Goal: Task Accomplishment & Management: Manage account settings

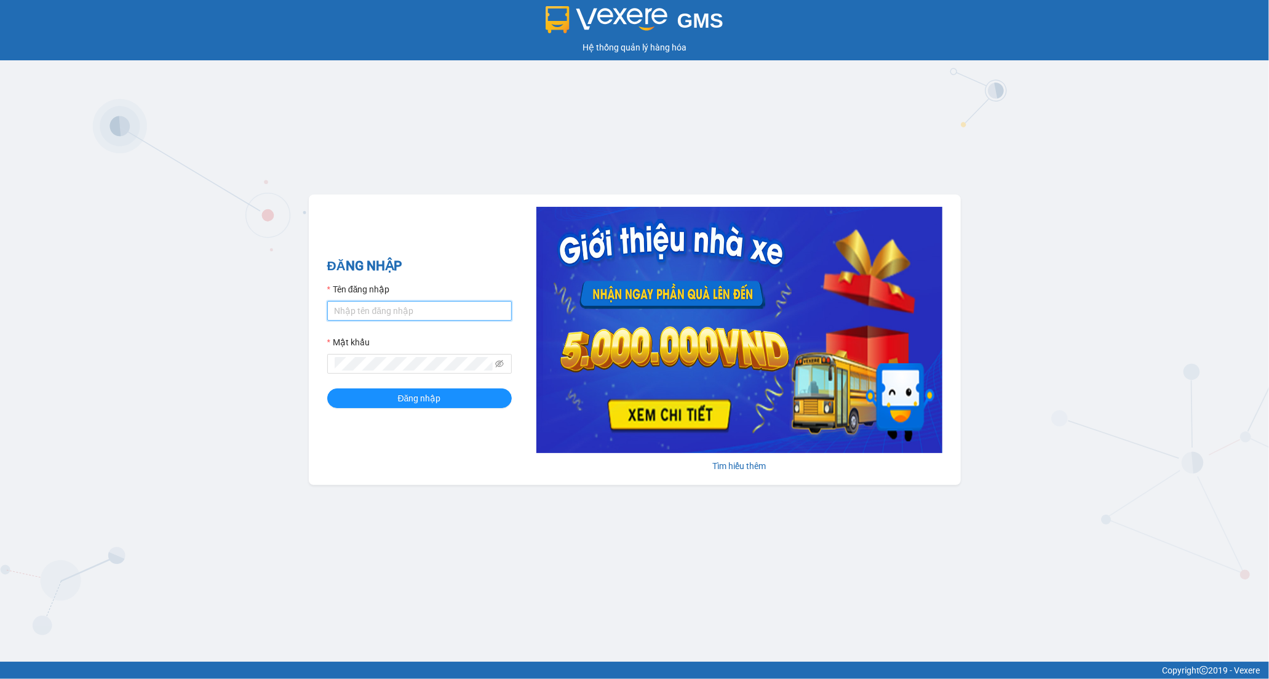
drag, startPoint x: 366, startPoint y: 305, endPoint x: 376, endPoint y: 324, distance: 20.9
click at [366, 305] on input "Tên đăng nhập" at bounding box center [419, 311] width 185 height 20
type input "tran.hoanganh"
click at [413, 394] on span "Đăng nhập" at bounding box center [419, 398] width 43 height 14
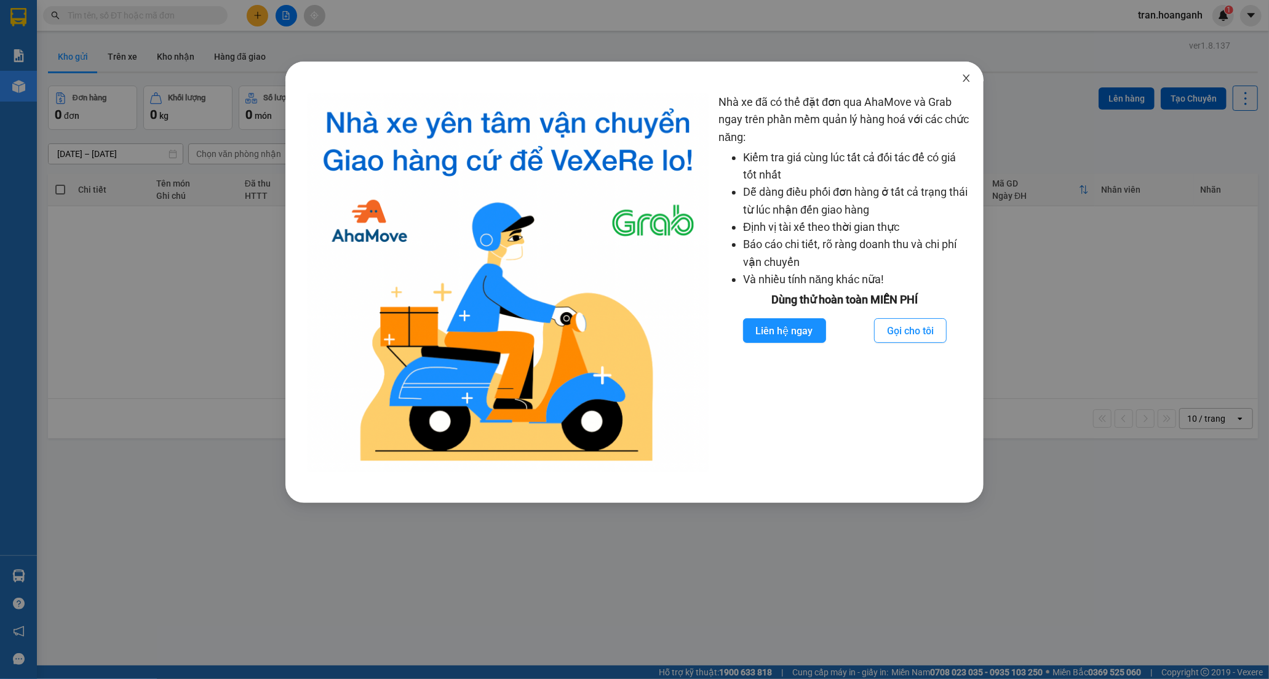
click at [962, 71] on span "Close" at bounding box center [966, 79] width 34 height 34
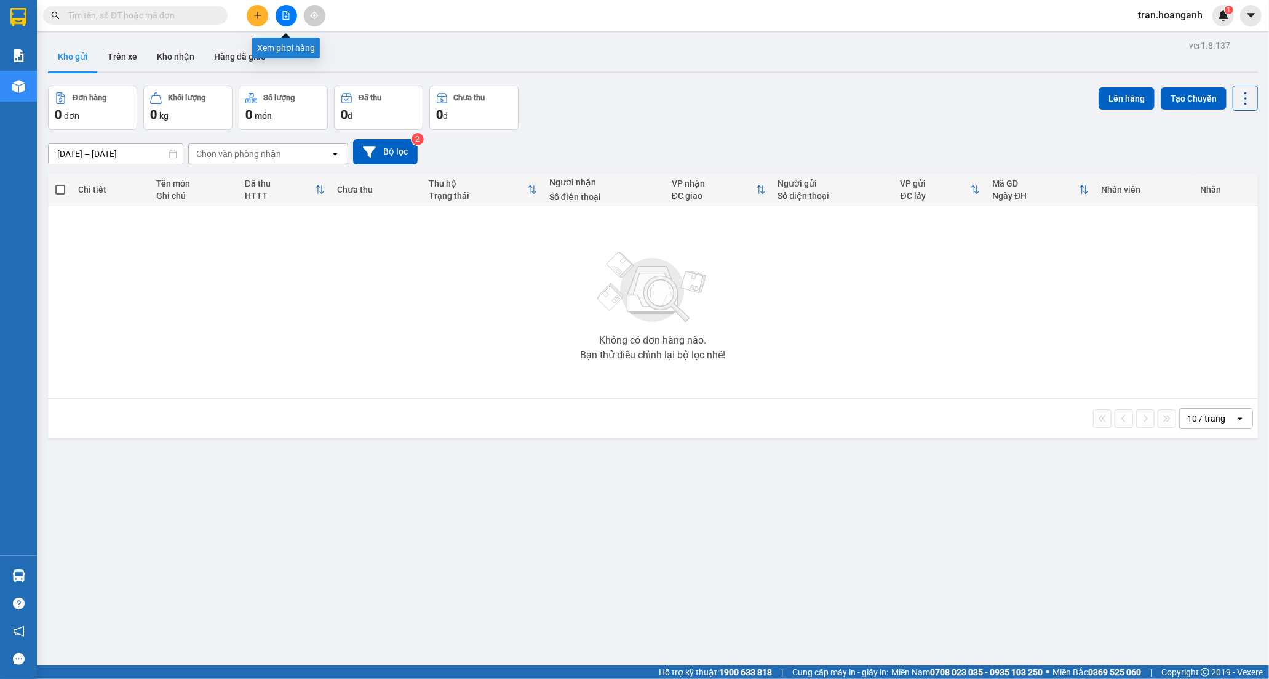
click at [288, 13] on icon "file-add" at bounding box center [286, 15] width 7 height 9
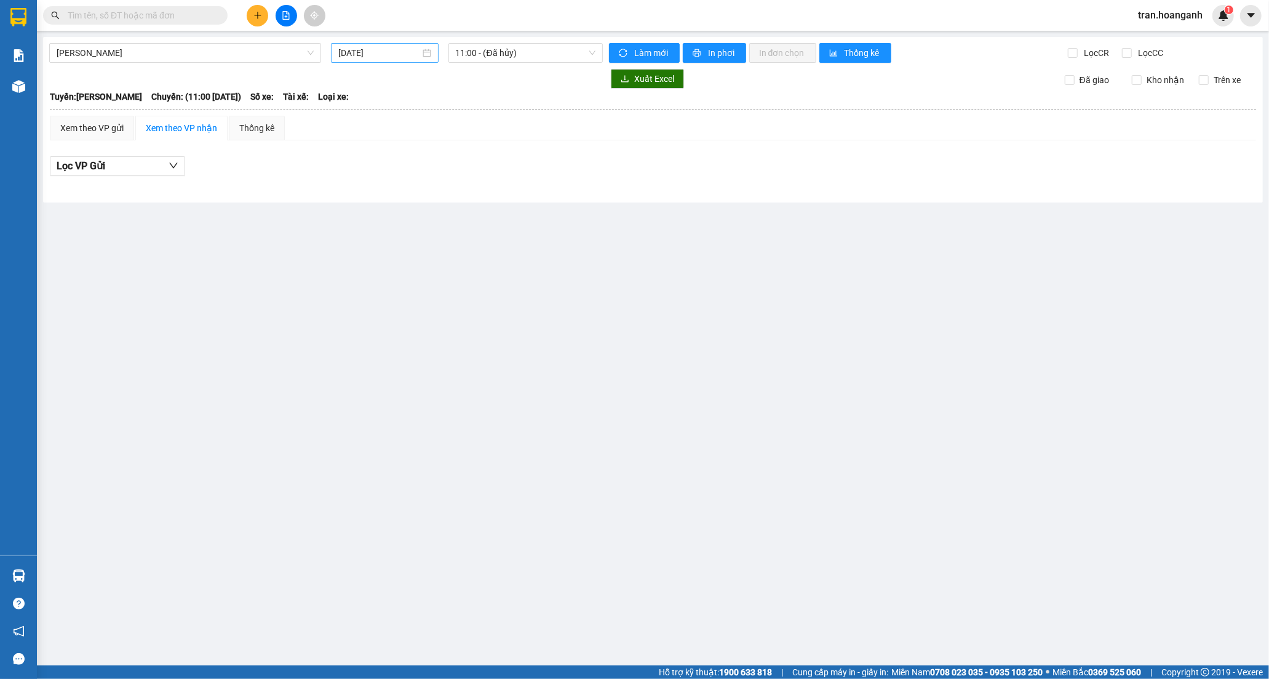
click at [369, 50] on input "[DATE]" at bounding box center [379, 53] width 82 height 14
click at [372, 163] on div "11" at bounding box center [371, 161] width 15 height 15
type input "[DATE]"
click at [501, 47] on span "11:00 - (Đã hủy)" at bounding box center [526, 53] width 140 height 18
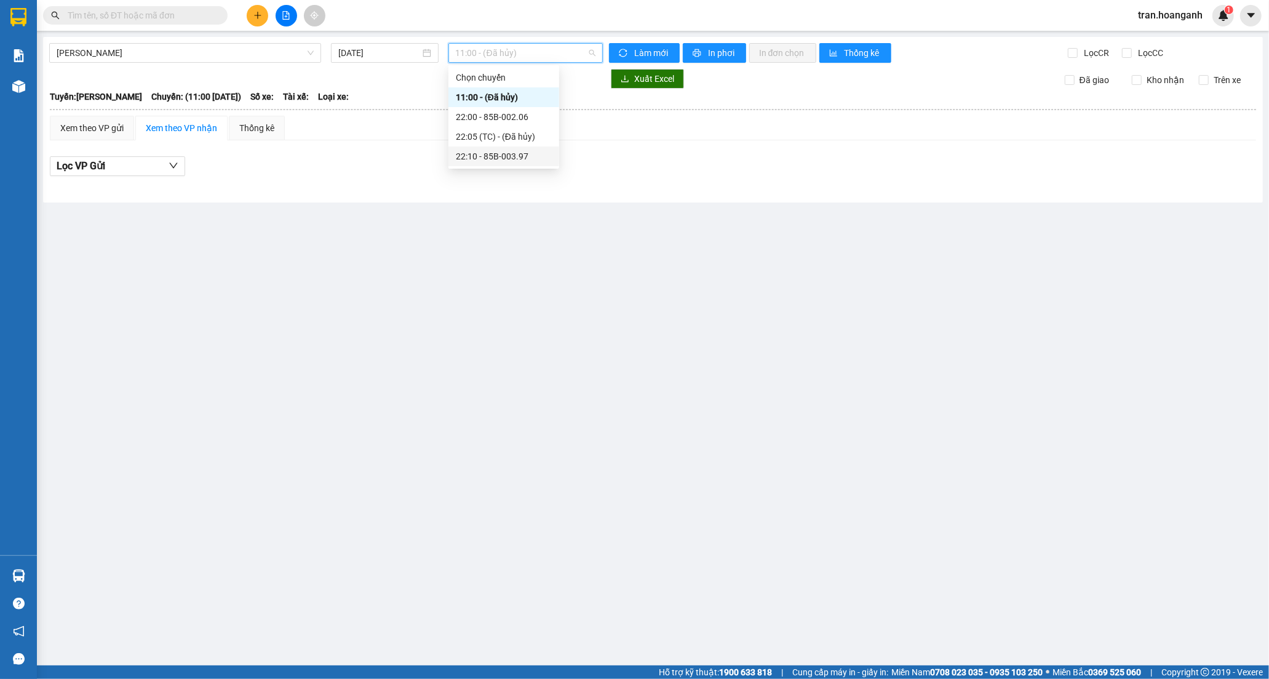
click at [487, 154] on div "22:10 - 85B-003.97" at bounding box center [504, 156] width 96 height 14
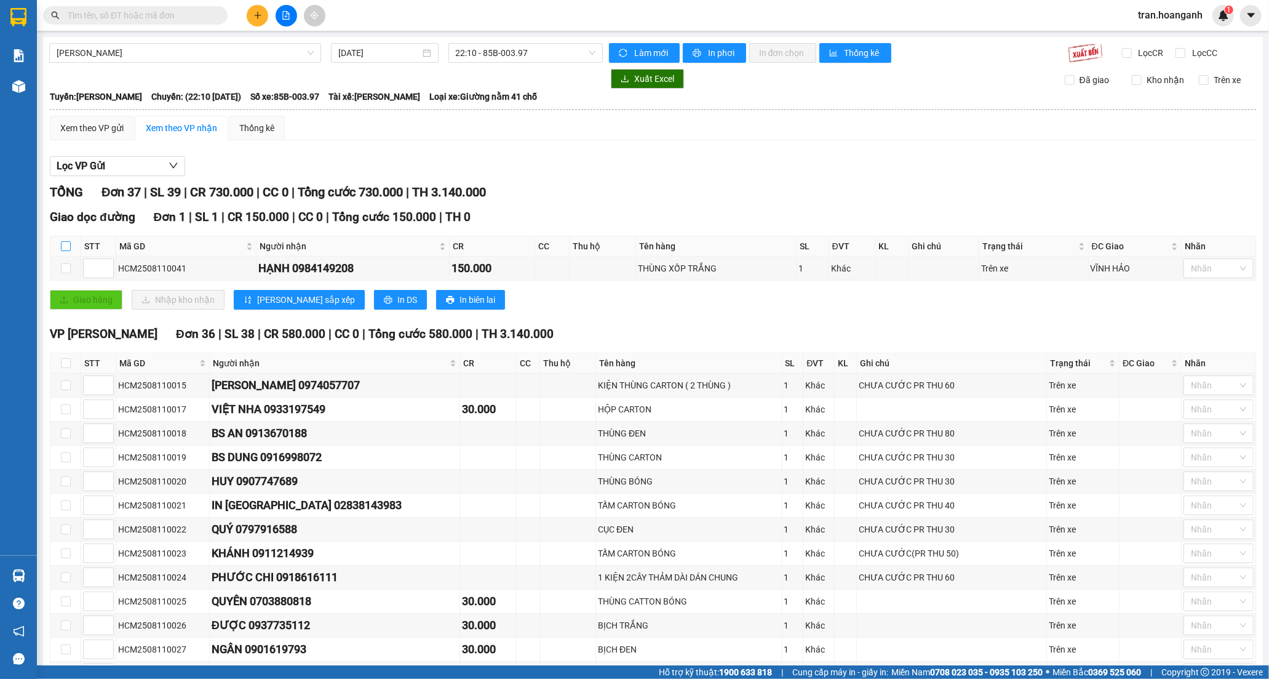
click at [66, 247] on input "checkbox" at bounding box center [66, 246] width 10 height 10
checkbox input "true"
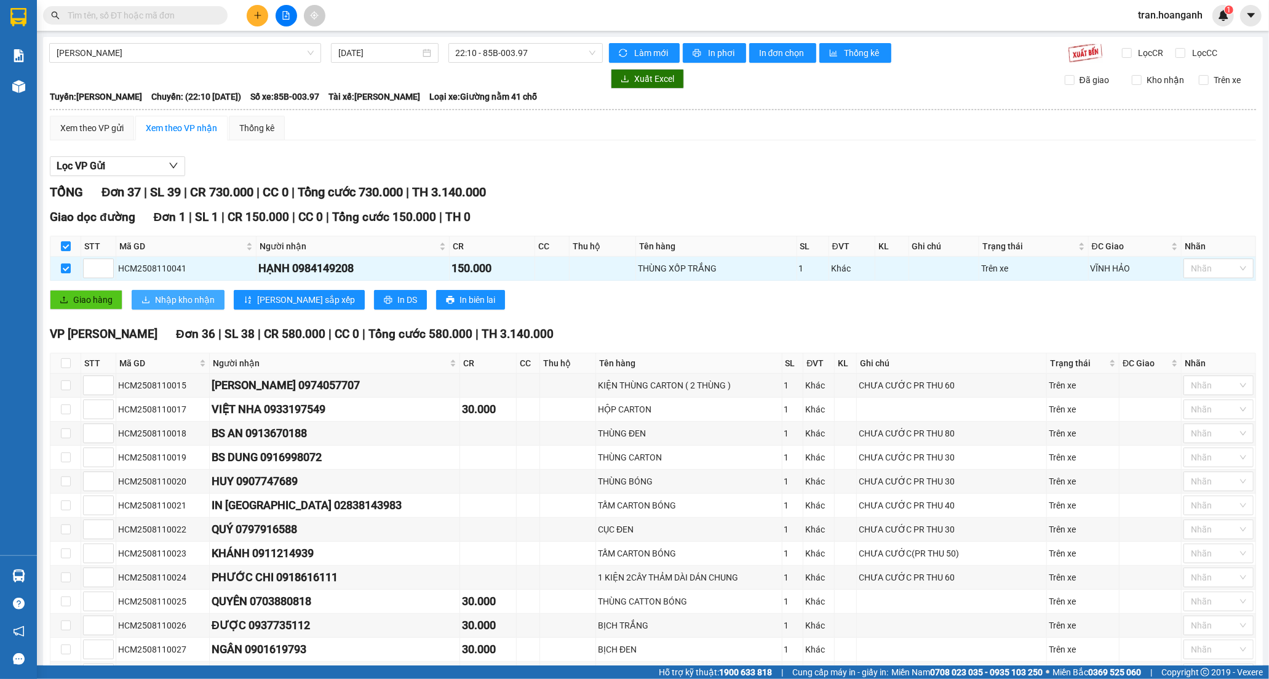
click at [170, 300] on span "Nhập kho nhận" at bounding box center [185, 300] width 60 height 14
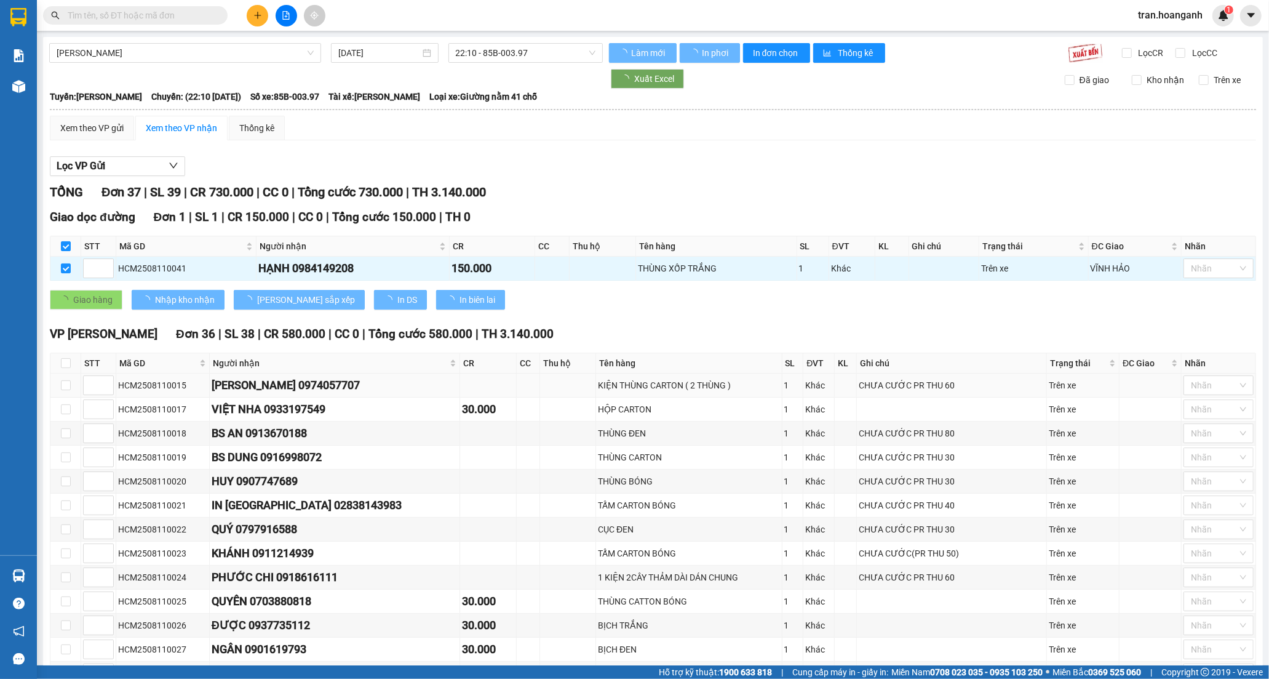
checkbox input "false"
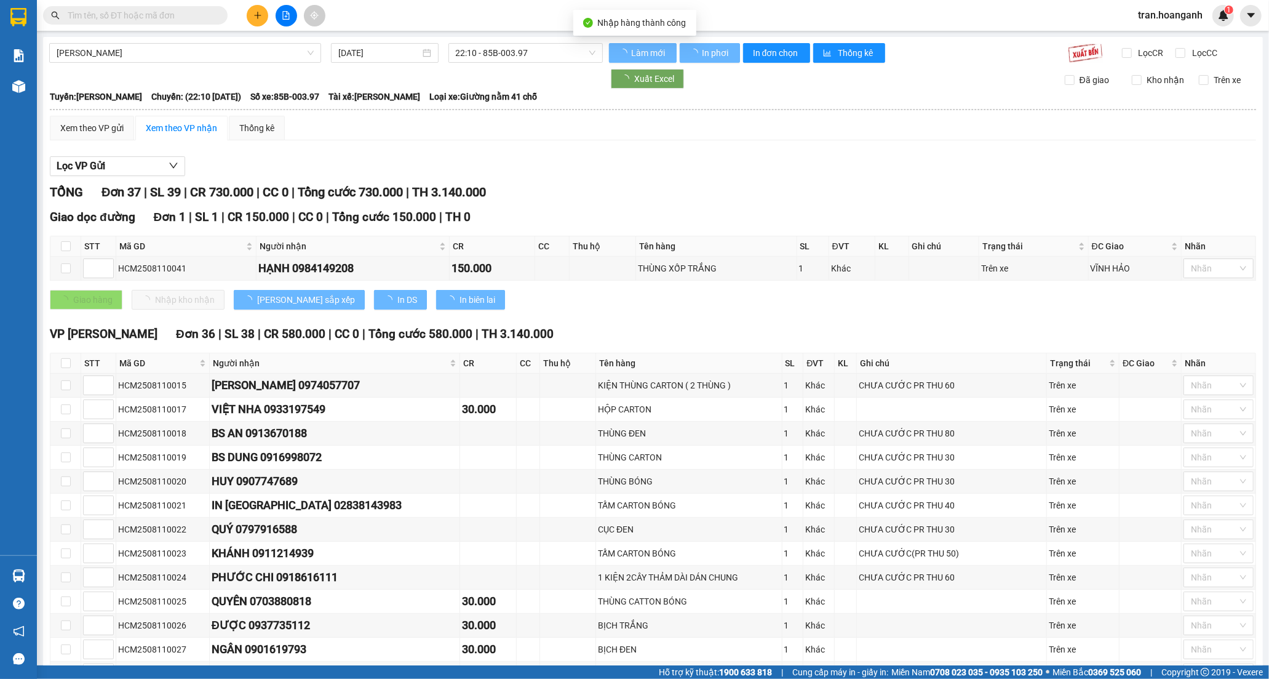
click at [63, 370] on th at bounding box center [65, 363] width 31 height 20
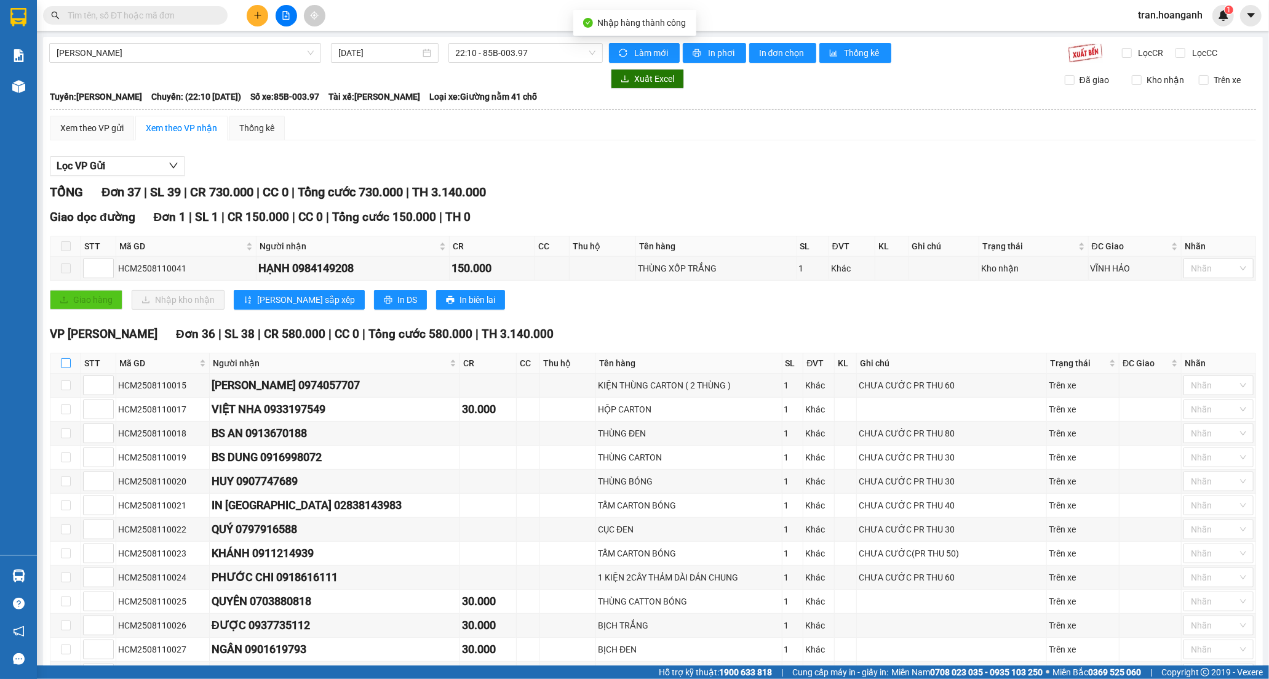
click at [65, 364] on input "checkbox" at bounding box center [66, 363] width 10 height 10
checkbox input "true"
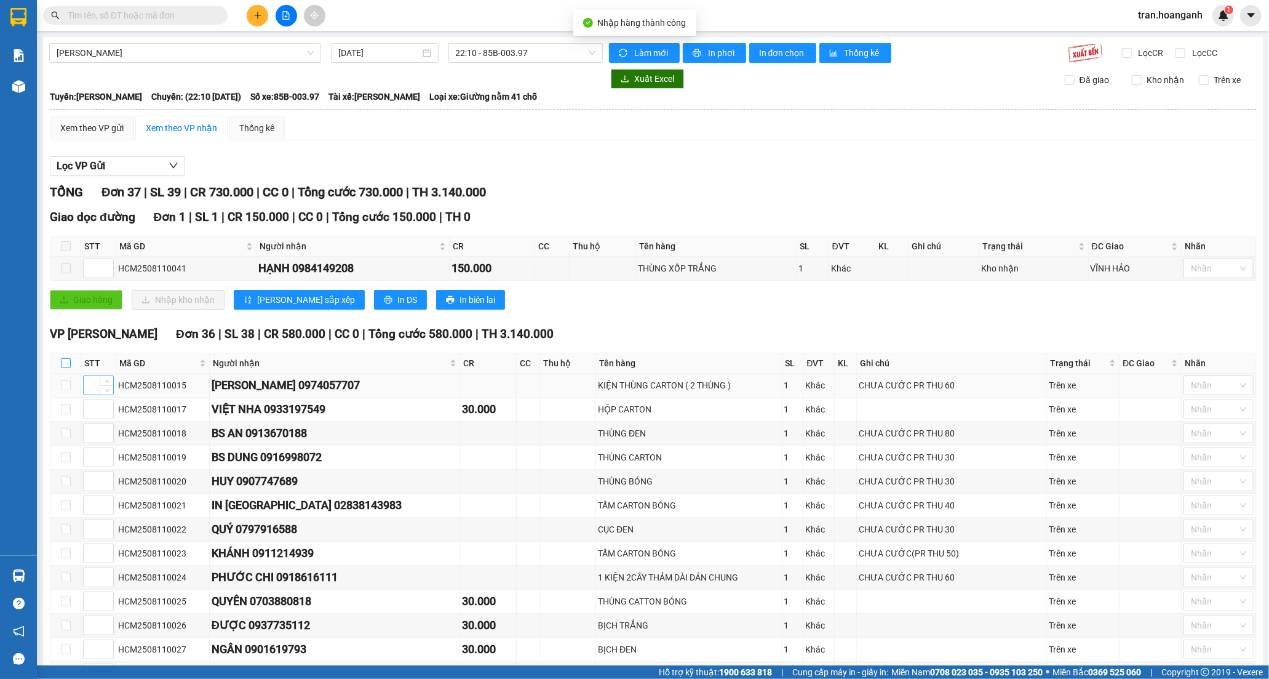
checkbox input "true"
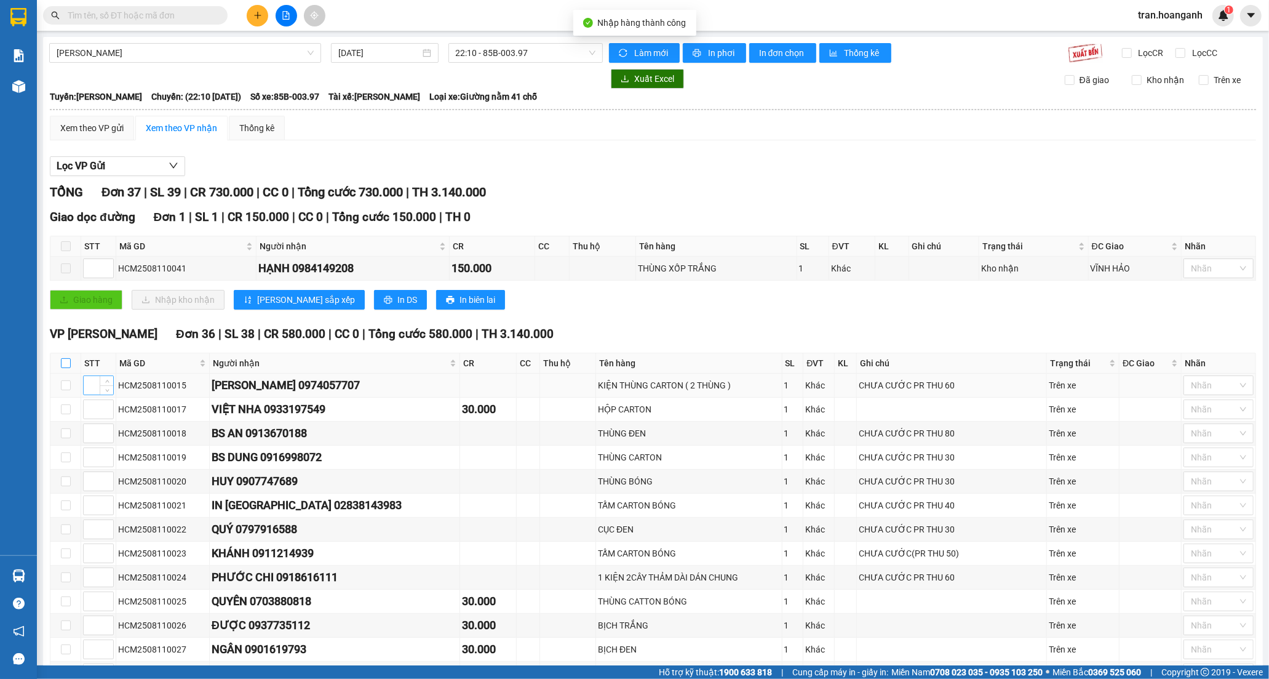
checkbox input "true"
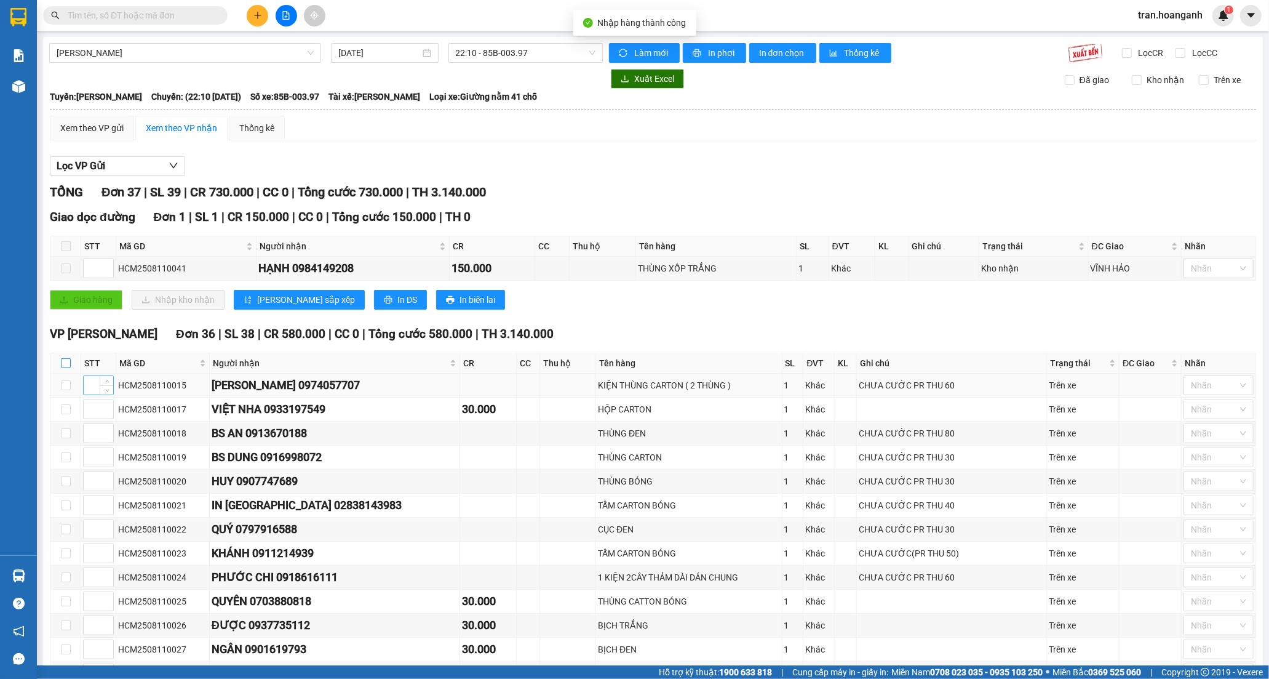
checkbox input "true"
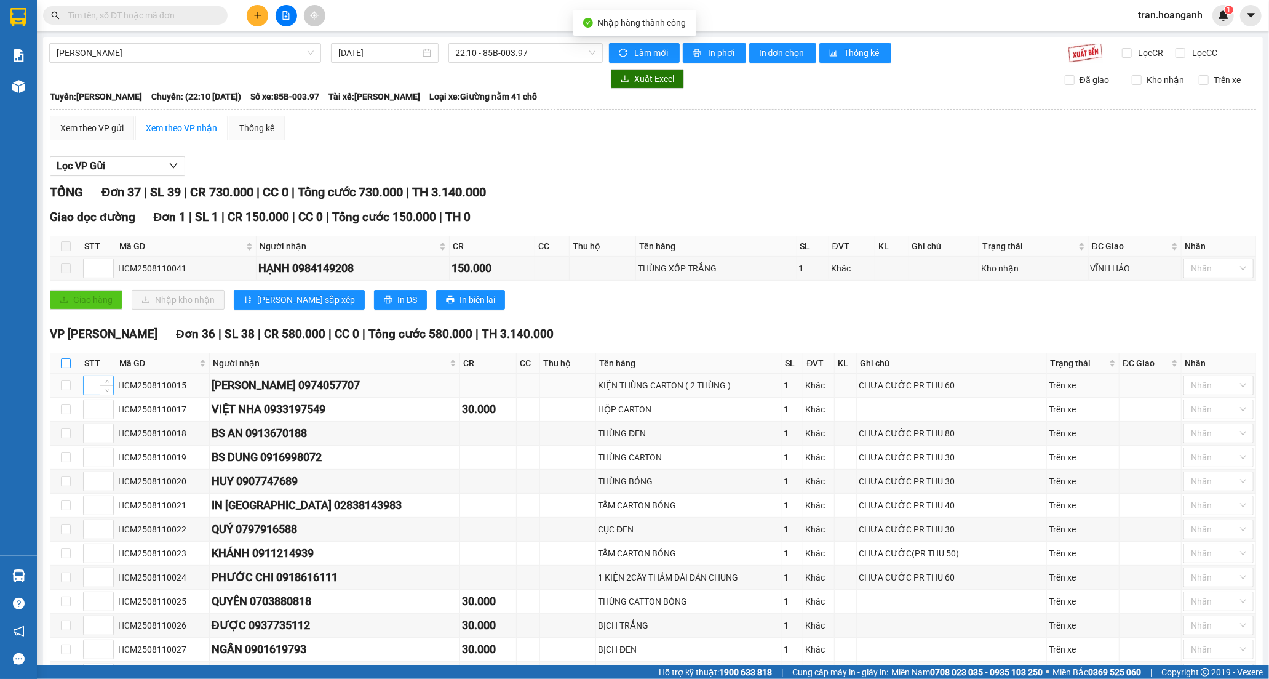
checkbox input "true"
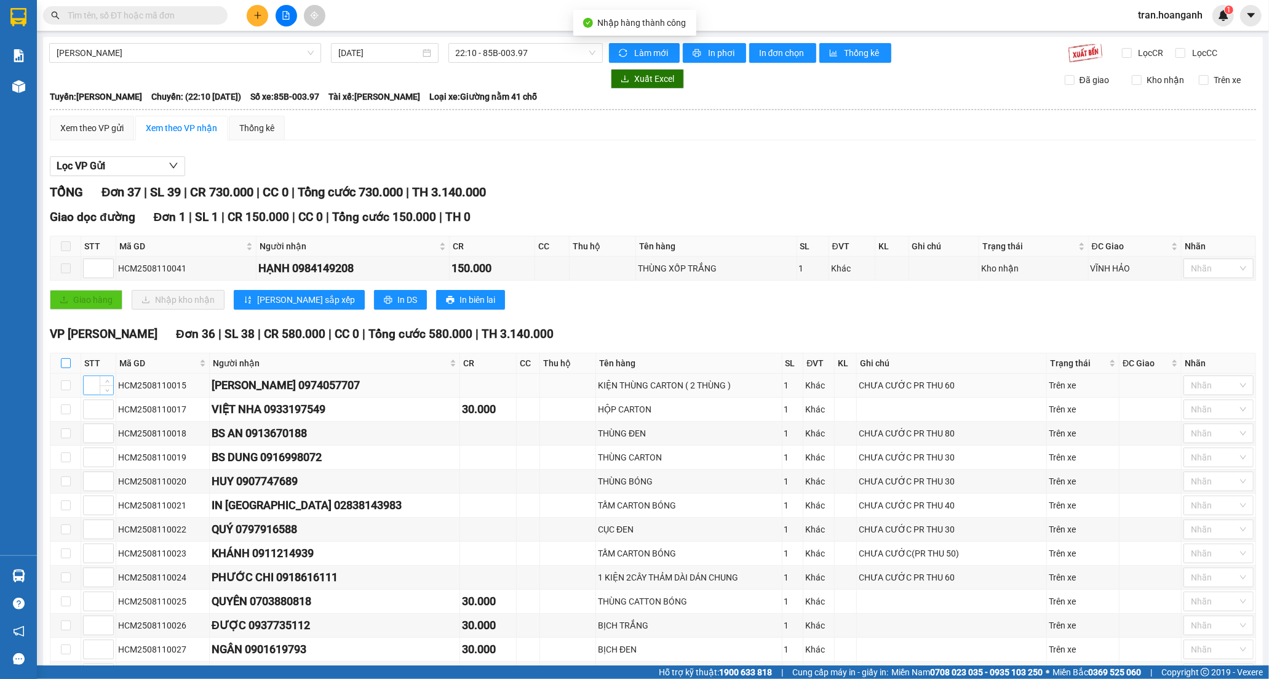
checkbox input "true"
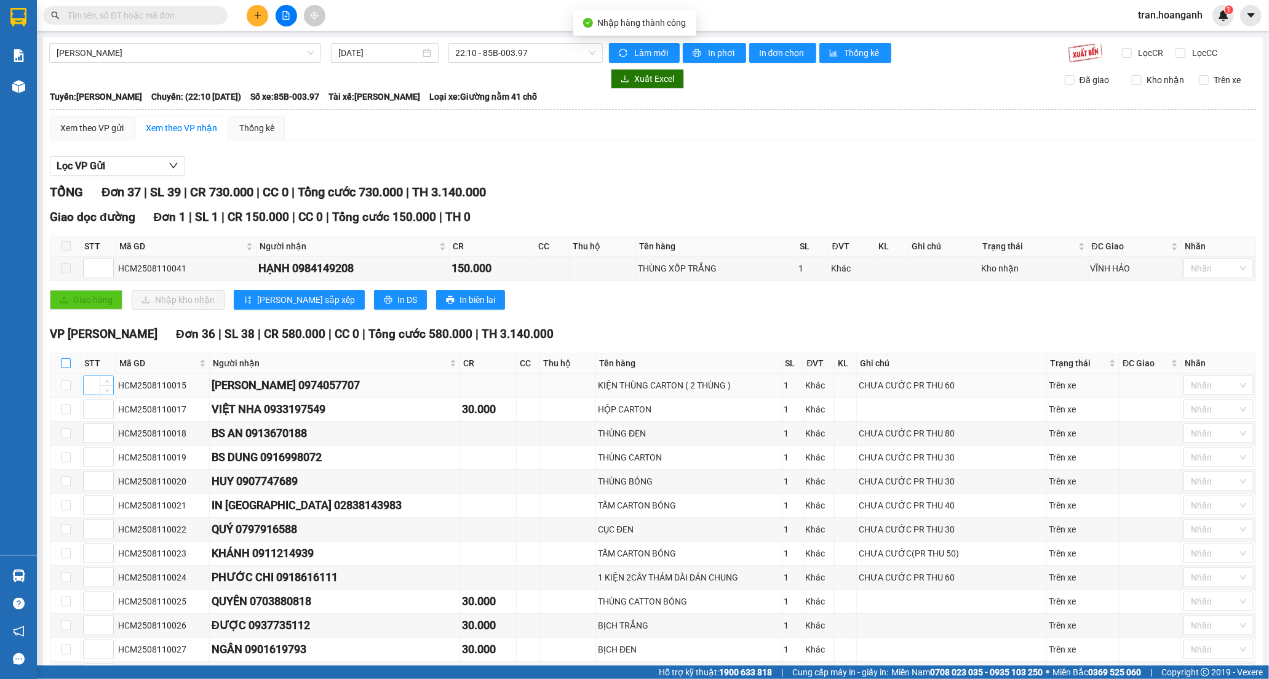
checkbox input "true"
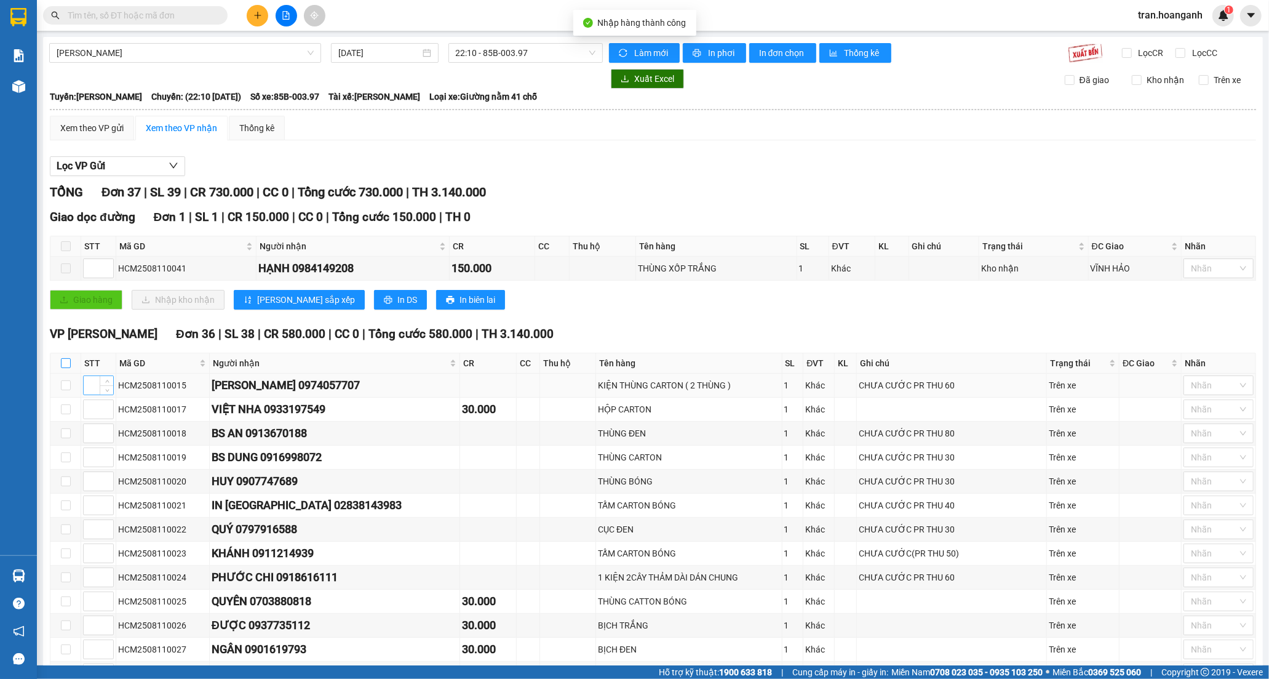
checkbox input "true"
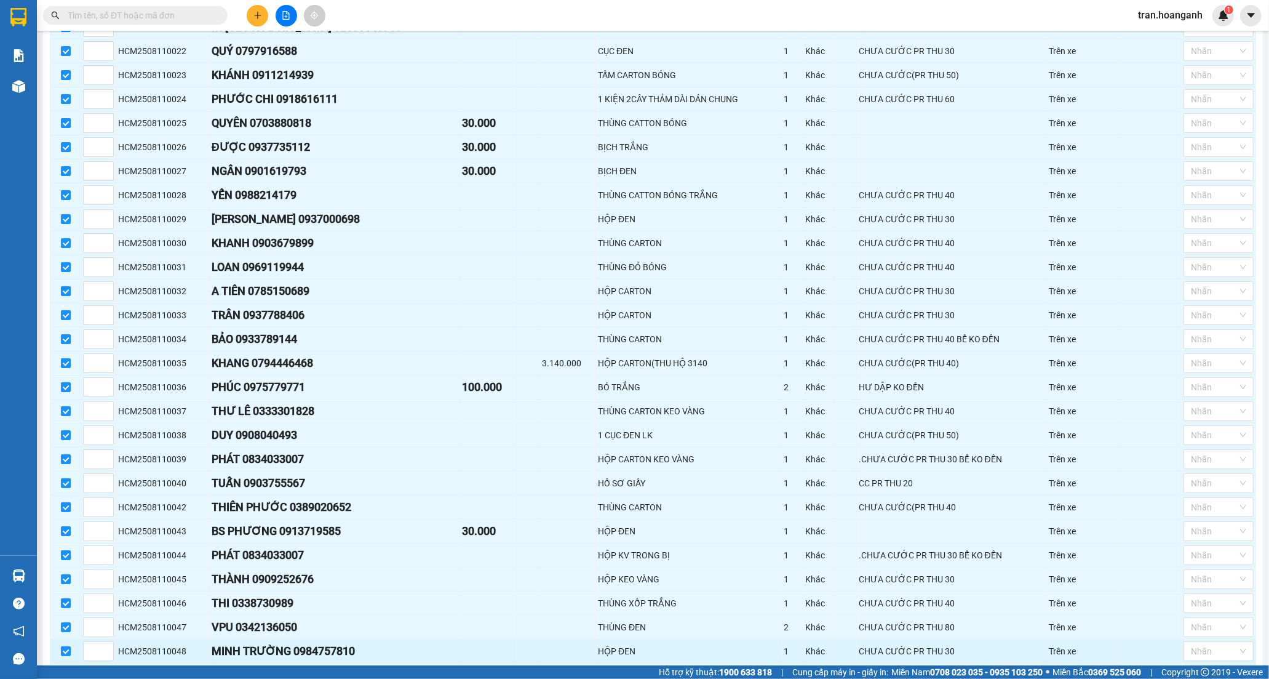
scroll to position [643, 0]
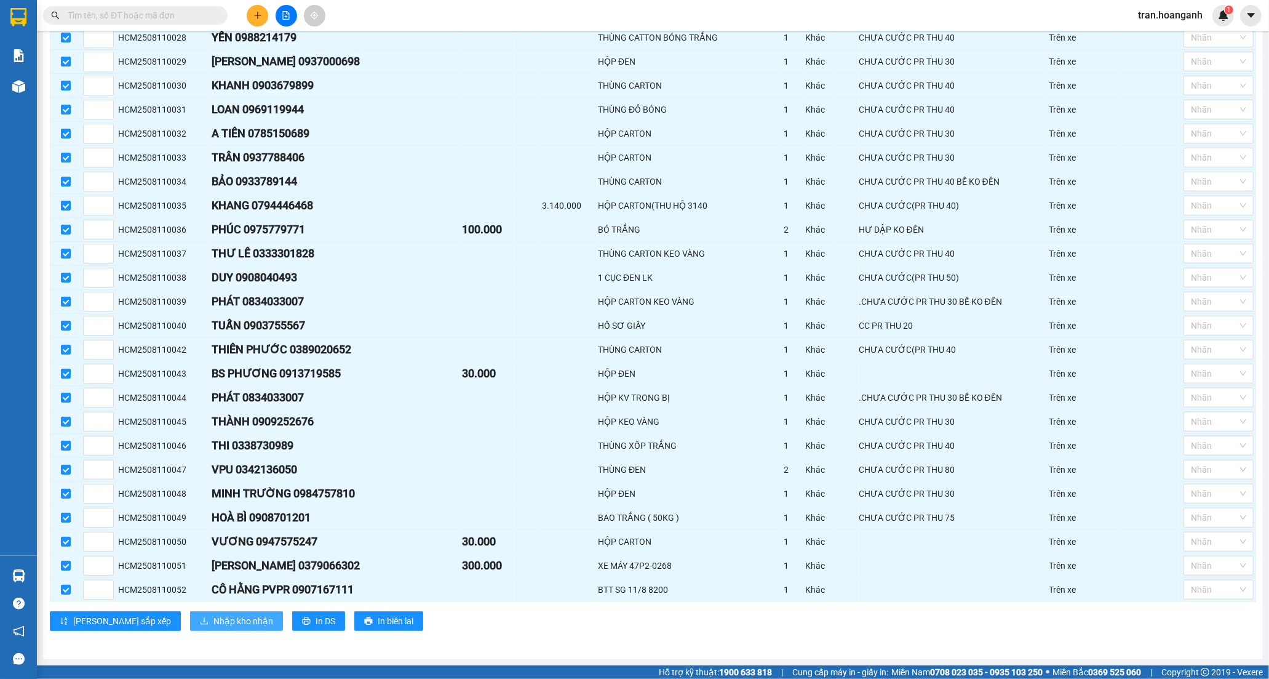
click at [213, 622] on span "Nhập kho nhận" at bounding box center [243, 621] width 60 height 14
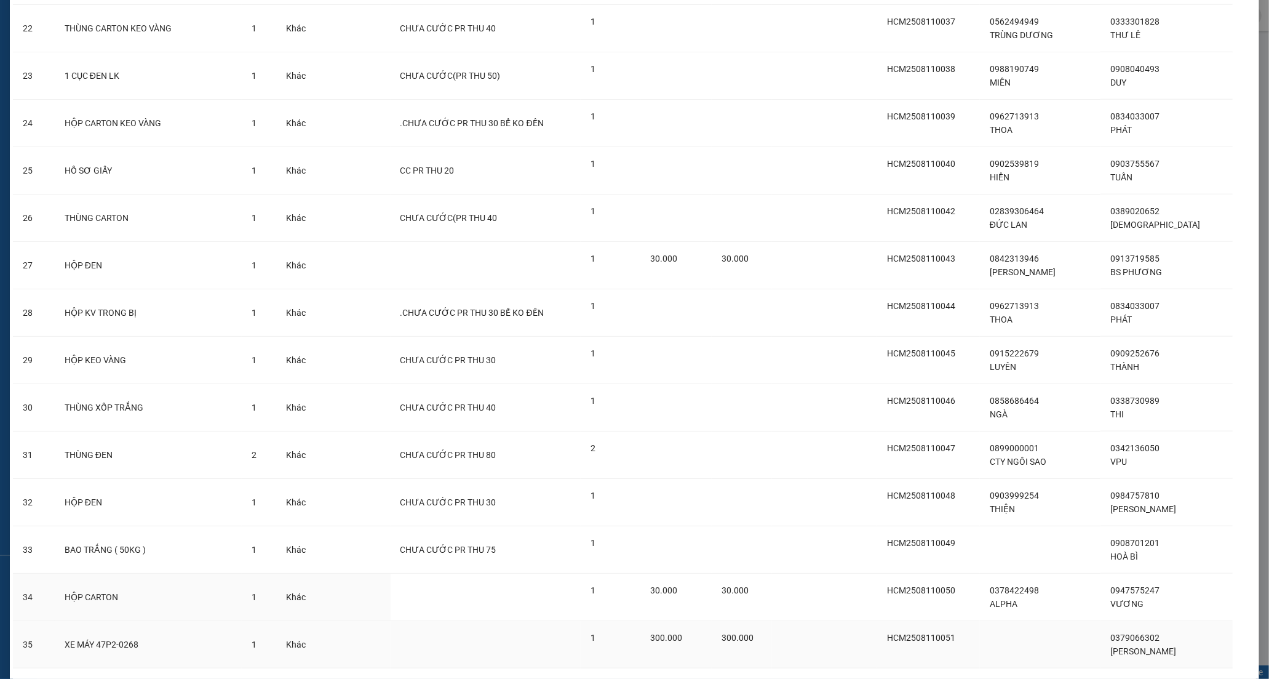
scroll to position [1221, 0]
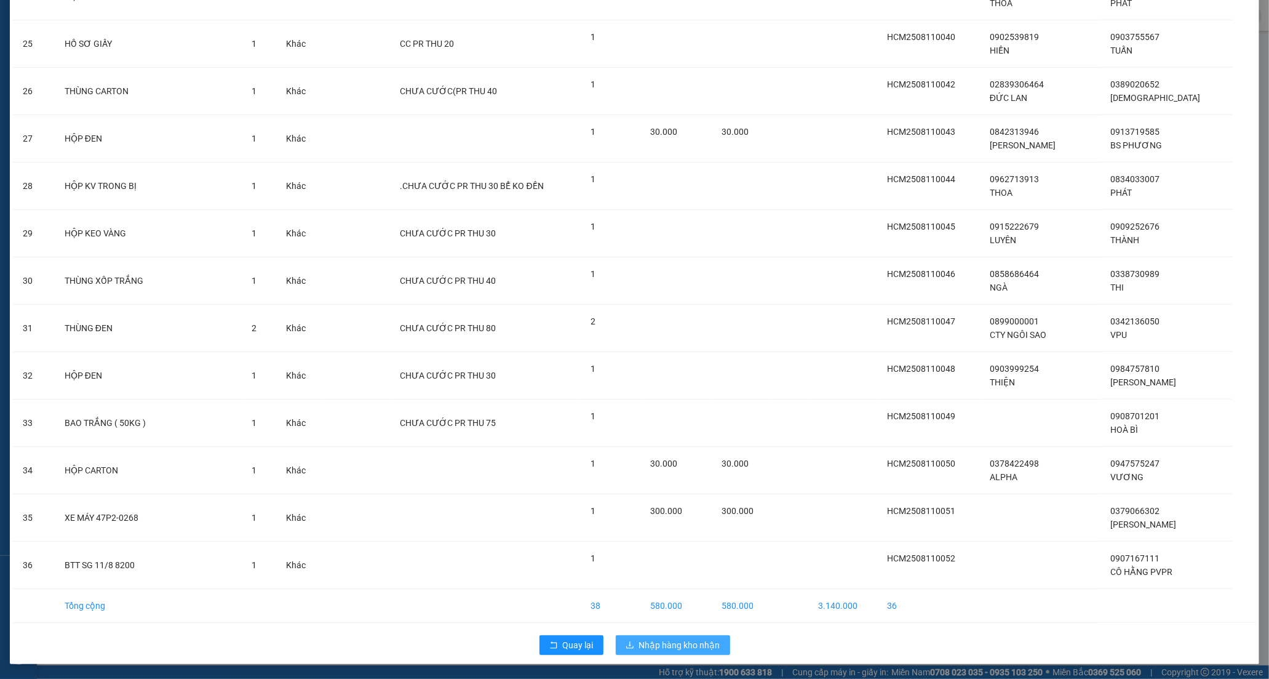
click at [652, 644] on span "Nhập hàng kho nhận" at bounding box center [679, 645] width 81 height 14
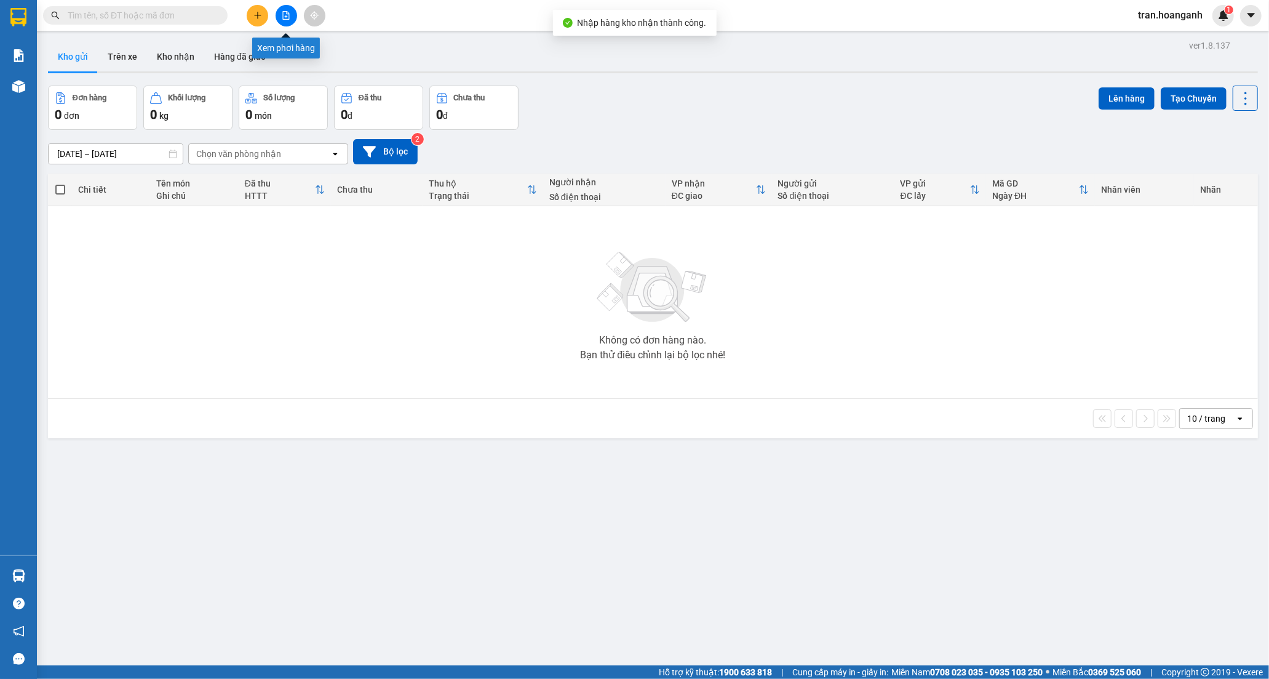
click at [285, 11] on icon "file-add" at bounding box center [286, 15] width 7 height 9
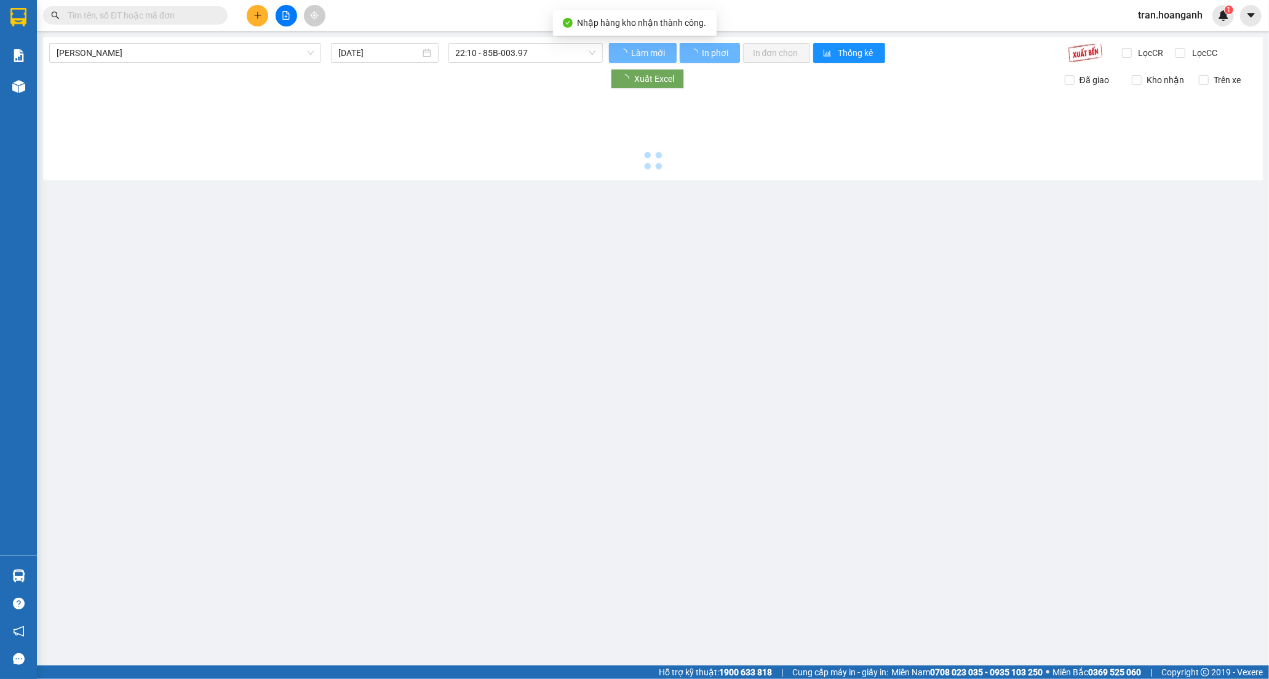
type input "[DATE]"
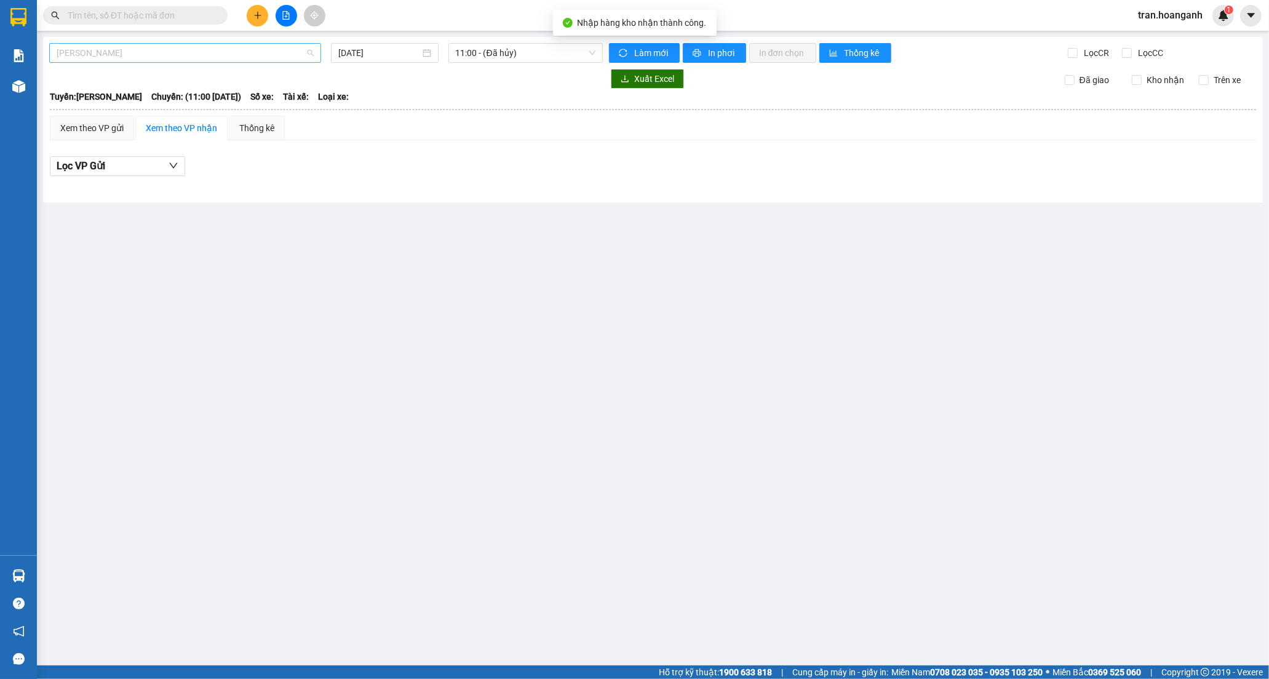
click at [119, 55] on span "[PERSON_NAME]" at bounding box center [185, 53] width 257 height 18
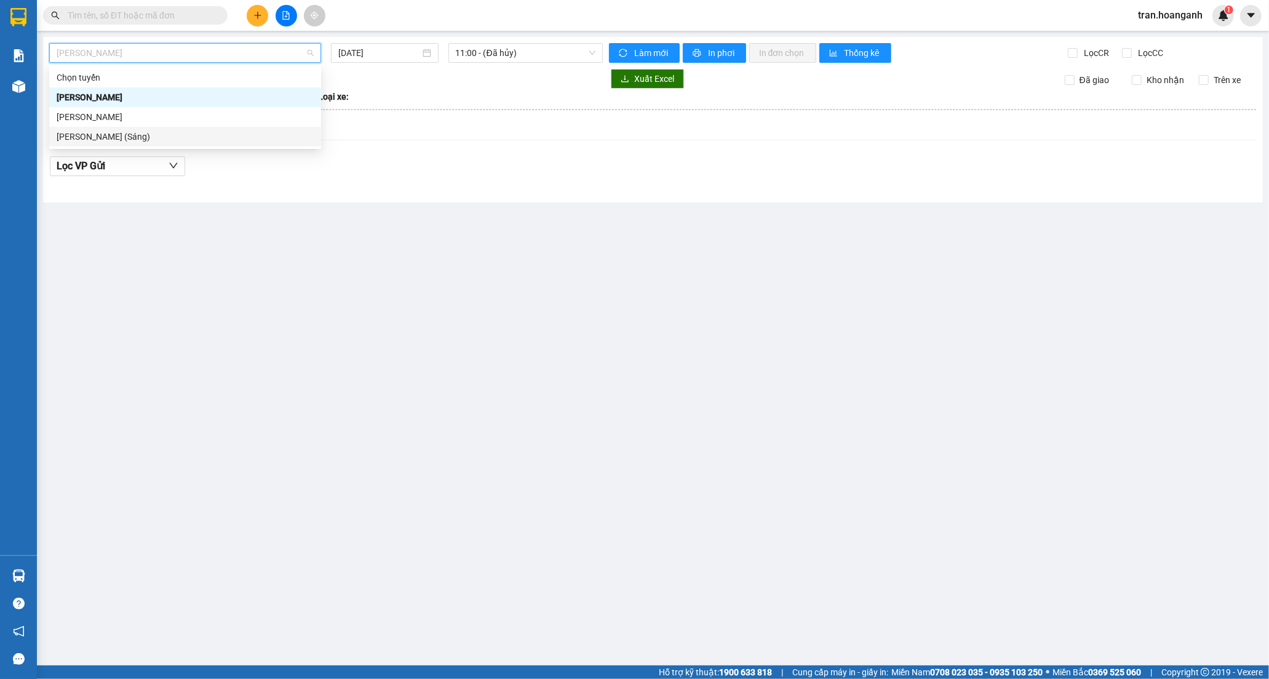
drag, startPoint x: 134, startPoint y: 137, endPoint x: 346, endPoint y: 81, distance: 219.5
click at [136, 135] on div "[PERSON_NAME] (Sáng)" at bounding box center [185, 137] width 257 height 14
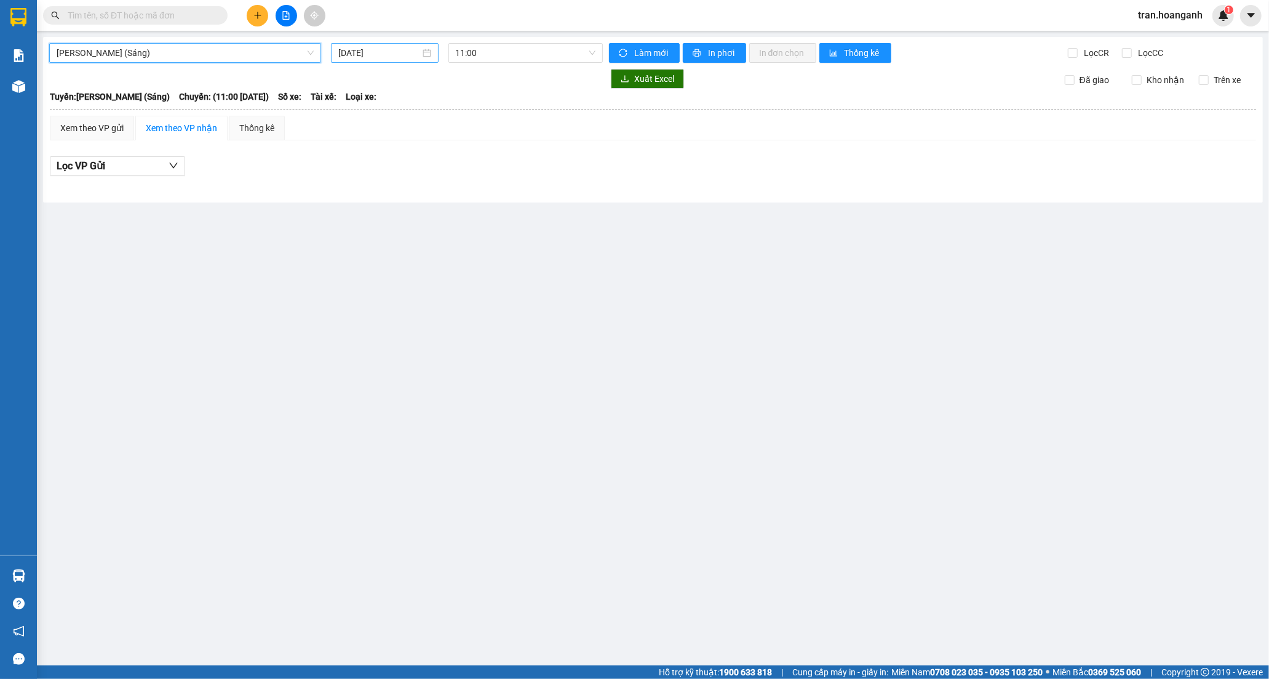
click at [378, 49] on input "[DATE]" at bounding box center [379, 53] width 82 height 14
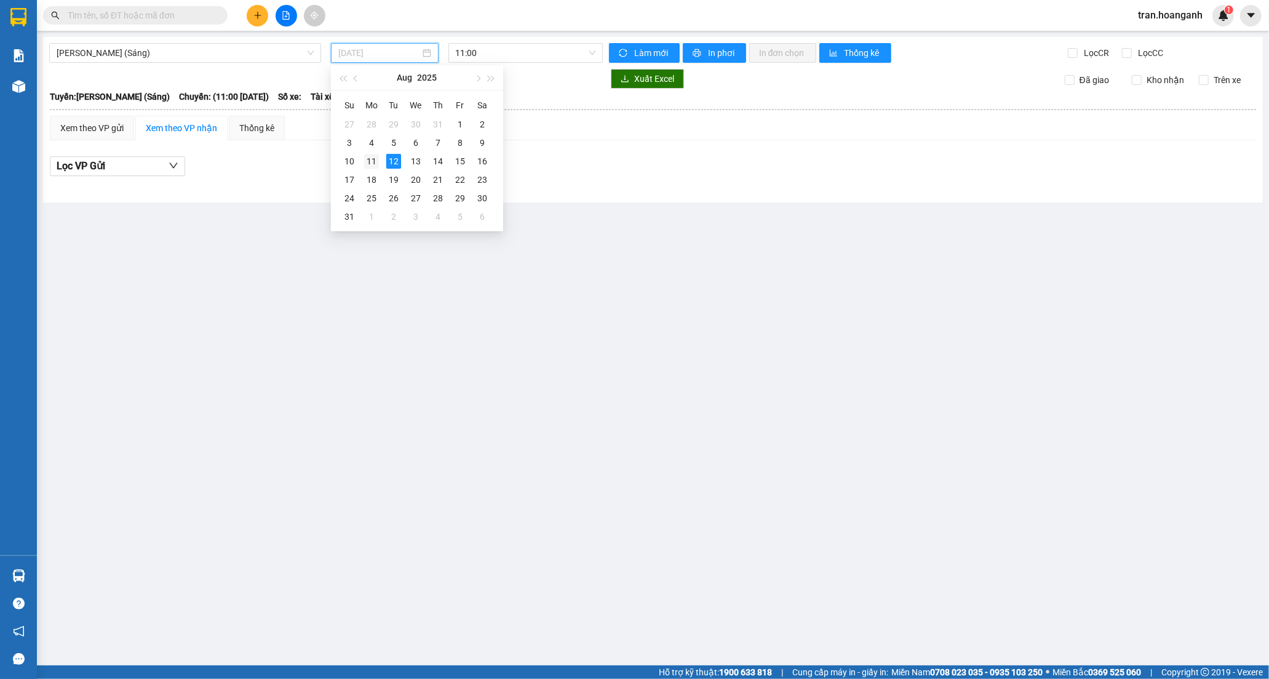
click at [370, 161] on div "11" at bounding box center [371, 161] width 15 height 15
type input "[DATE]"
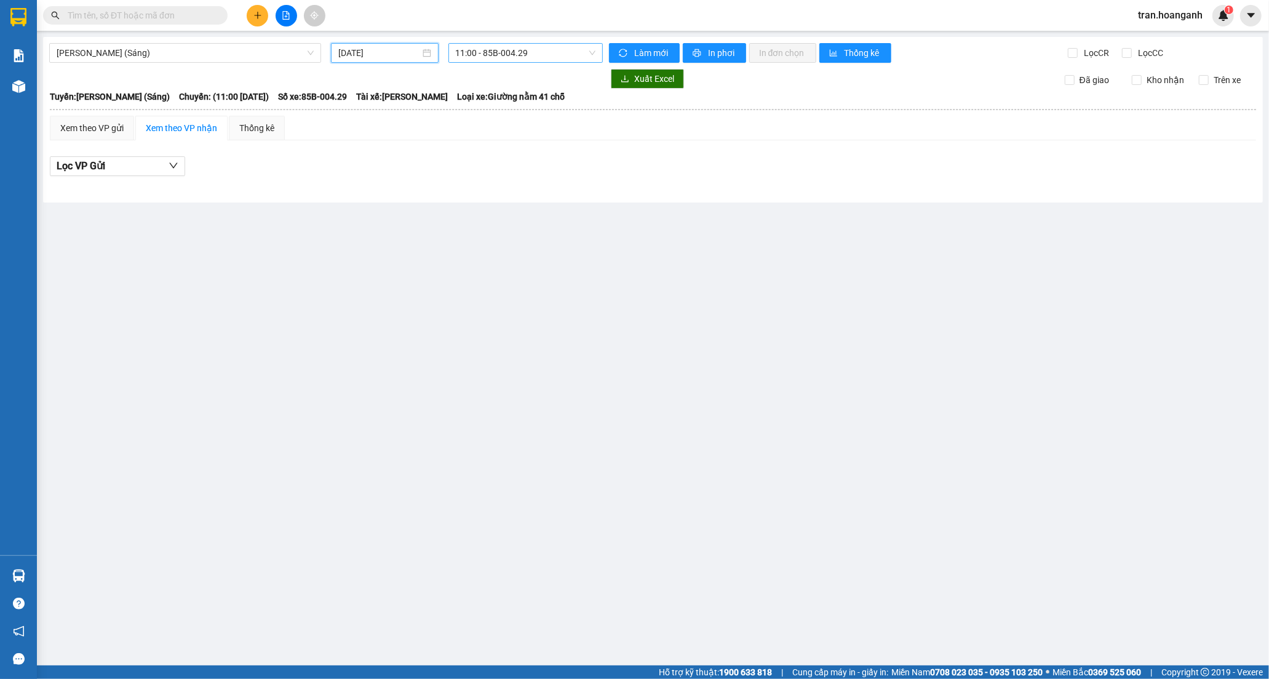
click at [463, 48] on span "11:00 - 85B-004.29" at bounding box center [526, 53] width 140 height 18
click at [480, 132] on div "12:00 (TC) - 85H-011.55" at bounding box center [504, 137] width 96 height 14
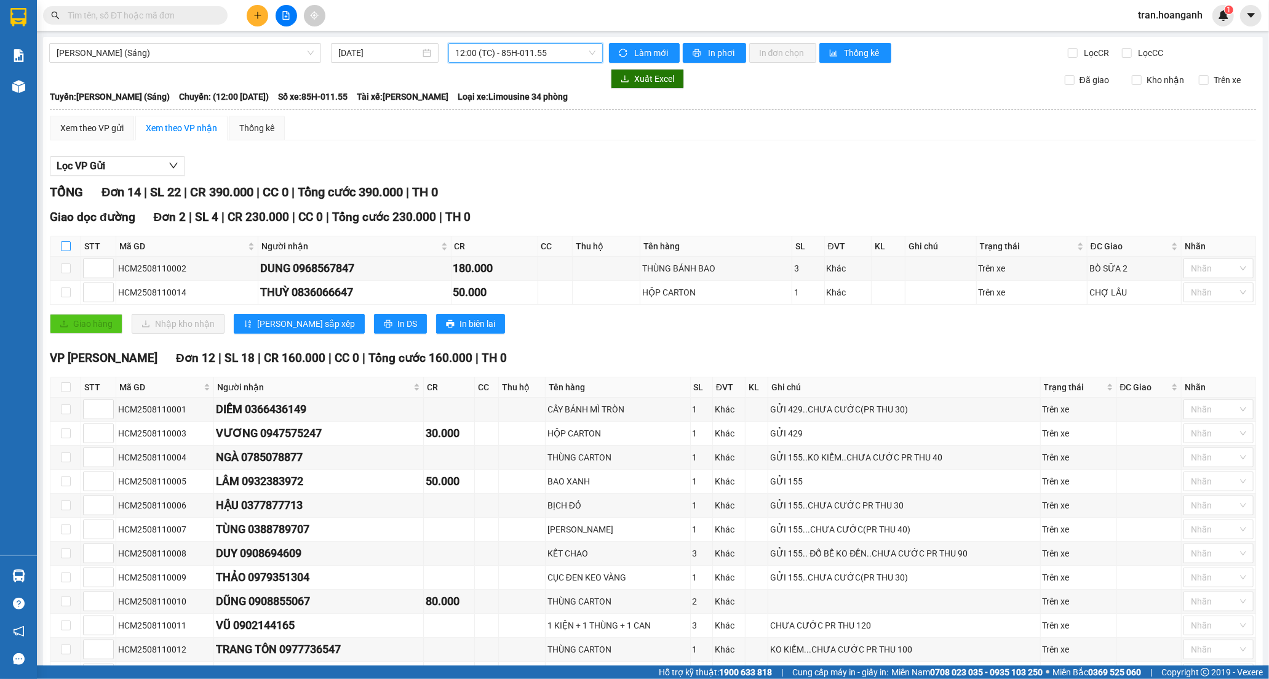
click at [63, 247] on input "checkbox" at bounding box center [66, 246] width 10 height 10
checkbox input "true"
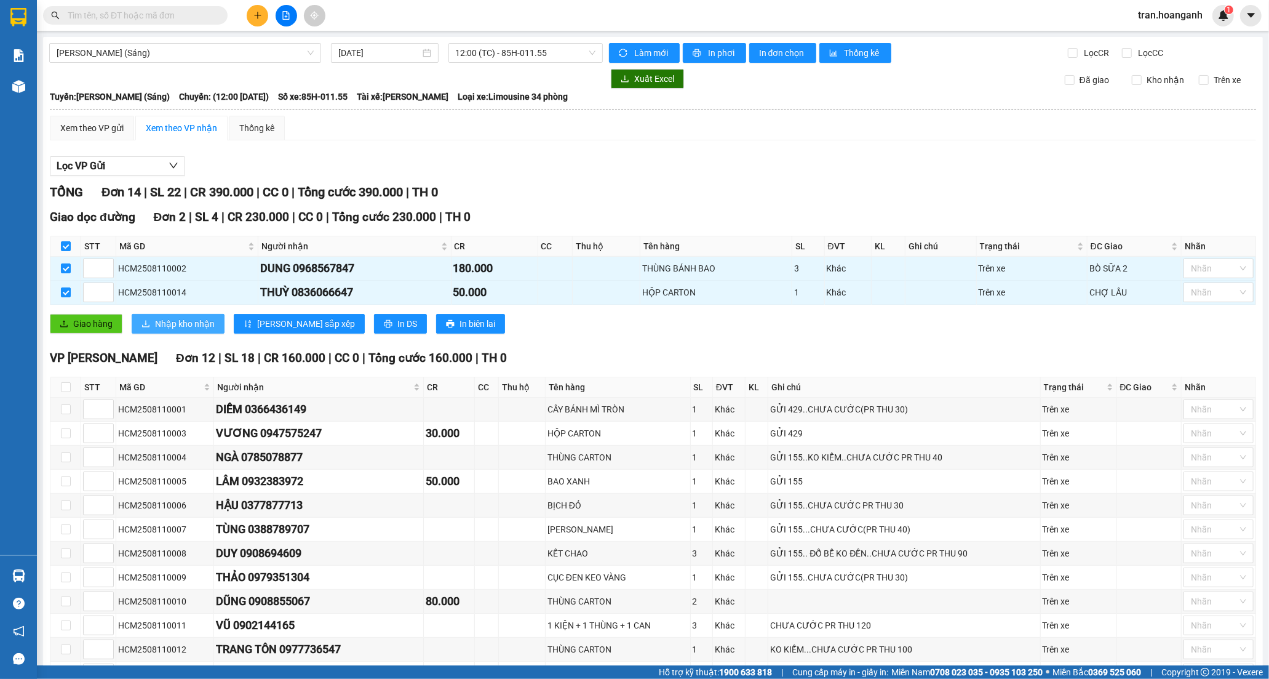
click at [164, 318] on span "Nhập kho nhận" at bounding box center [185, 324] width 60 height 14
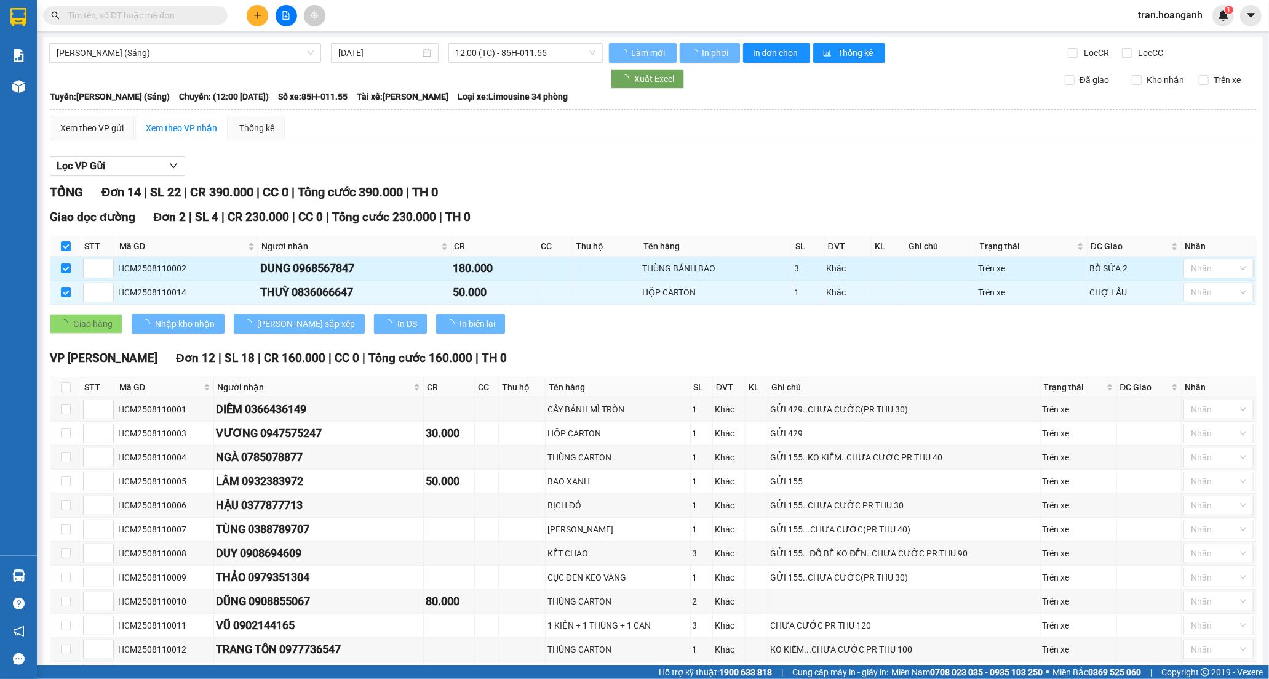
checkbox input "false"
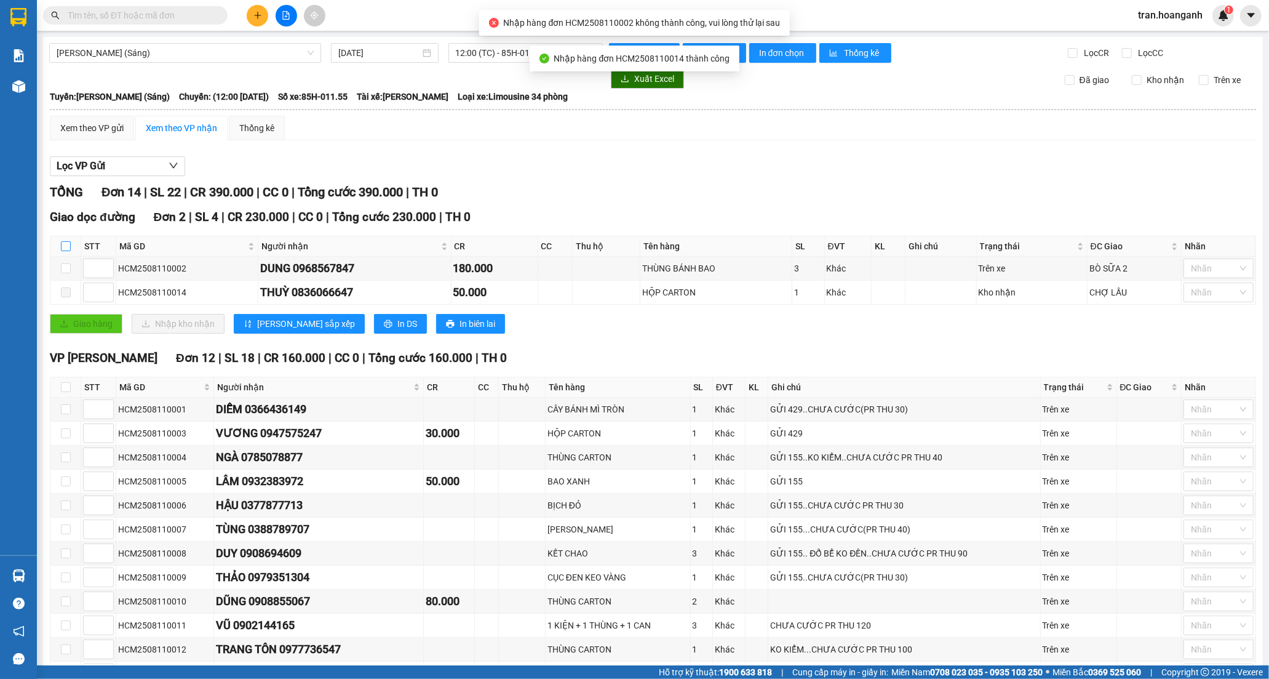
click at [66, 249] on input "checkbox" at bounding box center [66, 246] width 10 height 10
checkbox input "true"
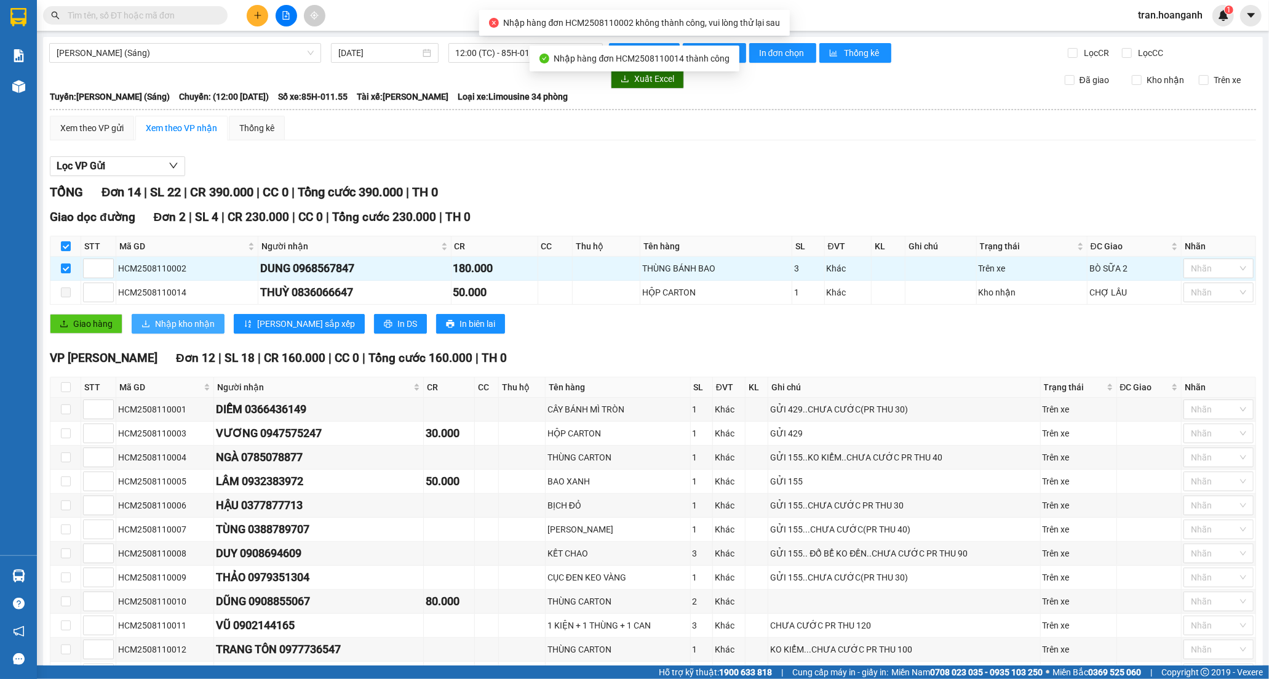
click at [173, 324] on span "Nhập kho nhận" at bounding box center [185, 324] width 60 height 14
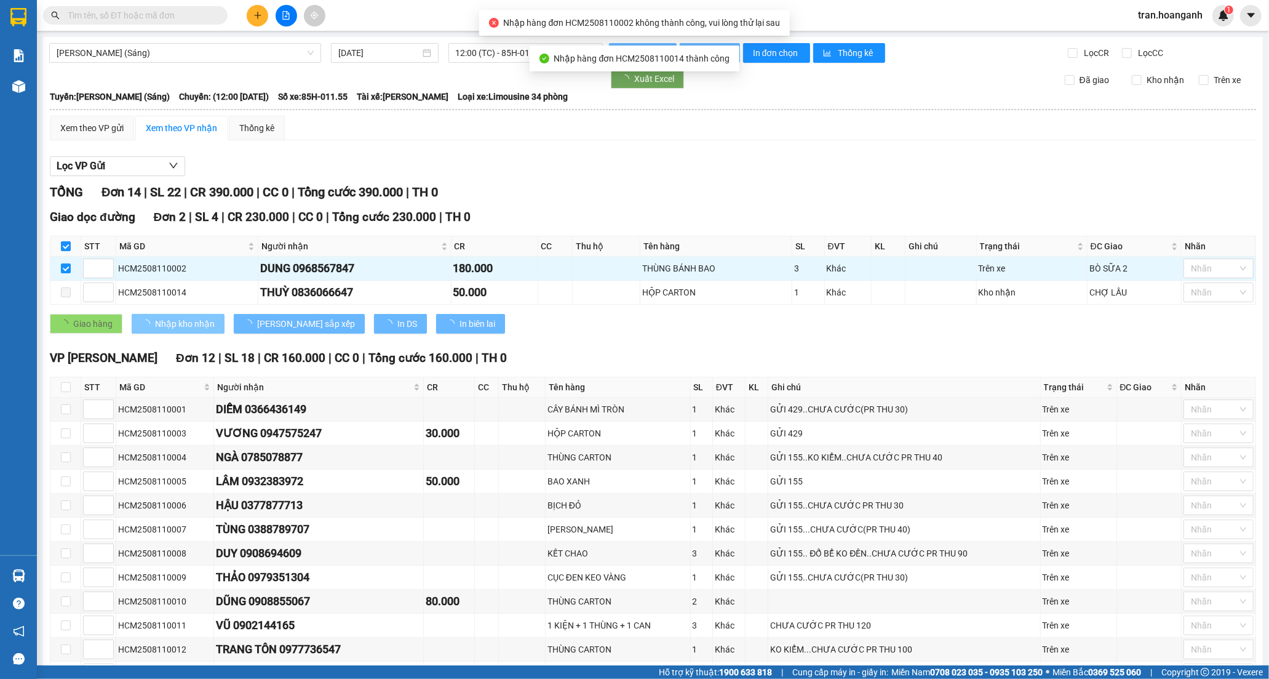
checkbox input "false"
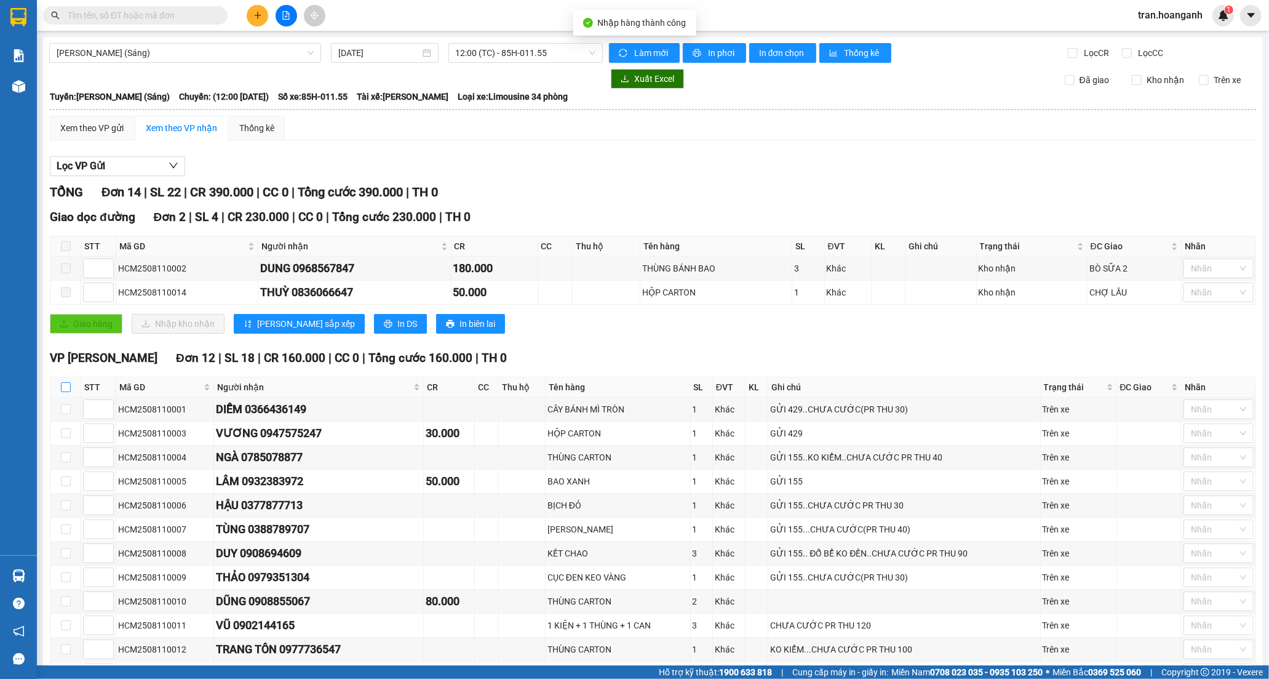
click at [65, 383] on input "checkbox" at bounding box center [66, 387] width 10 height 10
checkbox input "true"
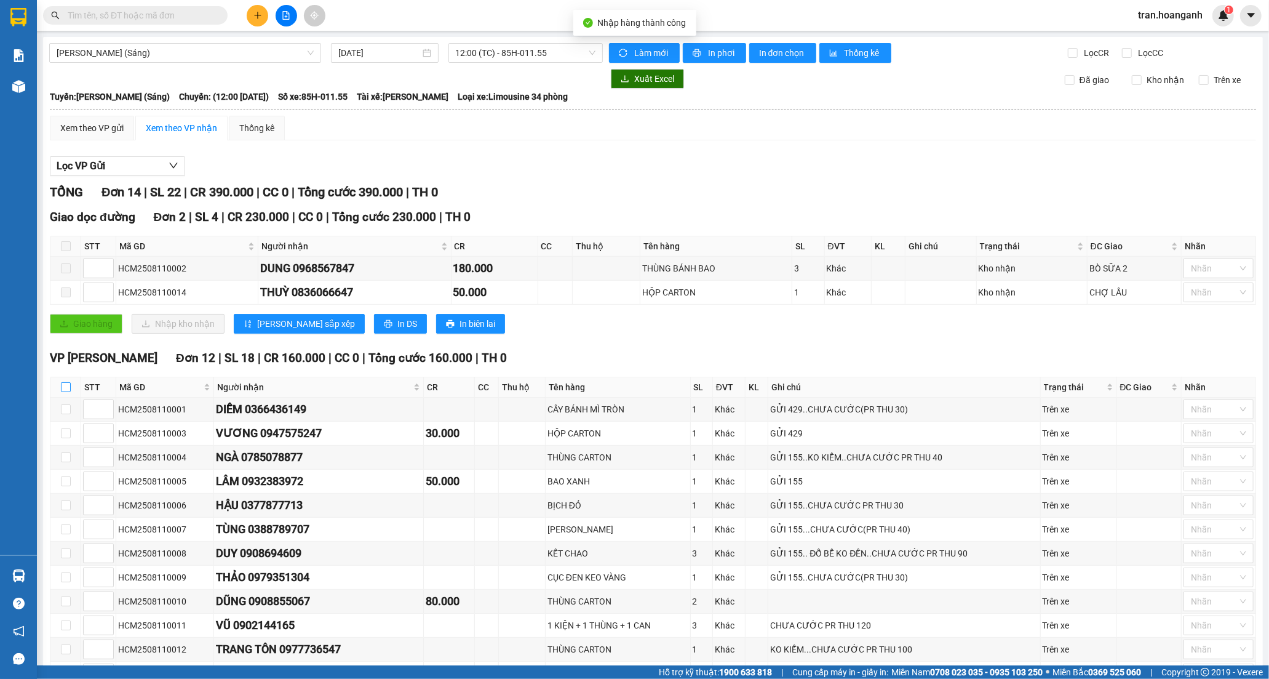
checkbox input "true"
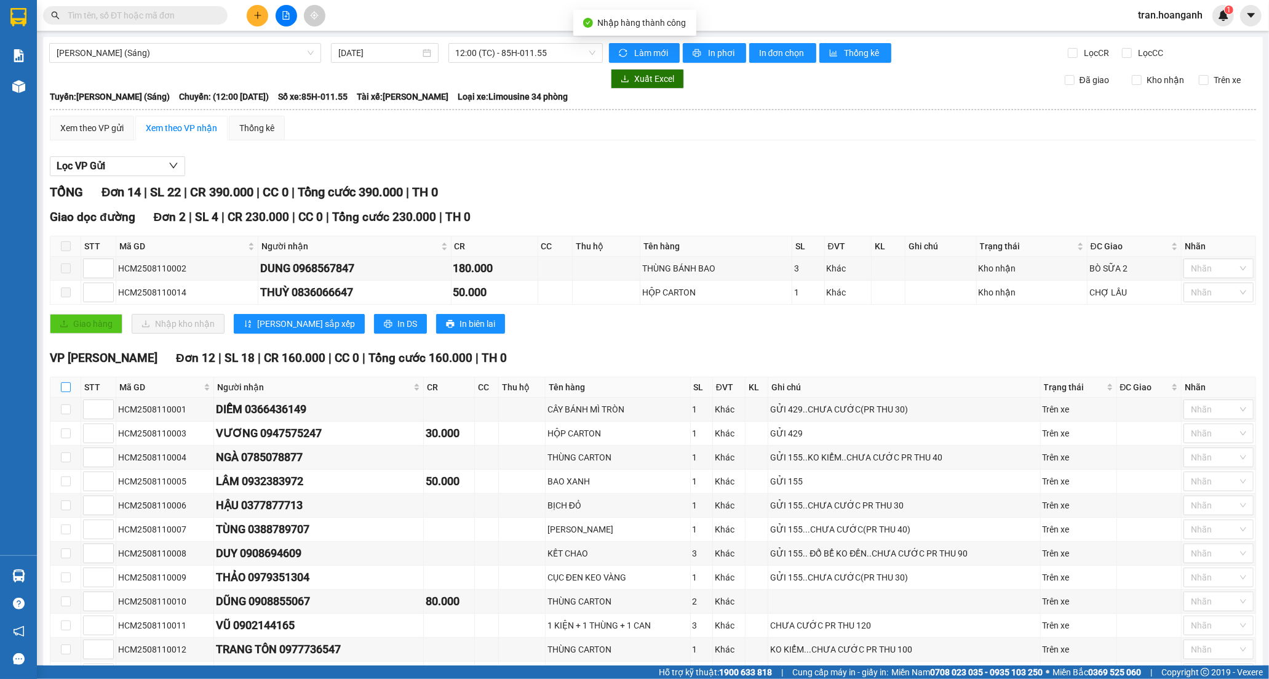
checkbox input "true"
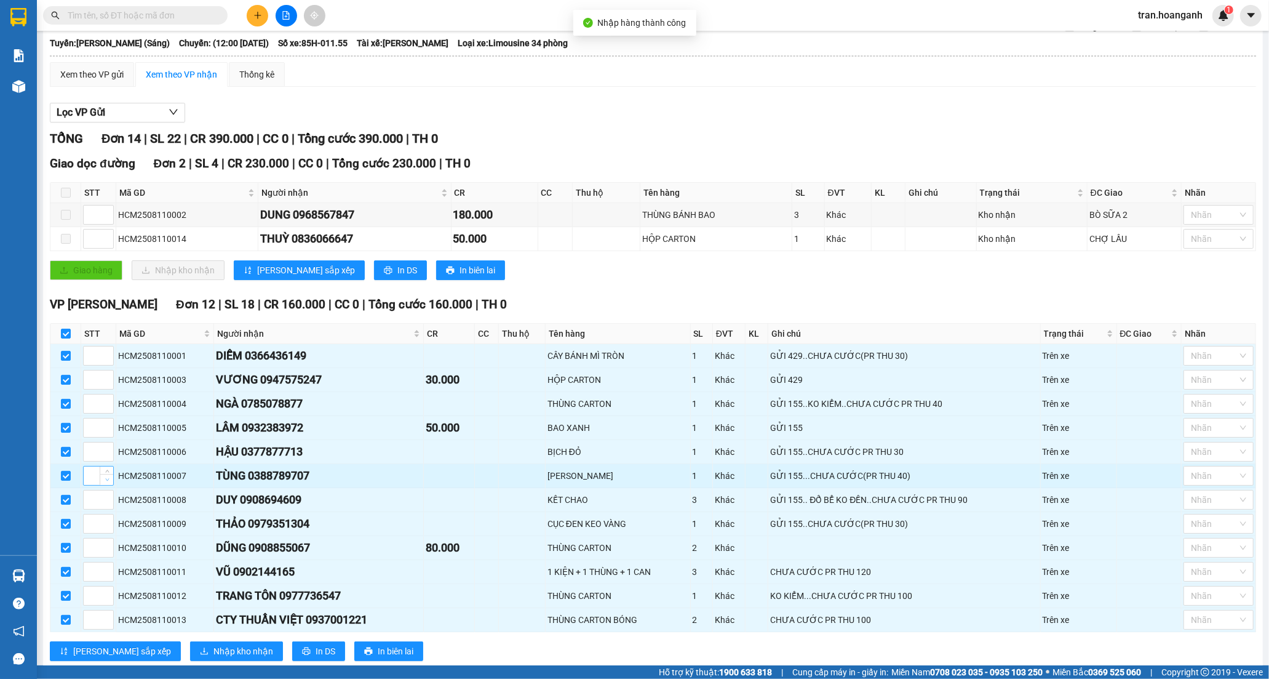
scroll to position [87, 0]
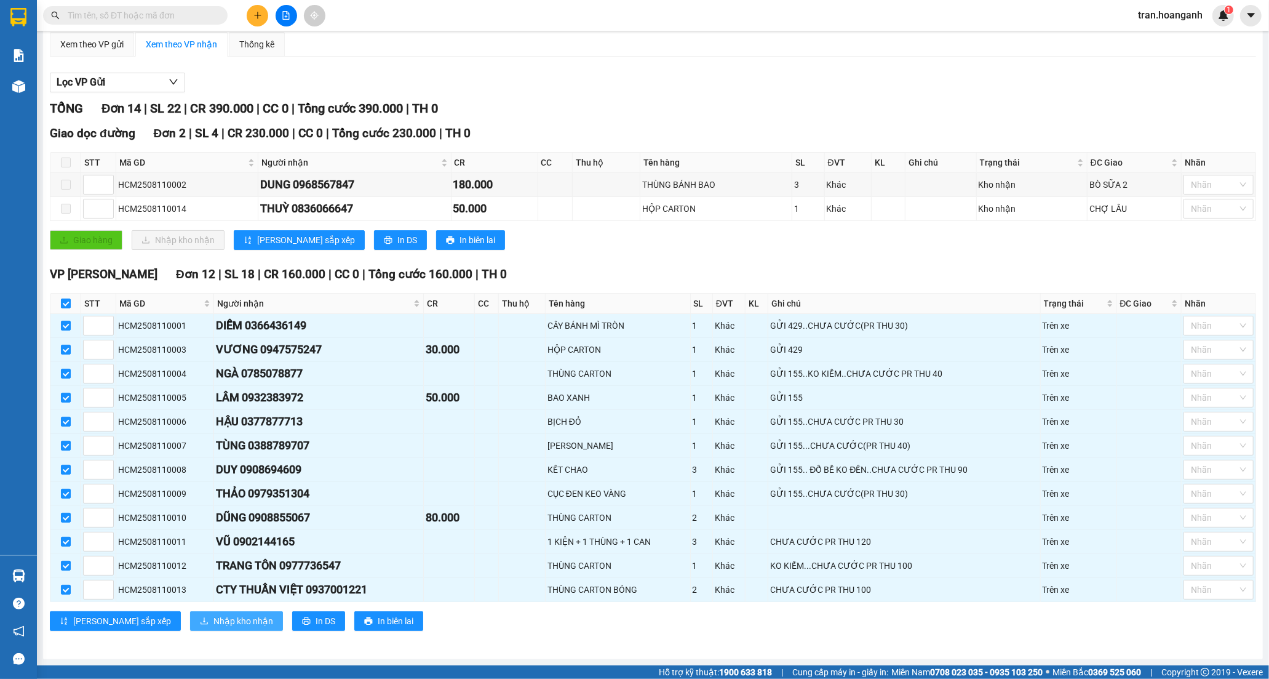
click at [213, 618] on span "Nhập kho nhận" at bounding box center [243, 621] width 60 height 14
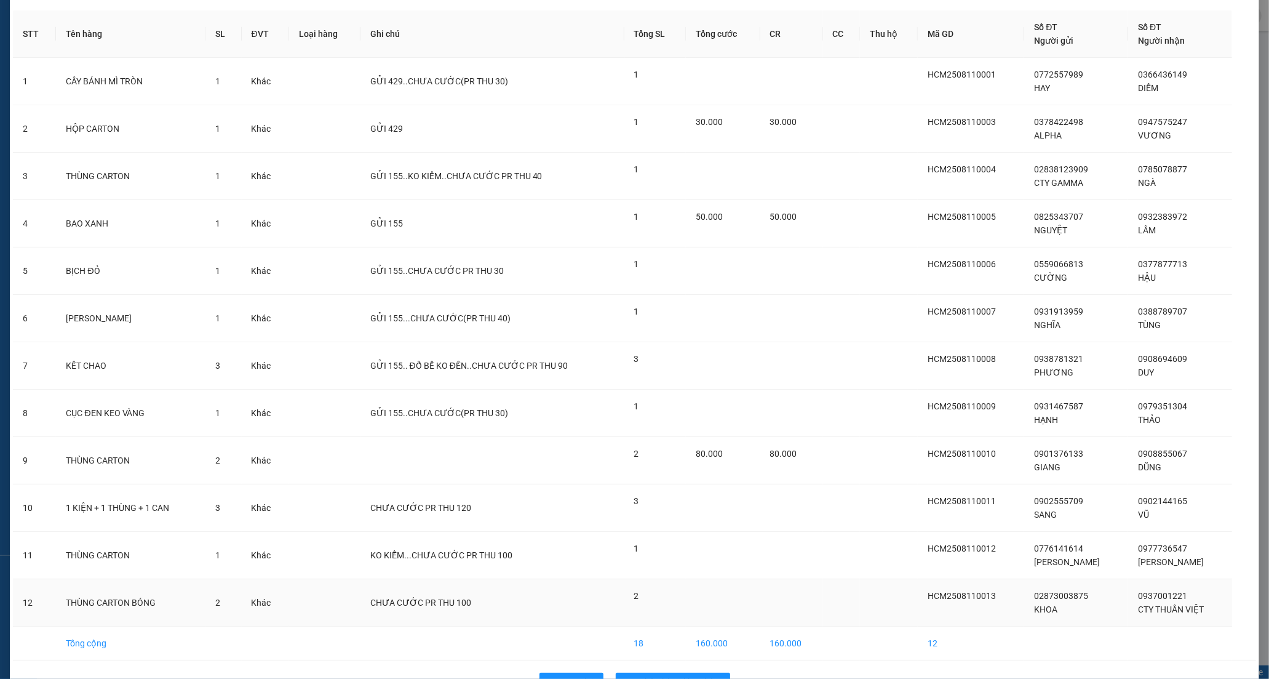
scroll to position [83, 0]
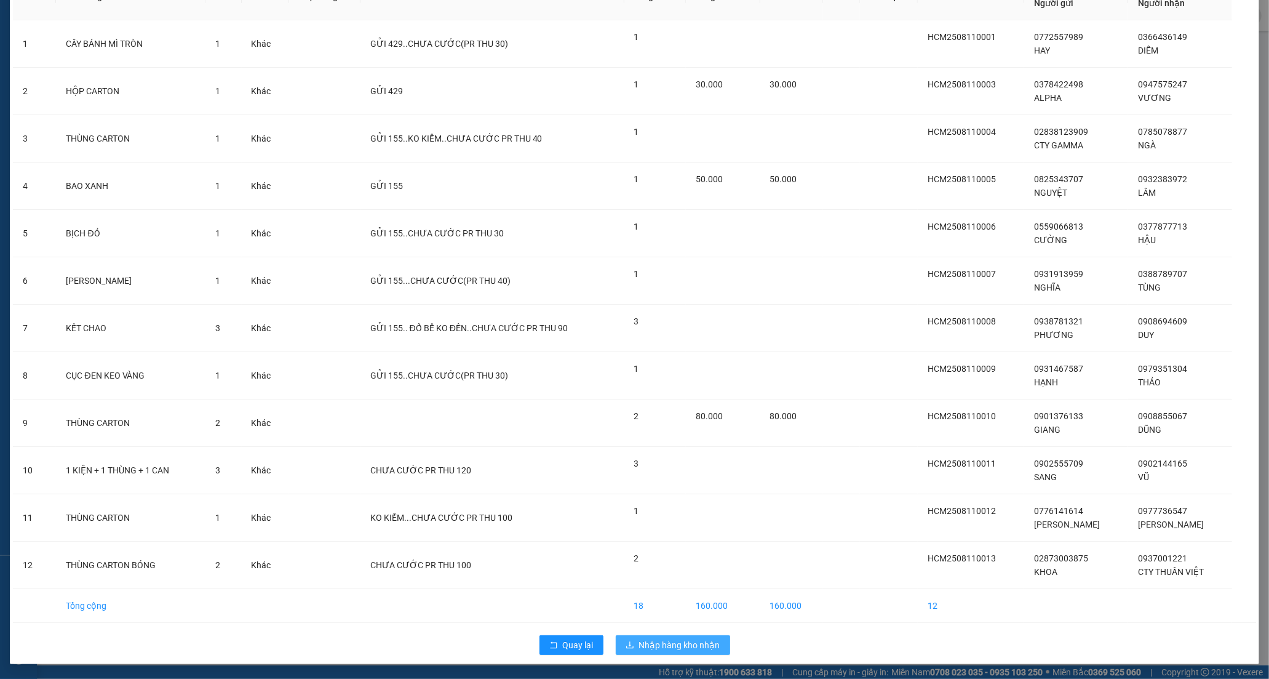
click at [686, 638] on span "Nhập hàng kho nhận" at bounding box center [679, 645] width 81 height 14
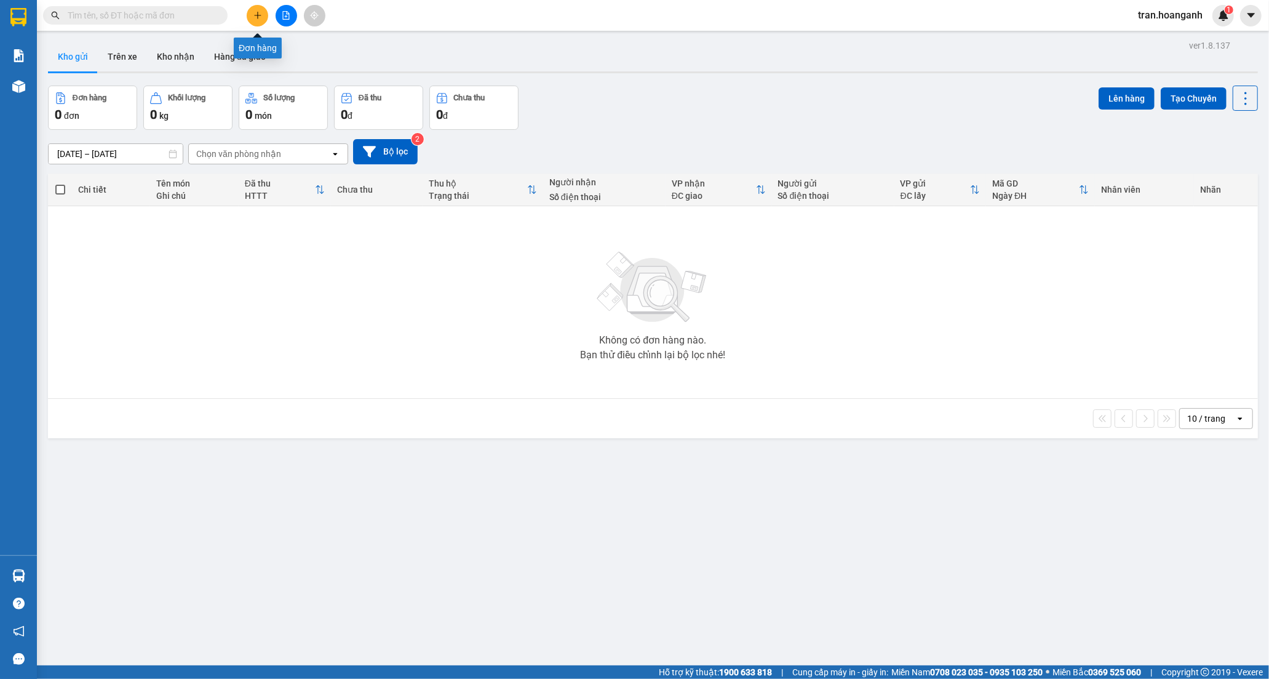
click at [251, 19] on button at bounding box center [258, 16] width 22 height 22
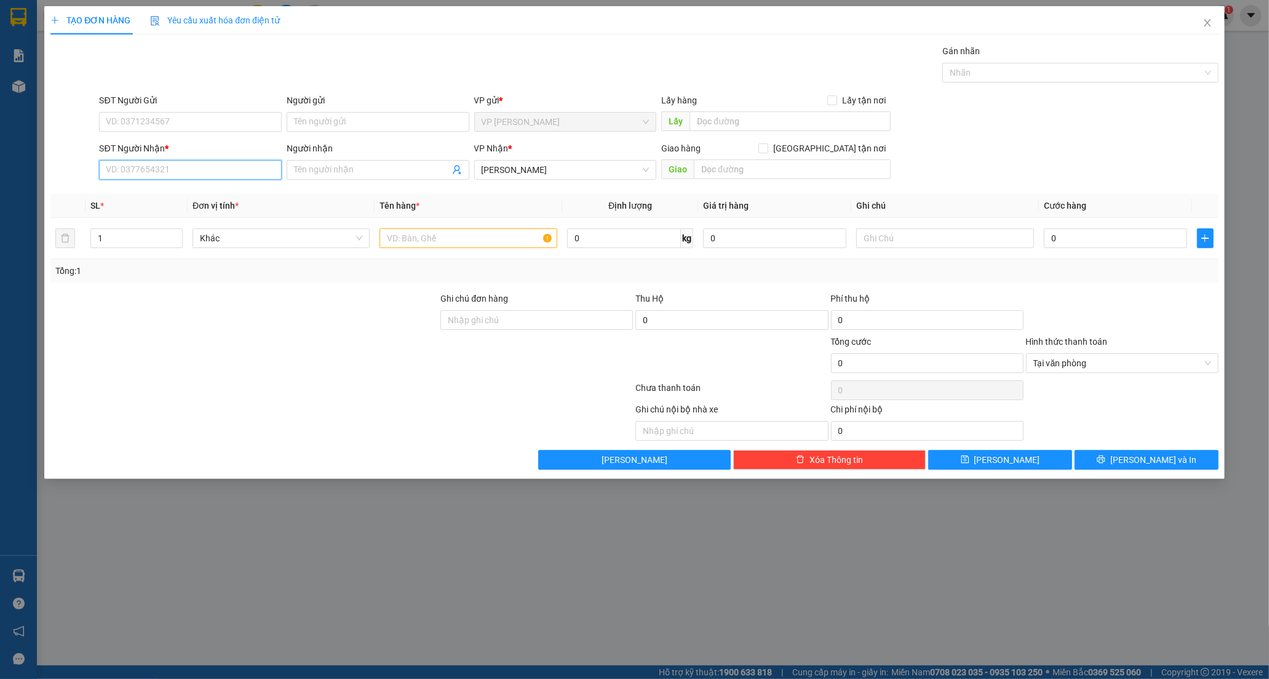
click at [164, 175] on input "SĐT Người Nhận *" at bounding box center [190, 170] width 183 height 20
type input "0938381725"
click at [170, 201] on div "0938381725 - VĂN" at bounding box center [190, 195] width 183 height 20
type input "VĂN"
type input "NGÃ 3 TAM HIỆP"
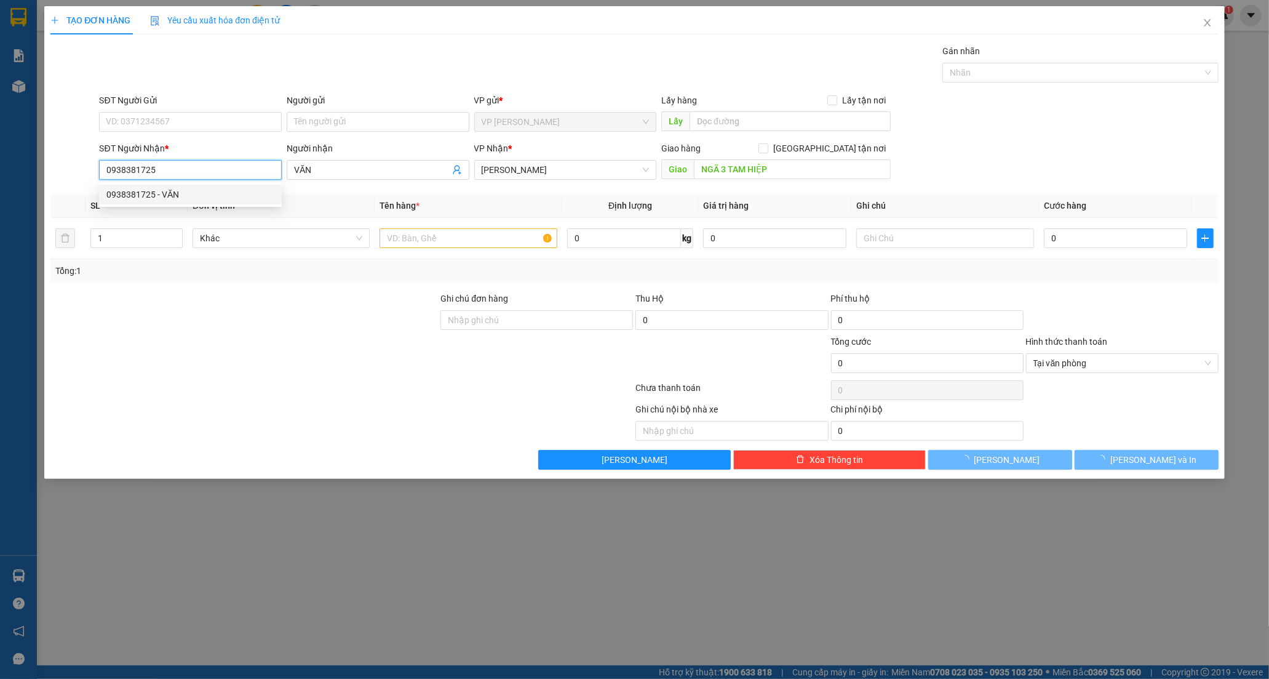
type input "50.000"
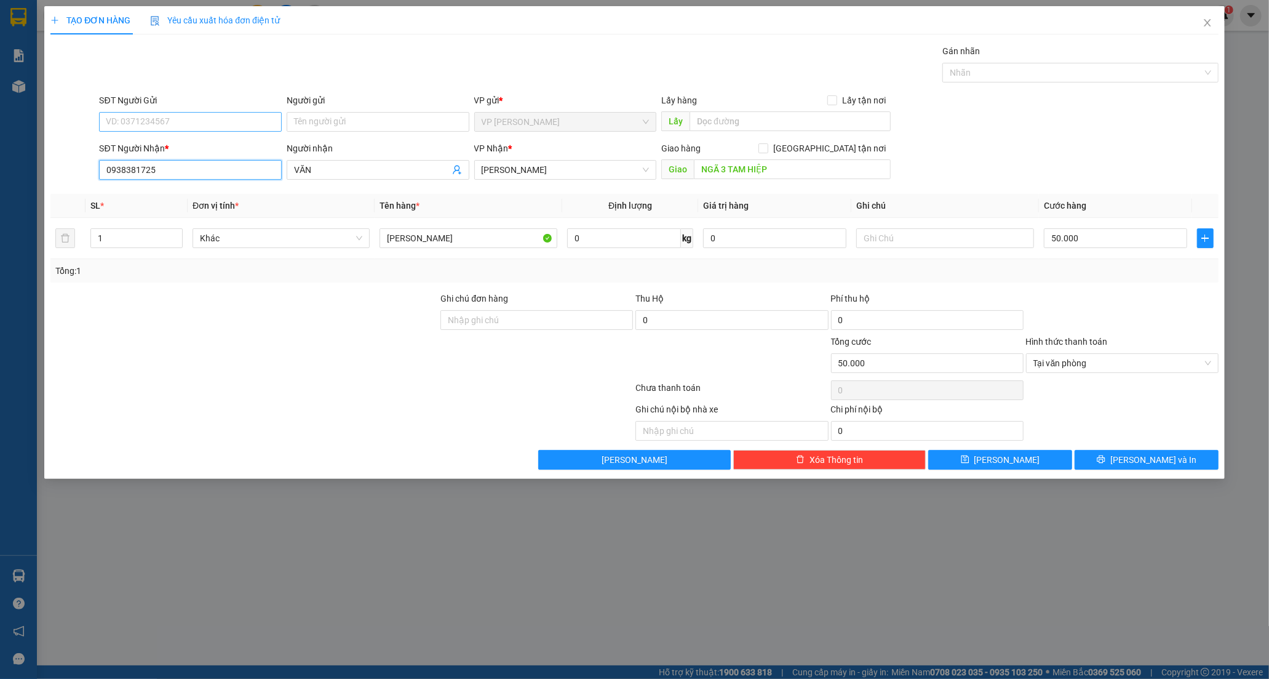
type input "0938381725"
click at [198, 118] on input "SĐT Người Gửi" at bounding box center [190, 122] width 183 height 20
click at [161, 166] on div "0945626387 - THI" at bounding box center [190, 166] width 168 height 14
type input "0945626387"
type input "THI"
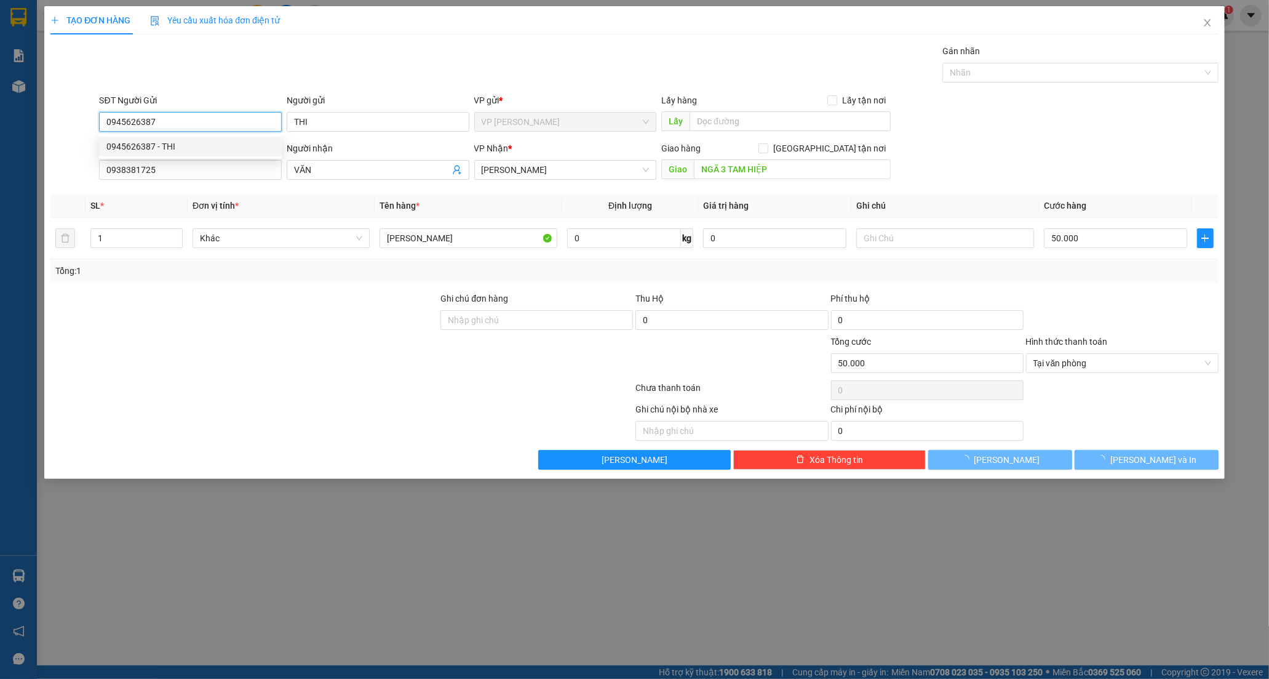
type input "60.000"
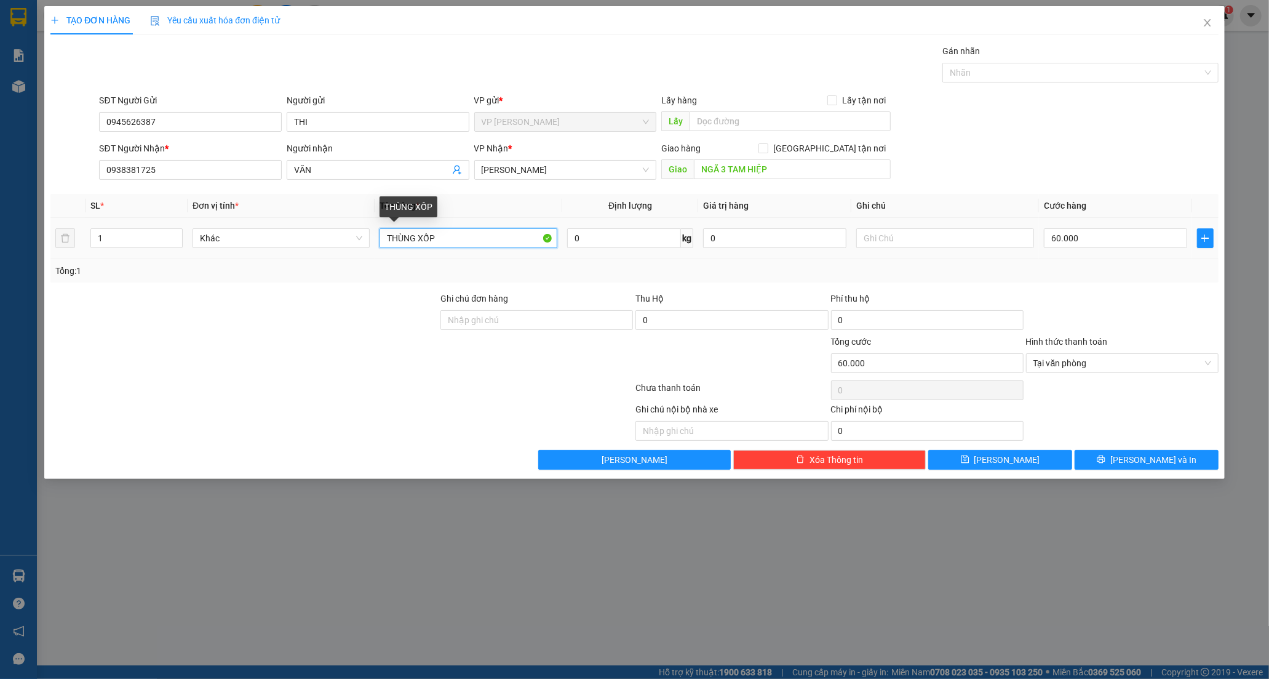
click at [464, 244] on input "THÙNG XỐP" at bounding box center [468, 238] width 177 height 20
type input "[PERSON_NAME]"
click at [1114, 238] on input "60.000" at bounding box center [1115, 238] width 143 height 20
type input "5"
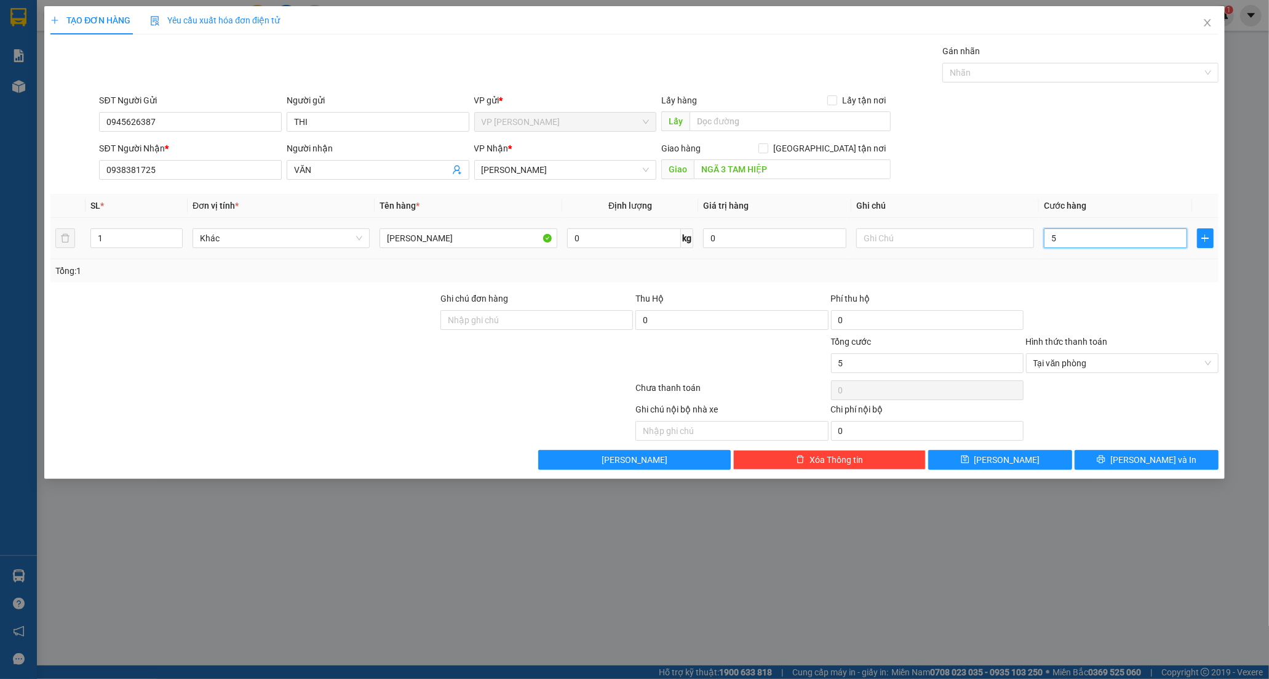
type input "50"
click at [1075, 365] on span "Tại văn phòng" at bounding box center [1122, 363] width 178 height 18
type input "50"
type input "50.000"
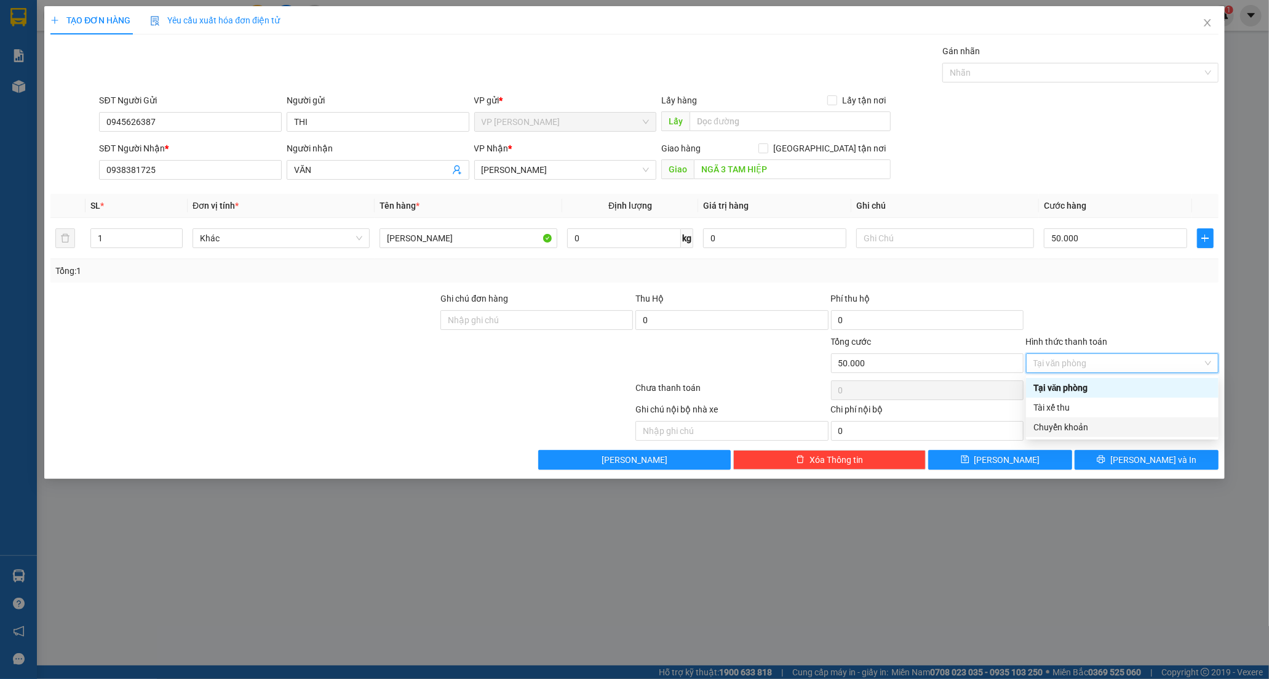
click at [1077, 421] on div "Chuyển khoản" at bounding box center [1122, 427] width 178 height 14
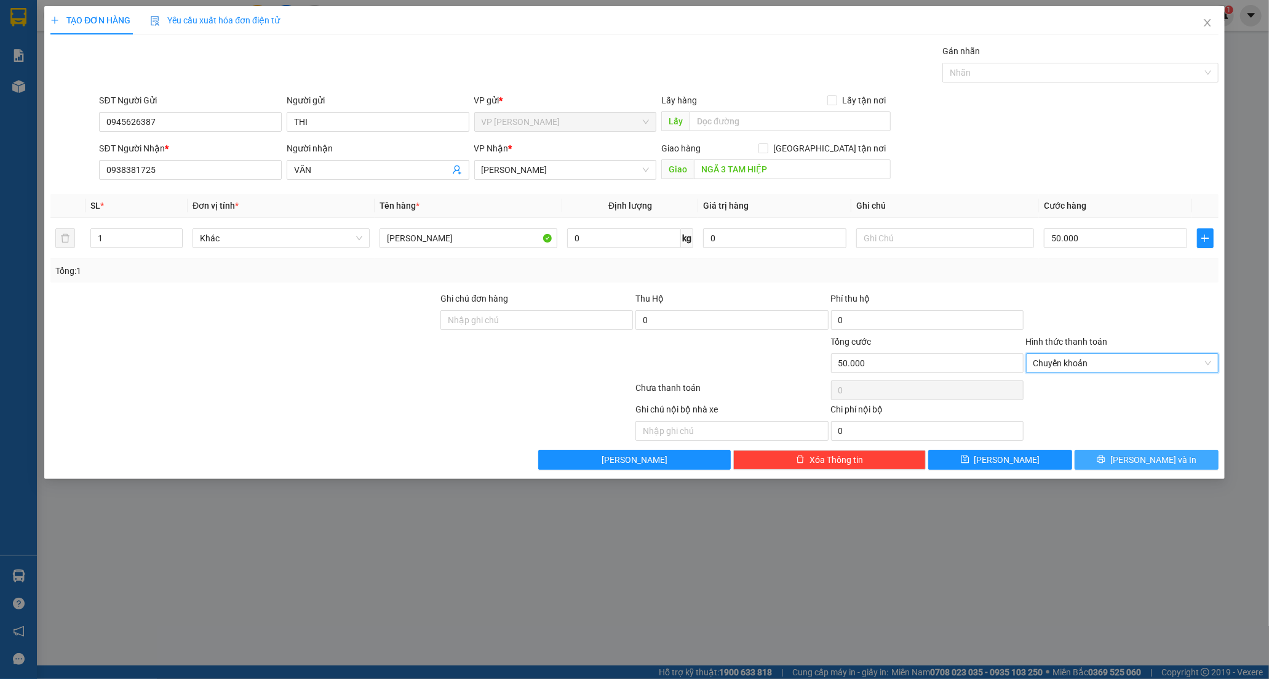
click at [1105, 459] on icon "printer" at bounding box center [1101, 459] width 9 height 9
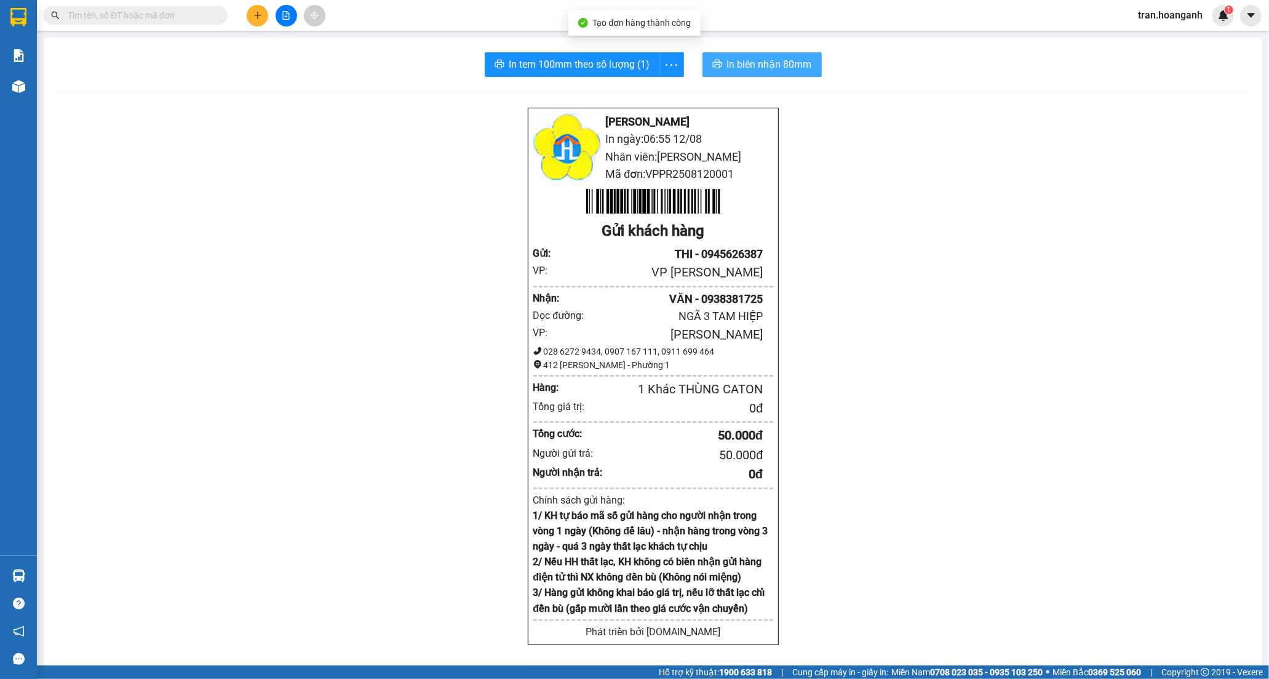
click at [733, 63] on span "In biên nhận 80mm" at bounding box center [769, 64] width 85 height 15
click at [548, 62] on span "In tem 100mm theo số lượng (1)" at bounding box center [579, 64] width 141 height 15
click at [256, 17] on icon "plus" at bounding box center [257, 15] width 9 height 9
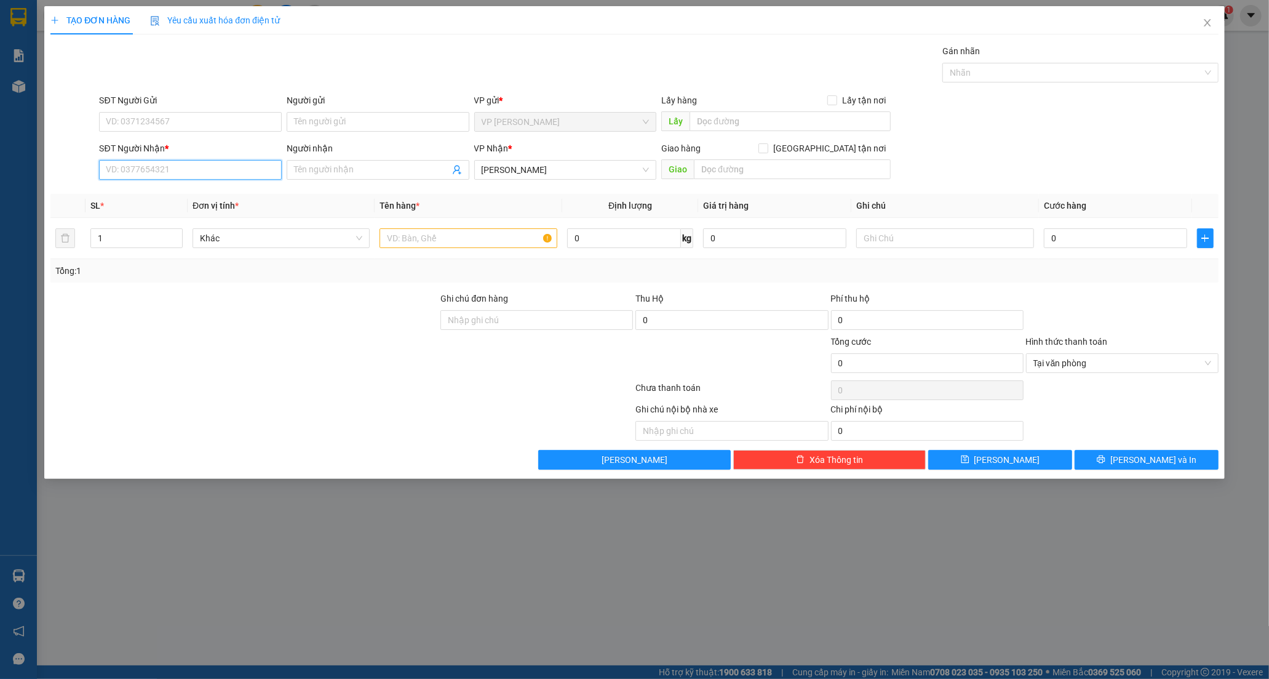
click at [167, 171] on input "SĐT Người Nhận *" at bounding box center [190, 170] width 183 height 20
click at [146, 192] on div "0353234221 - TRANG" at bounding box center [190, 195] width 168 height 14
type input "0353234221"
type input "TRANG"
type input "[PERSON_NAME]"
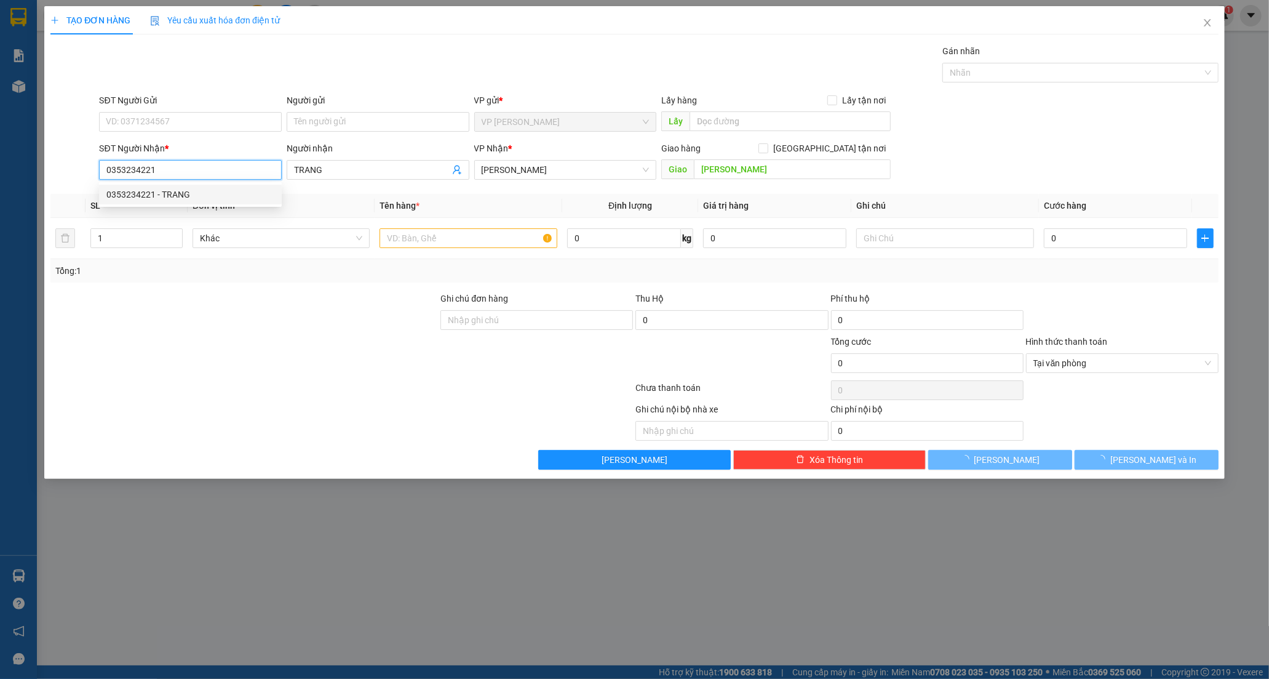
type input "50.000"
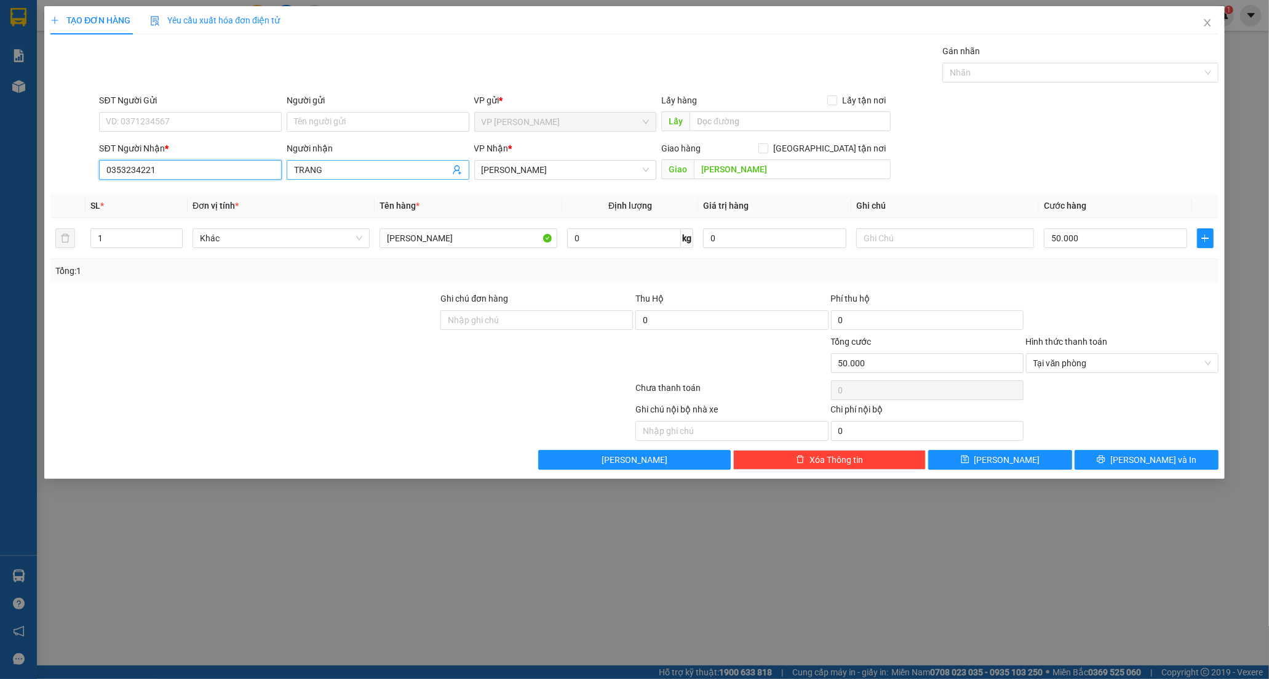
type input "0353234221"
click at [335, 163] on input "TRANG" at bounding box center [372, 170] width 156 height 14
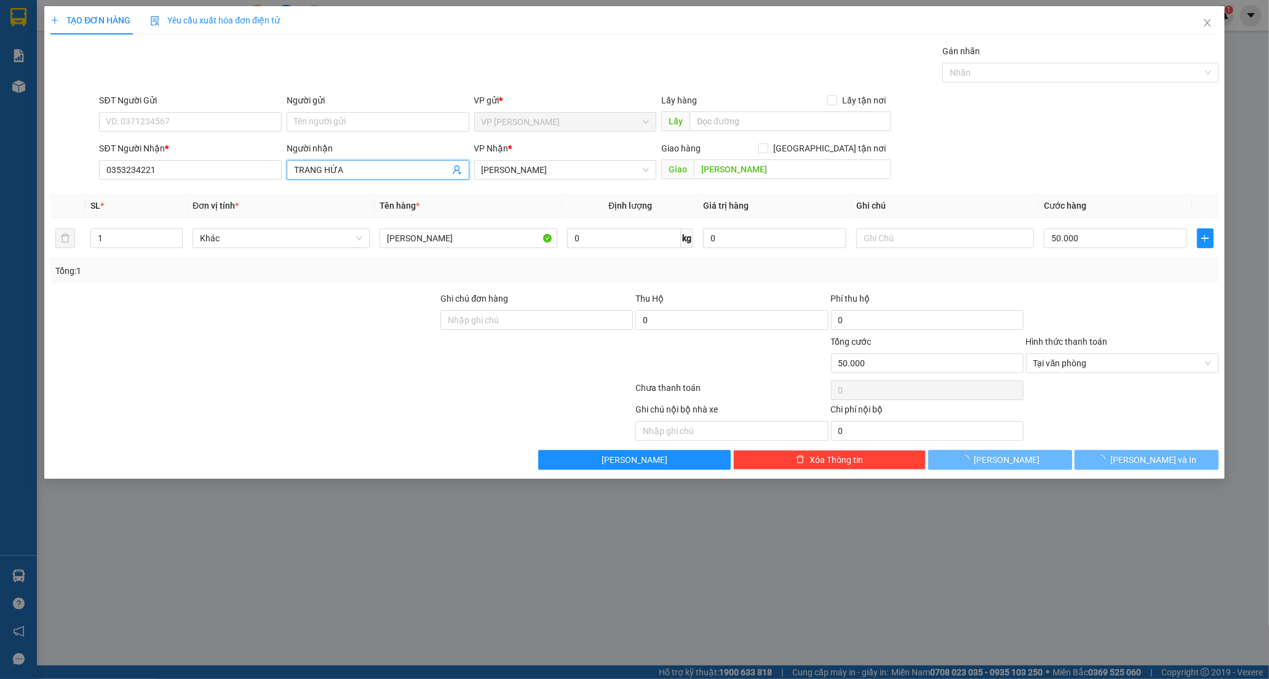
type input "TRANG HỨA"
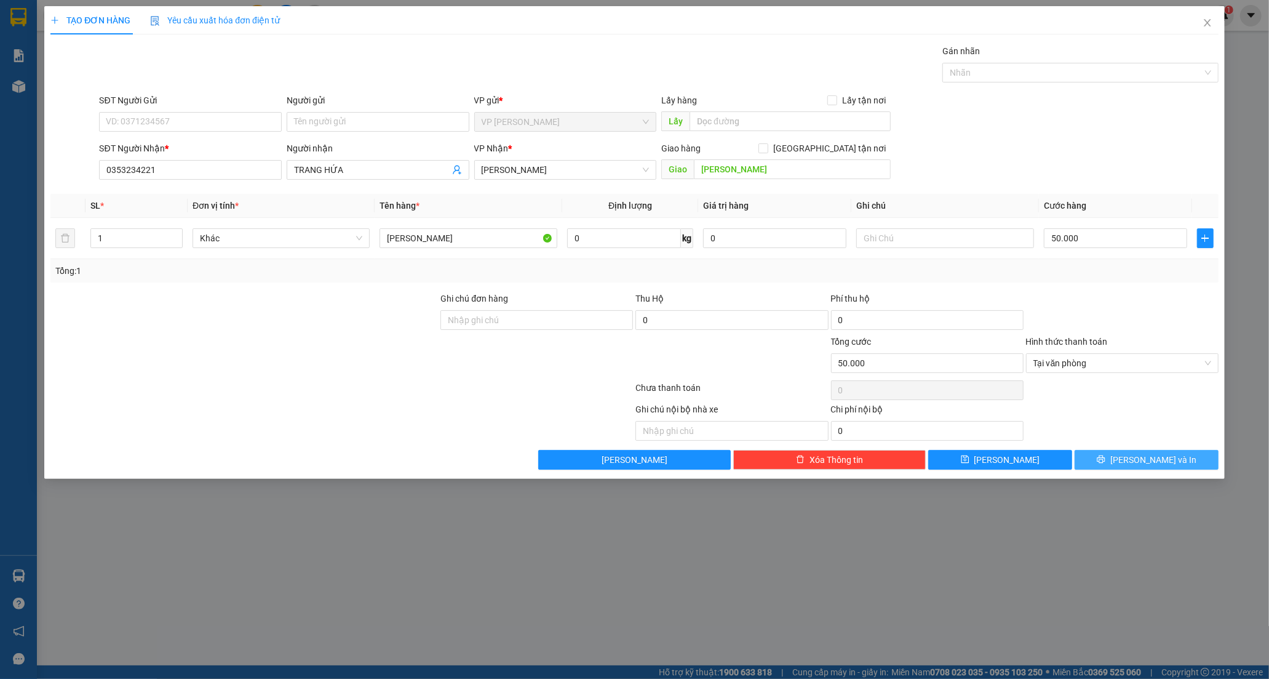
click at [1160, 465] on span "[PERSON_NAME] và In" at bounding box center [1153, 460] width 86 height 14
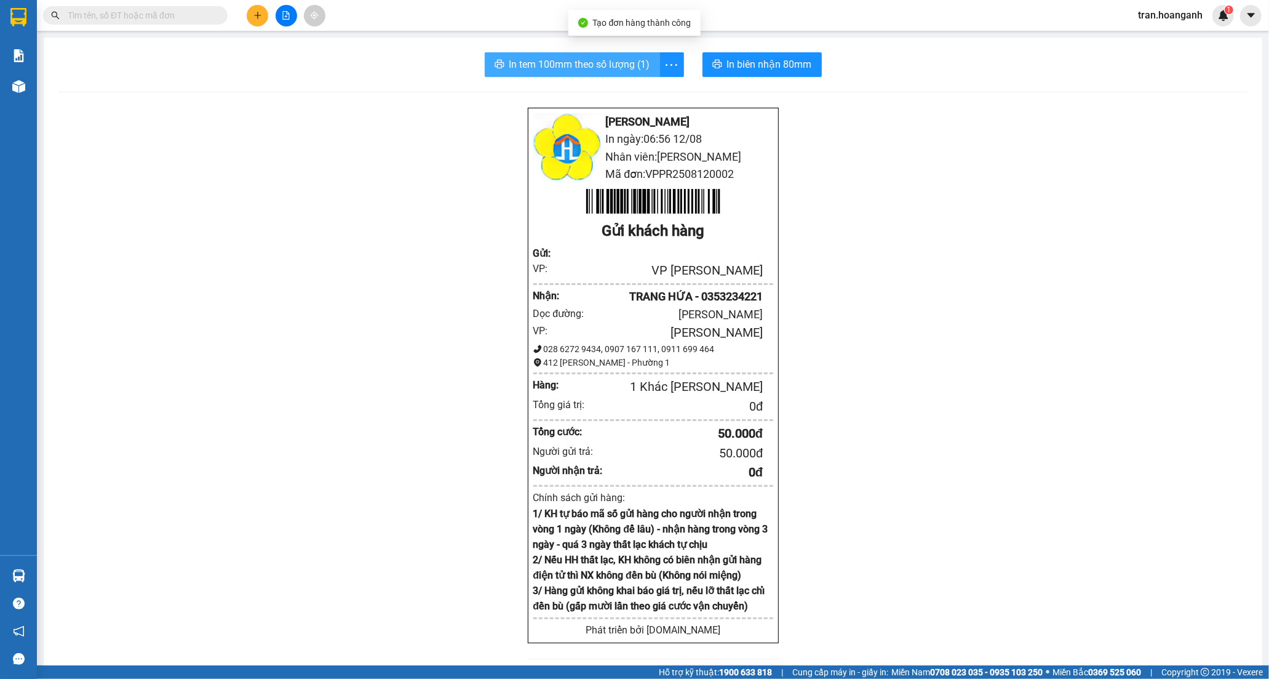
click at [572, 66] on span "In tem 100mm theo số lượng (1)" at bounding box center [579, 64] width 141 height 15
click at [253, 19] on icon "plus" at bounding box center [257, 15] width 9 height 9
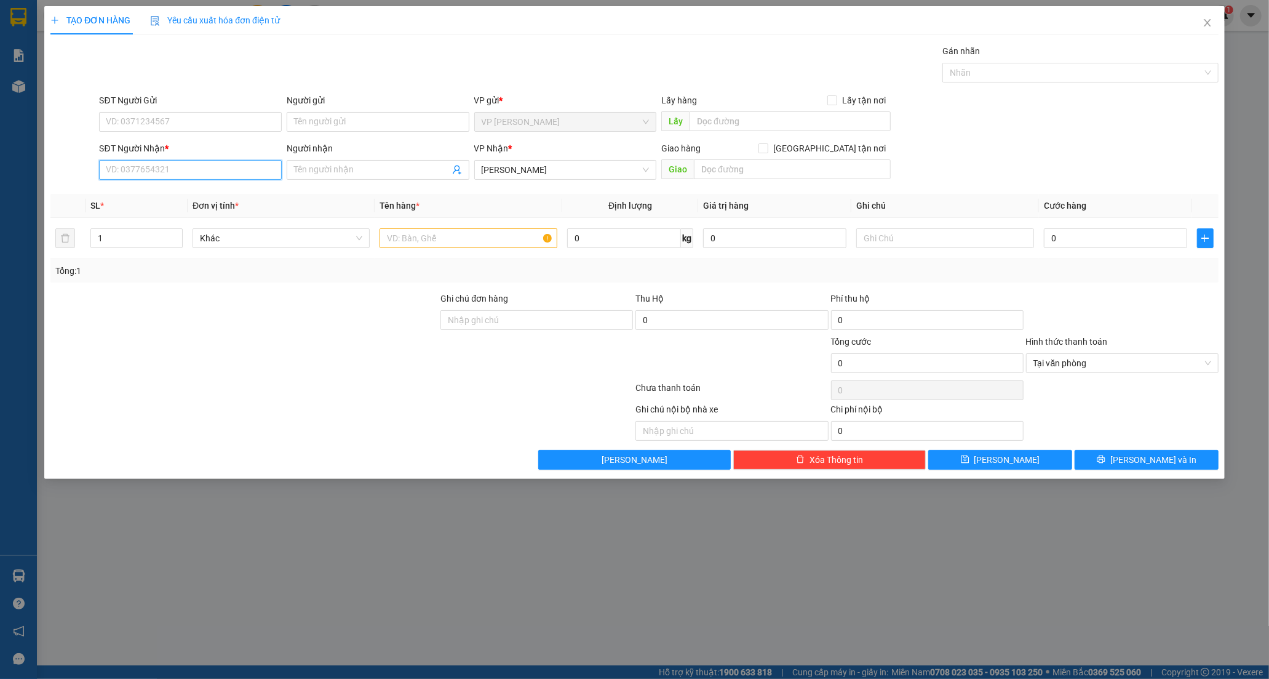
click at [161, 177] on input "SĐT Người Nhận *" at bounding box center [190, 170] width 183 height 20
type input "0978753"
click at [127, 194] on div "0978753760 - KHÁM" at bounding box center [190, 195] width 168 height 14
click at [1104, 463] on button "[PERSON_NAME] và In" at bounding box center [1147, 460] width 144 height 20
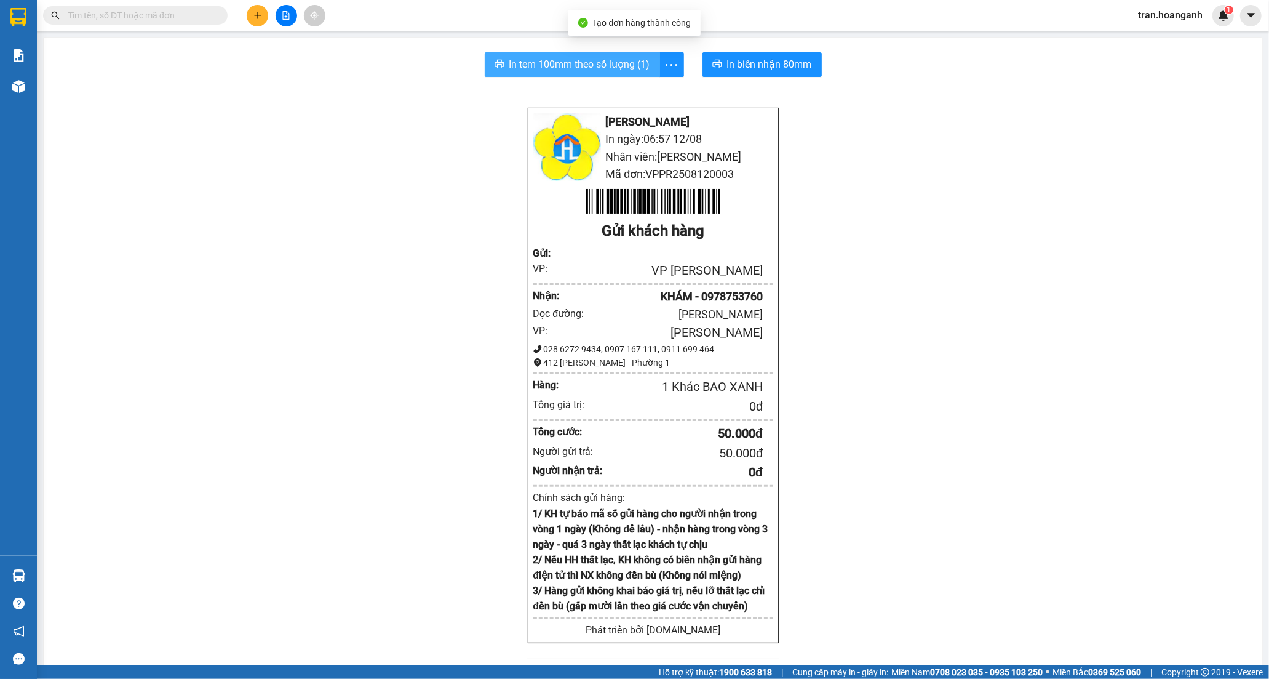
click at [560, 68] on span "In tem 100mm theo số lượng (1)" at bounding box center [579, 64] width 141 height 15
click at [257, 16] on icon "plus" at bounding box center [257, 15] width 1 height 7
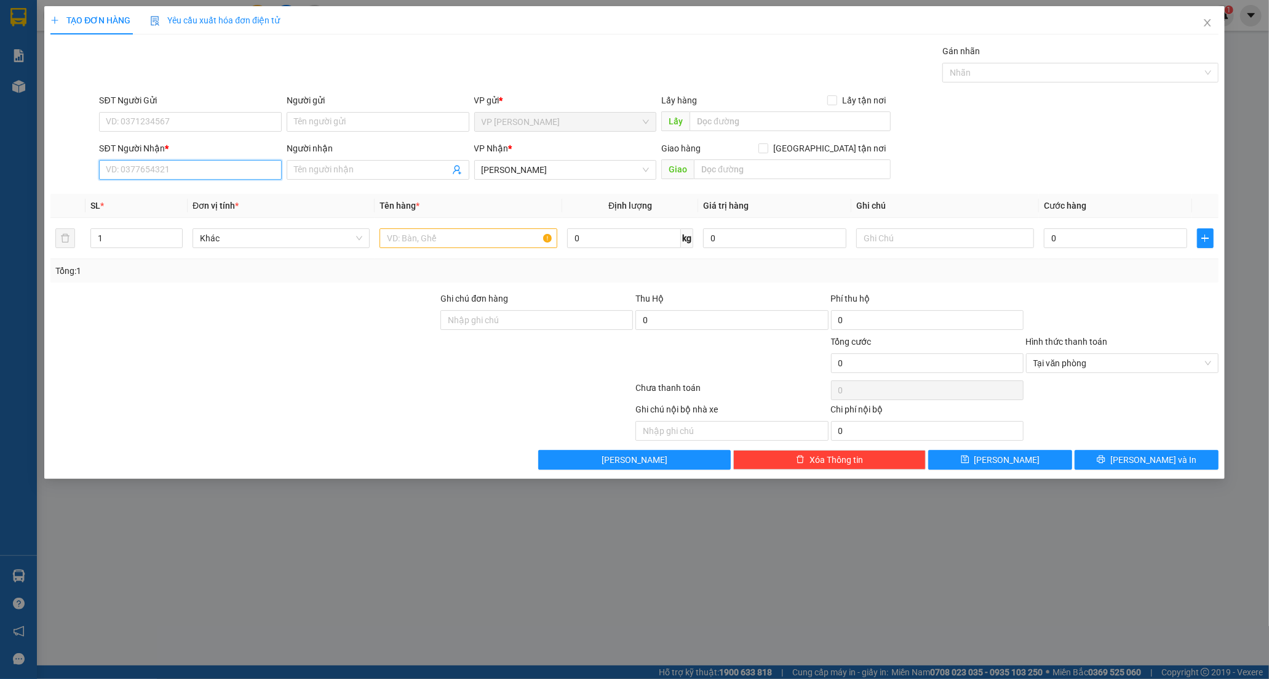
click at [185, 176] on input "SĐT Người Nhận *" at bounding box center [190, 170] width 183 height 20
click at [140, 195] on div "0799791687 - TRÚC" at bounding box center [190, 195] width 168 height 14
type input "0799791687"
type input "TRÚC"
type input "TƯỢNG ĐÀI [GEOGRAPHIC_DATA]"
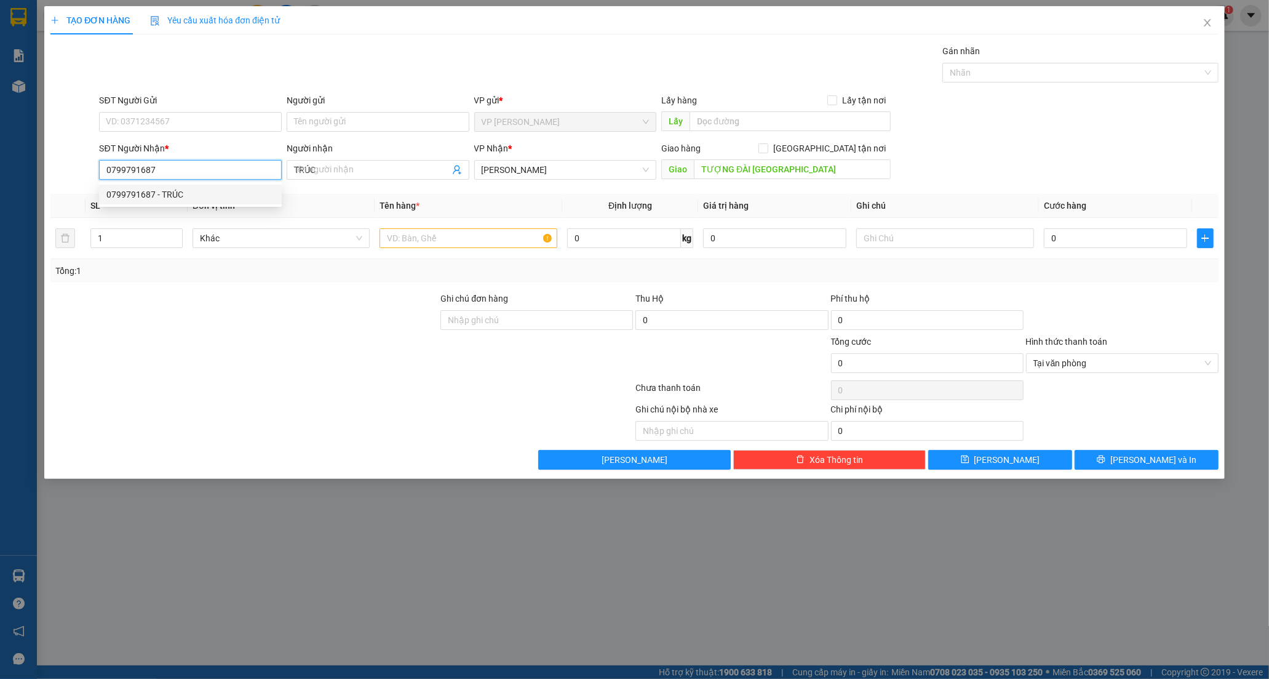
type input "50.000"
type input "0799791687"
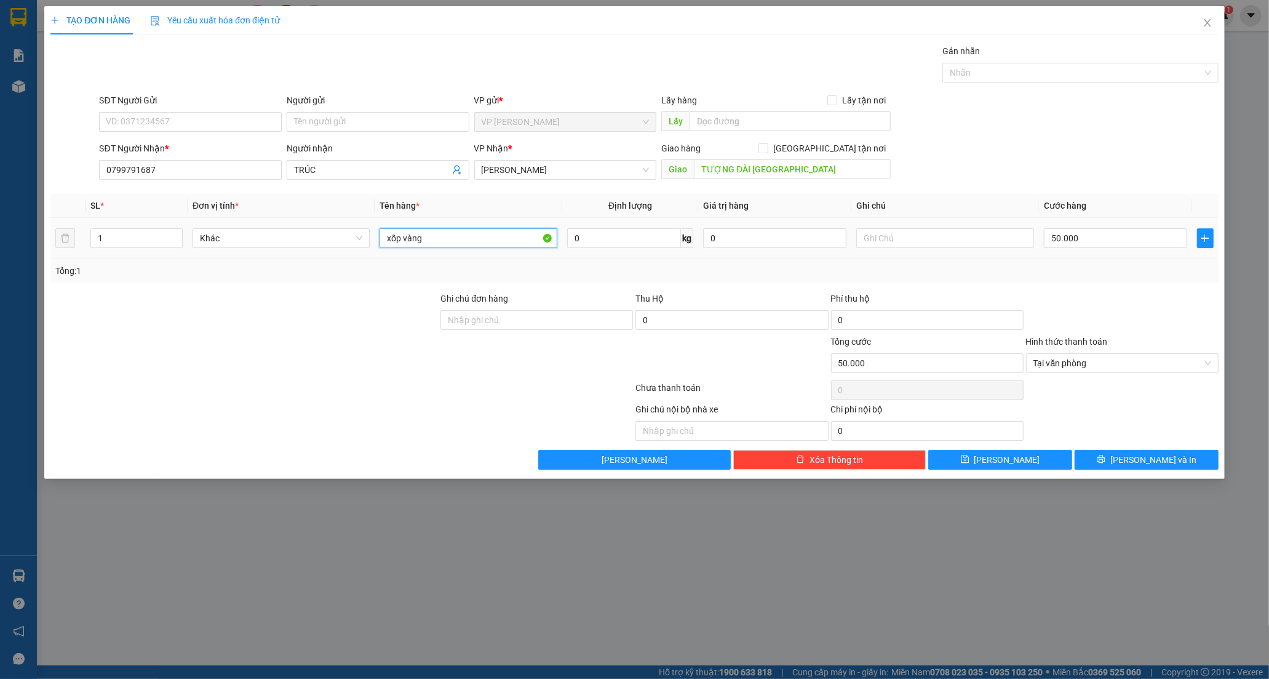
click at [503, 243] on input "xốp vàng" at bounding box center [468, 238] width 177 height 20
type input "x"
type input "THÙNG XỐP"
click at [1080, 247] on input "50.000" at bounding box center [1115, 238] width 143 height 20
click at [1157, 459] on span "[PERSON_NAME] và In" at bounding box center [1153, 460] width 86 height 14
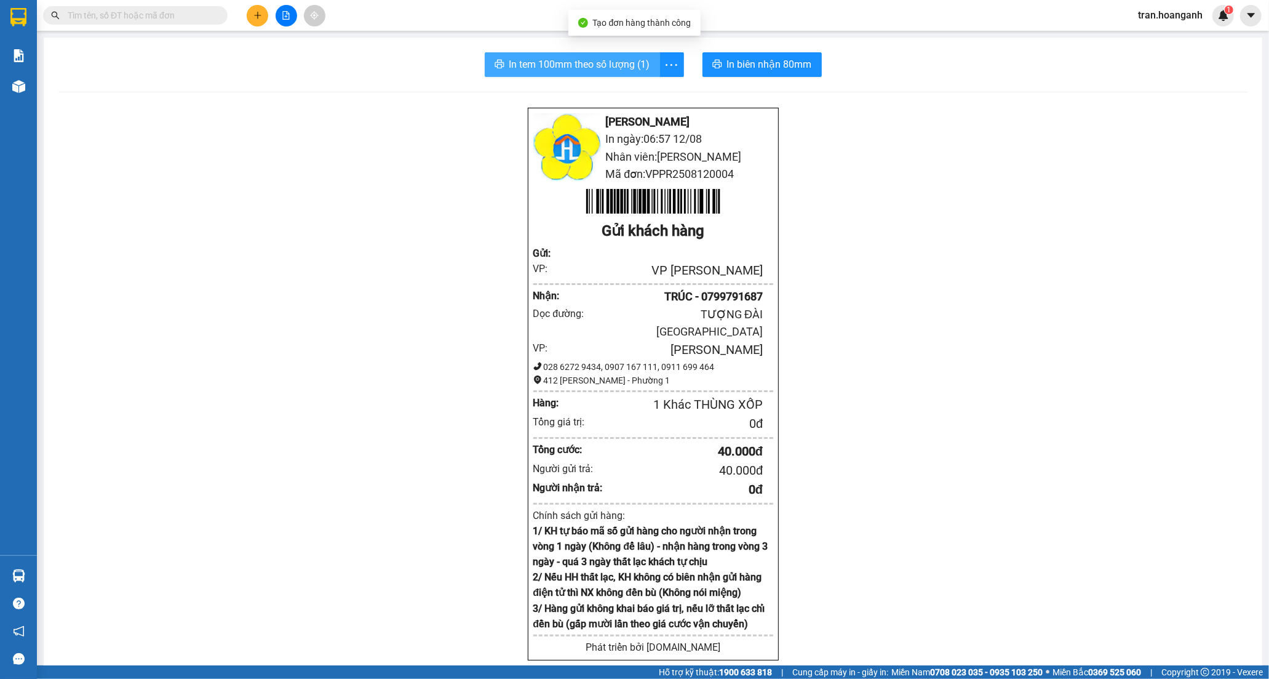
click at [595, 62] on span "In tem 100mm theo số lượng (1)" at bounding box center [579, 64] width 141 height 15
click at [261, 17] on icon "plus" at bounding box center [257, 15] width 9 height 9
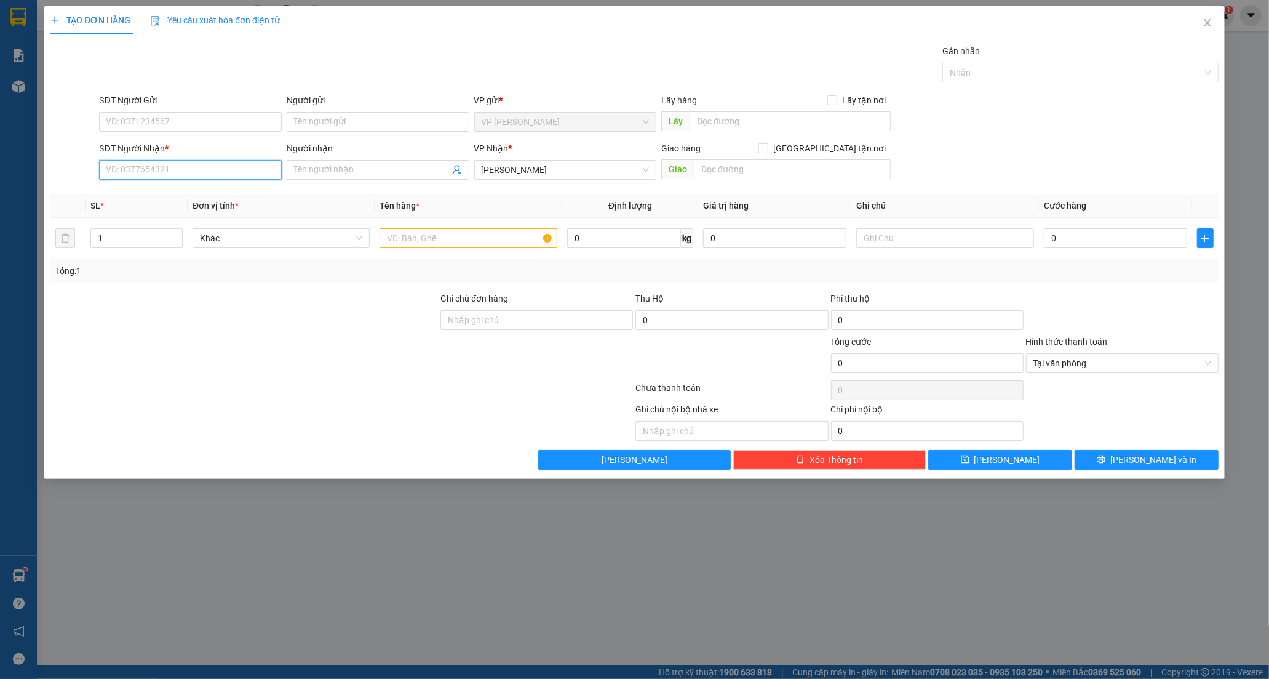
click at [203, 171] on input "SĐT Người Nhận *" at bounding box center [190, 170] width 183 height 20
type input "0986768278"
click at [325, 167] on input "Người nhận" at bounding box center [372, 170] width 156 height 14
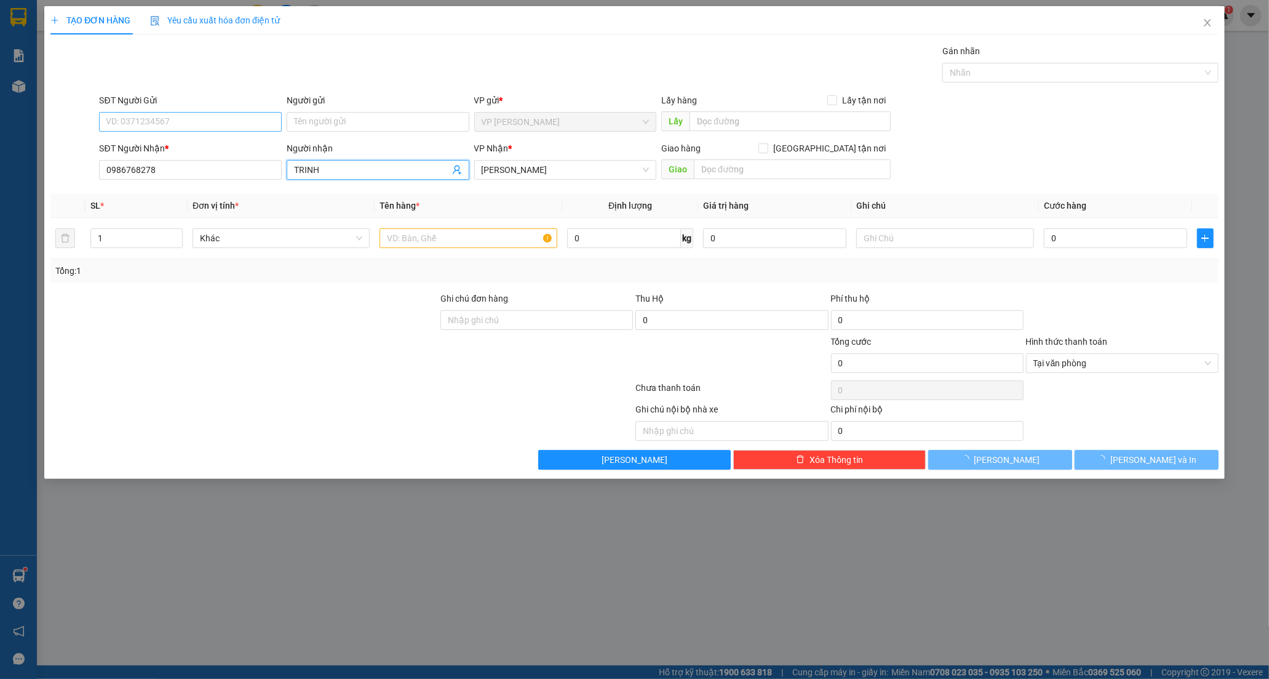
type input "TRINH"
click at [222, 122] on input "SĐT Người Gửi" at bounding box center [190, 122] width 183 height 20
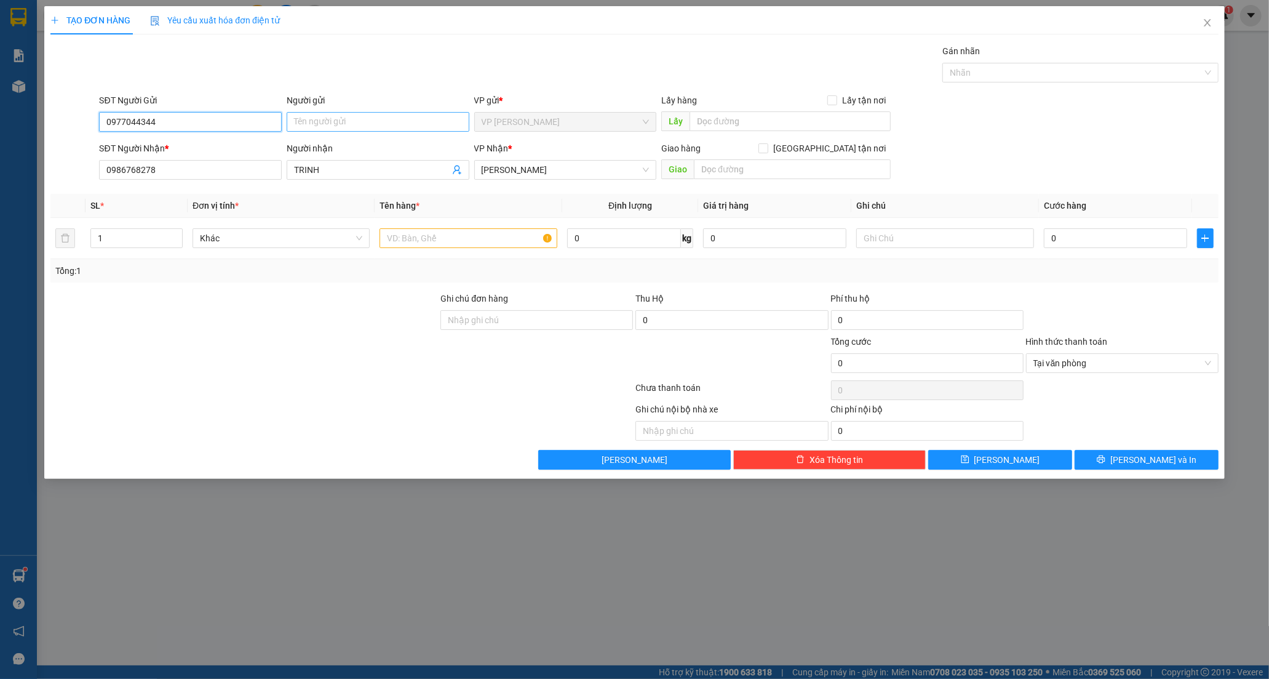
type input "0977044344"
click at [378, 122] on input "Người gửi" at bounding box center [378, 122] width 183 height 20
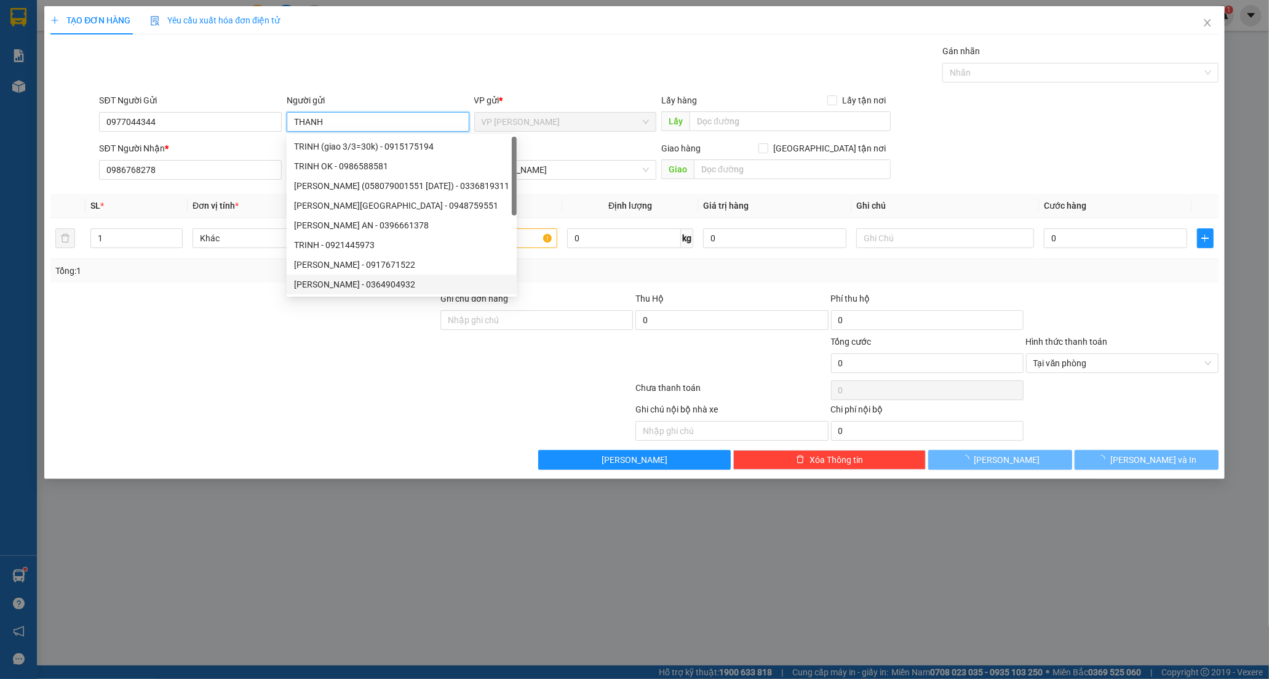
type input "THANH"
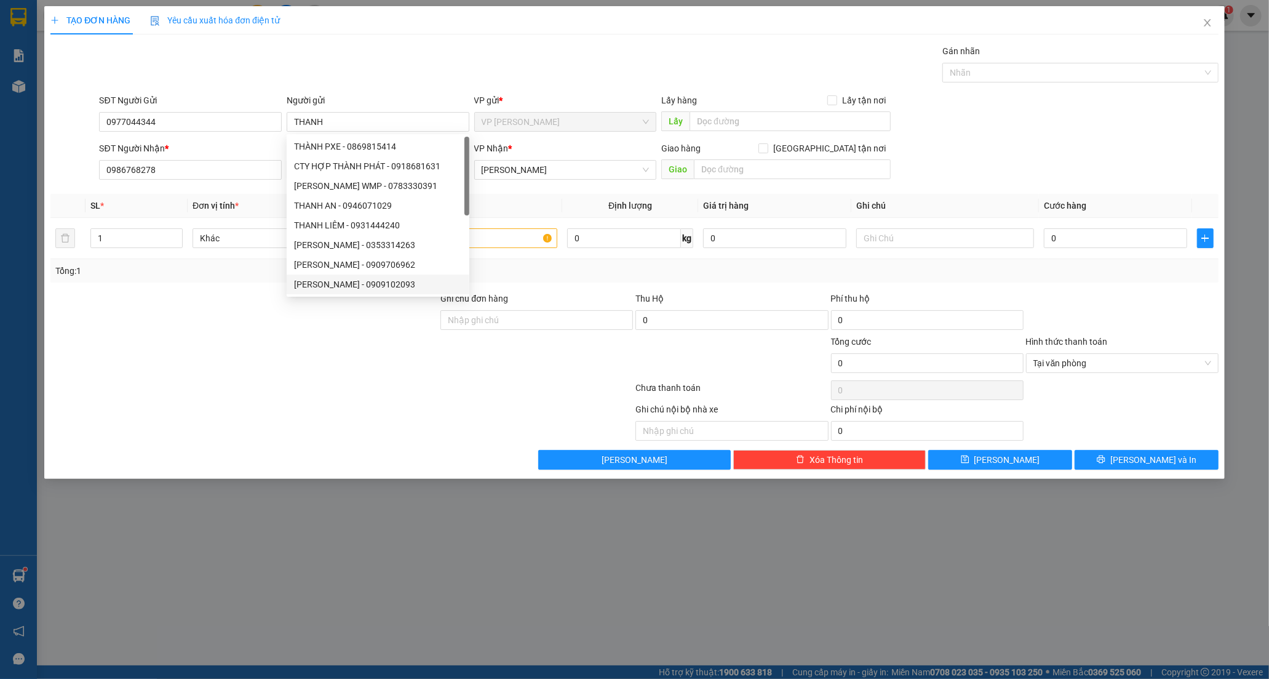
click at [267, 363] on div at bounding box center [244, 356] width 390 height 43
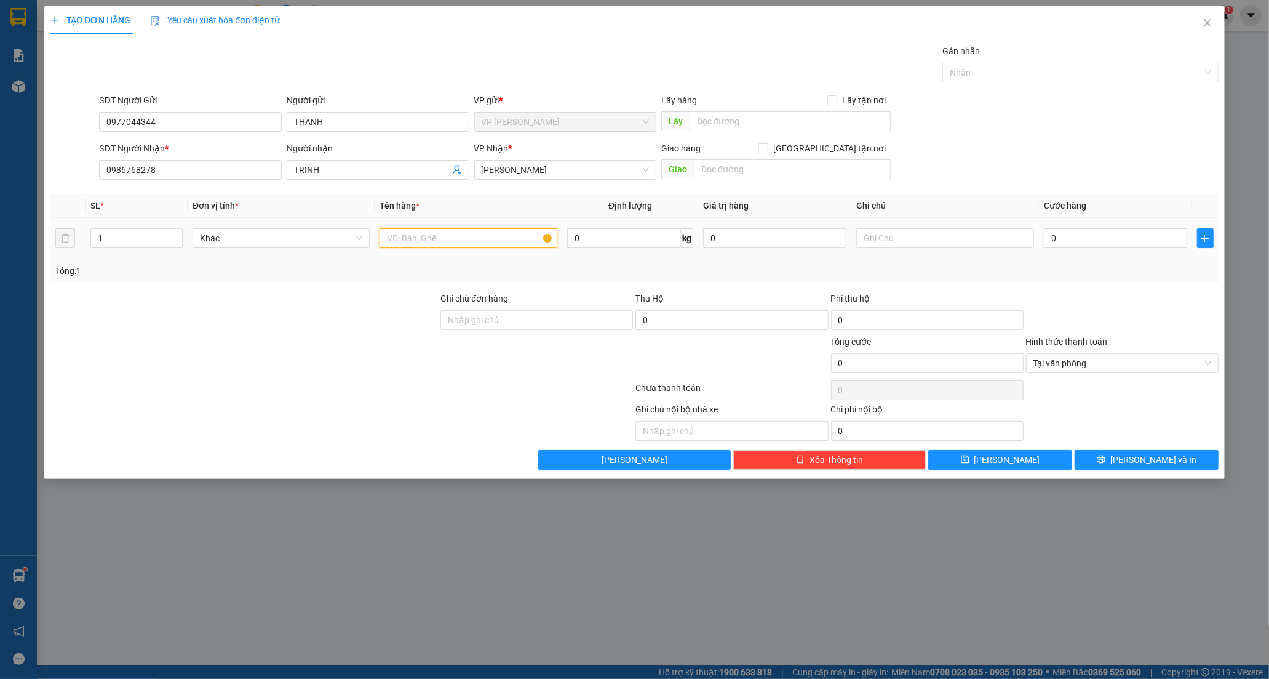
click at [487, 236] on input "text" at bounding box center [468, 238] width 177 height 20
type input "THÙNG CATON A4"
click at [1085, 238] on input "0" at bounding box center [1115, 238] width 143 height 20
click at [792, 174] on input "text" at bounding box center [792, 169] width 197 height 20
type input "NGÃ TƯ 46"
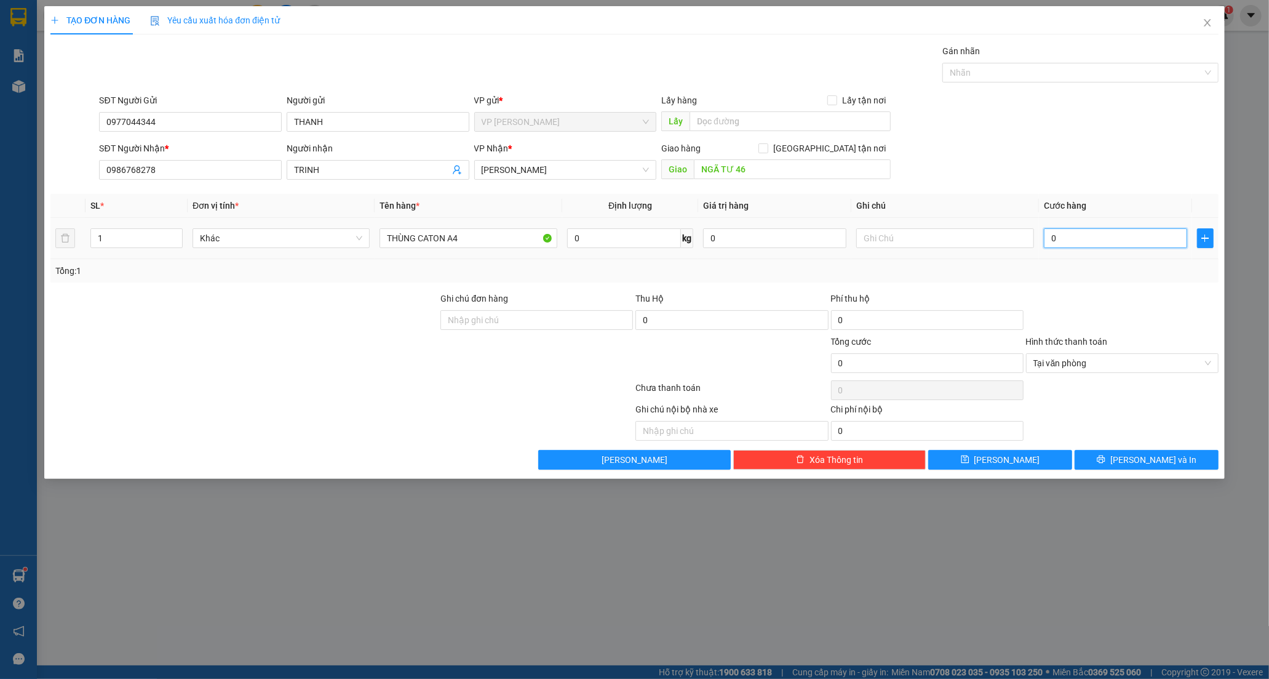
click at [1124, 240] on input "0" at bounding box center [1115, 238] width 143 height 20
click at [1114, 468] on button "[PERSON_NAME] và In" at bounding box center [1147, 460] width 144 height 20
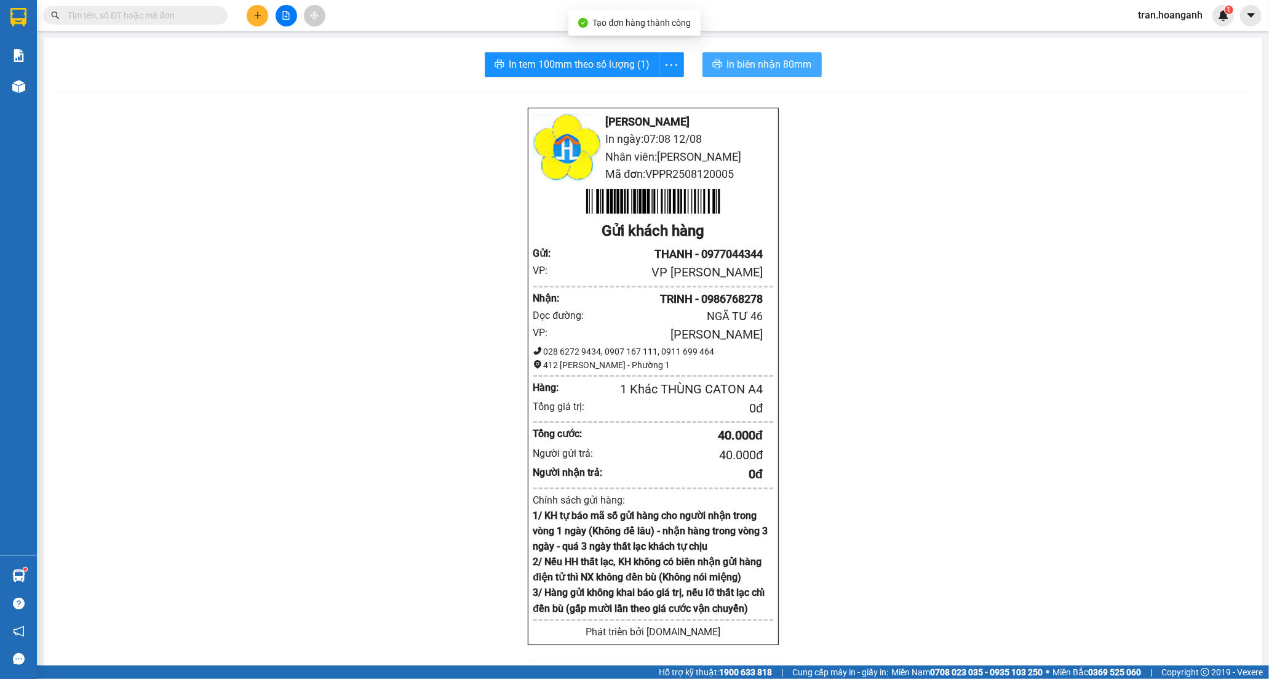
click at [753, 62] on span "In biên nhận 80mm" at bounding box center [769, 64] width 85 height 15
click at [576, 57] on span "In tem 100mm theo số lượng (1)" at bounding box center [579, 64] width 141 height 15
click at [183, 18] on input "text" at bounding box center [140, 16] width 145 height 14
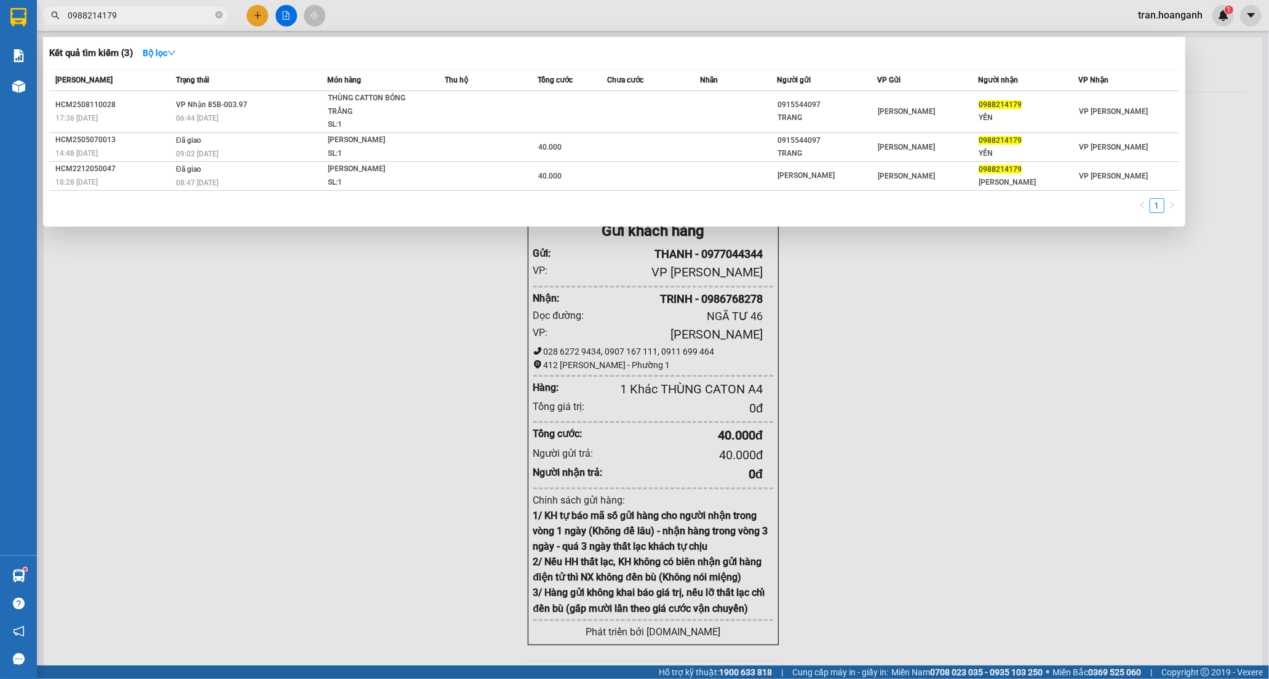
type input "0988214179"
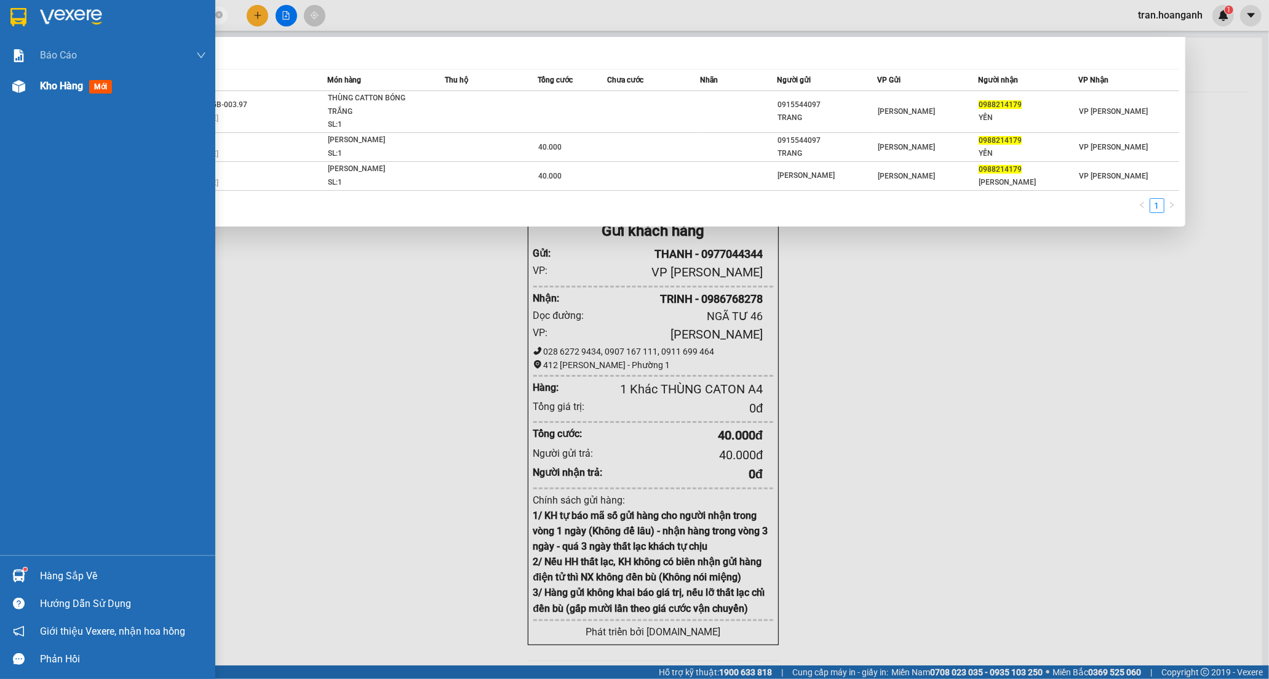
click at [54, 82] on span "Kho hàng" at bounding box center [61, 86] width 43 height 12
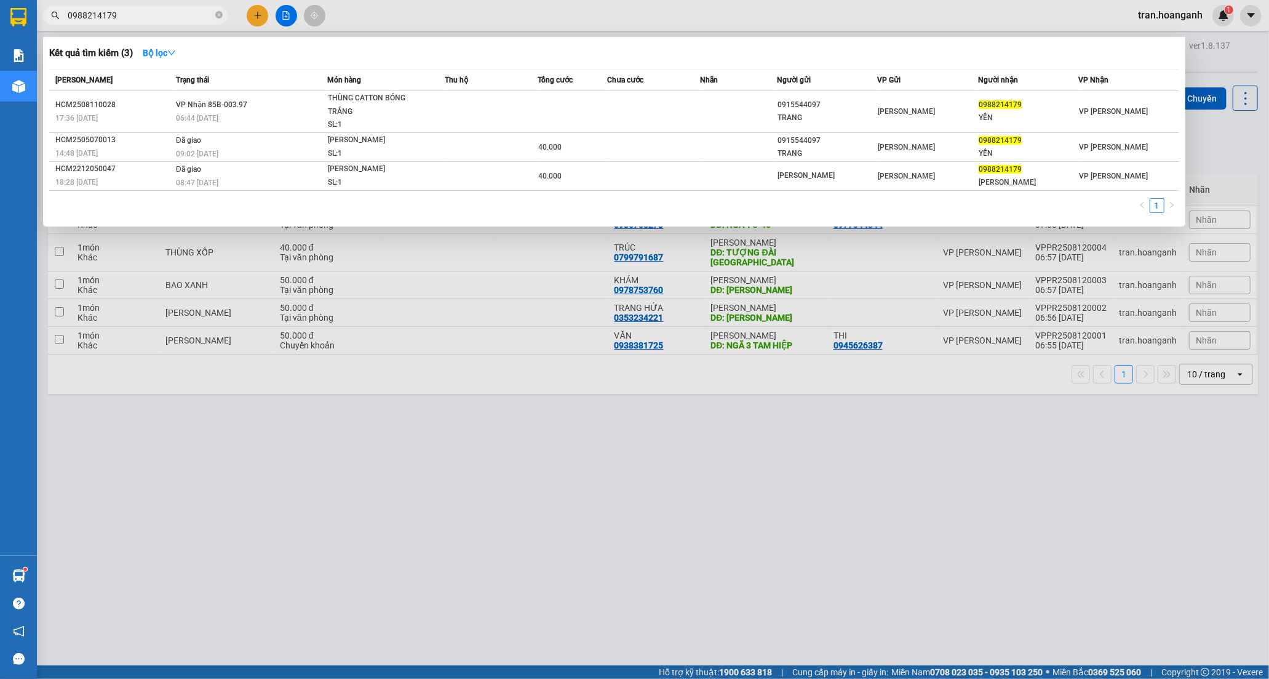
click at [407, 487] on div at bounding box center [634, 339] width 1269 height 679
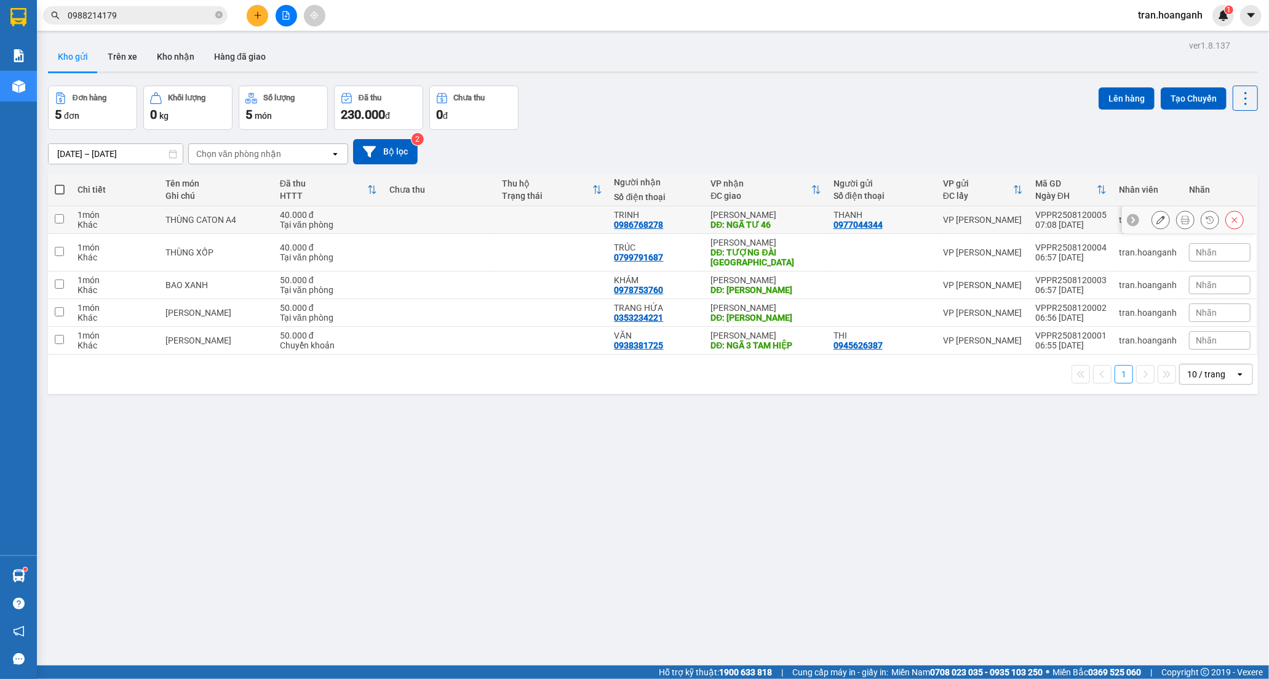
click at [699, 218] on td "TRINH 0986768278" at bounding box center [656, 220] width 97 height 28
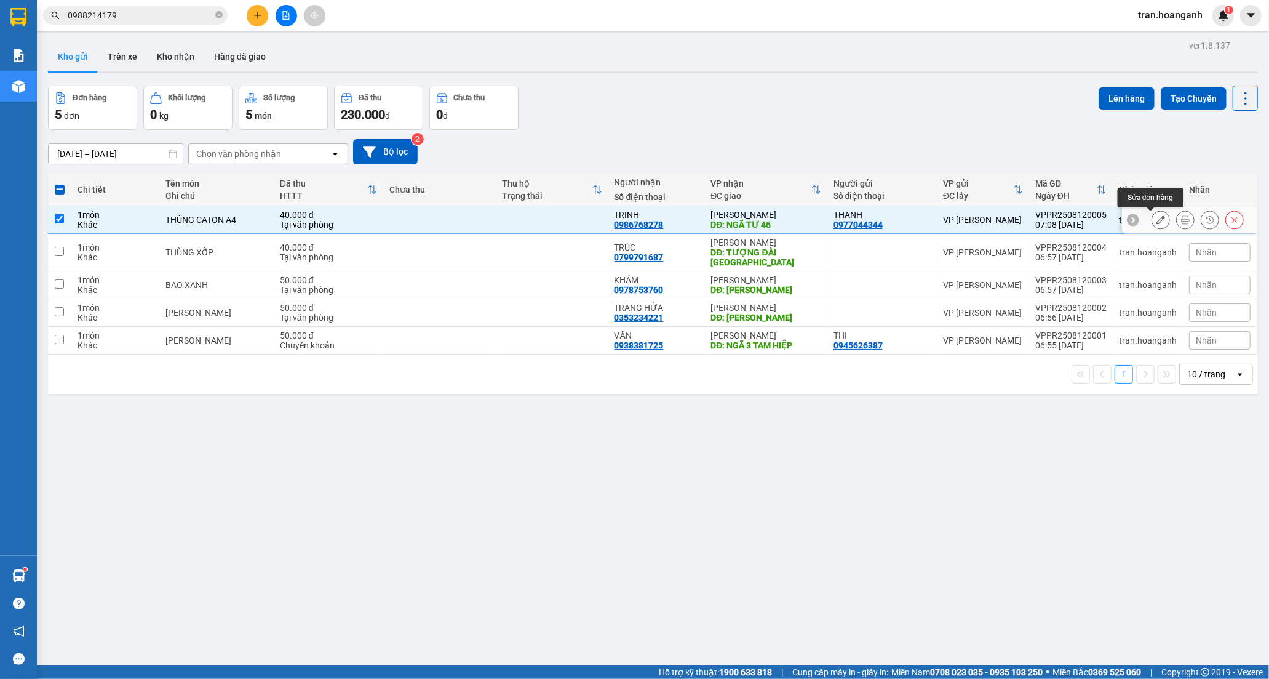
click at [1157, 218] on icon at bounding box center [1161, 219] width 9 height 9
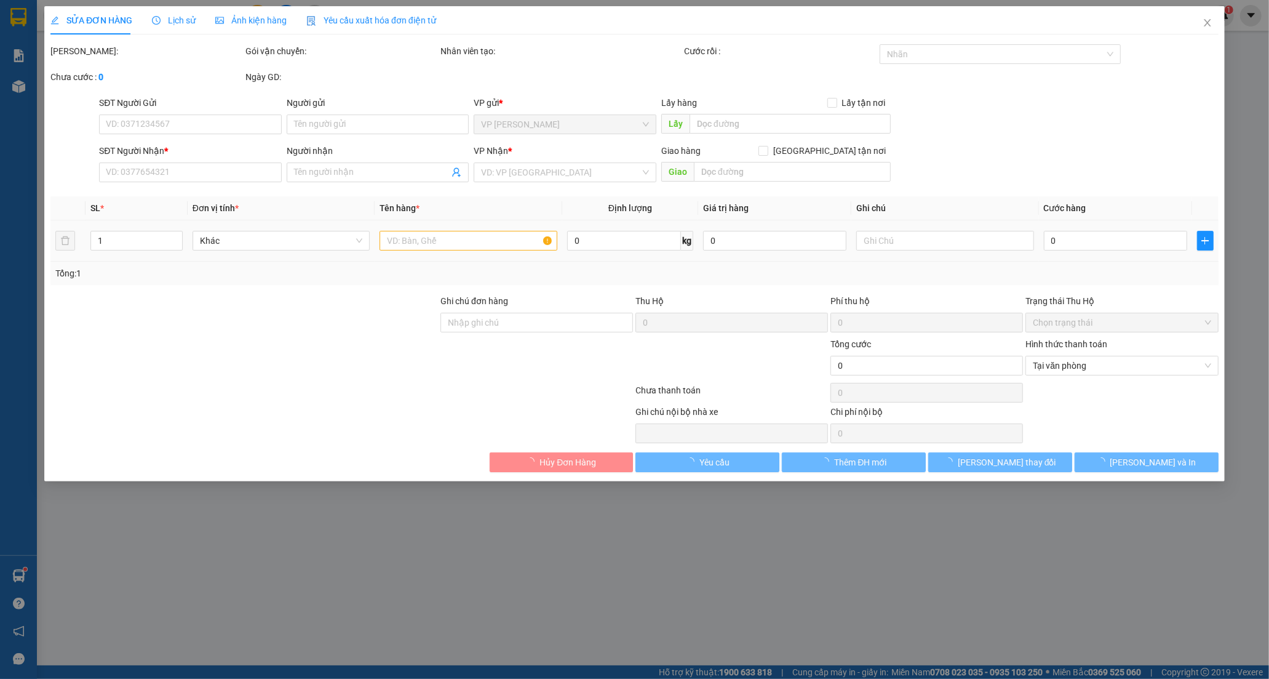
type input "0977044344"
type input "THANH"
type input "0986768278"
type input "TRINH"
type input "NGÃ TƯ 46"
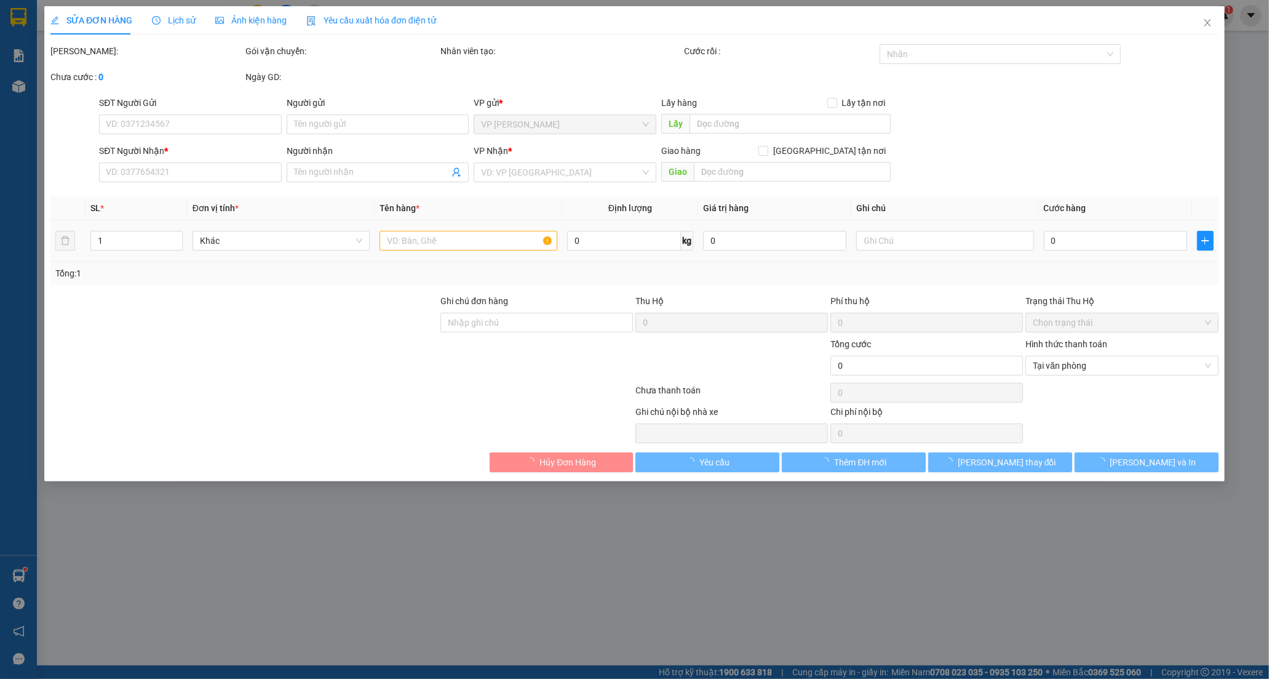
type input "40.000"
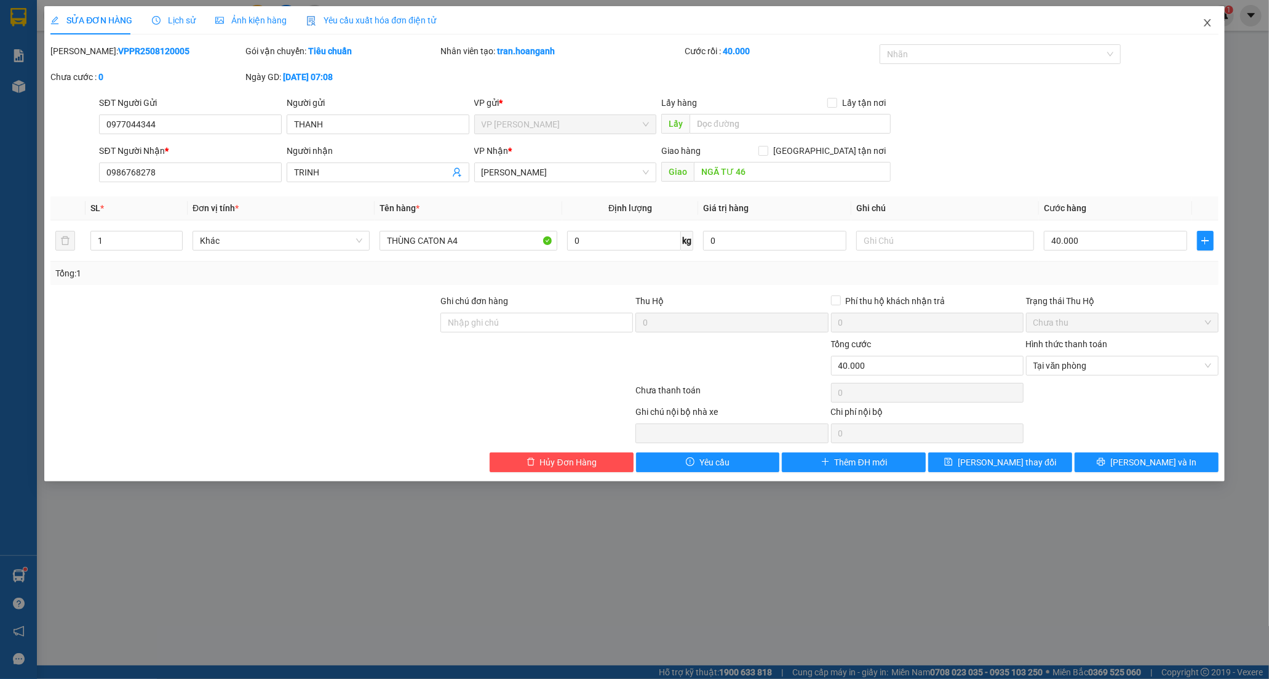
click at [1208, 23] on icon "close" at bounding box center [1207, 22] width 7 height 7
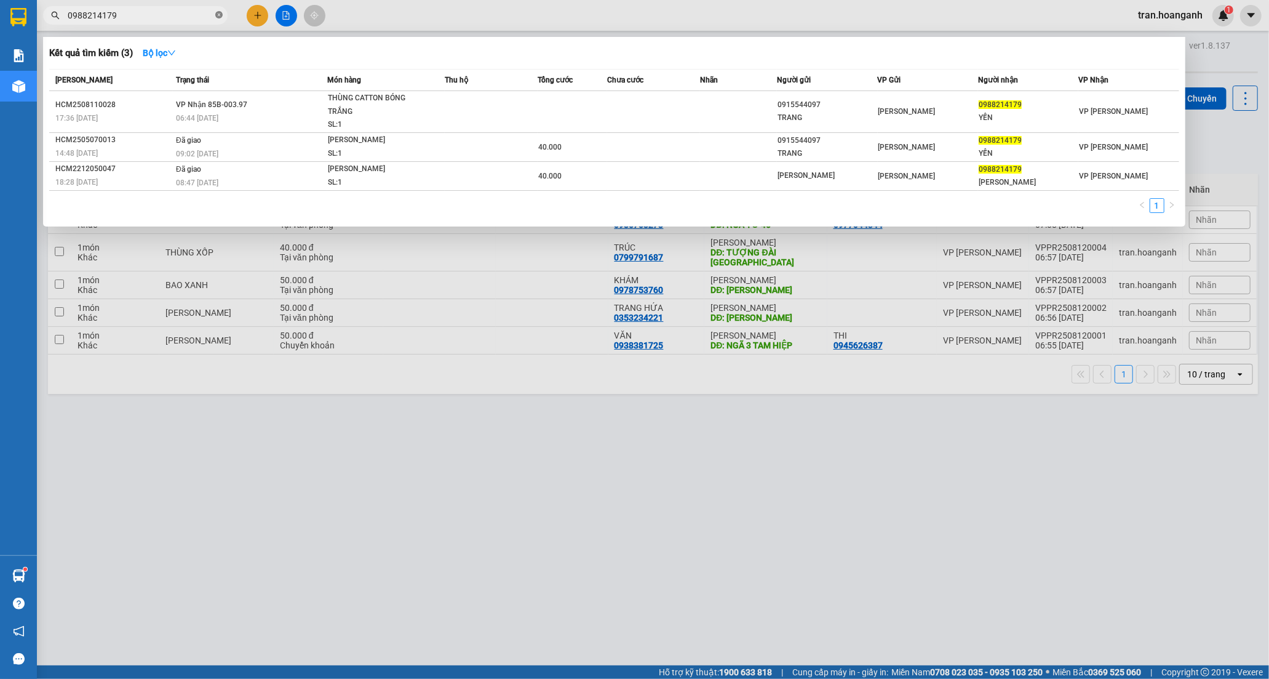
click at [219, 11] on icon "close-circle" at bounding box center [218, 14] width 7 height 7
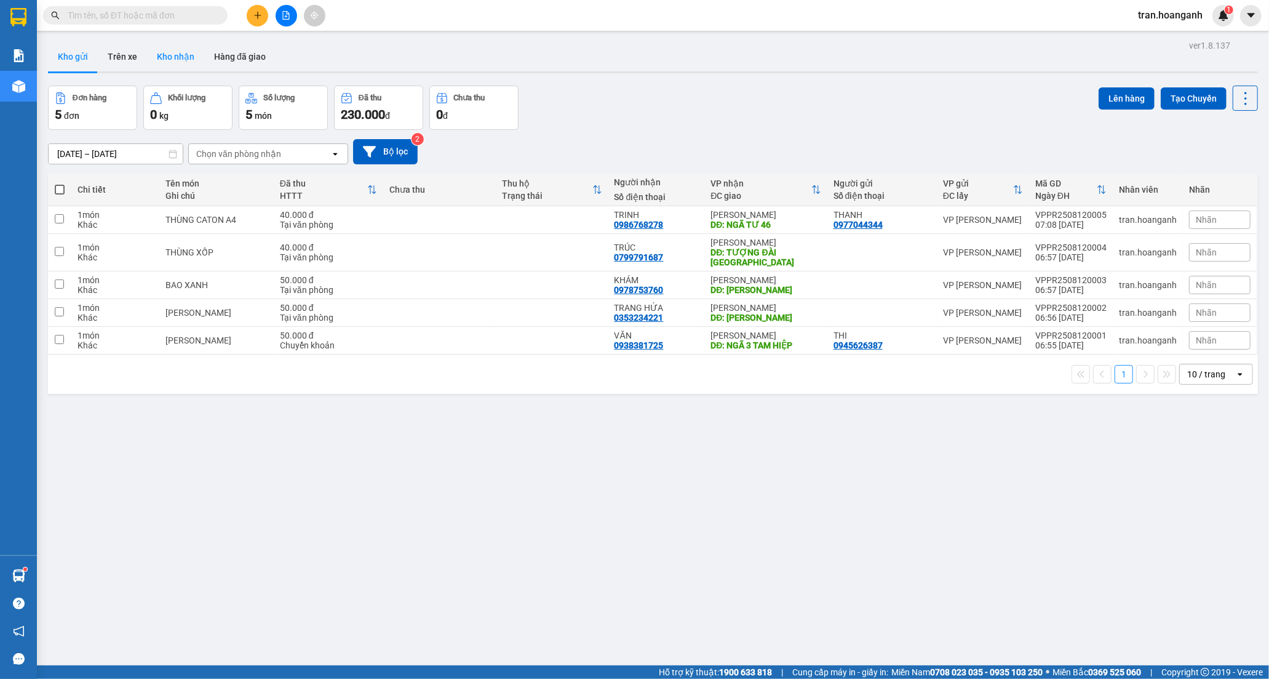
click at [165, 51] on button "Kho nhận" at bounding box center [175, 57] width 57 height 30
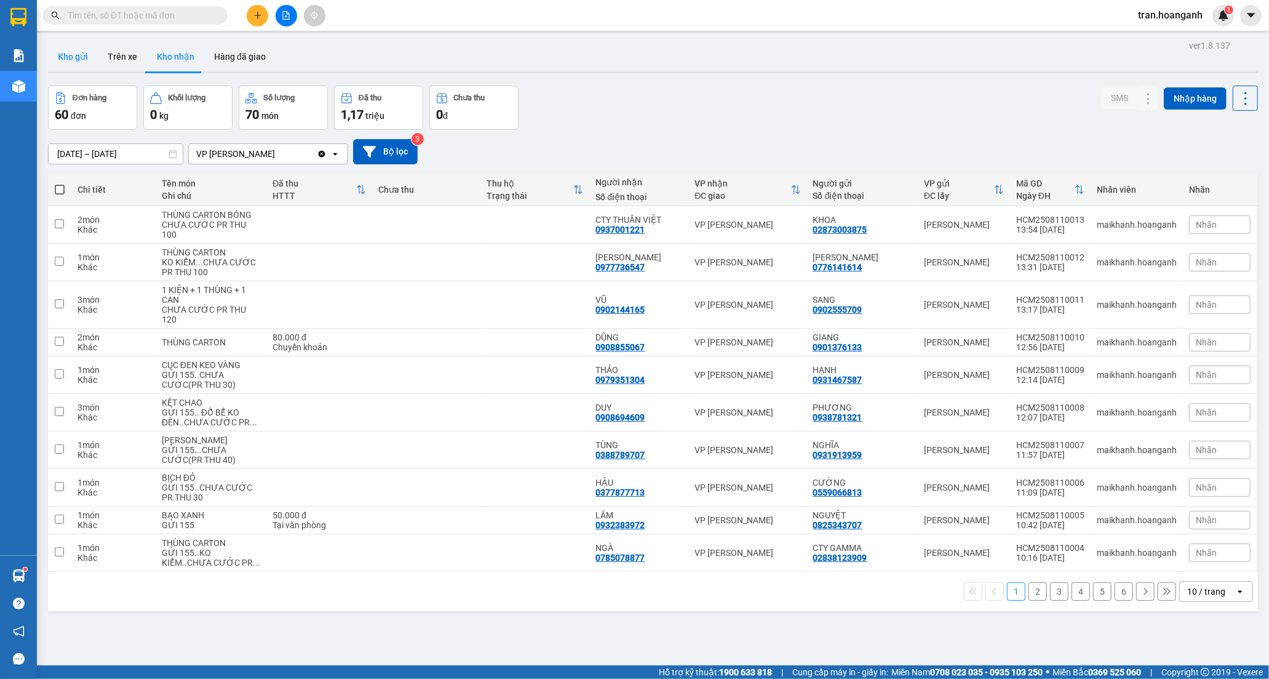
click at [68, 57] on button "Kho gửi" at bounding box center [73, 57] width 50 height 30
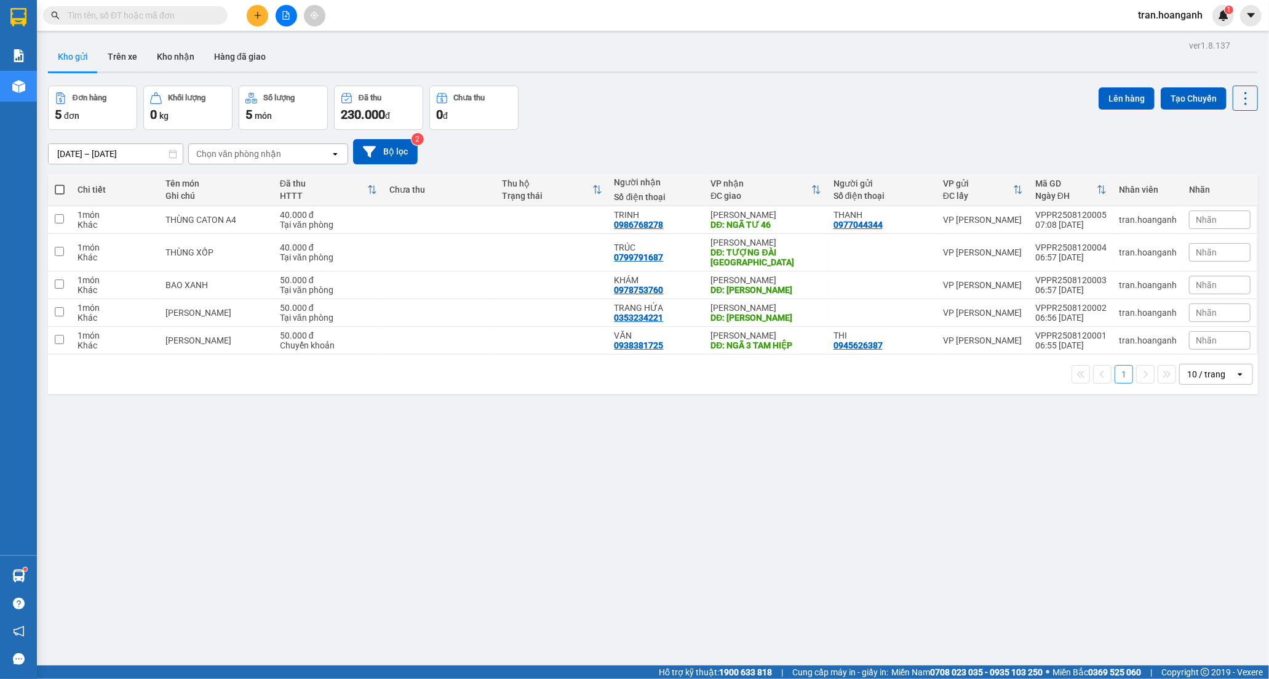
click at [1187, 380] on div "10 / trang" at bounding box center [1206, 374] width 38 height 12
click at [1191, 511] on span "100 / trang" at bounding box center [1201, 512] width 44 height 12
click at [181, 17] on input "text" at bounding box center [140, 16] width 145 height 14
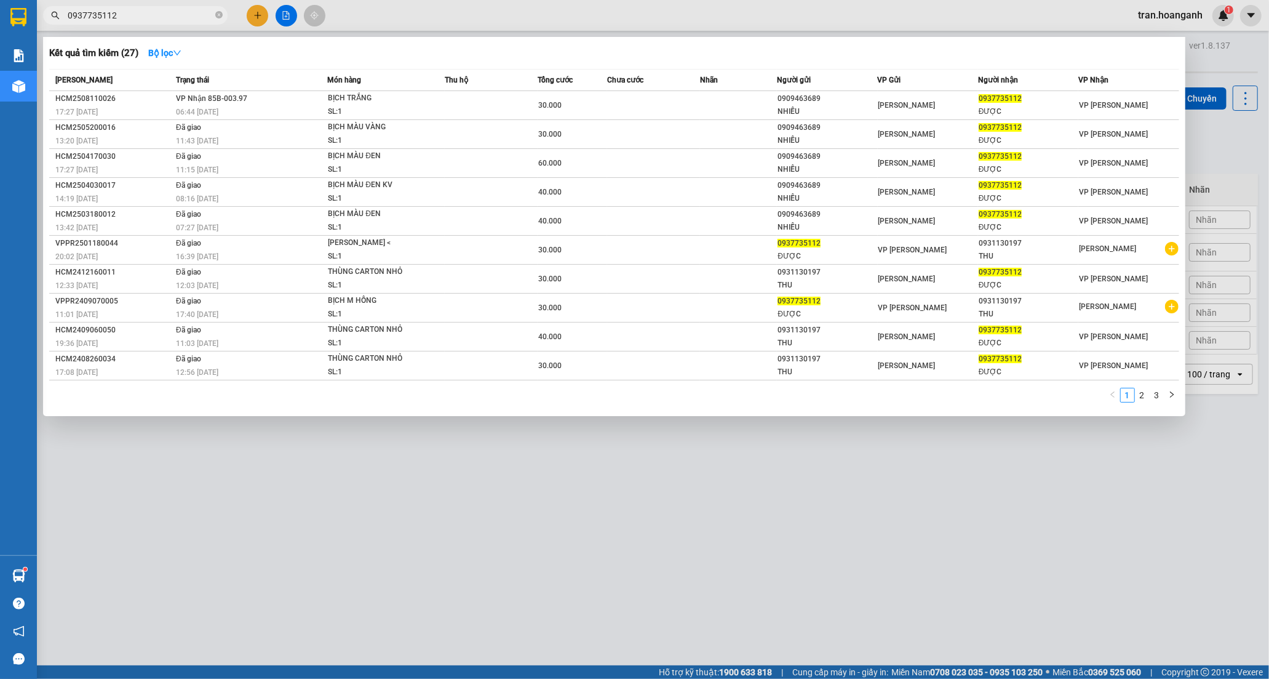
type input "0937735112"
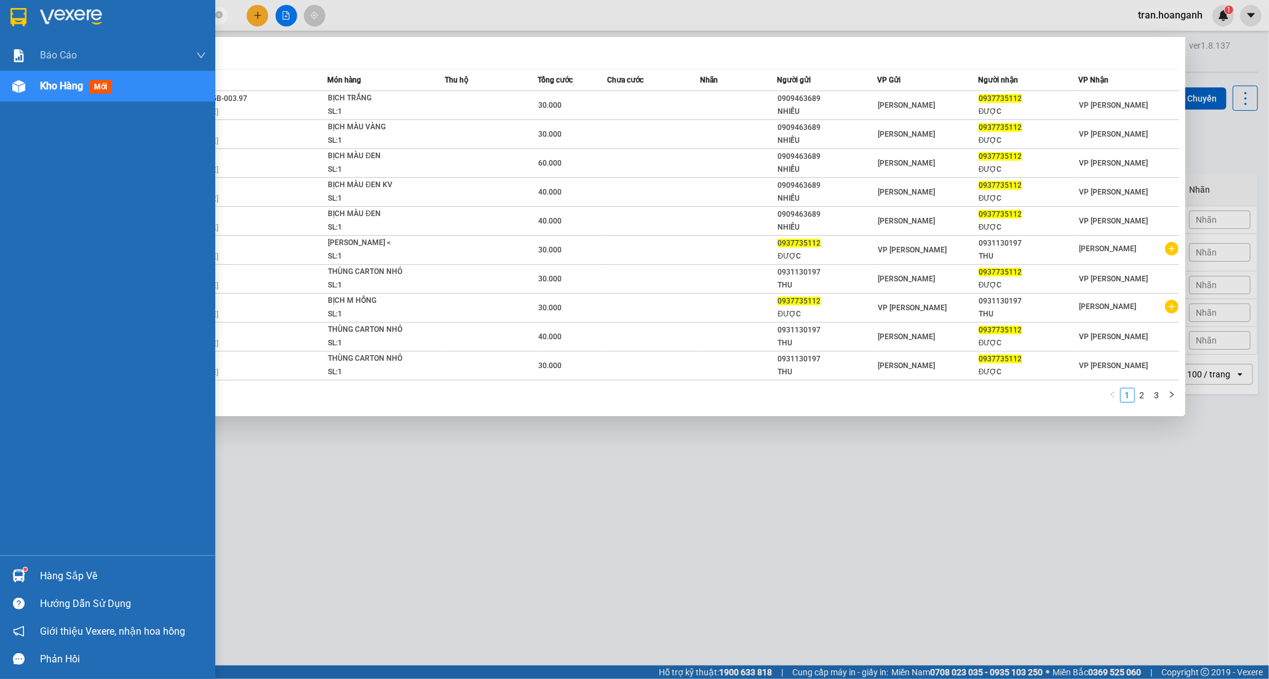
click at [68, 87] on span "Kho hàng" at bounding box center [61, 86] width 43 height 12
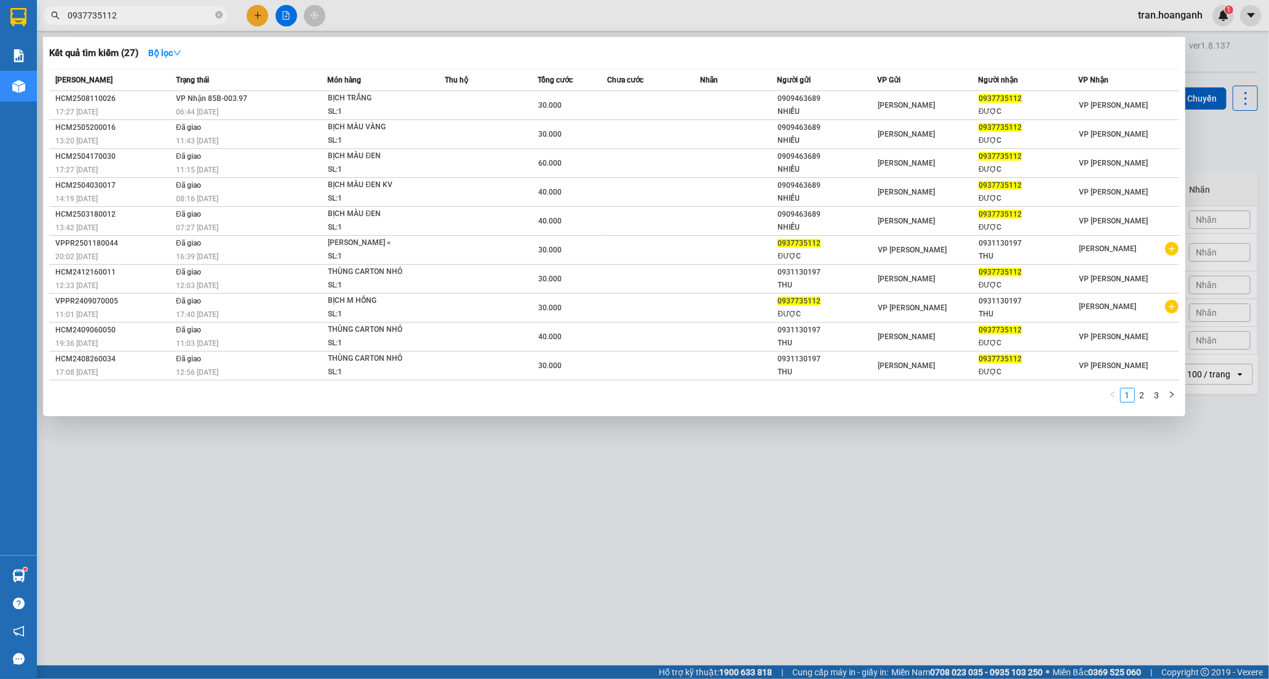
click at [58, 84] on span "[PERSON_NAME]" at bounding box center [83, 80] width 57 height 9
drag, startPoint x: 501, startPoint y: 538, endPoint x: 134, endPoint y: 167, distance: 522.0
click at [500, 537] on div at bounding box center [634, 339] width 1269 height 679
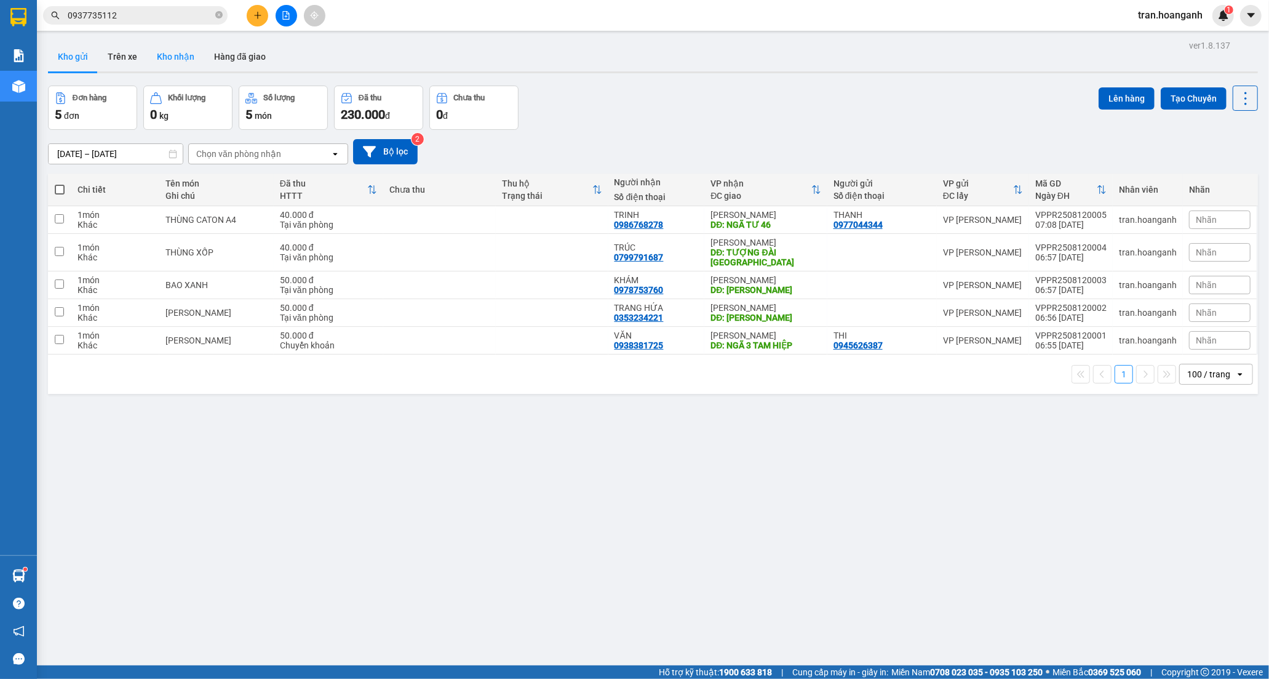
click at [188, 57] on button "Kho nhận" at bounding box center [175, 57] width 57 height 30
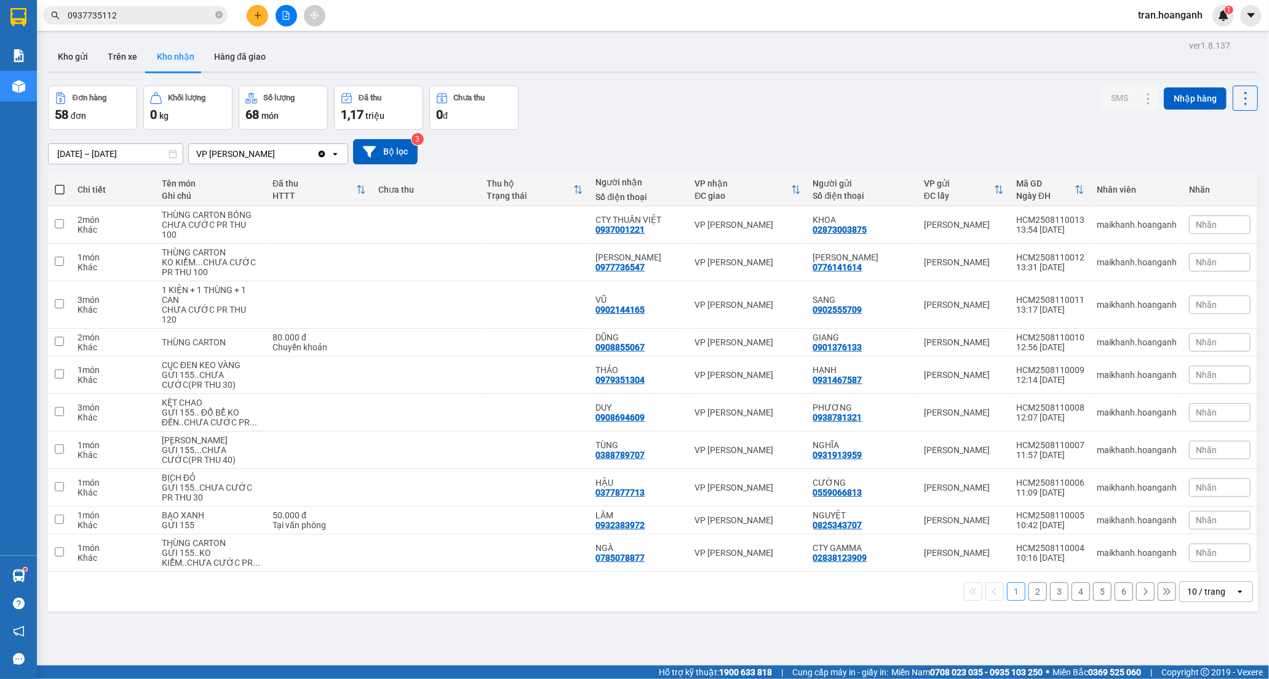
click at [1029, 595] on button "2" at bounding box center [1038, 591] width 18 height 18
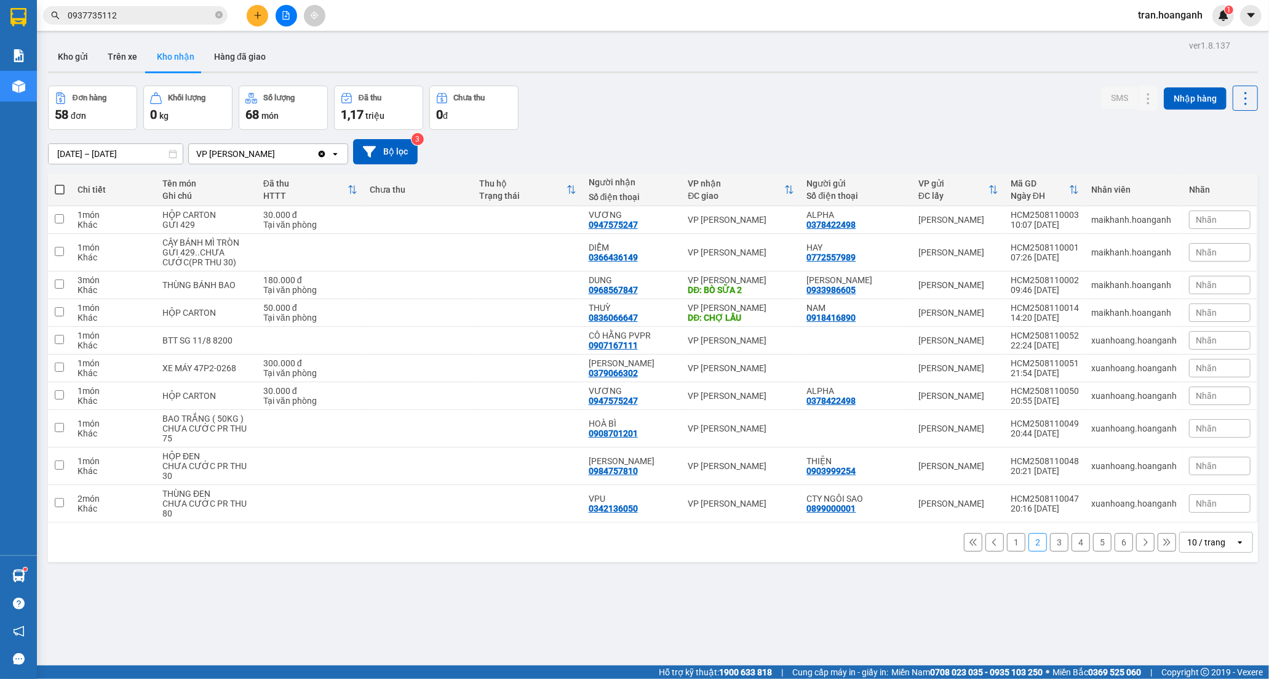
click at [1050, 543] on button "3" at bounding box center [1059, 542] width 18 height 18
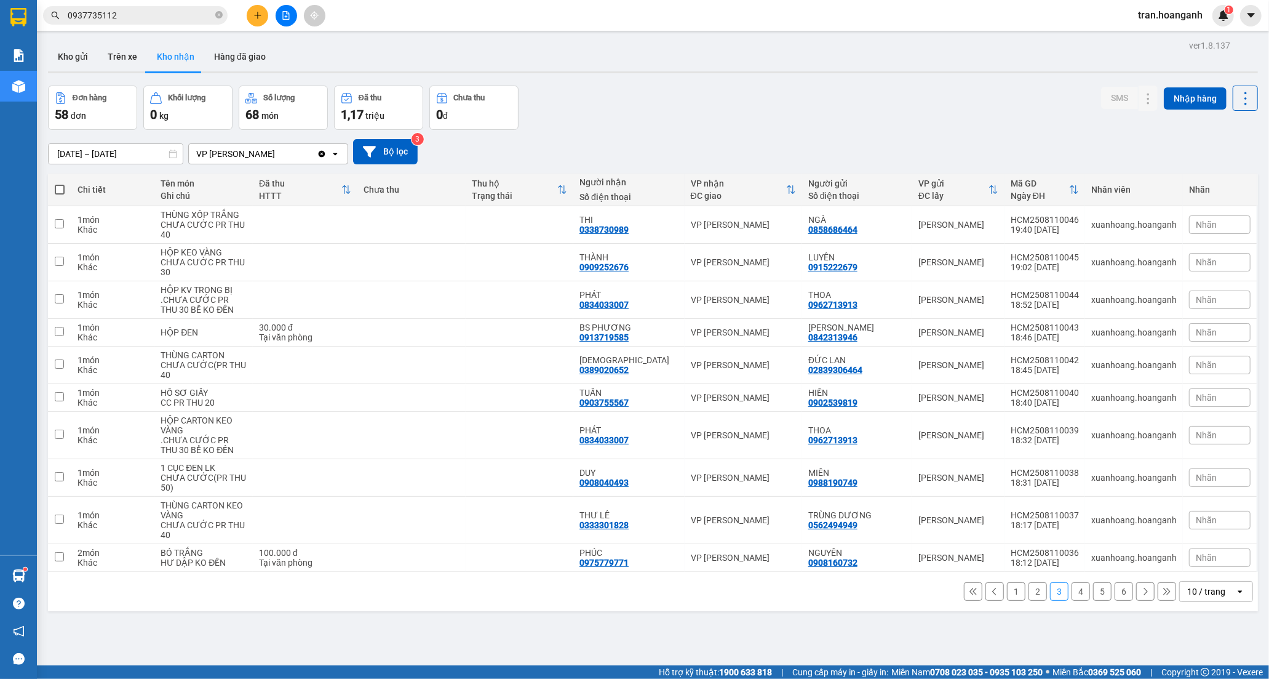
click at [1072, 594] on button "4" at bounding box center [1081, 591] width 18 height 18
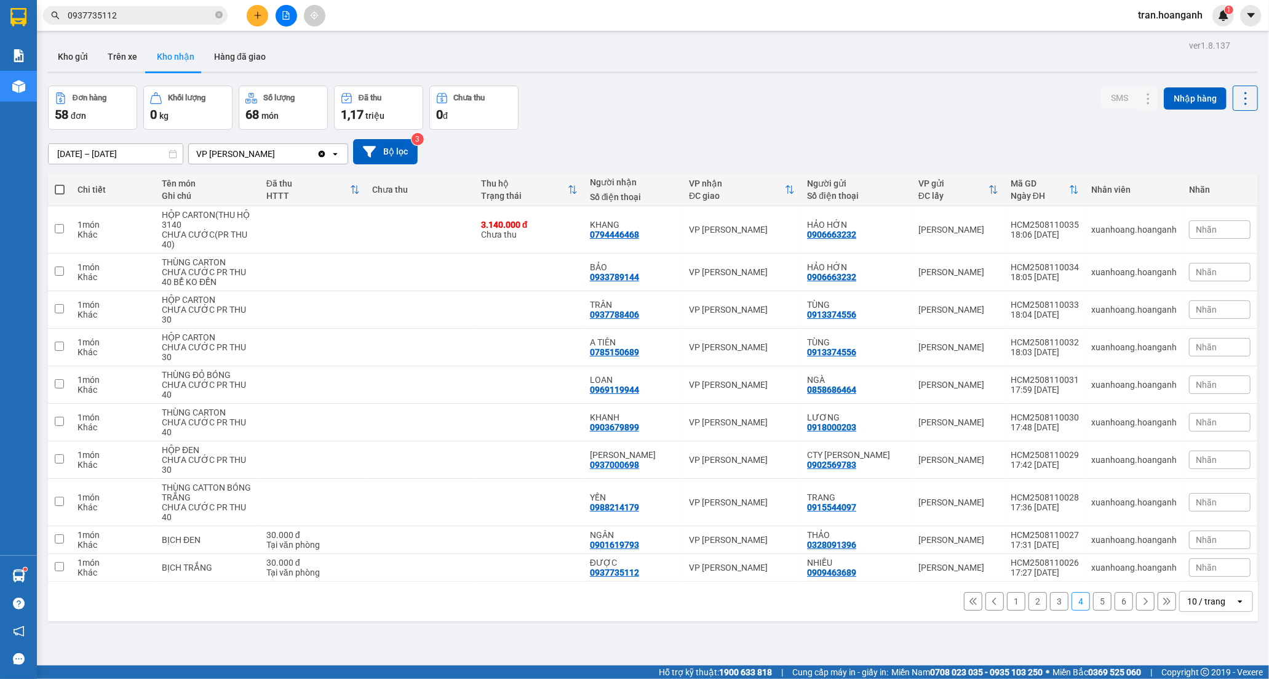
click at [1096, 592] on button "5" at bounding box center [1102, 601] width 18 height 18
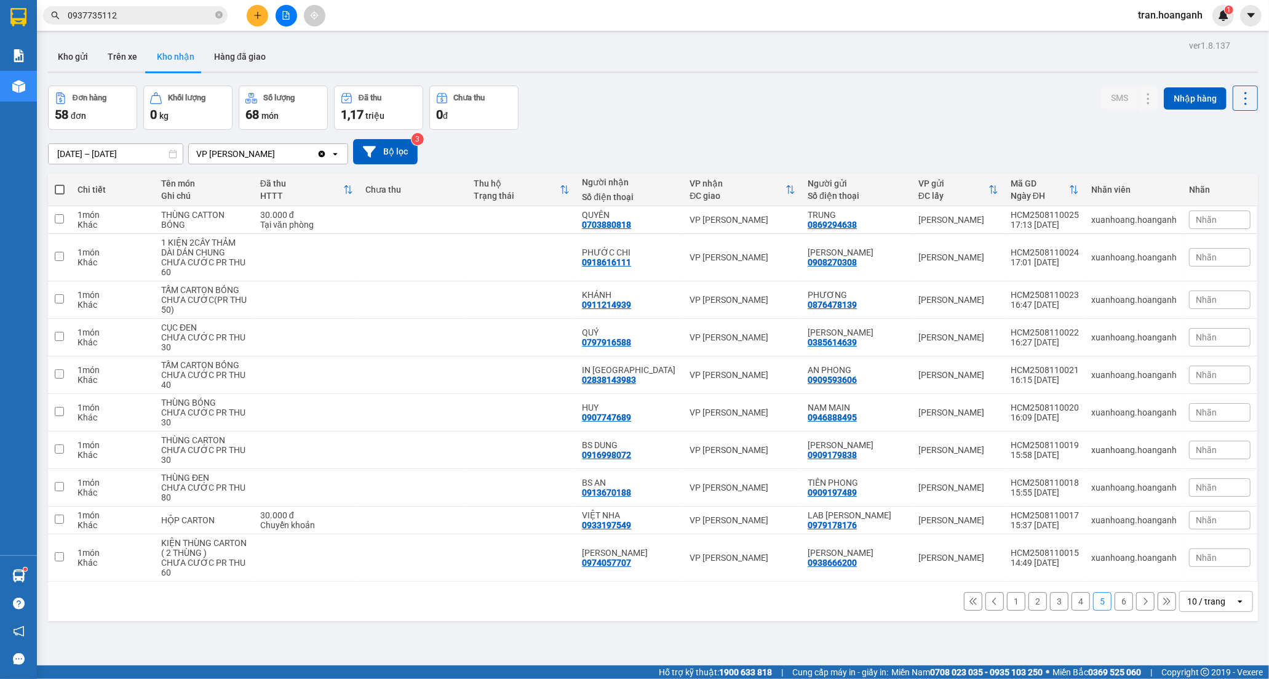
click at [1072, 607] on button "4" at bounding box center [1081, 601] width 18 height 18
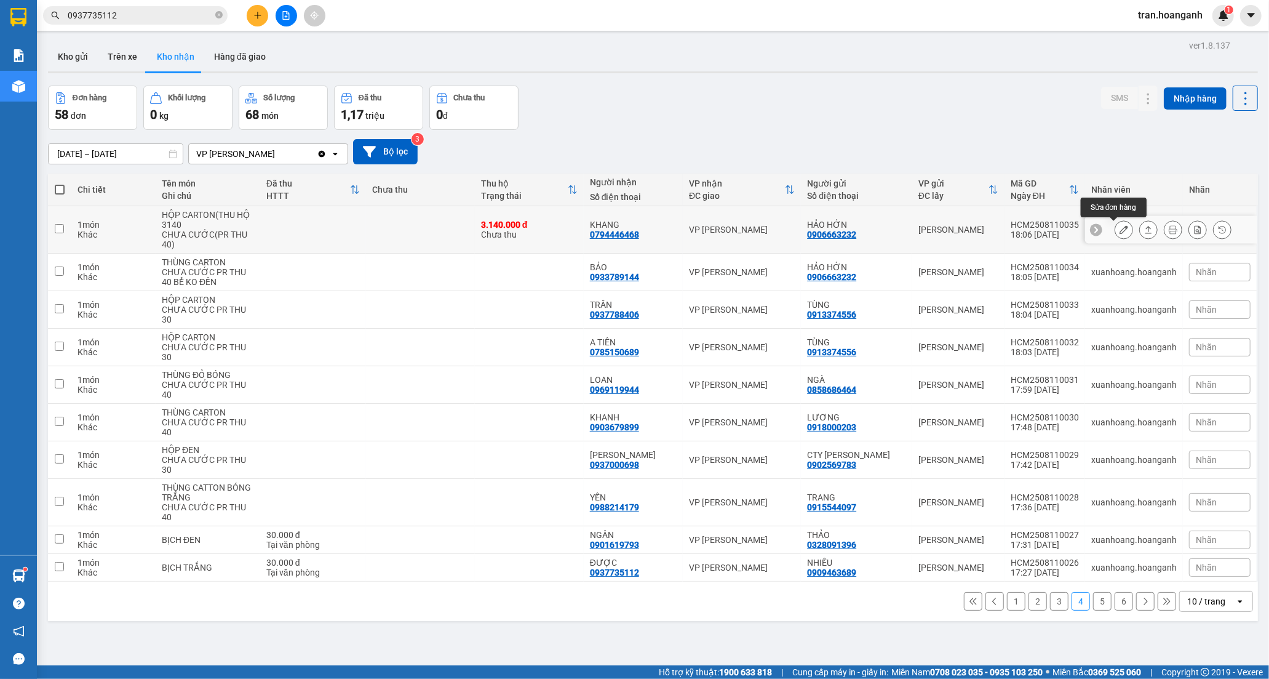
click at [1118, 228] on button at bounding box center [1123, 230] width 17 height 22
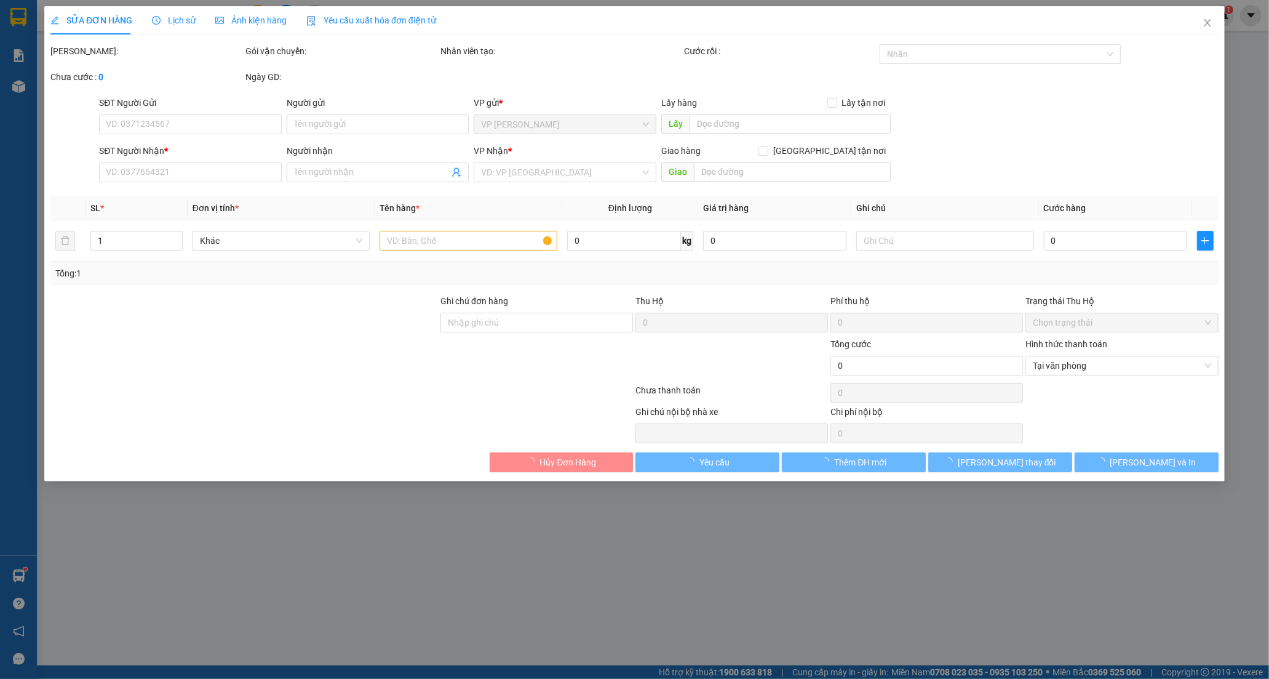
type input "0906663232"
type input "HẢO HỚN"
type input "0794446468"
type input "KHANG"
type input "3.140.000"
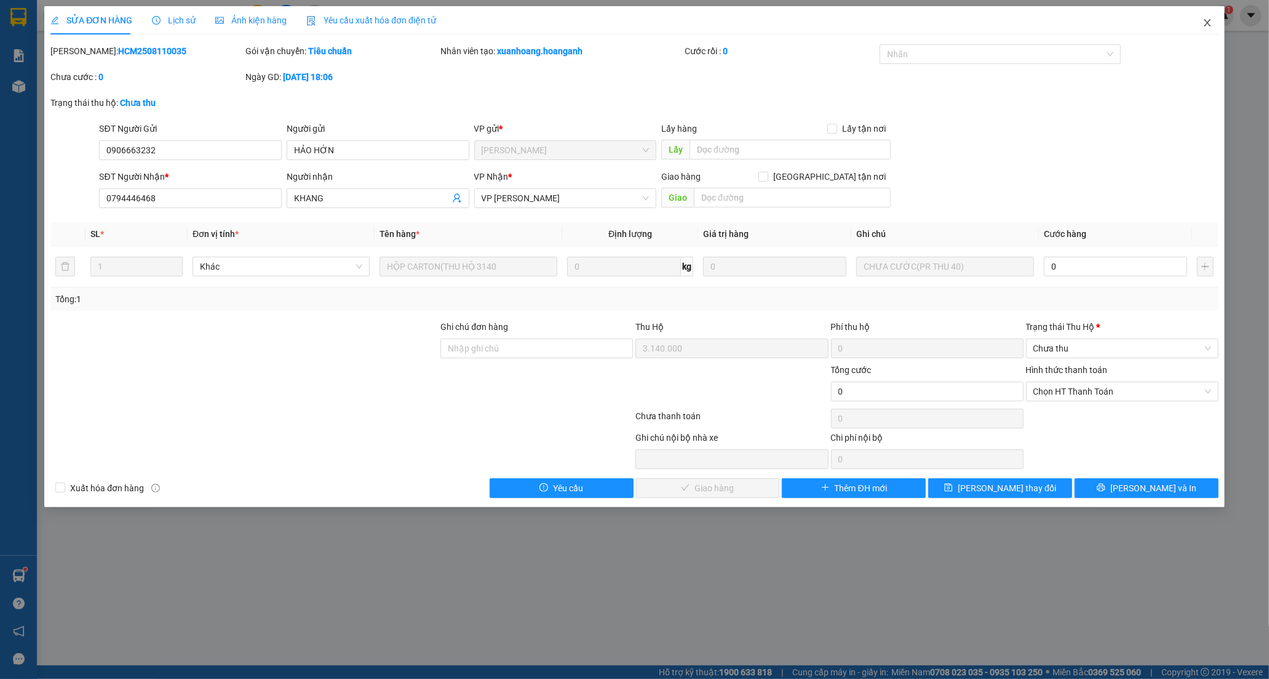
click at [1206, 25] on icon "close" at bounding box center [1207, 22] width 7 height 7
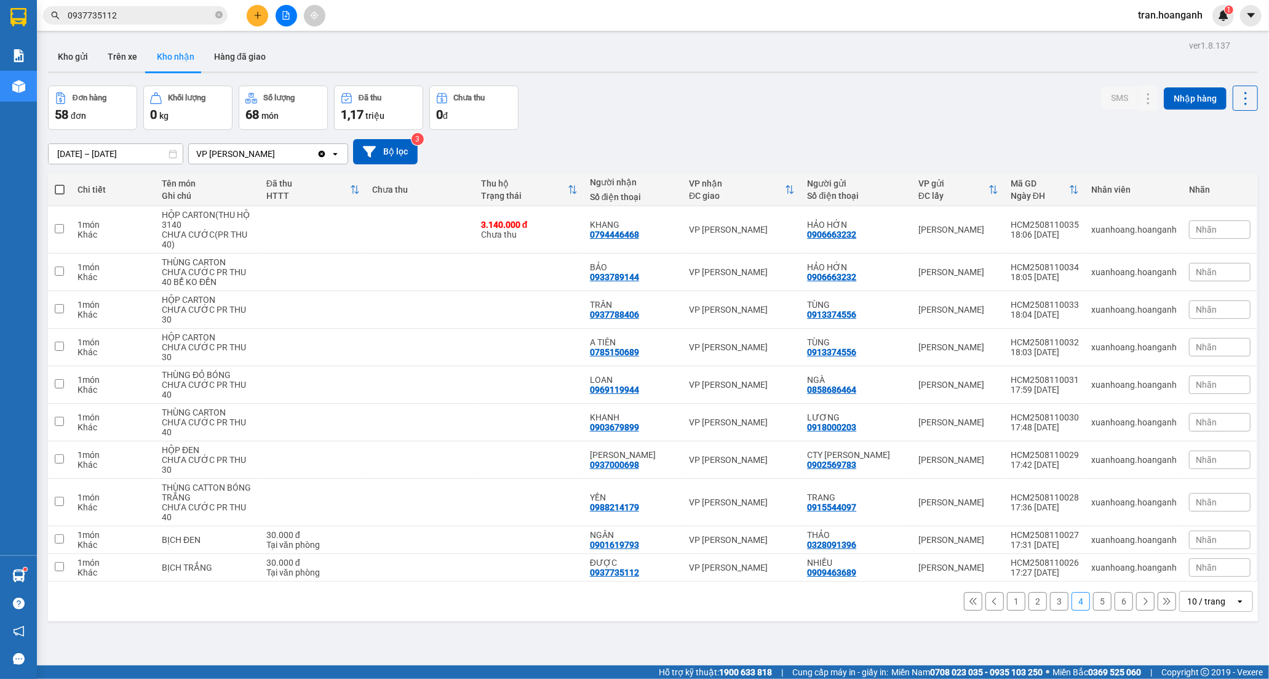
click at [1007, 592] on button "1" at bounding box center [1016, 601] width 18 height 18
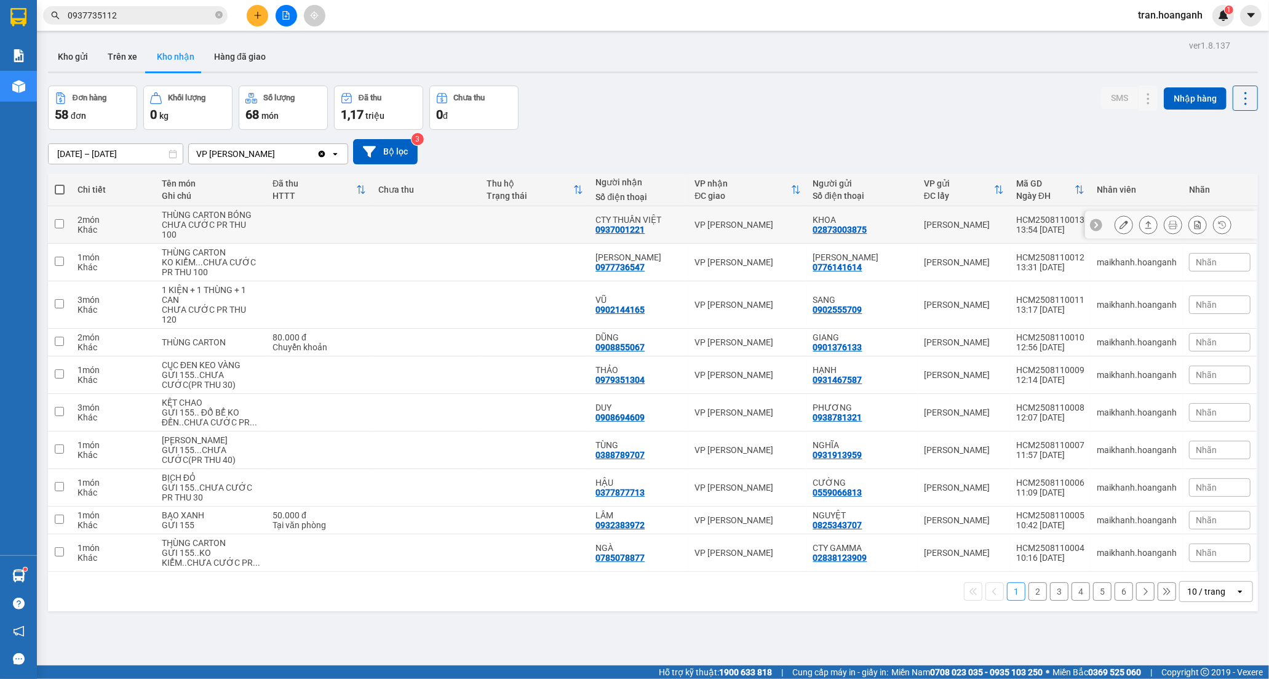
click at [516, 220] on td at bounding box center [535, 225] width 109 height 38
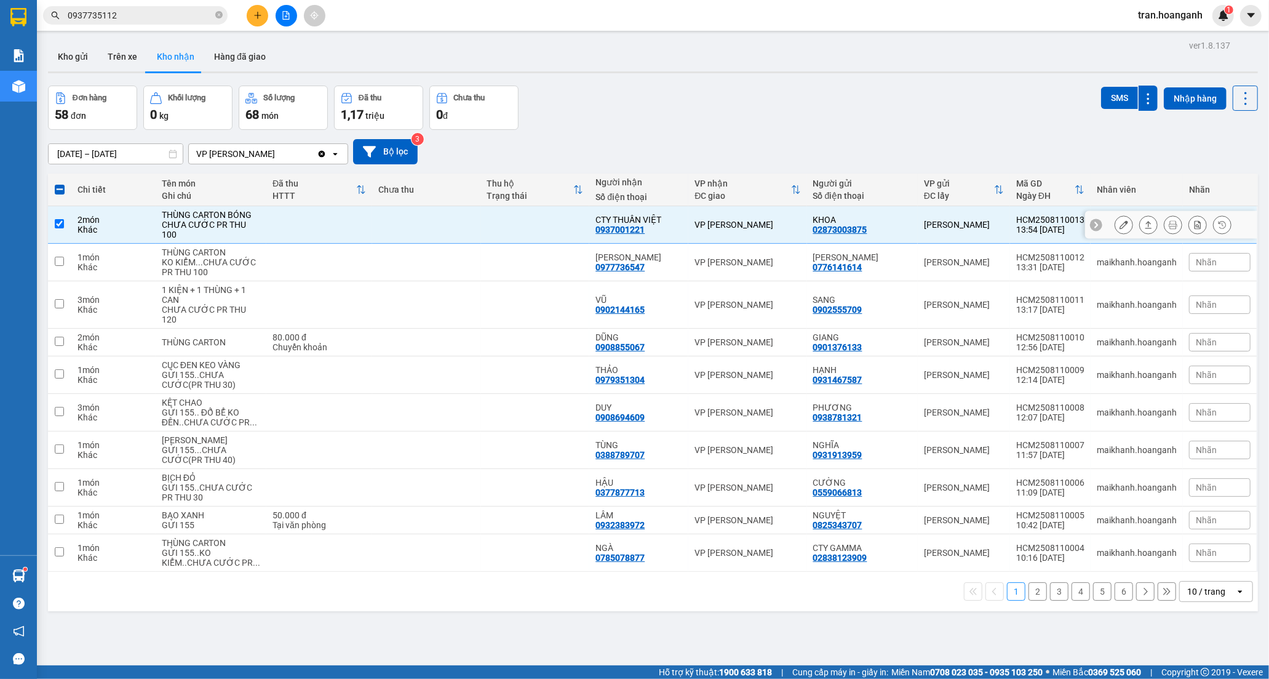
click at [1120, 226] on icon at bounding box center [1124, 224] width 9 height 9
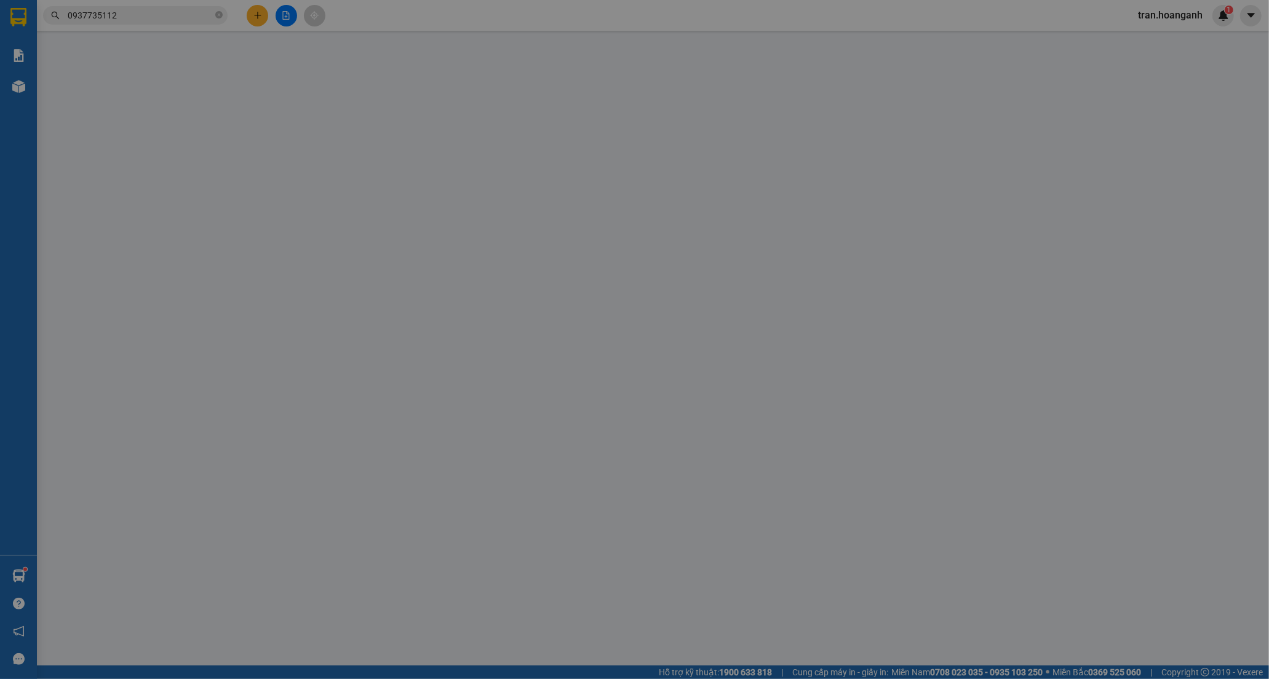
type input "02873003875"
type input "KHOA"
type input "0937001221"
type input "CTY THUẦN VIỆT"
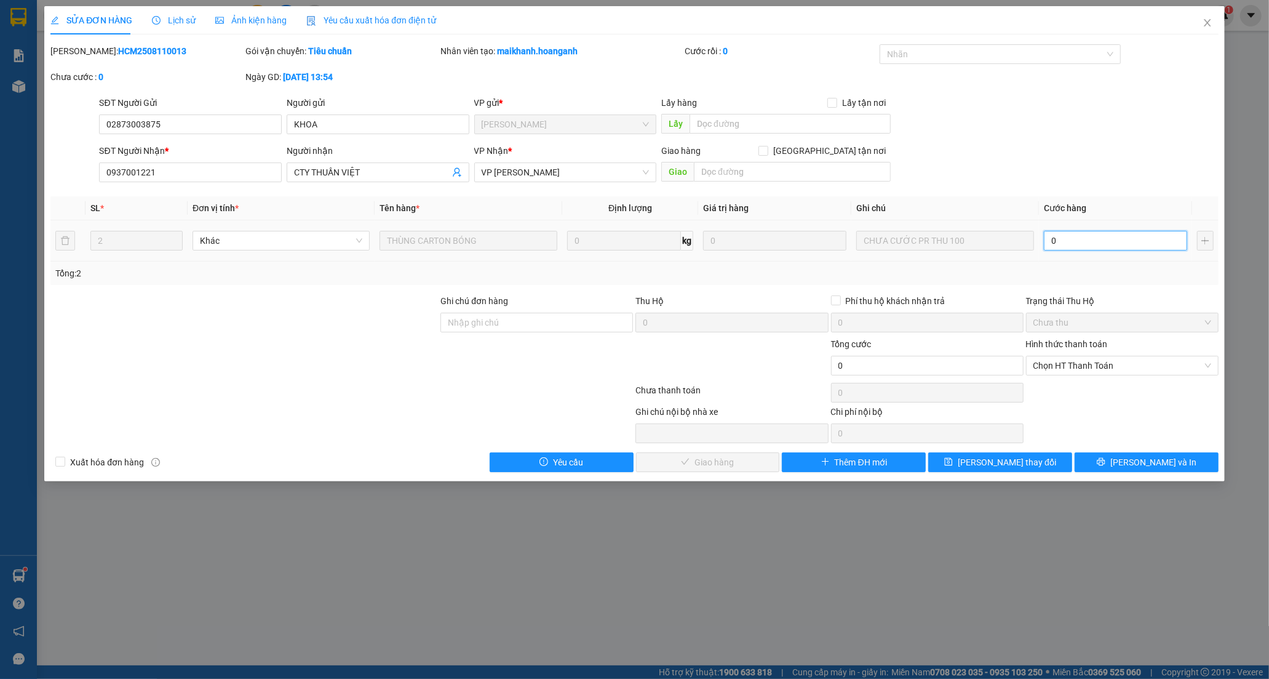
click at [1066, 247] on input "0" at bounding box center [1115, 241] width 143 height 20
type input "1"
type input "12"
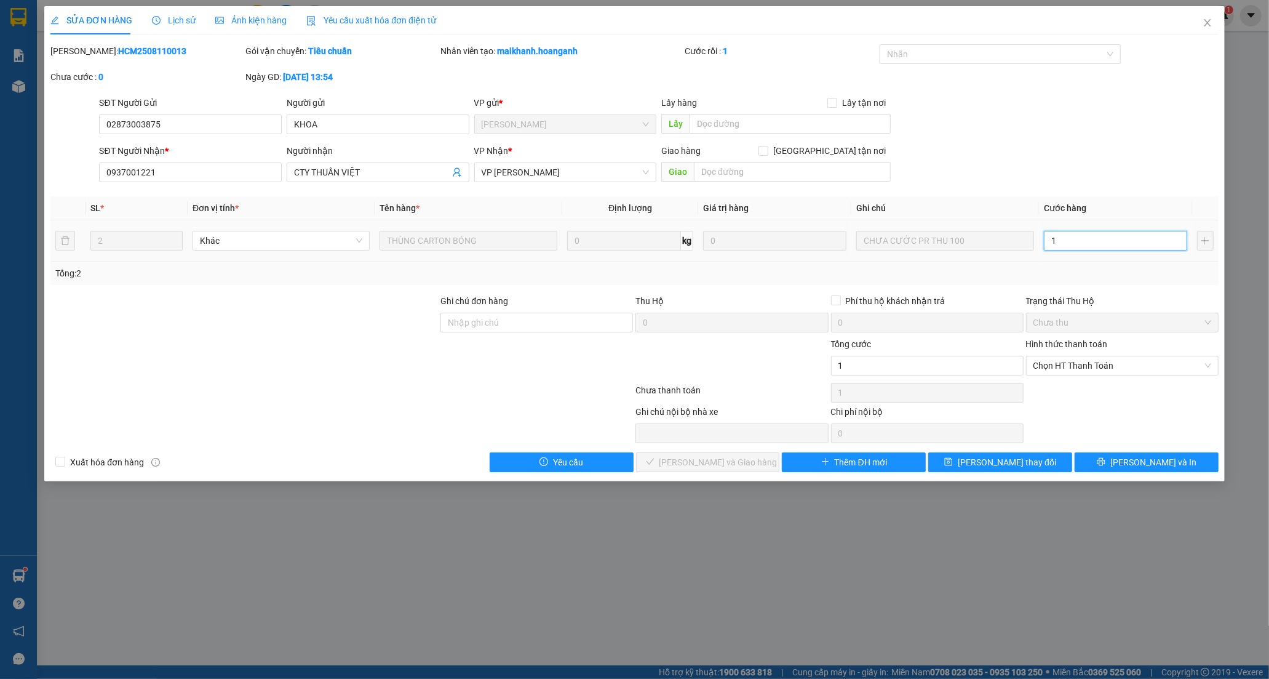
type input "12"
type input "120"
drag, startPoint x: 1094, startPoint y: 361, endPoint x: 1093, endPoint y: 367, distance: 6.2
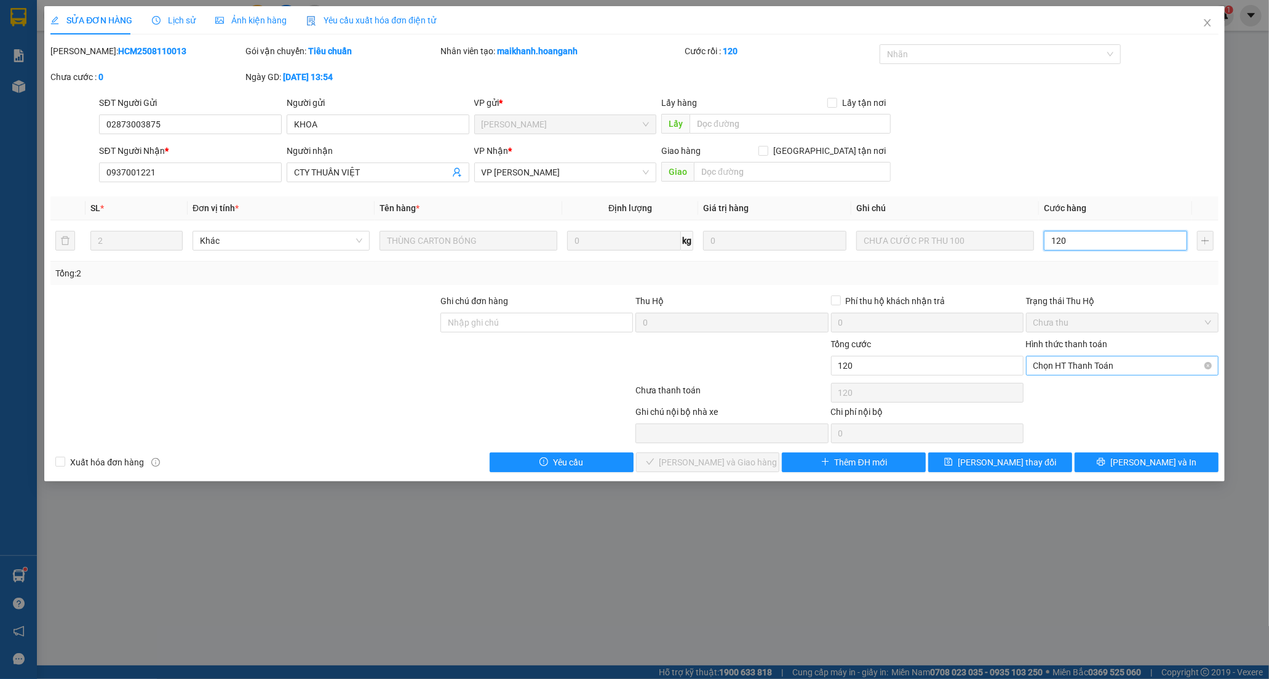
click at [1094, 362] on span "Chọn HT Thanh Toán" at bounding box center [1122, 365] width 178 height 18
type input "120"
type input "120.000"
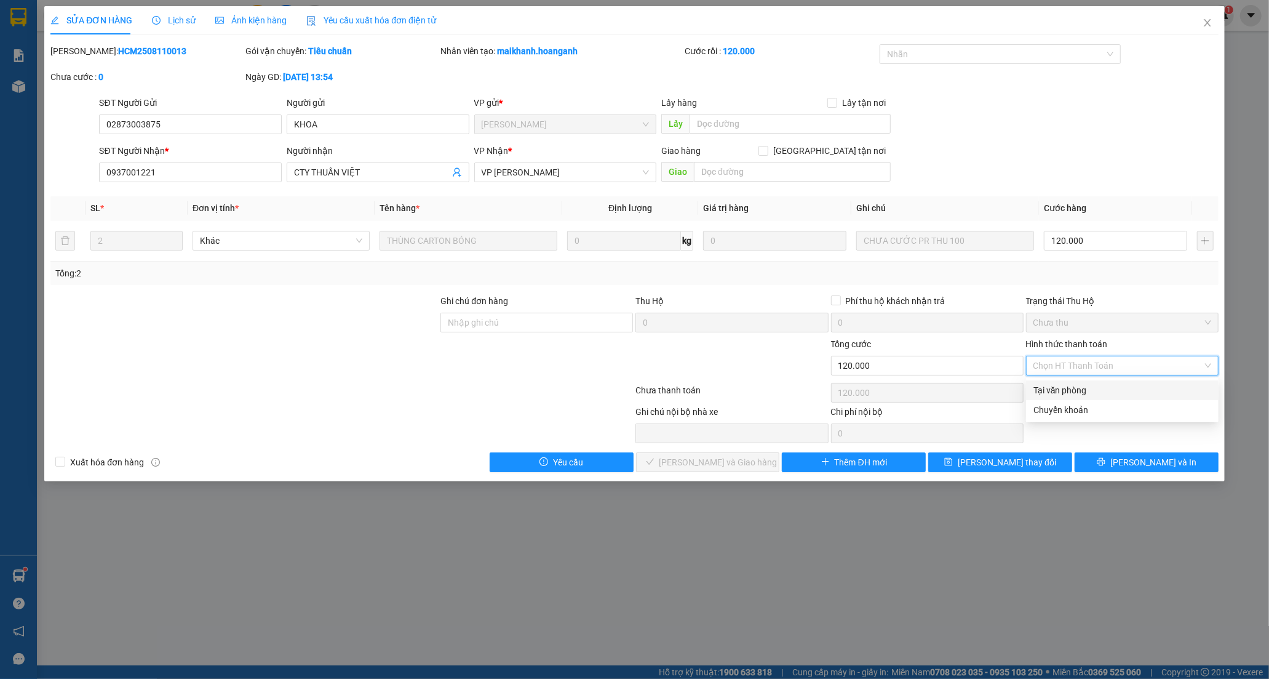
click at [1055, 389] on div "Tại văn phòng" at bounding box center [1122, 390] width 178 height 14
type input "0"
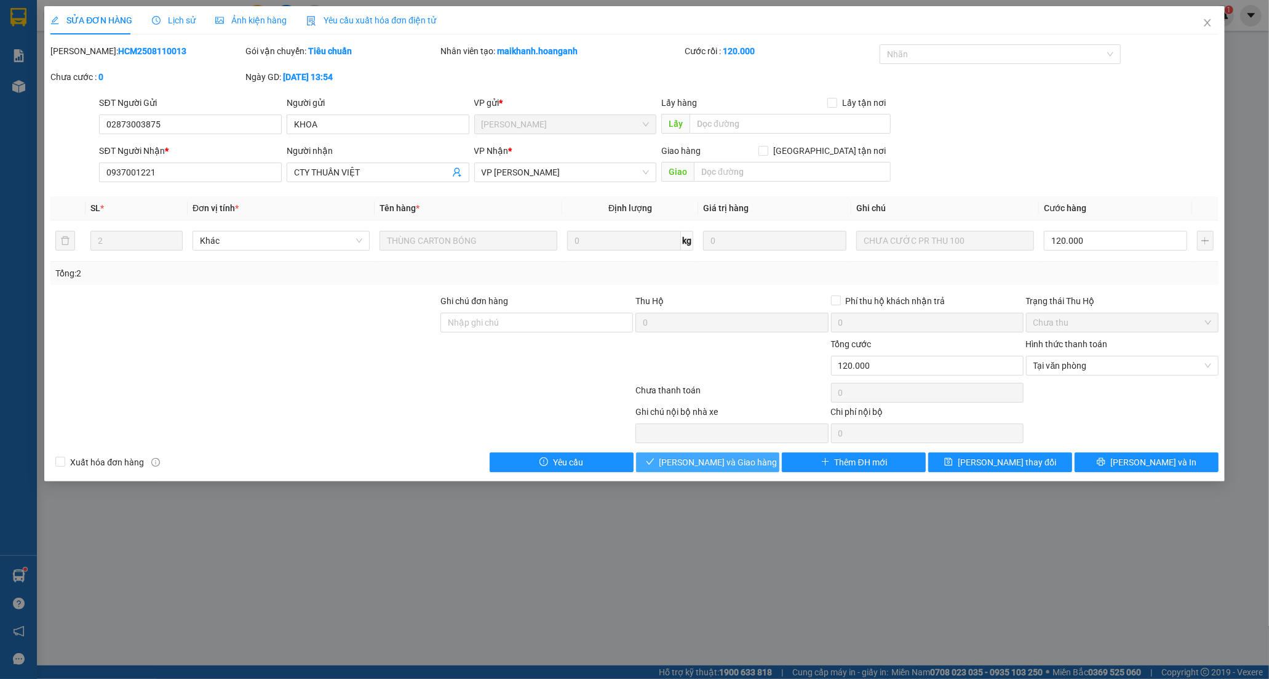
click at [691, 465] on span "[PERSON_NAME] và Giao hàng" at bounding box center [718, 462] width 118 height 14
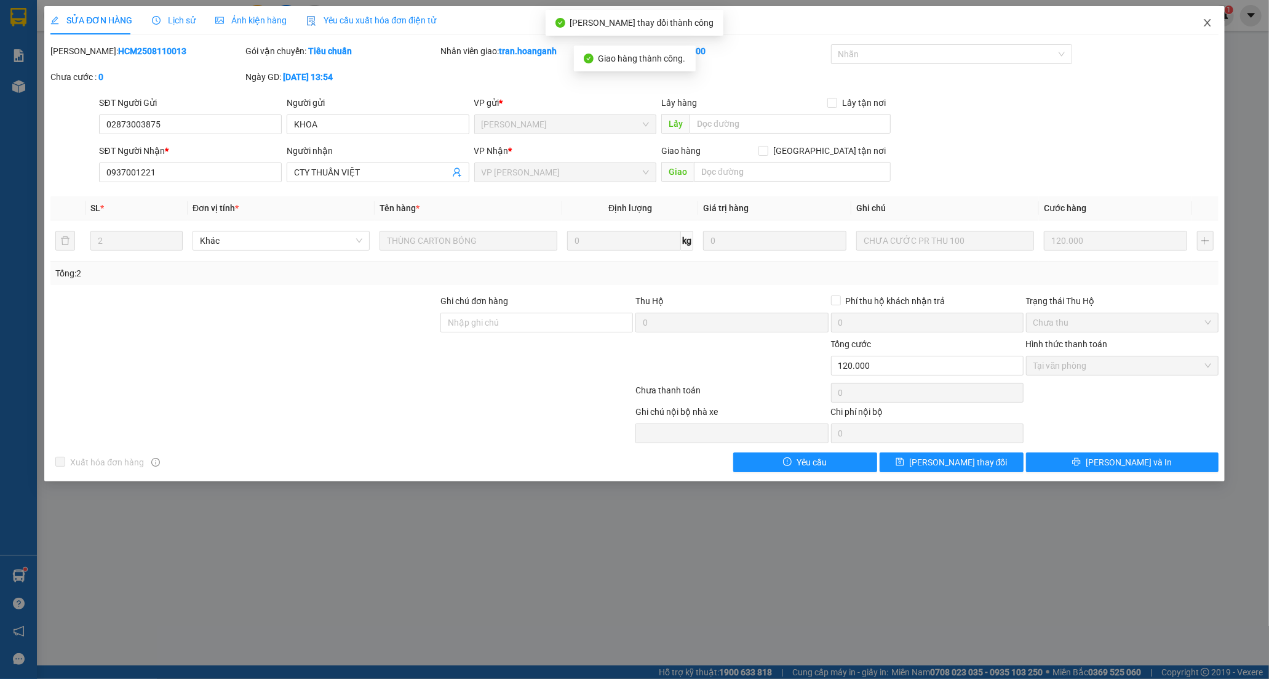
click at [1211, 23] on icon "close" at bounding box center [1208, 23] width 10 height 10
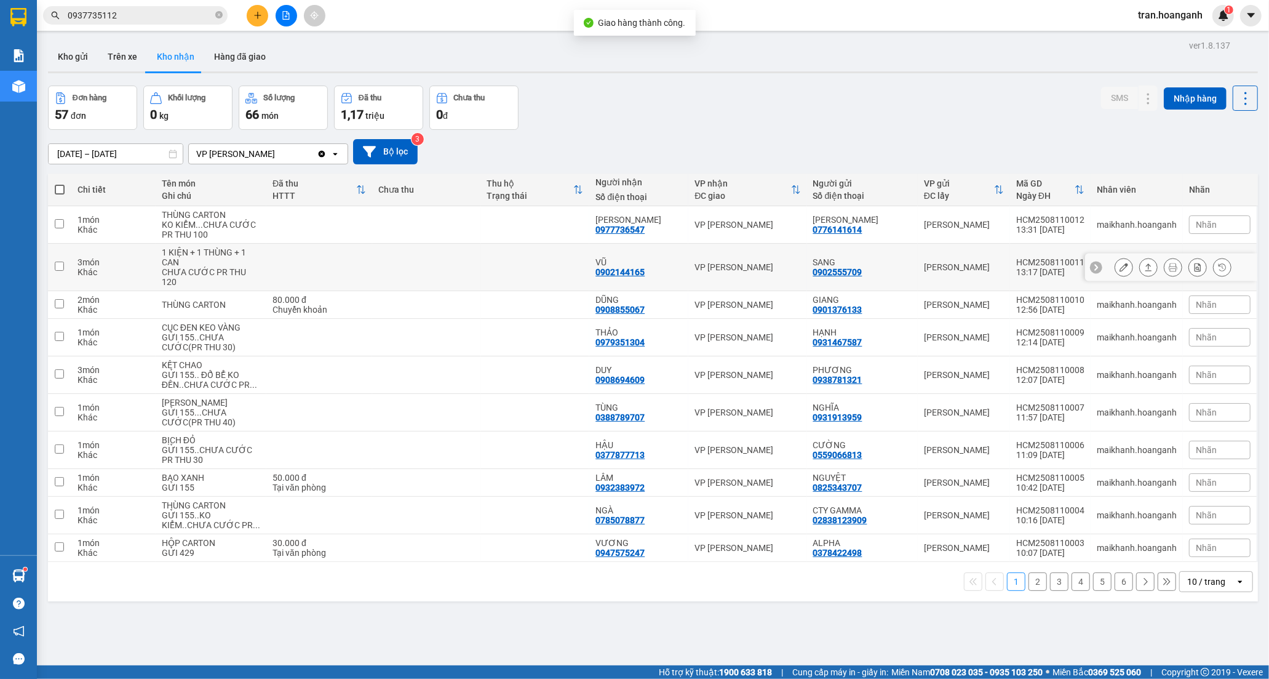
click at [653, 266] on div "VŨ" at bounding box center [638, 262] width 87 height 10
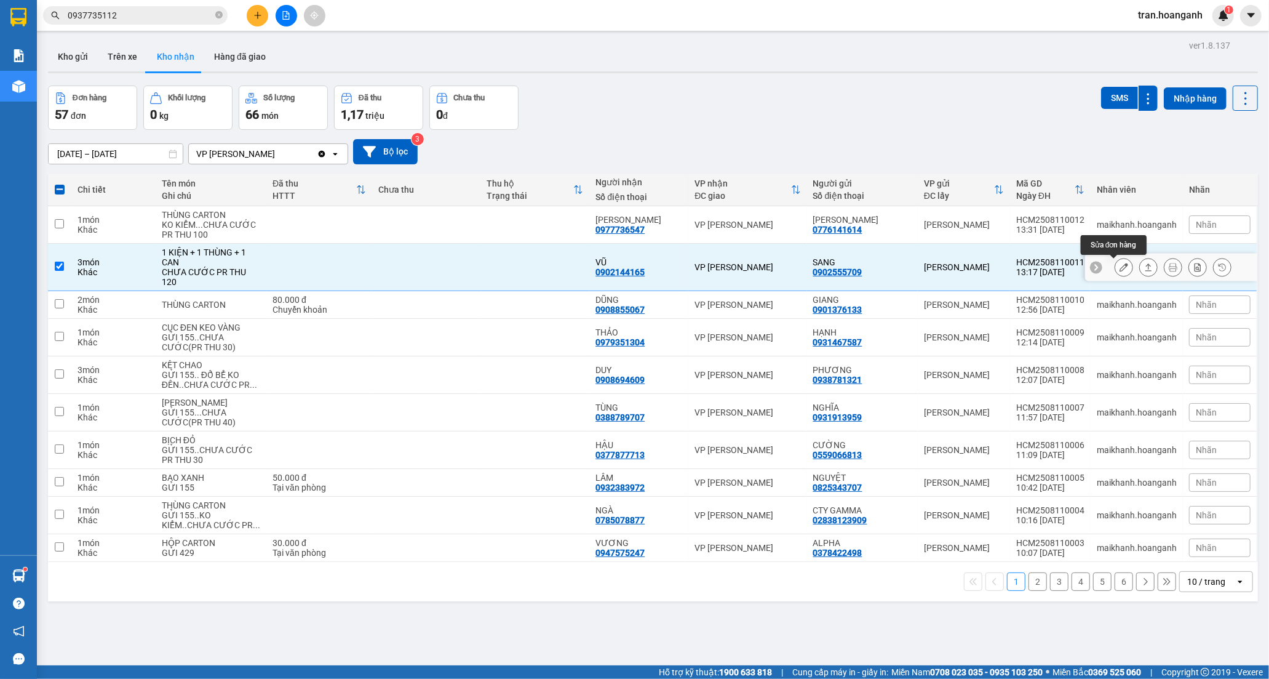
click at [1120, 271] on icon at bounding box center [1124, 267] width 9 height 9
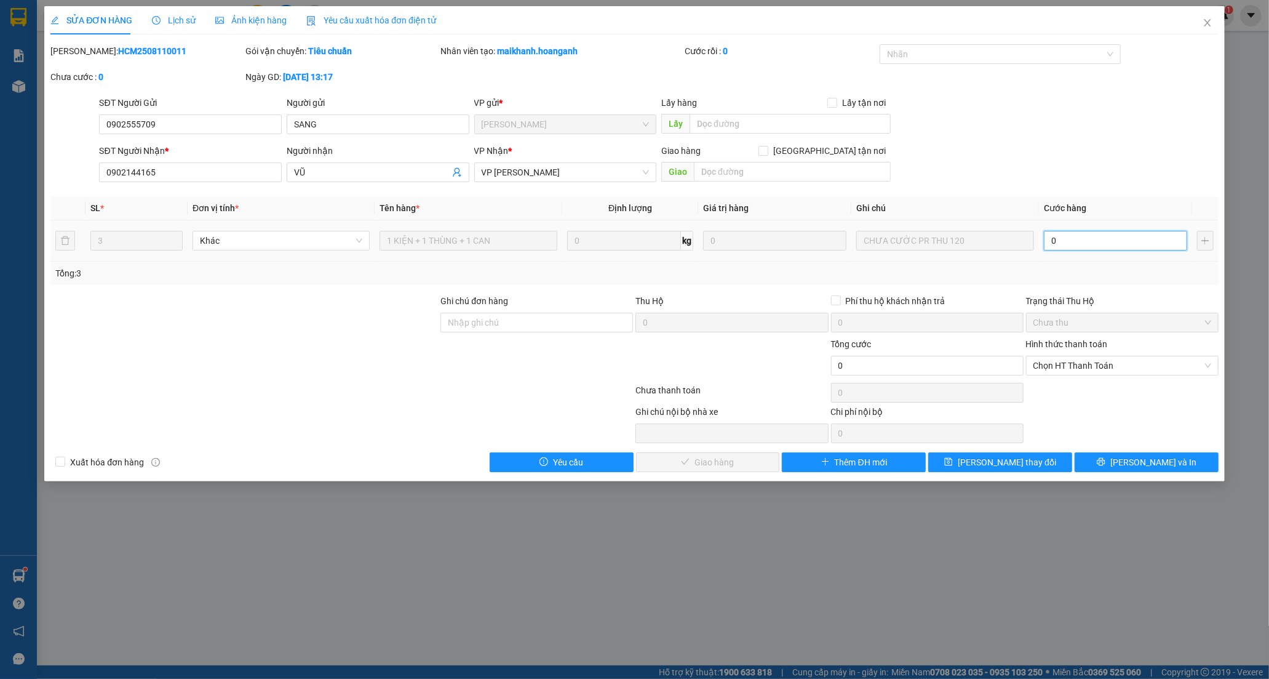
click at [1067, 249] on input "0" at bounding box center [1115, 241] width 143 height 20
click at [1060, 365] on span "Chọn HT Thanh Toán" at bounding box center [1122, 365] width 178 height 18
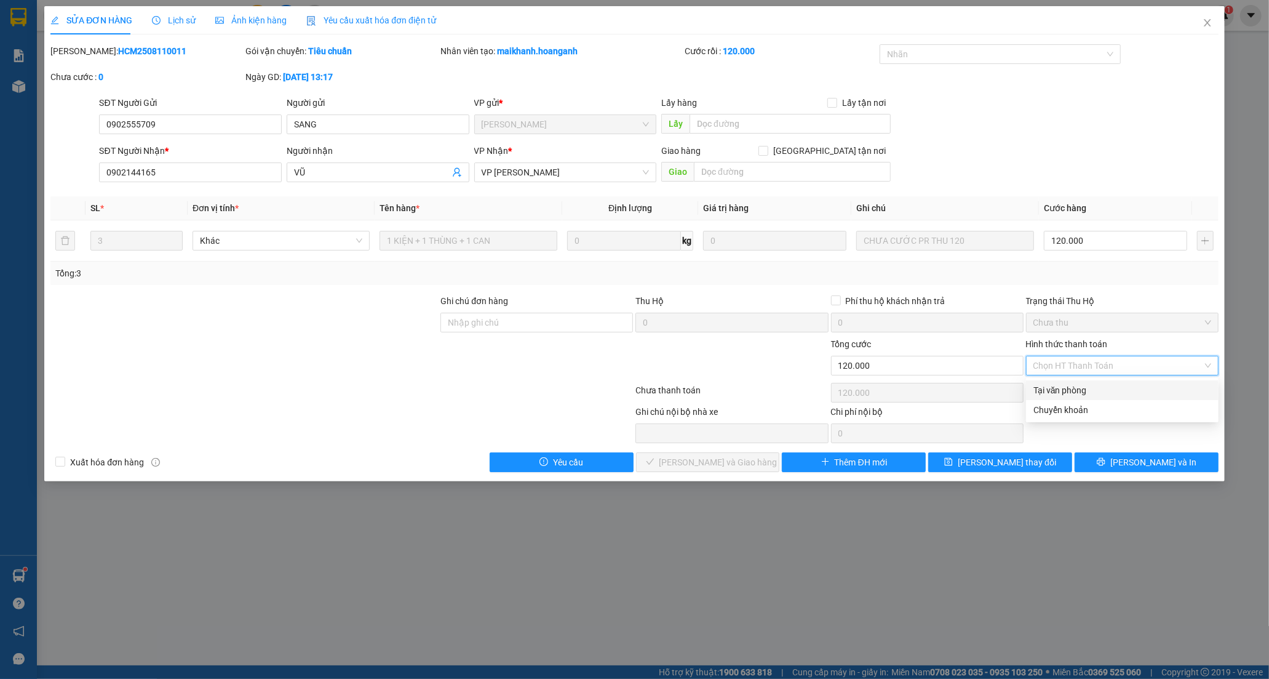
click at [1062, 391] on div "Tại văn phòng" at bounding box center [1122, 390] width 178 height 14
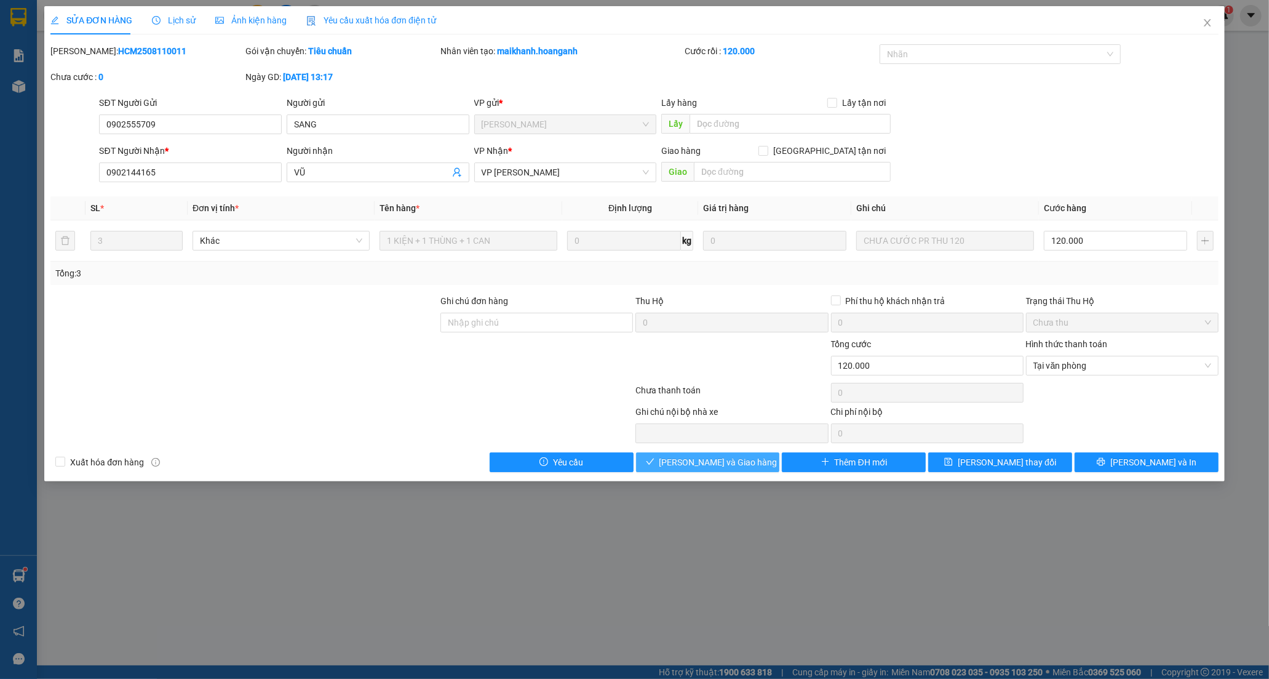
click at [712, 461] on span "[PERSON_NAME] và Giao hàng" at bounding box center [718, 462] width 118 height 14
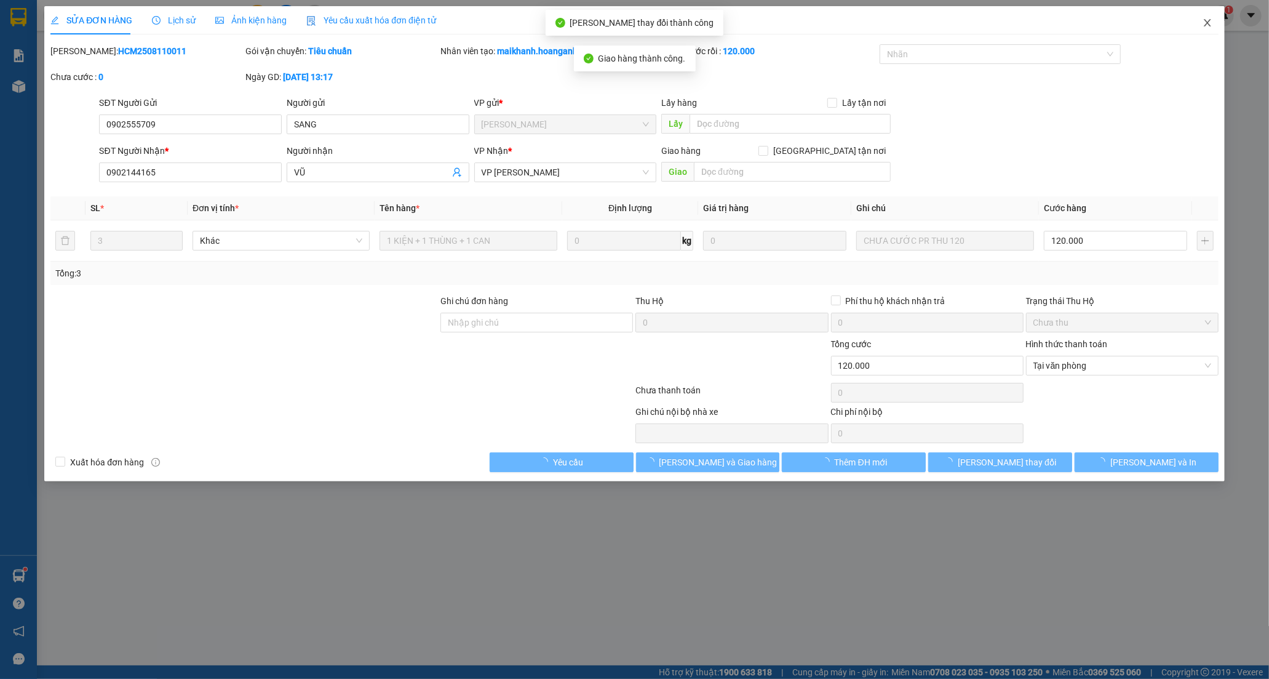
click at [1208, 19] on icon "close" at bounding box center [1208, 23] width 10 height 10
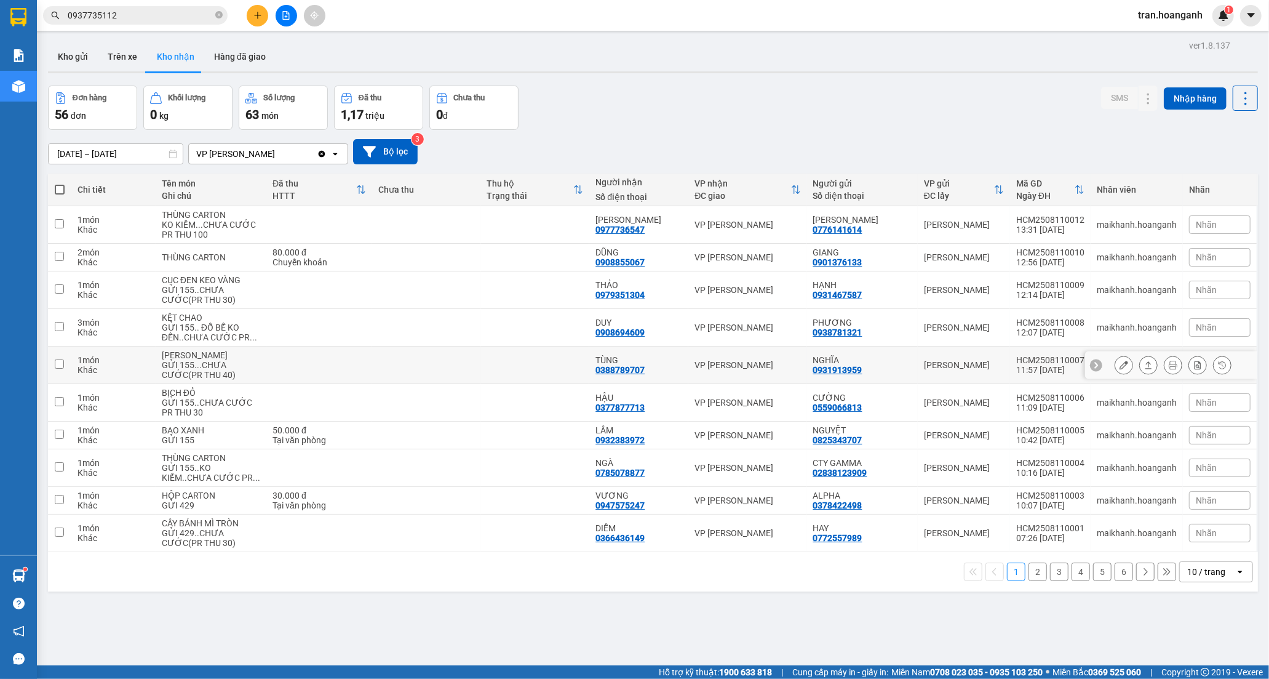
click at [688, 369] on td "VP [PERSON_NAME]" at bounding box center [747, 365] width 118 height 38
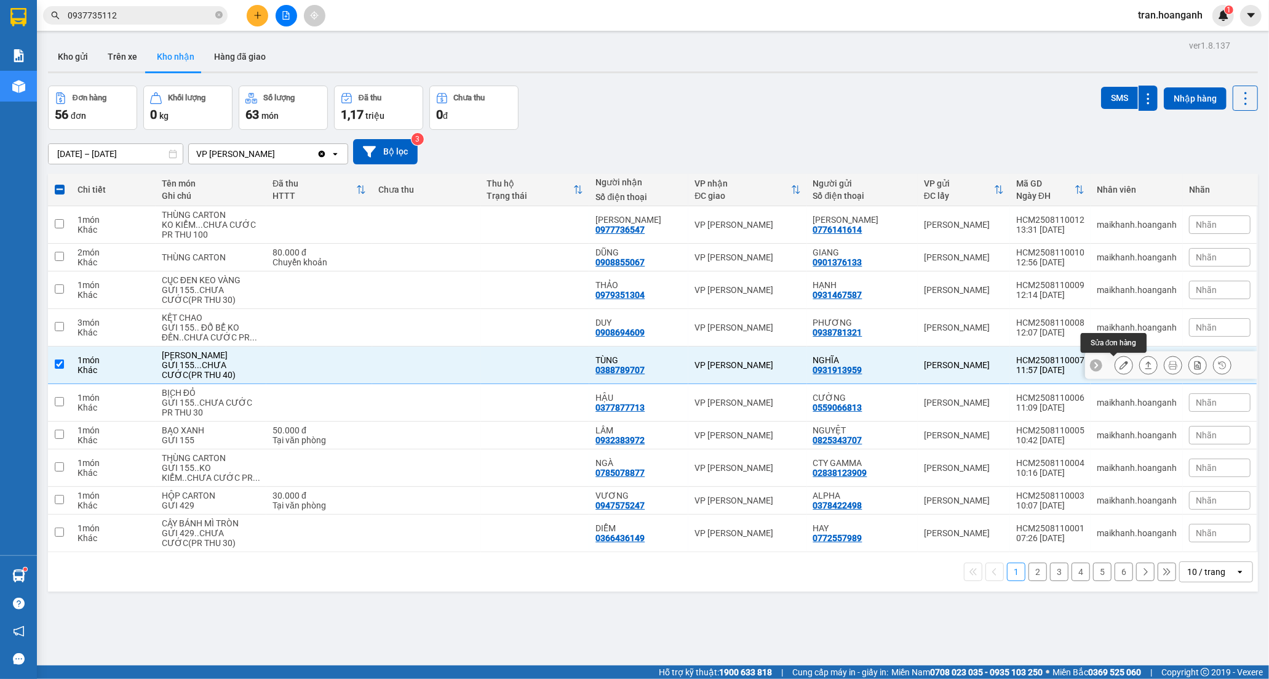
click at [1118, 367] on button at bounding box center [1123, 365] width 17 height 22
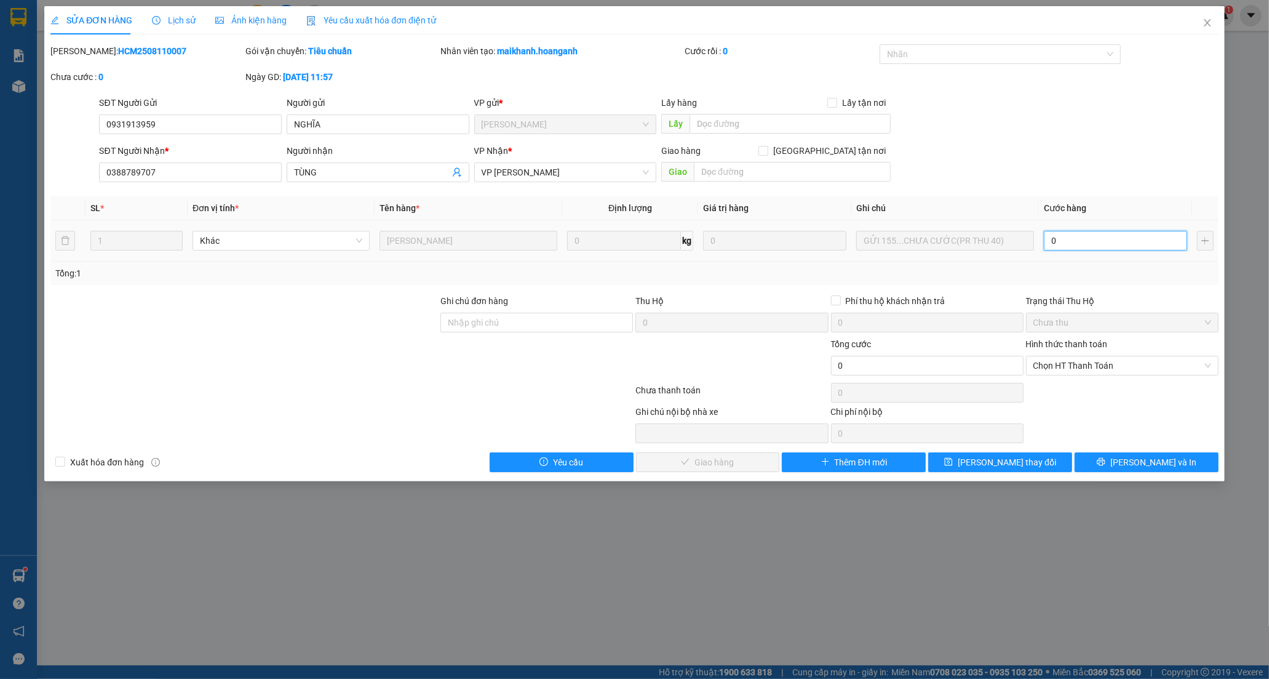
click at [1100, 240] on input "0" at bounding box center [1115, 241] width 143 height 20
click at [1055, 365] on span "Chọn HT Thanh Toán" at bounding box center [1122, 365] width 178 height 18
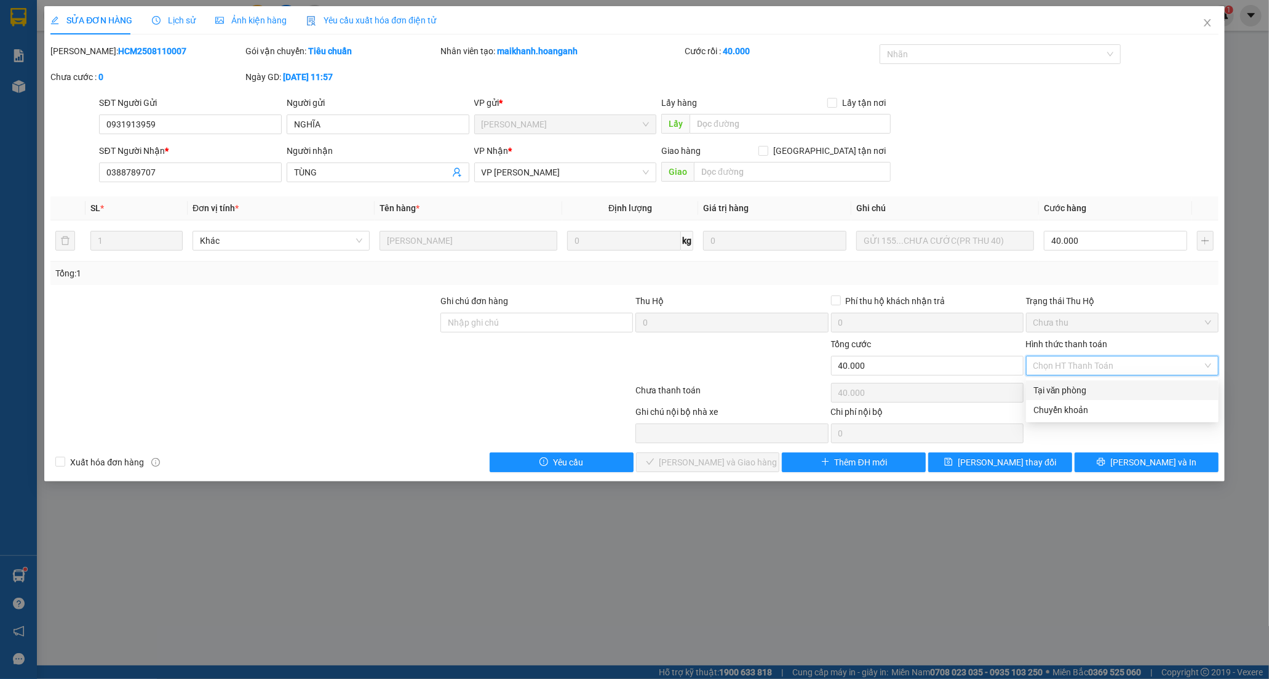
click at [1067, 391] on div "Tại văn phòng" at bounding box center [1122, 390] width 178 height 14
click at [768, 463] on button "[PERSON_NAME] và Giao hàng" at bounding box center [708, 462] width 144 height 20
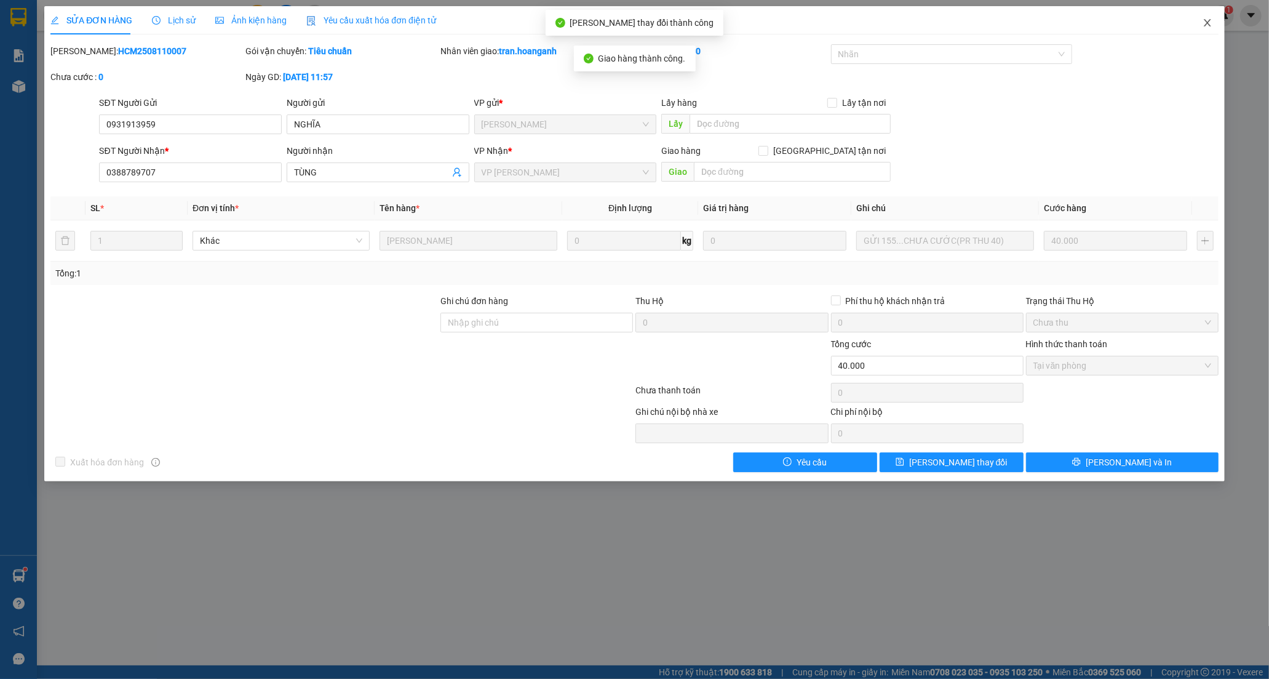
click at [1204, 27] on icon "close" at bounding box center [1208, 23] width 10 height 10
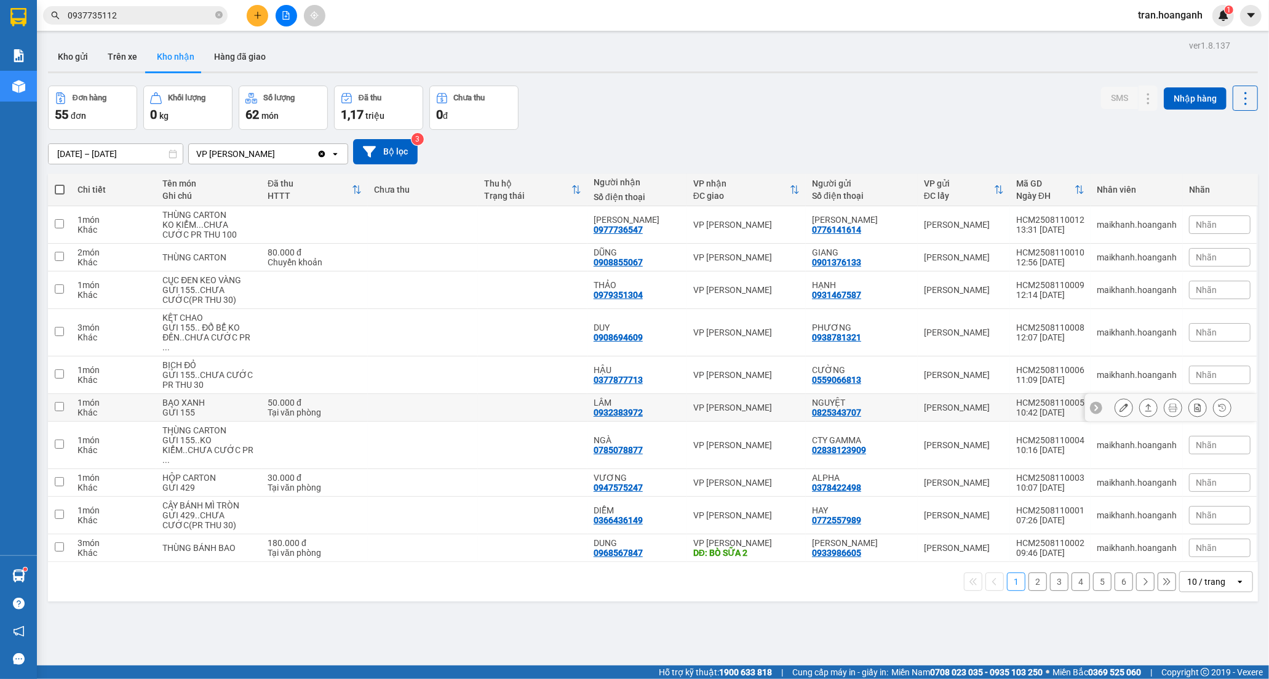
click at [653, 400] on div "LÂM 0932383972" at bounding box center [637, 407] width 87 height 20
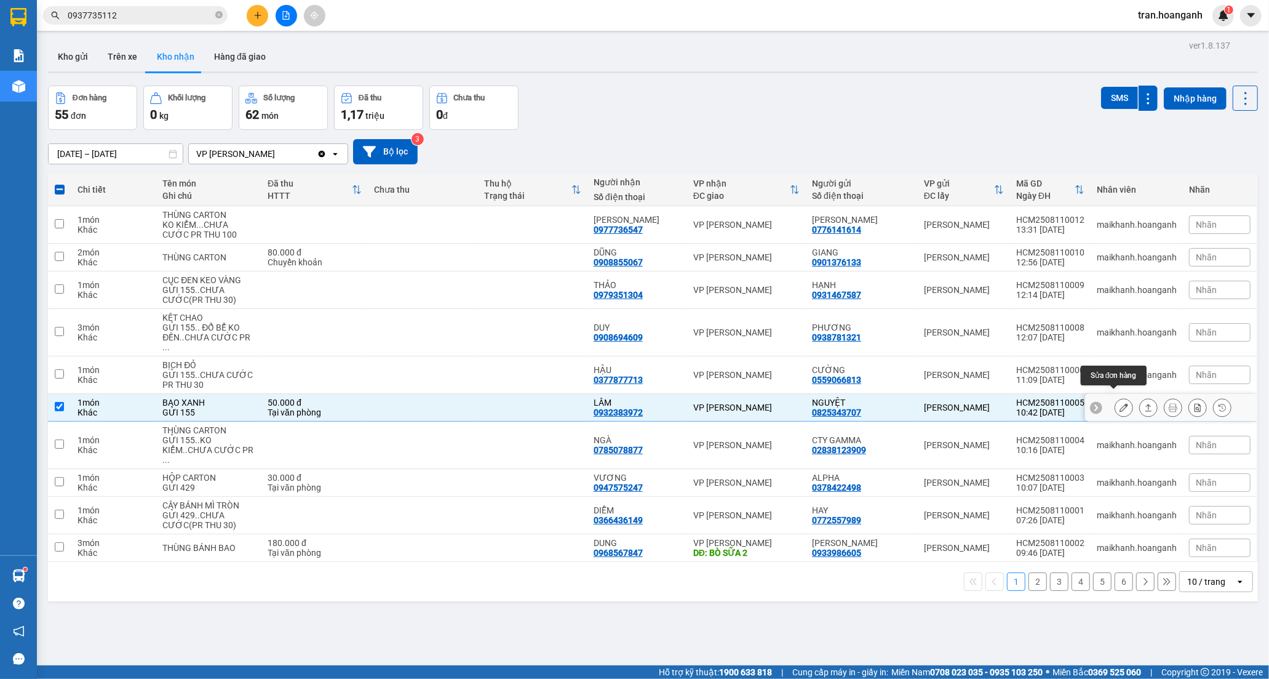
click at [1118, 397] on button at bounding box center [1123, 408] width 17 height 22
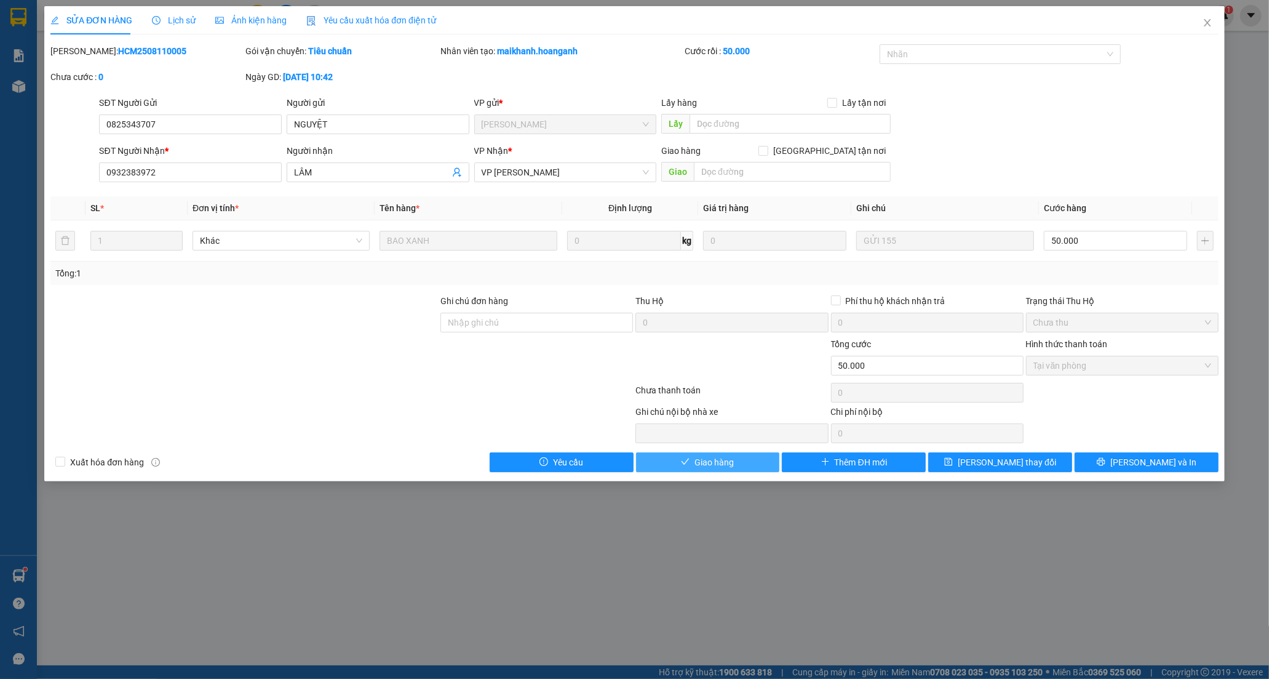
click at [693, 461] on button "Giao hàng" at bounding box center [708, 462] width 144 height 20
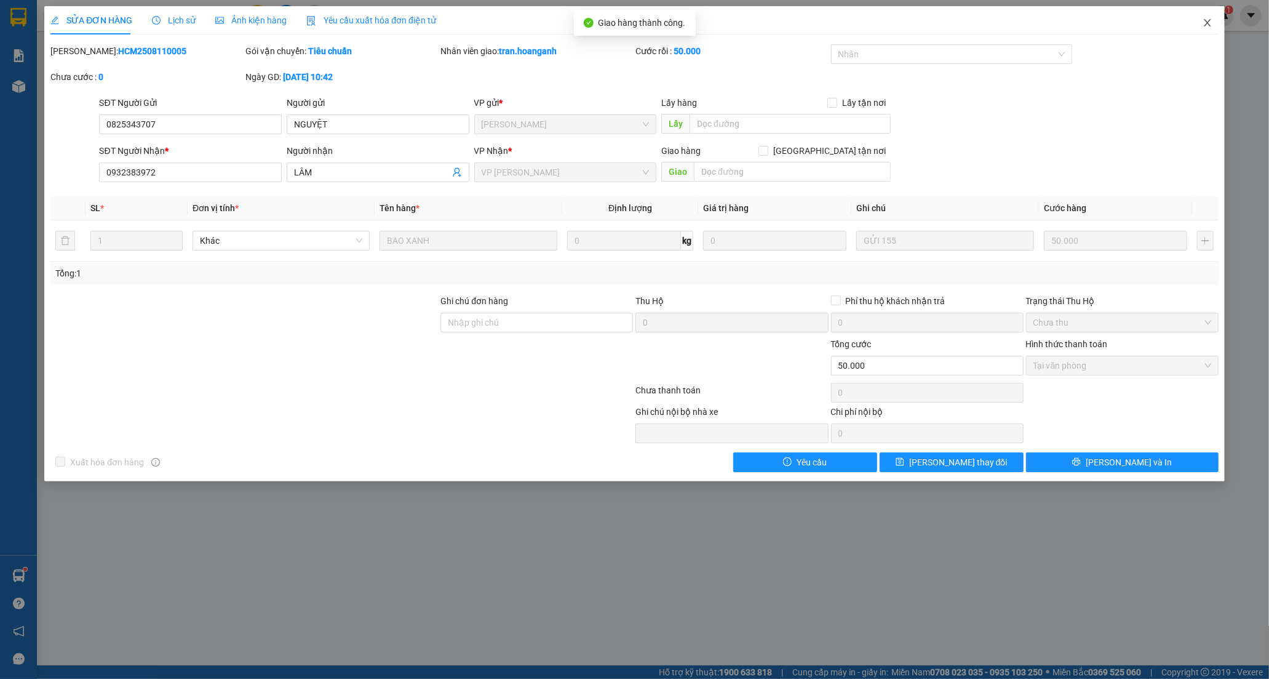
click at [1211, 22] on icon "close" at bounding box center [1208, 23] width 10 height 10
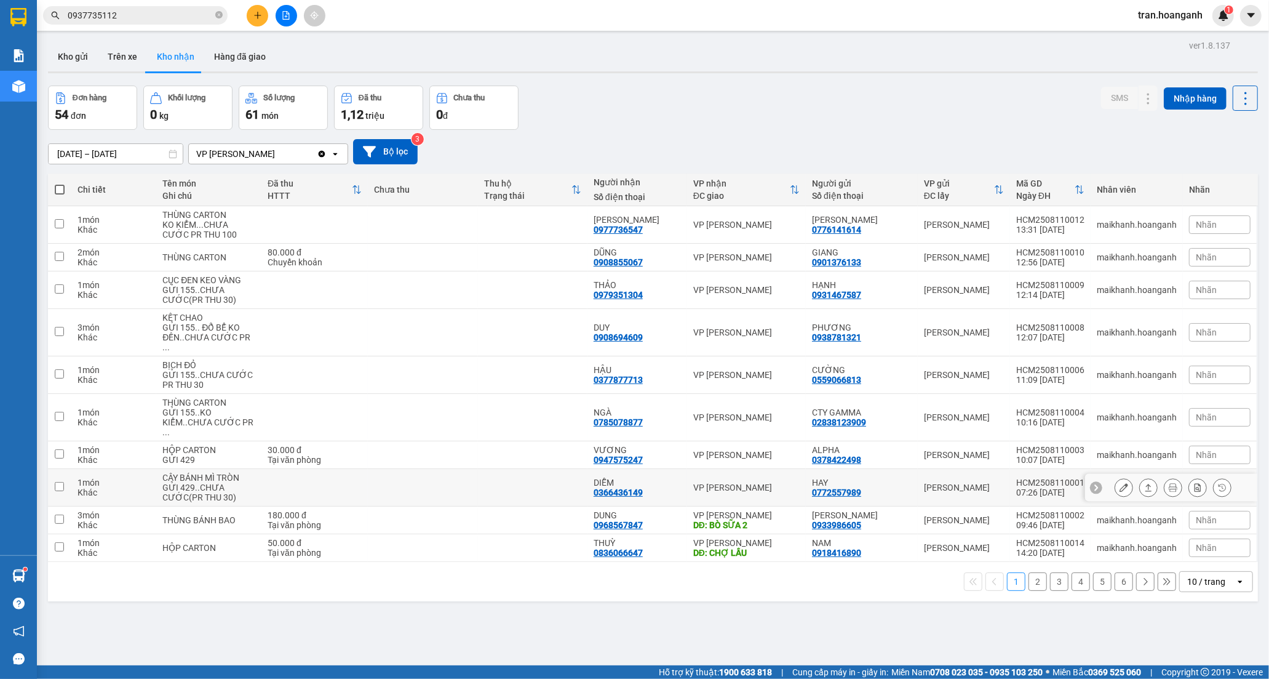
click at [1120, 483] on icon at bounding box center [1124, 487] width 9 height 9
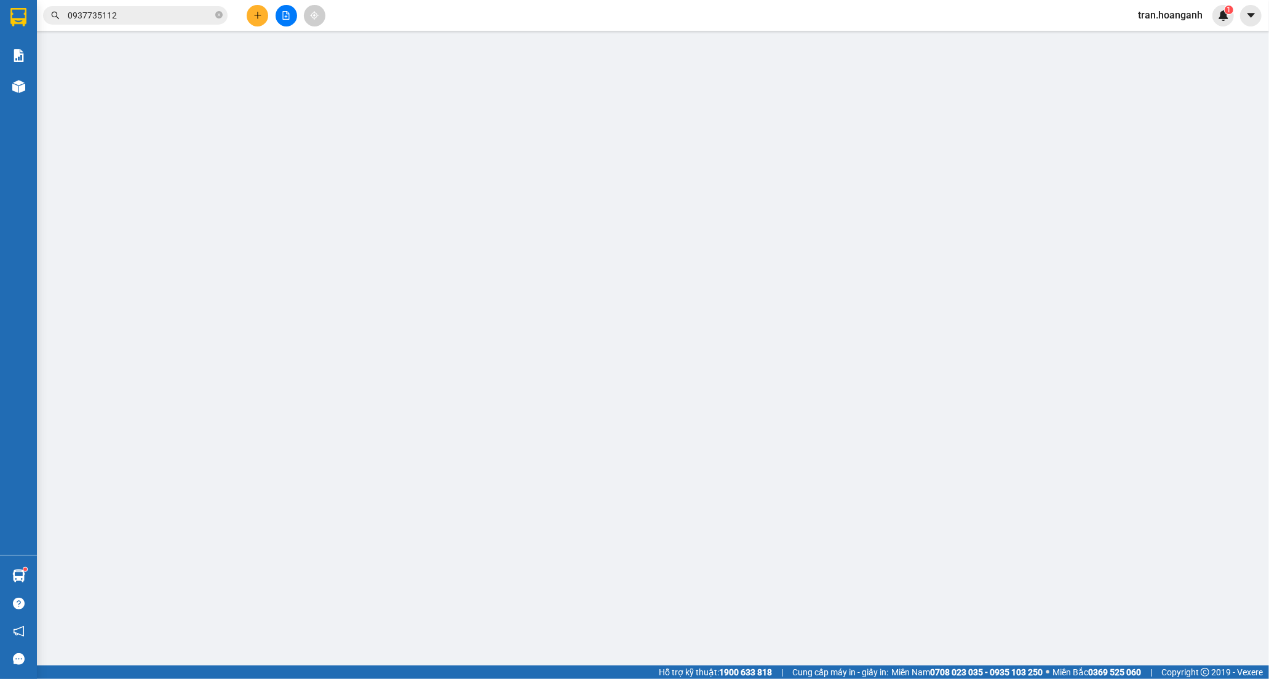
type input "0772557989"
type input "HAY"
type input "0366436149"
type input "DIỄM"
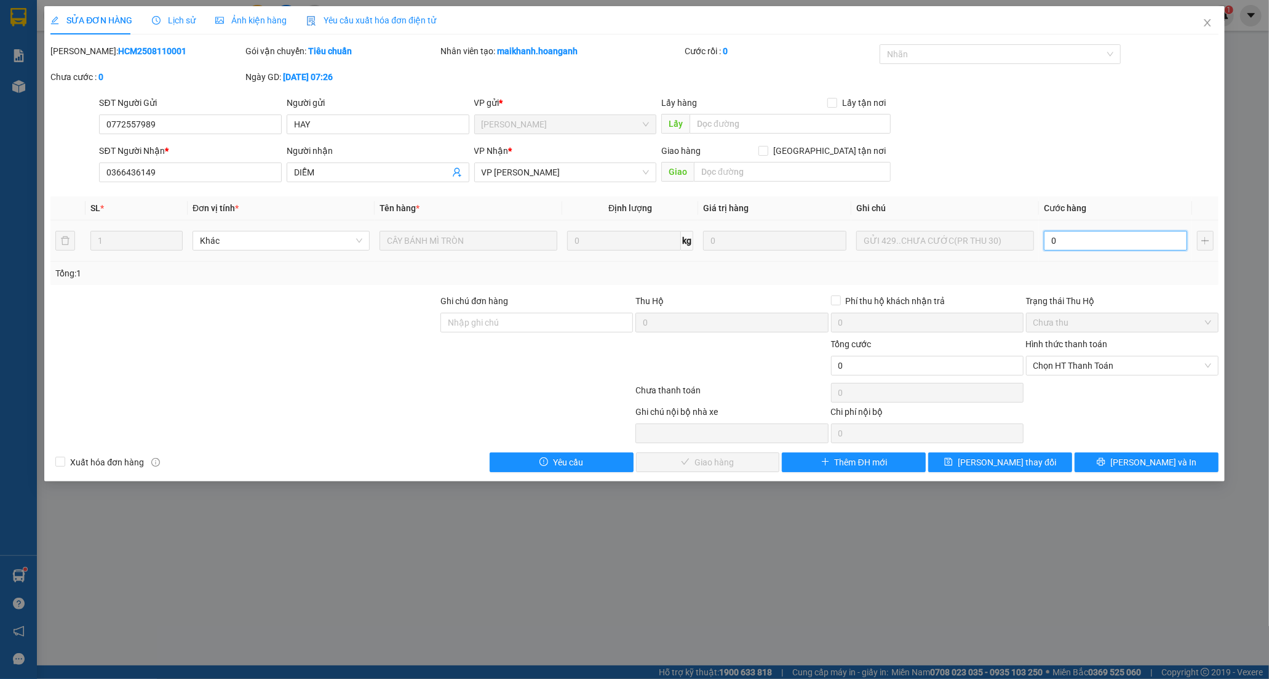
click at [1112, 248] on input "0" at bounding box center [1115, 241] width 143 height 20
type input "3"
type input "30"
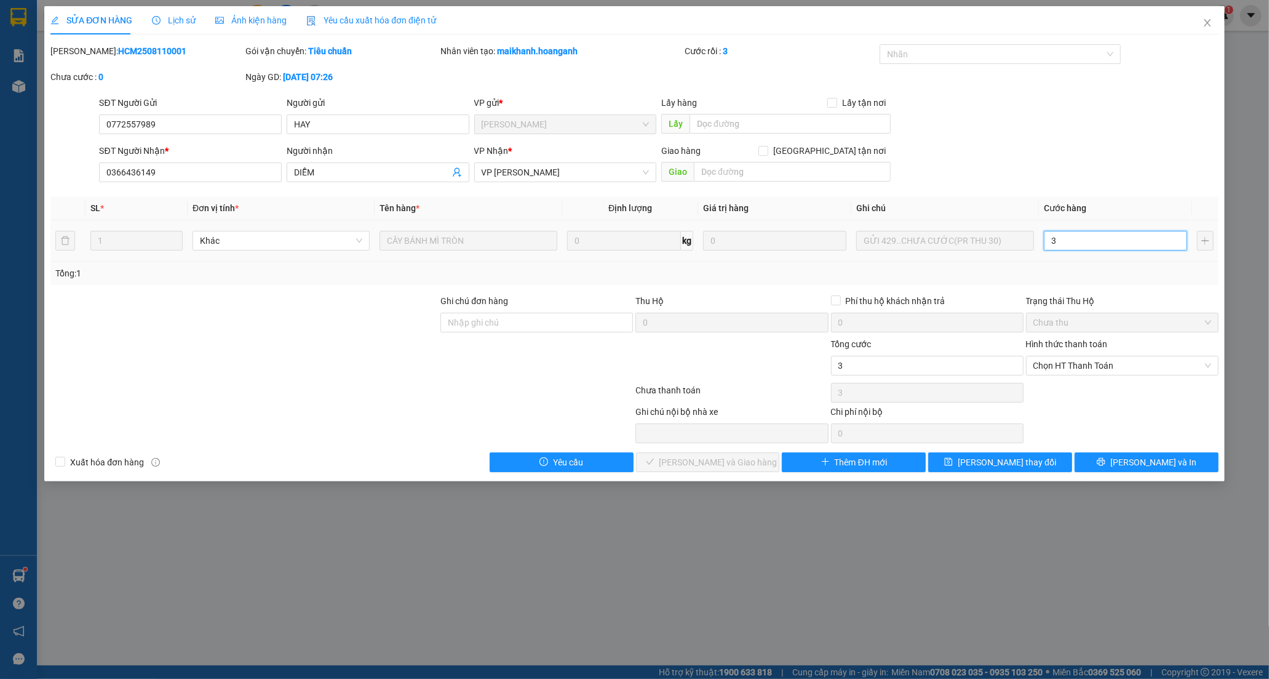
type input "30"
click at [1103, 367] on span "Chọn HT Thanh Toán" at bounding box center [1122, 365] width 178 height 18
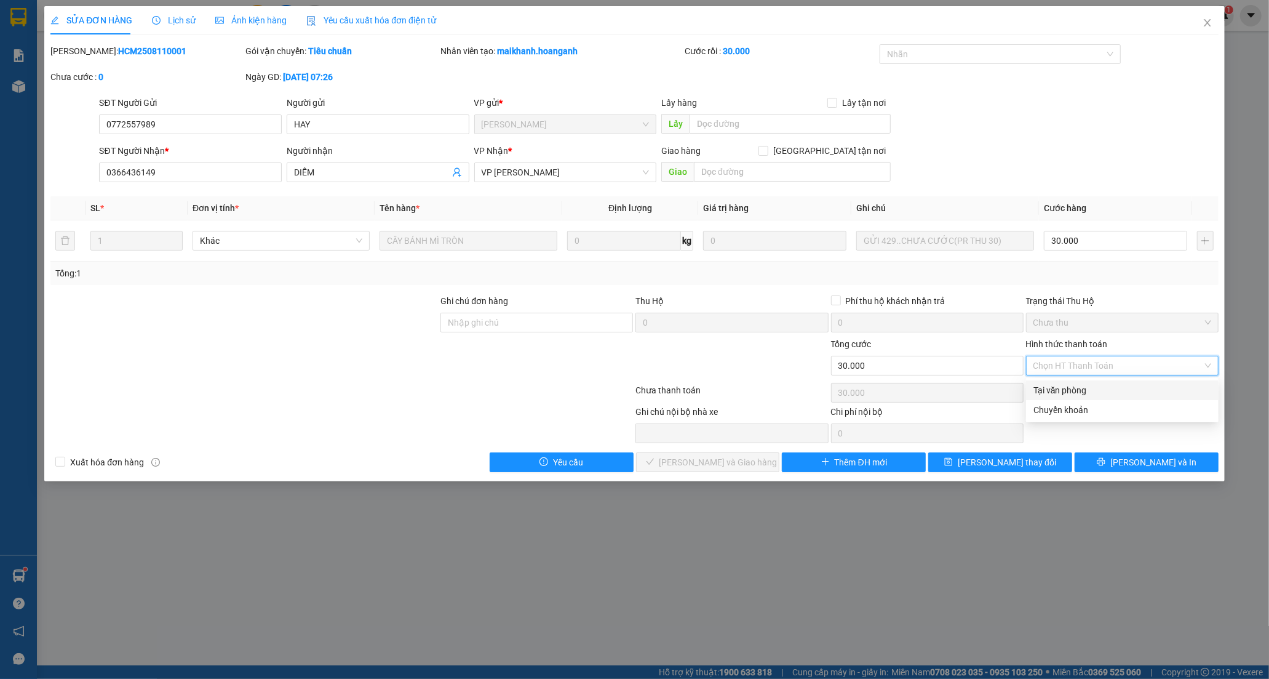
click at [1078, 390] on div "Tại văn phòng" at bounding box center [1122, 390] width 178 height 14
click at [724, 458] on span "[PERSON_NAME] và Giao hàng" at bounding box center [718, 462] width 118 height 14
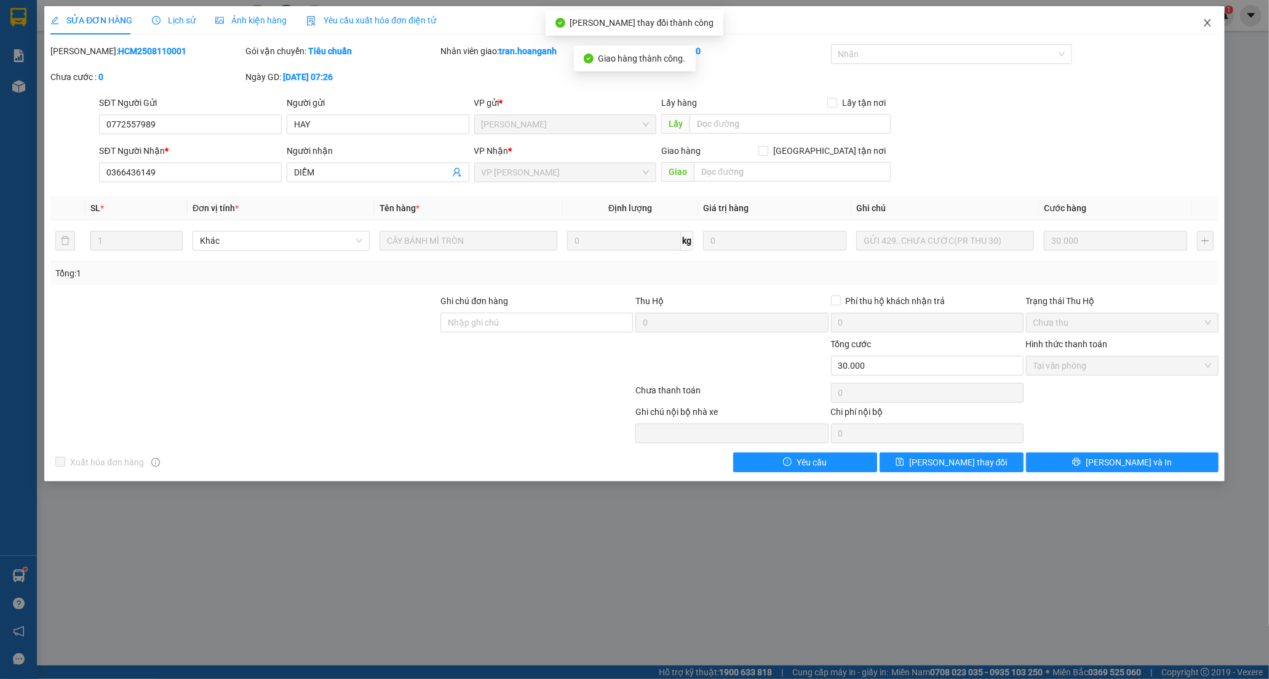
click at [1213, 23] on span "Close" at bounding box center [1207, 23] width 34 height 34
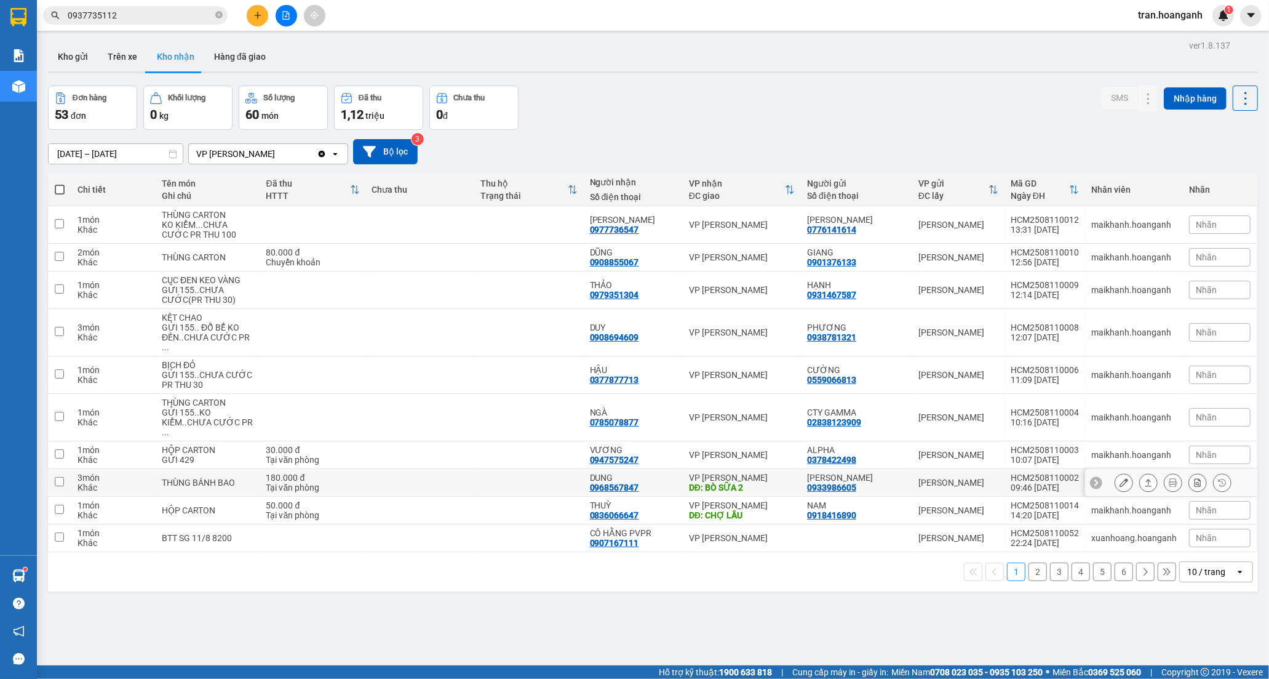
click at [723, 482] on div "DĐ: BÒ SỮA 2" at bounding box center [742, 487] width 106 height 10
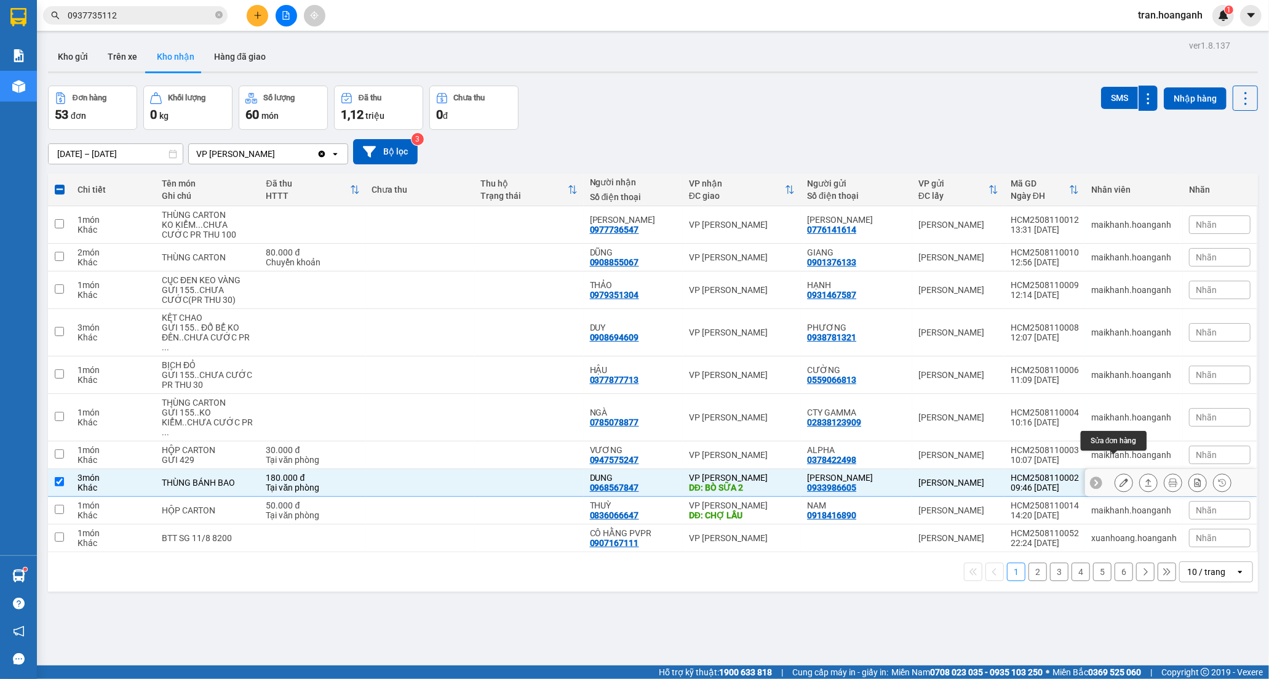
click at [1115, 472] on button at bounding box center [1123, 483] width 17 height 22
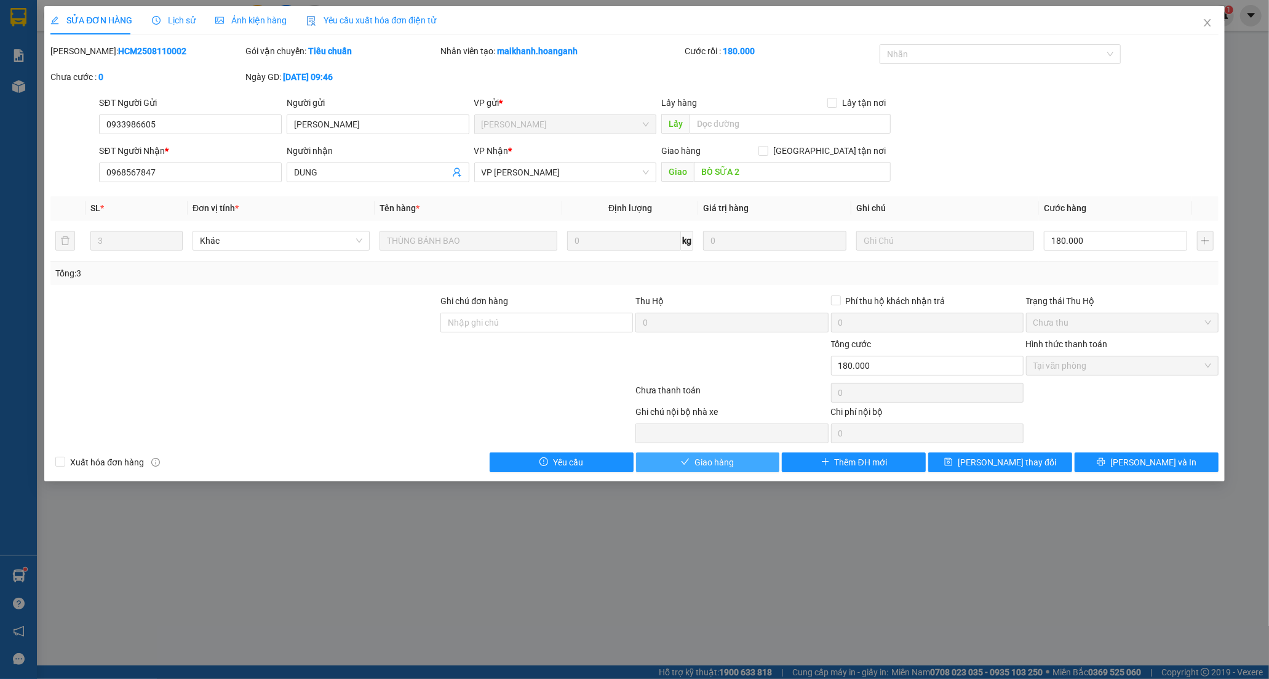
click at [734, 464] on button "Giao hàng" at bounding box center [708, 462] width 144 height 20
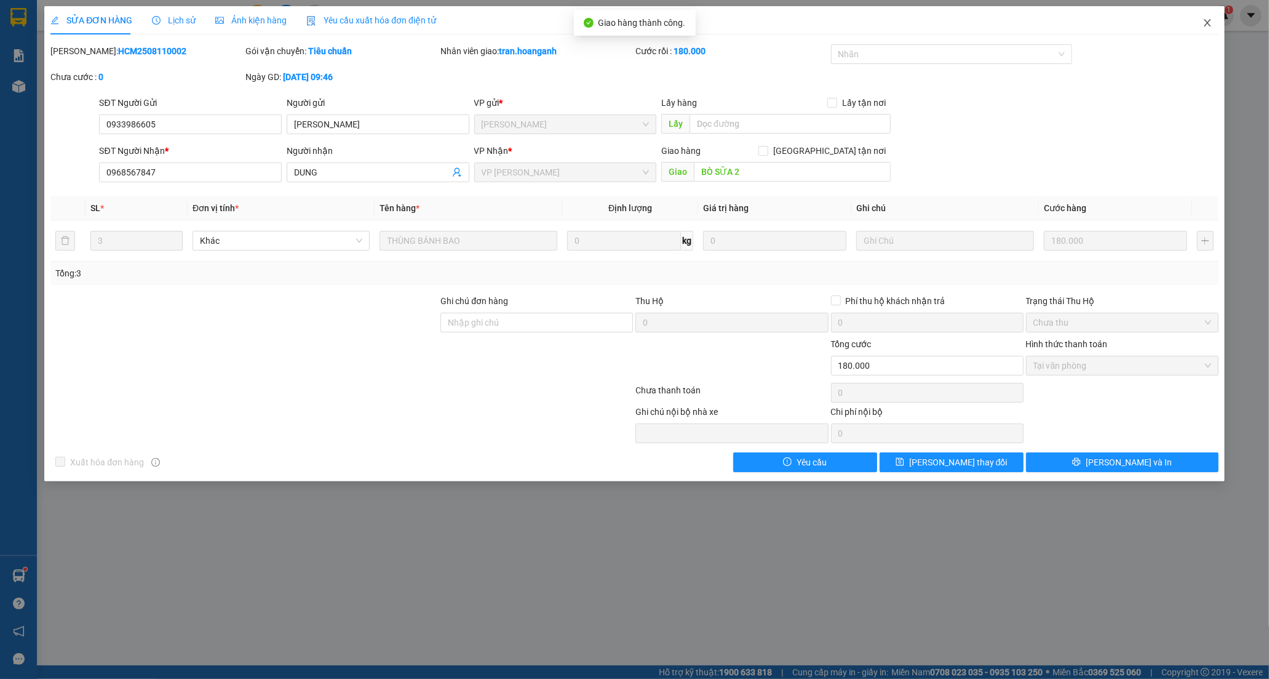
click at [1209, 23] on icon "close" at bounding box center [1208, 23] width 10 height 10
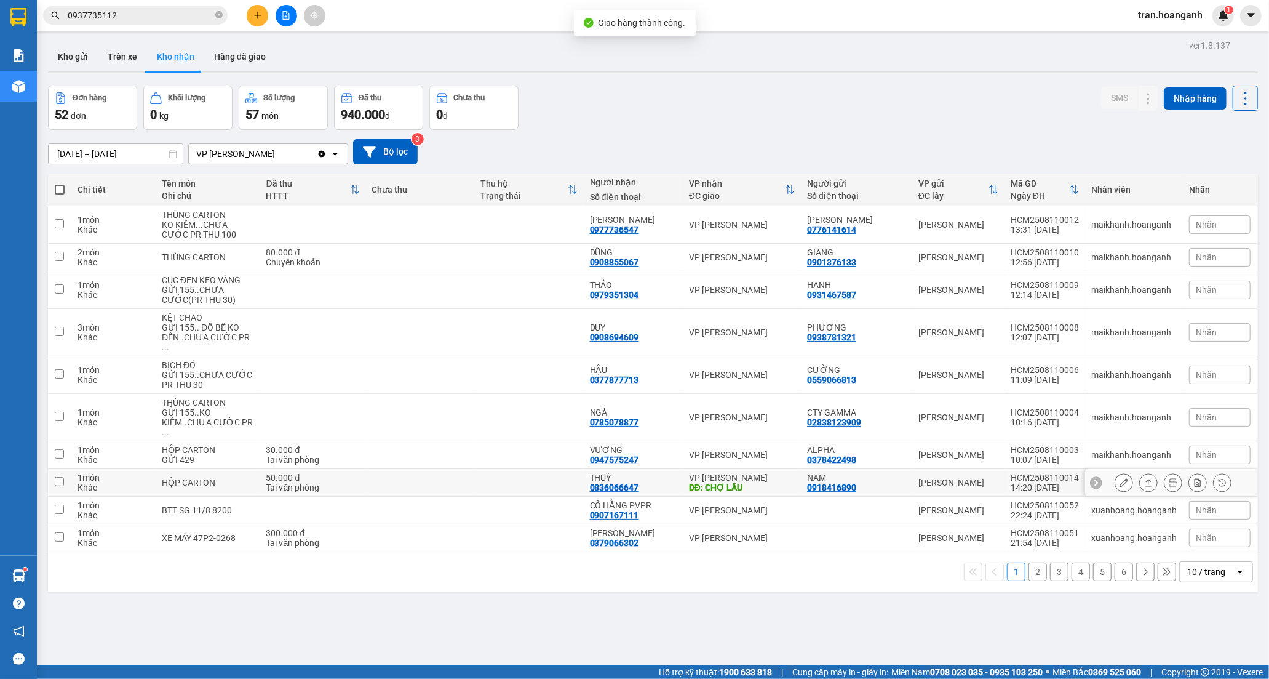
click at [714, 482] on div "DĐ: CHỢ LẦU" at bounding box center [742, 487] width 106 height 10
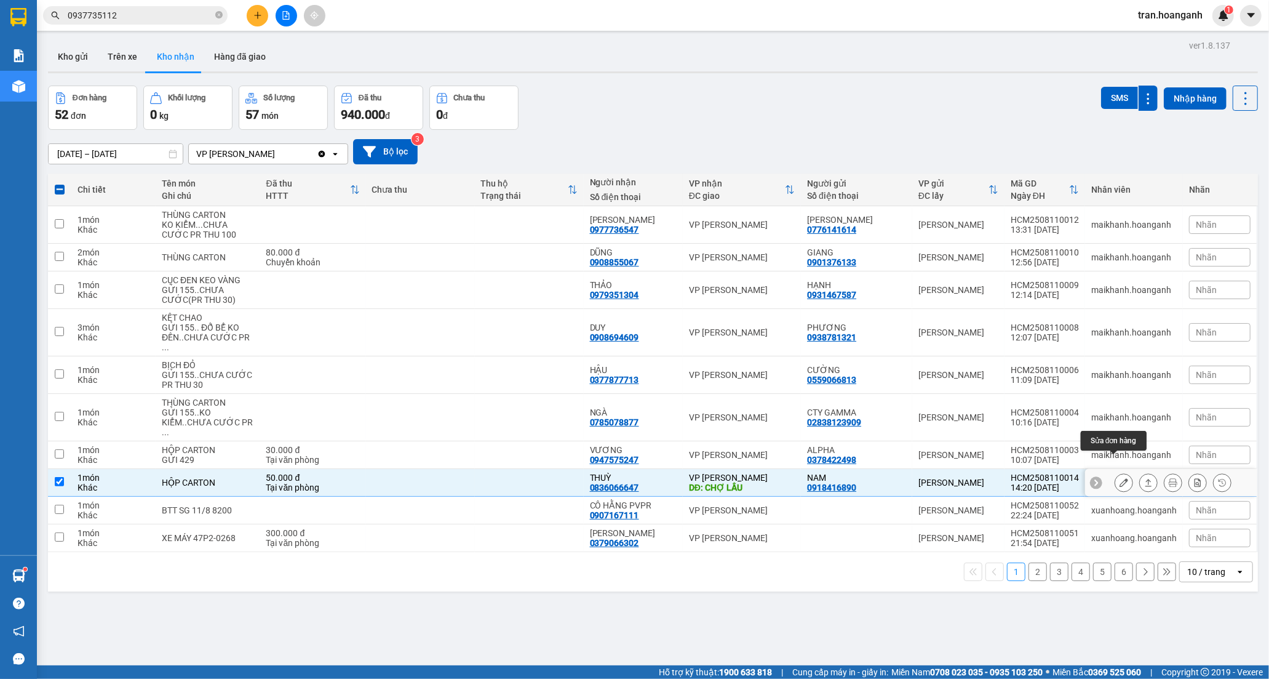
click at [1120, 478] on icon at bounding box center [1124, 482] width 9 height 9
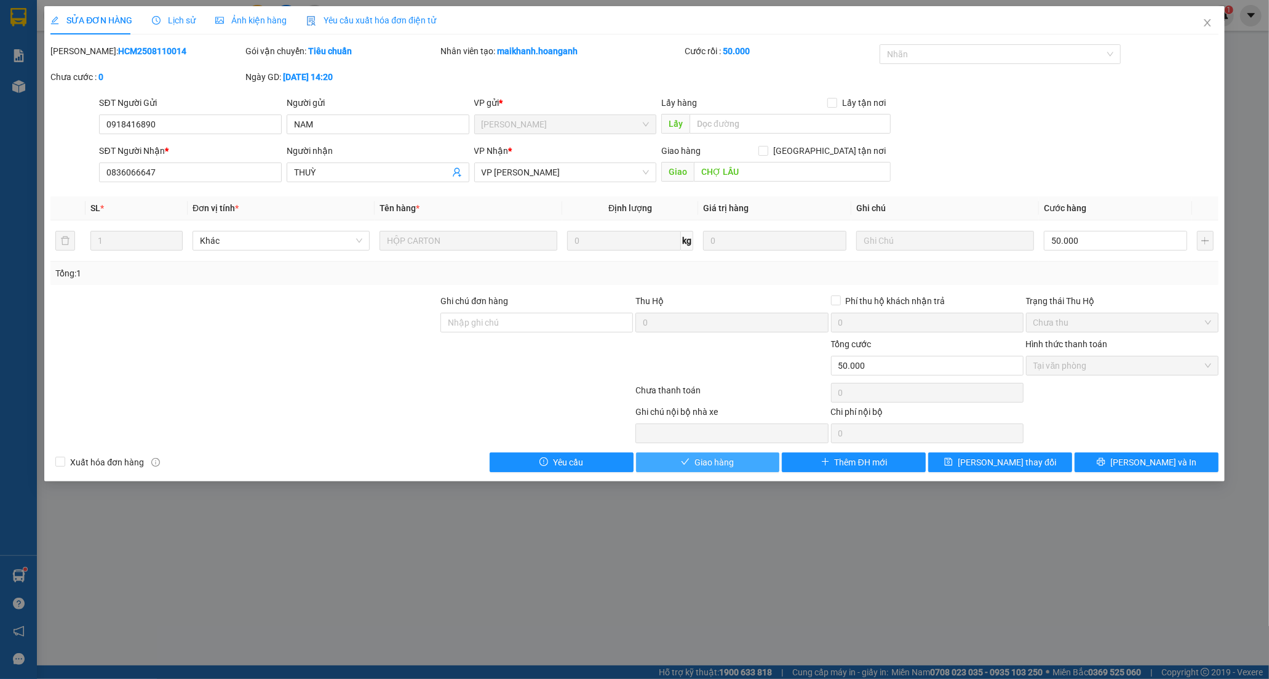
click at [736, 462] on button "Giao hàng" at bounding box center [708, 462] width 144 height 20
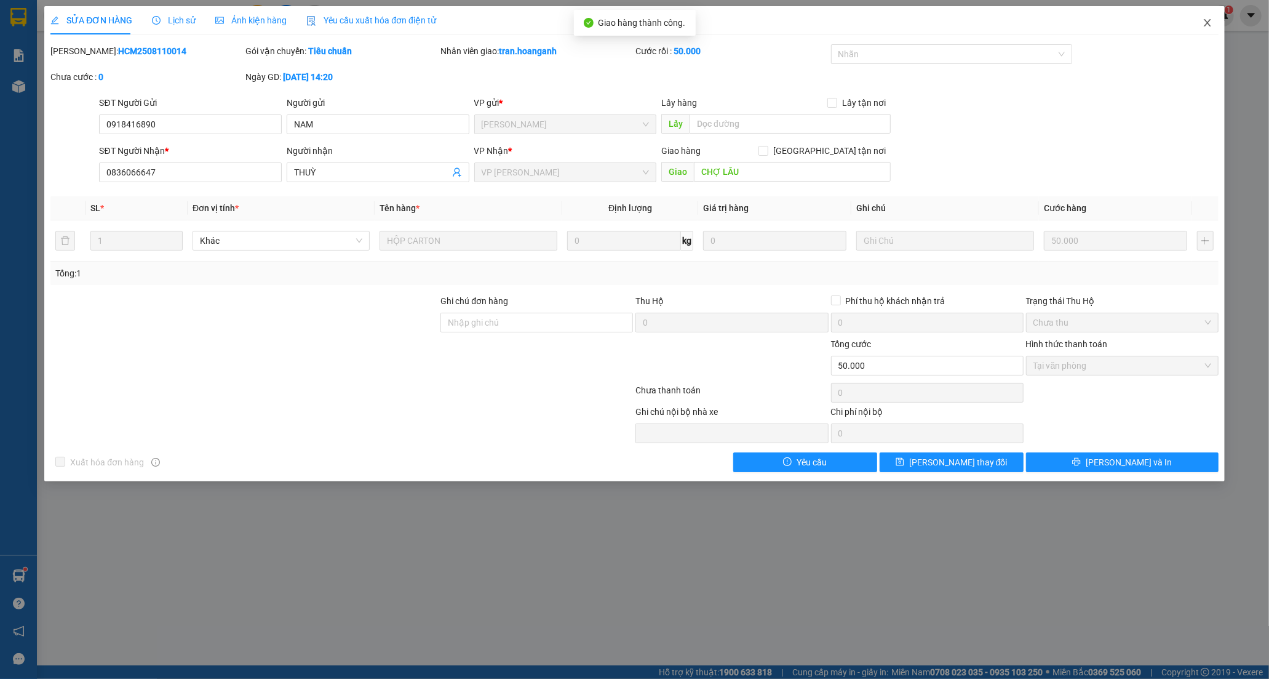
click at [1206, 25] on icon "close" at bounding box center [1208, 23] width 10 height 10
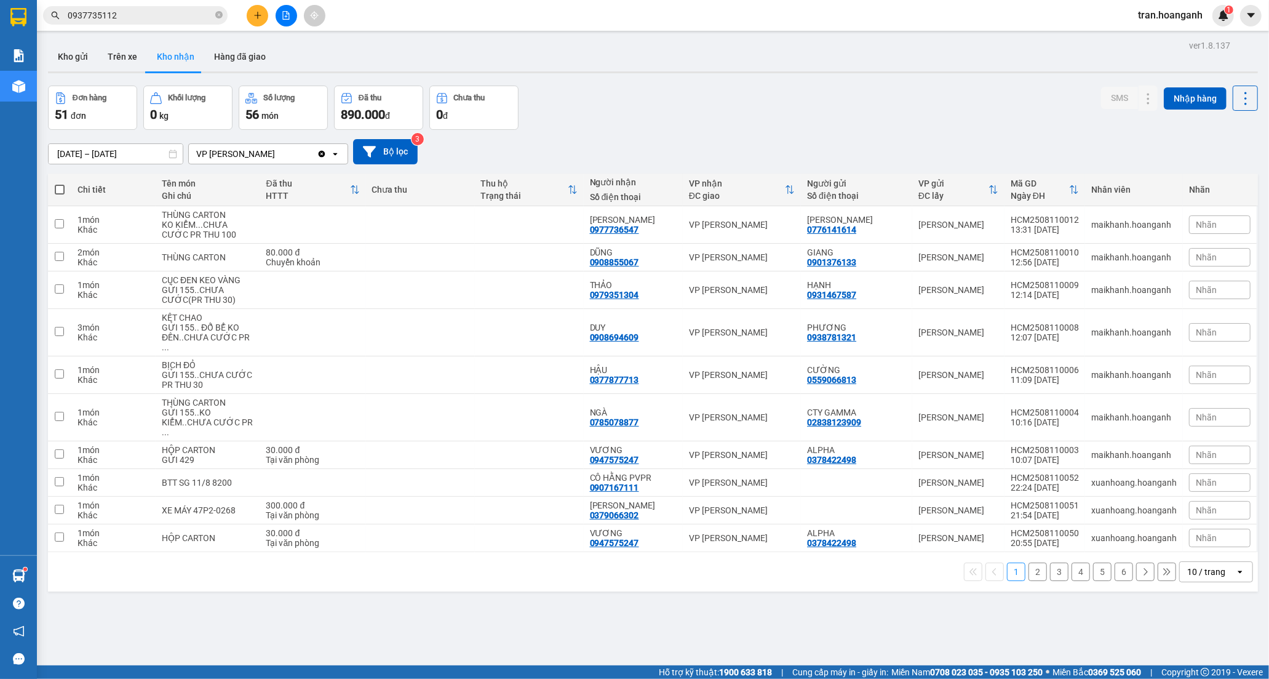
click at [1029, 562] on button "2" at bounding box center [1038, 571] width 18 height 18
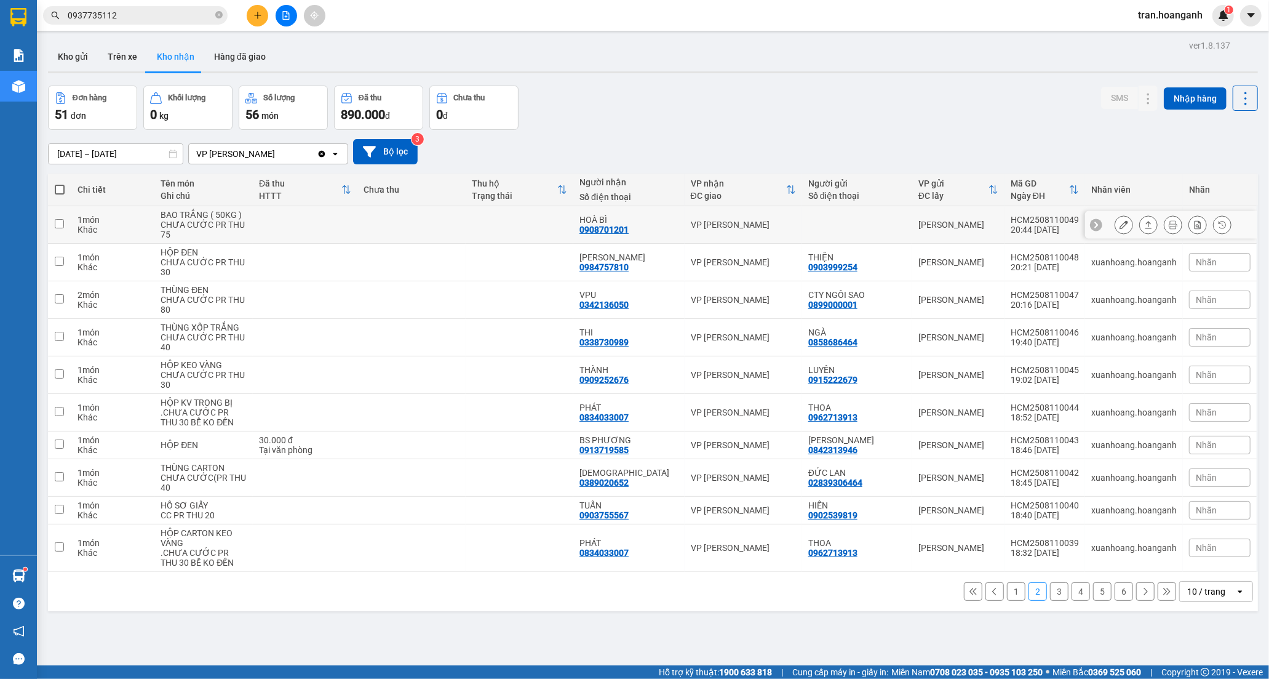
click at [649, 226] on div "HOÀ BÌ 0908701201" at bounding box center [628, 225] width 99 height 20
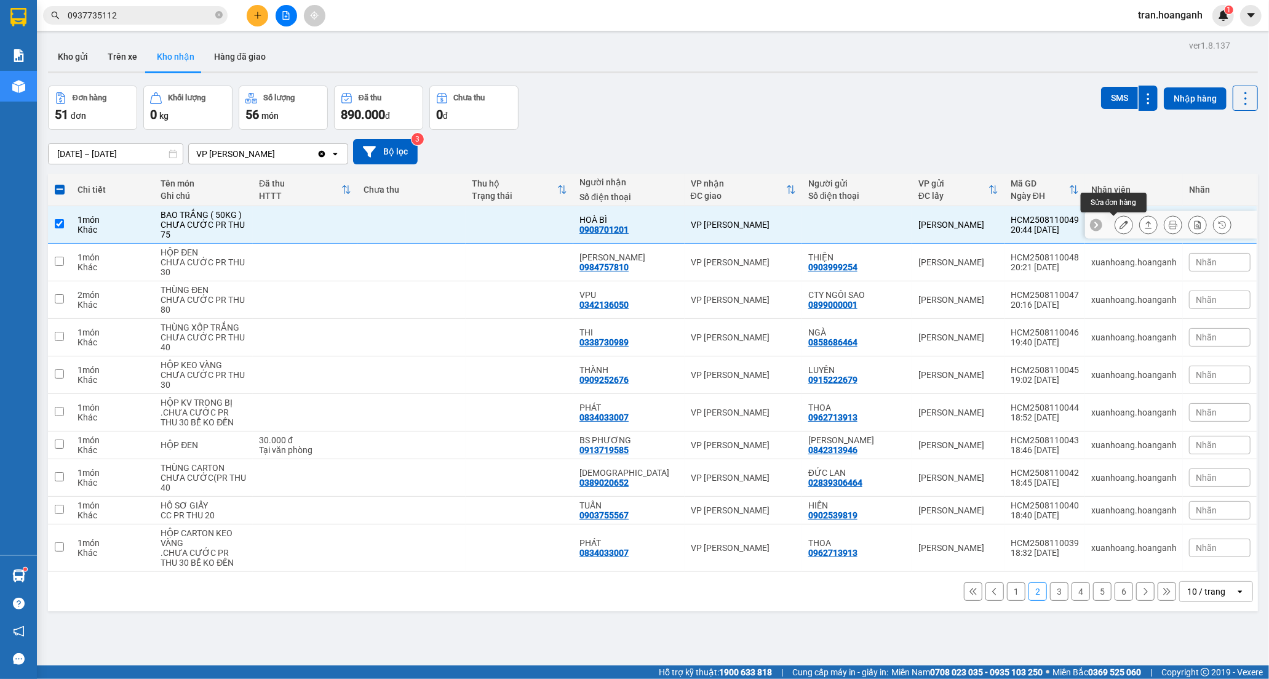
click at [1121, 225] on button at bounding box center [1123, 225] width 17 height 22
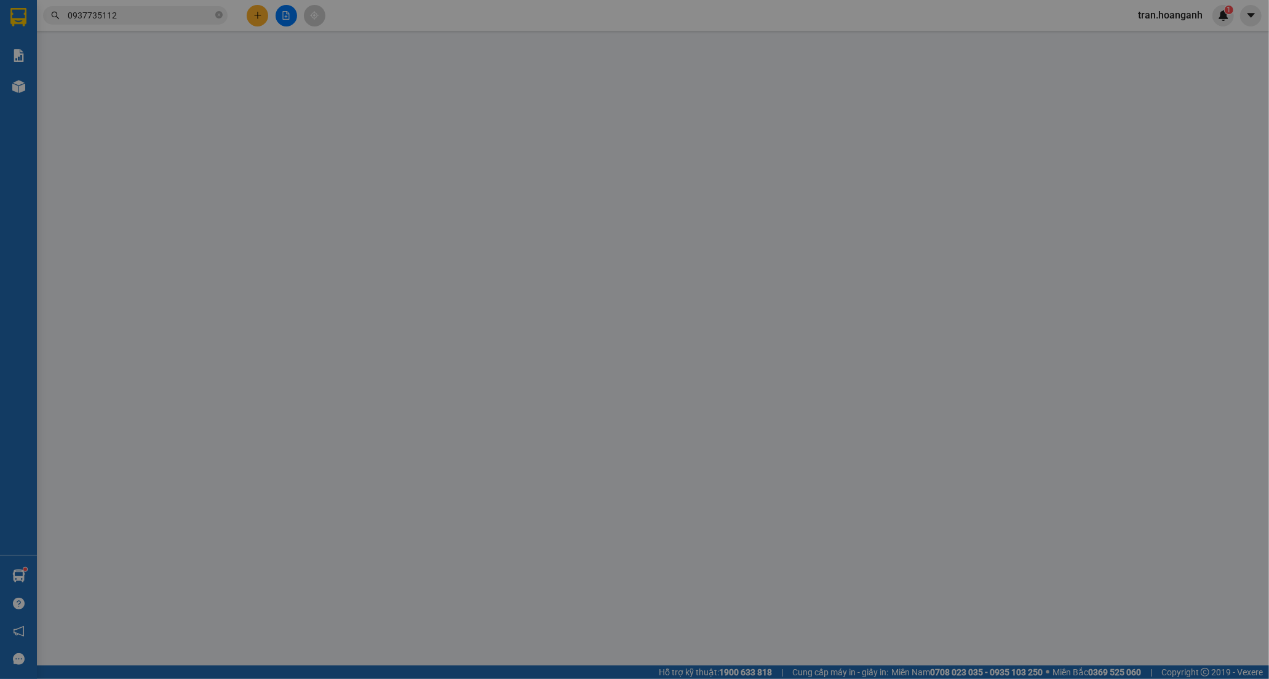
type input "0908701201"
type input "HOÀ BÌ"
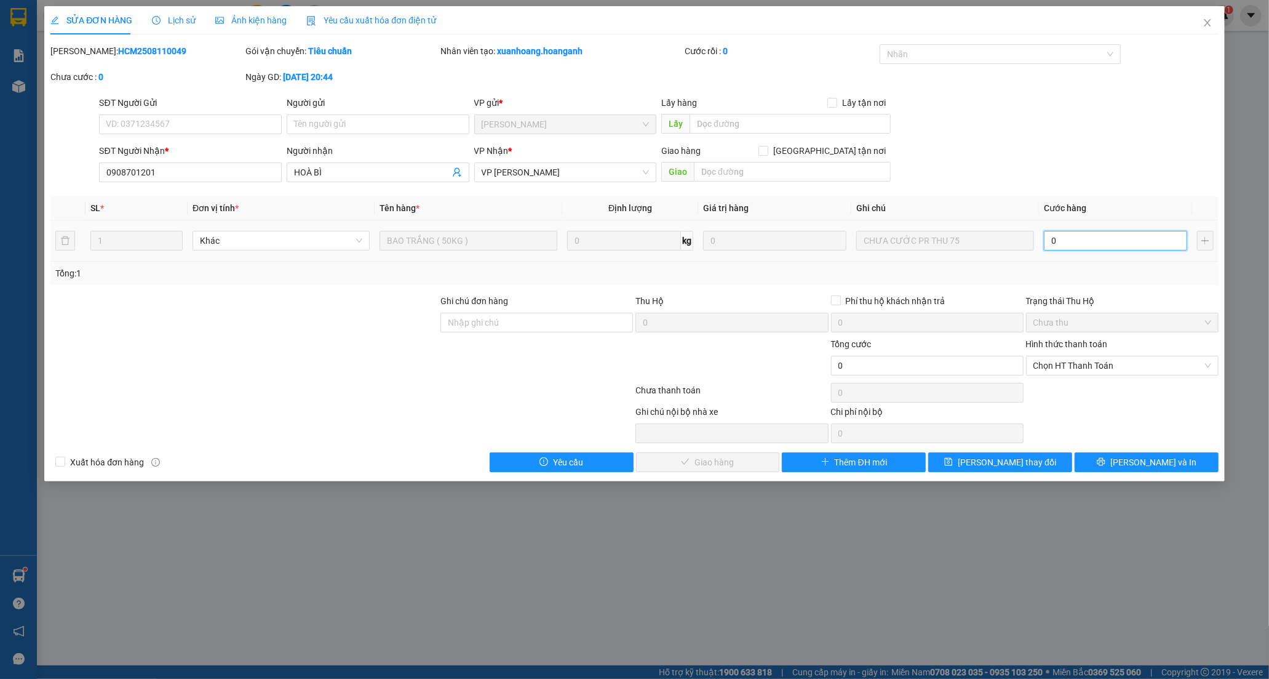
click at [1102, 247] on input "0" at bounding box center [1115, 241] width 143 height 20
type input "7"
type input "75"
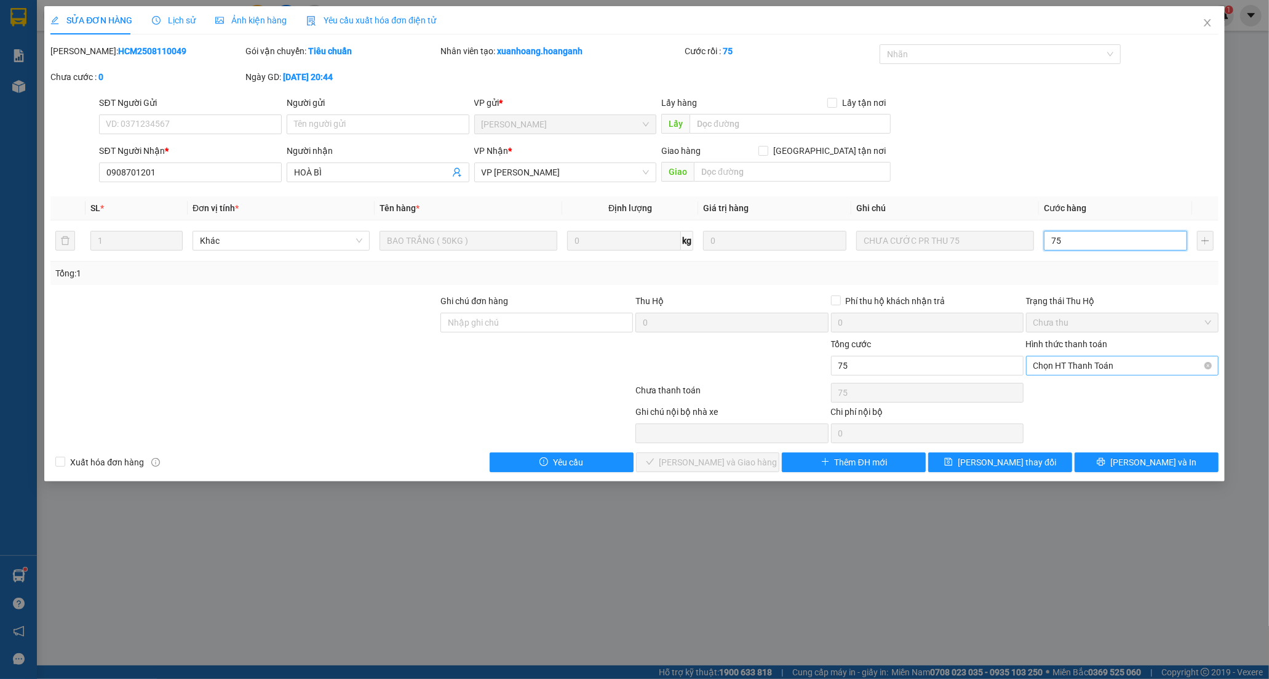
click at [1083, 361] on span "Chọn HT Thanh Toán" at bounding box center [1122, 365] width 178 height 18
type input "75.000"
click at [1067, 389] on div "Tại văn phòng" at bounding box center [1122, 390] width 178 height 14
type input "0"
click at [720, 459] on span "[PERSON_NAME] và Giao hàng" at bounding box center [718, 462] width 118 height 14
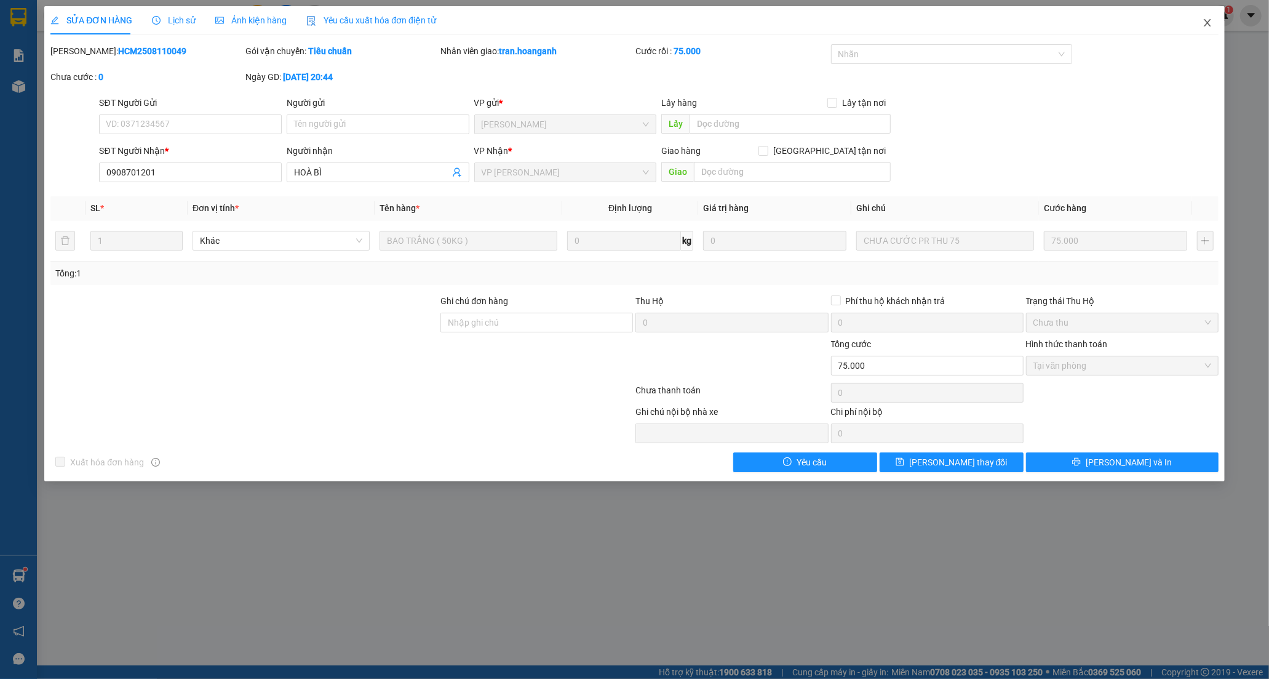
click at [1207, 23] on icon "close" at bounding box center [1207, 22] width 7 height 7
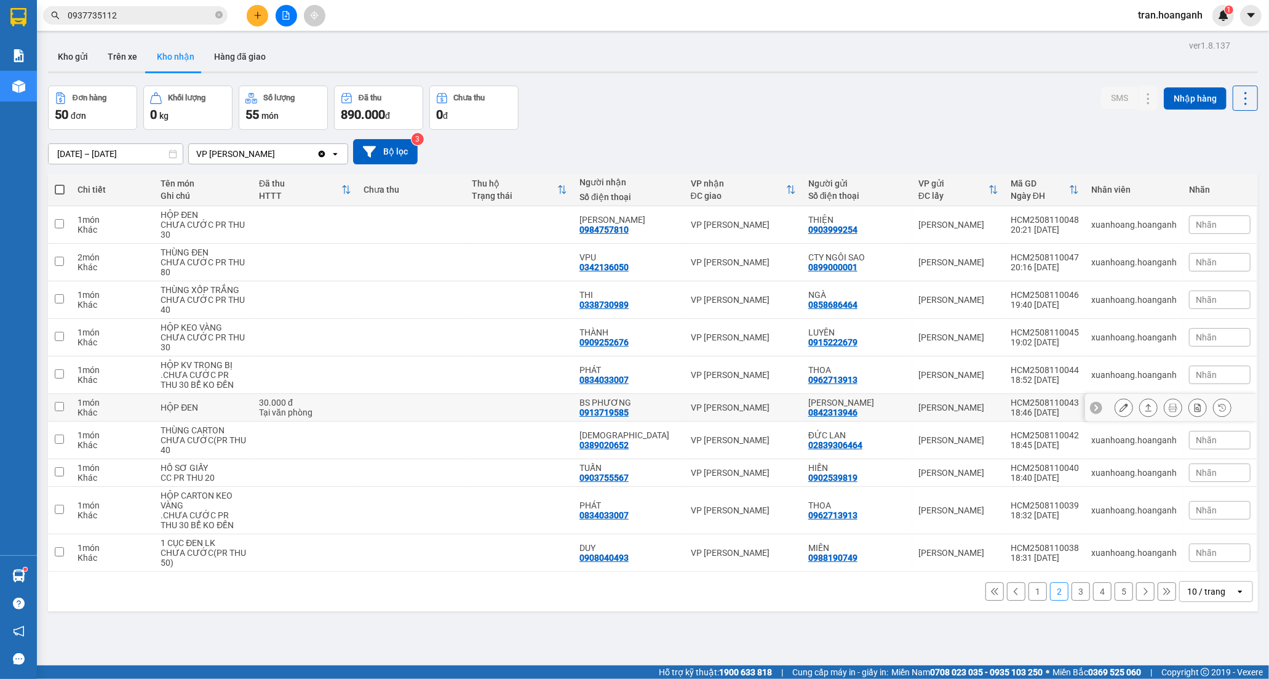
click at [618, 413] on div "0913719585" at bounding box center [603, 412] width 49 height 10
click at [1120, 409] on icon at bounding box center [1124, 407] width 9 height 9
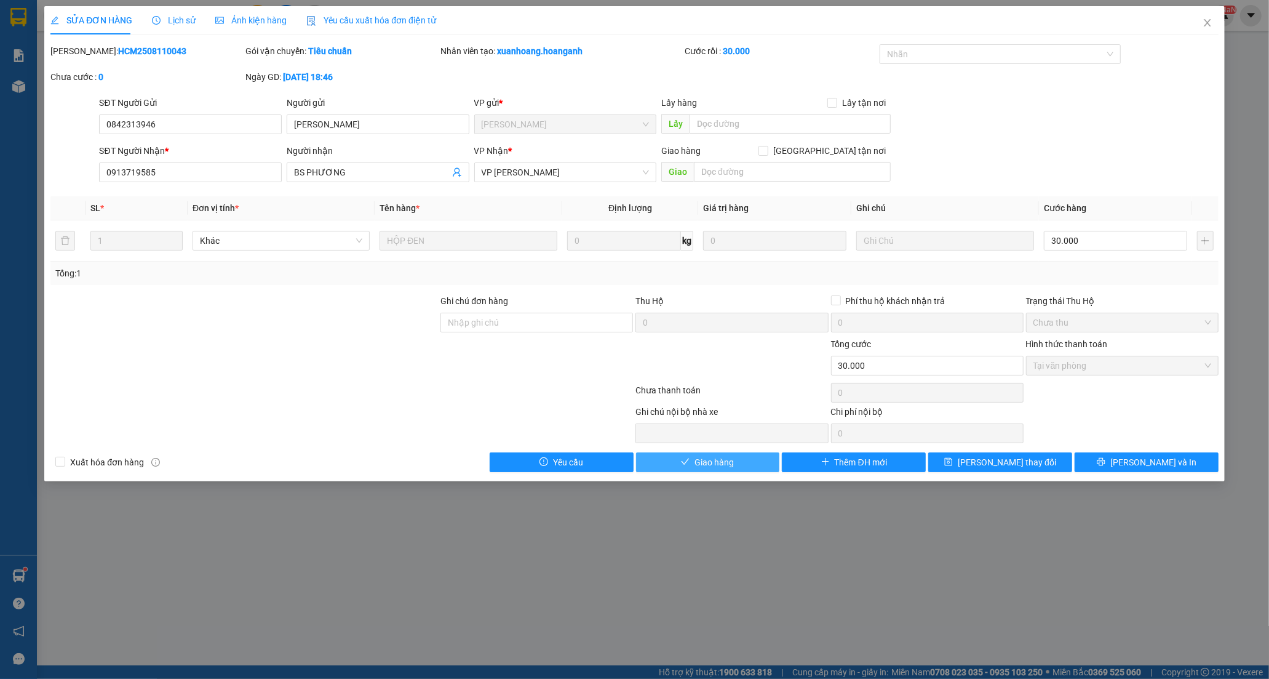
click at [731, 468] on span "Giao hàng" at bounding box center [714, 462] width 39 height 14
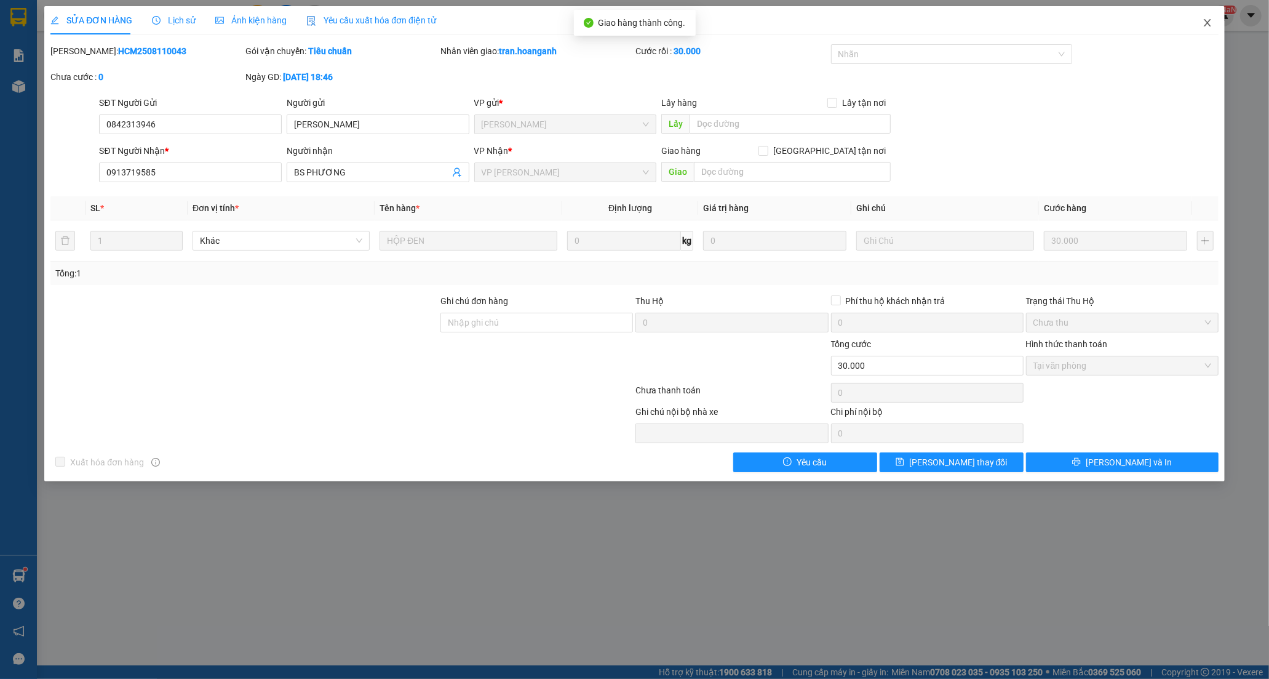
click at [1208, 22] on icon "close" at bounding box center [1207, 22] width 7 height 7
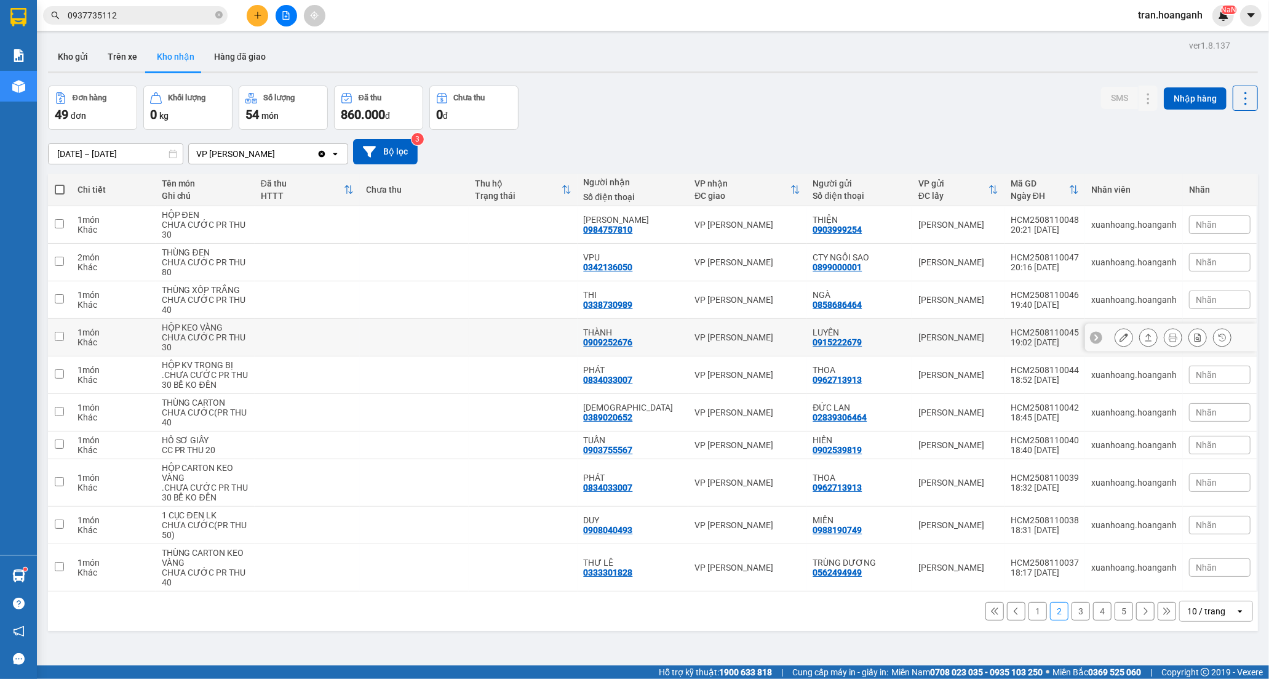
click at [490, 333] on td at bounding box center [523, 338] width 109 height 38
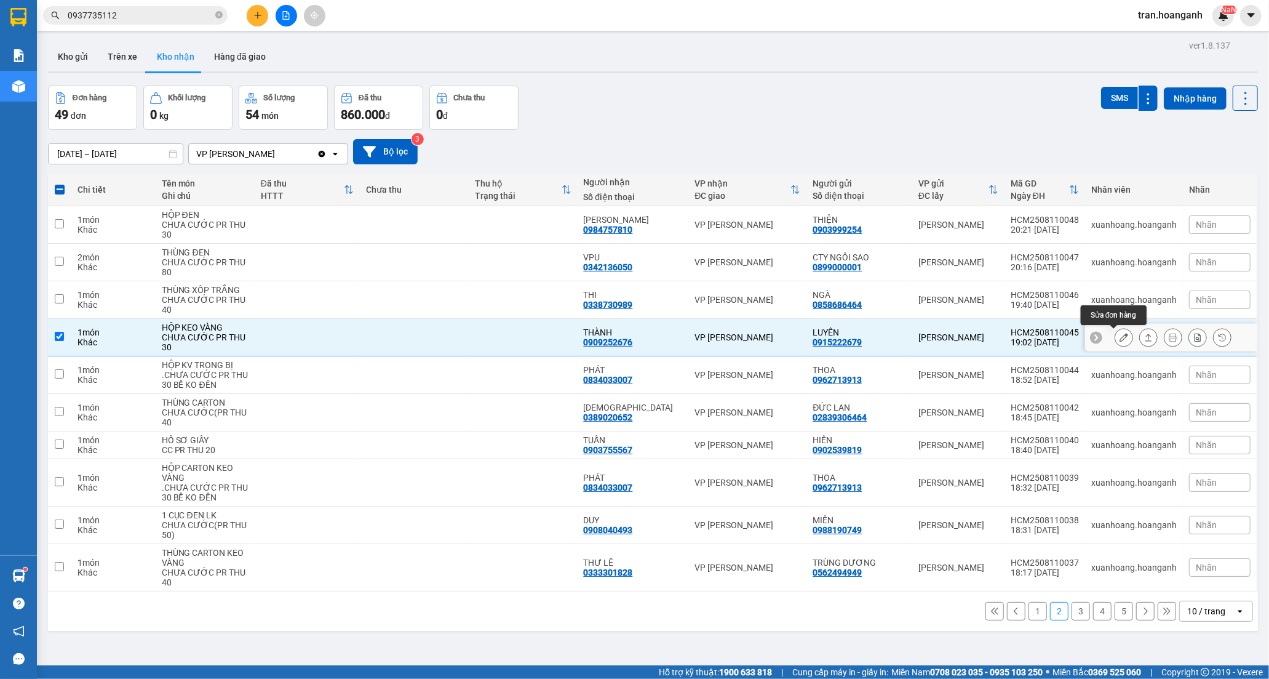
click at [1120, 337] on icon at bounding box center [1124, 337] width 9 height 9
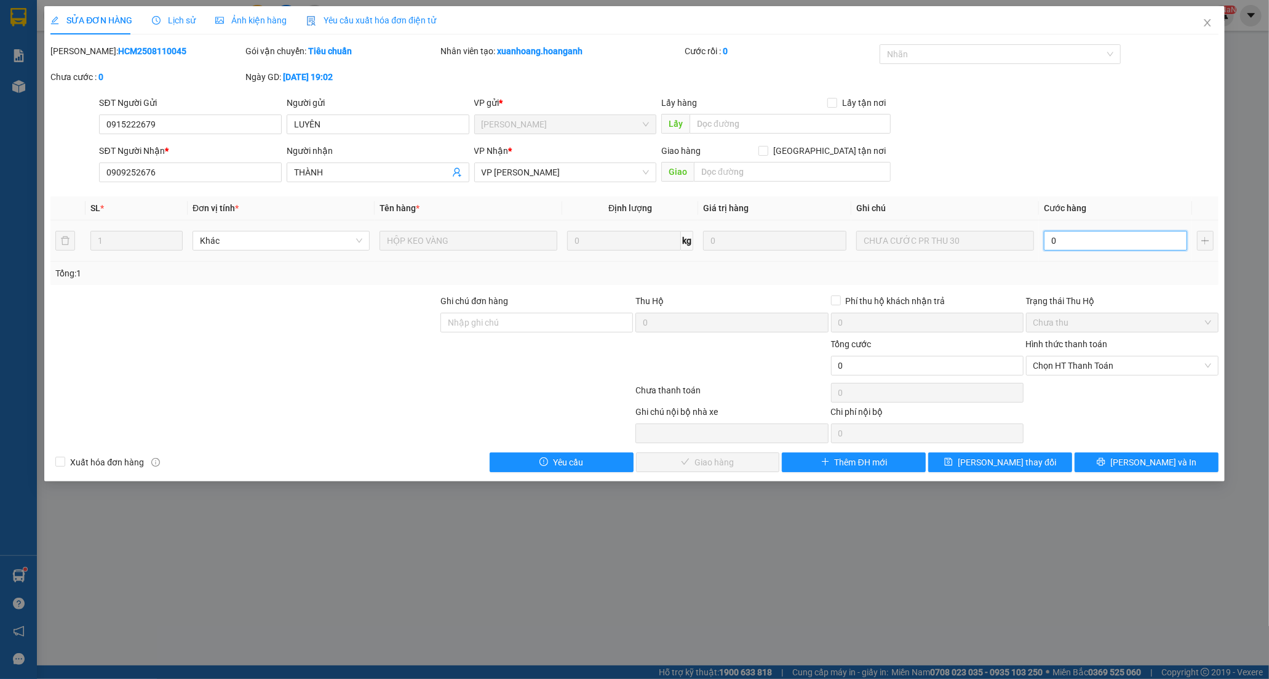
click at [1093, 241] on input "0" at bounding box center [1115, 241] width 143 height 20
click at [1048, 365] on span "Chọn HT Thanh Toán" at bounding box center [1122, 365] width 178 height 18
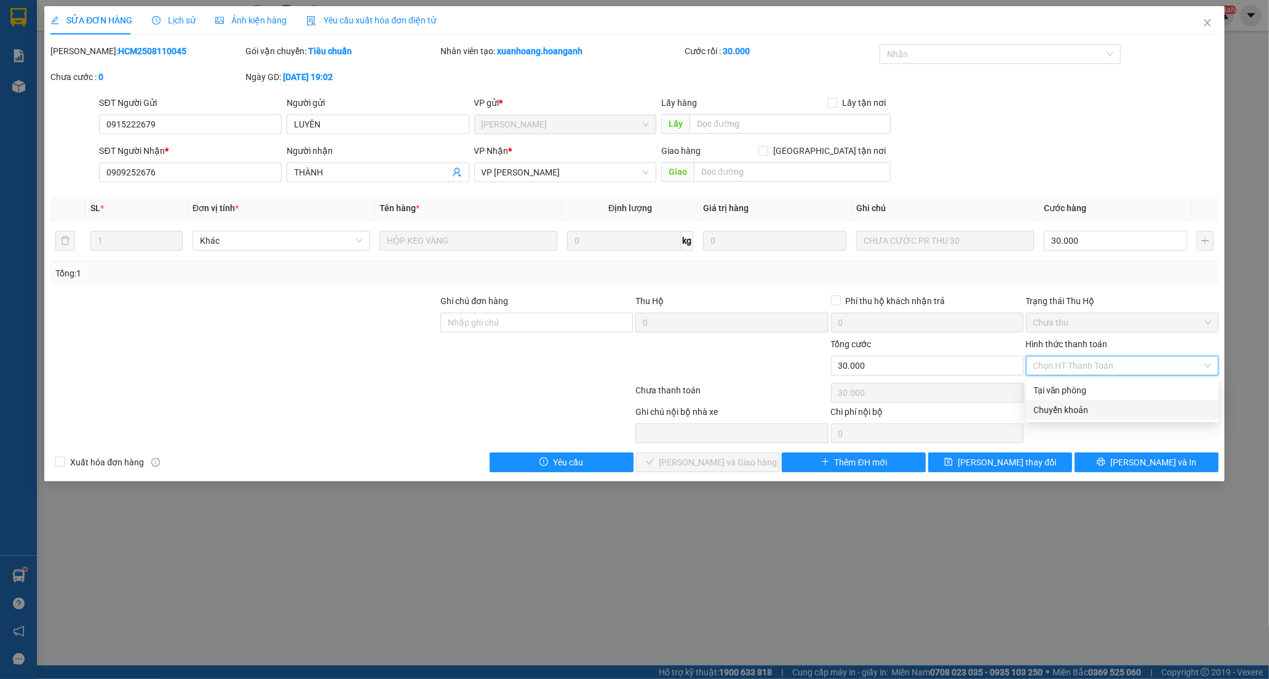
click at [1059, 402] on div "Chuyển khoản" at bounding box center [1122, 410] width 193 height 20
click at [1061, 364] on span "Chuyển khoản" at bounding box center [1122, 365] width 178 height 18
drag, startPoint x: 1062, startPoint y: 384, endPoint x: 1054, endPoint y: 390, distance: 10.2
click at [1062, 385] on div "Tại văn phòng" at bounding box center [1122, 390] width 178 height 14
click at [706, 464] on span "[PERSON_NAME] và Giao hàng" at bounding box center [718, 462] width 118 height 14
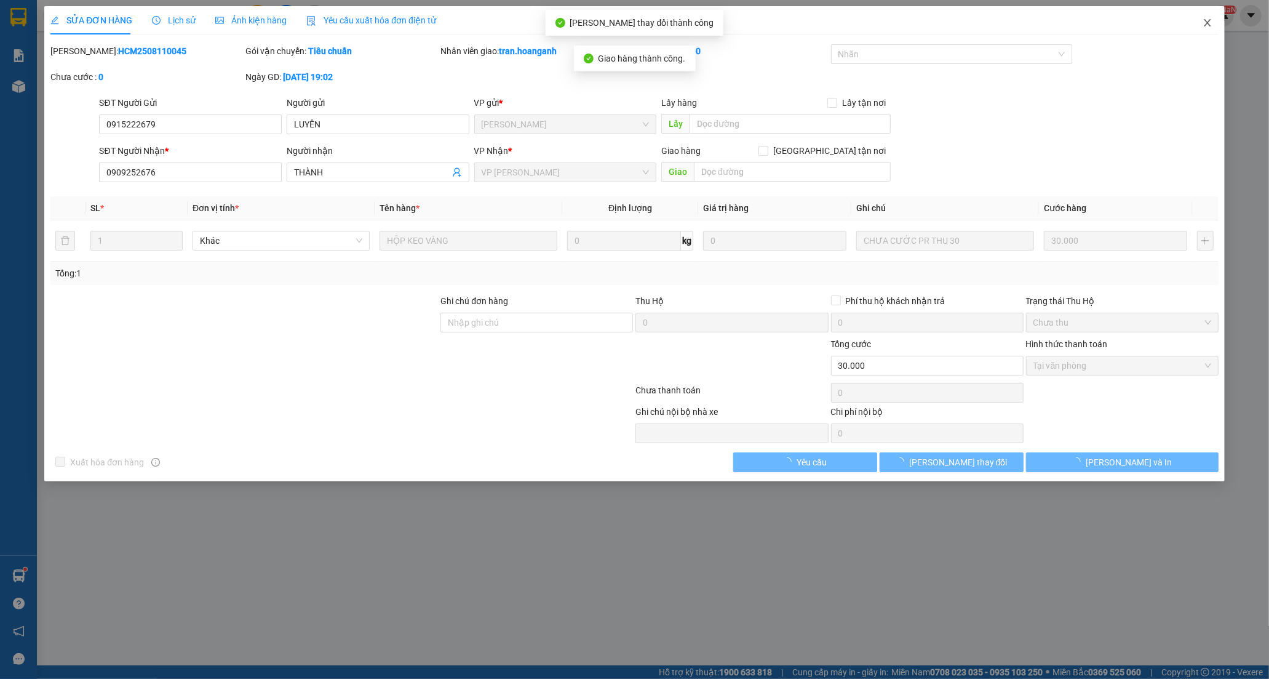
click at [1208, 25] on icon "close" at bounding box center [1208, 23] width 10 height 10
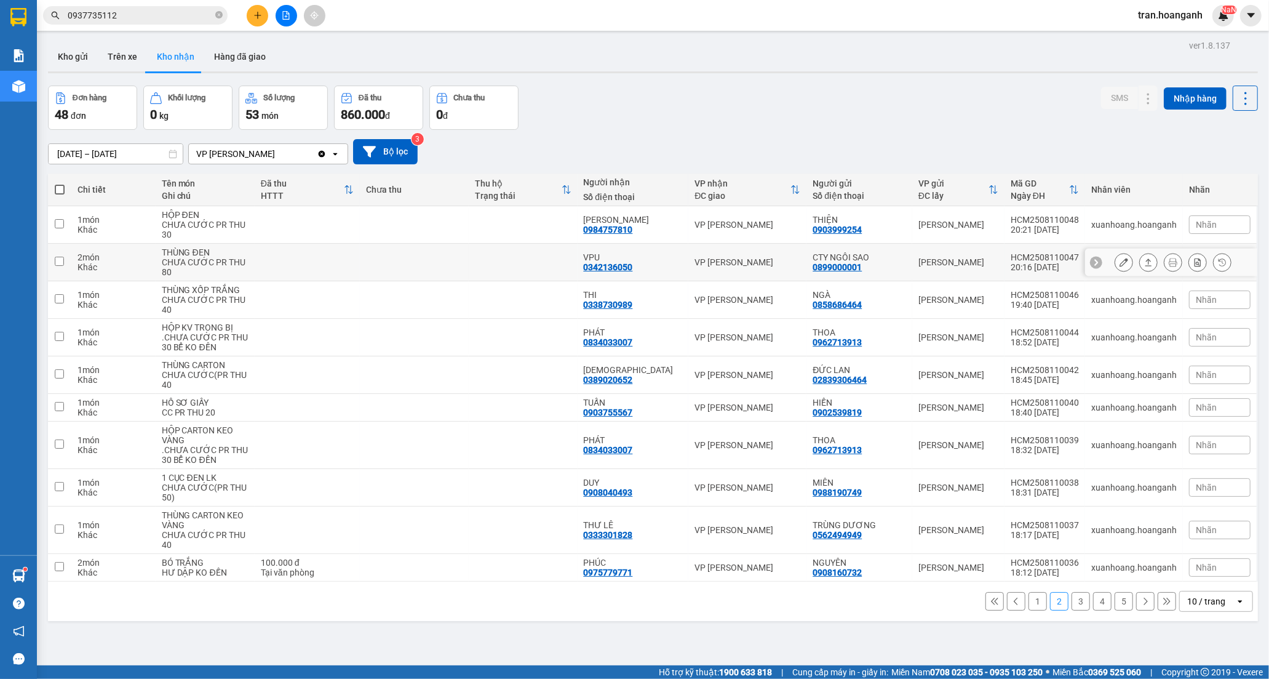
click at [647, 266] on div "VPU 0342136050" at bounding box center [633, 262] width 99 height 20
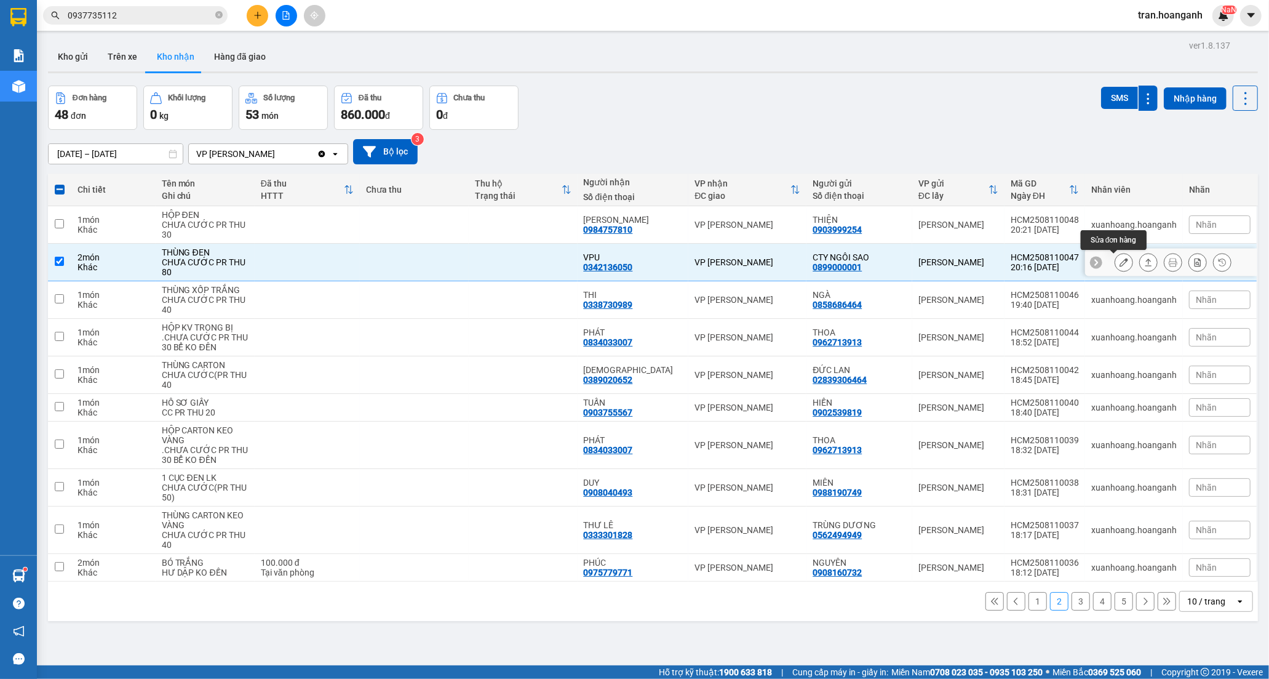
click at [1120, 262] on icon at bounding box center [1124, 262] width 9 height 9
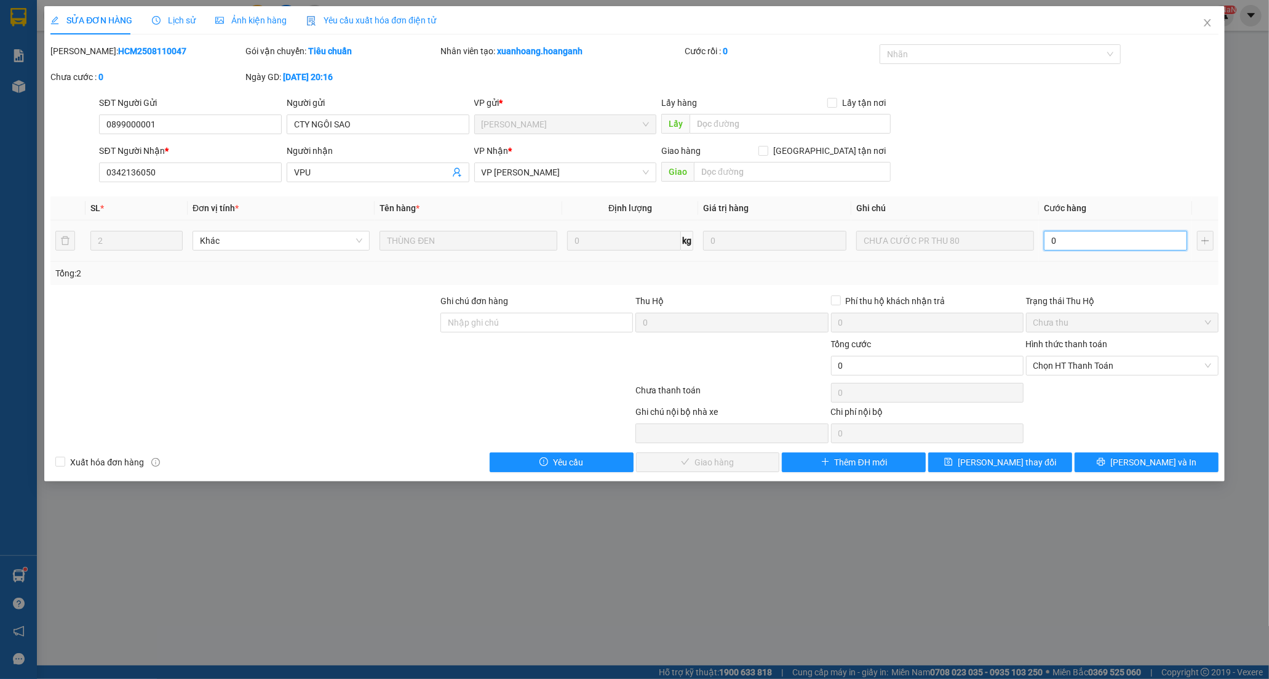
click at [1108, 248] on input "0" at bounding box center [1115, 241] width 143 height 20
click at [1085, 368] on span "Chọn HT Thanh Toán" at bounding box center [1122, 365] width 178 height 18
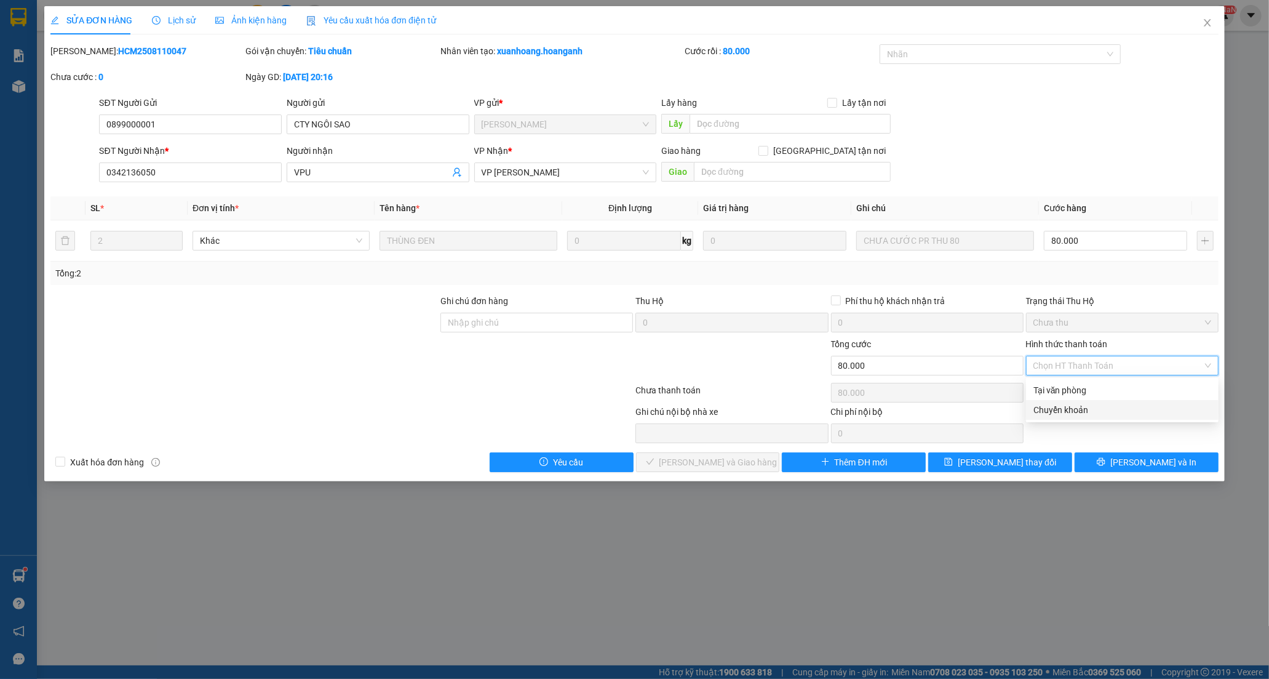
click at [1078, 412] on div "Chuyển khoản" at bounding box center [1122, 410] width 178 height 14
click at [721, 459] on span "[PERSON_NAME] và Giao hàng" at bounding box center [718, 462] width 118 height 14
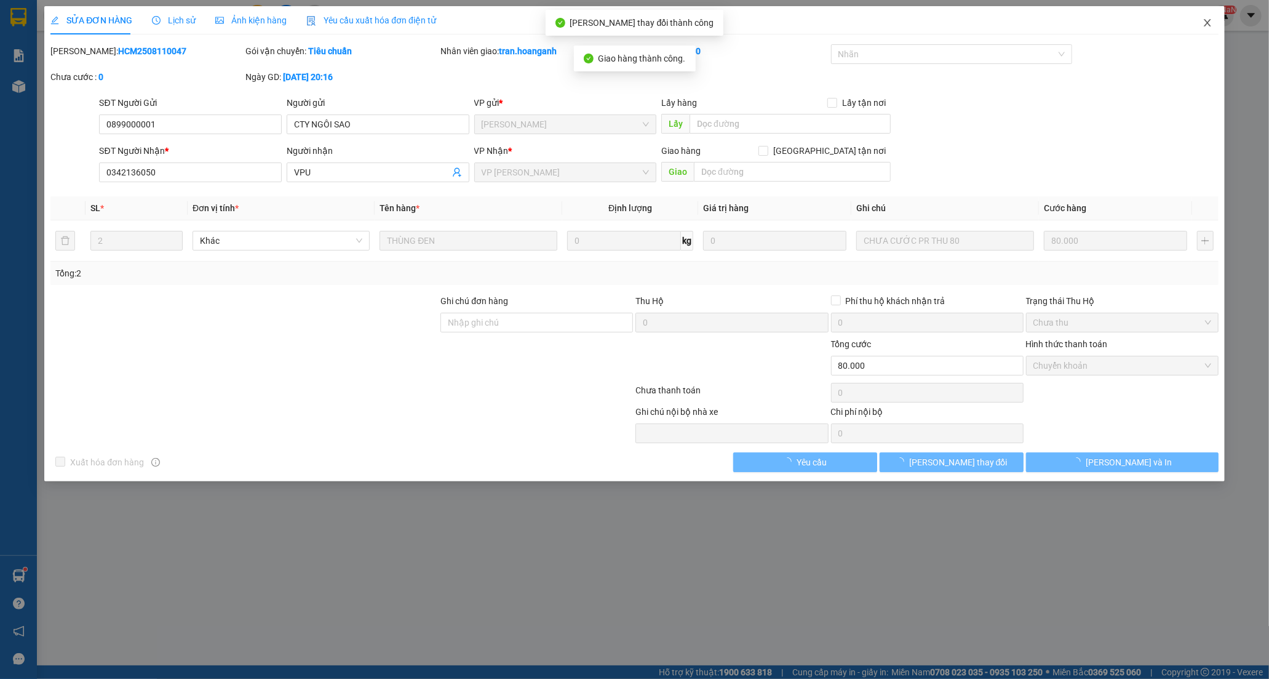
click at [1206, 26] on icon "close" at bounding box center [1207, 22] width 7 height 7
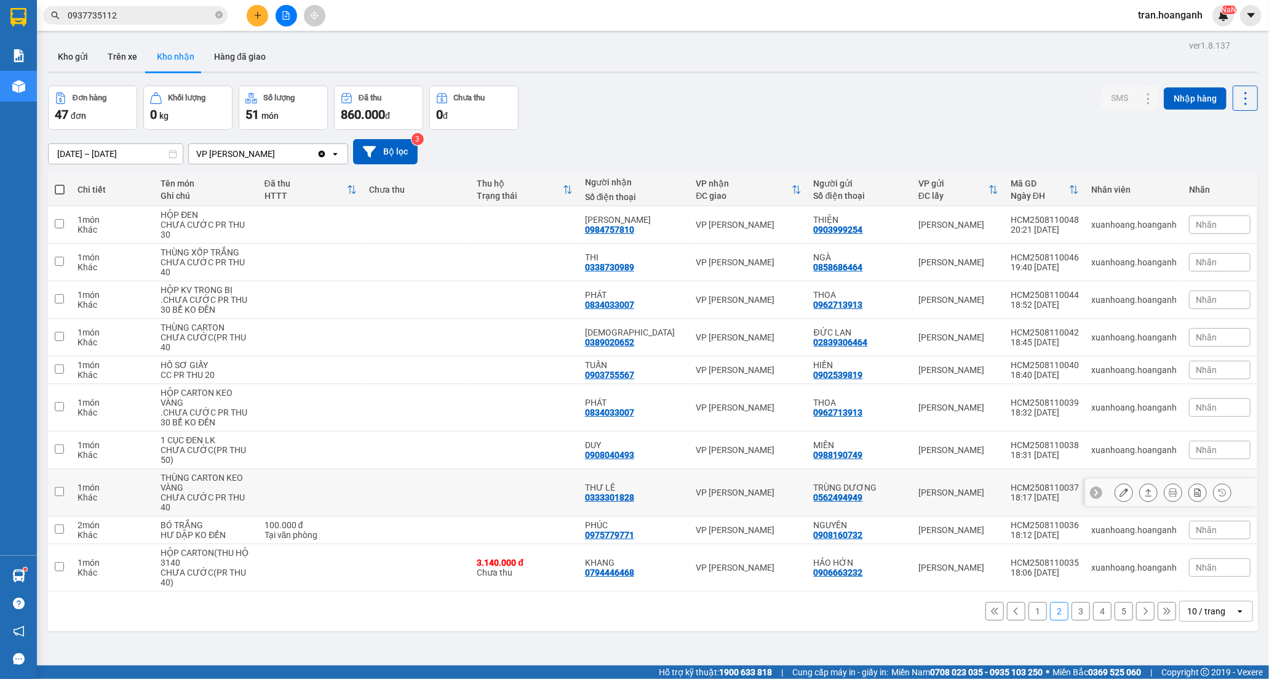
drag, startPoint x: 672, startPoint y: 458, endPoint x: 969, endPoint y: 459, distance: 297.1
click at [677, 469] on td "THƯ LÊ 0333301828" at bounding box center [634, 492] width 111 height 47
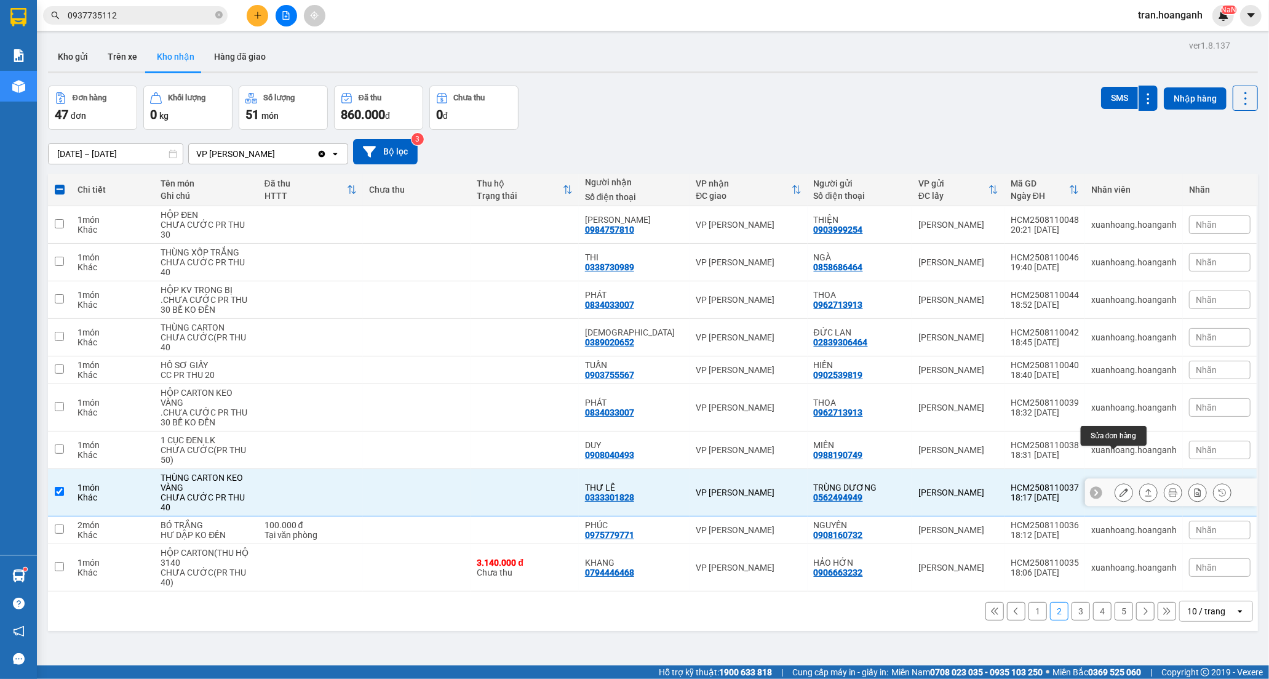
click at [1120, 488] on icon at bounding box center [1124, 492] width 9 height 9
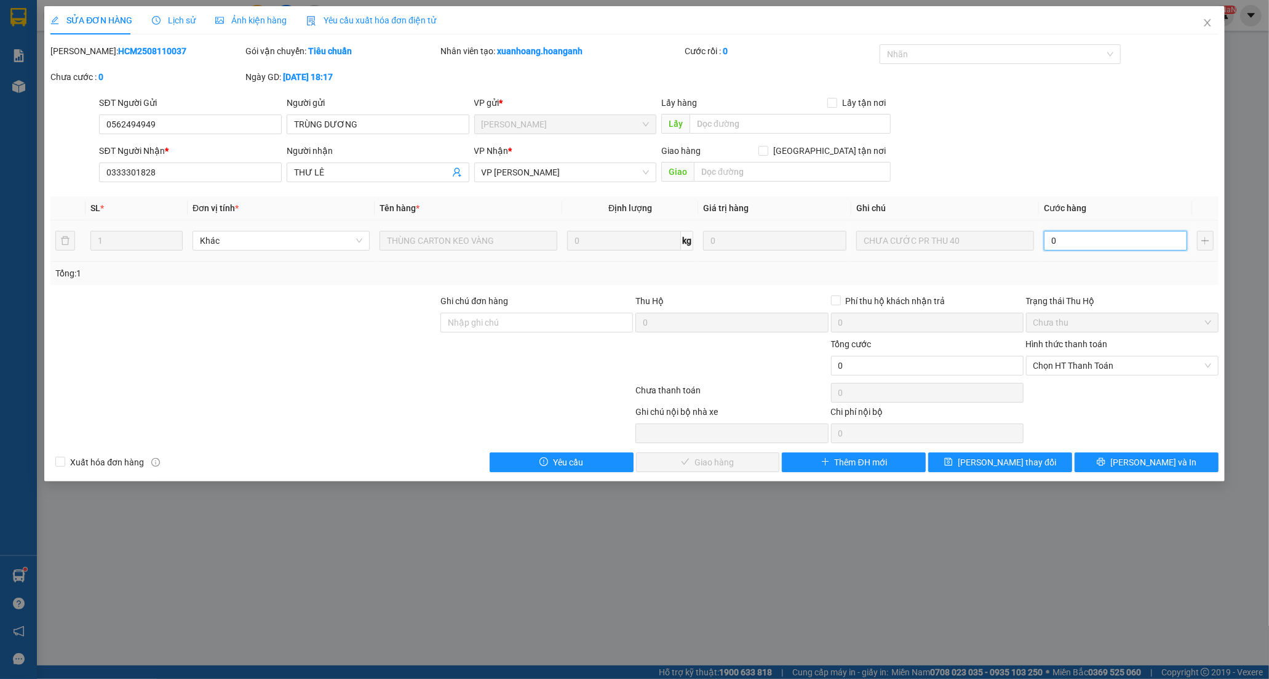
click at [1094, 240] on input "0" at bounding box center [1115, 241] width 143 height 20
drag, startPoint x: 1074, startPoint y: 370, endPoint x: 1072, endPoint y: 376, distance: 7.0
click at [1073, 369] on span "Chọn HT Thanh Toán" at bounding box center [1122, 365] width 178 height 18
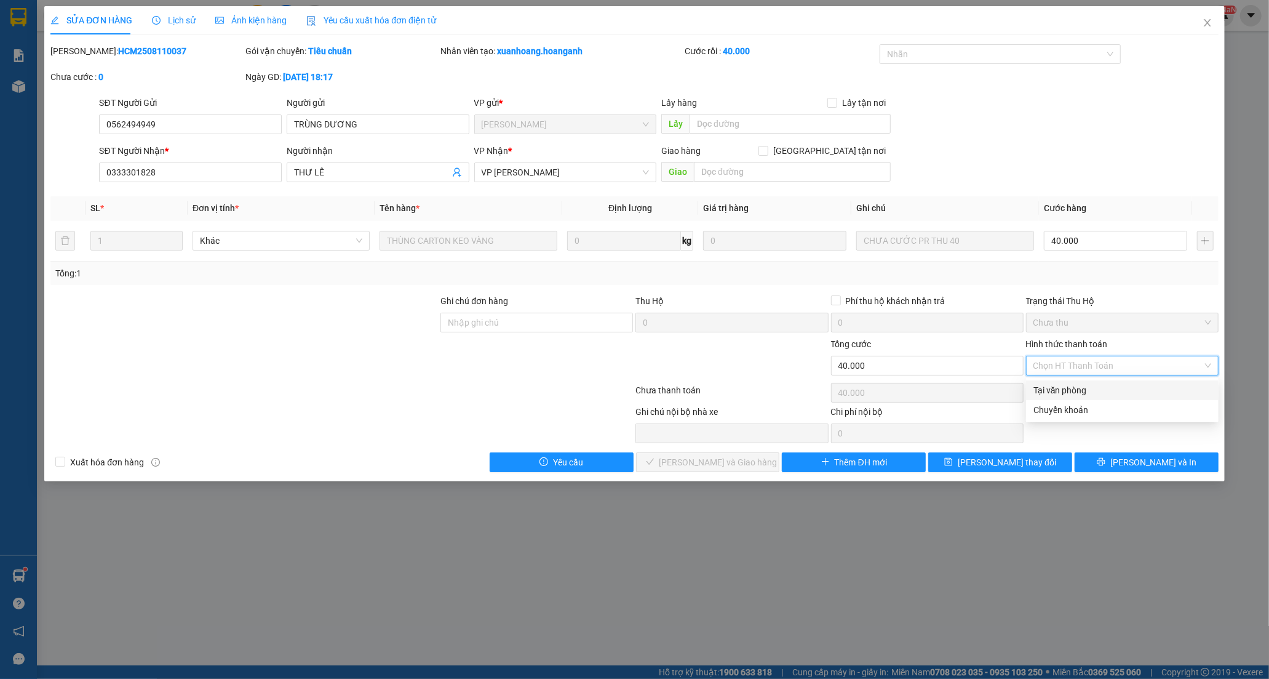
click at [1070, 383] on div "Tại văn phòng" at bounding box center [1122, 390] width 178 height 14
click at [743, 461] on span "[PERSON_NAME] và Giao hàng" at bounding box center [718, 462] width 118 height 14
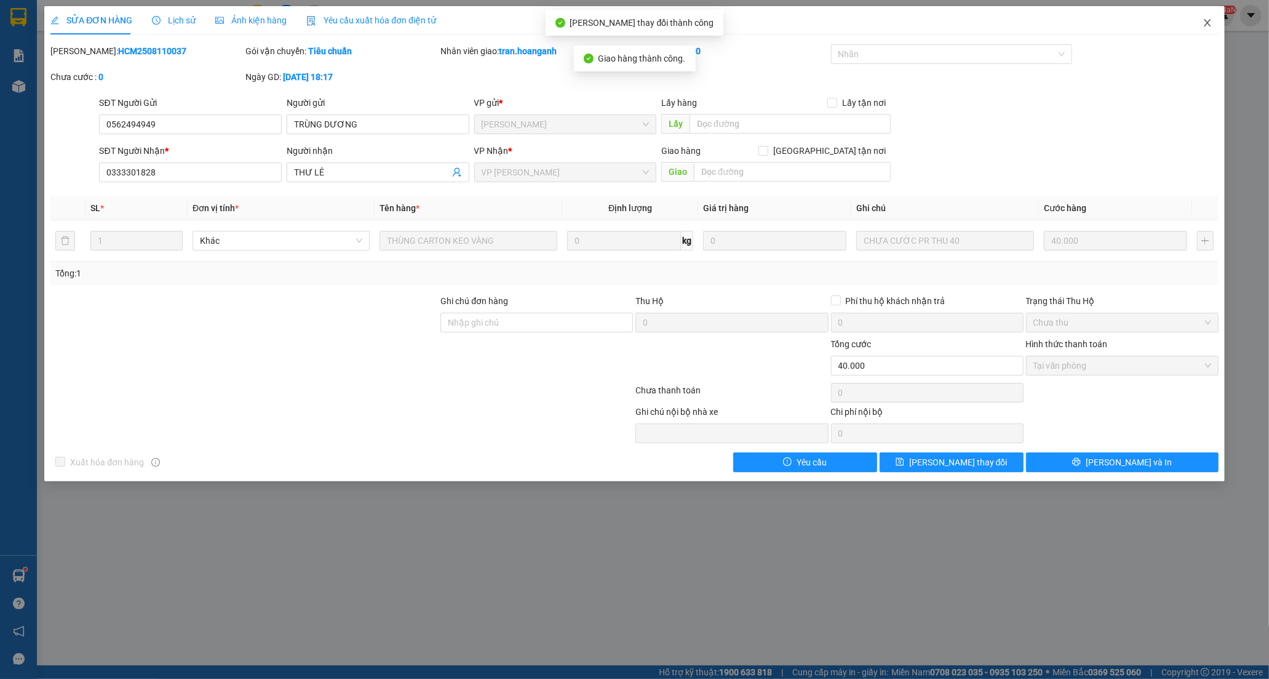
click at [1206, 23] on icon "close" at bounding box center [1208, 23] width 10 height 10
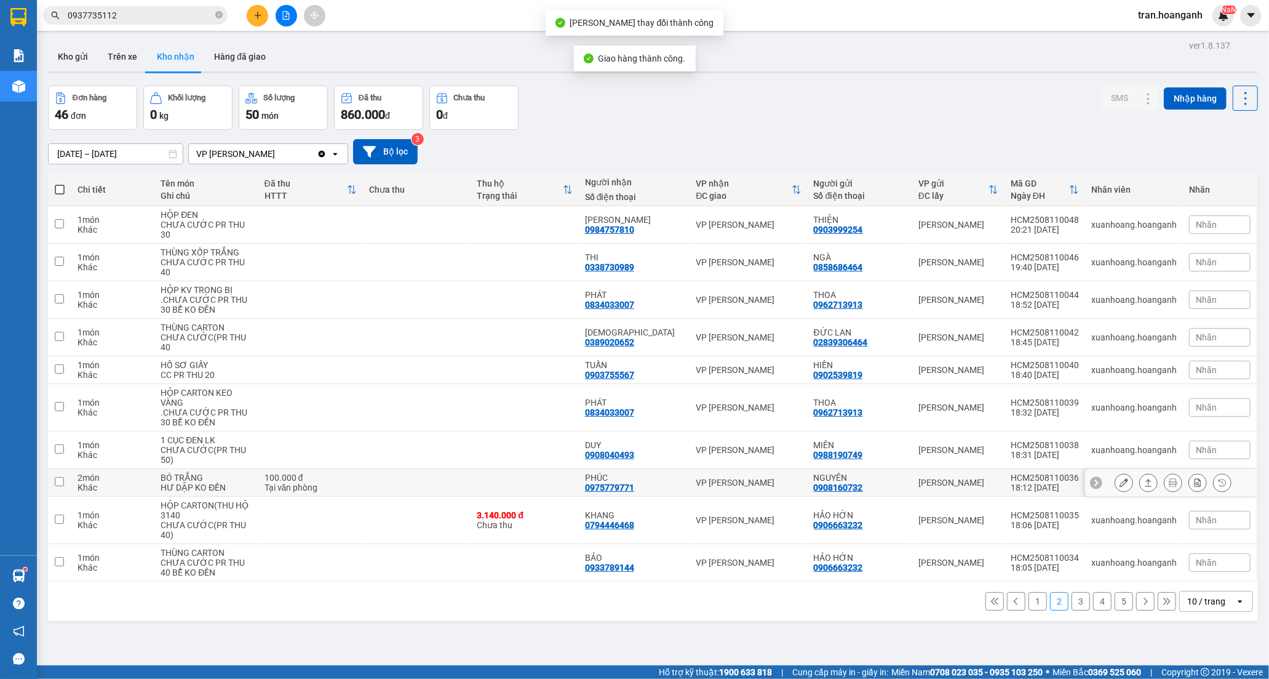
click at [294, 482] on div "Tại văn phòng" at bounding box center [311, 487] width 92 height 10
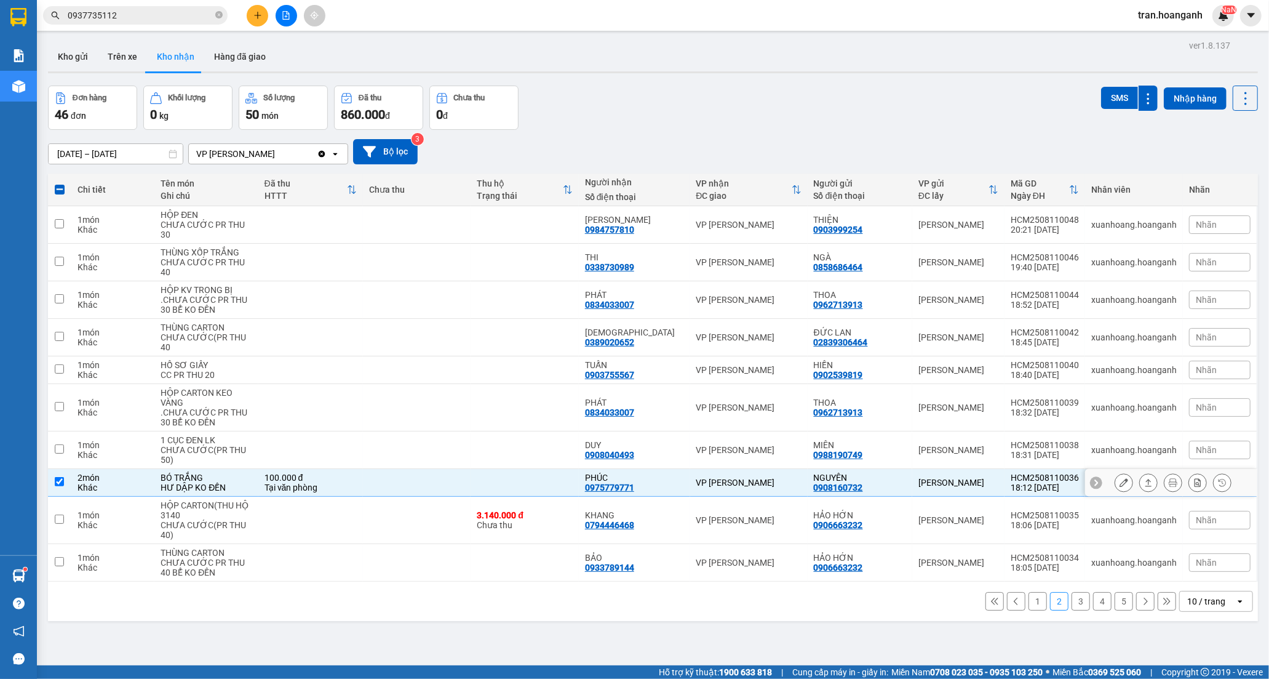
click at [1120, 478] on icon at bounding box center [1124, 482] width 9 height 9
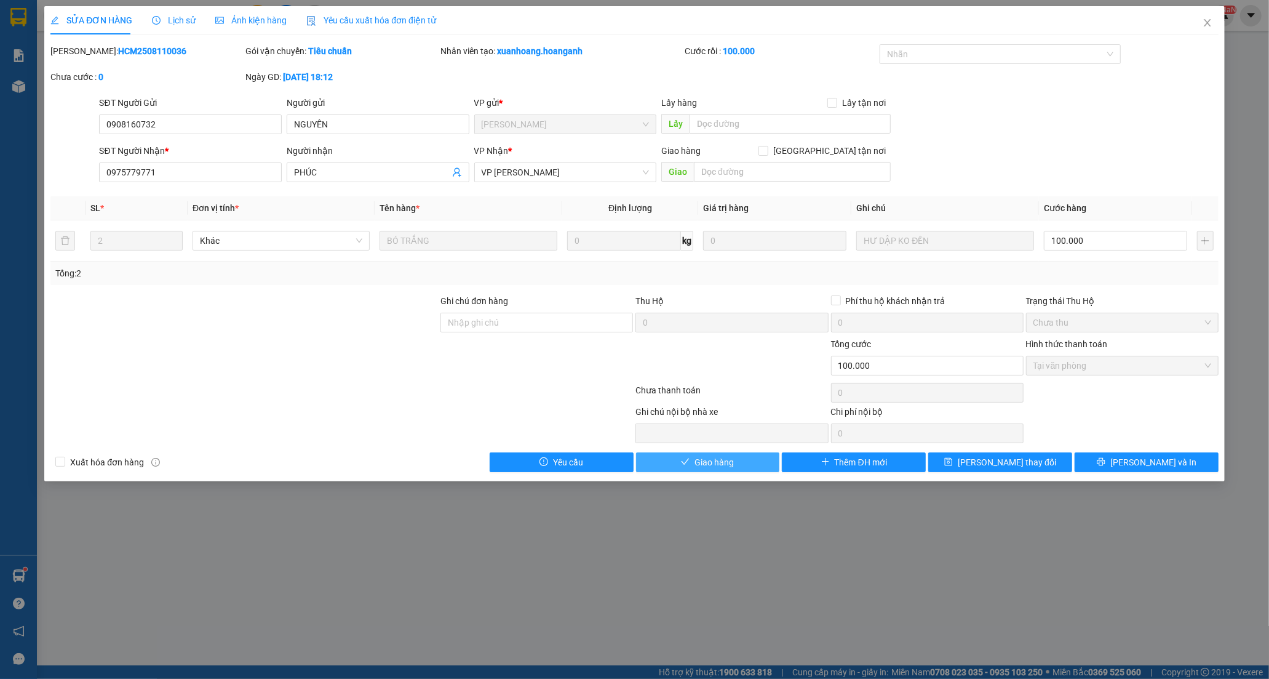
click at [719, 465] on span "Giao hàng" at bounding box center [714, 462] width 39 height 14
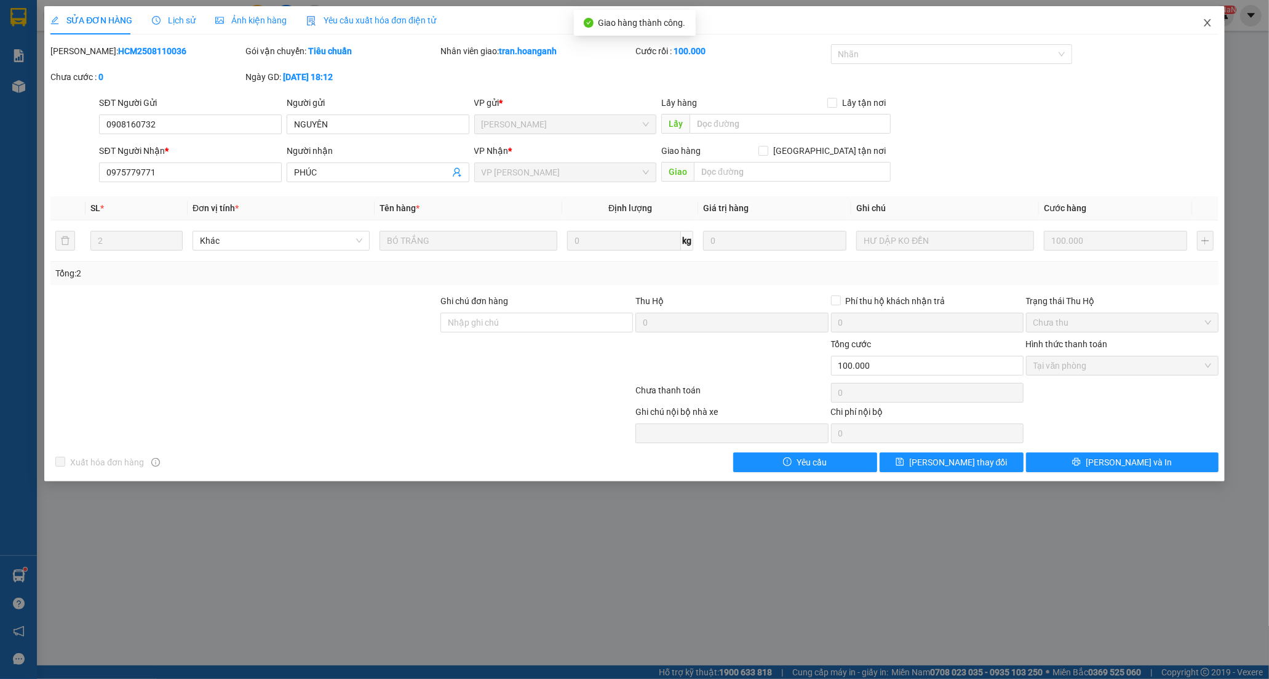
click at [1209, 21] on icon "close" at bounding box center [1207, 22] width 7 height 7
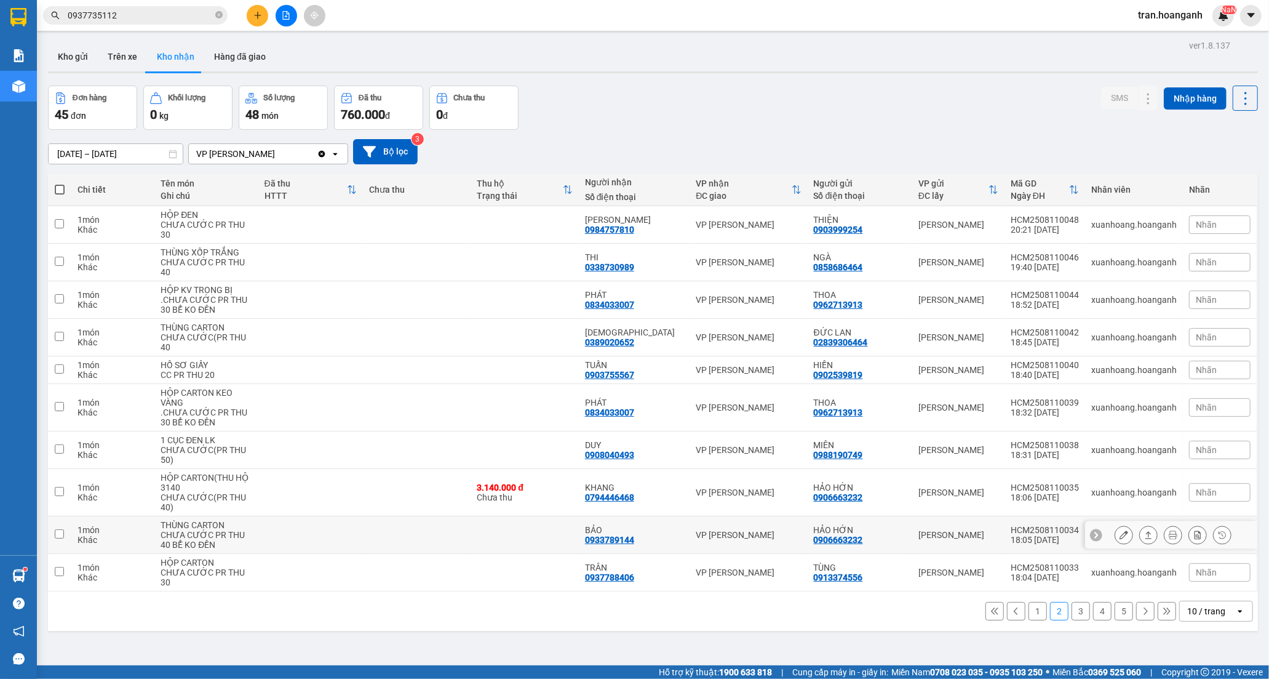
click at [644, 525] on div "BẢO 0933789144" at bounding box center [634, 535] width 99 height 20
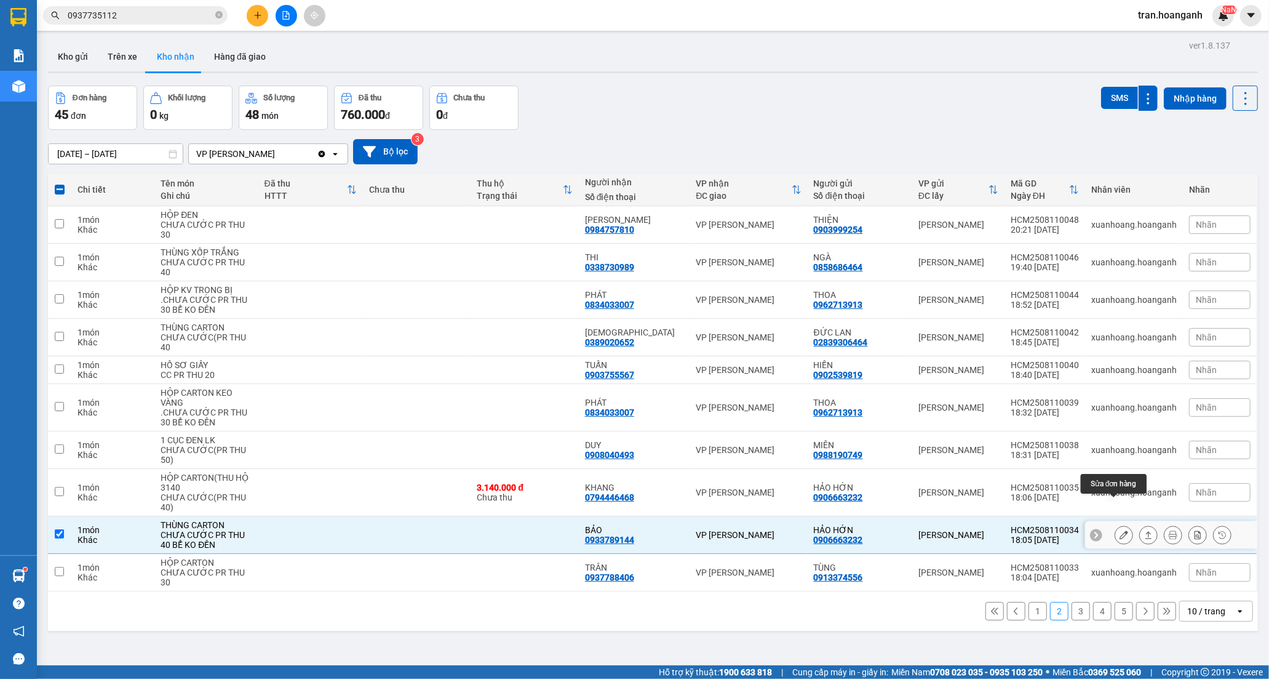
click at [1115, 524] on button at bounding box center [1123, 535] width 17 height 22
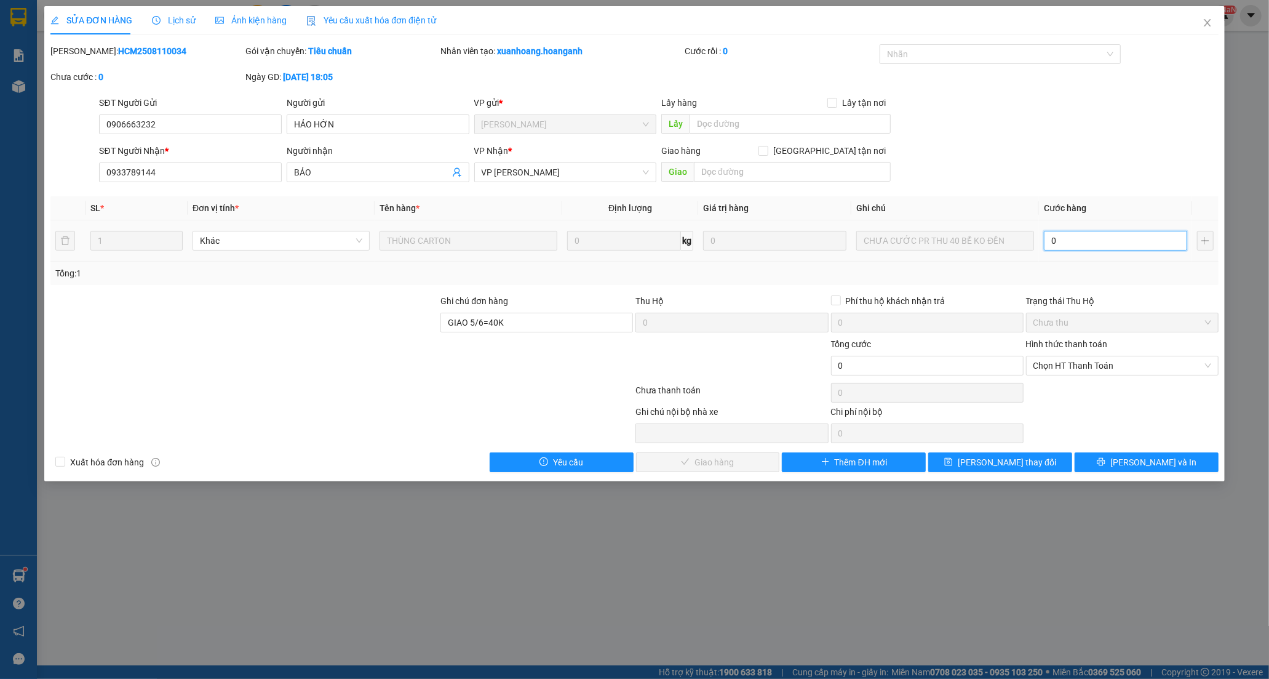
click at [1067, 235] on input "0" at bounding box center [1115, 241] width 143 height 20
click at [1056, 369] on span "Chọn HT Thanh Toán" at bounding box center [1122, 365] width 178 height 18
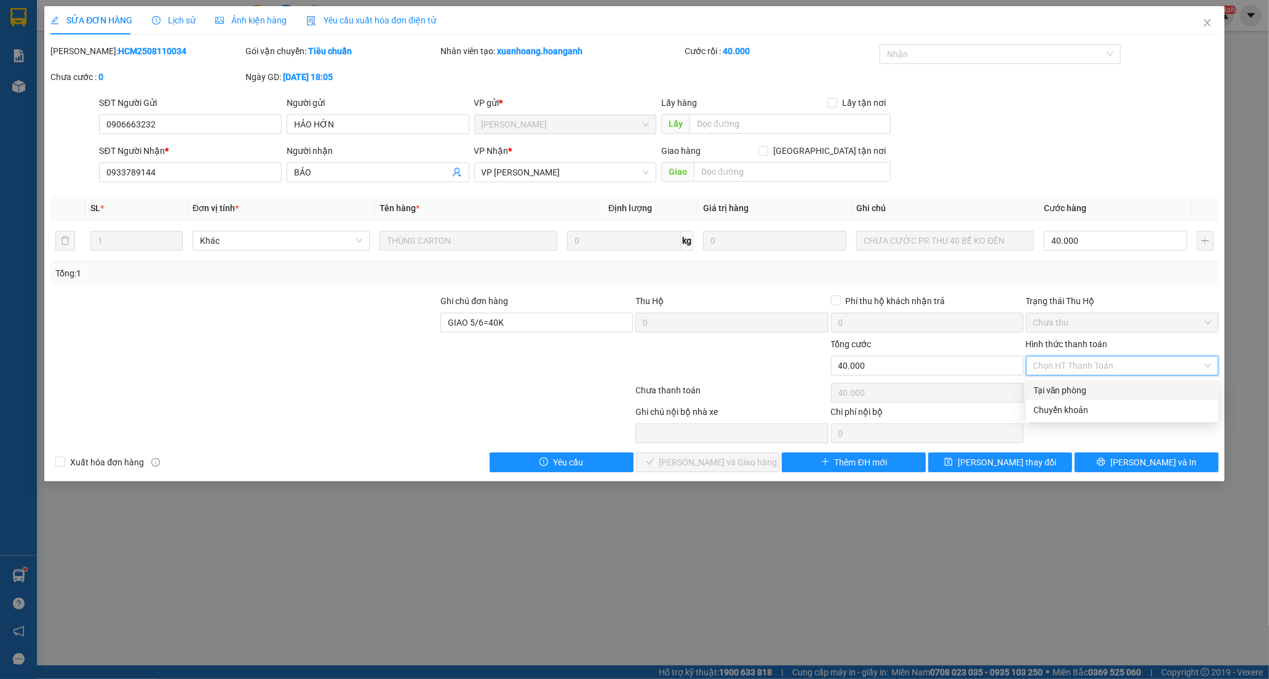
click at [1047, 391] on div "Tại văn phòng" at bounding box center [1122, 390] width 178 height 14
click at [737, 460] on span "[PERSON_NAME] và Giao hàng" at bounding box center [718, 462] width 118 height 14
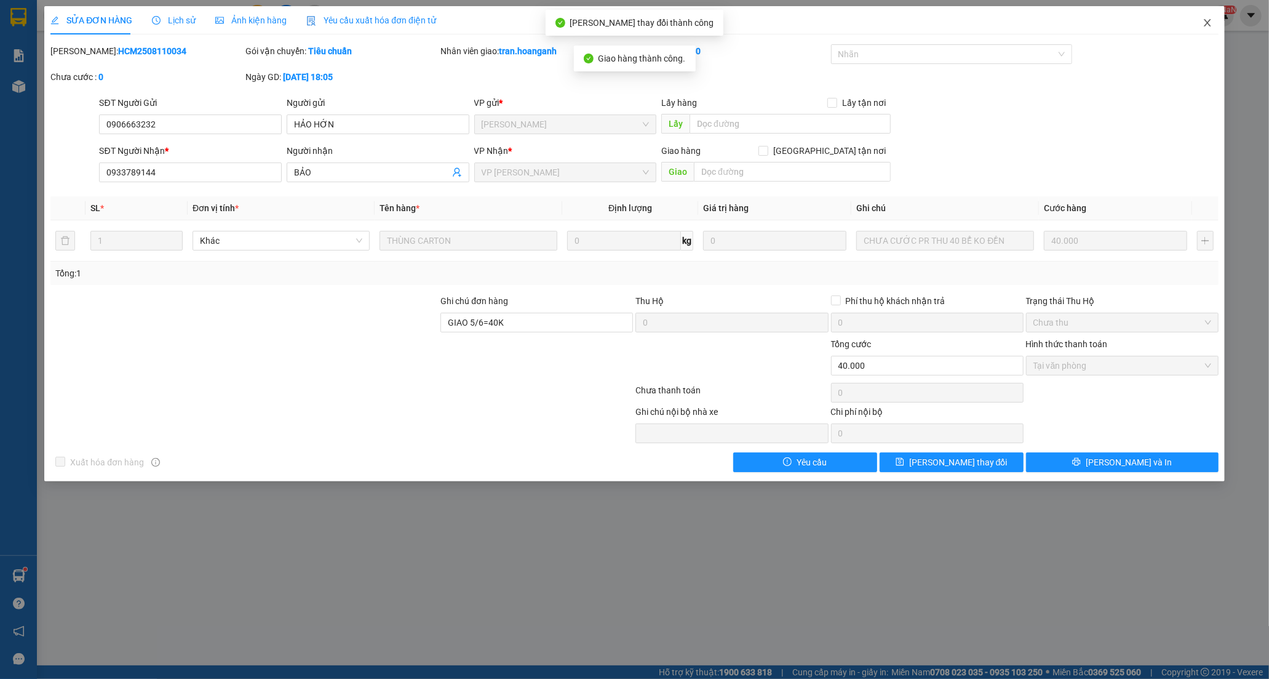
click at [1208, 22] on icon "close" at bounding box center [1207, 22] width 7 height 7
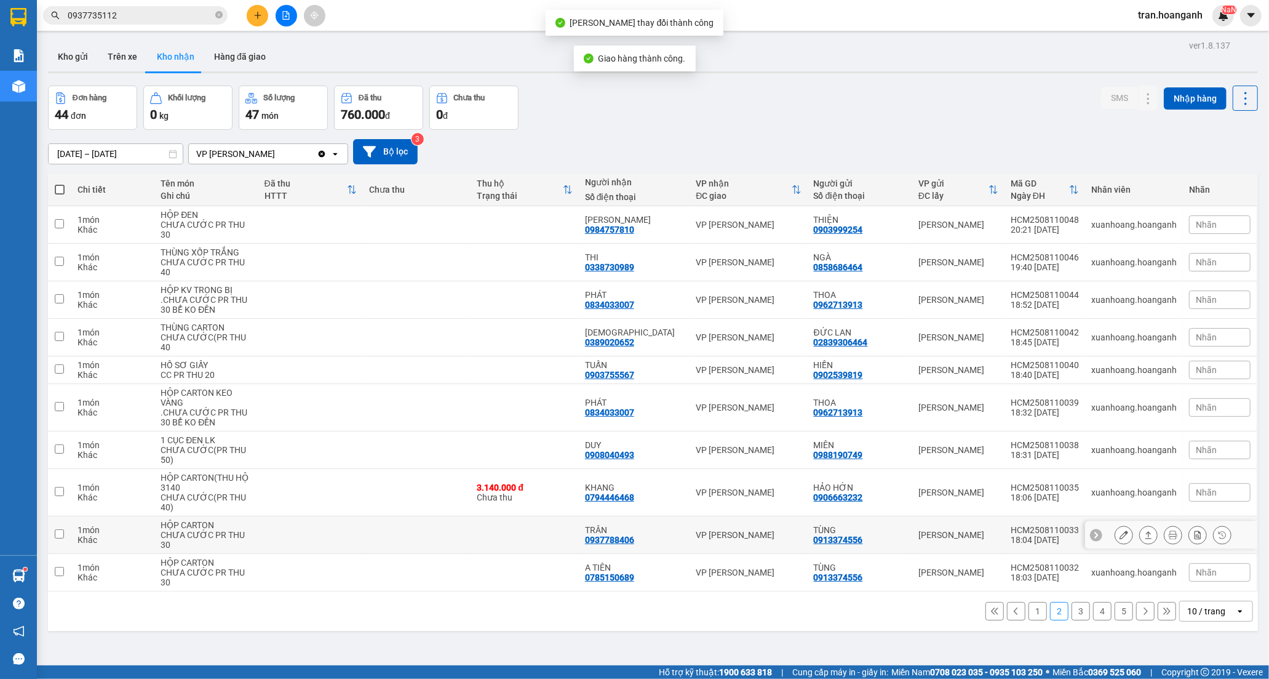
click at [661, 516] on td "TRÂN 0937788406" at bounding box center [634, 535] width 111 height 38
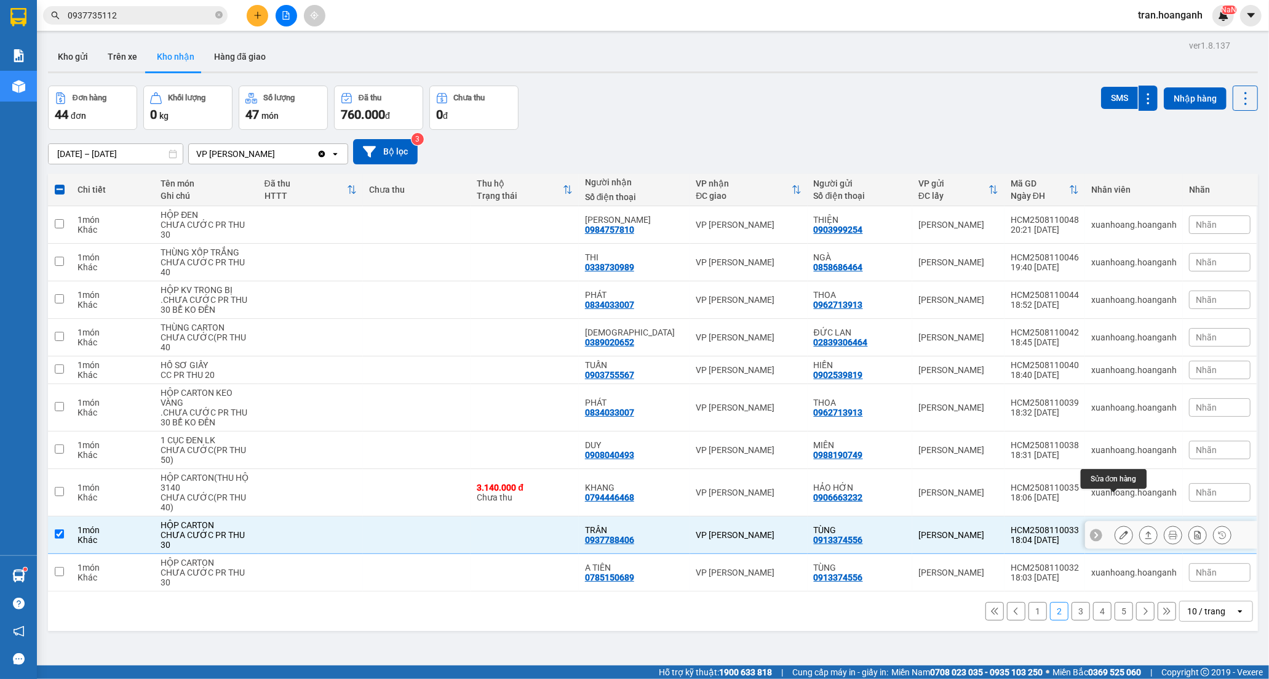
click at [1120, 530] on icon at bounding box center [1124, 534] width 9 height 9
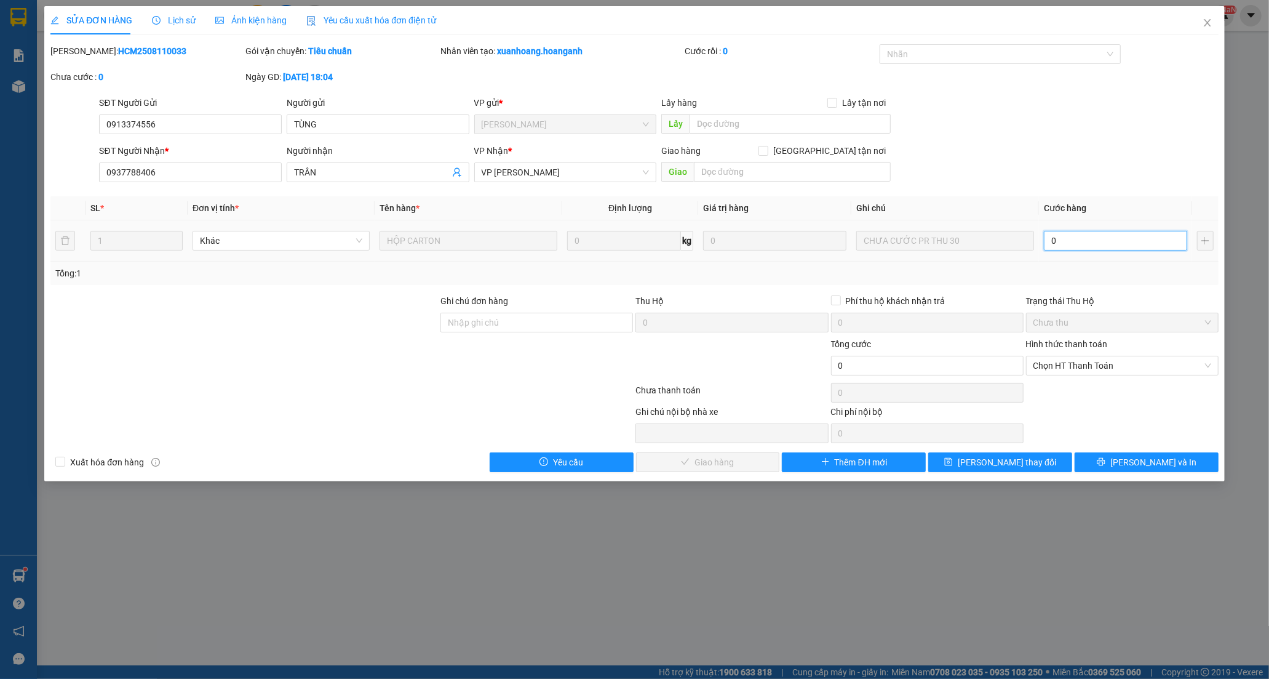
click at [1075, 242] on input "0" at bounding box center [1115, 241] width 143 height 20
click at [1062, 369] on span "Chọn HT Thanh Toán" at bounding box center [1122, 365] width 178 height 18
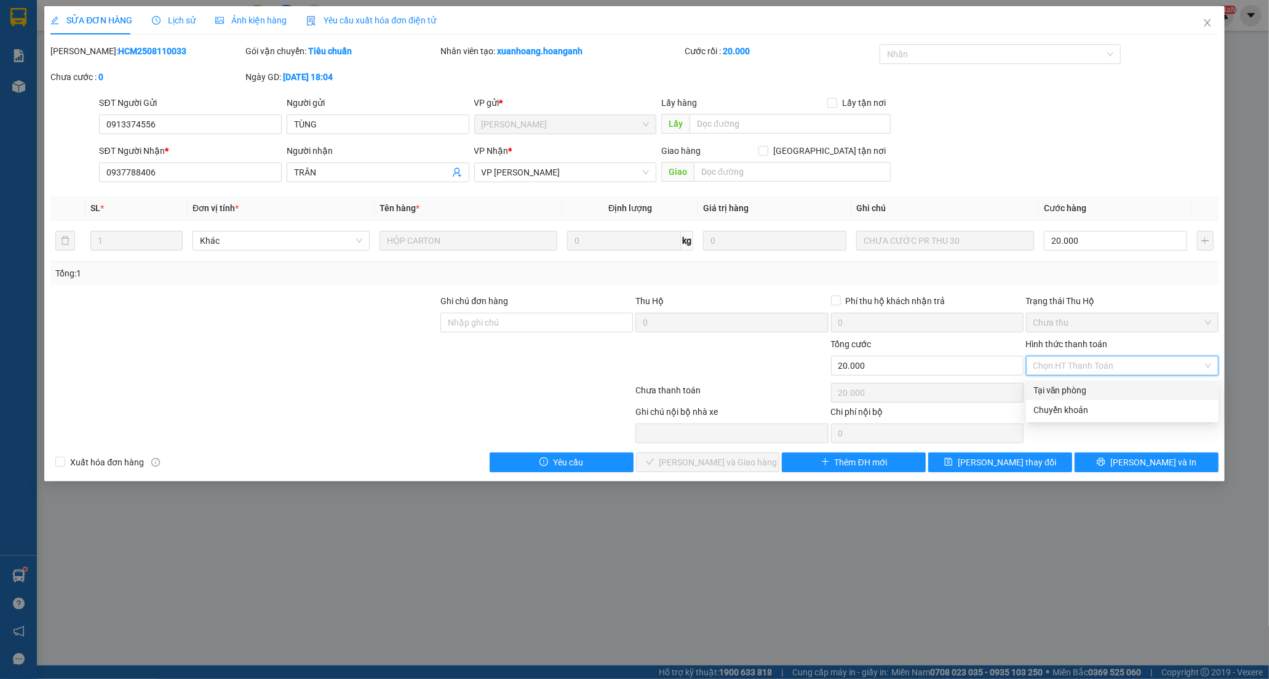
click at [1062, 388] on div "Tại văn phòng" at bounding box center [1122, 390] width 178 height 14
click at [762, 460] on button "[PERSON_NAME] và Giao hàng" at bounding box center [708, 462] width 144 height 20
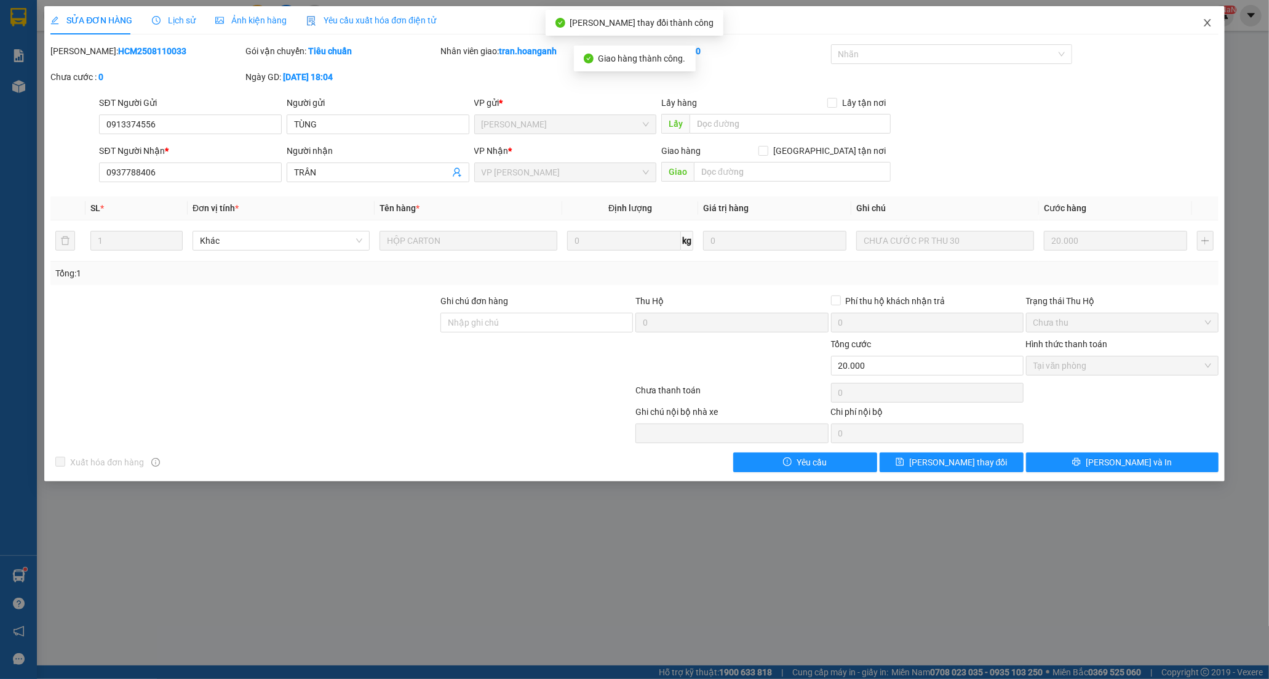
click at [1208, 25] on icon "close" at bounding box center [1207, 22] width 7 height 7
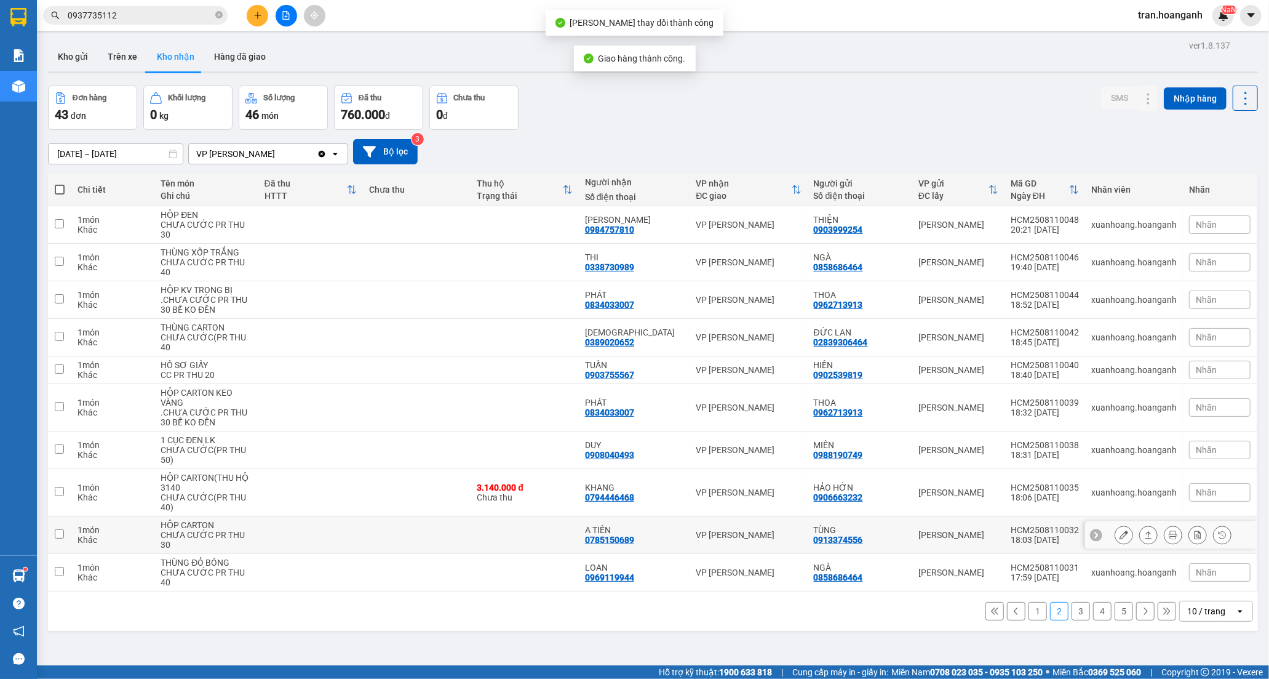
click at [697, 530] on div "VP [PERSON_NAME]" at bounding box center [748, 535] width 105 height 10
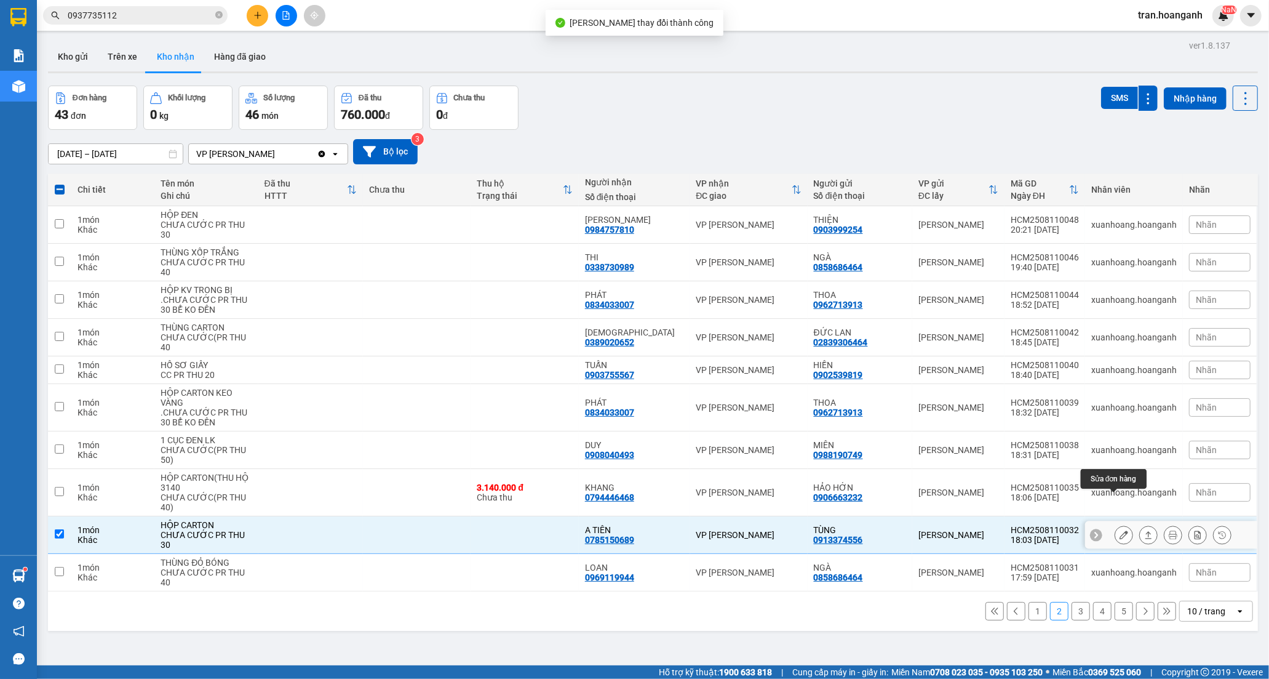
click at [1118, 524] on button at bounding box center [1123, 535] width 17 height 22
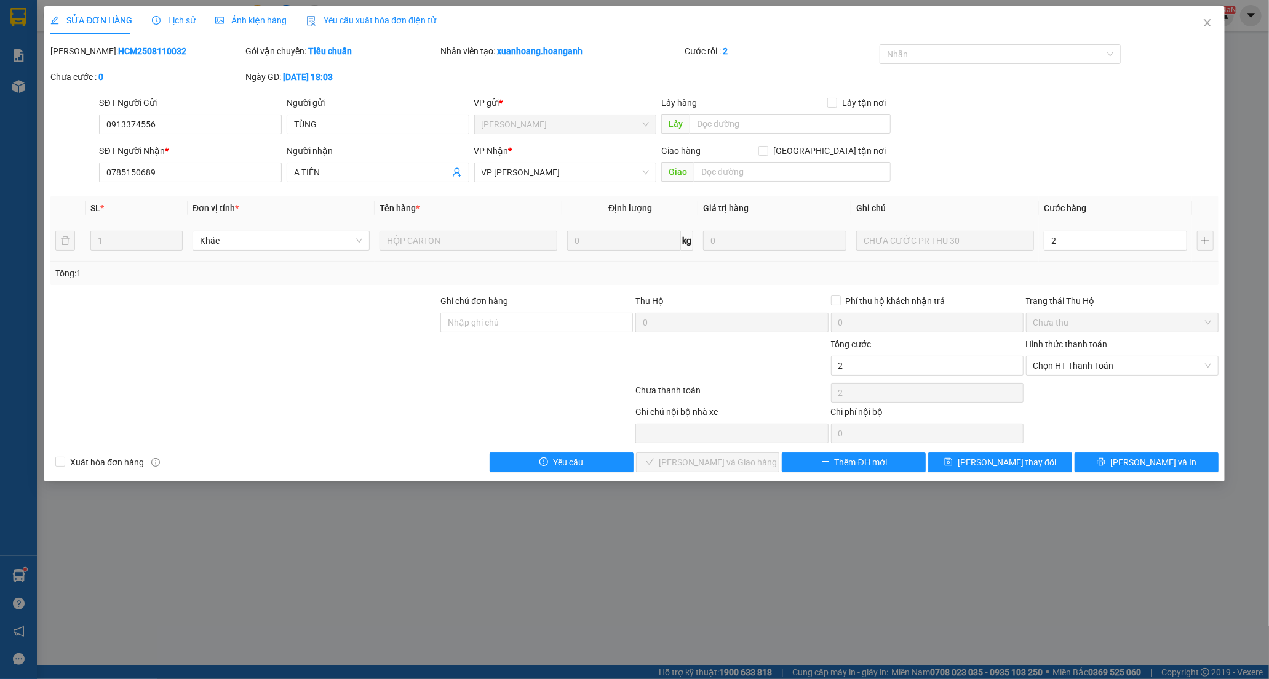
type input "20"
click at [1059, 364] on span "Chọn HT Thanh Toán" at bounding box center [1122, 365] width 178 height 18
type input "20.000"
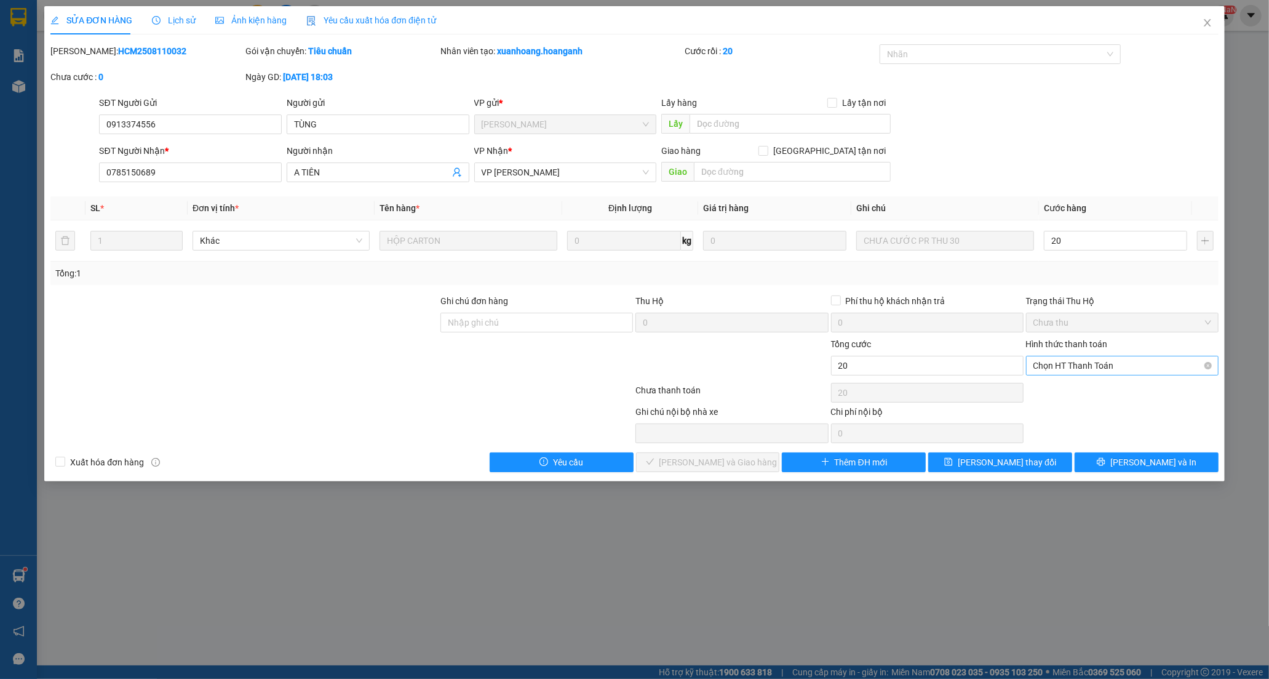
type input "20.000"
click at [1055, 389] on div "Tại văn phòng" at bounding box center [1122, 390] width 178 height 14
type input "0"
click at [734, 462] on span "[PERSON_NAME] và Giao hàng" at bounding box center [718, 462] width 118 height 14
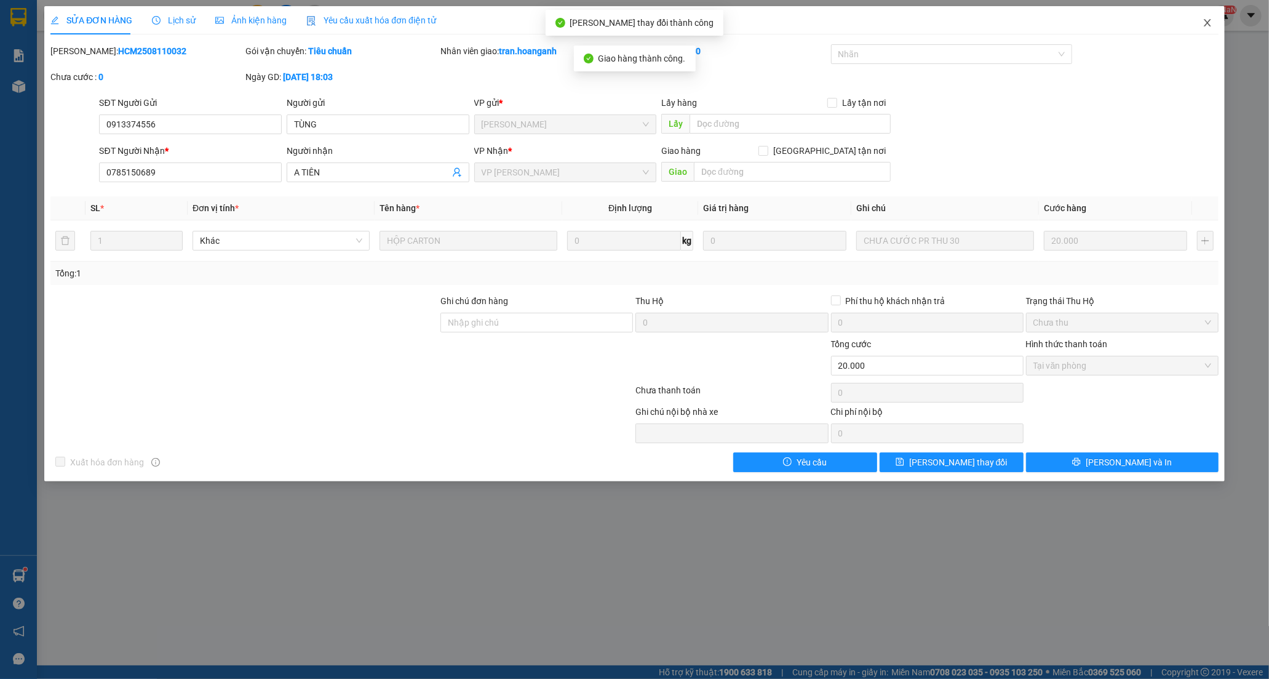
click at [1208, 22] on icon "close" at bounding box center [1208, 23] width 10 height 10
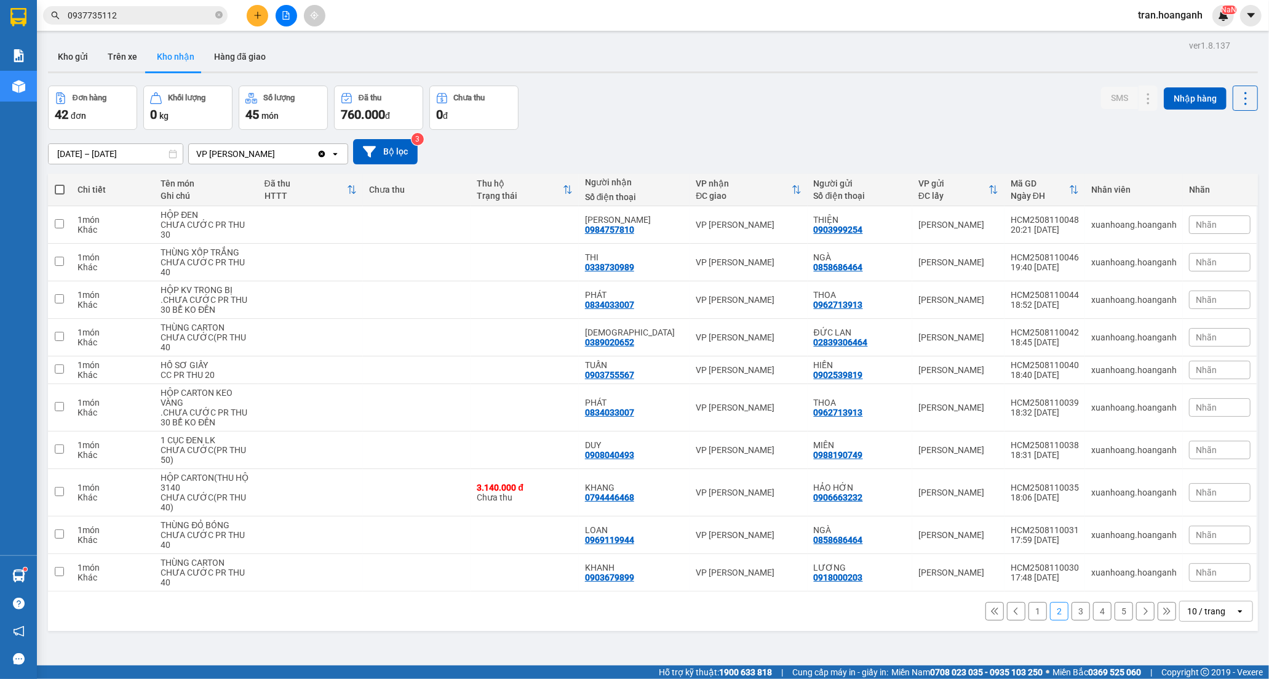
click at [1072, 602] on button "3" at bounding box center [1081, 611] width 18 height 18
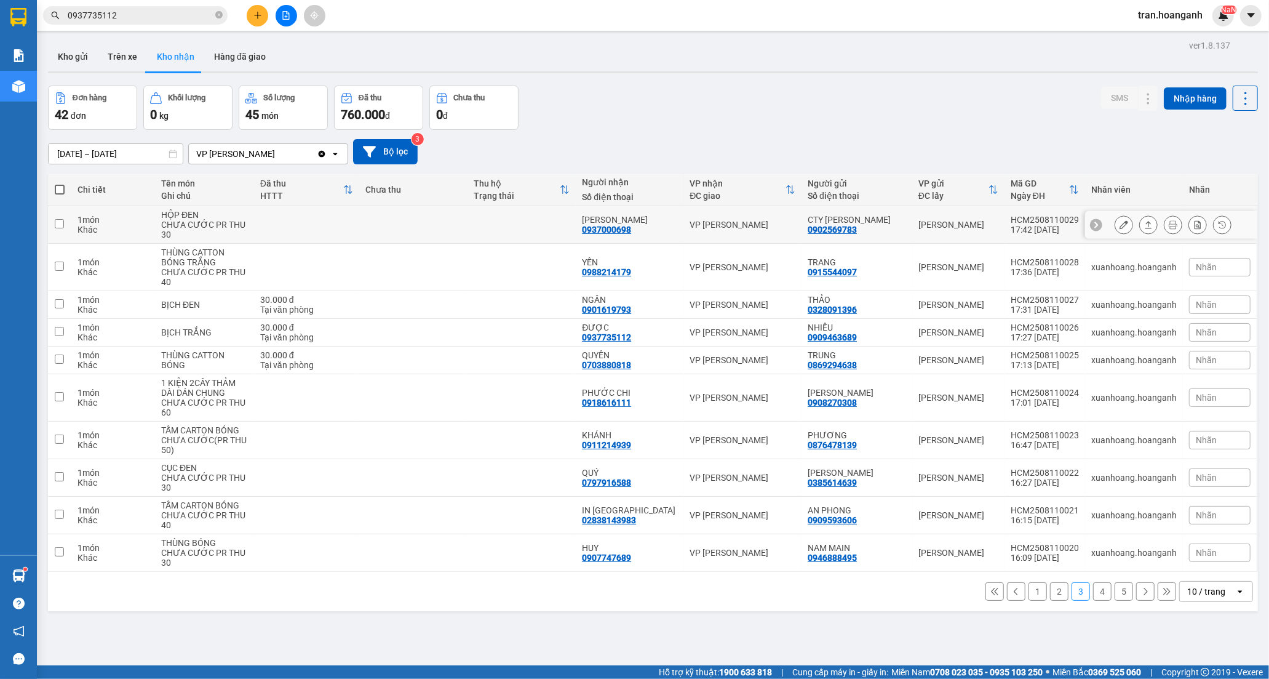
click at [625, 219] on div "LÊ HIỆP" at bounding box center [629, 220] width 95 height 10
checkbox input "true"
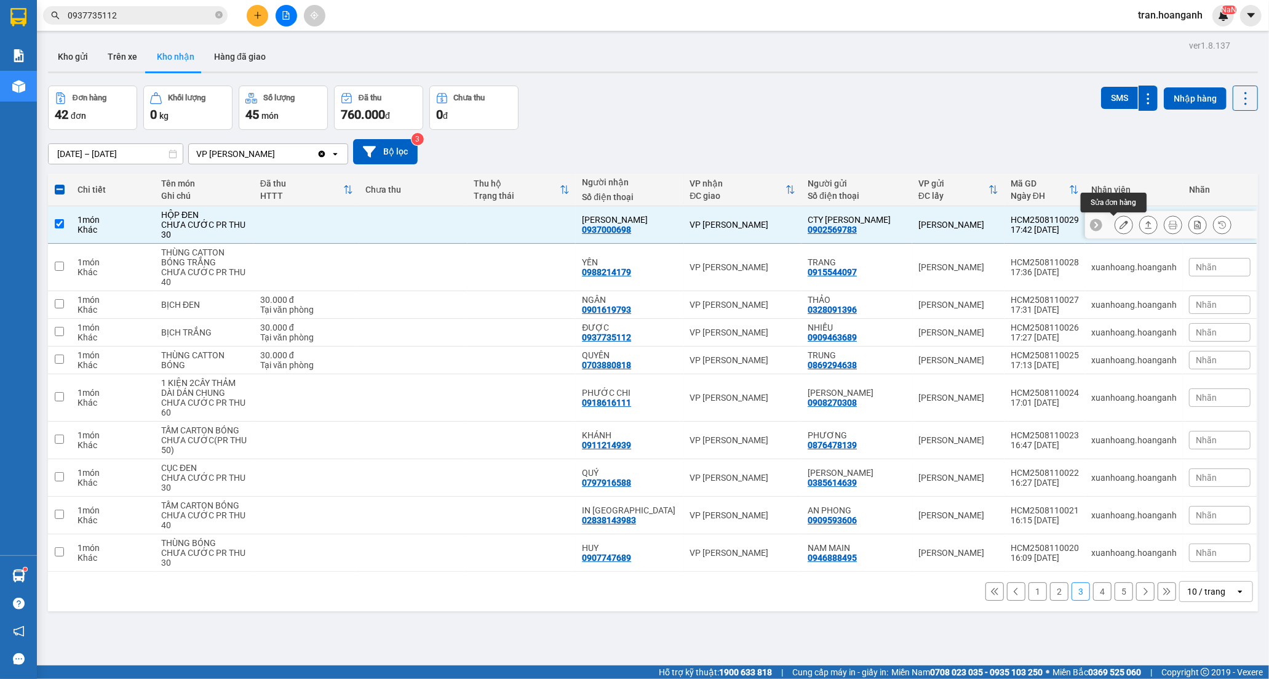
click at [1120, 224] on icon at bounding box center [1124, 224] width 9 height 9
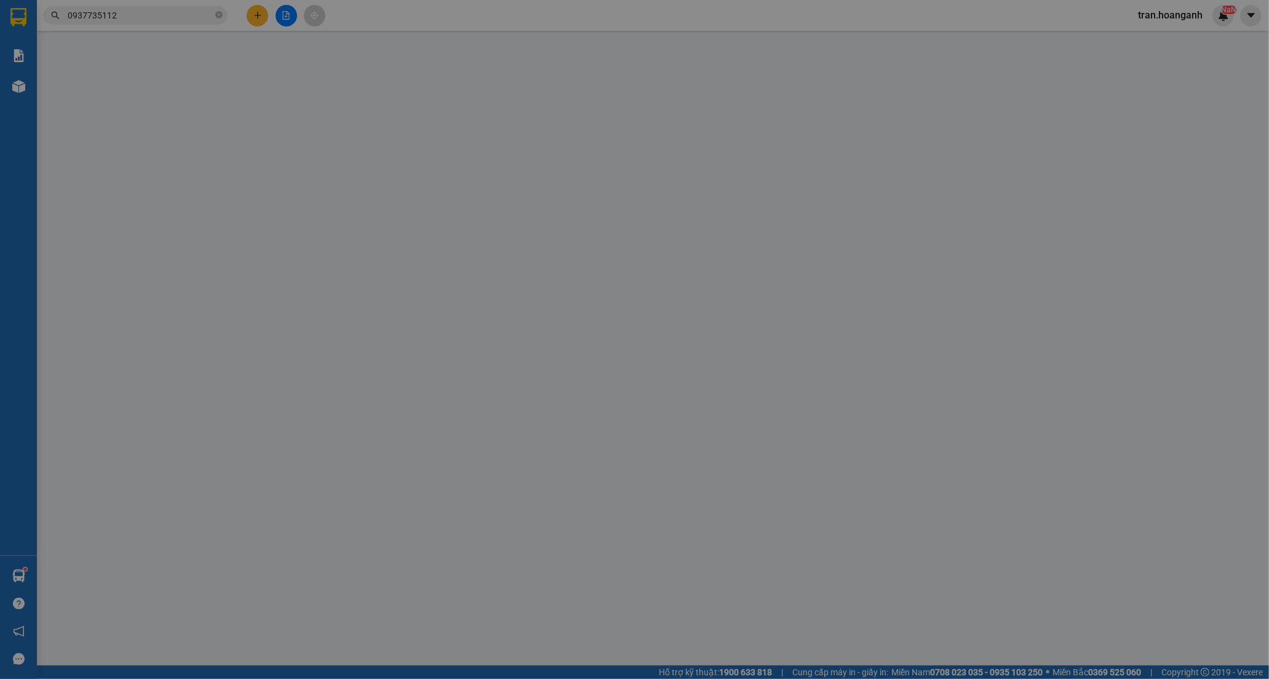
type input "0902569783"
type input "CTY [PERSON_NAME]"
type input "0937000698"
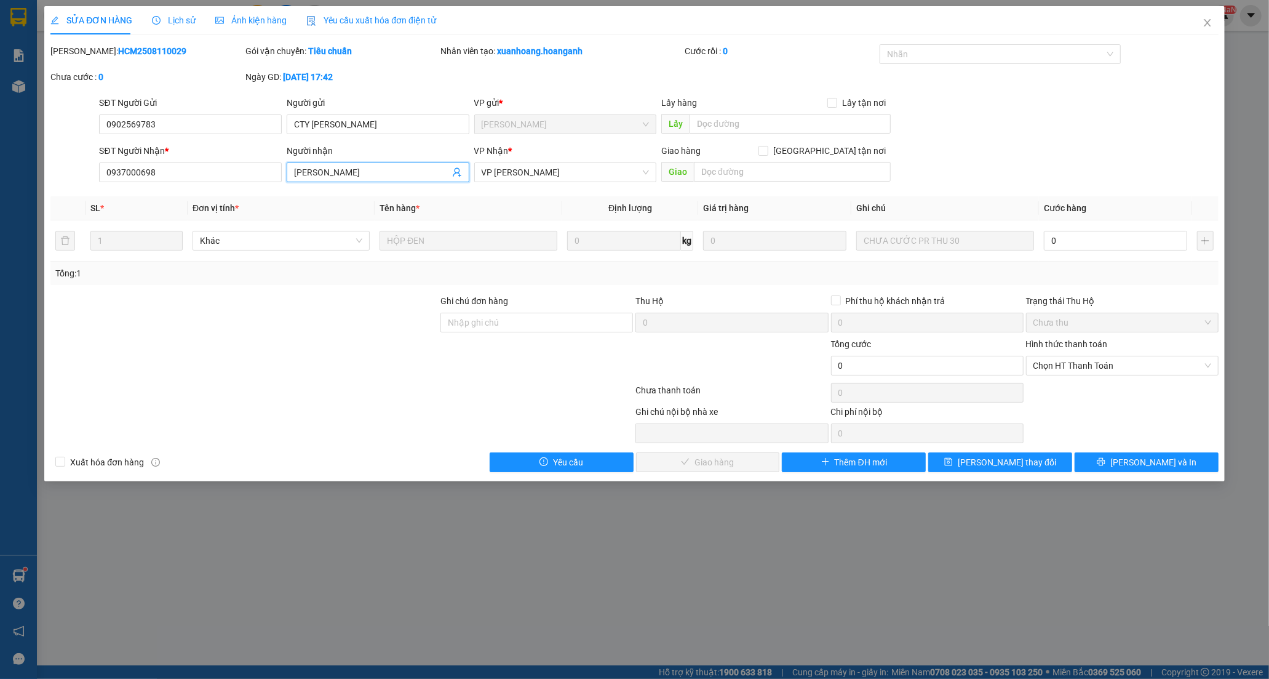
click at [377, 167] on input "[PERSON_NAME]" at bounding box center [372, 172] width 156 height 14
type input "LÊ HIỆP ("
click at [1073, 244] on input "0" at bounding box center [1115, 241] width 143 height 20
type input "2"
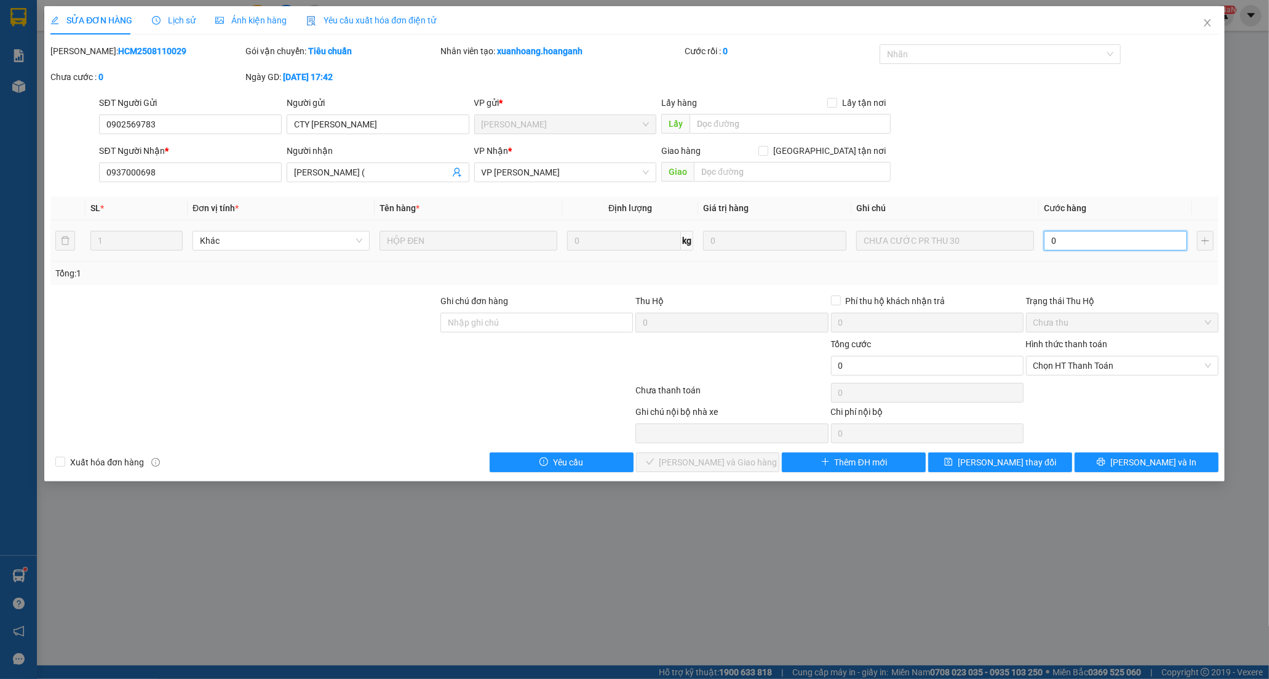
type input "2"
type input "20"
click at [1065, 367] on span "Chọn HT Thanh Toán" at bounding box center [1122, 365] width 178 height 18
type input "20"
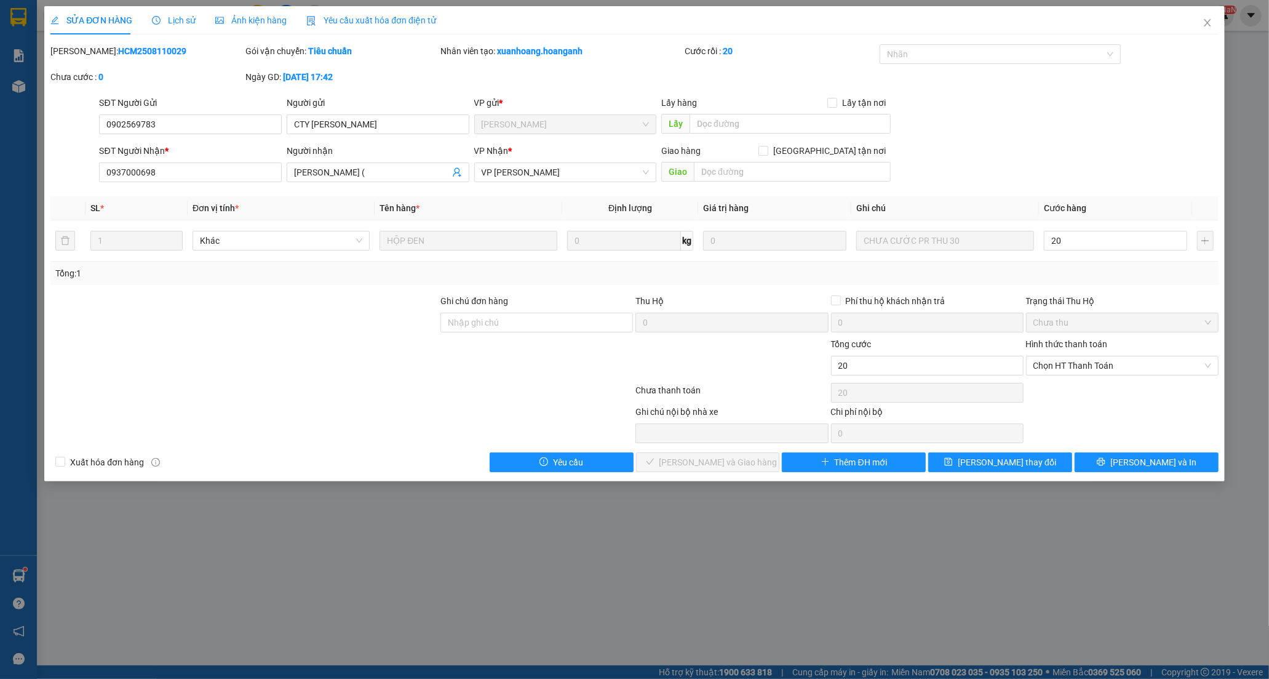
type input "20.000"
click at [1066, 385] on div "Tại văn phòng" at bounding box center [1122, 390] width 178 height 14
type input "0"
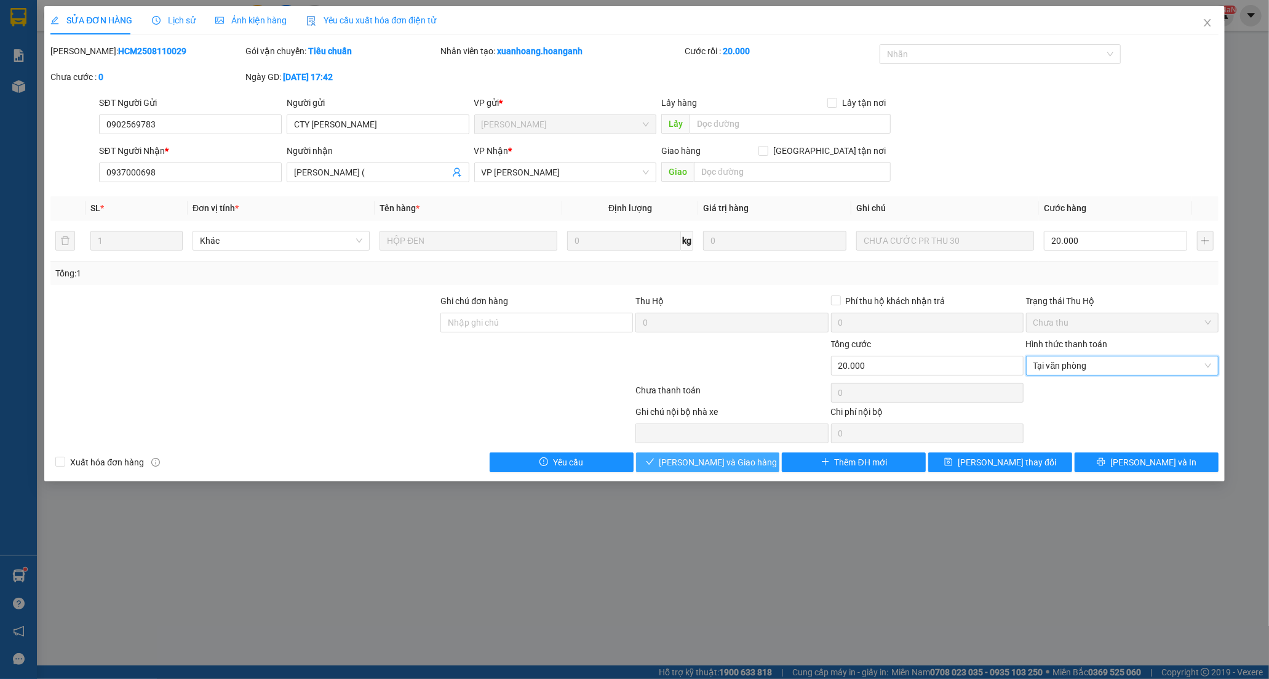
click at [752, 455] on button "[PERSON_NAME] và Giao hàng" at bounding box center [708, 462] width 144 height 20
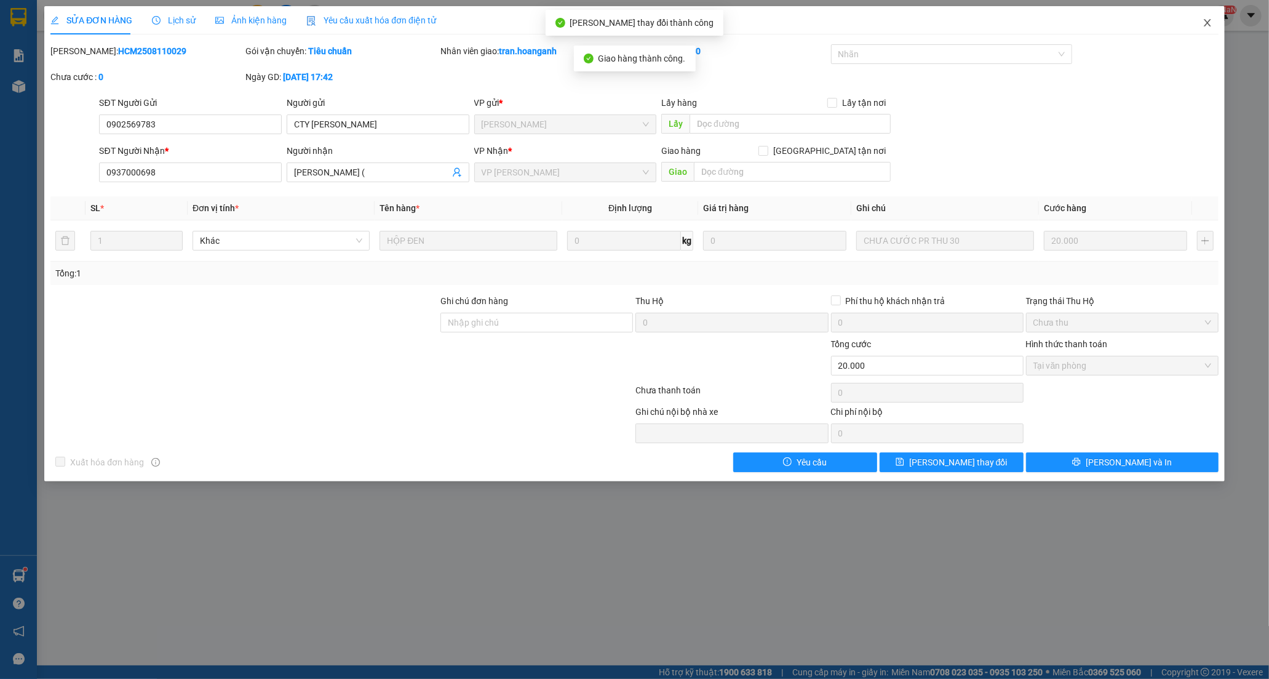
click at [1213, 20] on span "Close" at bounding box center [1207, 23] width 34 height 34
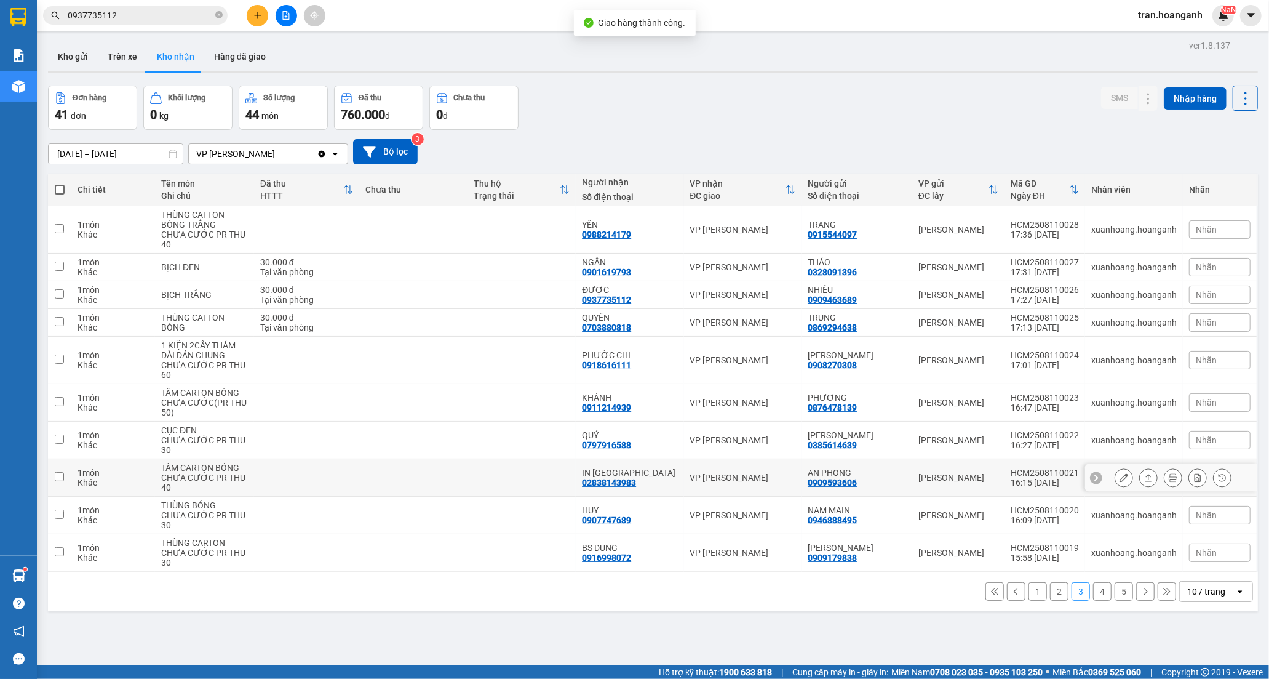
click at [663, 474] on div "IN [GEOGRAPHIC_DATA]" at bounding box center [629, 473] width 95 height 10
checkbox input "true"
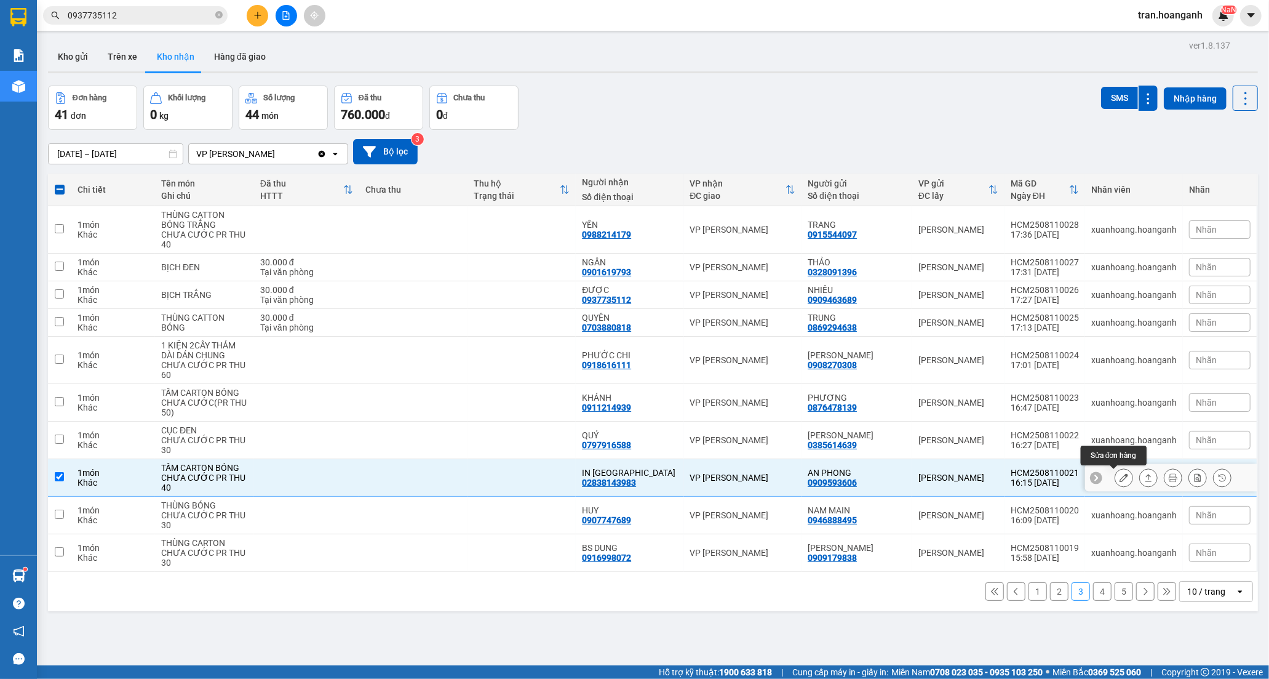
click at [1115, 475] on button at bounding box center [1123, 478] width 17 height 22
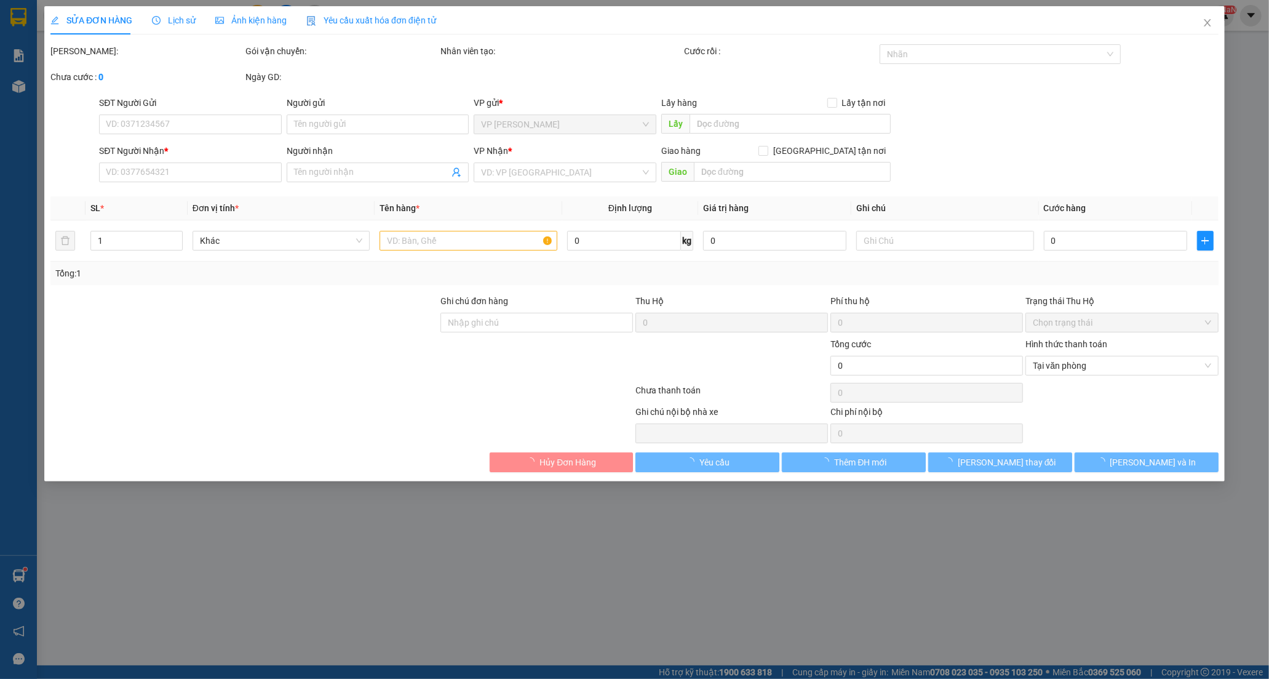
type input "0909593606"
type input "AN PHONG"
type input "02838143983"
type input "IN [GEOGRAPHIC_DATA]"
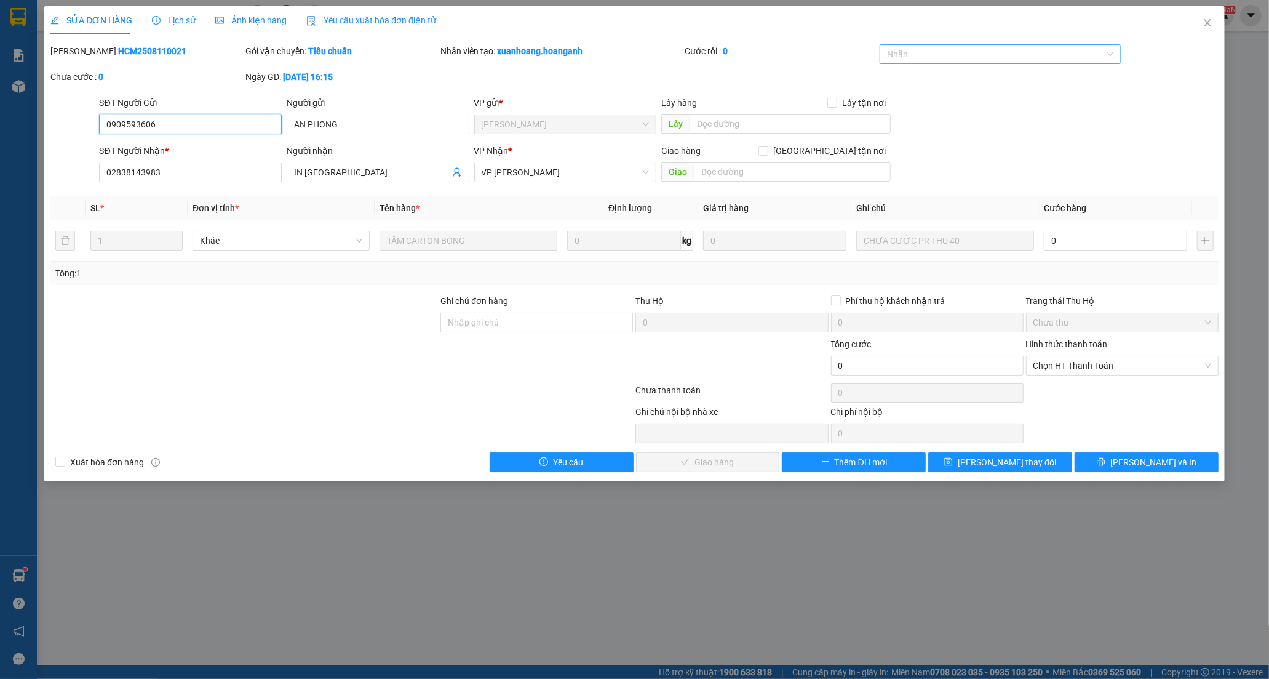
click at [908, 53] on div at bounding box center [994, 54] width 223 height 15
click at [921, 79] on div "CÔNG NỢ" at bounding box center [1000, 79] width 226 height 14
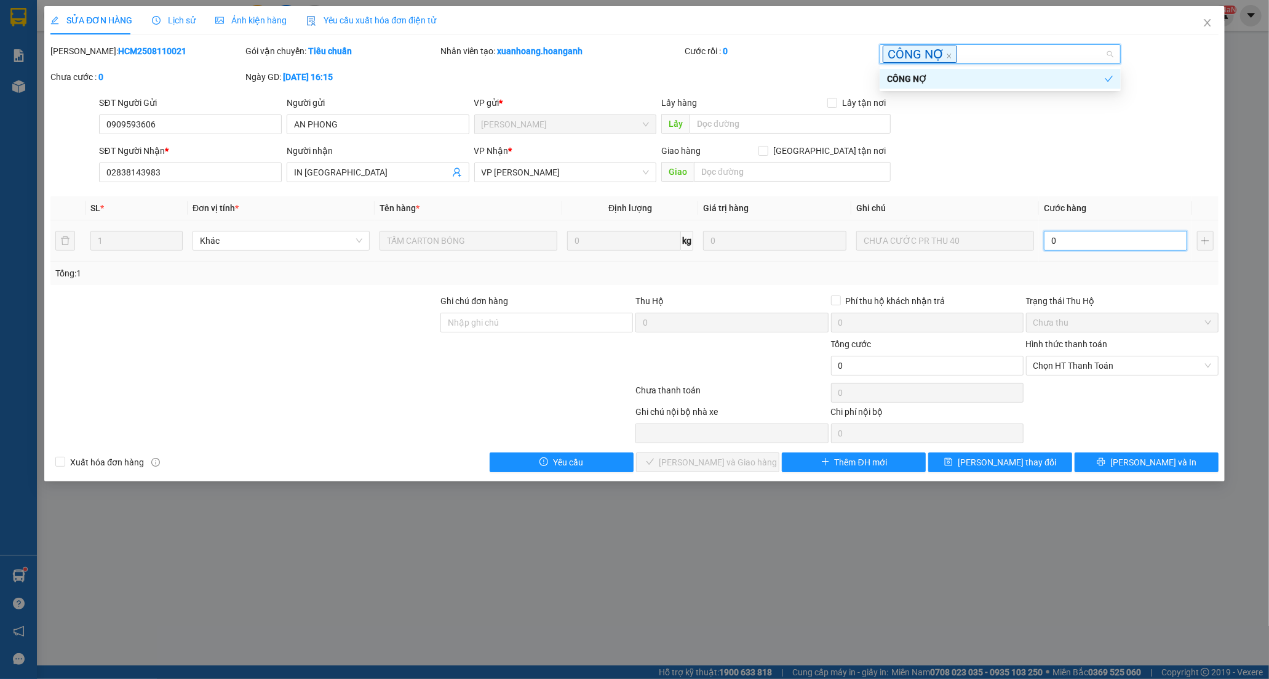
click at [1080, 236] on input "0" at bounding box center [1115, 241] width 143 height 20
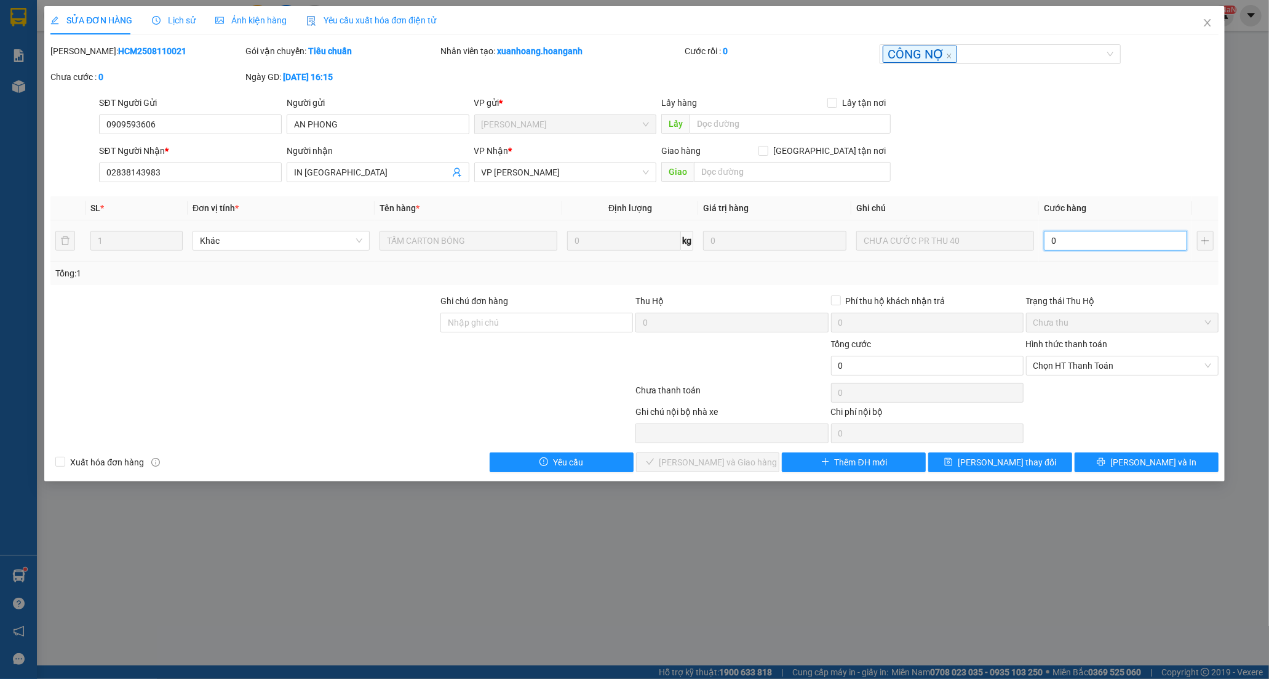
type input "4"
type input "40"
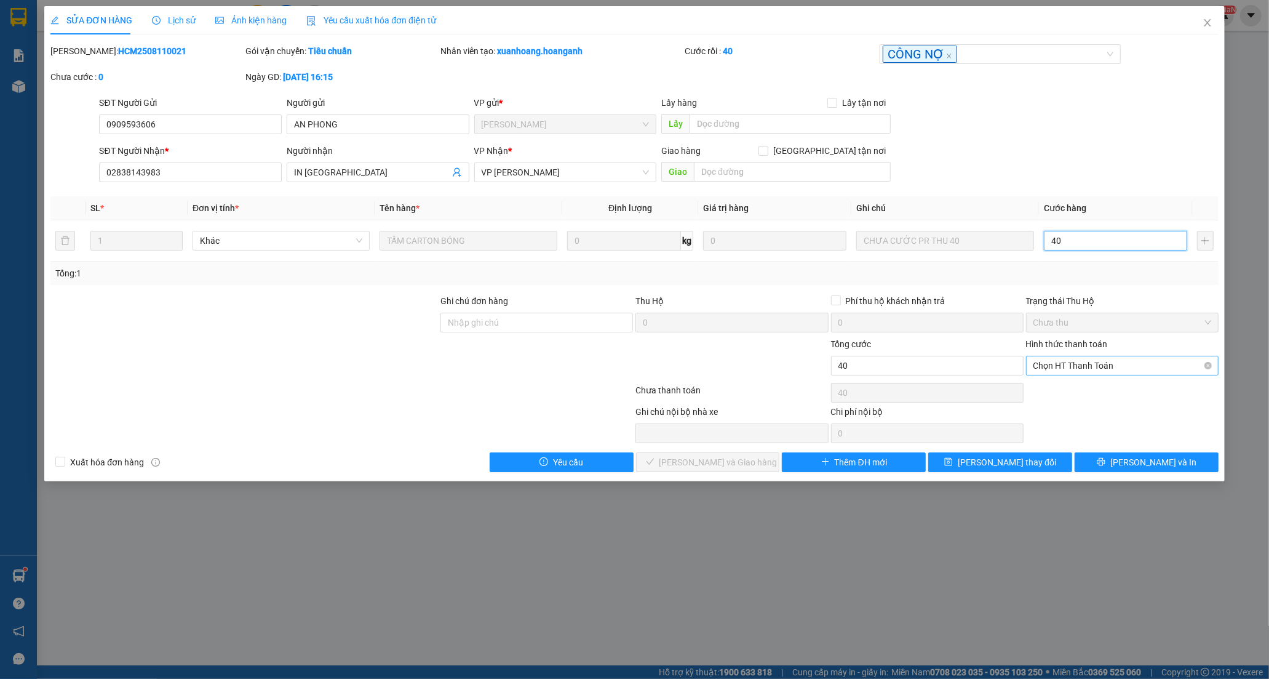
click at [1066, 366] on span "Chọn HT Thanh Toán" at bounding box center [1122, 365] width 178 height 18
type input "40"
type input "40.000"
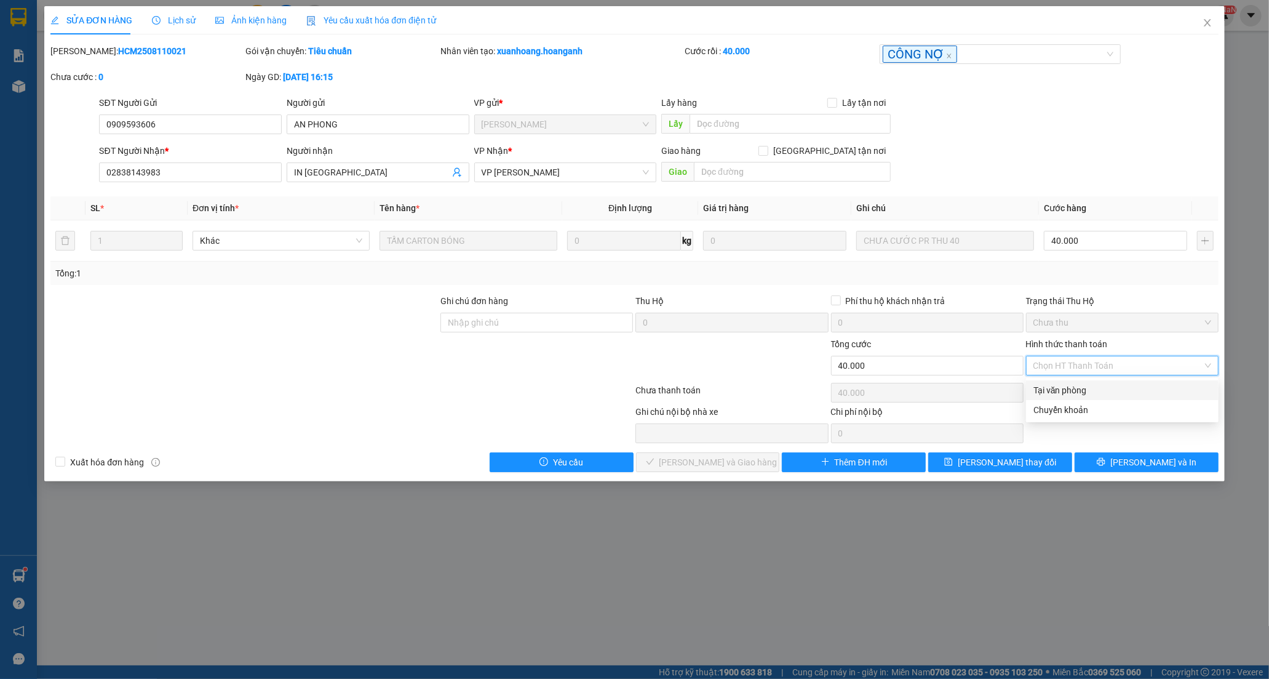
click at [1075, 394] on div "Tại văn phòng" at bounding box center [1122, 390] width 178 height 14
type input "0"
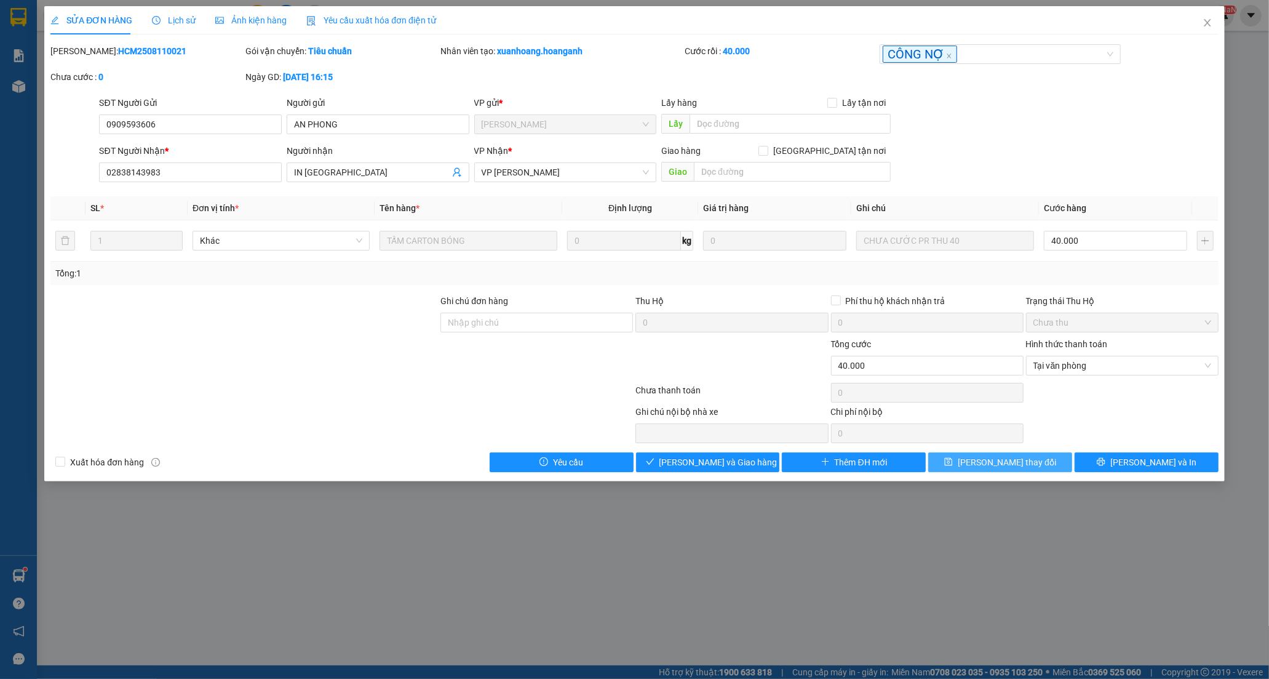
click at [989, 460] on span "[PERSON_NAME] thay đổi" at bounding box center [1007, 462] width 98 height 14
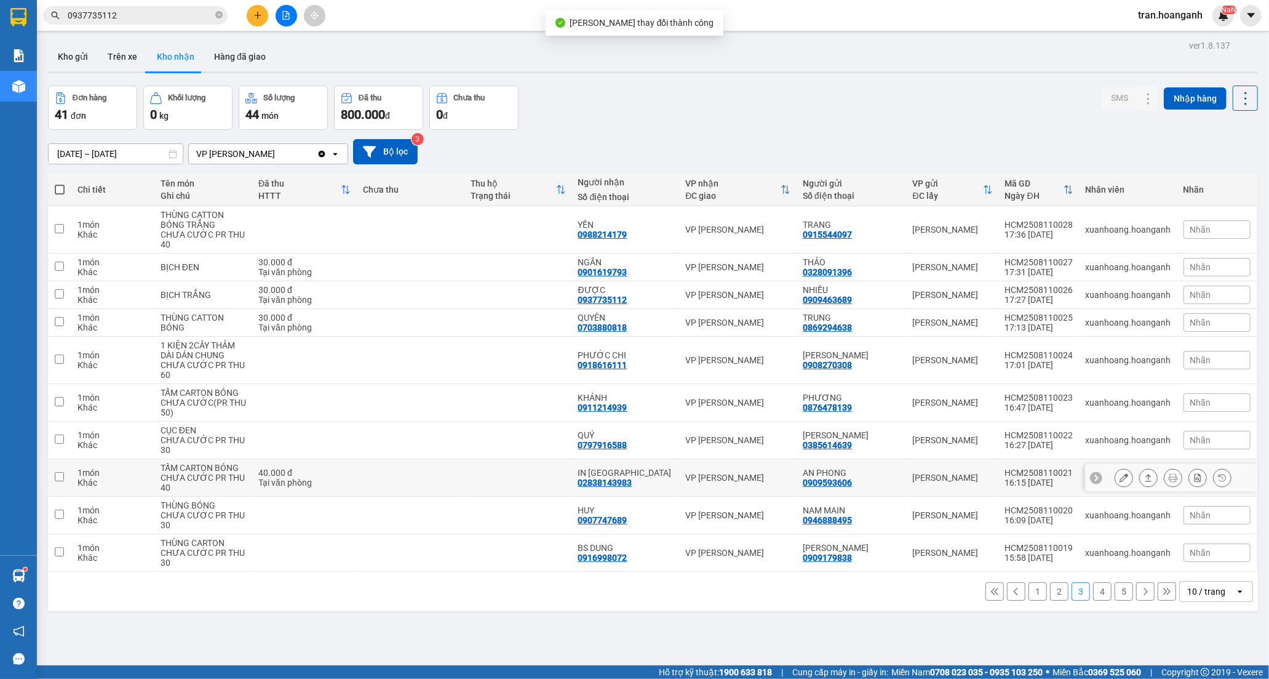
click at [643, 471] on div "IN [GEOGRAPHIC_DATA]" at bounding box center [625, 473] width 95 height 10
checkbox input "true"
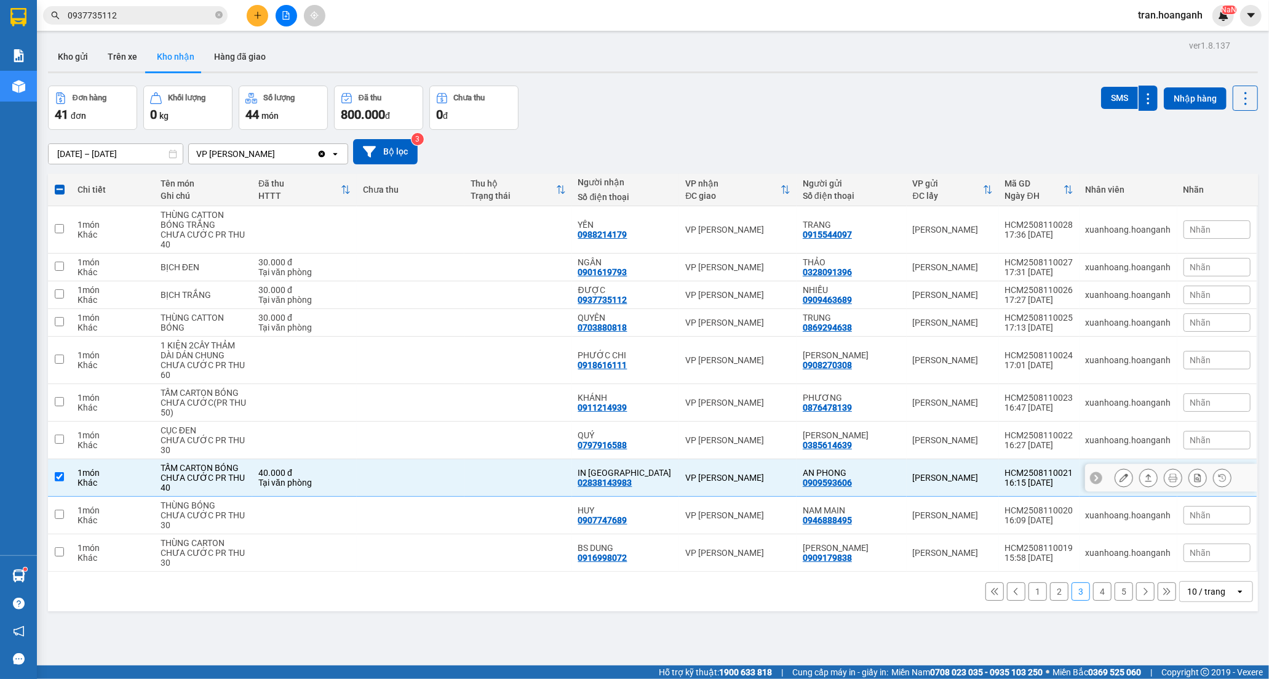
click at [1115, 469] on div at bounding box center [1124, 477] width 18 height 18
click at [1120, 477] on icon at bounding box center [1124, 477] width 9 height 9
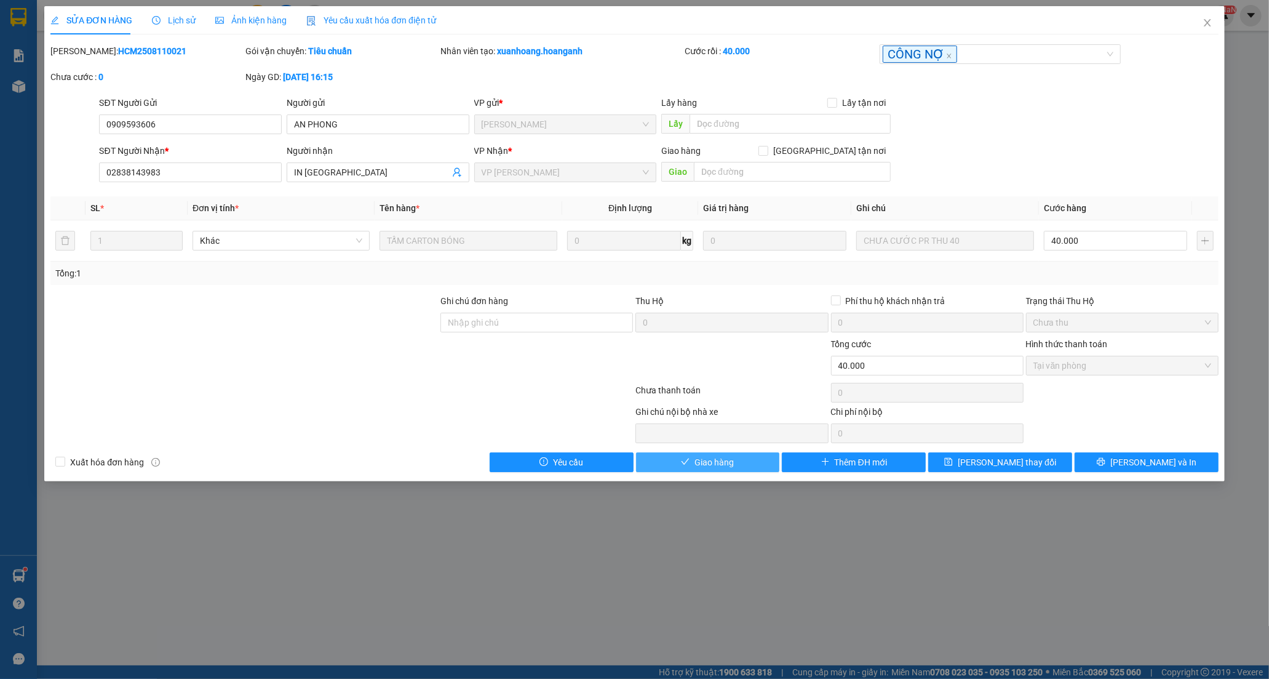
click at [729, 461] on span "Giao hàng" at bounding box center [714, 462] width 39 height 14
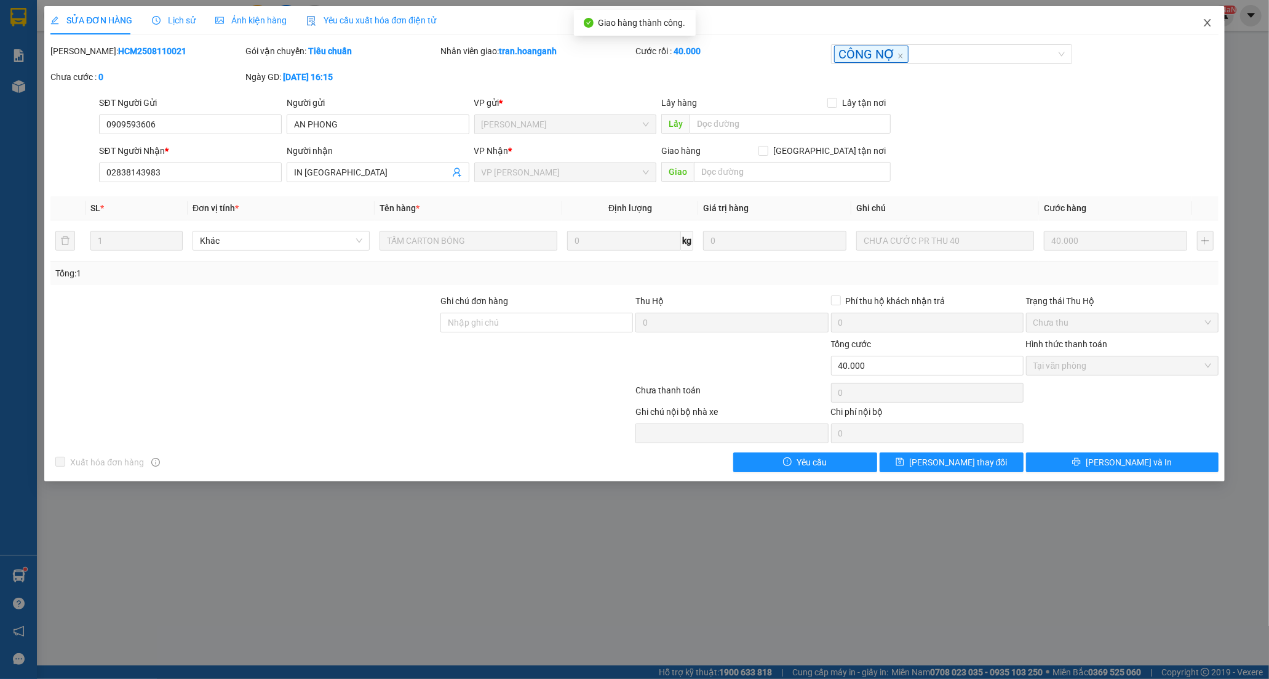
click at [1206, 28] on icon "close" at bounding box center [1208, 23] width 10 height 10
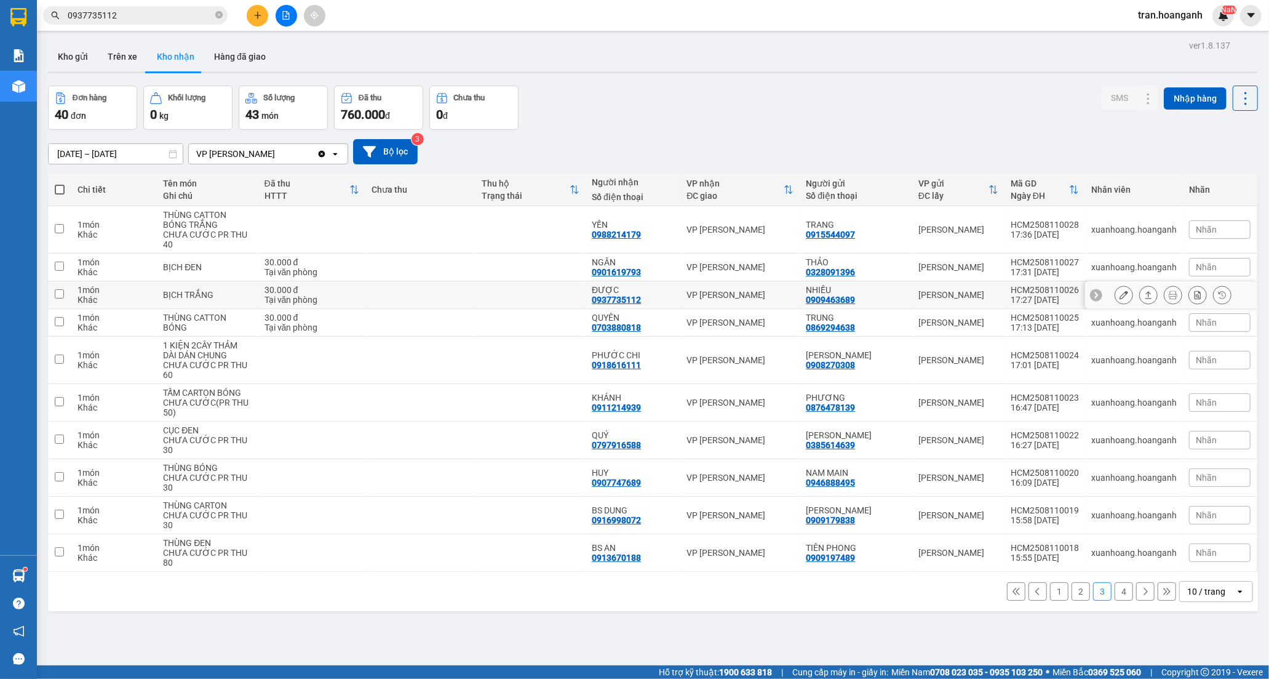
click at [629, 285] on div "ĐƯỢC" at bounding box center [633, 290] width 82 height 10
checkbox input "true"
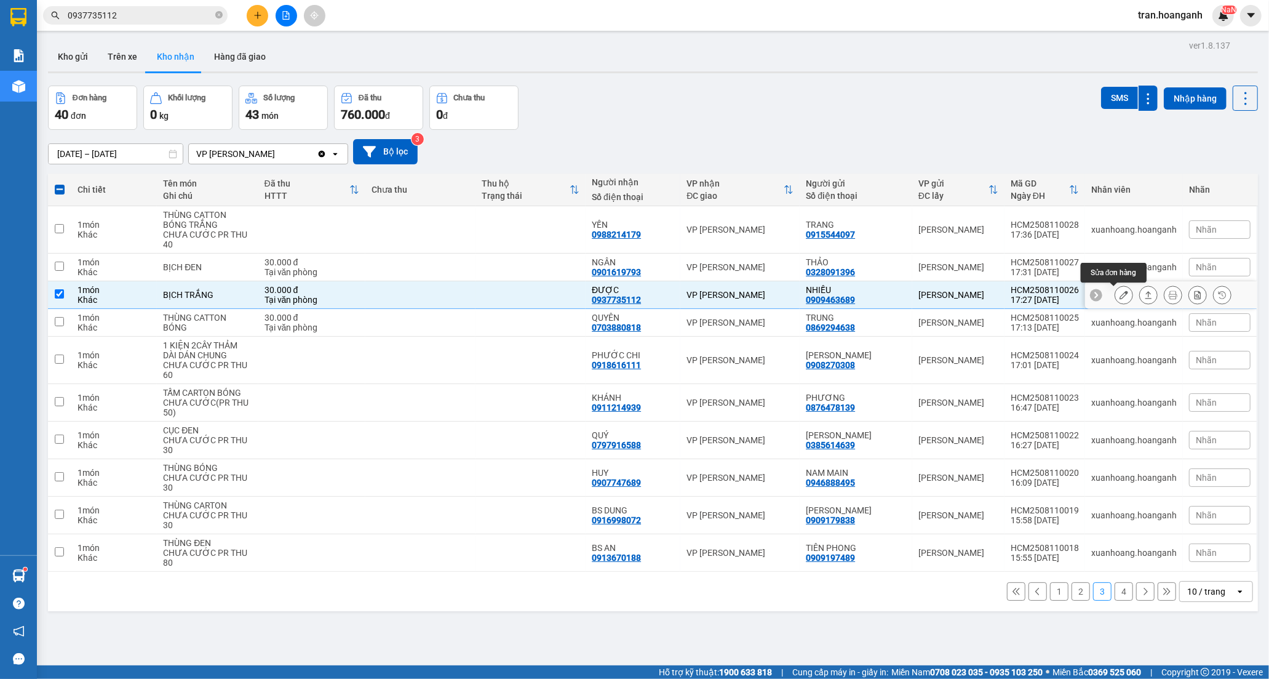
click at [1118, 295] on button at bounding box center [1123, 295] width 17 height 22
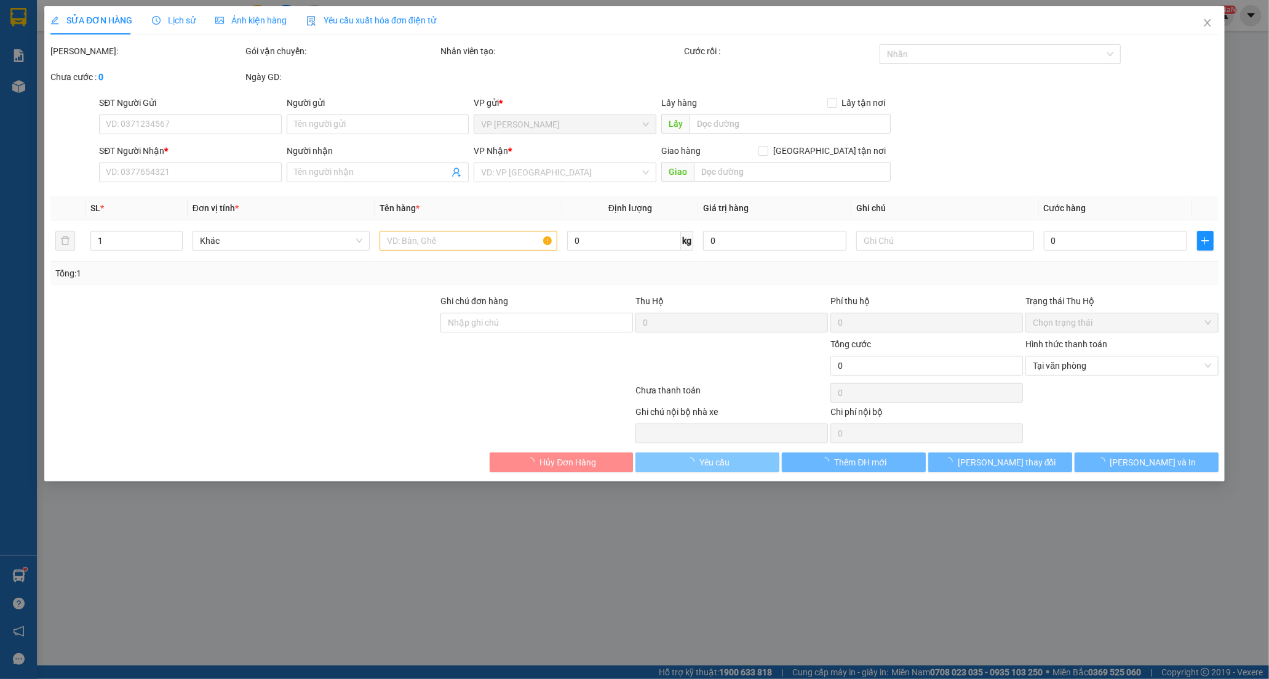
type input "0909463689"
type input "NHIỀU"
type input "0937735112"
type input "ĐƯỢC"
type input "30.000"
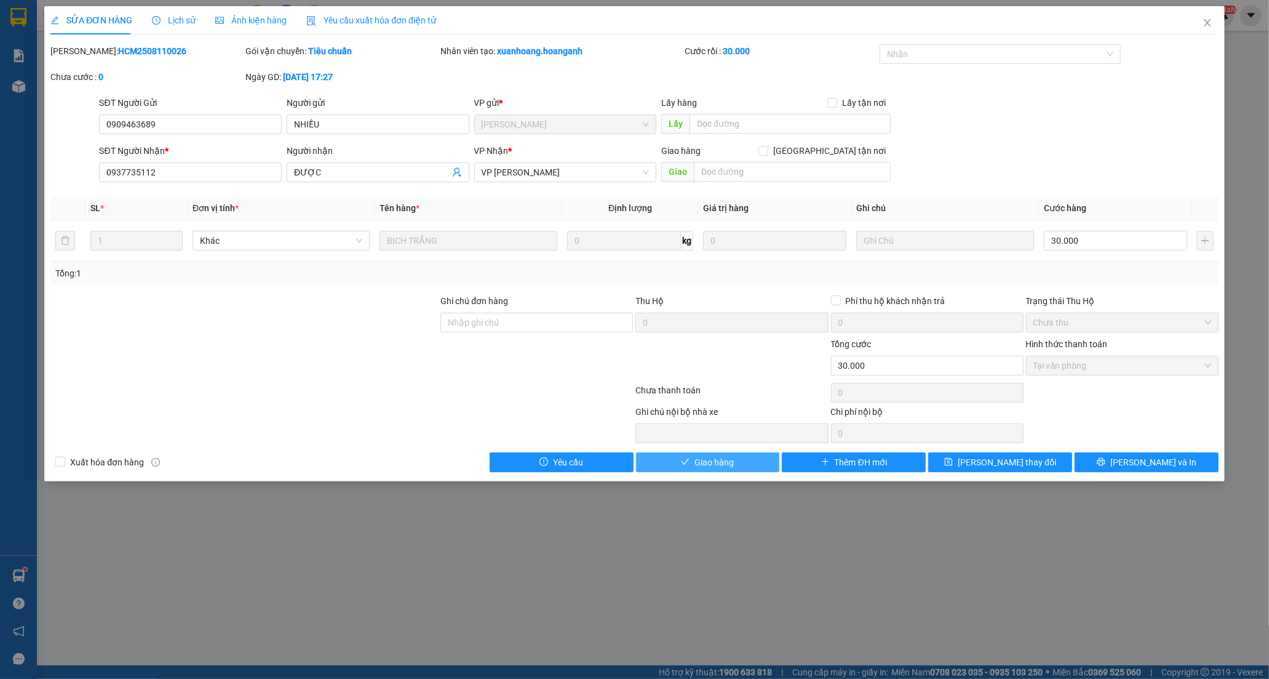
click at [717, 464] on span "Giao hàng" at bounding box center [714, 462] width 39 height 14
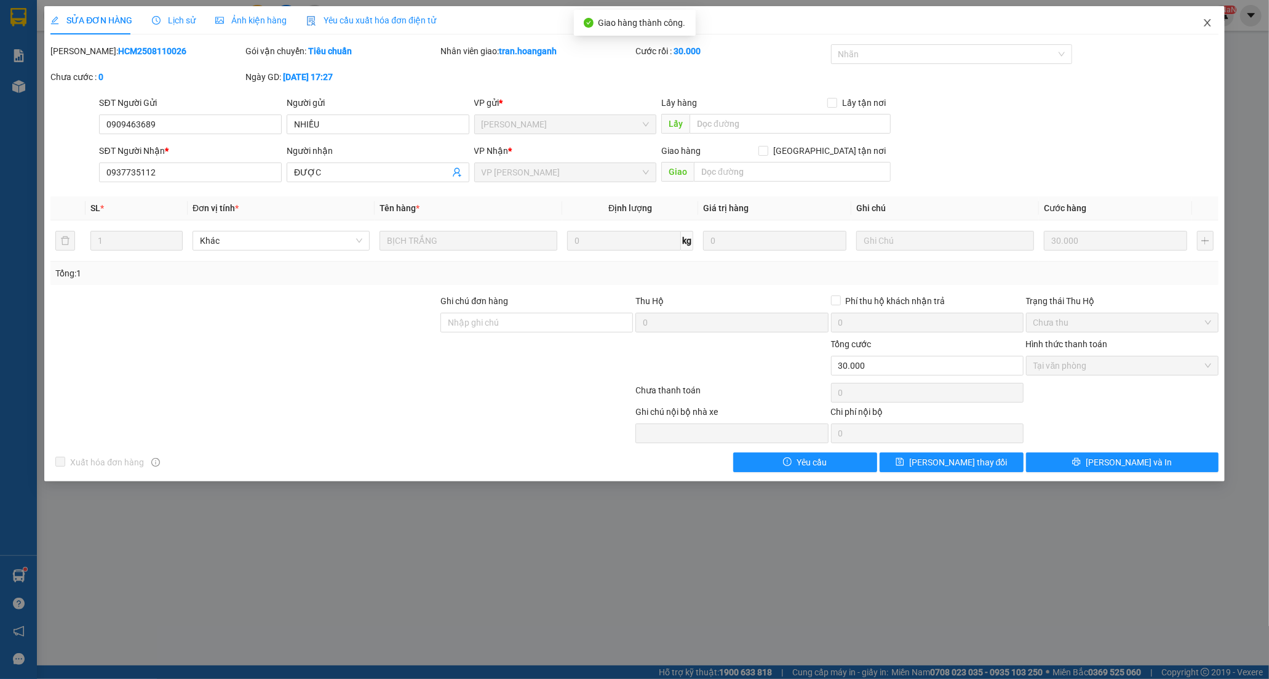
click at [1208, 23] on icon "close" at bounding box center [1207, 22] width 7 height 7
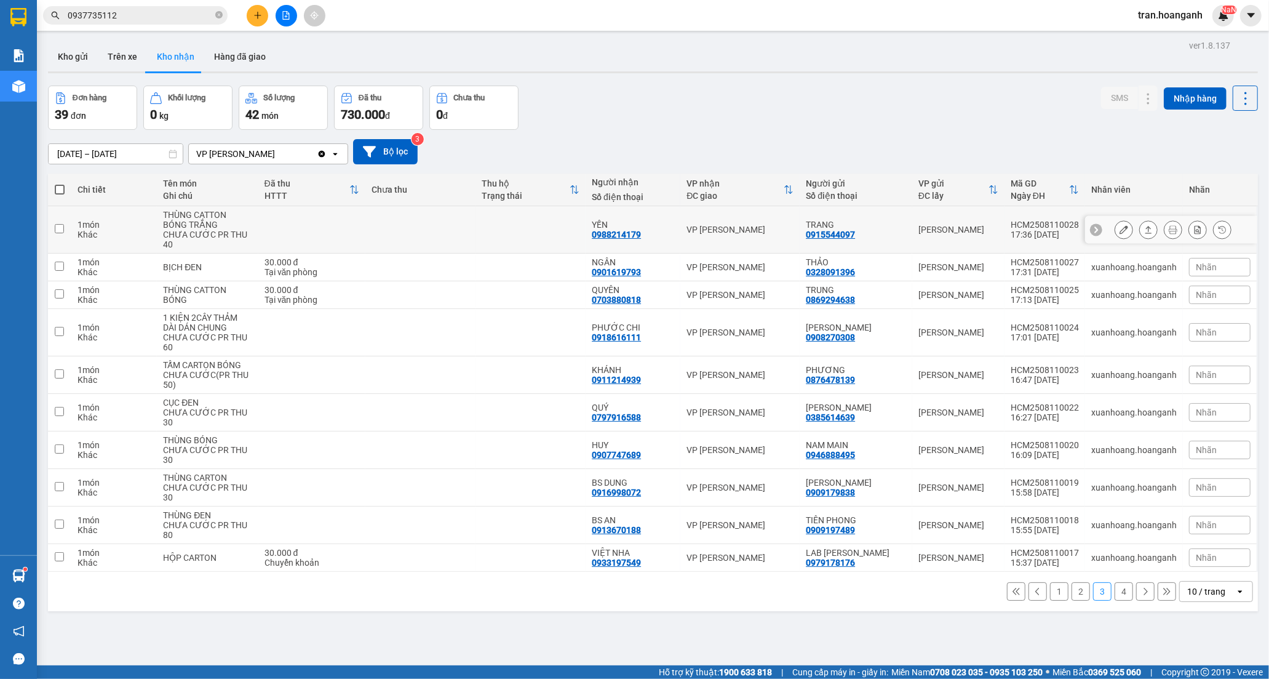
click at [645, 224] on div "YẾN" at bounding box center [633, 225] width 82 height 10
checkbox input "true"
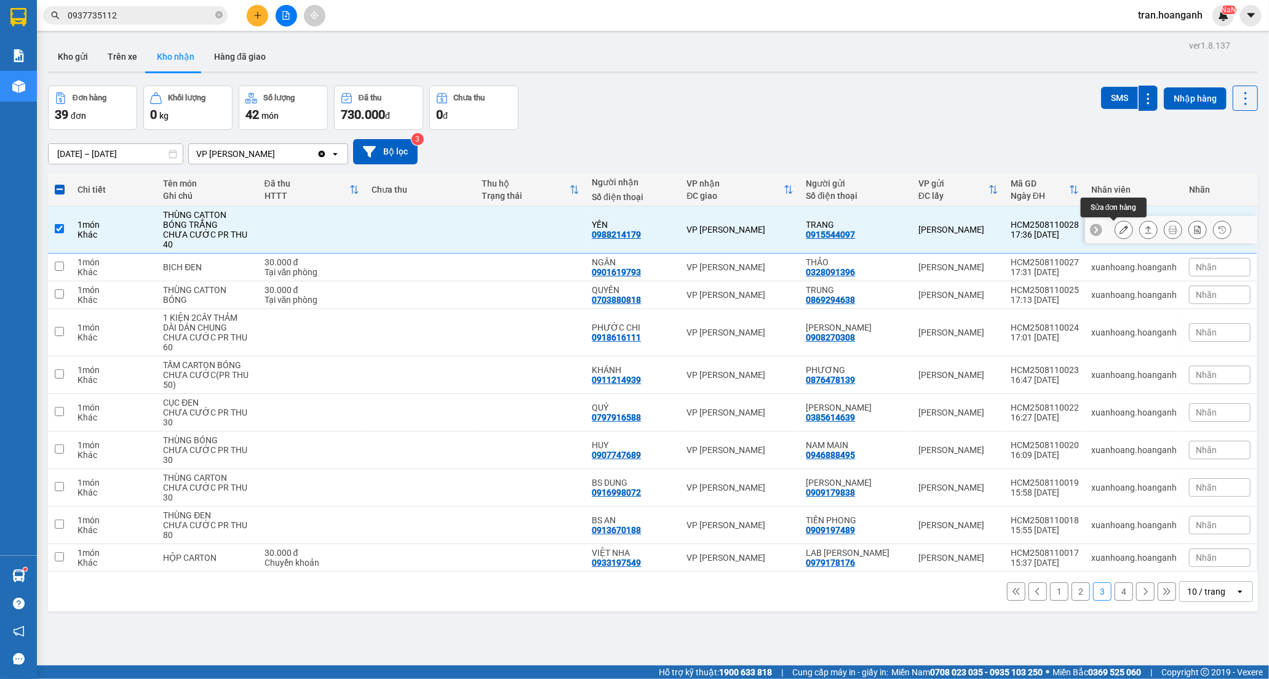
click at [1120, 226] on icon at bounding box center [1124, 229] width 9 height 9
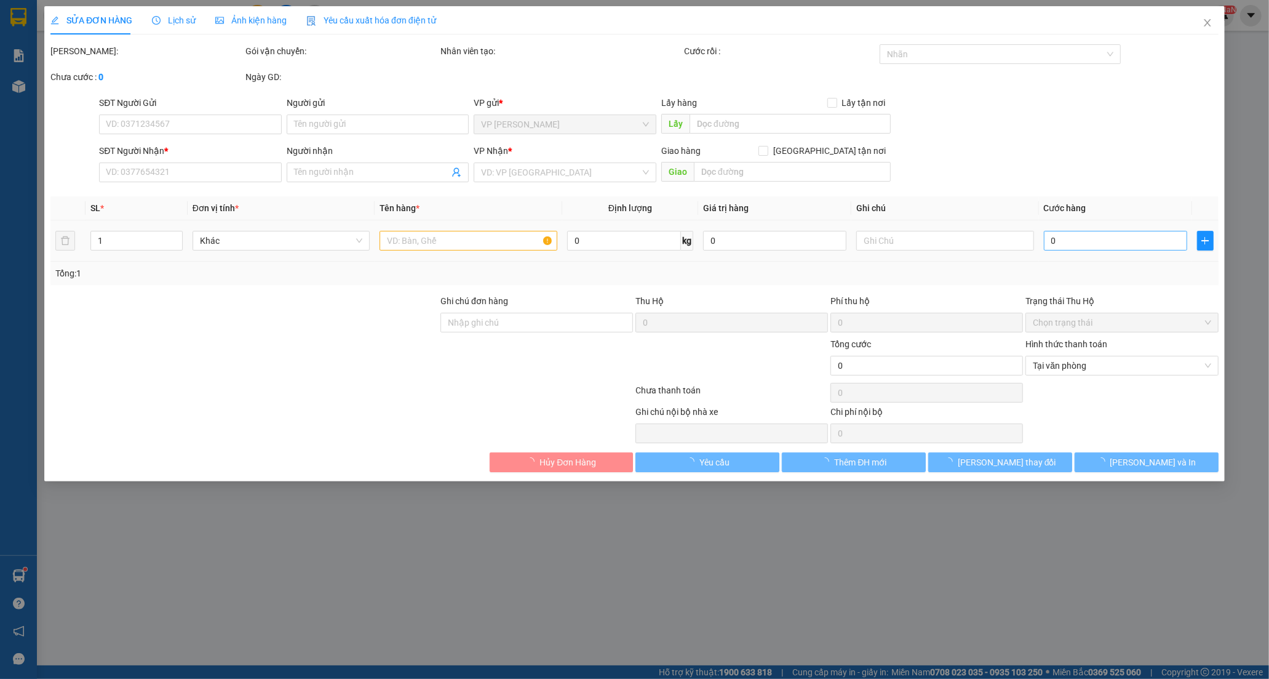
type input "0915544097"
type input "TRANG"
type input "0988214179"
type input "YẾN"
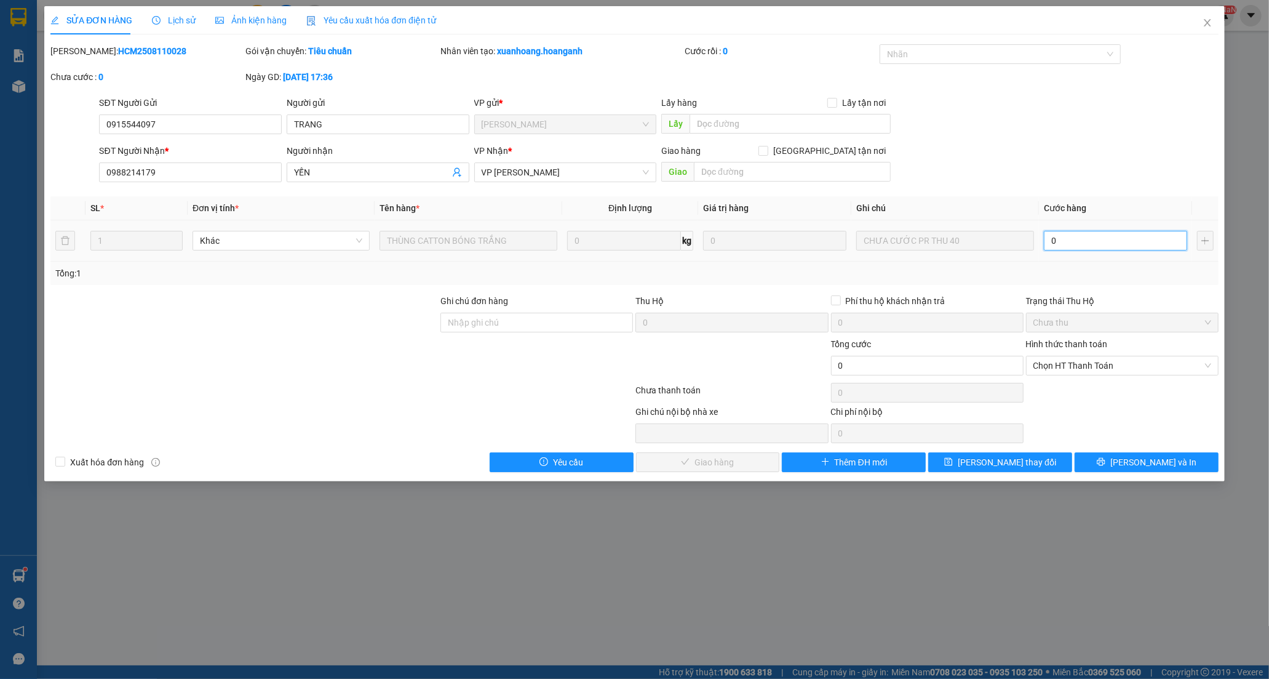
click at [1071, 246] on input "0" at bounding box center [1115, 241] width 143 height 20
type input "4"
type input "40"
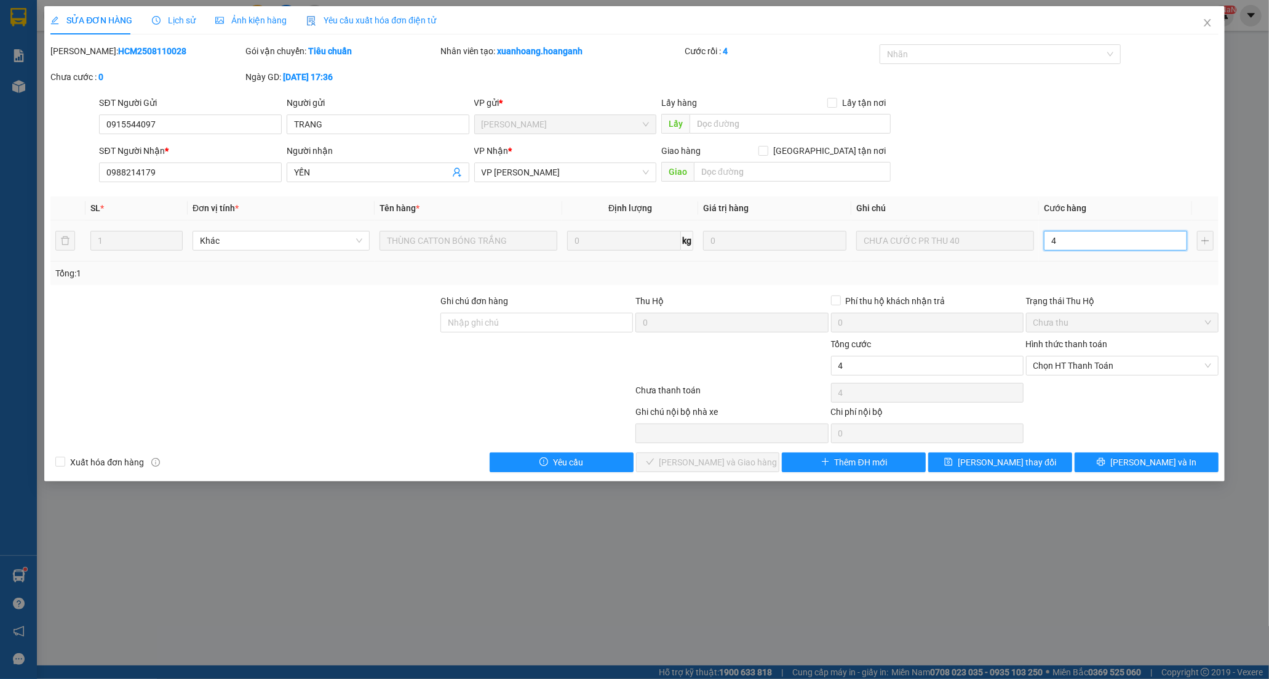
type input "40"
click at [1081, 364] on span "Chọn HT Thanh Toán" at bounding box center [1122, 365] width 178 height 18
type input "40"
type input "40.000"
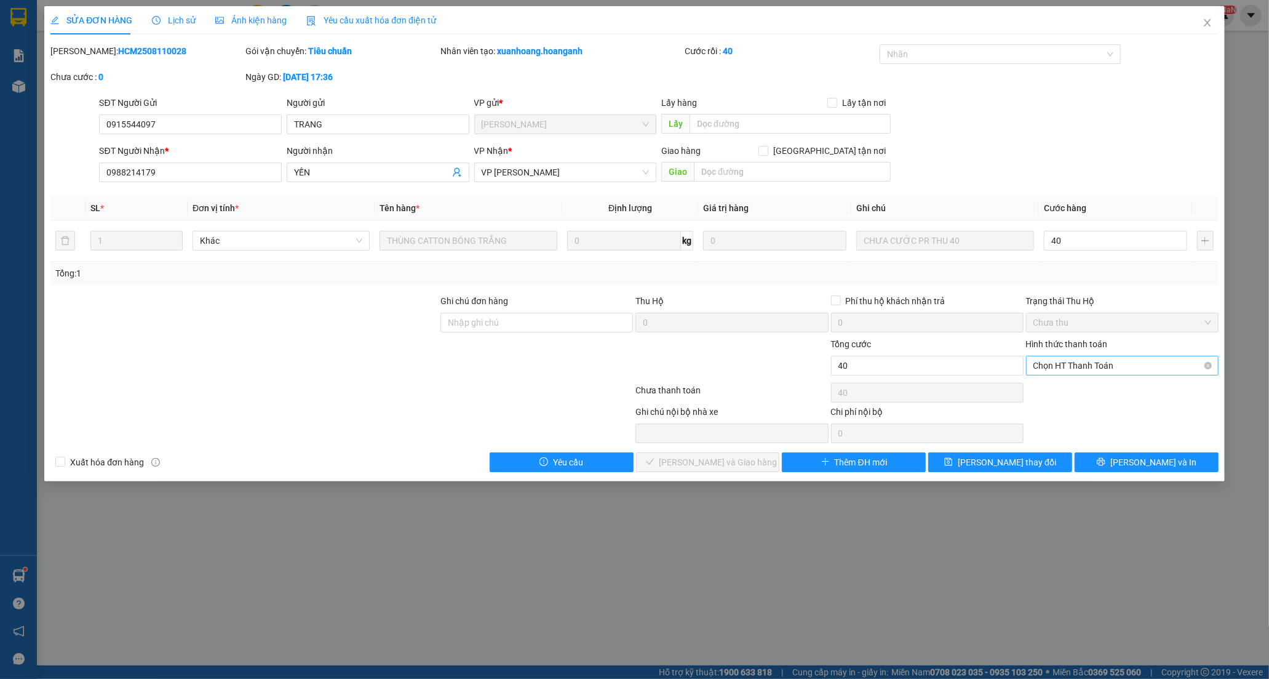
type input "40.000"
click at [1084, 391] on div "Tại văn phòng" at bounding box center [1122, 390] width 178 height 14
type input "0"
click at [723, 462] on span "[PERSON_NAME] và Giao hàng" at bounding box center [718, 462] width 118 height 14
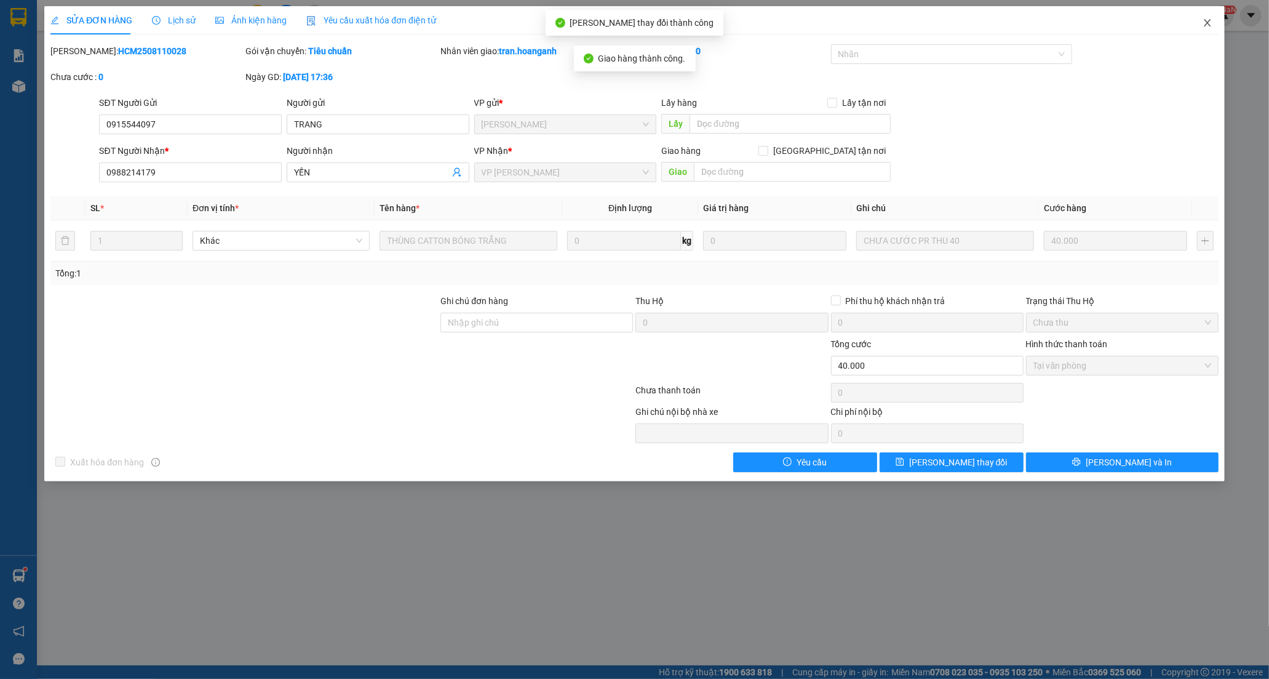
click at [1205, 22] on icon "close" at bounding box center [1208, 23] width 10 height 10
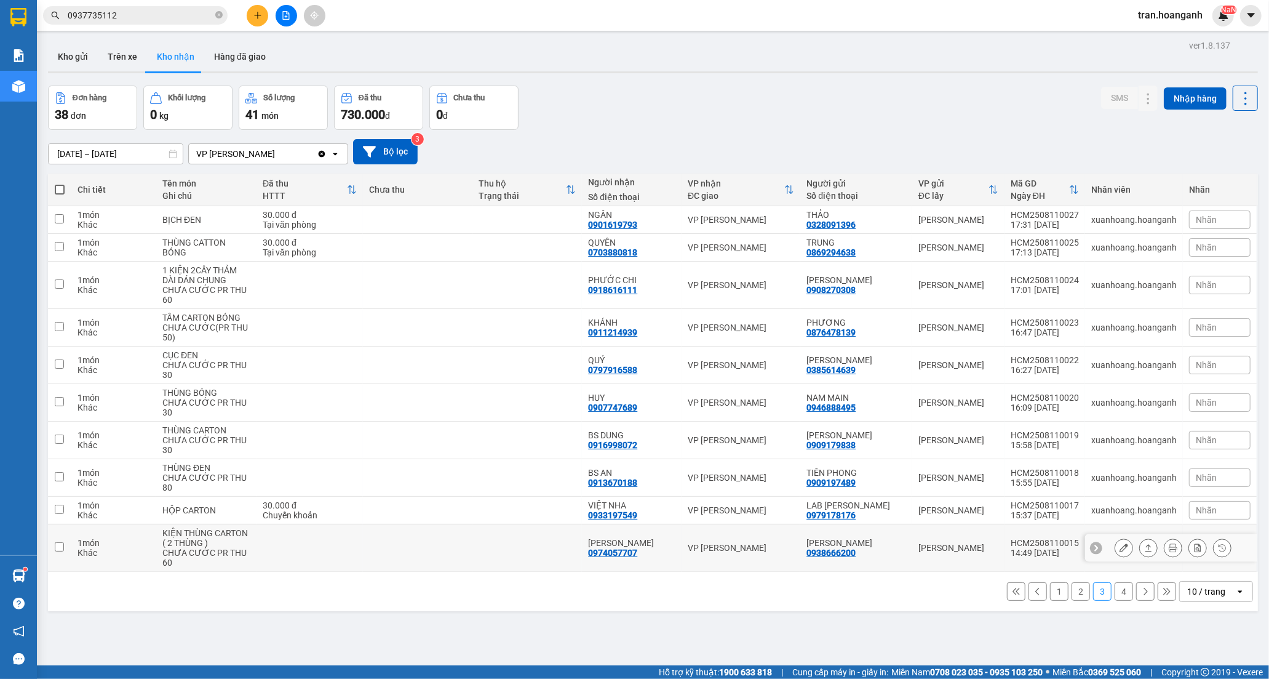
click at [666, 546] on div "[PERSON_NAME]" at bounding box center [631, 543] width 87 height 10
checkbox input "true"
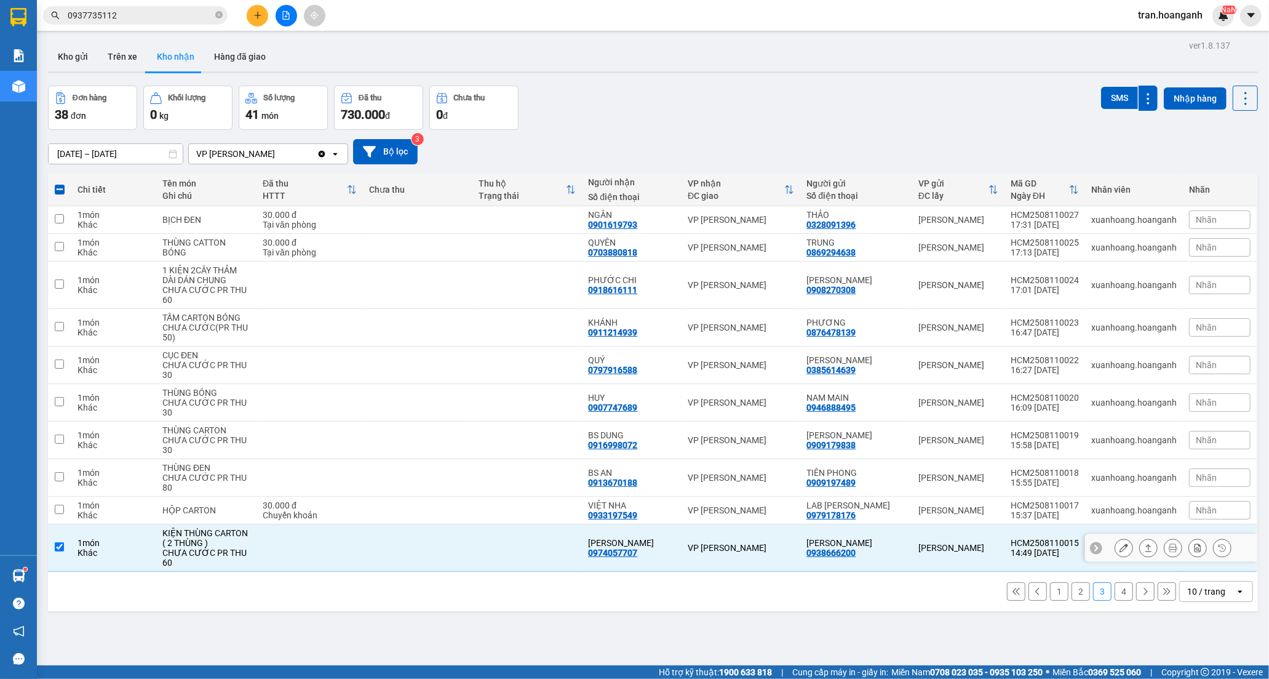
click at [1115, 548] on button at bounding box center [1123, 548] width 17 height 22
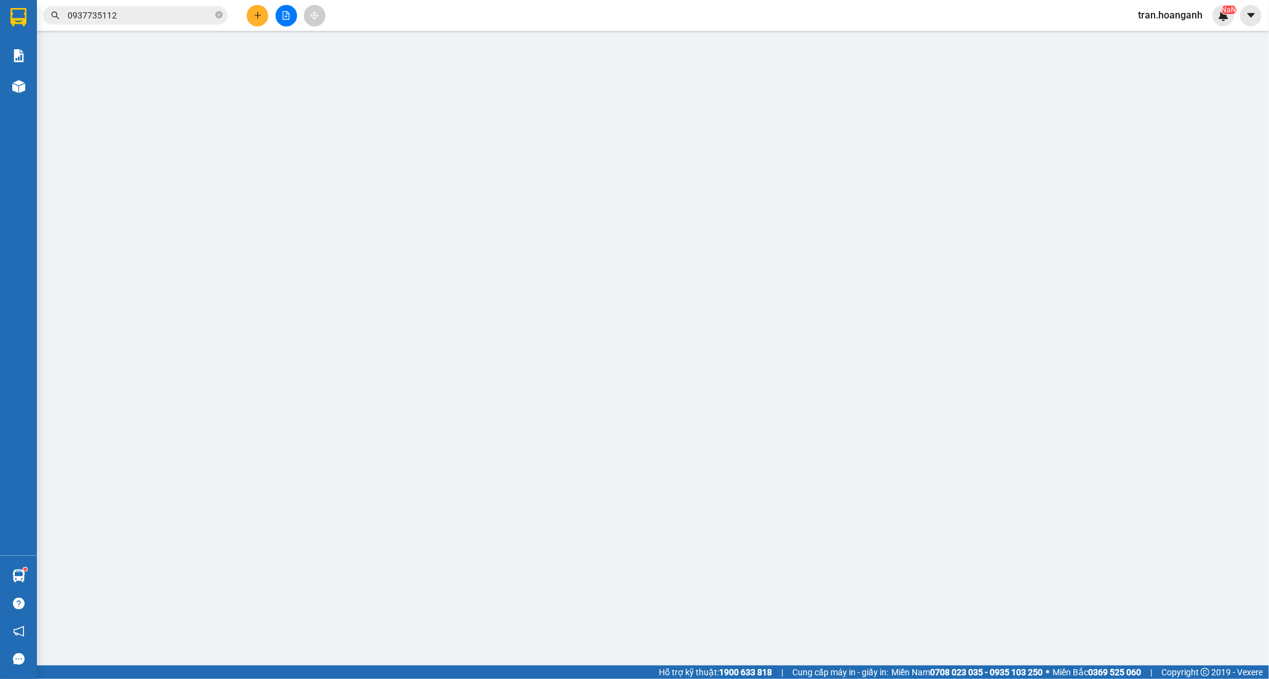
type input "0938666200"
type input "[PERSON_NAME]"
type input "0974057707"
type input "[PERSON_NAME]"
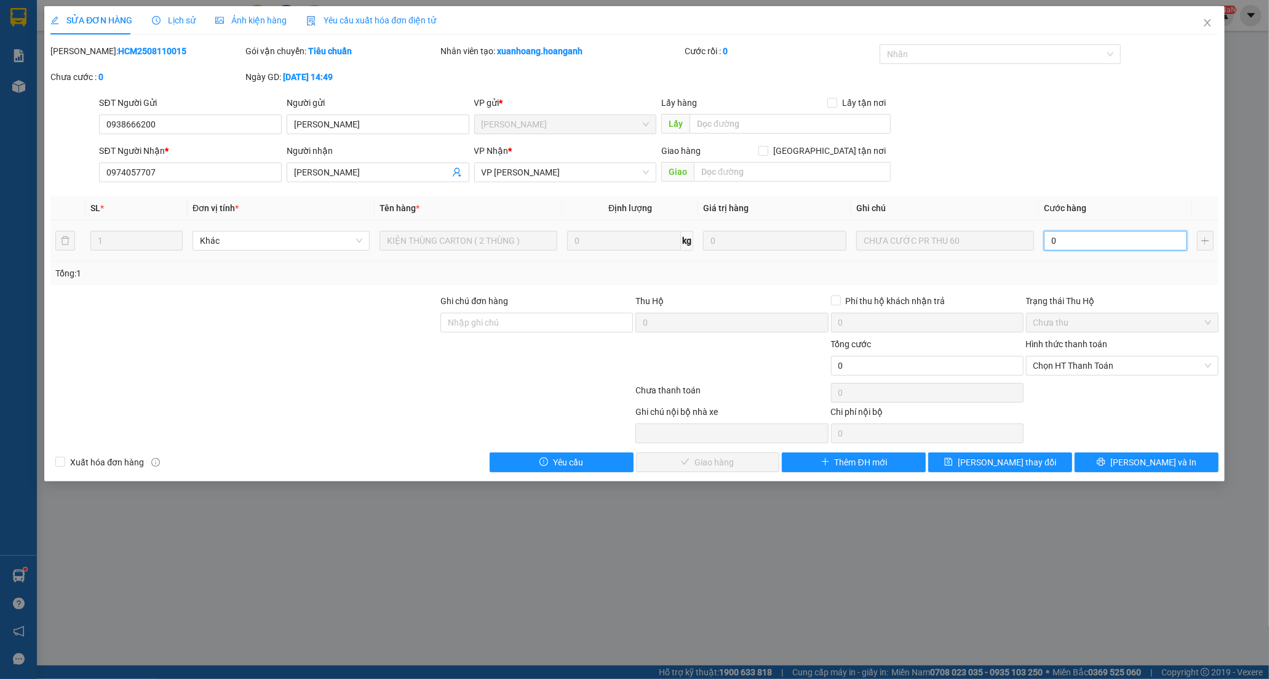
click at [1075, 243] on input "0" at bounding box center [1115, 241] width 143 height 20
type input "6"
type input "60"
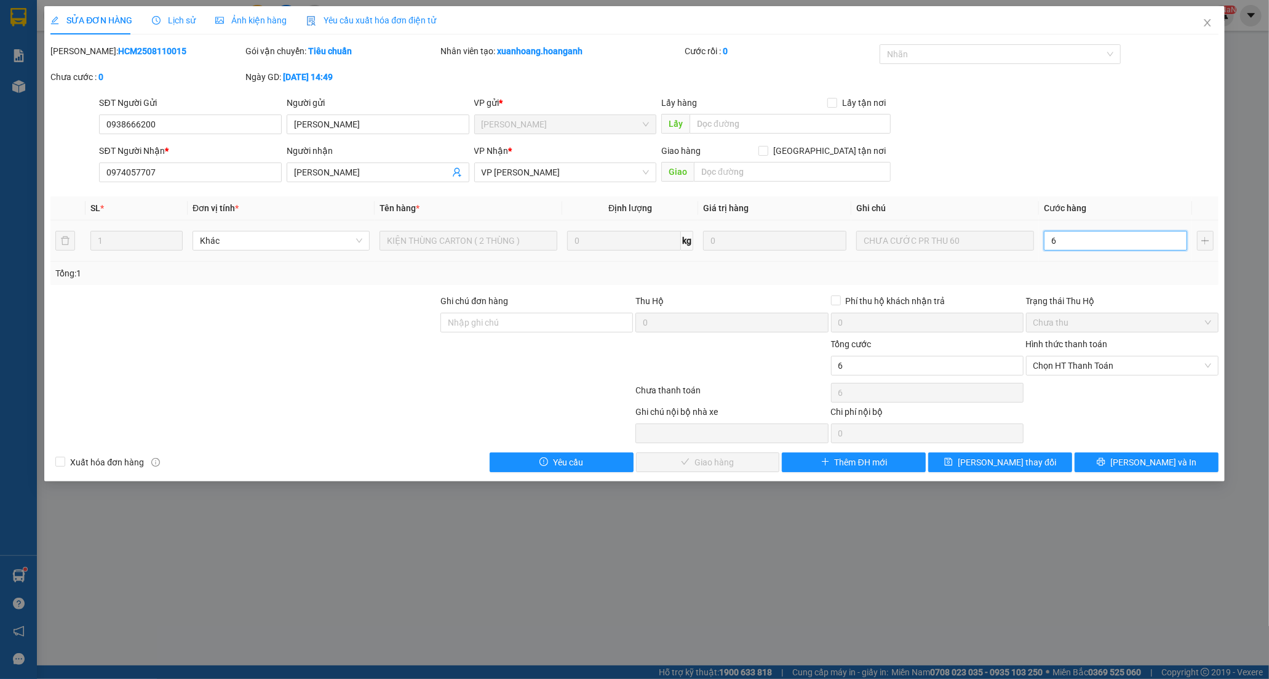
type input "60"
click at [1049, 365] on span "Chọn HT Thanh Toán" at bounding box center [1122, 365] width 178 height 18
type input "60"
type input "60.000"
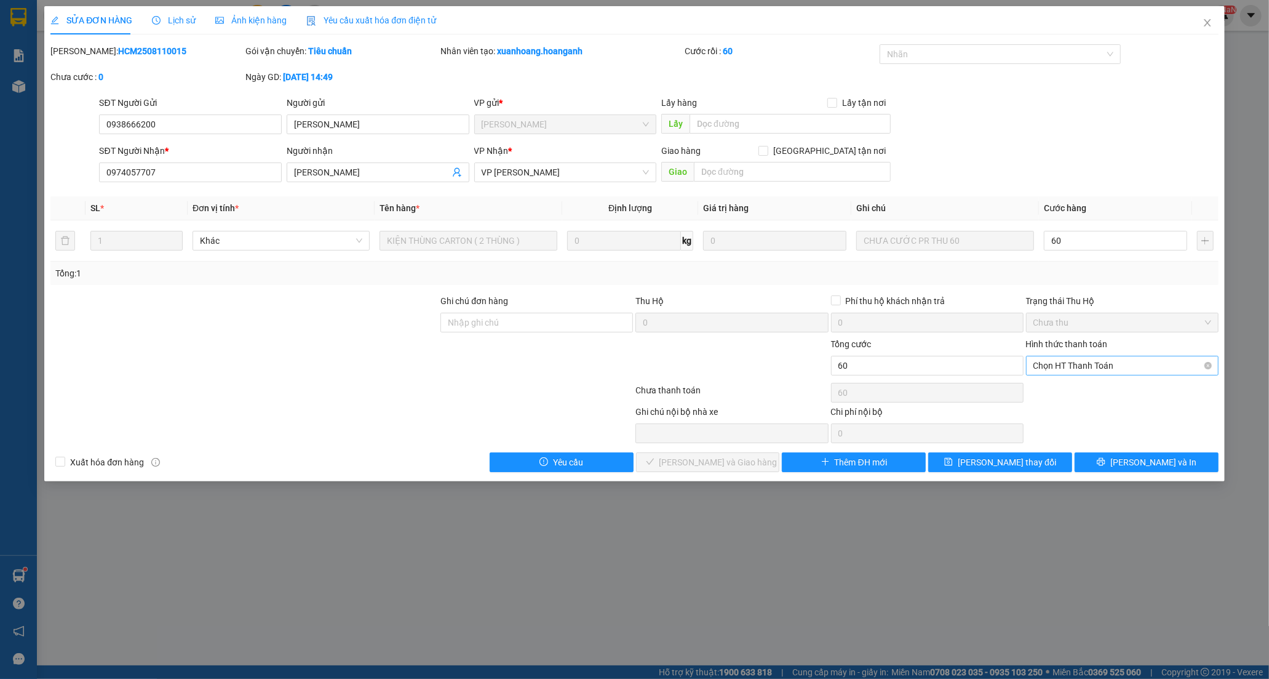
type input "60.000"
click at [1056, 386] on div "Tại văn phòng" at bounding box center [1122, 390] width 178 height 14
type input "0"
click at [769, 460] on button "[PERSON_NAME] và Giao hàng" at bounding box center [708, 462] width 144 height 20
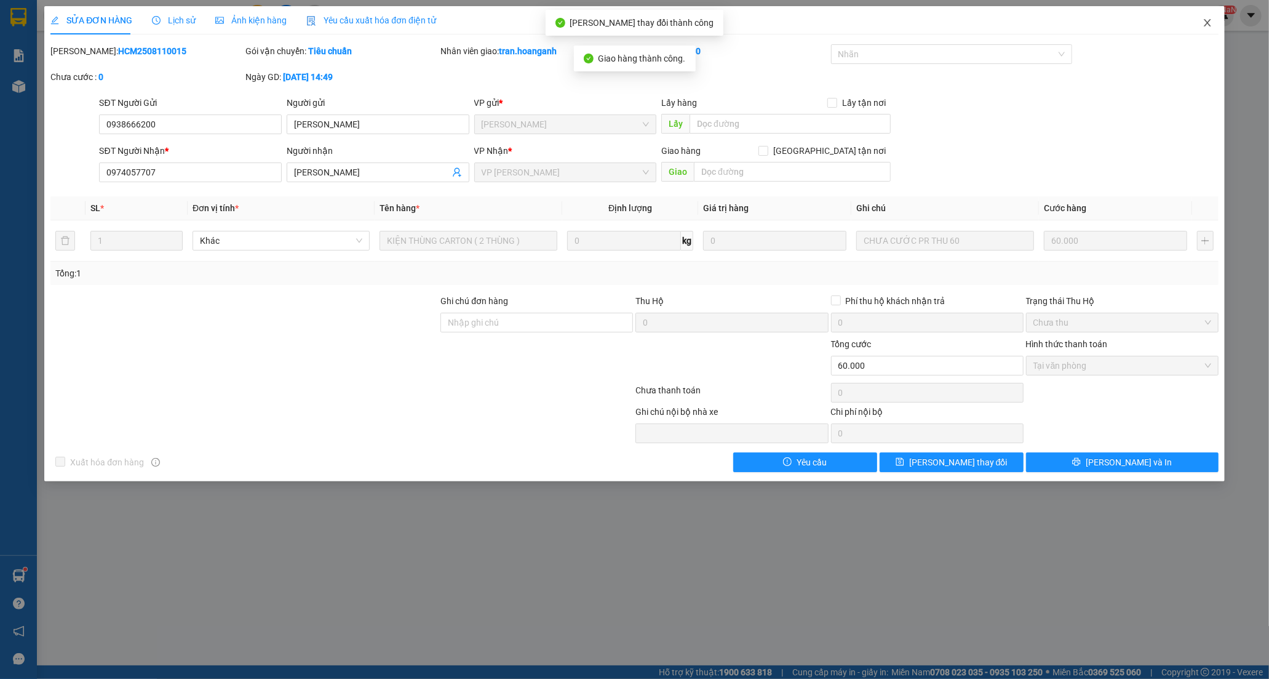
click at [1209, 23] on icon "close" at bounding box center [1208, 23] width 10 height 10
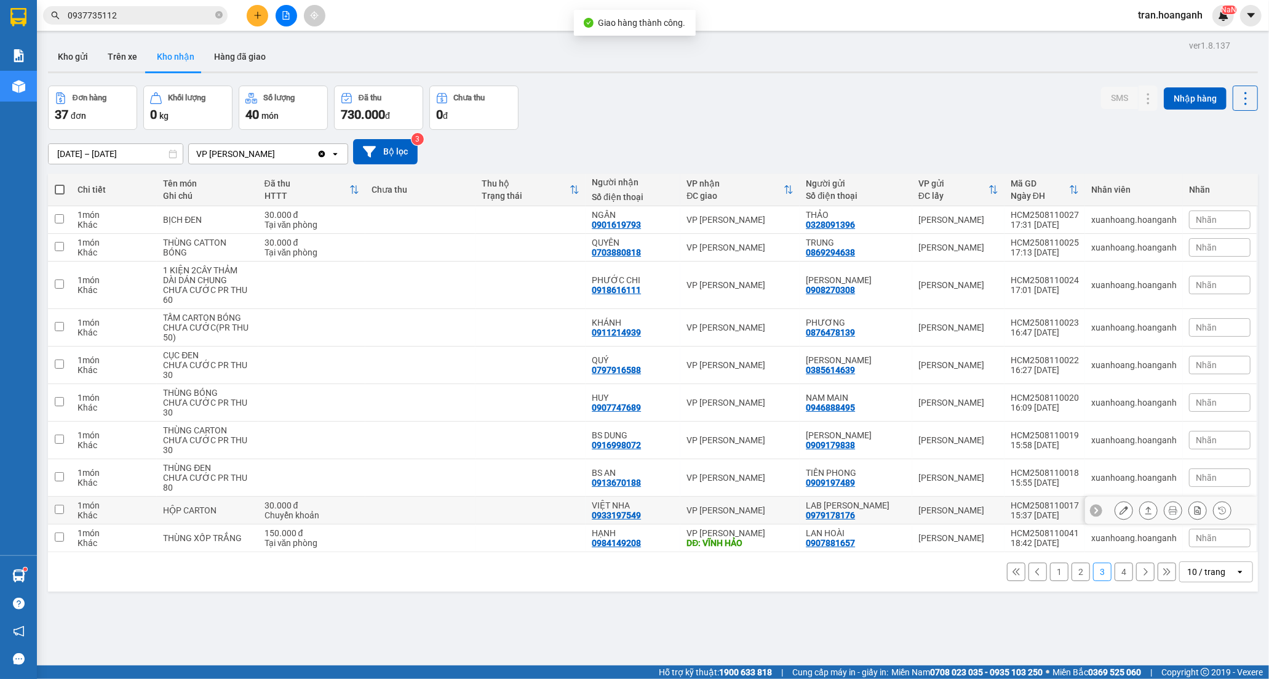
click at [654, 519] on div "VIỆT NHA 0933197549" at bounding box center [633, 510] width 82 height 20
checkbox input "true"
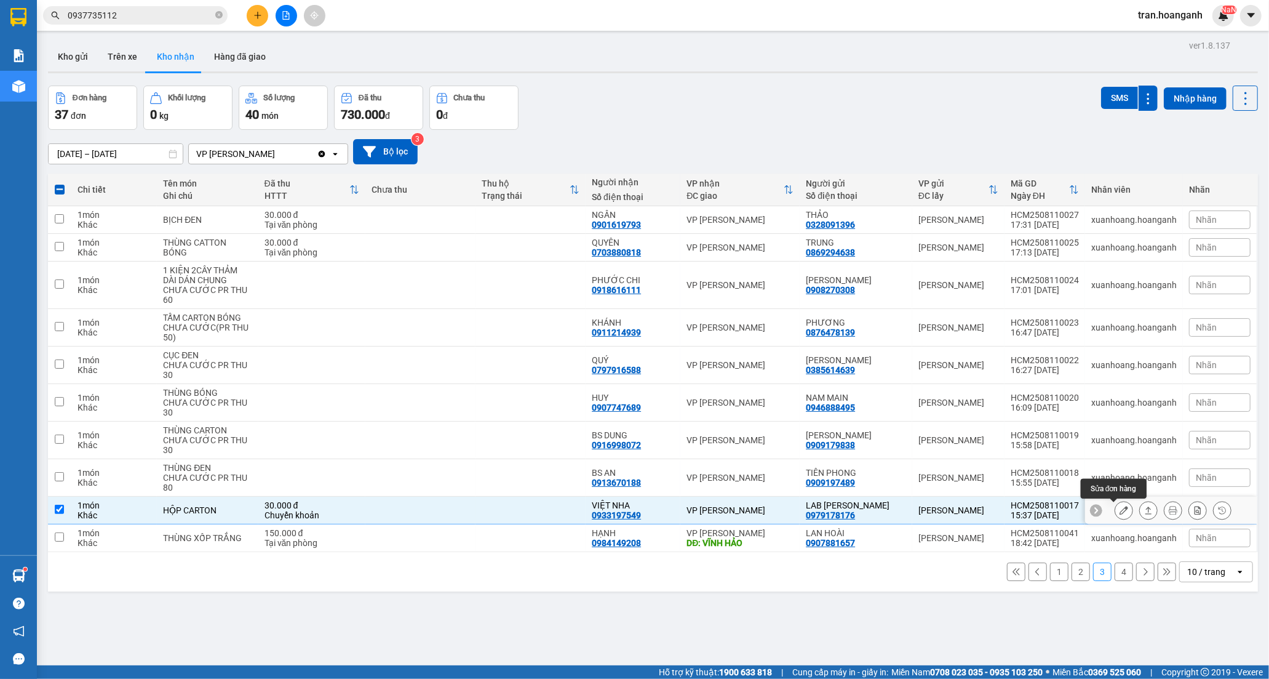
click at [1120, 512] on icon at bounding box center [1124, 510] width 9 height 9
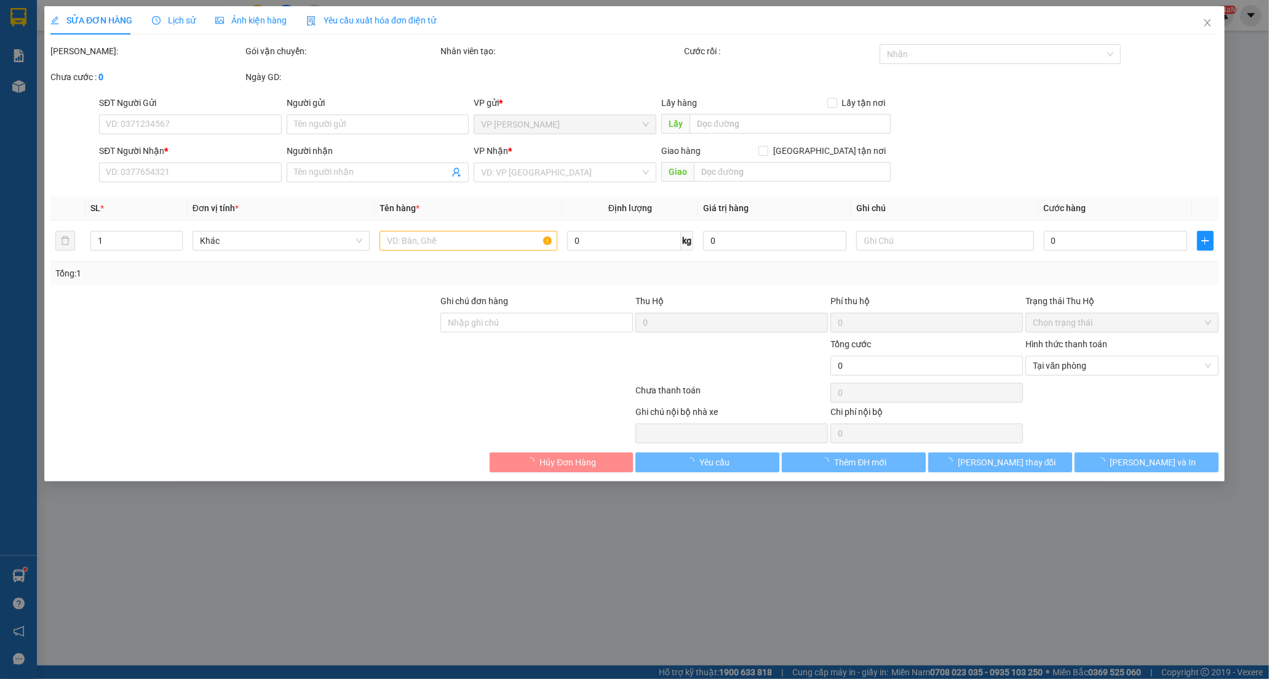
type input "0979178176"
type input "LAB [PERSON_NAME]"
type input "0933197549"
type input "VIỆT NHA"
type input "30.000"
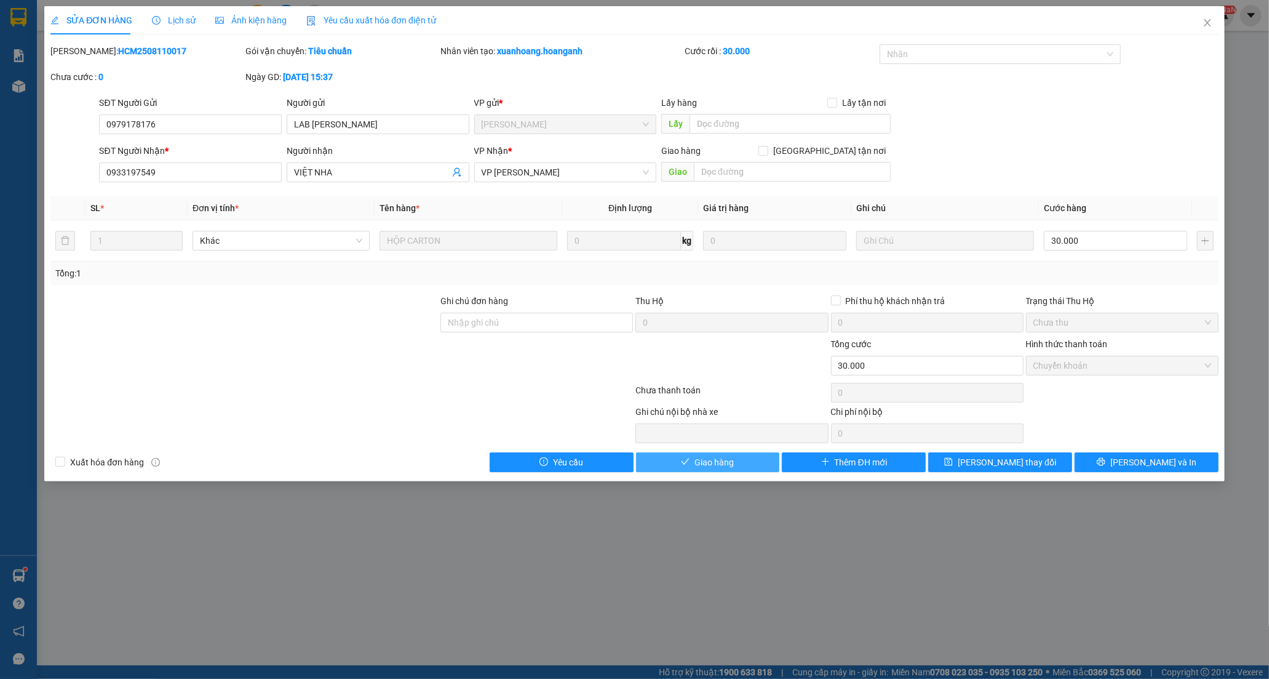
click at [711, 465] on span "Giao hàng" at bounding box center [714, 462] width 39 height 14
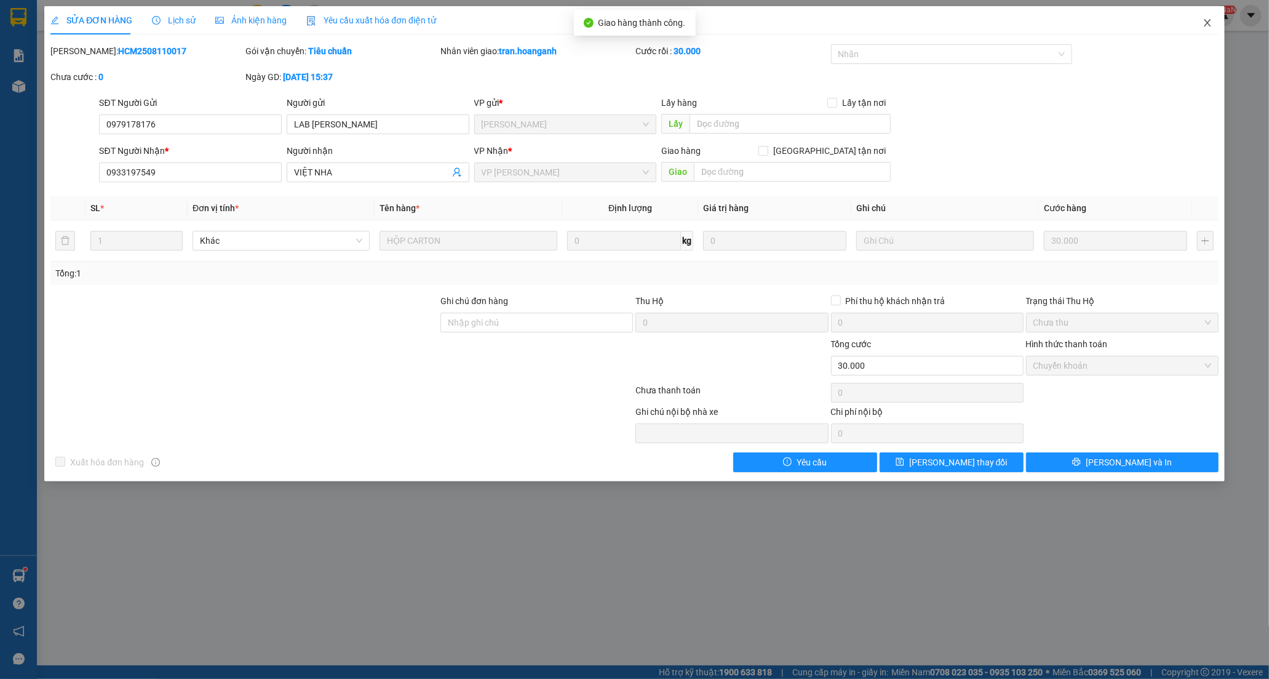
click at [1206, 23] on icon "close" at bounding box center [1208, 23] width 10 height 10
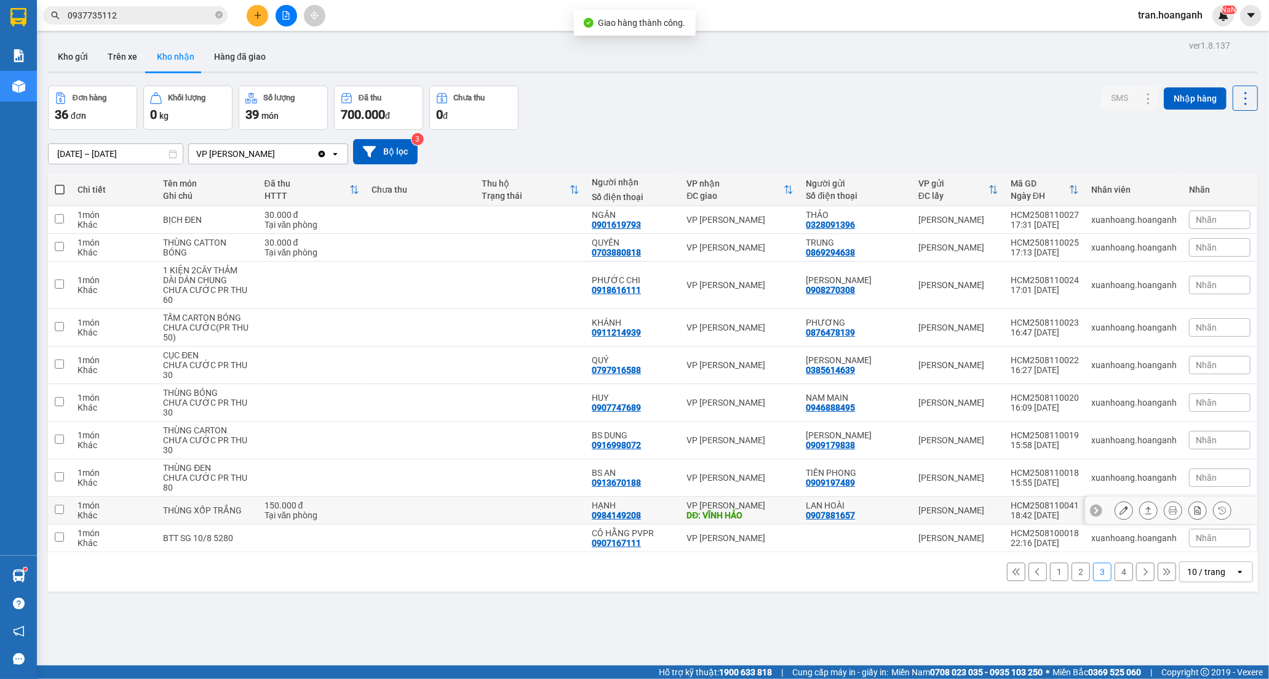
drag, startPoint x: 678, startPoint y: 505, endPoint x: 806, endPoint y: 511, distance: 128.1
click at [679, 505] on td "HẠNH 0984149208" at bounding box center [633, 510] width 95 height 28
checkbox input "true"
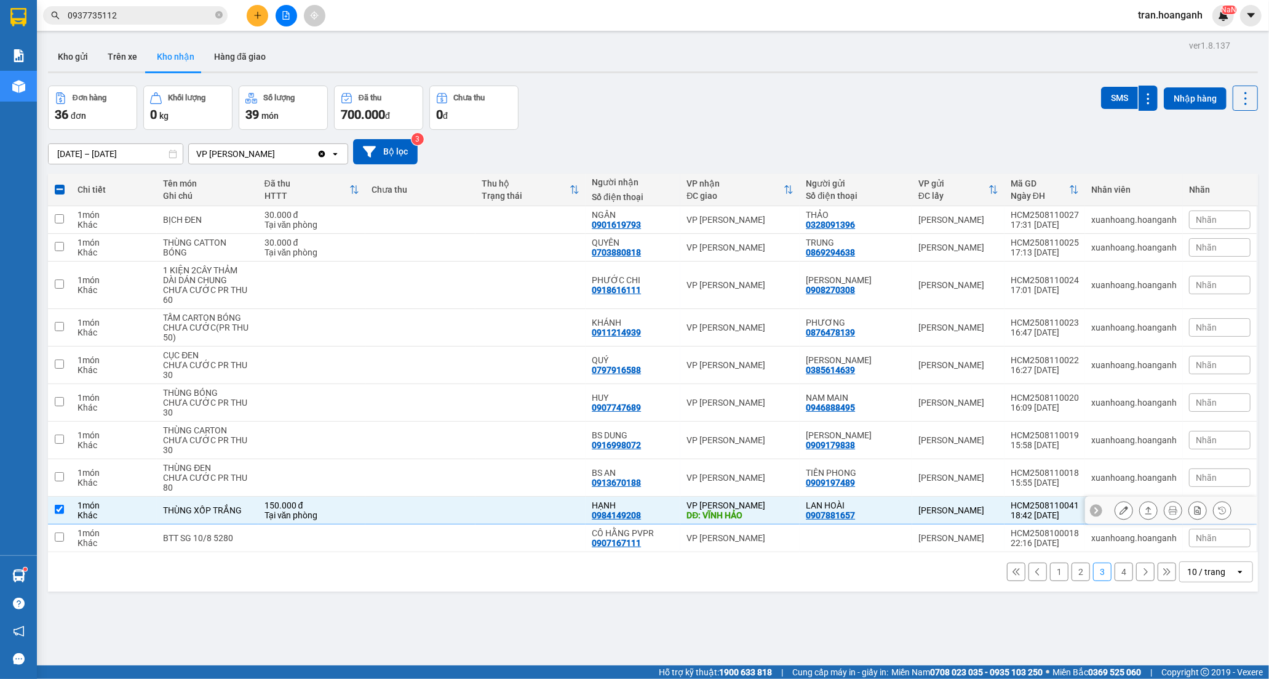
click at [1115, 513] on button at bounding box center [1123, 511] width 17 height 22
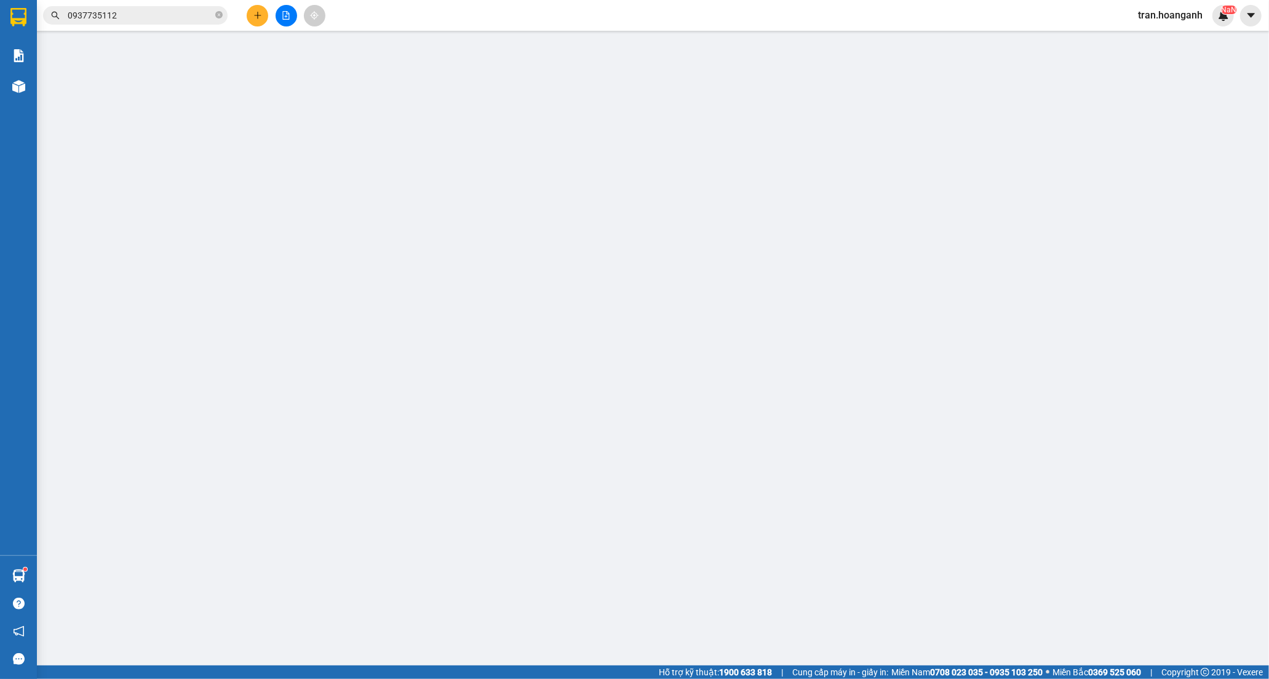
type input "0907881657"
type input "LAN HOÀI"
type input "0984149208"
type input "HẠNH"
type input "VĨNH HẢO"
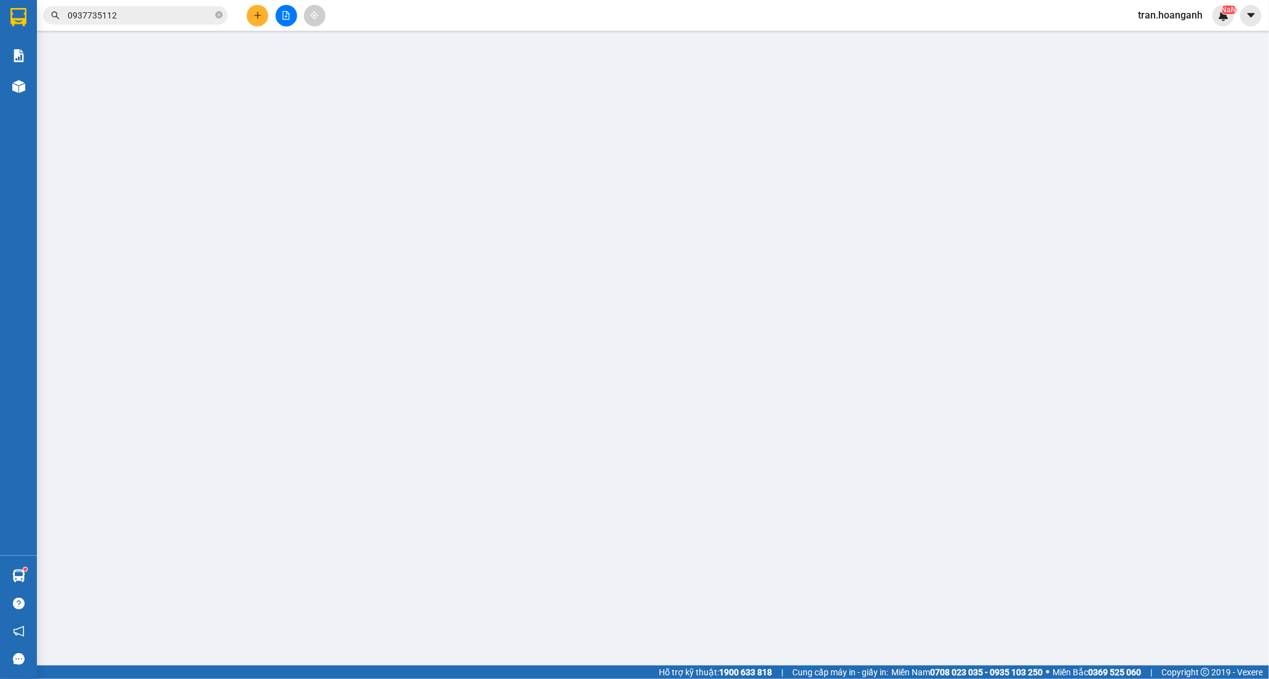
type input "150.000"
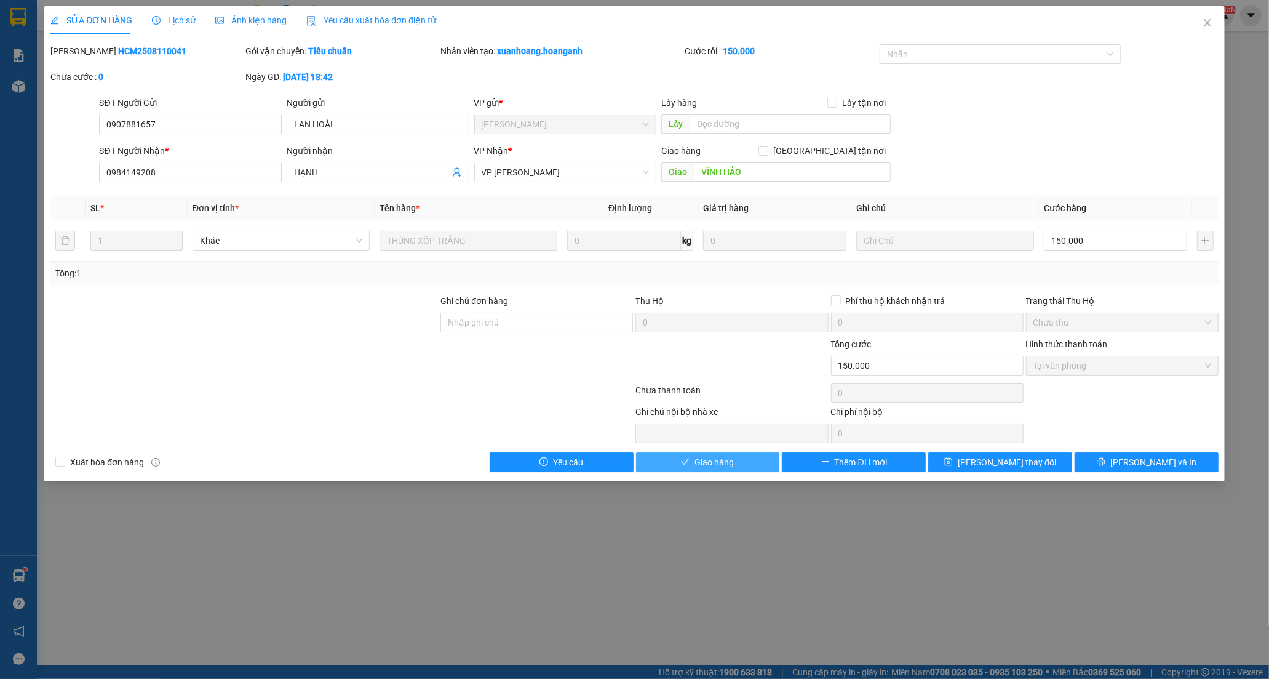
click at [696, 463] on span "Giao hàng" at bounding box center [714, 462] width 39 height 14
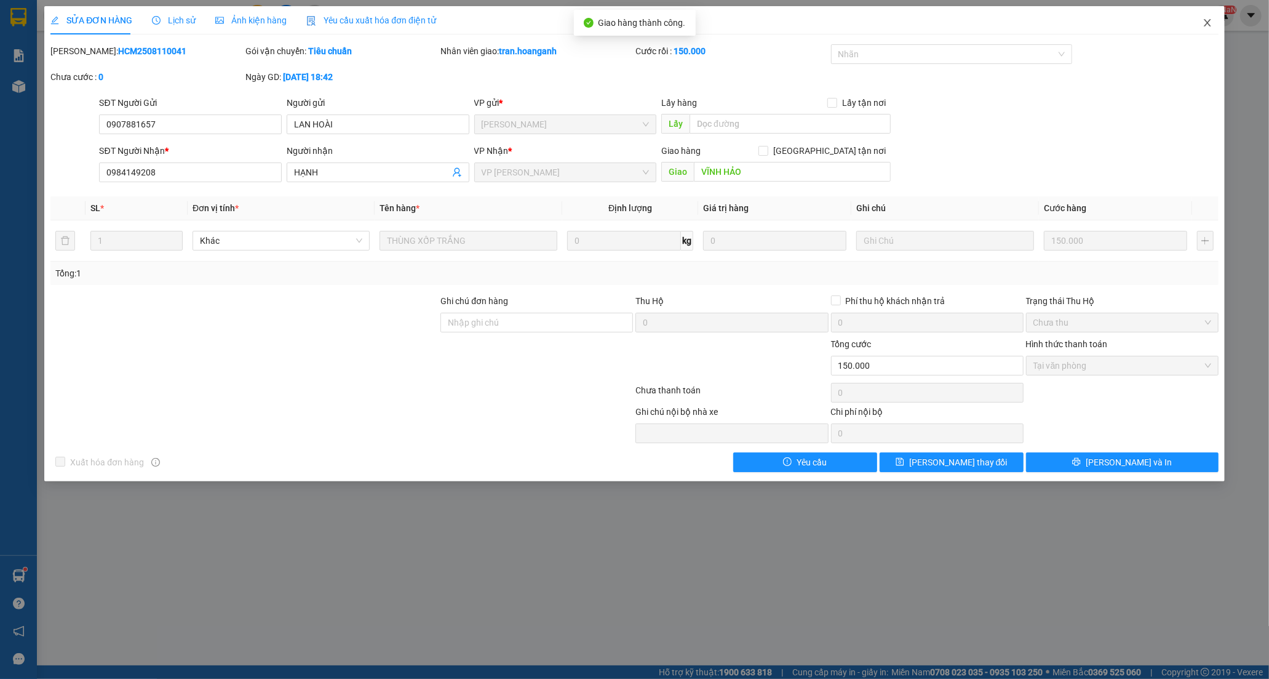
drag, startPoint x: 1209, startPoint y: 26, endPoint x: 1024, endPoint y: 678, distance: 677.4
click at [1209, 26] on icon "close" at bounding box center [1207, 22] width 7 height 7
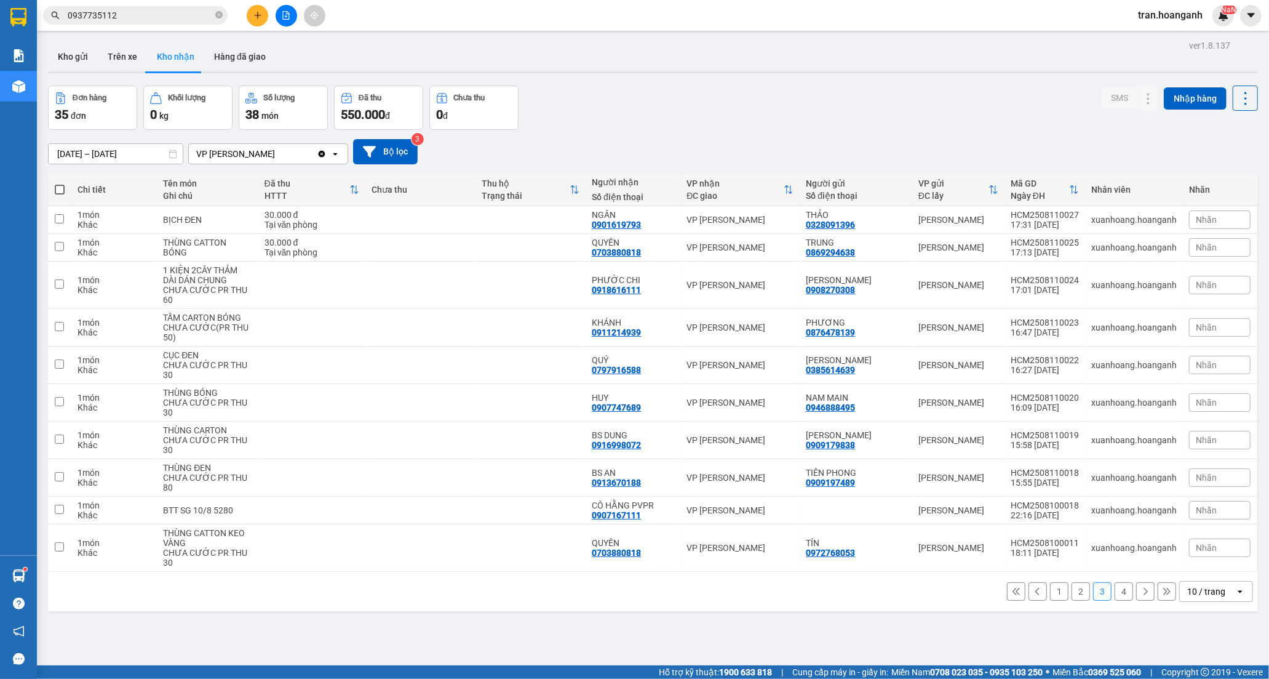
click at [1117, 594] on button "4" at bounding box center [1124, 591] width 18 height 18
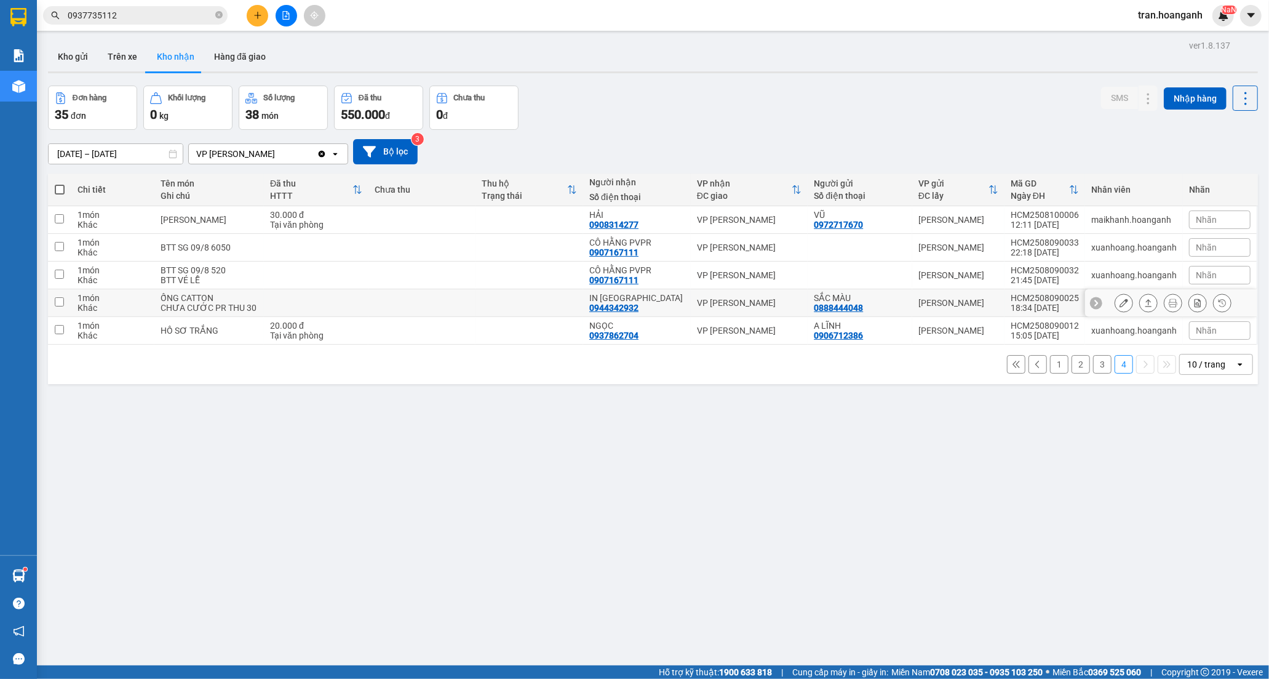
click at [613, 312] on div "0944342932" at bounding box center [613, 308] width 49 height 10
click at [1120, 306] on icon at bounding box center [1124, 302] width 9 height 9
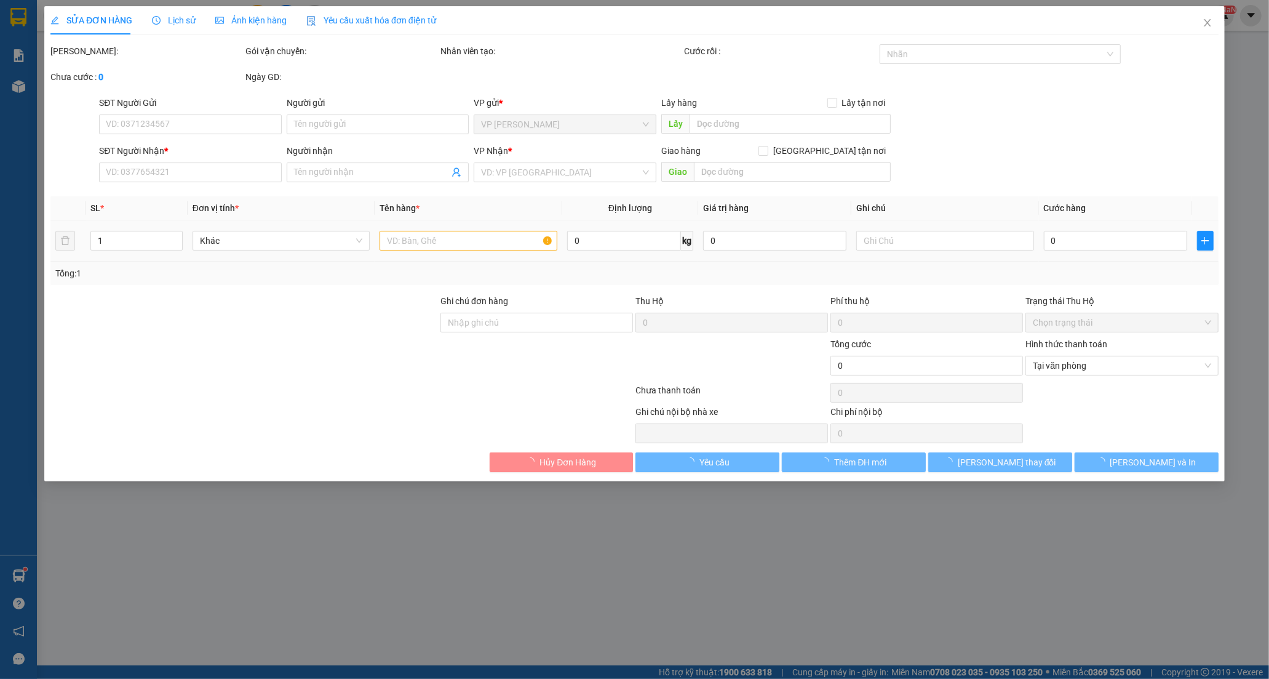
type input "0888444048"
type input "SẮC MÀU"
type input "0944342932"
type input "IN NINH THUẬN"
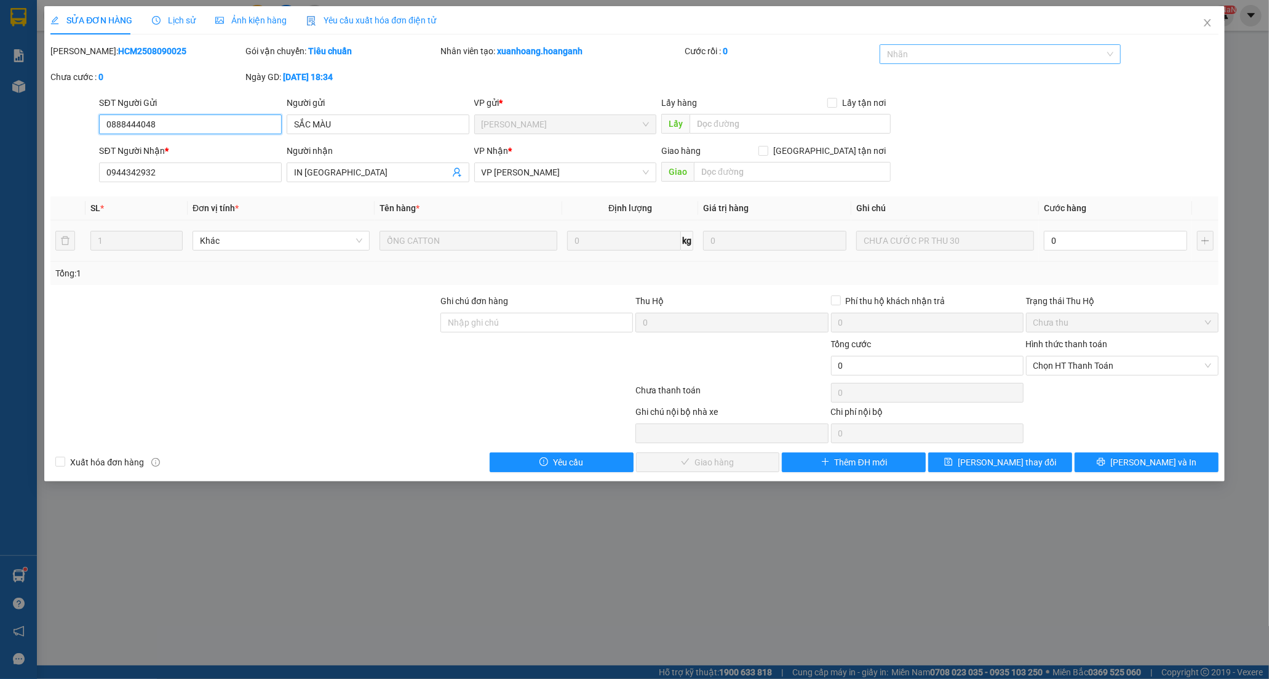
click at [926, 60] on div at bounding box center [994, 54] width 223 height 15
click at [923, 74] on div "CÔNG NỢ" at bounding box center [1000, 79] width 226 height 14
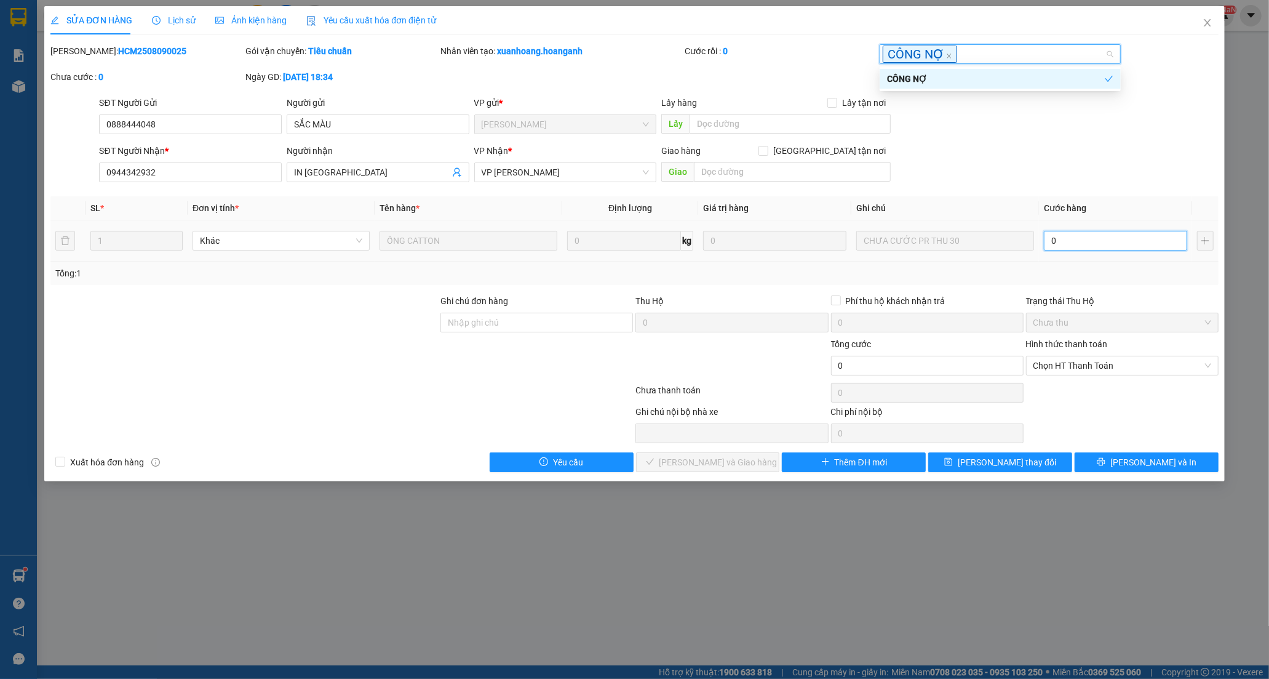
click at [1064, 244] on input "0" at bounding box center [1115, 241] width 143 height 20
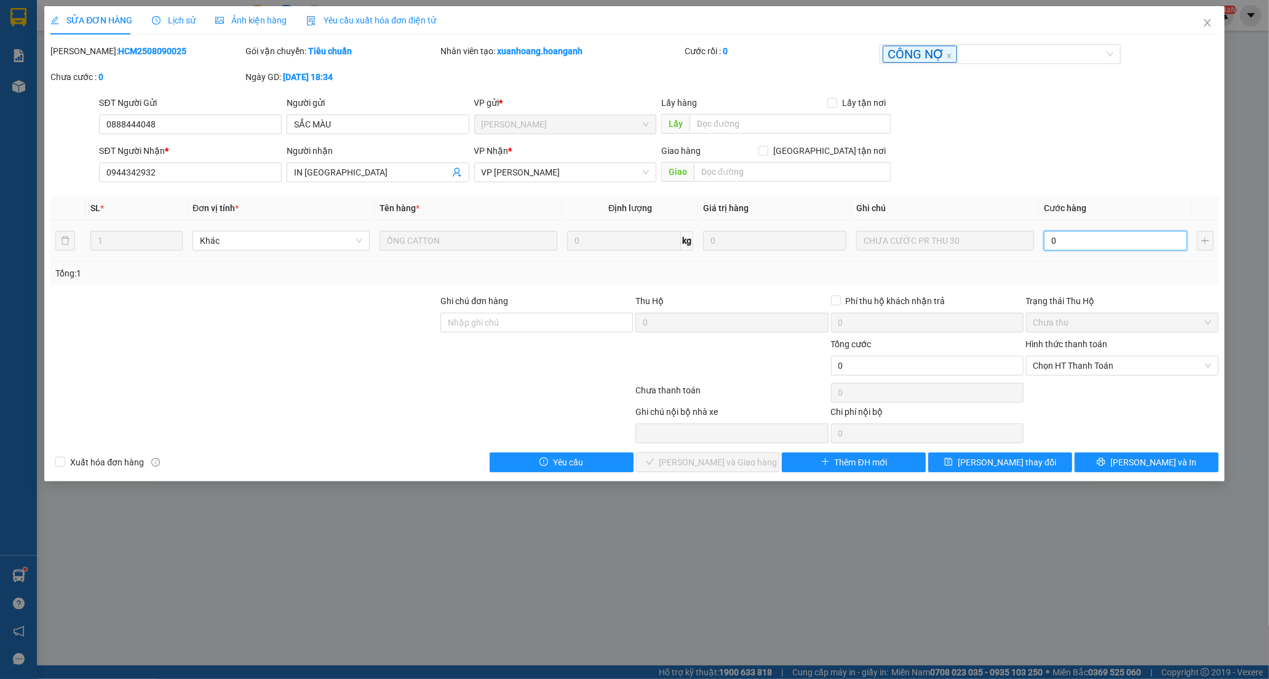
type input "3"
type input "30"
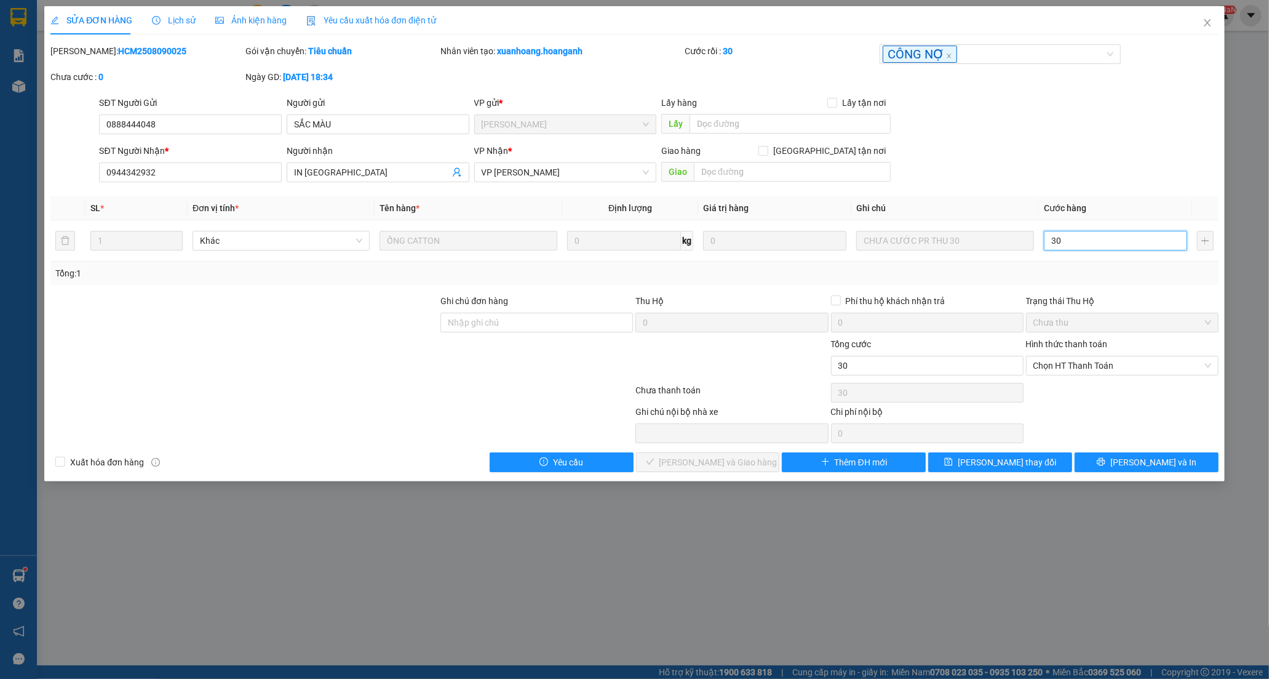
drag, startPoint x: 1061, startPoint y: 359, endPoint x: 1066, endPoint y: 375, distance: 17.3
click at [1061, 360] on span "Chọn HT Thanh Toán" at bounding box center [1122, 365] width 178 height 18
type input "30"
type input "30.000"
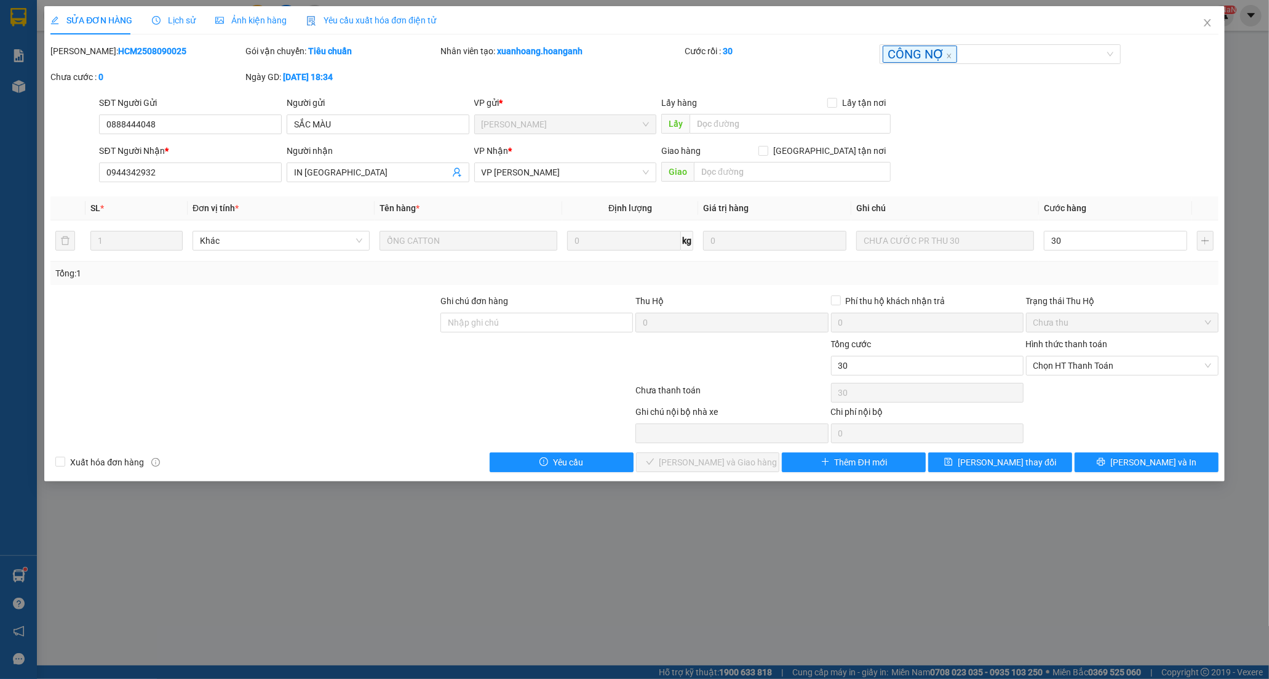
type input "30.000"
click at [1068, 382] on div "Tại văn phòng" at bounding box center [1122, 390] width 193 height 20
type input "0"
click at [1011, 456] on span "[PERSON_NAME] thay đổi" at bounding box center [1007, 462] width 98 height 14
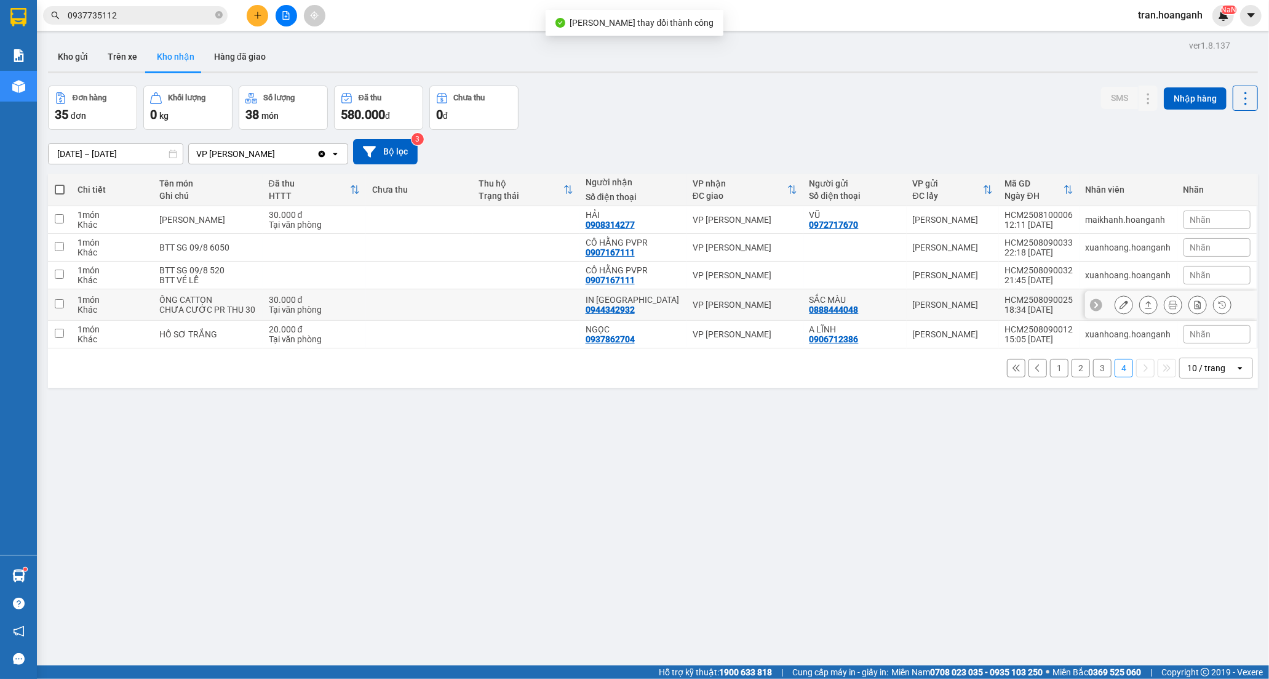
click at [631, 305] on div "IN NINH THUẬN" at bounding box center [633, 300] width 95 height 10
checkbox input "true"
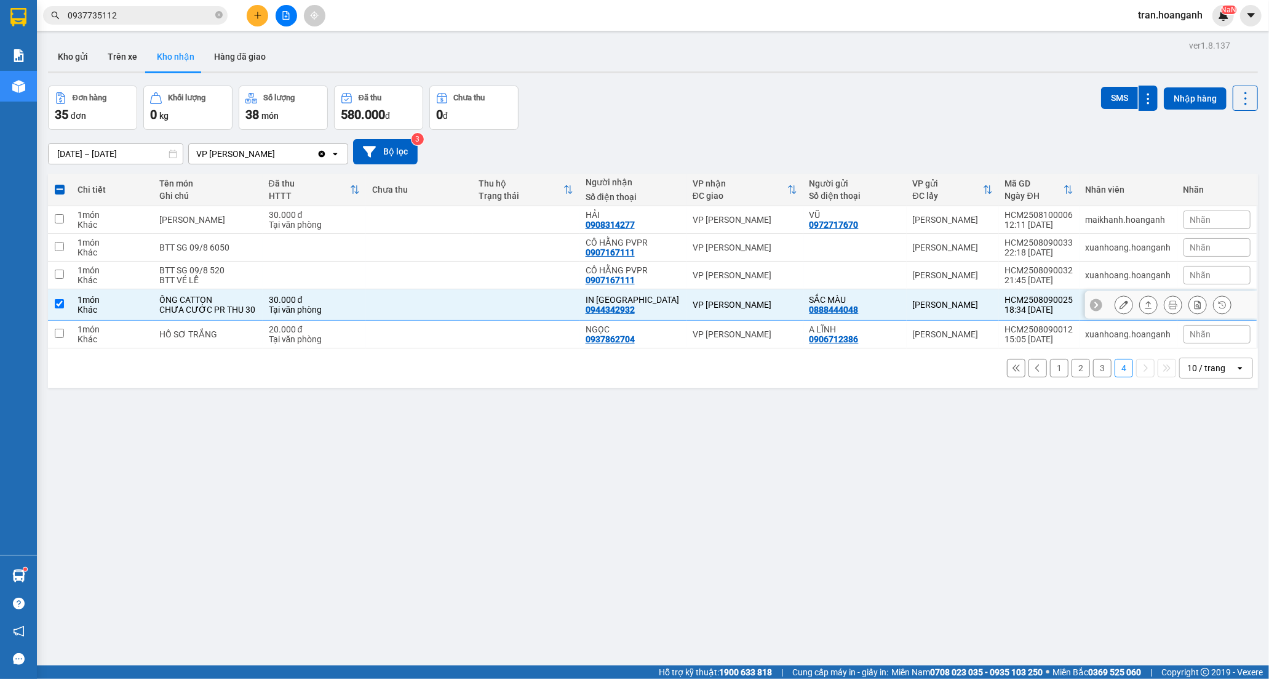
click at [1115, 304] on button at bounding box center [1123, 305] width 17 height 22
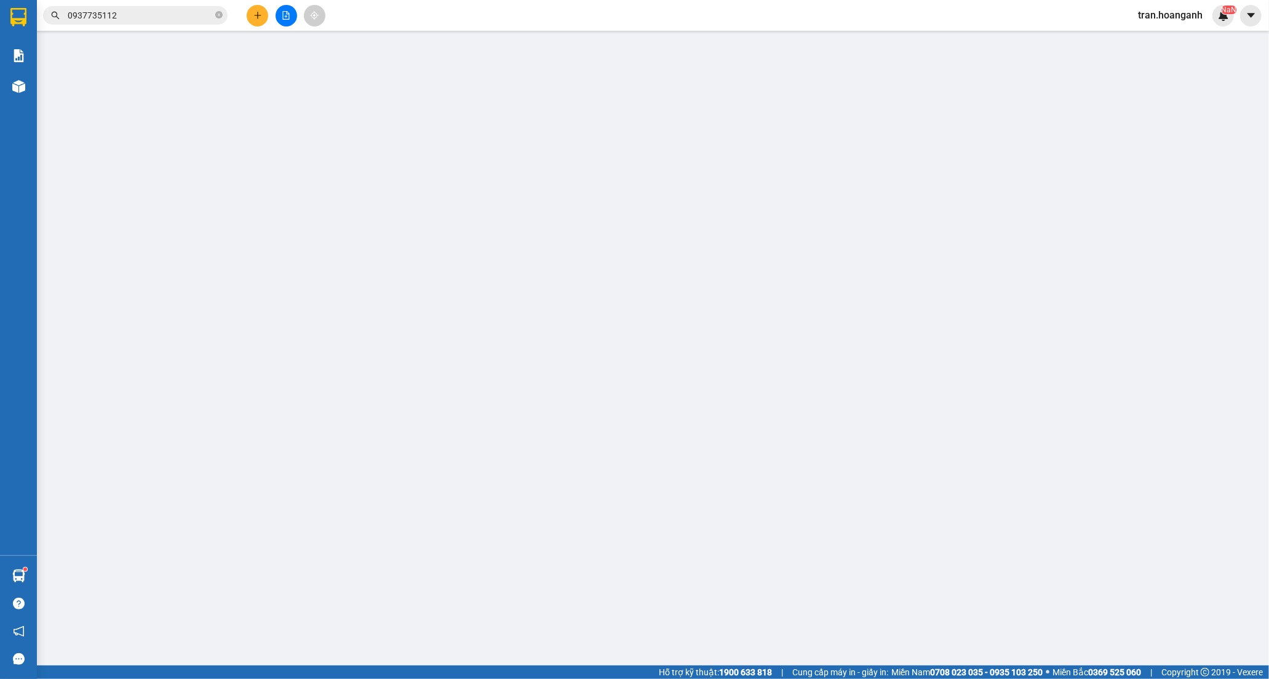
type input "0888444048"
type input "SẮC MÀU"
type input "0944342932"
type input "IN NINH THUẬN"
type input "30.000"
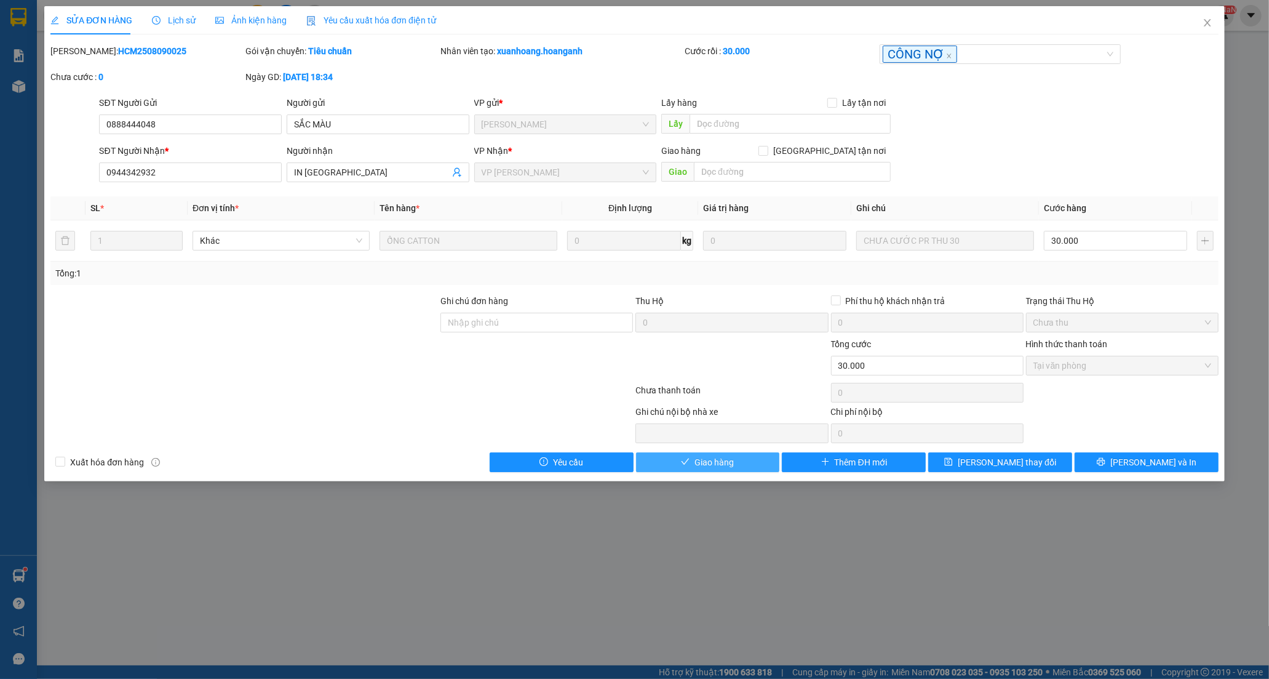
click at [727, 460] on span "Giao hàng" at bounding box center [714, 462] width 39 height 14
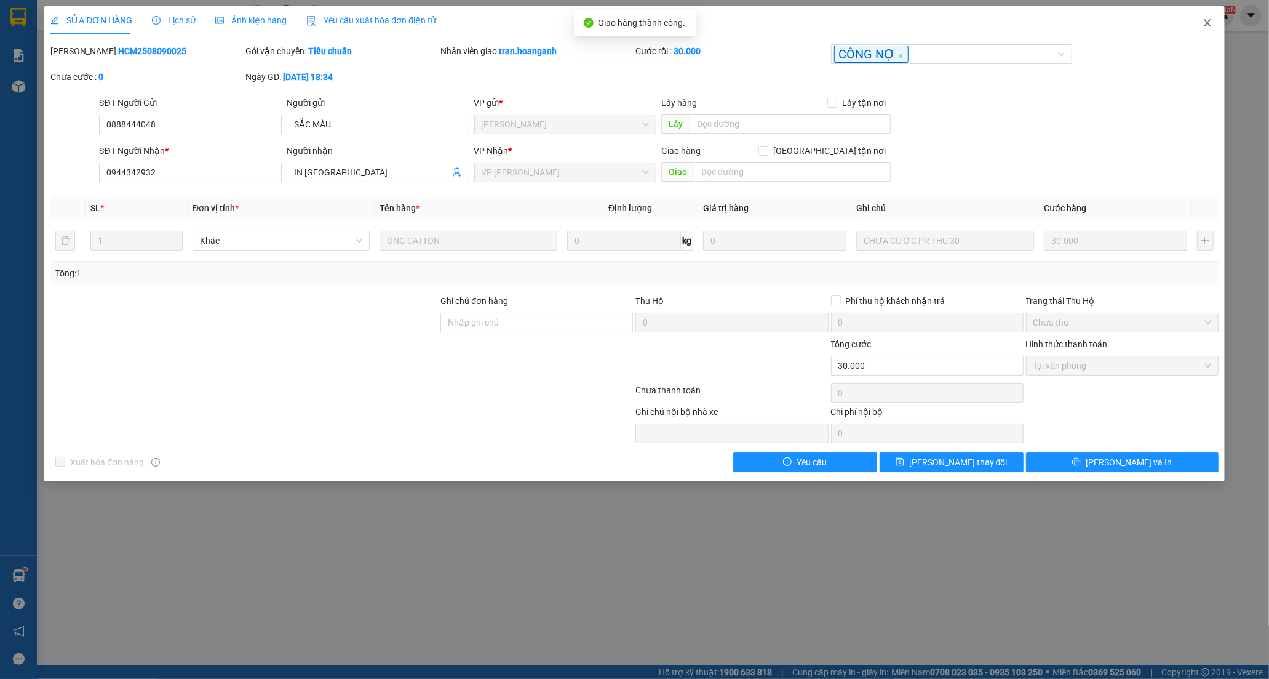
click at [1204, 25] on icon "close" at bounding box center [1208, 23] width 10 height 10
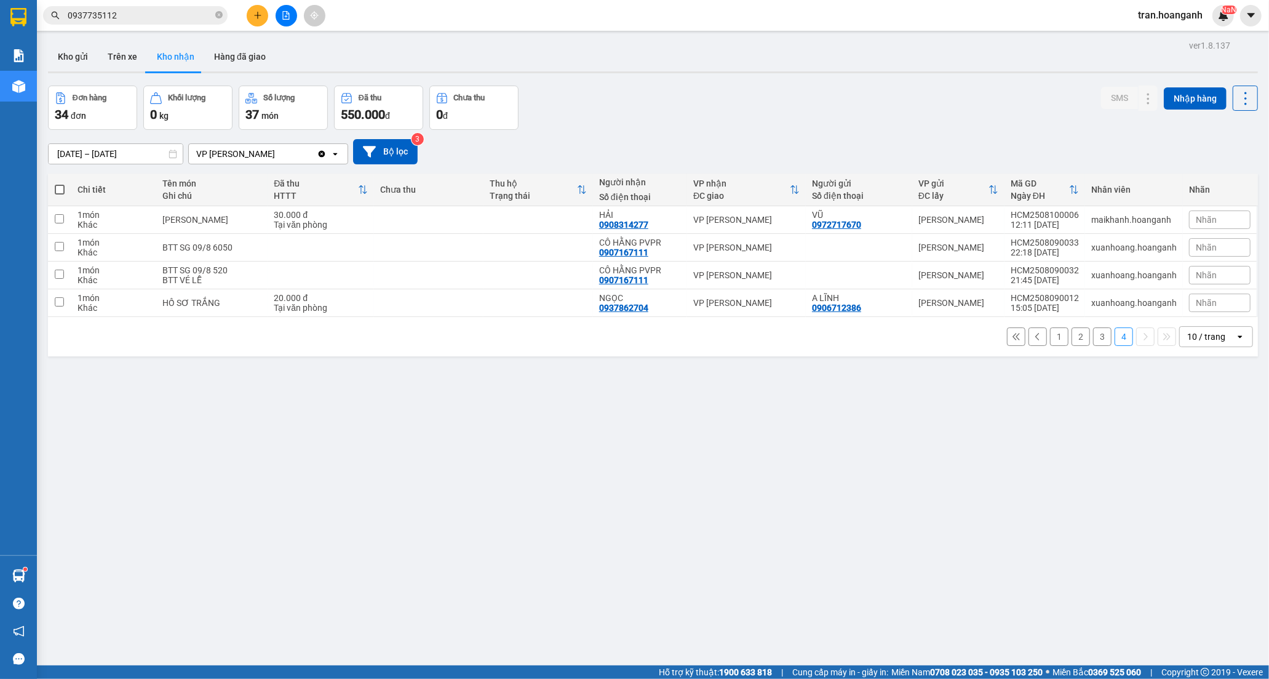
click at [1097, 332] on button "3" at bounding box center [1102, 336] width 18 height 18
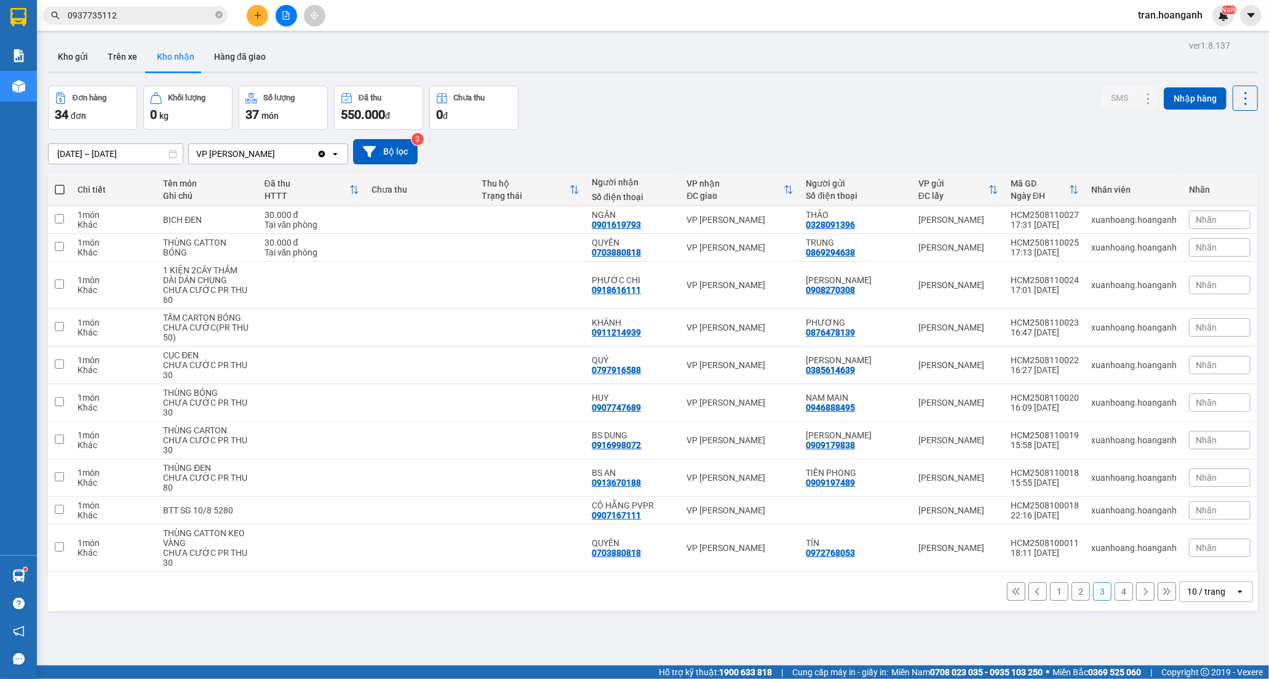
click at [1050, 589] on button "1" at bounding box center [1059, 591] width 18 height 18
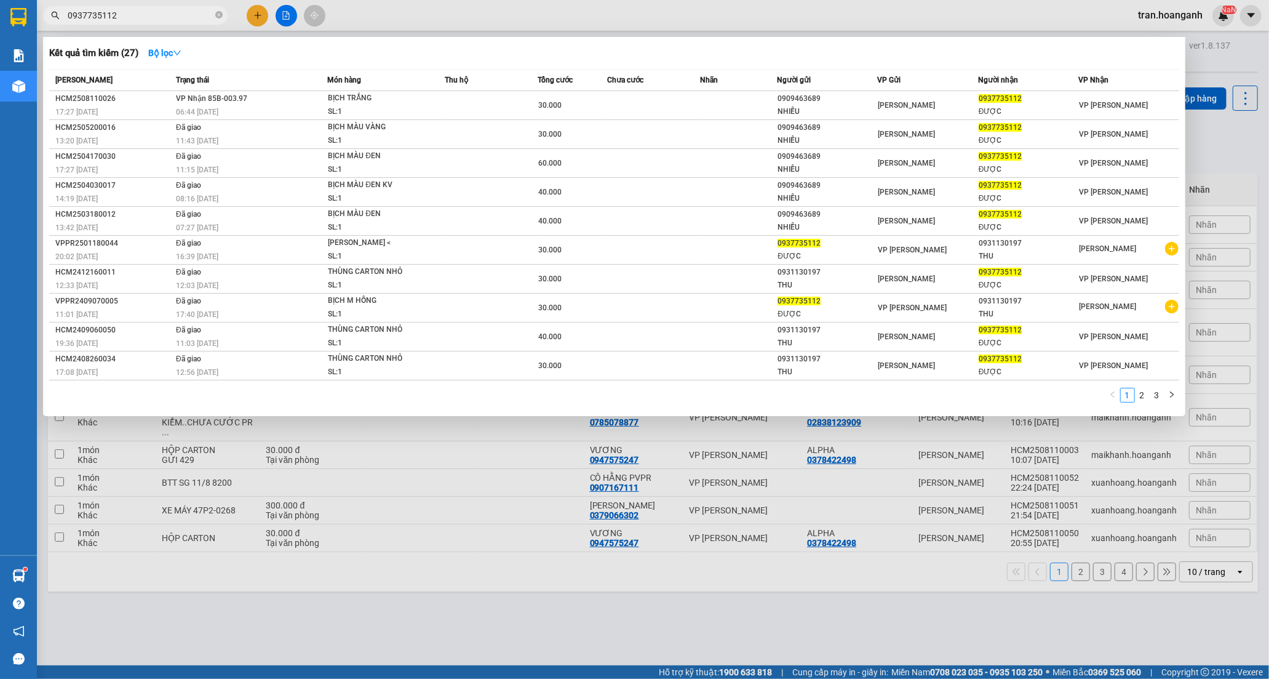
click at [173, 7] on span "0937735112" at bounding box center [135, 15] width 185 height 18
click at [170, 16] on input "0937735112" at bounding box center [140, 16] width 145 height 14
type input "0"
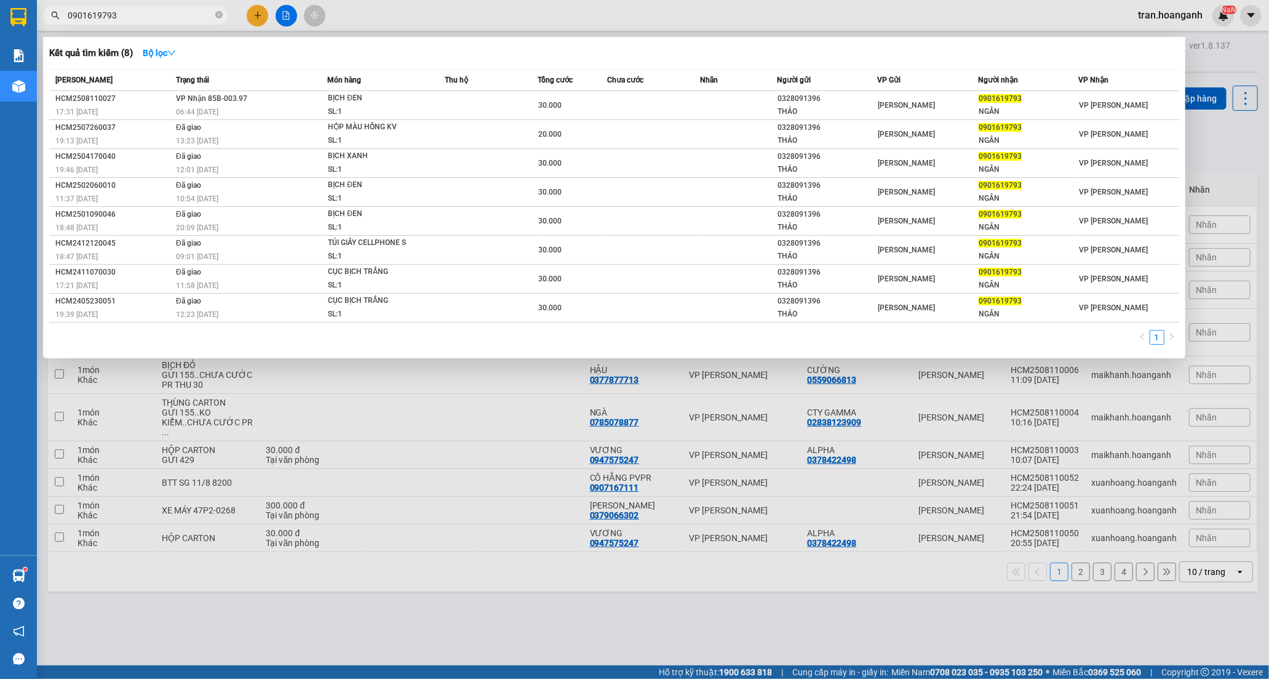
type input "0901619793"
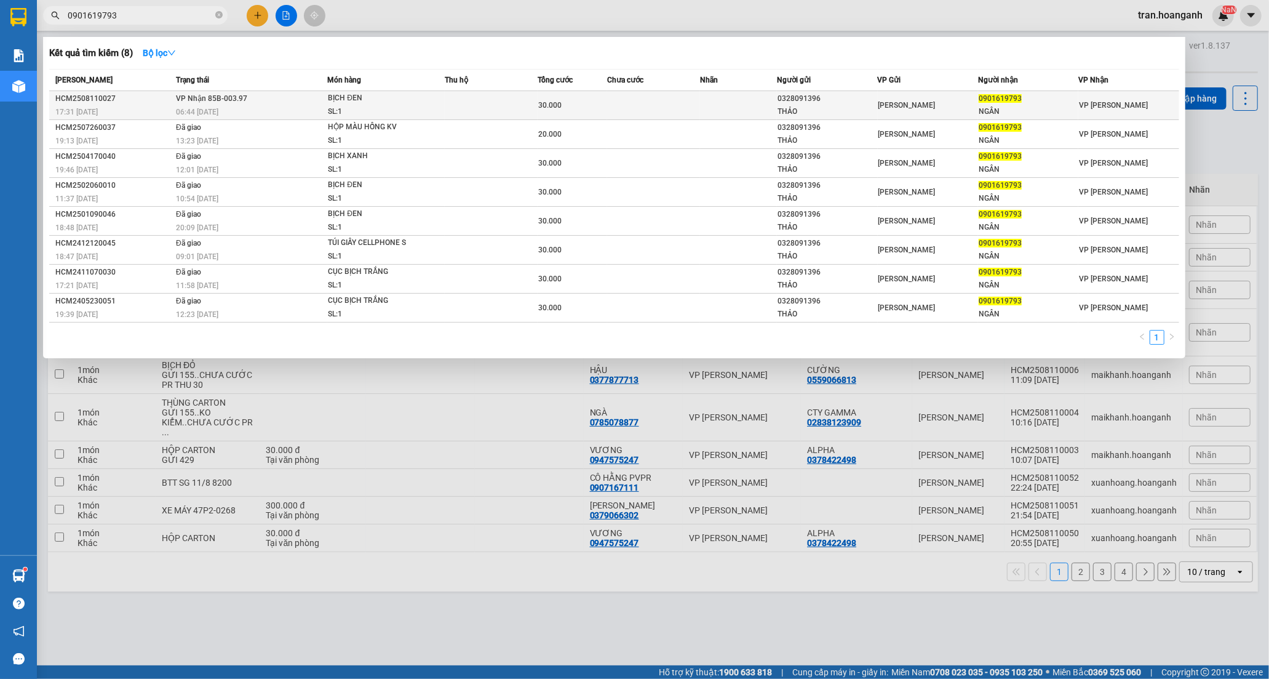
click at [394, 108] on div "SL: 1" at bounding box center [374, 112] width 92 height 14
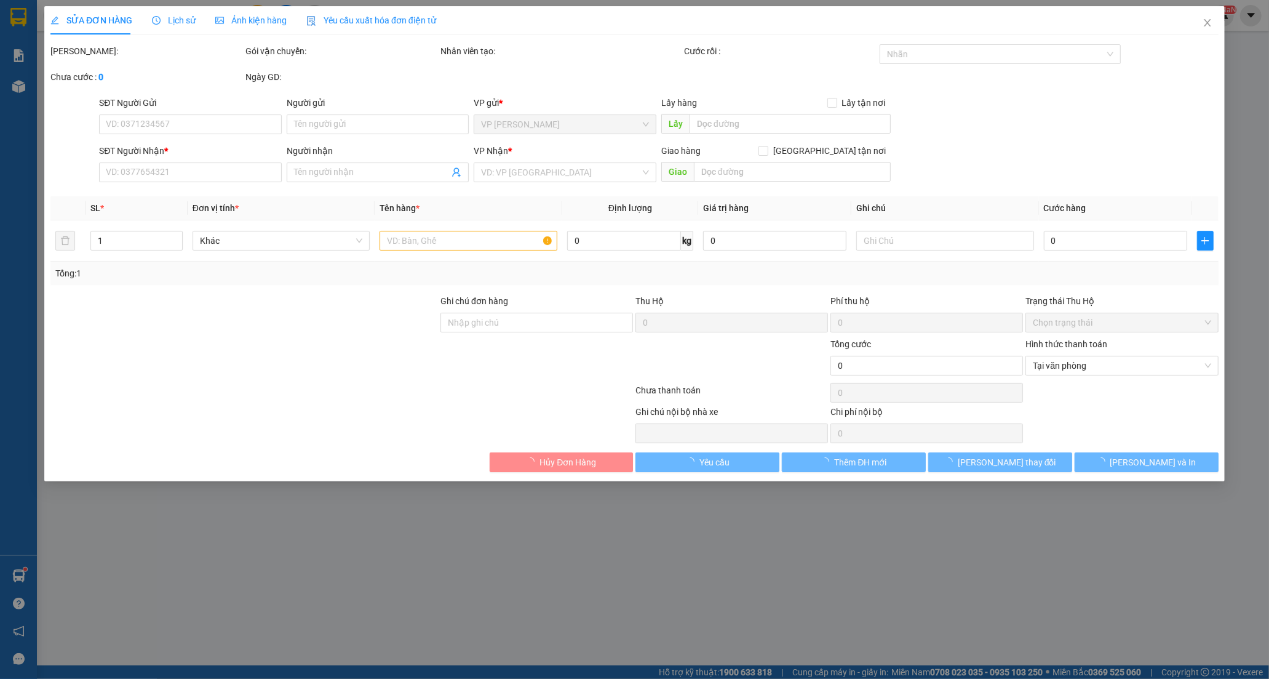
type input "0328091396"
type input "THẢO"
type input "0901619793"
type input "NGÂN"
type input "30.000"
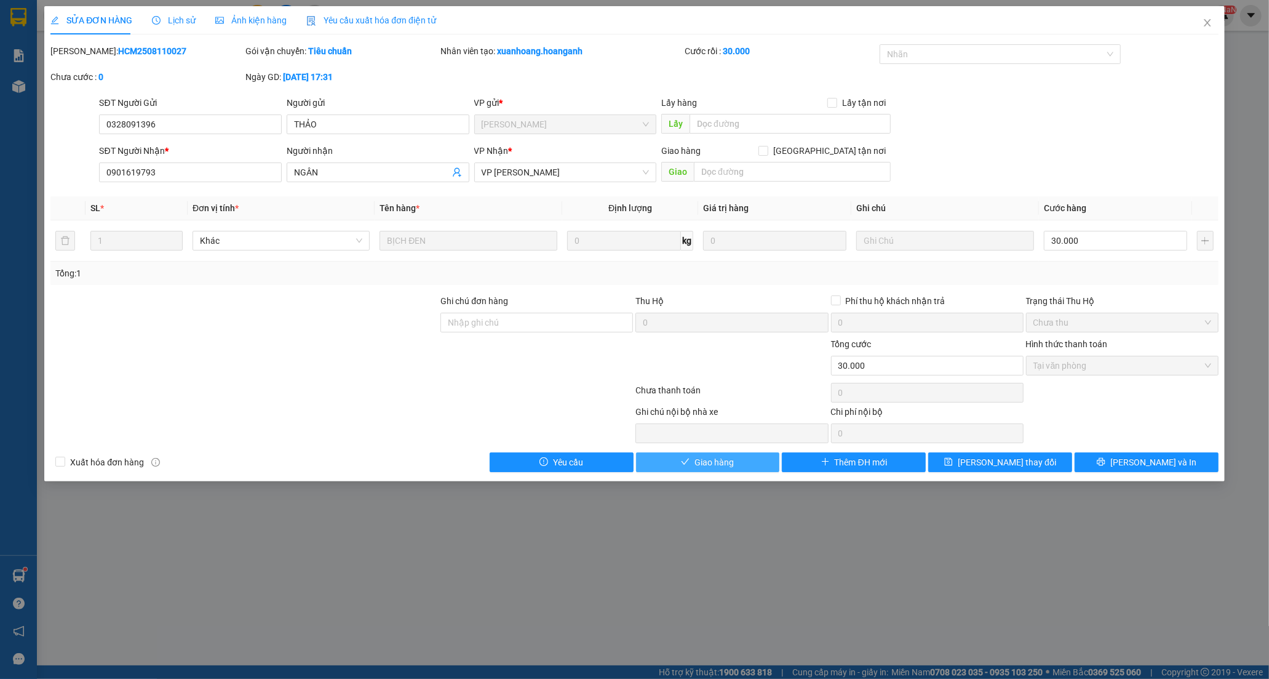
click at [724, 464] on span "Giao hàng" at bounding box center [714, 462] width 39 height 14
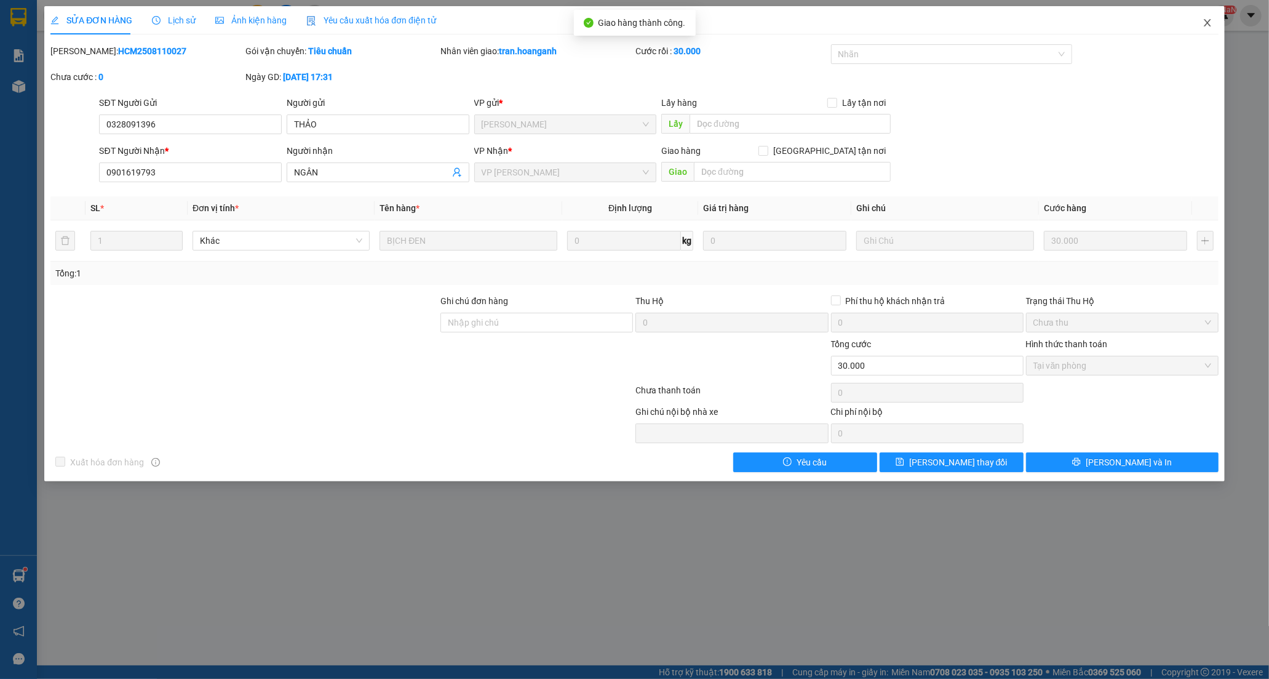
click at [1213, 23] on span "Close" at bounding box center [1207, 23] width 34 height 34
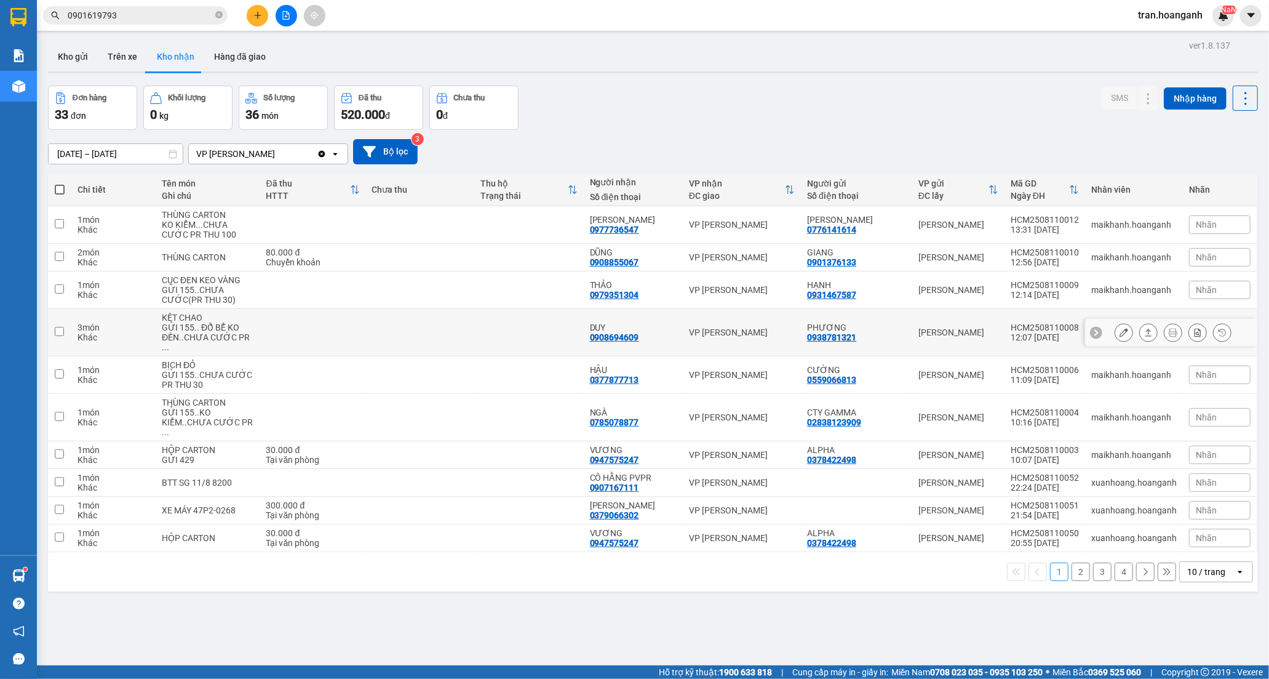
click at [581, 329] on td at bounding box center [529, 332] width 109 height 47
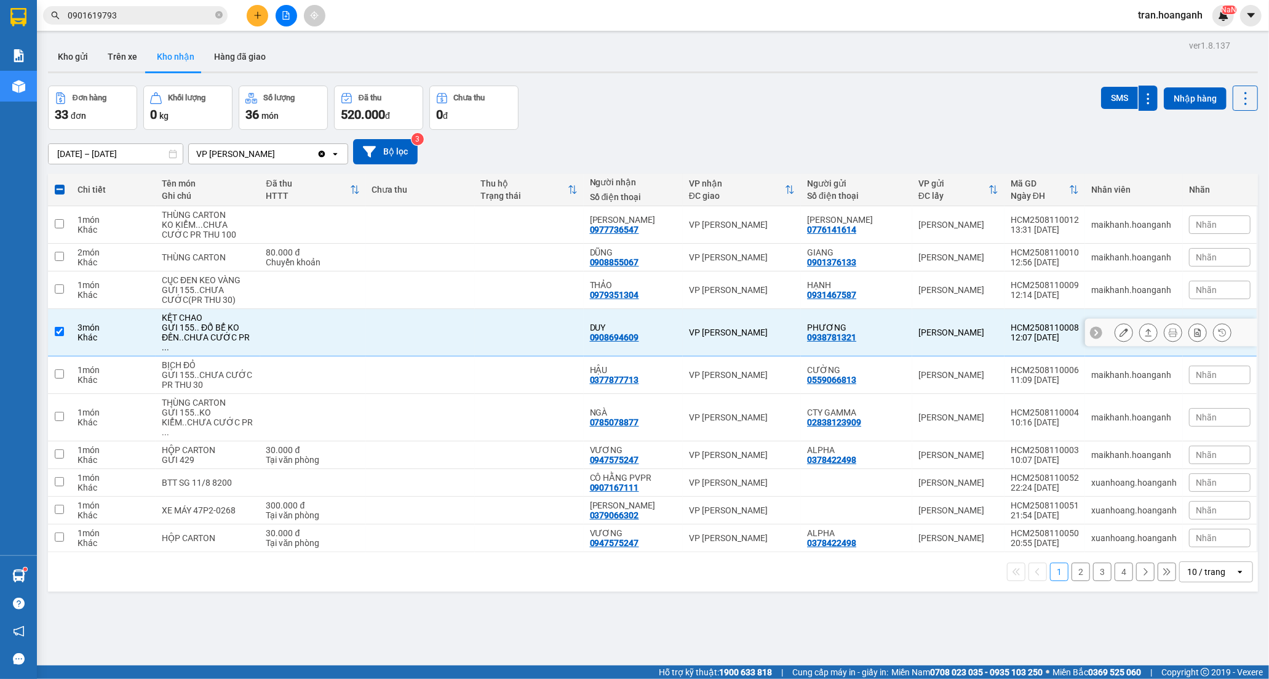
click at [584, 329] on td at bounding box center [529, 332] width 109 height 47
checkbox input "false"
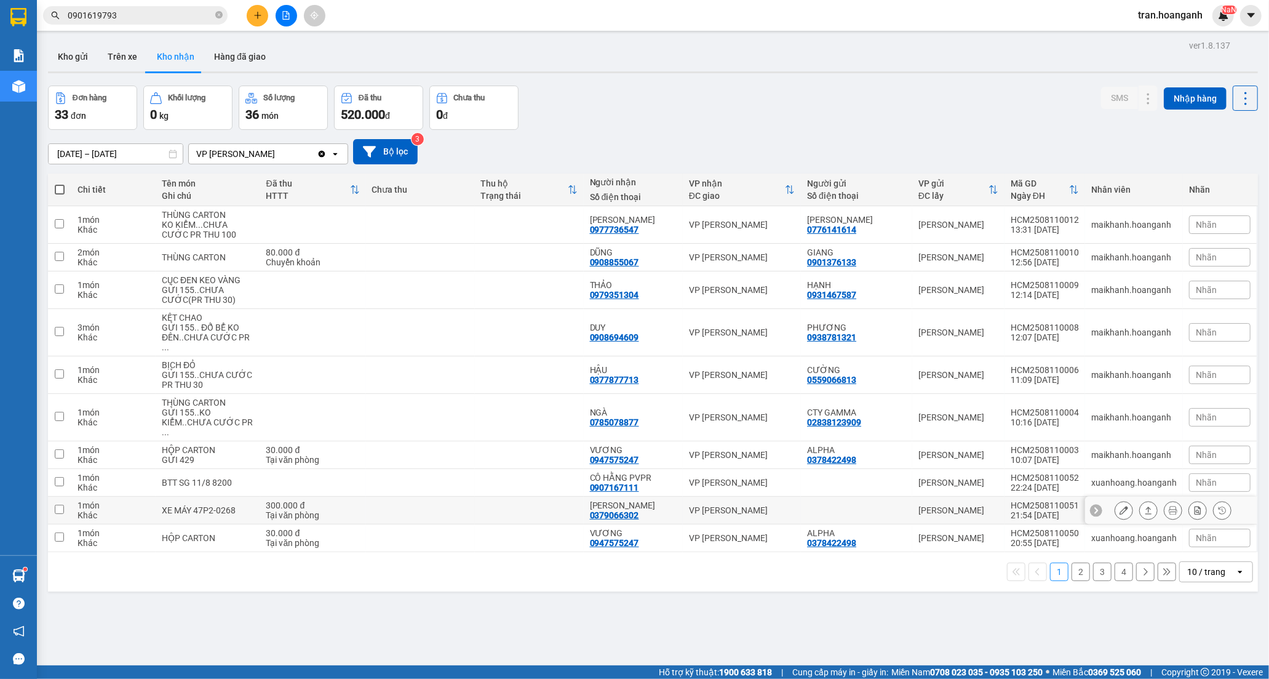
click at [622, 510] on div "0379066302" at bounding box center [614, 515] width 49 height 10
click at [1120, 506] on icon at bounding box center [1124, 510] width 9 height 9
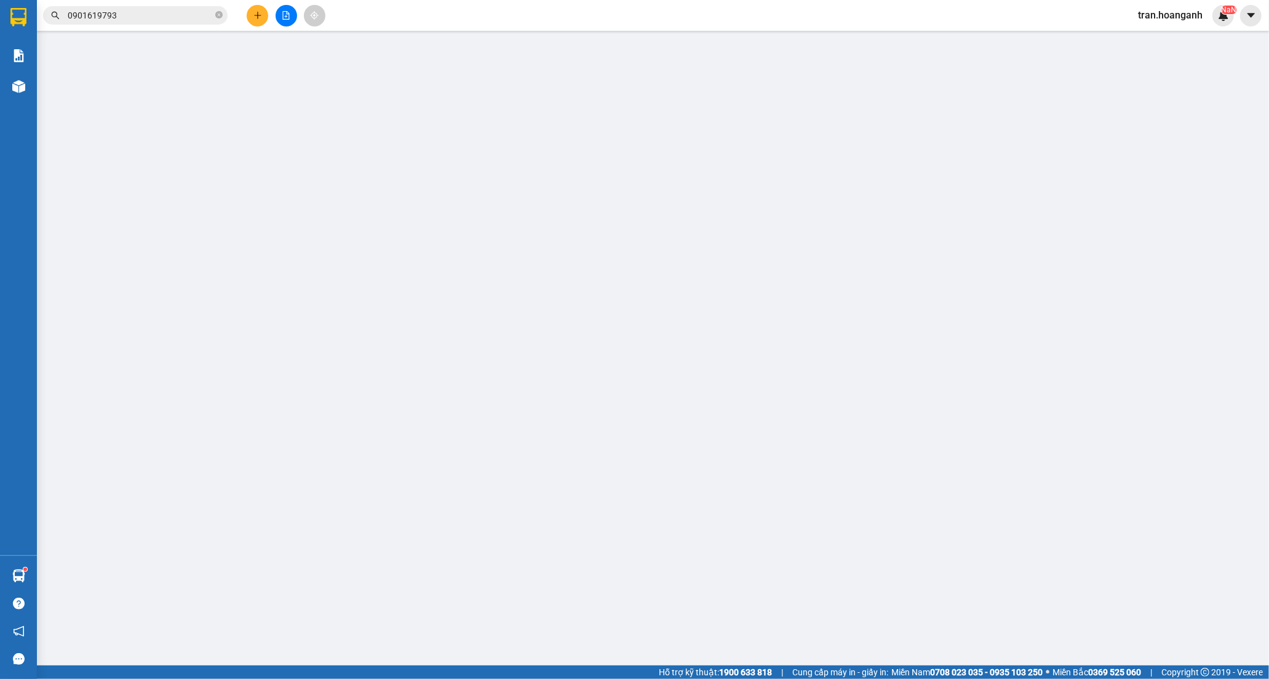
type input "0379066302"
type input "[PERSON_NAME]"
type input "300.000"
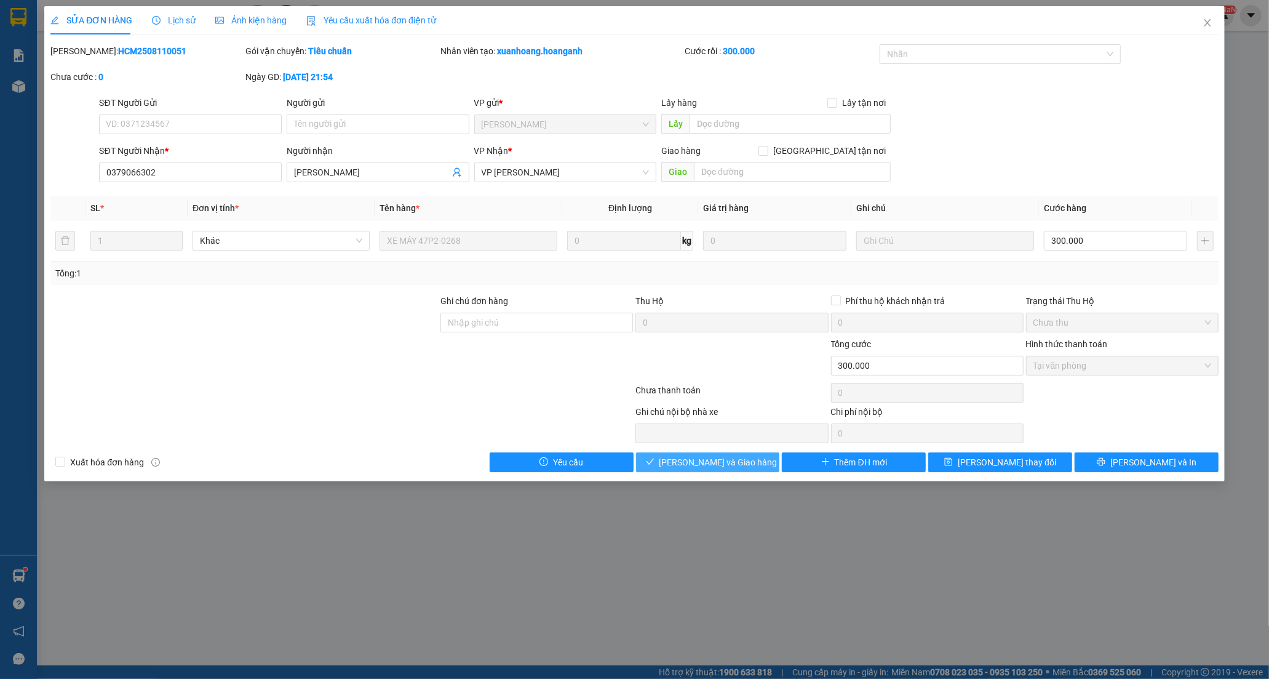
click at [733, 461] on span "[PERSON_NAME] và Giao hàng" at bounding box center [718, 462] width 118 height 14
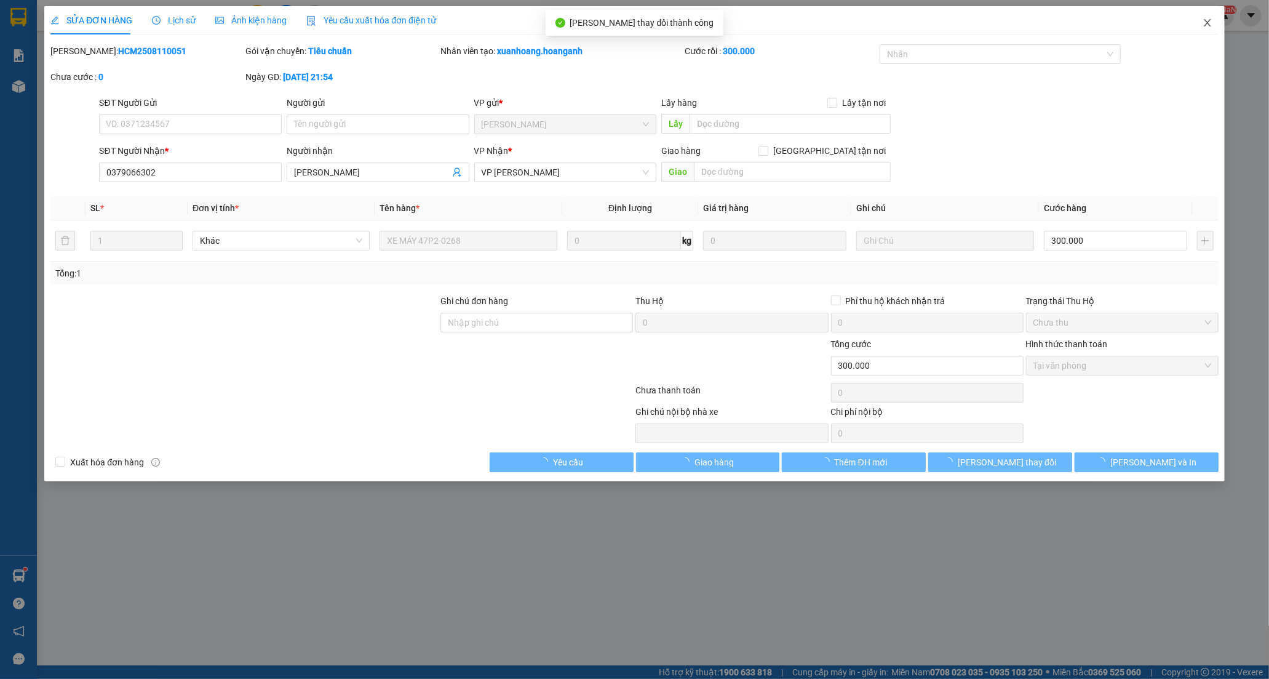
click at [1209, 25] on icon "close" at bounding box center [1208, 23] width 10 height 10
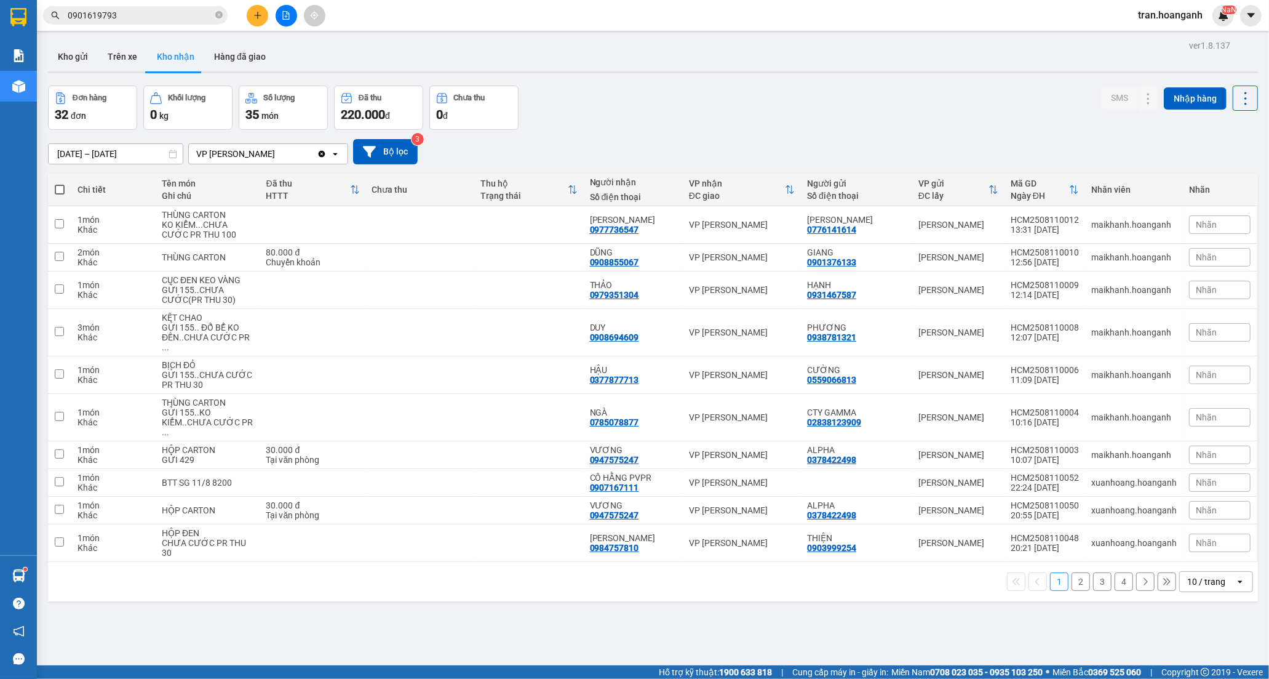
click at [1072, 572] on button "2" at bounding box center [1081, 581] width 18 height 18
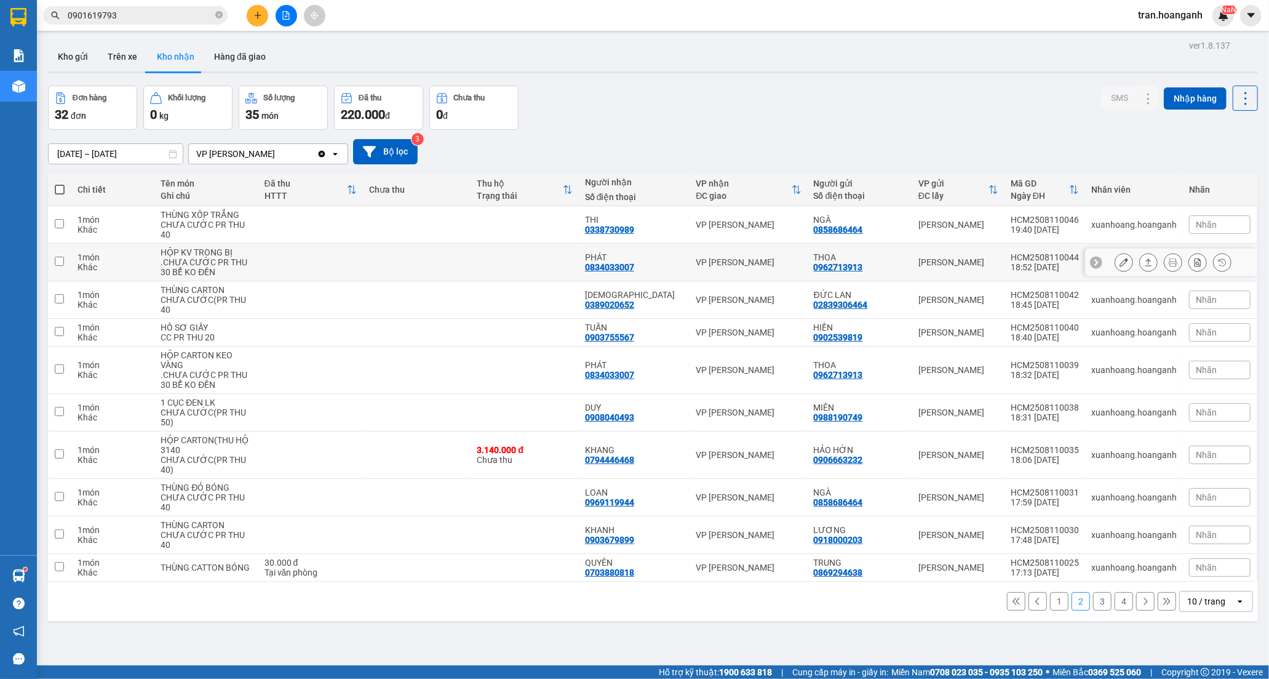
drag, startPoint x: 629, startPoint y: 255, endPoint x: 778, endPoint y: 258, distance: 148.9
click at [628, 262] on div "0834033007" at bounding box center [609, 267] width 49 height 10
click at [1120, 258] on icon at bounding box center [1124, 262] width 9 height 9
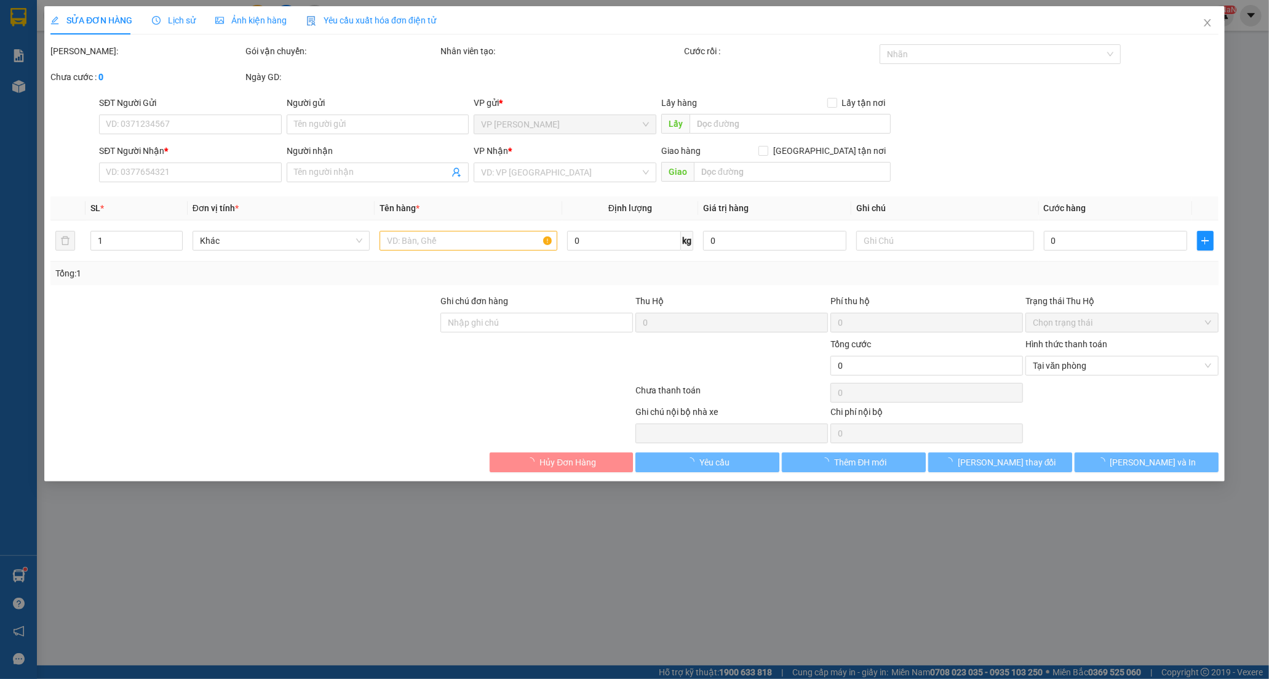
type input "0962713913"
type input "THOA"
type input "0834033007"
type input "PHÁT"
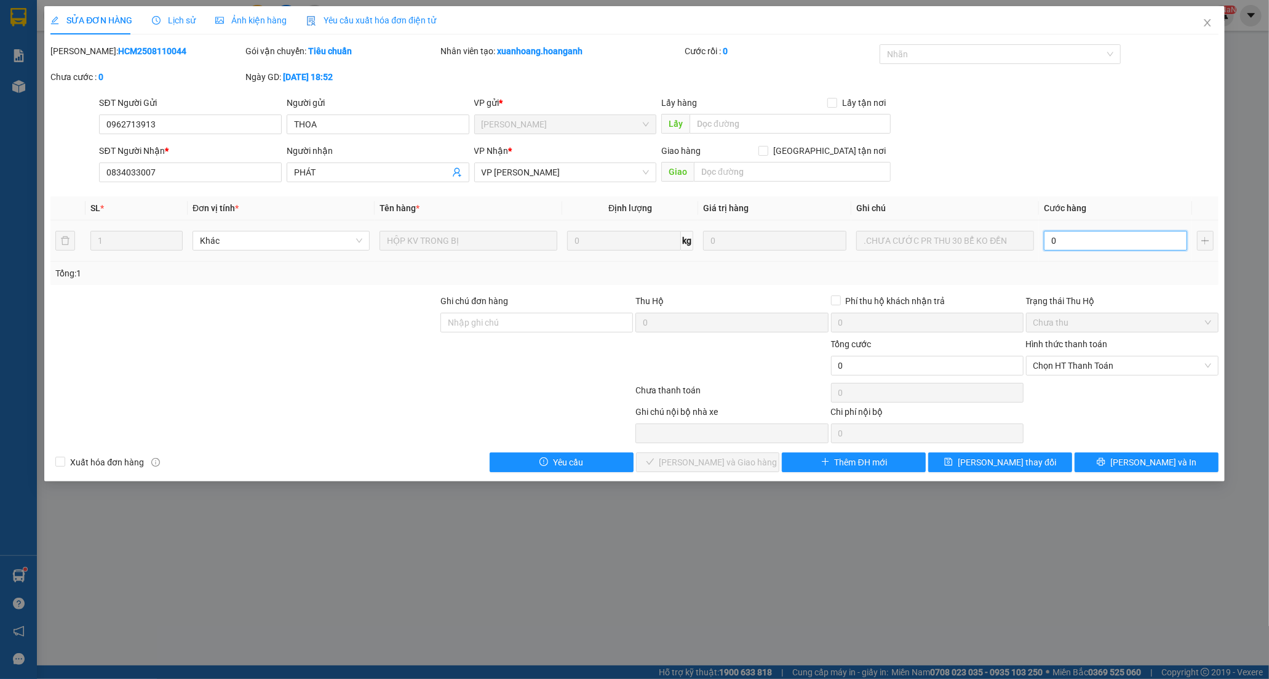
click at [1104, 247] on input "0" at bounding box center [1115, 241] width 143 height 20
type input "3"
type input "30"
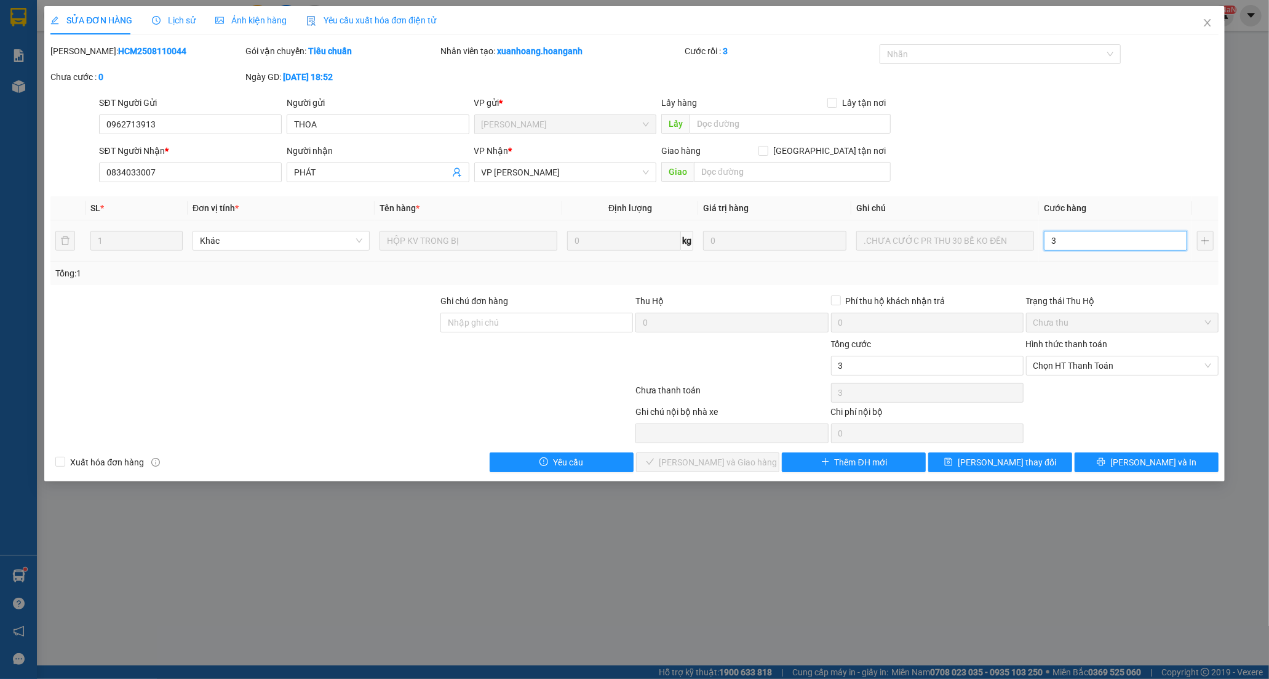
type input "30"
click at [1059, 368] on span "Chọn HT Thanh Toán" at bounding box center [1122, 365] width 178 height 18
type input "30"
type input "30.000"
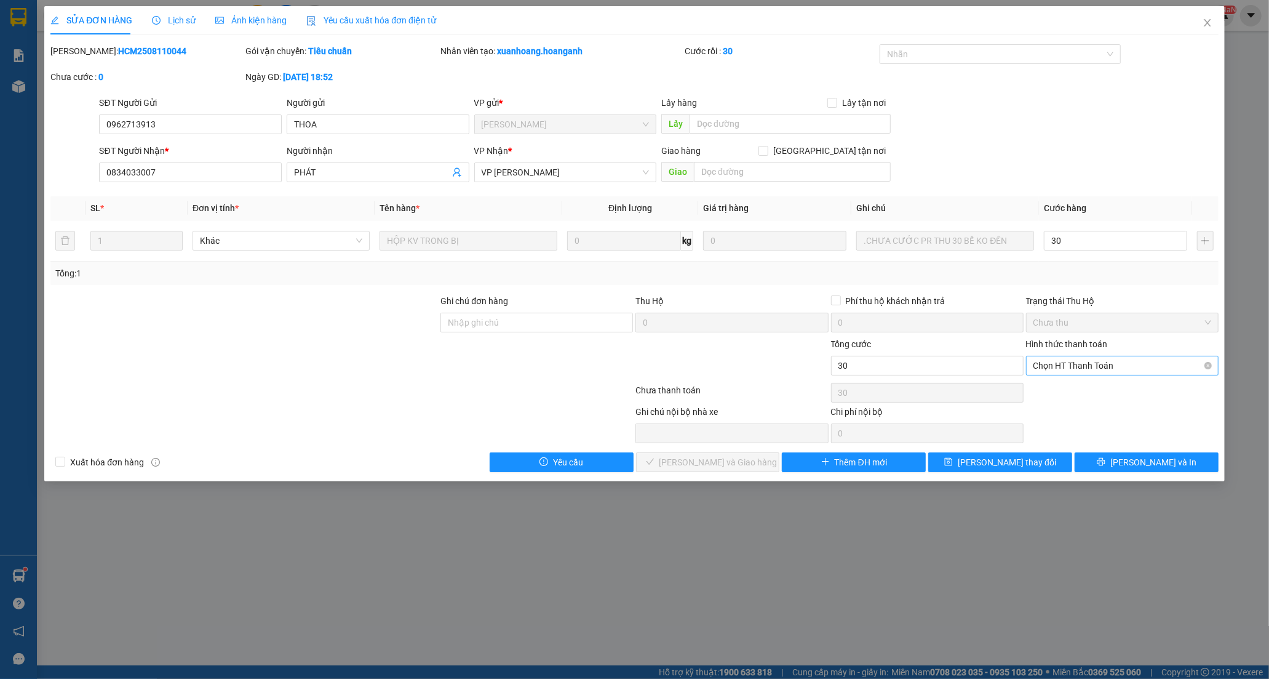
type input "30.000"
click at [1055, 388] on div "Tại văn phòng" at bounding box center [1122, 390] width 178 height 14
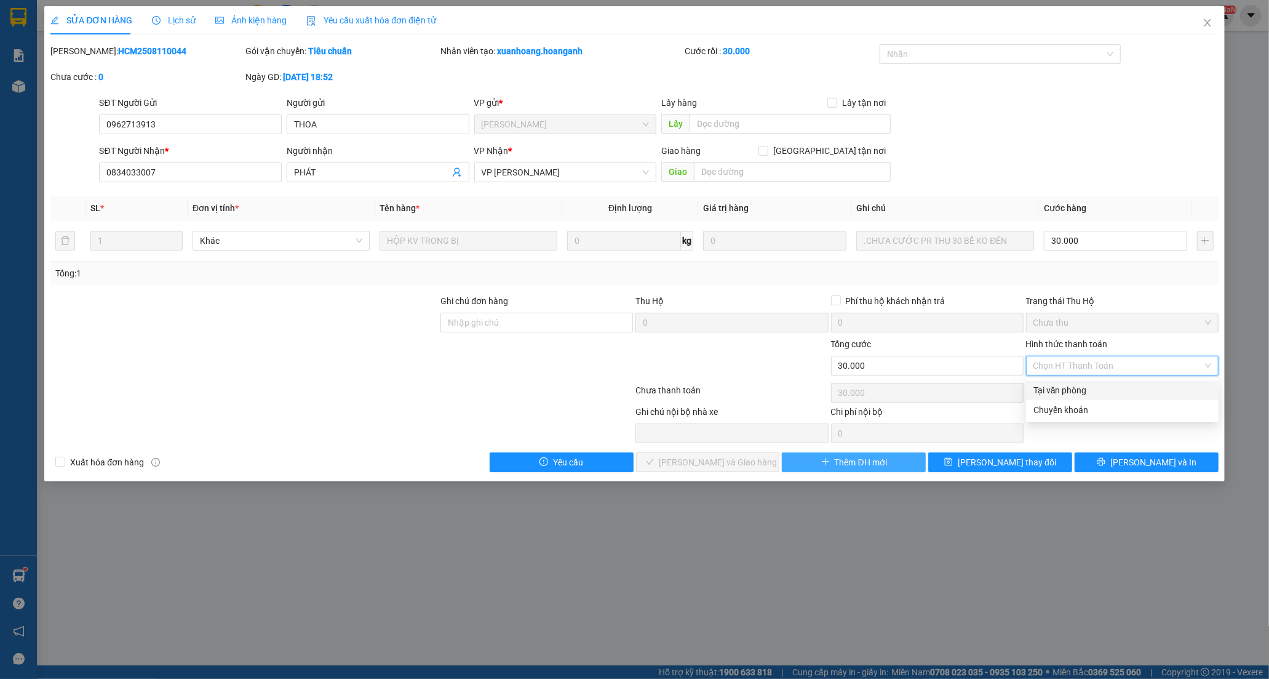
type input "0"
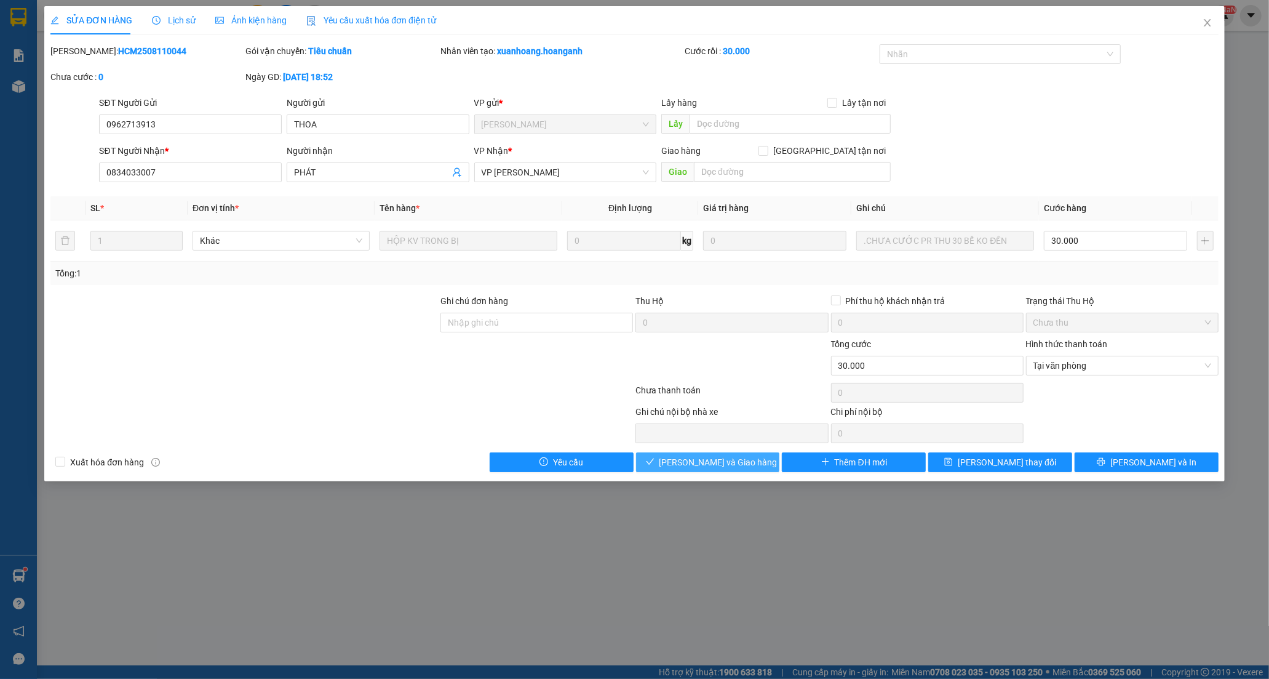
click at [735, 460] on span "[PERSON_NAME] và Giao hàng" at bounding box center [718, 462] width 118 height 14
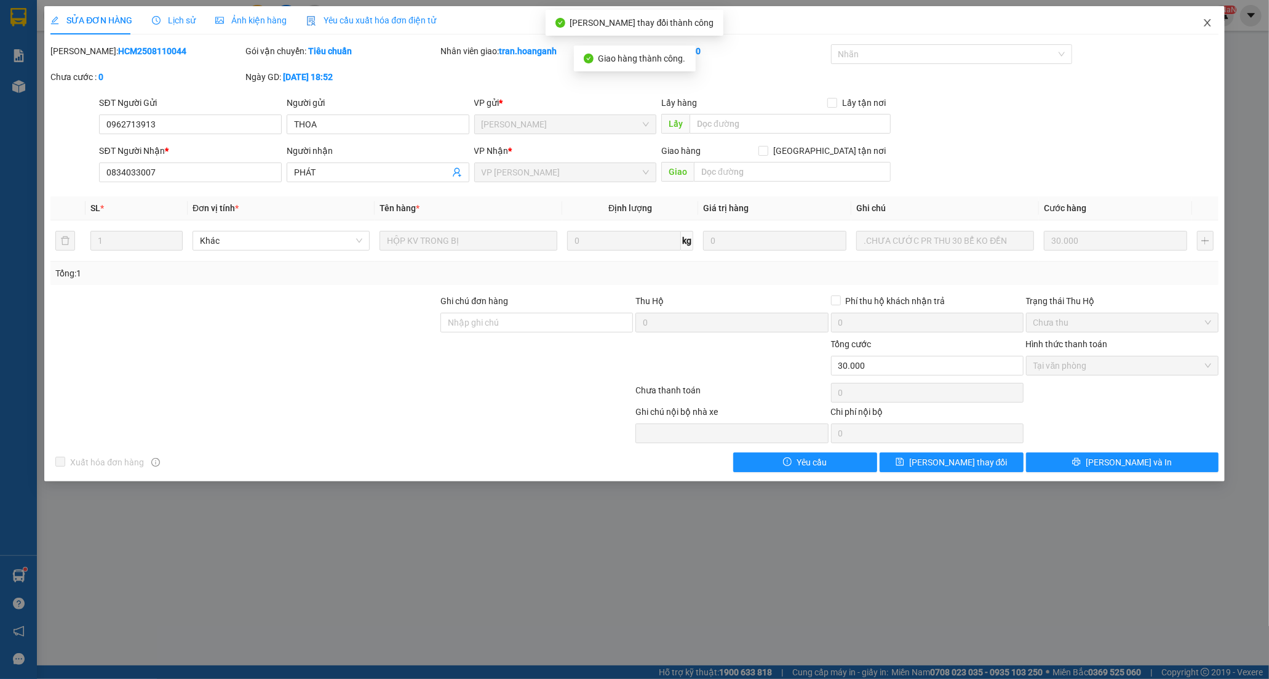
click at [1203, 22] on icon "close" at bounding box center [1208, 23] width 10 height 10
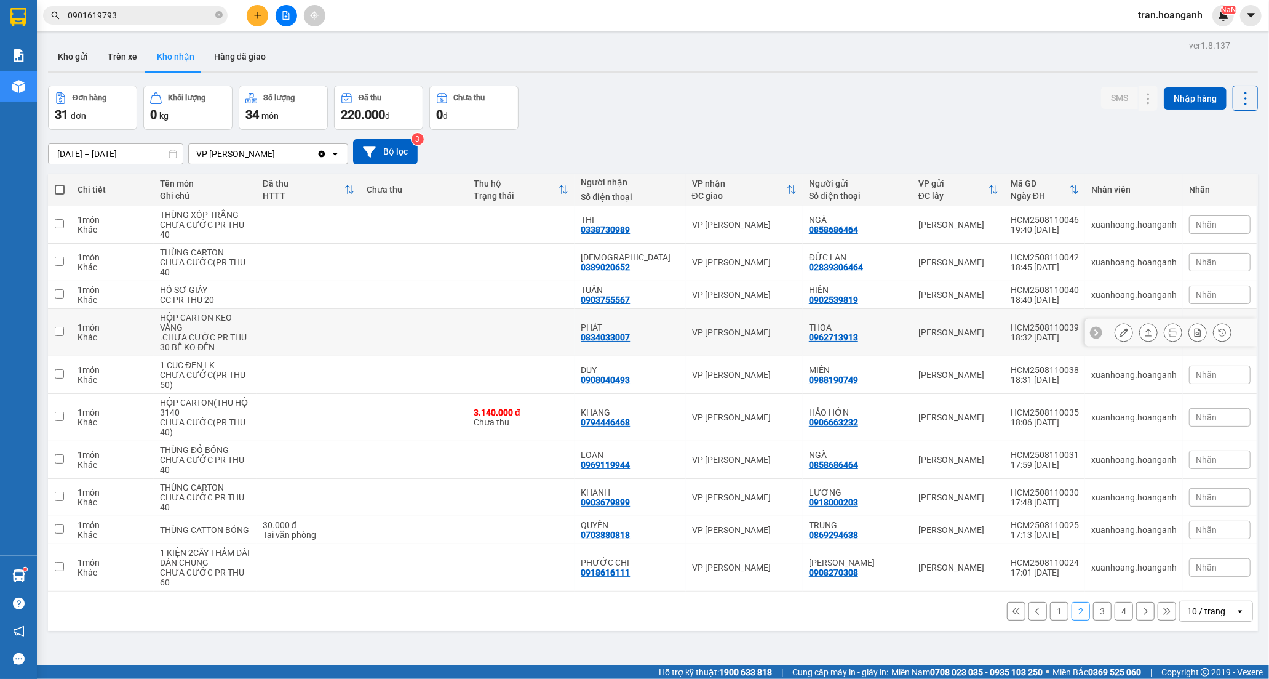
drag, startPoint x: 641, startPoint y: 319, endPoint x: 649, endPoint y: 319, distance: 8.0
click at [643, 322] on div "PHÁT 0834033007" at bounding box center [630, 332] width 98 height 20
checkbox input "true"
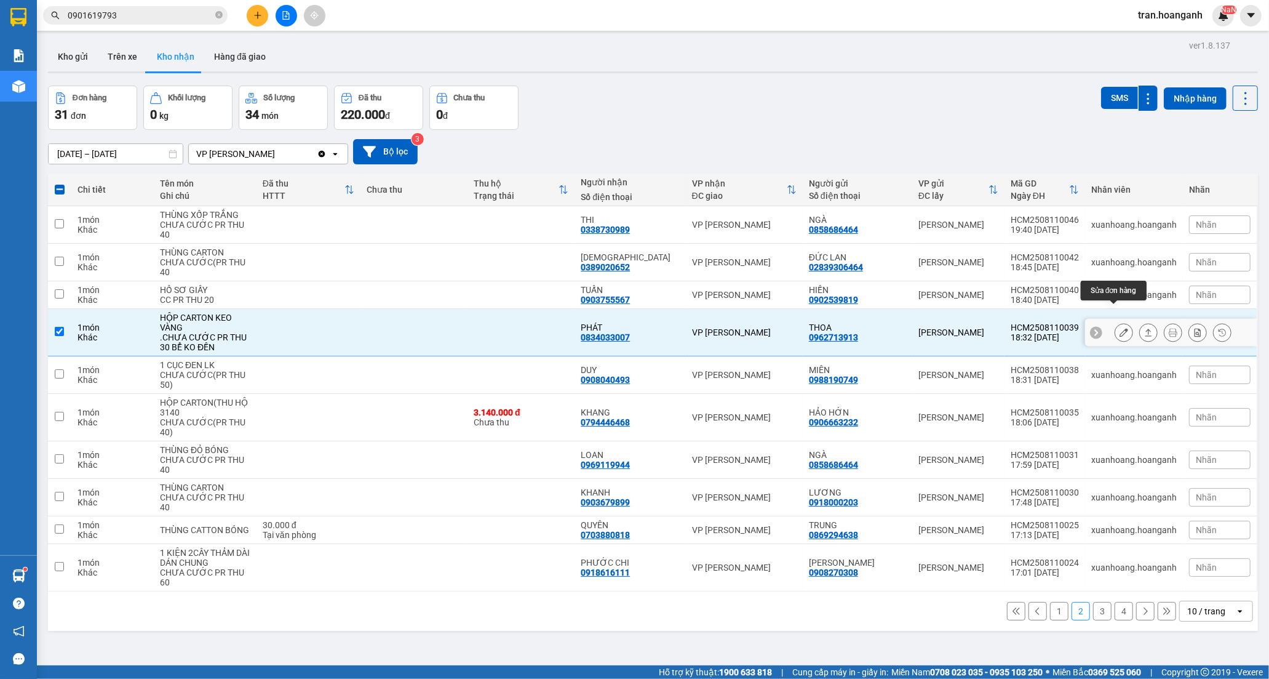
click at [1115, 322] on button at bounding box center [1123, 333] width 17 height 22
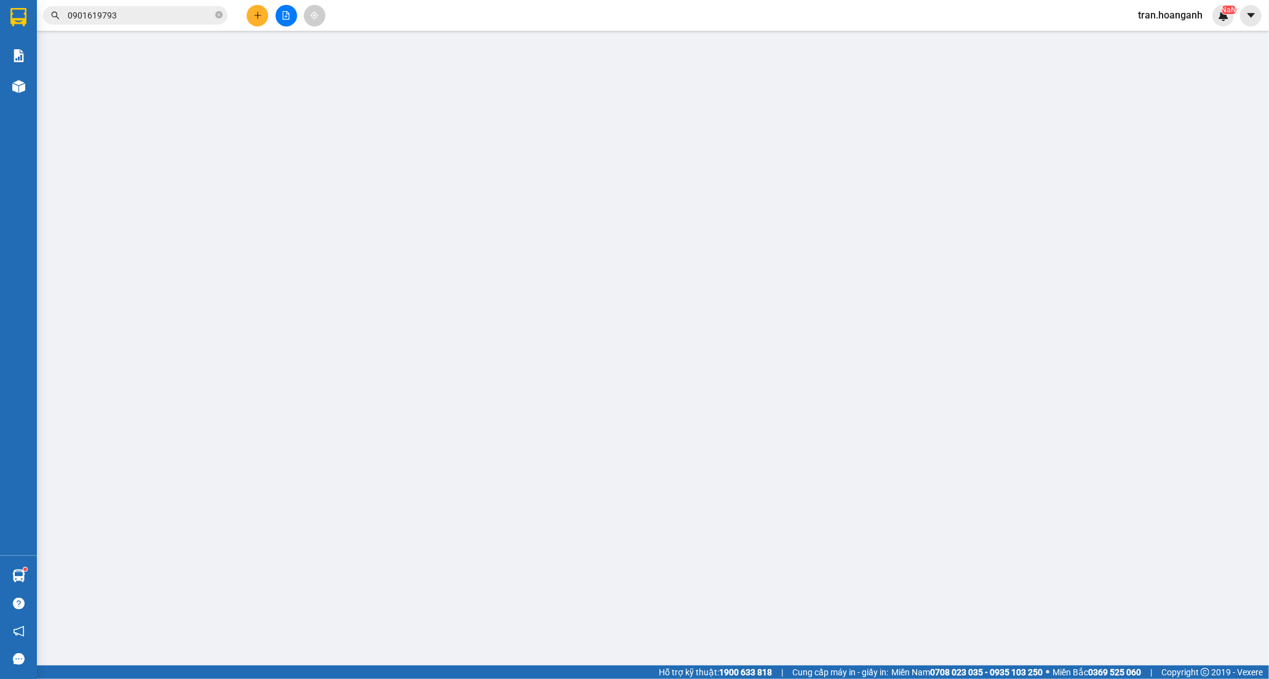
type input "0962713913"
type input "THOA"
type input "0834033007"
type input "PHÁT"
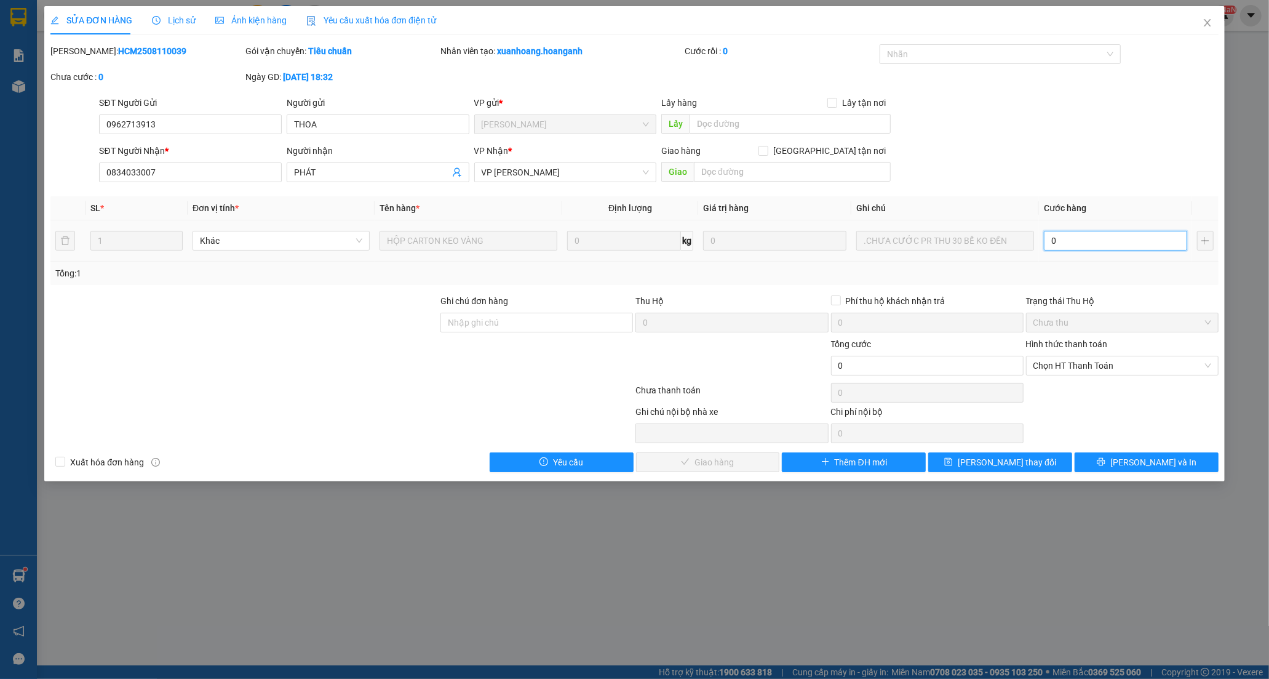
click at [1096, 247] on input "0" at bounding box center [1115, 241] width 143 height 20
type input "3"
type input "30"
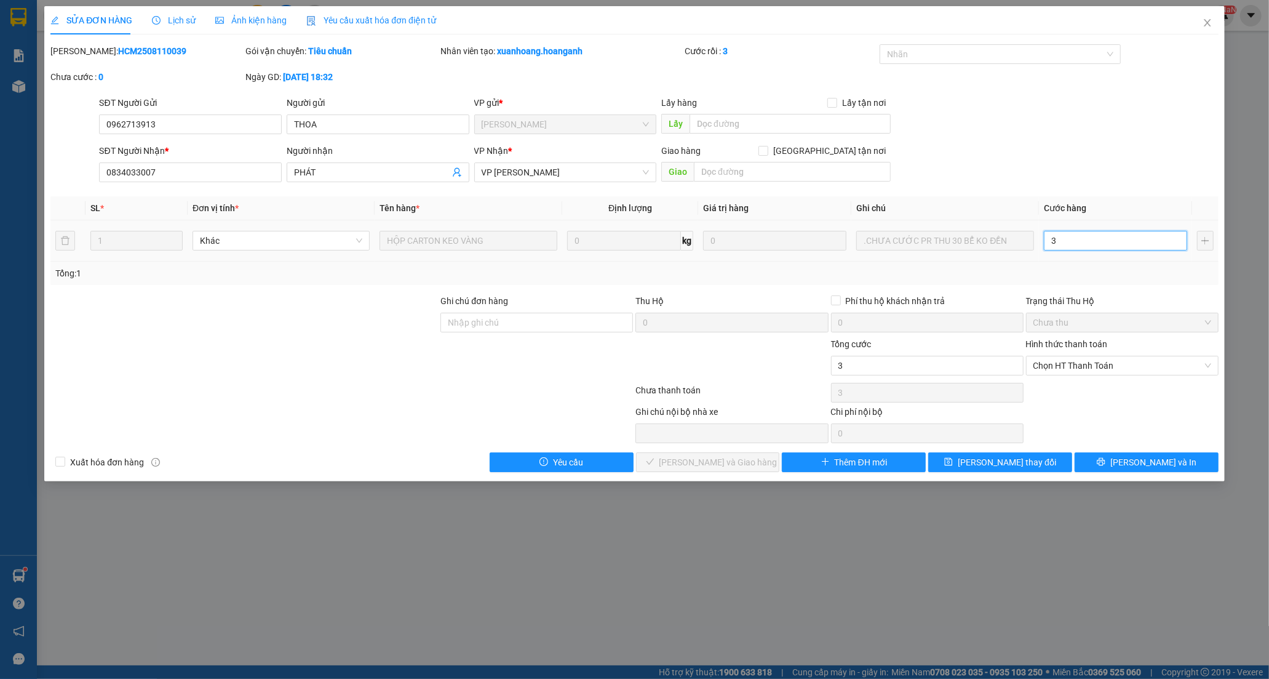
type input "30"
click at [1072, 365] on span "Chọn HT Thanh Toán" at bounding box center [1122, 365] width 178 height 18
type input "30"
type input "30.000"
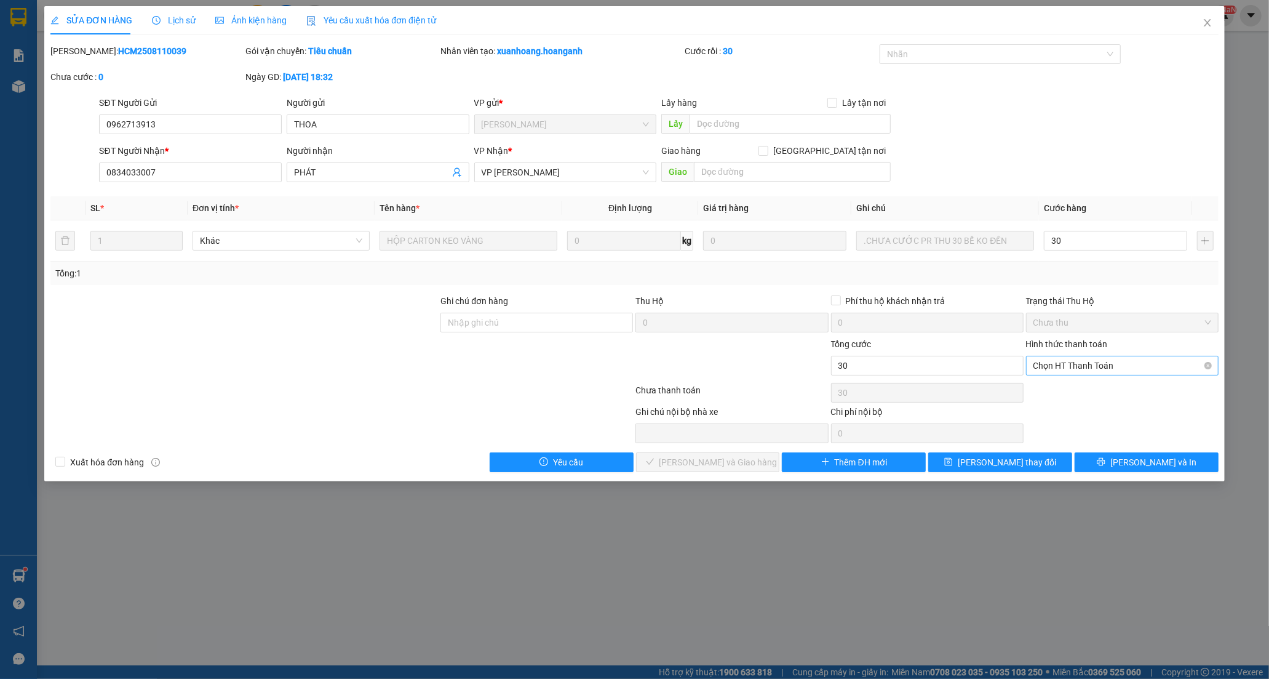
type input "30.000"
click at [1062, 388] on div "Tại văn phòng" at bounding box center [1122, 390] width 178 height 14
type input "0"
click at [752, 461] on button "[PERSON_NAME] và Giao hàng" at bounding box center [708, 462] width 144 height 20
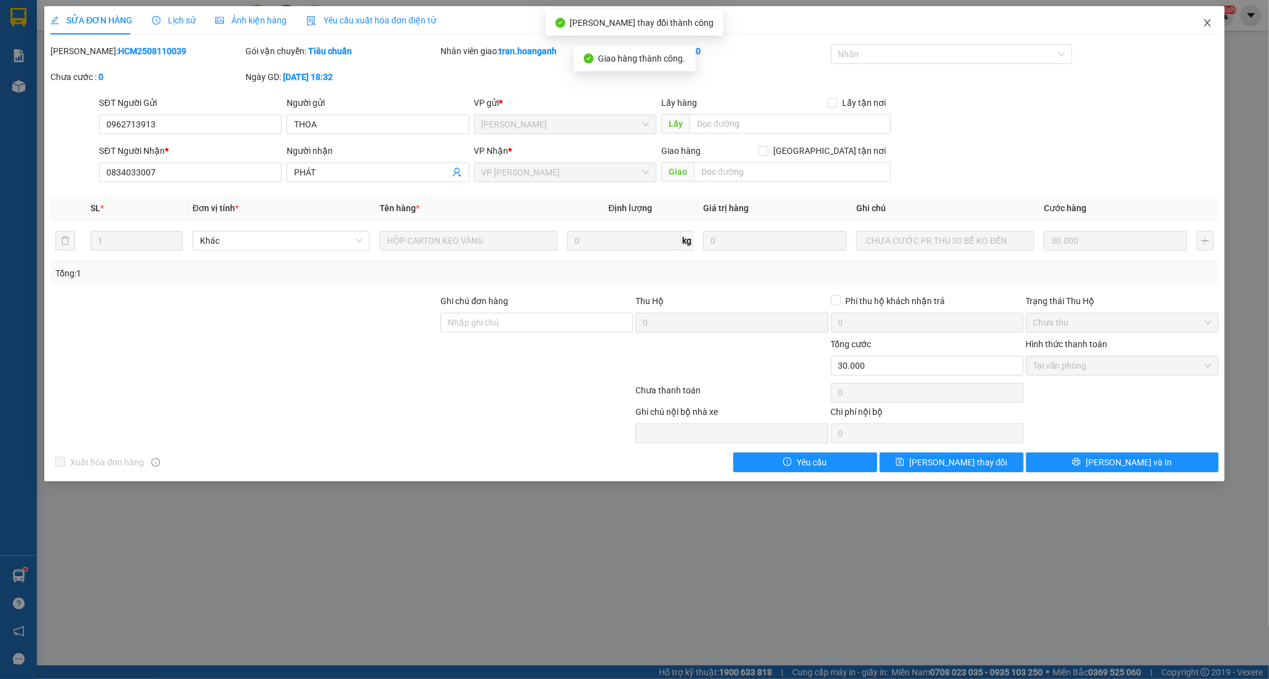
click at [1210, 25] on icon "close" at bounding box center [1208, 23] width 10 height 10
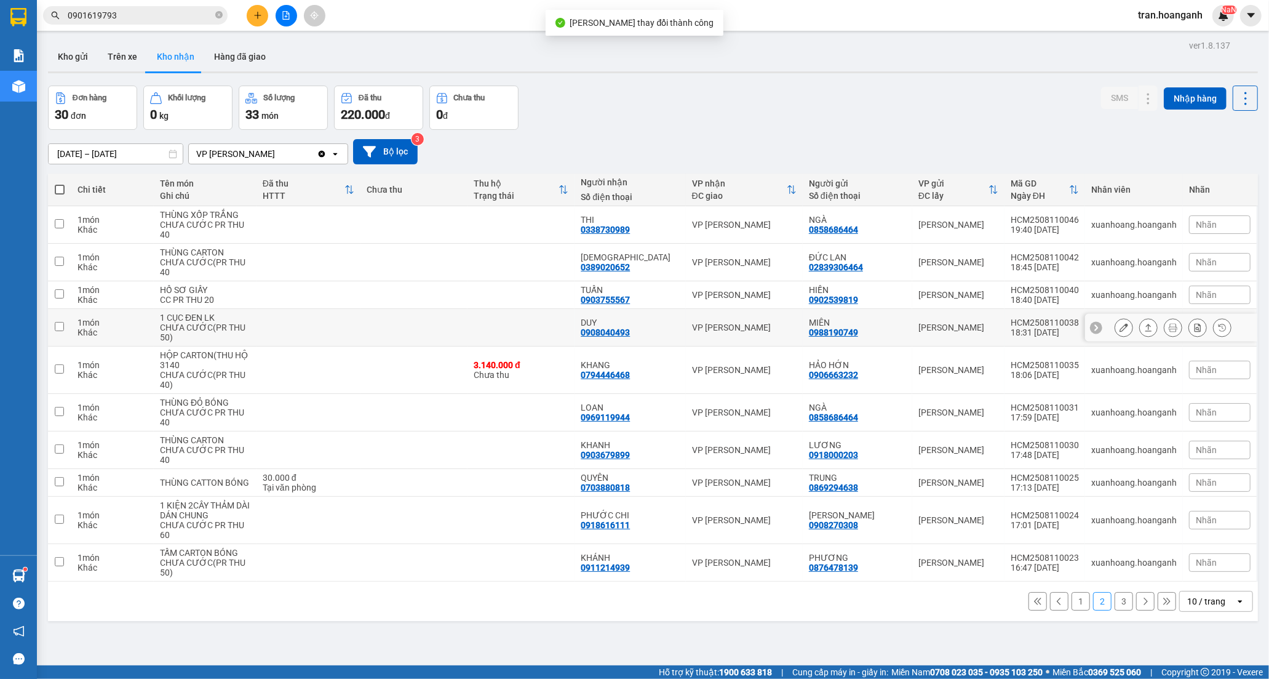
click at [610, 317] on div "DUY" at bounding box center [630, 322] width 98 height 10
checkbox input "true"
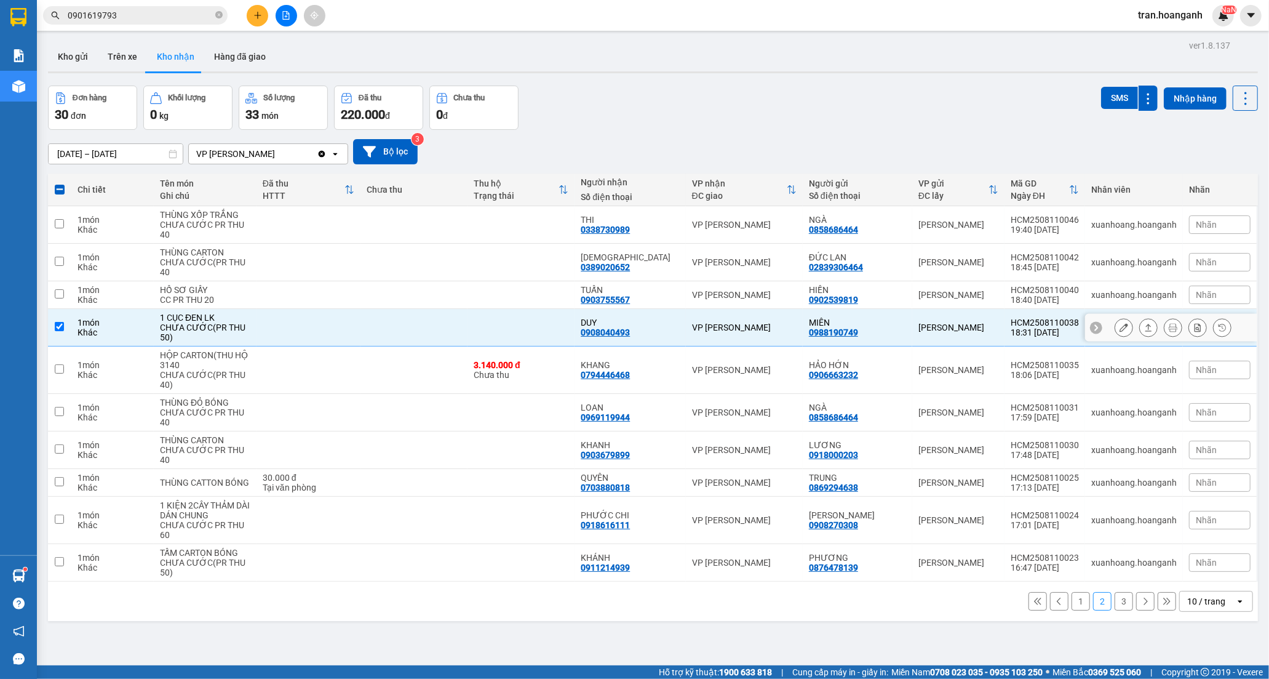
click at [1120, 323] on icon at bounding box center [1124, 327] width 9 height 9
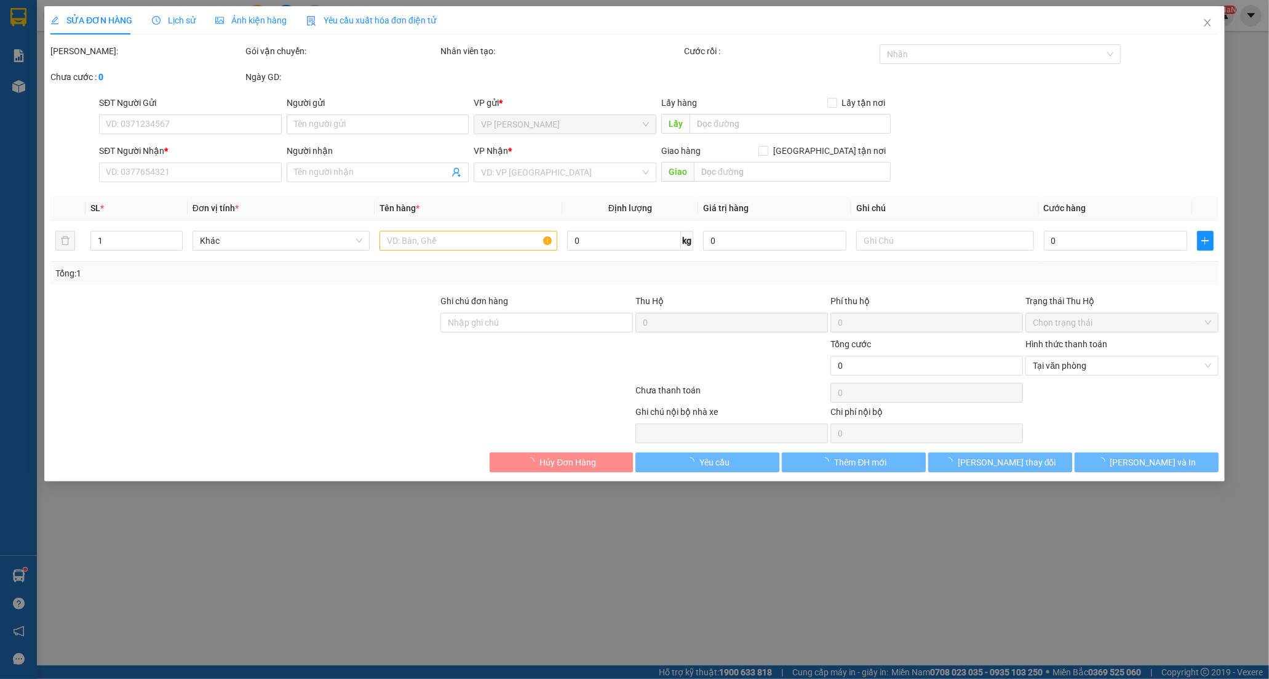
type input "0988190749"
type input "MIÊN"
type input "0908040493"
type input "DUY"
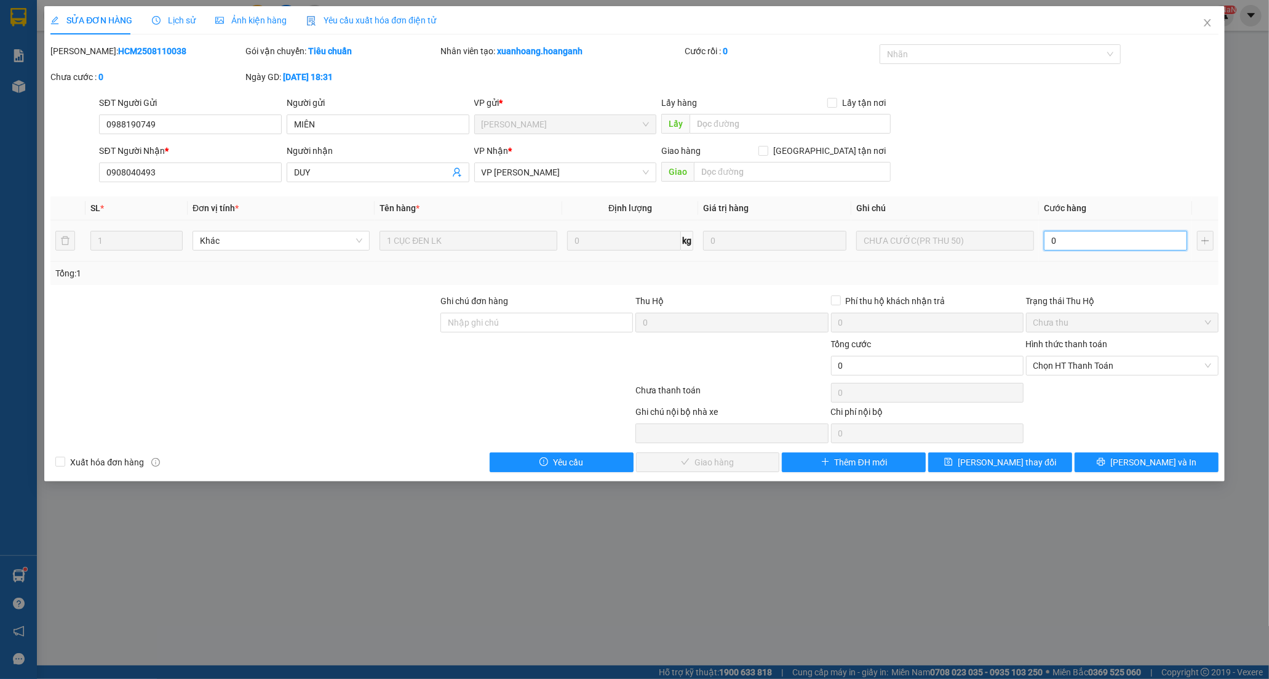
click at [1080, 232] on input "0" at bounding box center [1115, 241] width 143 height 20
type input "5"
type input "50"
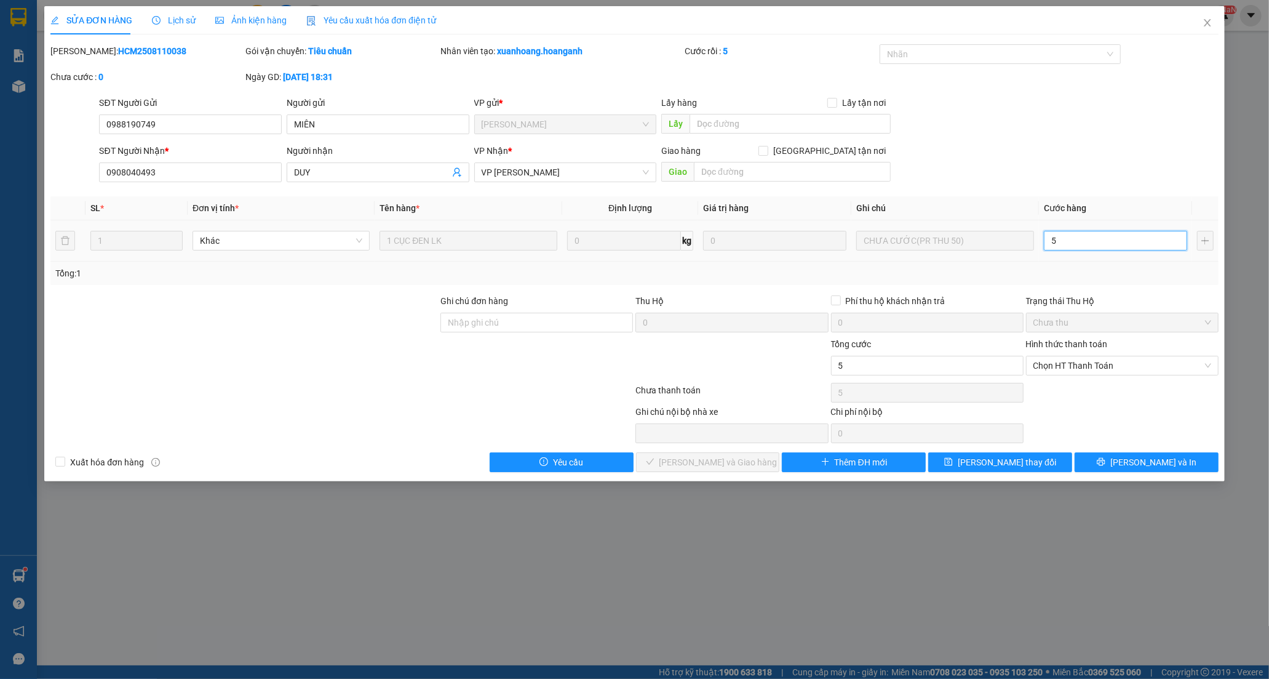
type input "50"
click at [1069, 365] on span "Chọn HT Thanh Toán" at bounding box center [1122, 365] width 178 height 18
type input "50"
type input "50.000"
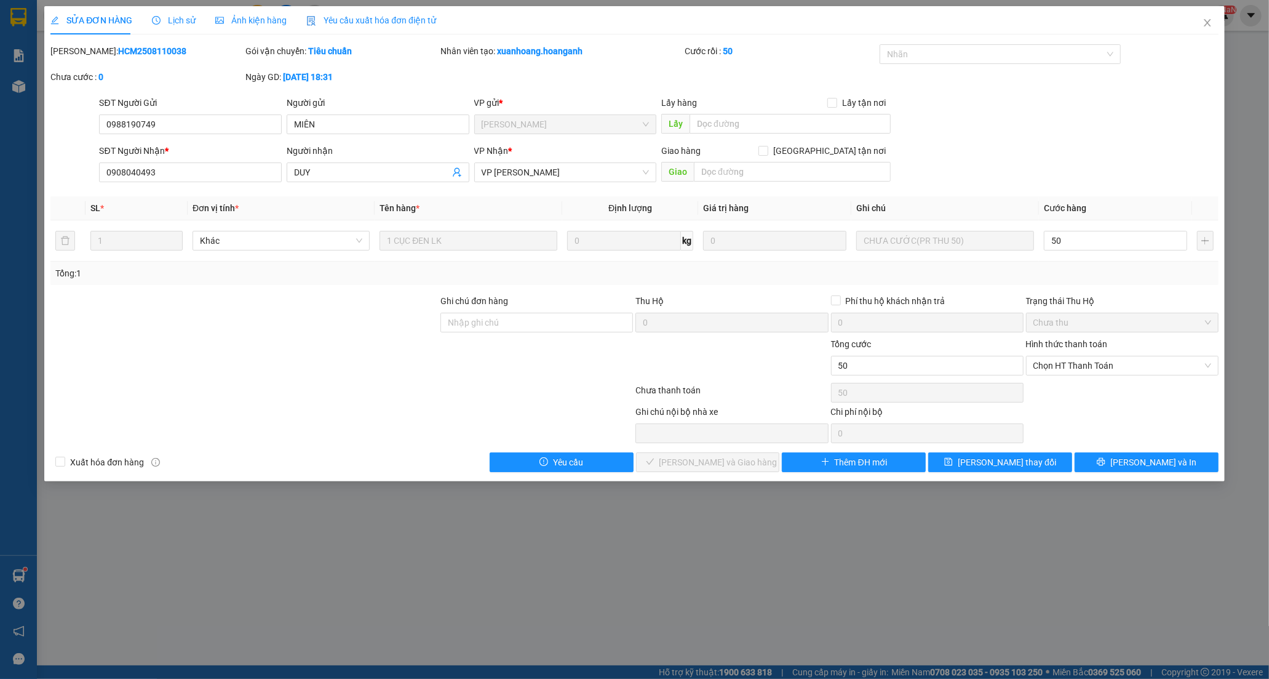
type input "50.000"
click at [1066, 410] on div "Chuyển khoản" at bounding box center [1122, 410] width 178 height 14
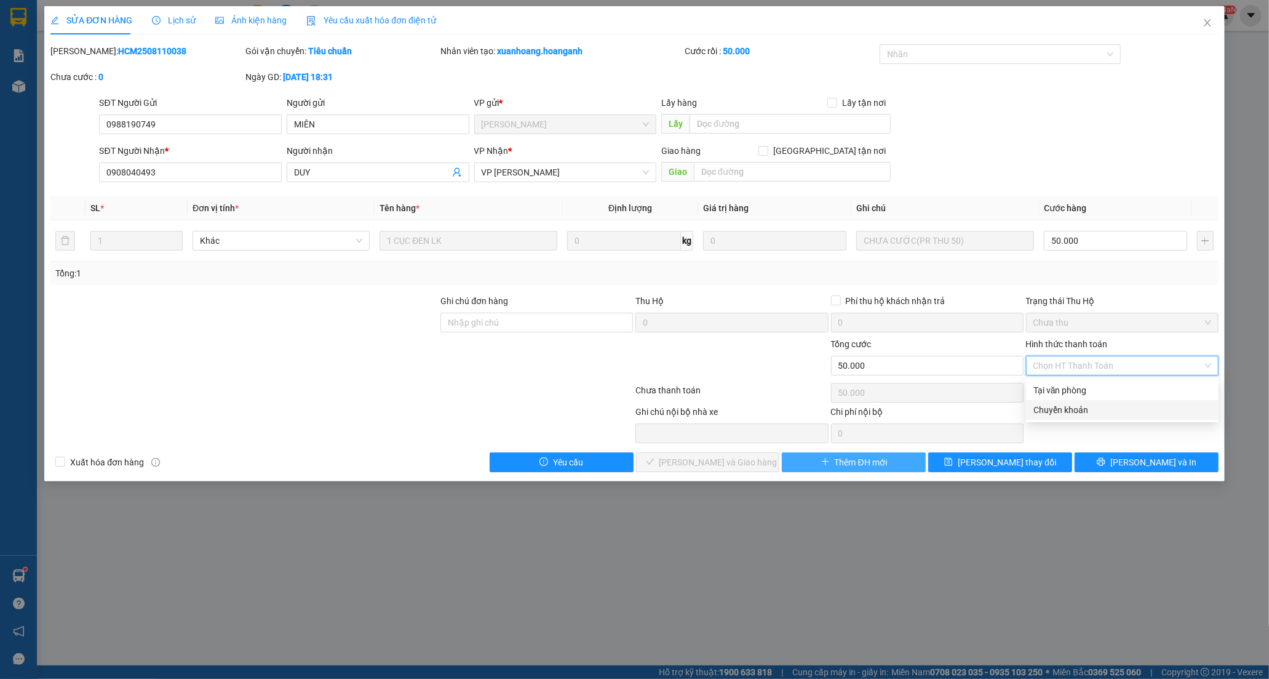
type input "0"
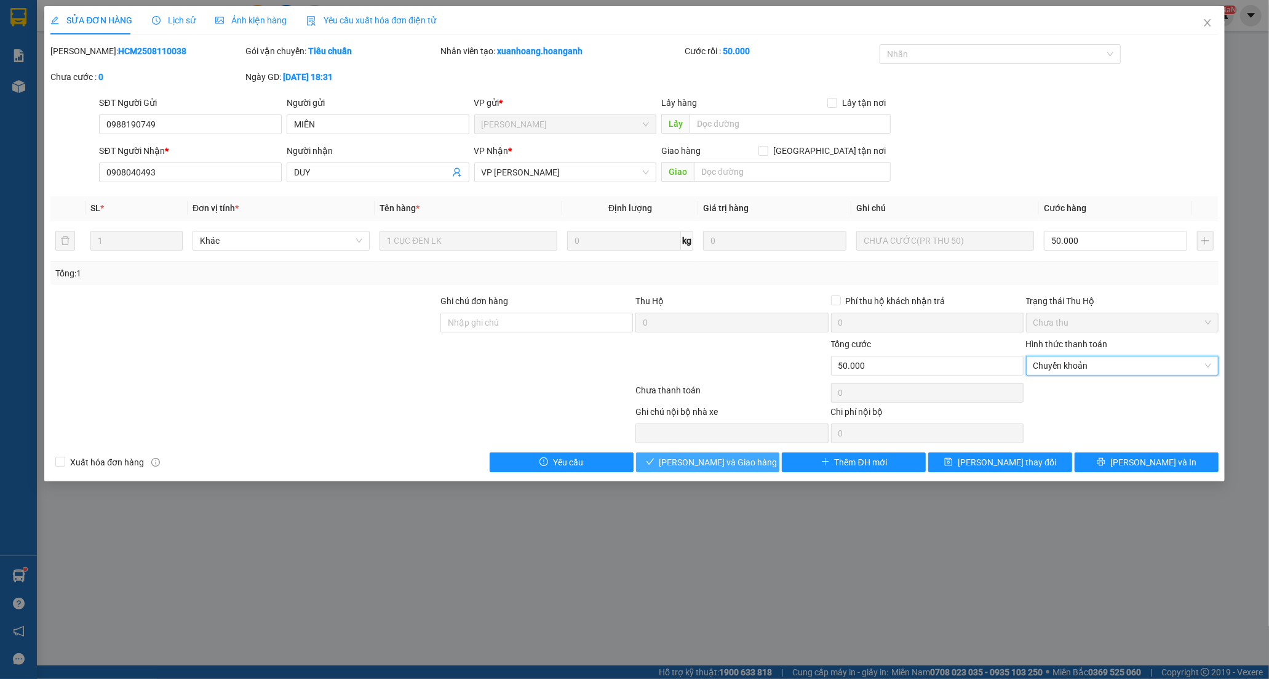
click at [704, 463] on span "[PERSON_NAME] và Giao hàng" at bounding box center [718, 462] width 118 height 14
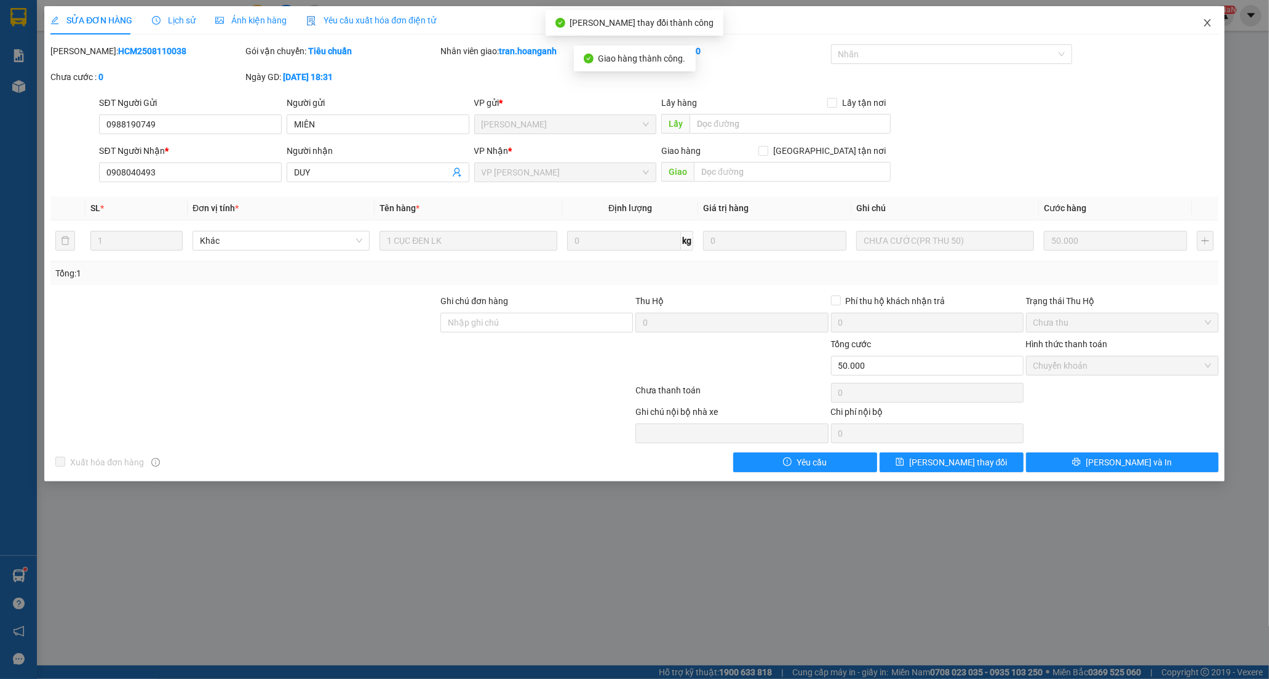
click at [1206, 26] on icon "close" at bounding box center [1208, 23] width 10 height 10
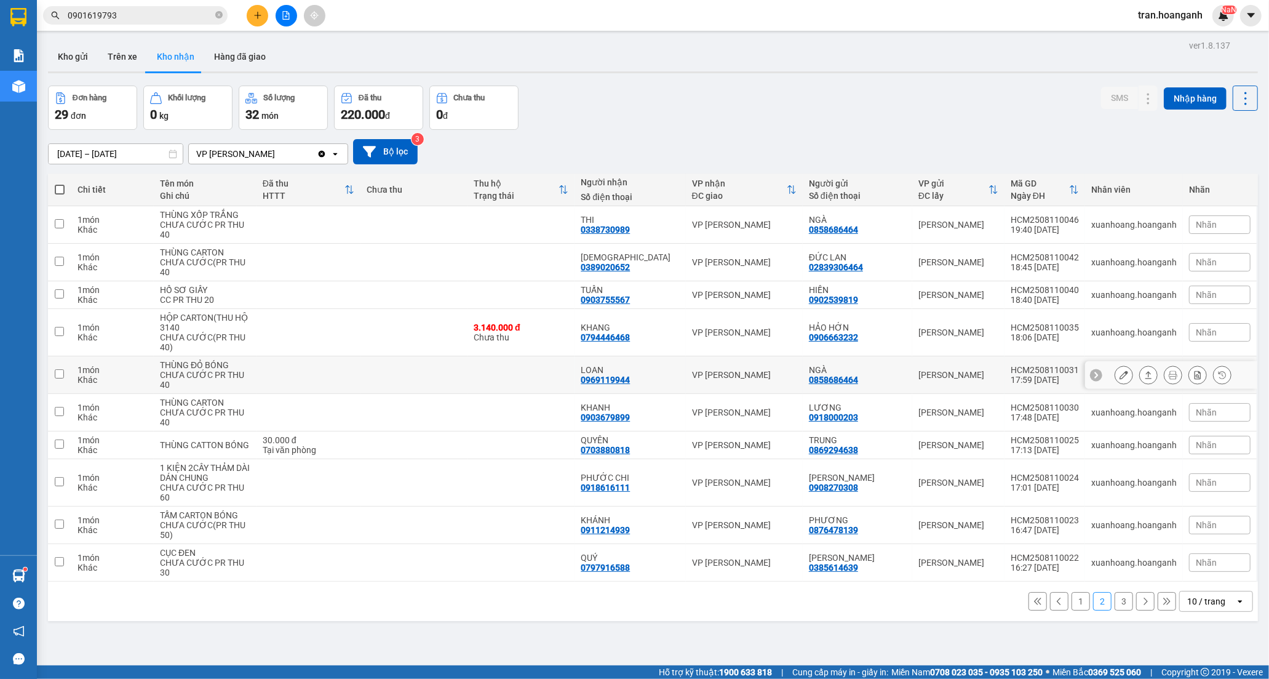
click at [575, 356] on td at bounding box center [521, 375] width 107 height 38
checkbox input "true"
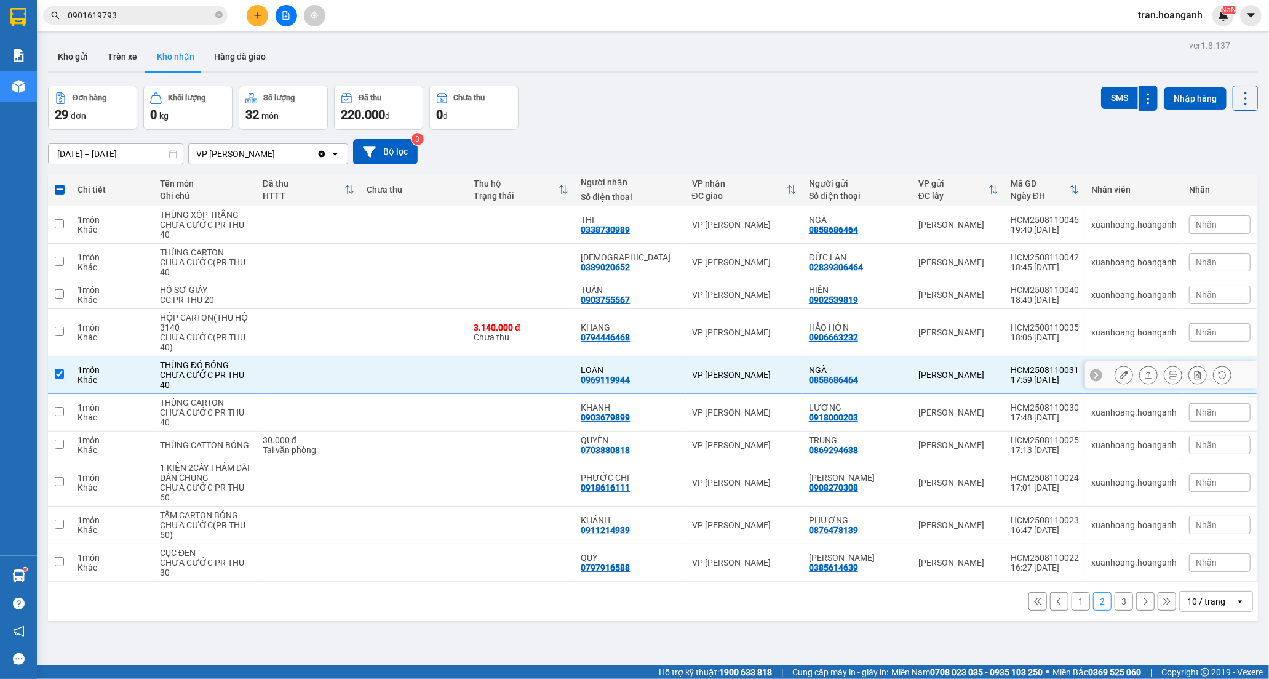
click at [1115, 364] on button at bounding box center [1123, 375] width 17 height 22
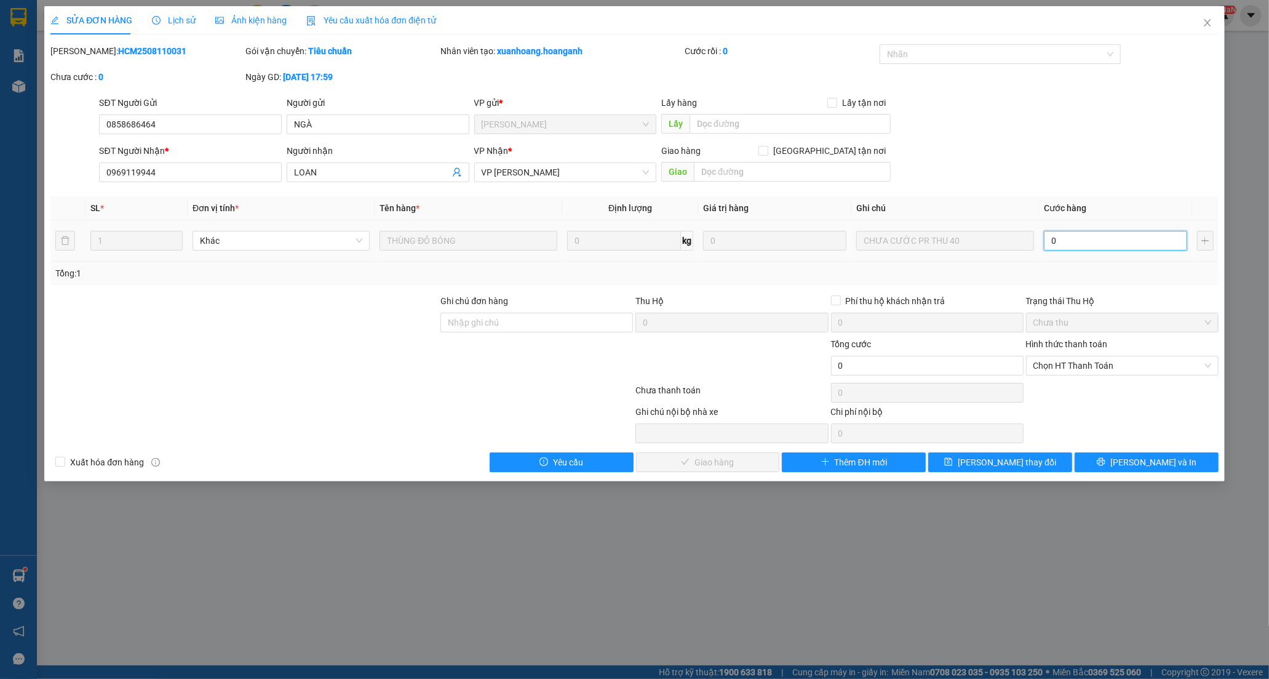
click at [1083, 240] on input "0" at bounding box center [1115, 241] width 143 height 20
type input "4"
type input "40"
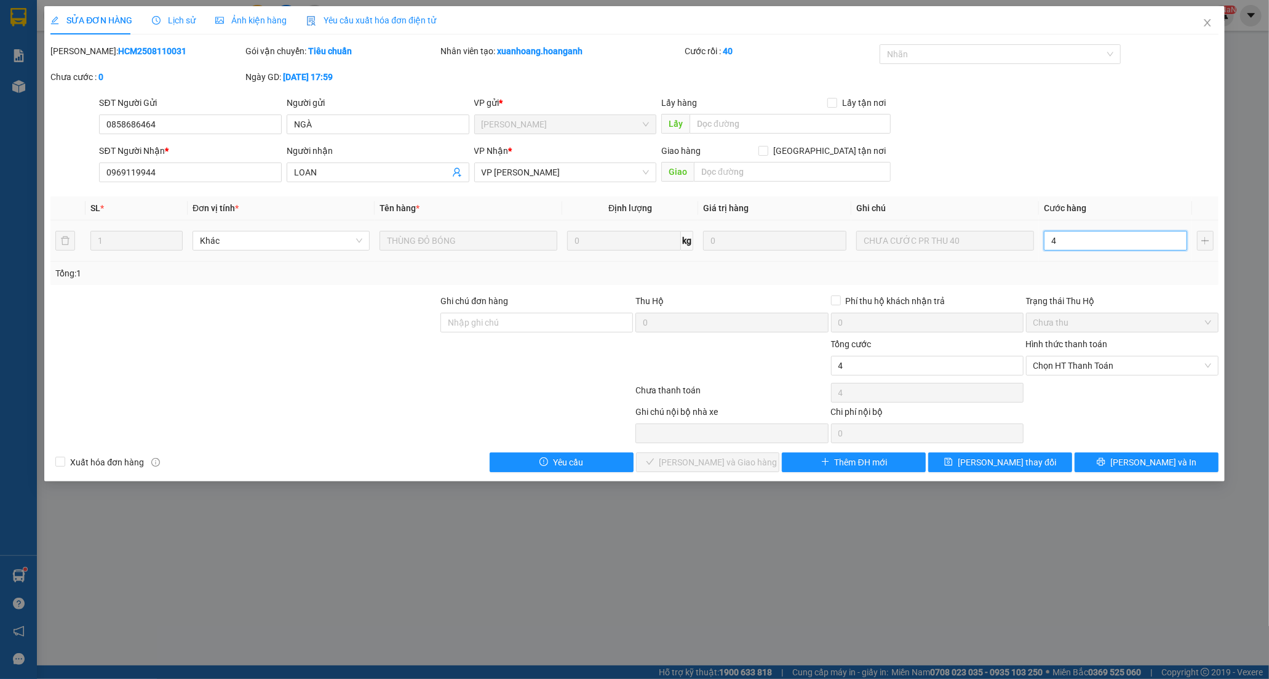
type input "40"
click at [1066, 368] on span "Chọn HT Thanh Toán" at bounding box center [1122, 365] width 178 height 18
type input "40.000"
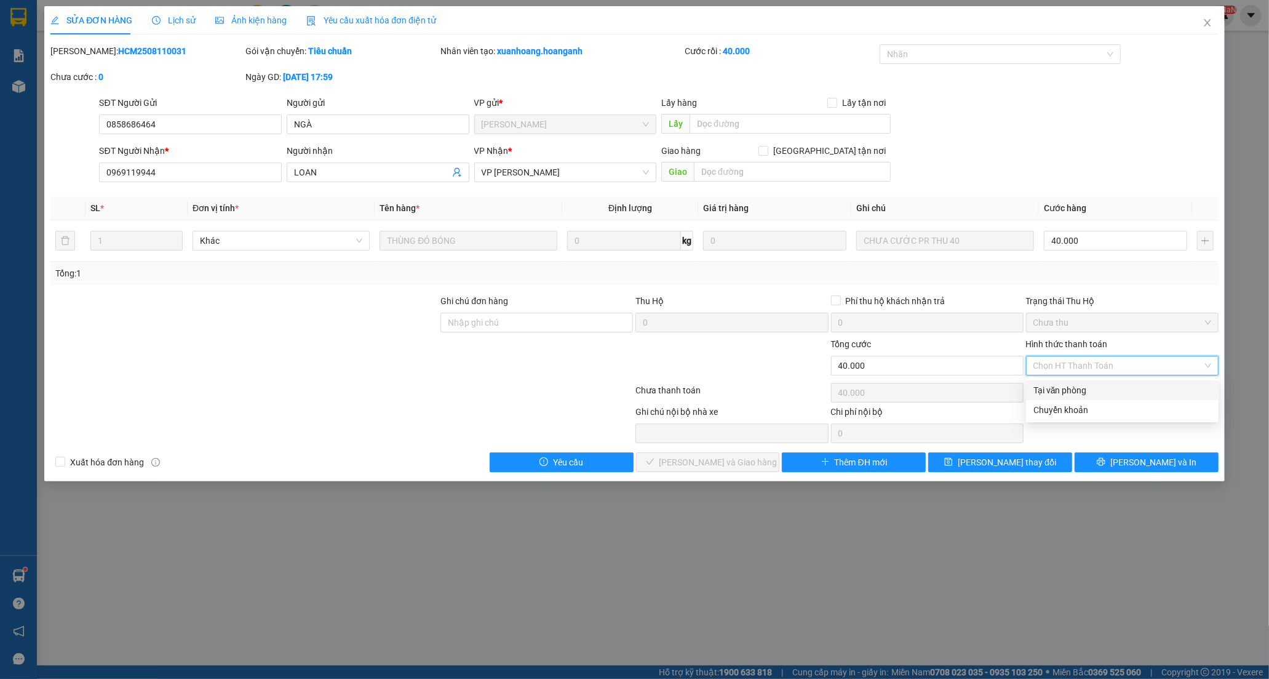
click at [1064, 386] on div "Tại văn phòng" at bounding box center [1122, 390] width 178 height 14
type input "0"
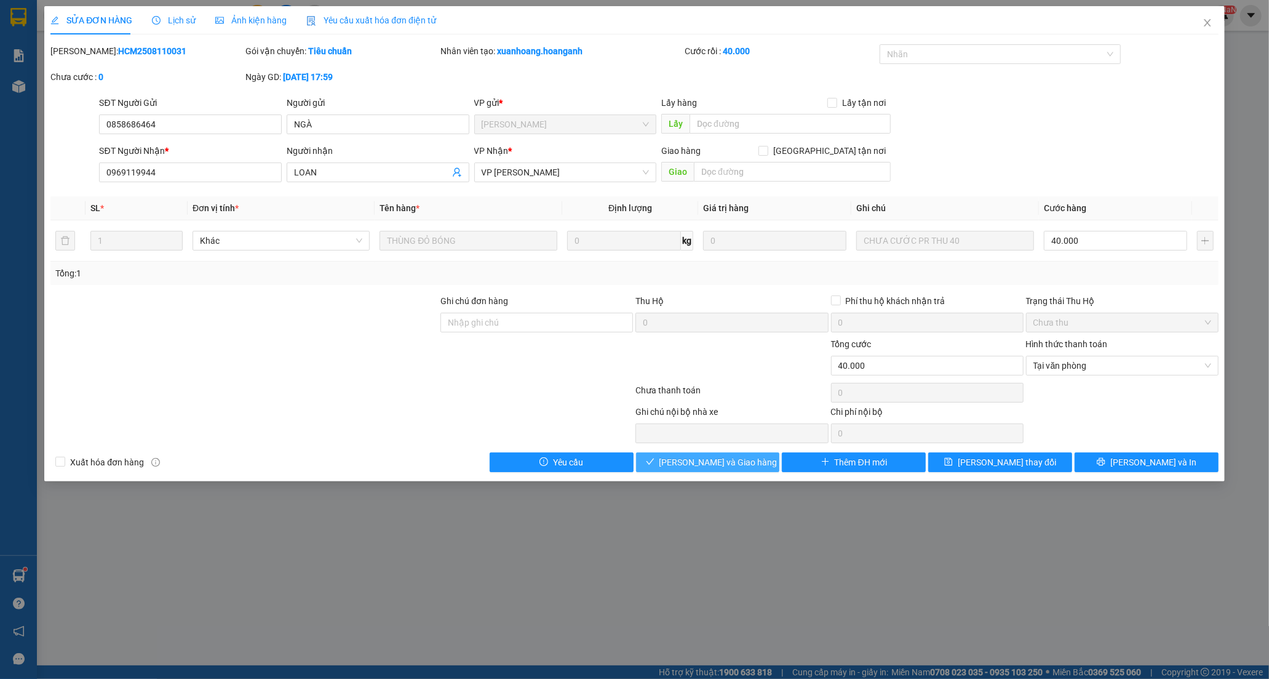
drag, startPoint x: 738, startPoint y: 458, endPoint x: 968, endPoint y: 185, distance: 356.7
click at [736, 457] on span "[PERSON_NAME] và Giao hàng" at bounding box center [718, 462] width 118 height 14
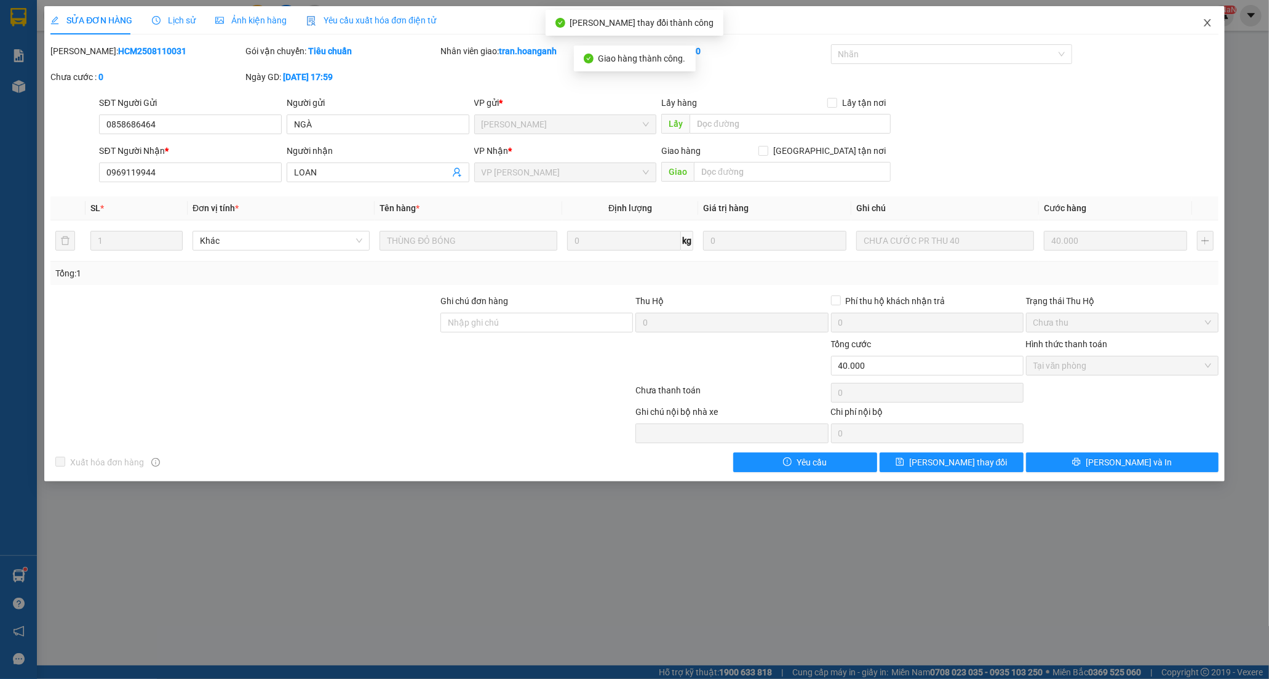
click at [1210, 25] on icon "close" at bounding box center [1208, 23] width 10 height 10
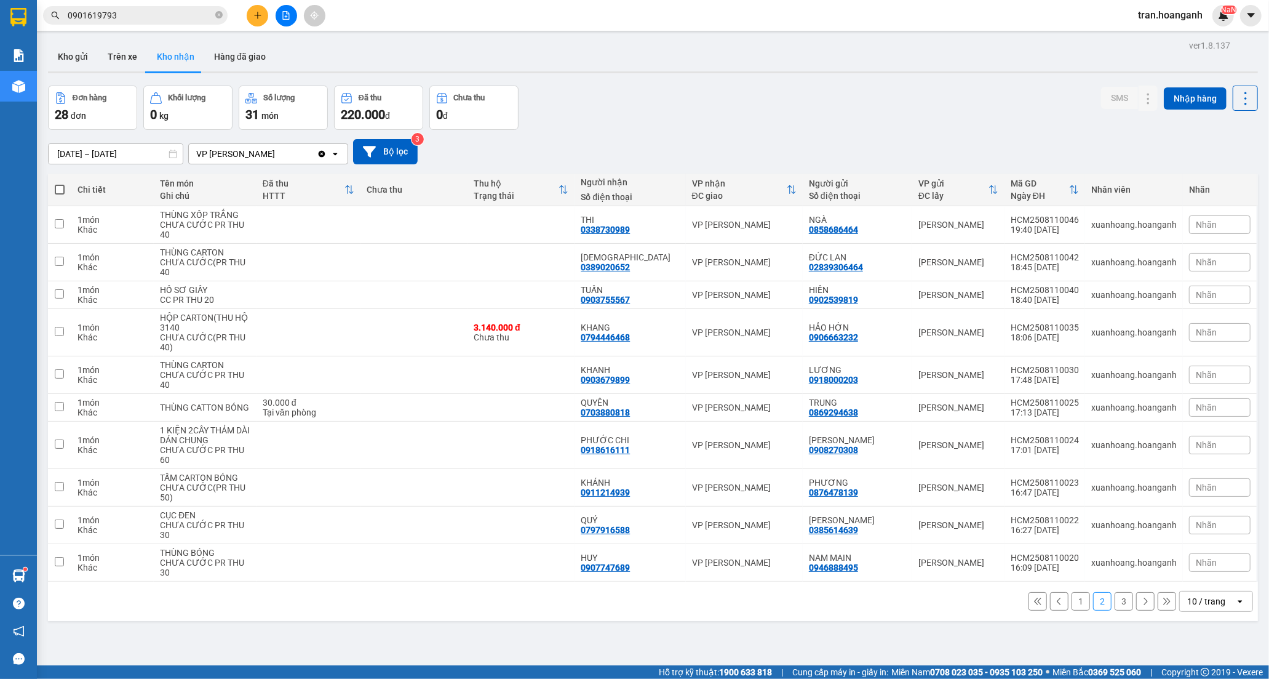
click at [1115, 592] on button "3" at bounding box center [1124, 601] width 18 height 18
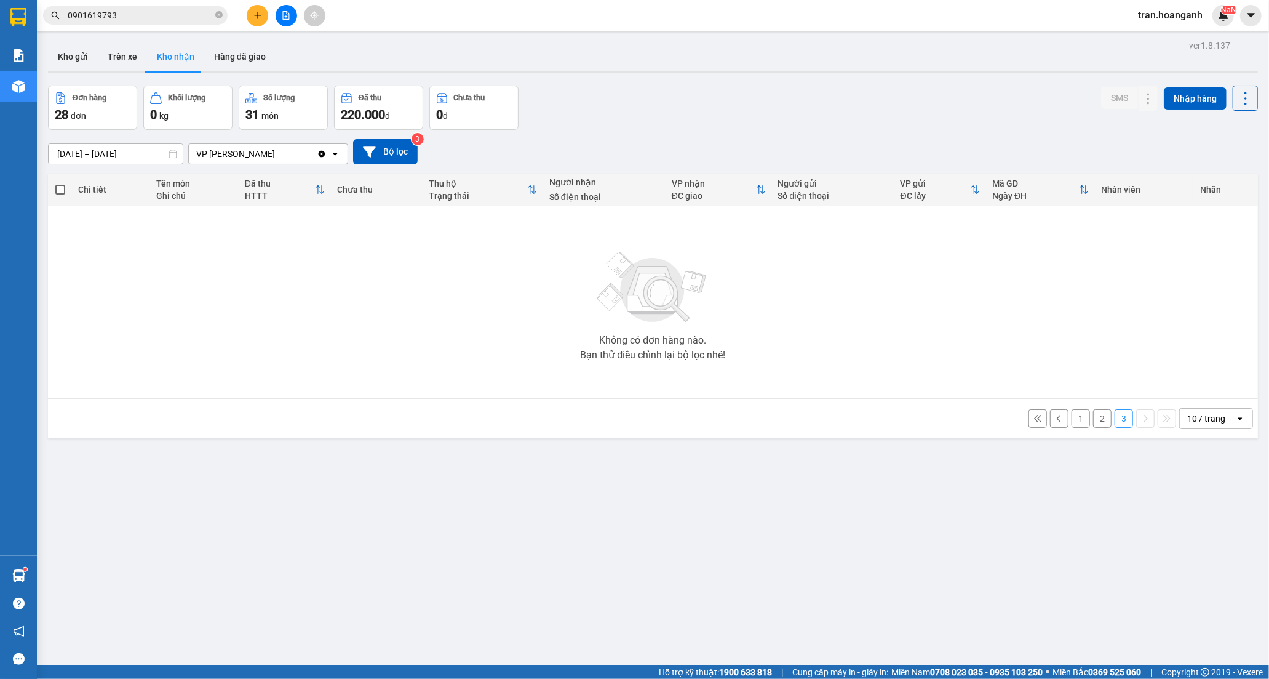
click at [1093, 422] on button "2" at bounding box center [1102, 418] width 18 height 18
click at [1073, 417] on button "1" at bounding box center [1081, 418] width 18 height 18
click at [1245, 71] on icon "Close" at bounding box center [1245, 68] width 10 height 10
click at [1241, 26] on icon "Close" at bounding box center [1245, 25] width 10 height 10
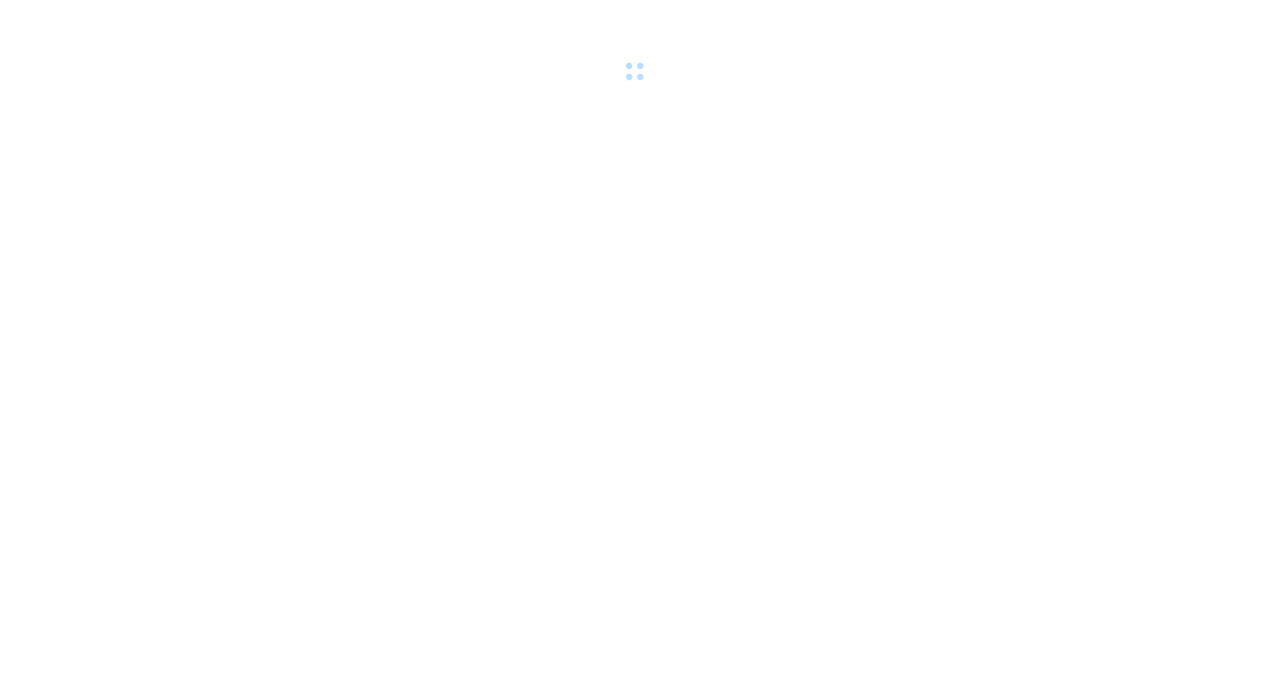
click at [434, 321] on body at bounding box center [634, 339] width 1269 height 679
click at [569, 287] on body at bounding box center [634, 339] width 1269 height 679
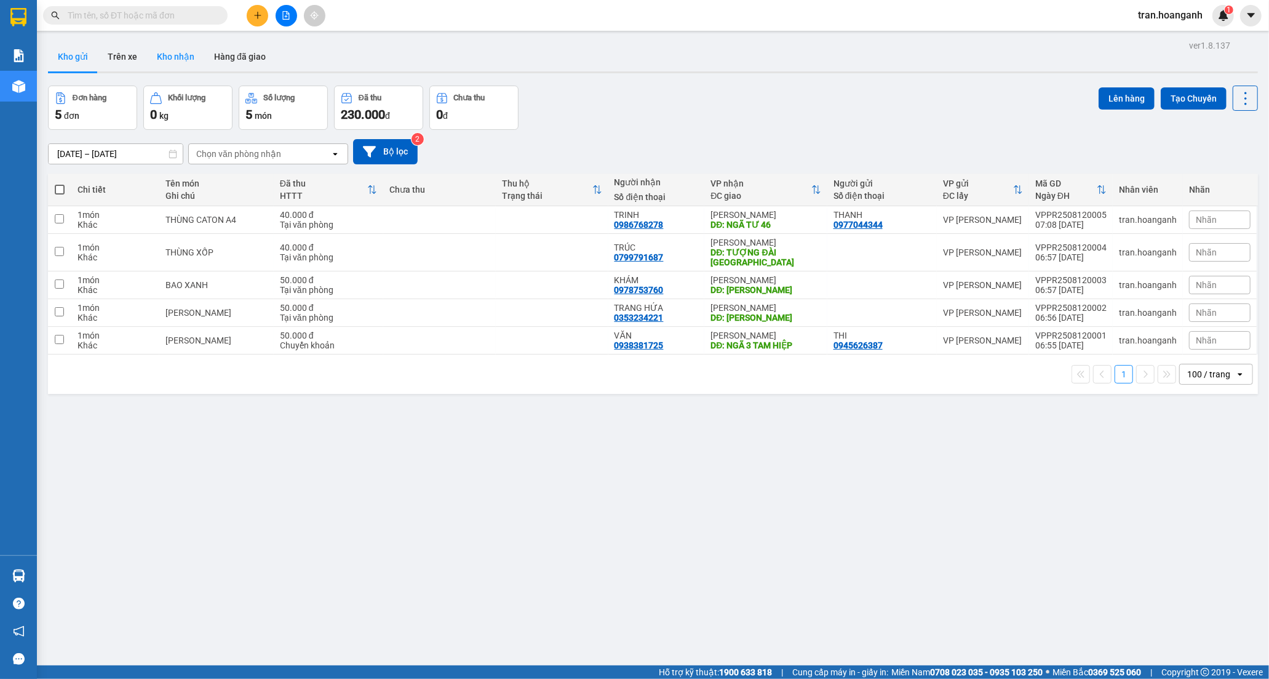
click at [175, 58] on button "Kho nhận" at bounding box center [175, 57] width 57 height 30
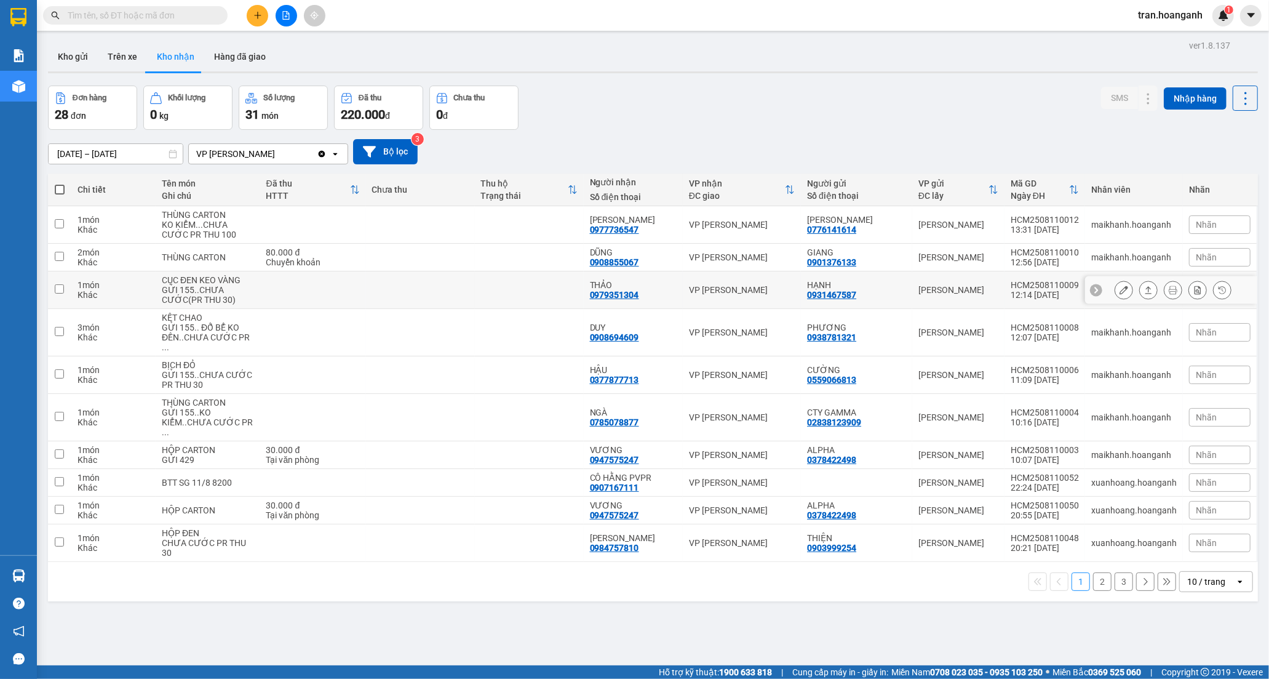
click at [671, 285] on div "THẢO" at bounding box center [633, 285] width 87 height 10
checkbox input "true"
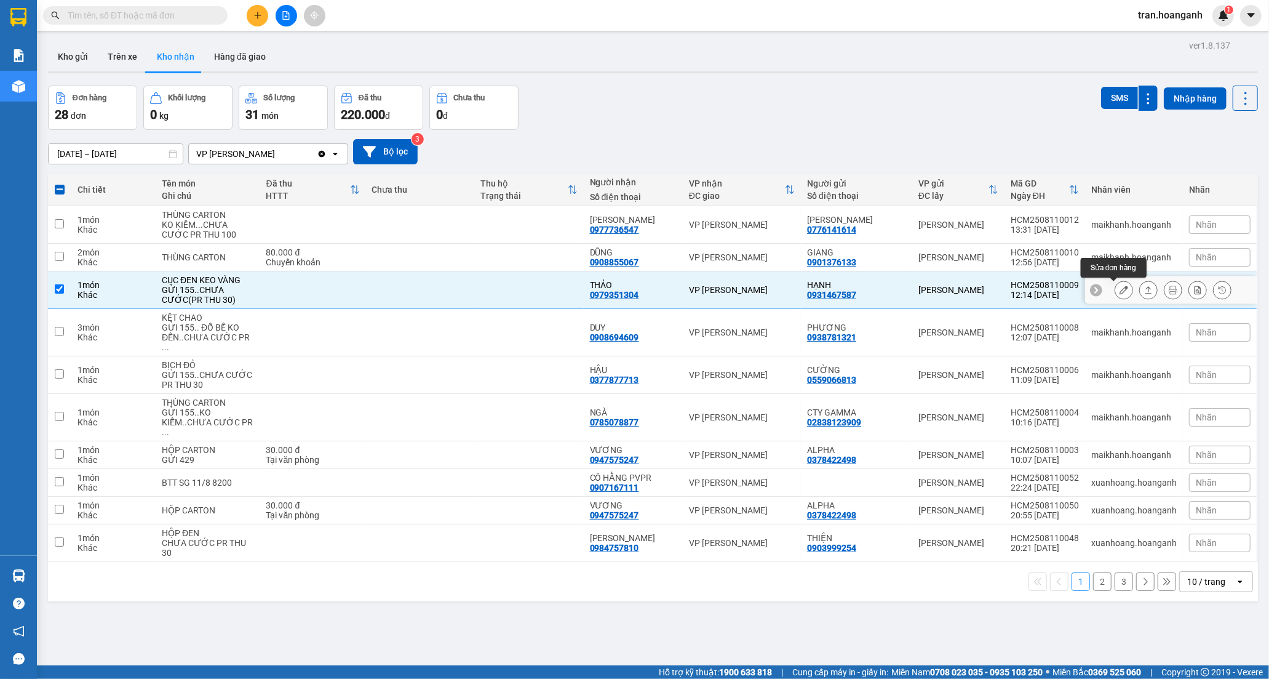
click at [1120, 289] on icon at bounding box center [1124, 289] width 9 height 9
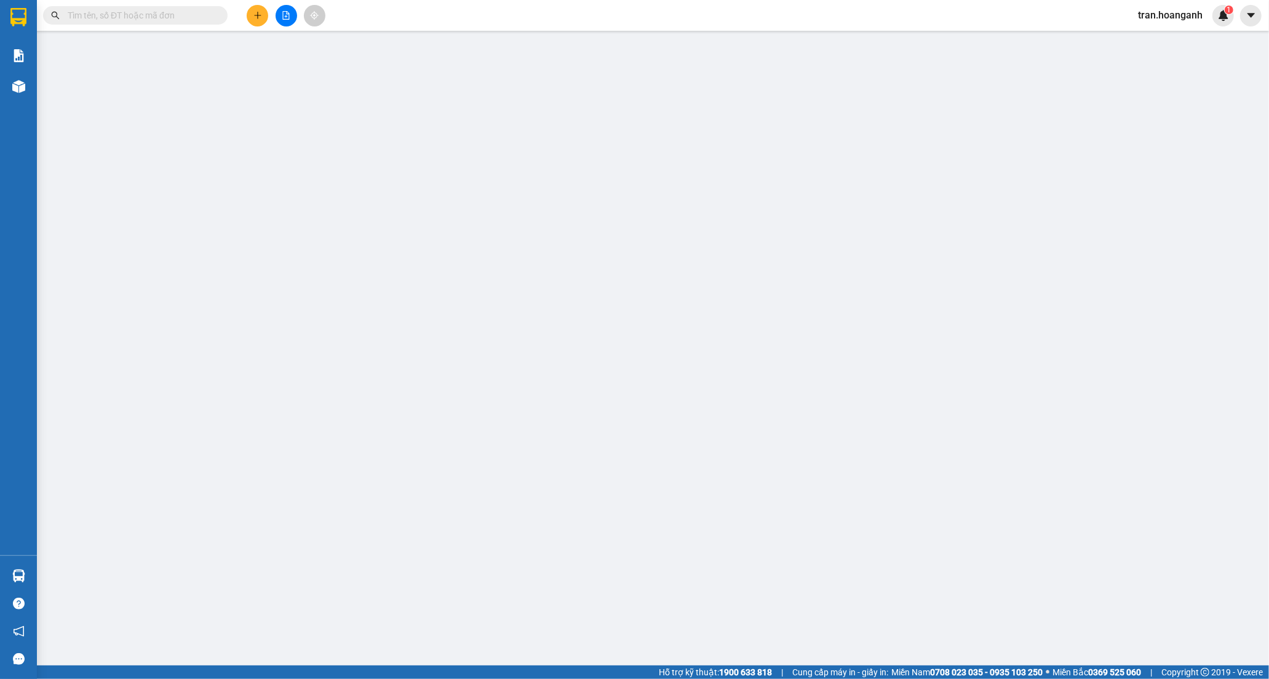
type input "0931467587"
type input "HẠNH"
type input "0979351304"
type input "THẢO"
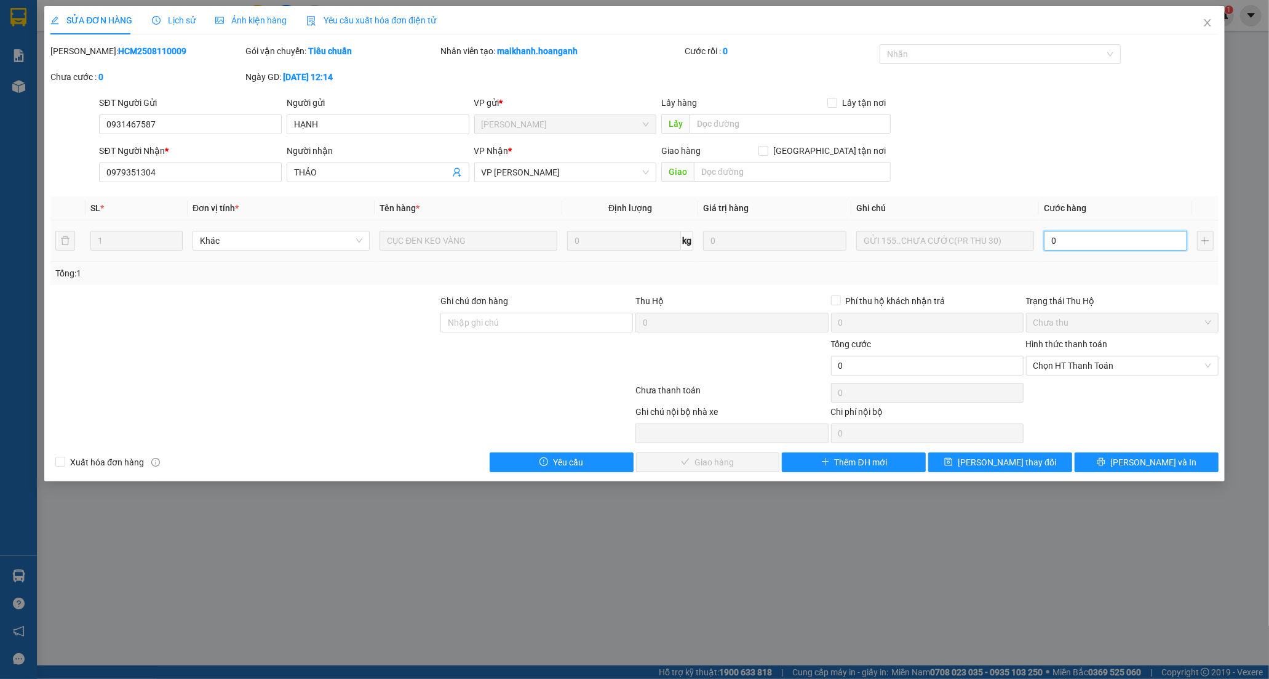
click at [1087, 243] on input "0" at bounding box center [1115, 241] width 143 height 20
type input "3"
type input "30"
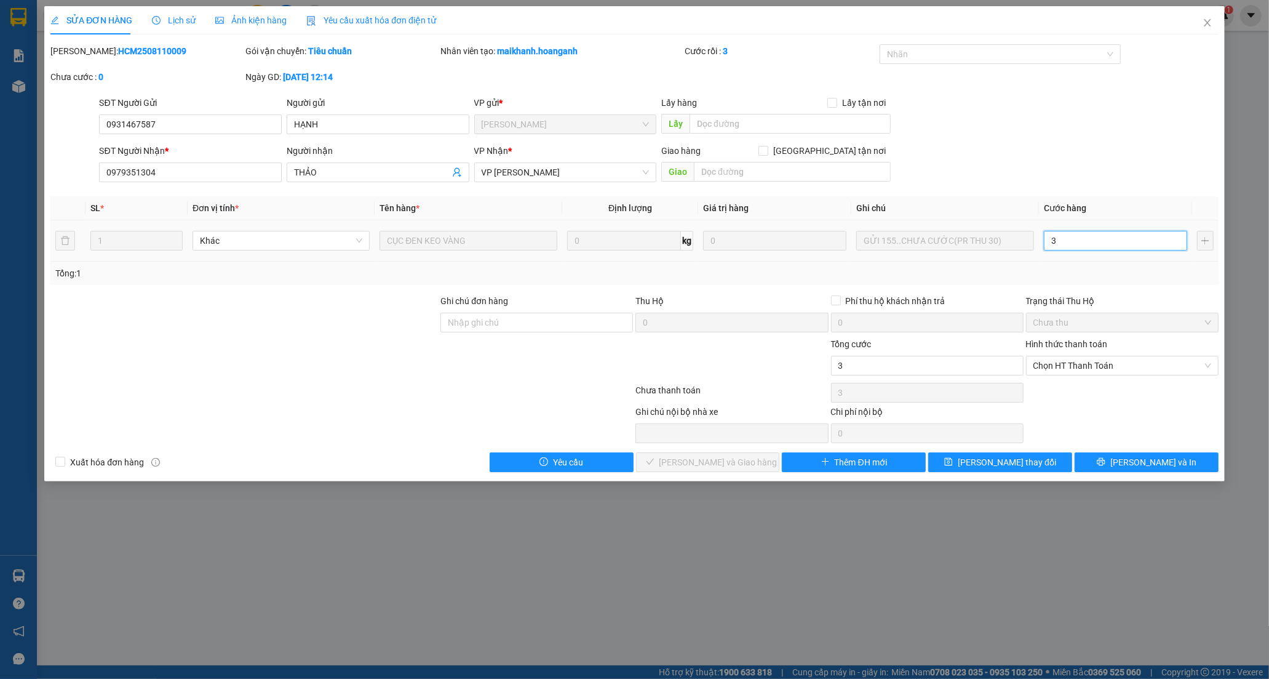
type input "30"
click at [1097, 362] on span "Chọn HT Thanh Toán" at bounding box center [1122, 365] width 178 height 18
type input "30"
type input "30.000"
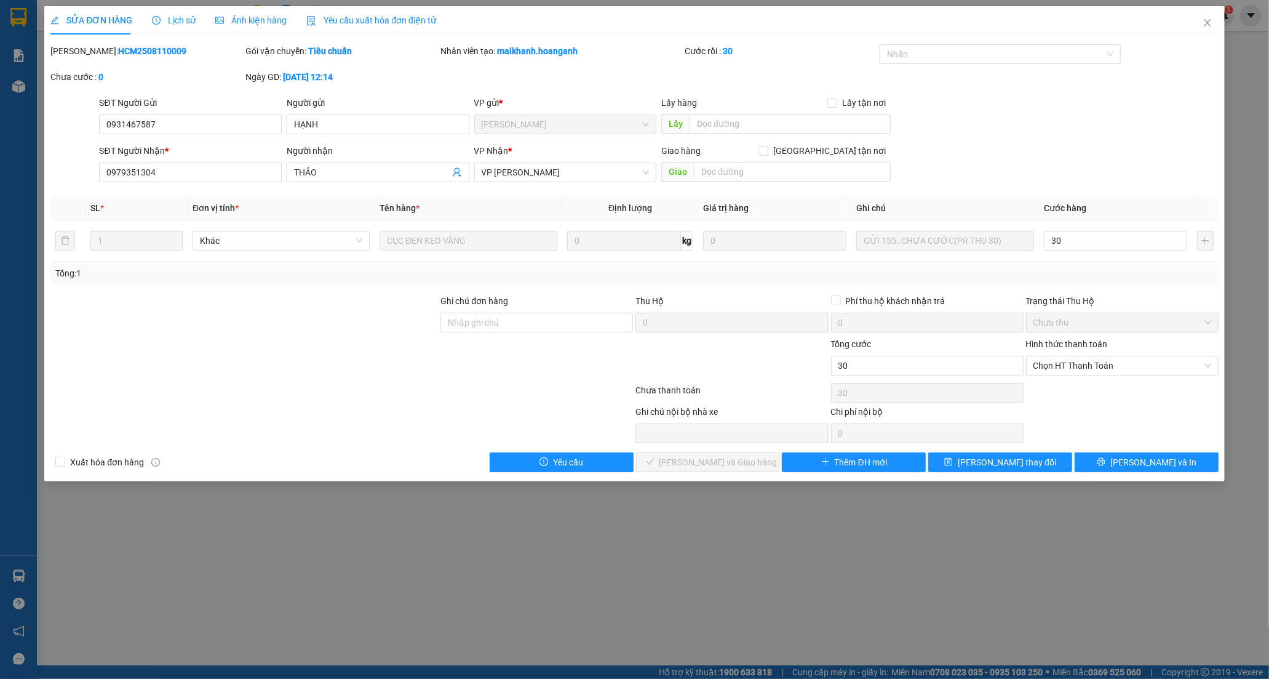
type input "30.000"
click at [1084, 389] on div "Tại văn phòng" at bounding box center [1122, 390] width 178 height 14
type input "0"
click at [717, 465] on span "[PERSON_NAME] và Giao hàng" at bounding box center [718, 462] width 118 height 14
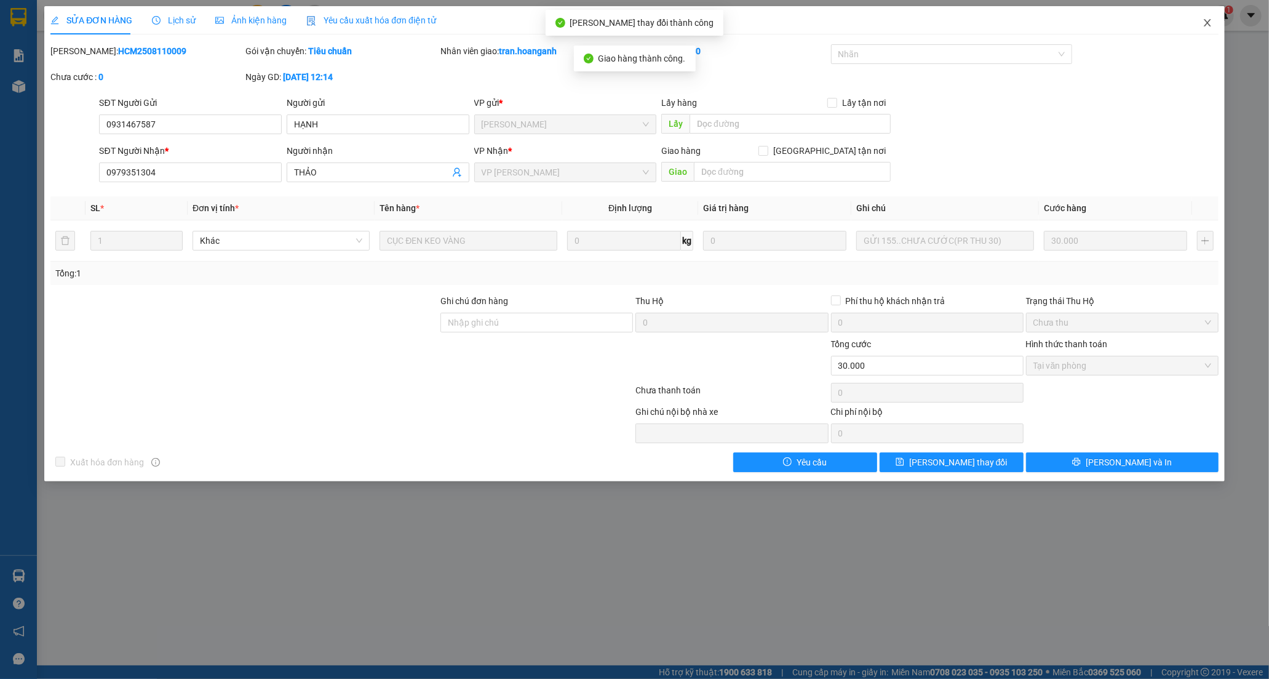
click at [1204, 26] on icon "close" at bounding box center [1208, 23] width 10 height 10
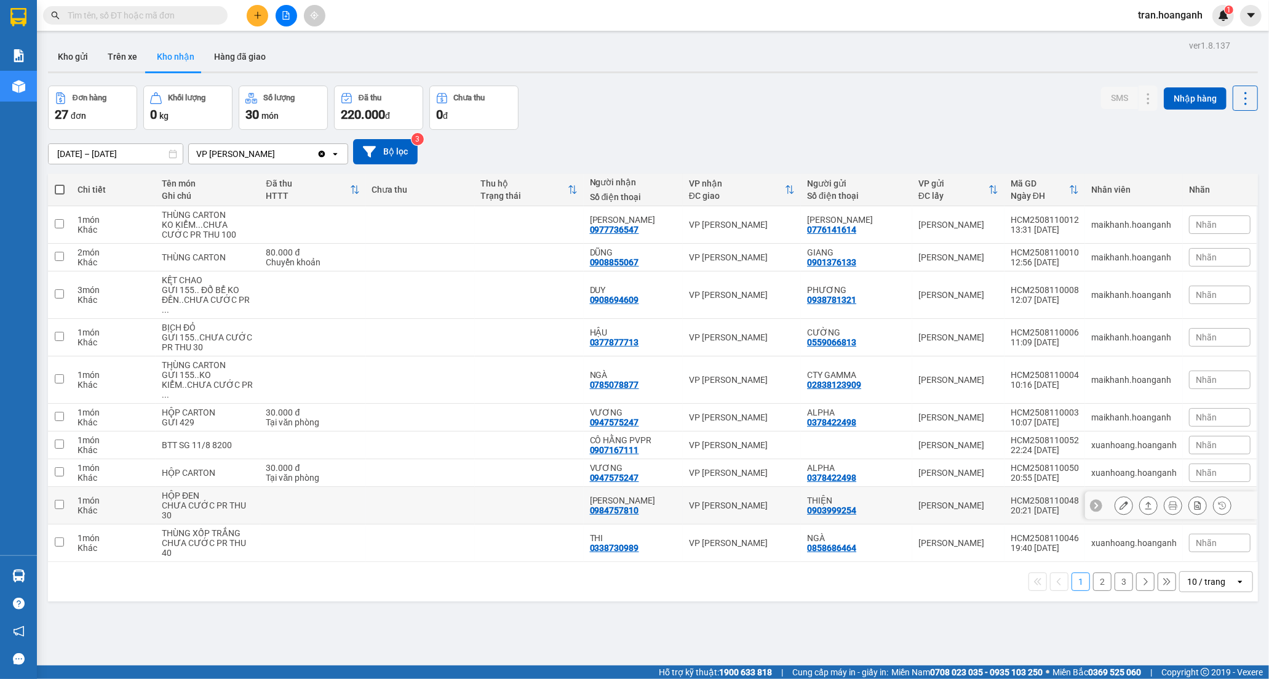
drag, startPoint x: 648, startPoint y: 482, endPoint x: 835, endPoint y: 497, distance: 187.6
click at [650, 495] on div "[PERSON_NAME]" at bounding box center [633, 500] width 87 height 10
checkbox input "true"
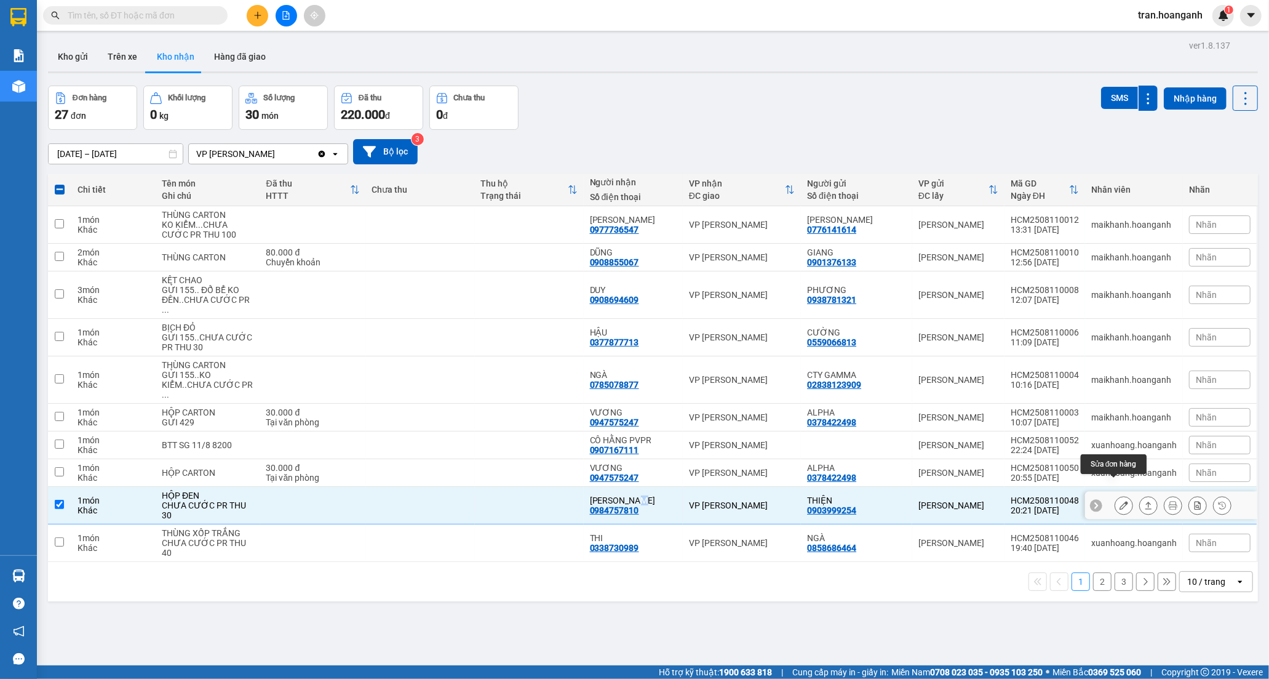
click at [1120, 501] on icon at bounding box center [1124, 505] width 9 height 9
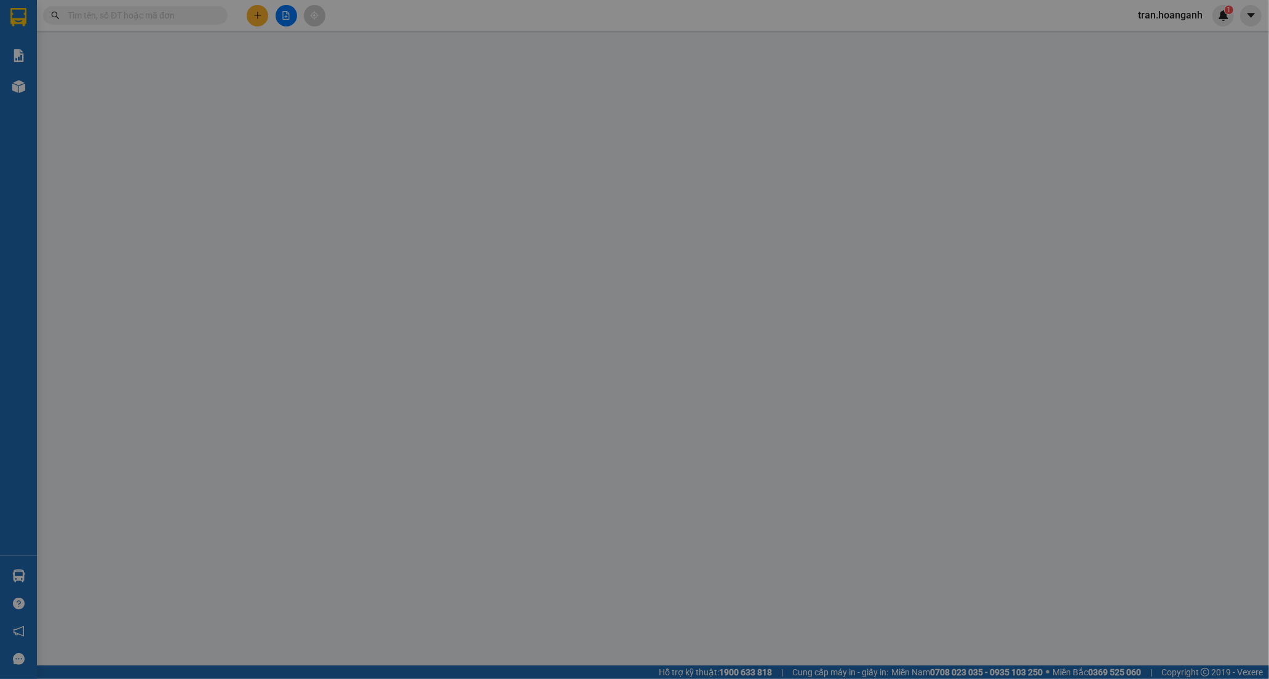
type input "0903999254"
type input "THIỆN"
type input "0984757810"
type input "[PERSON_NAME]"
type input "GIAO 11/8=20K"
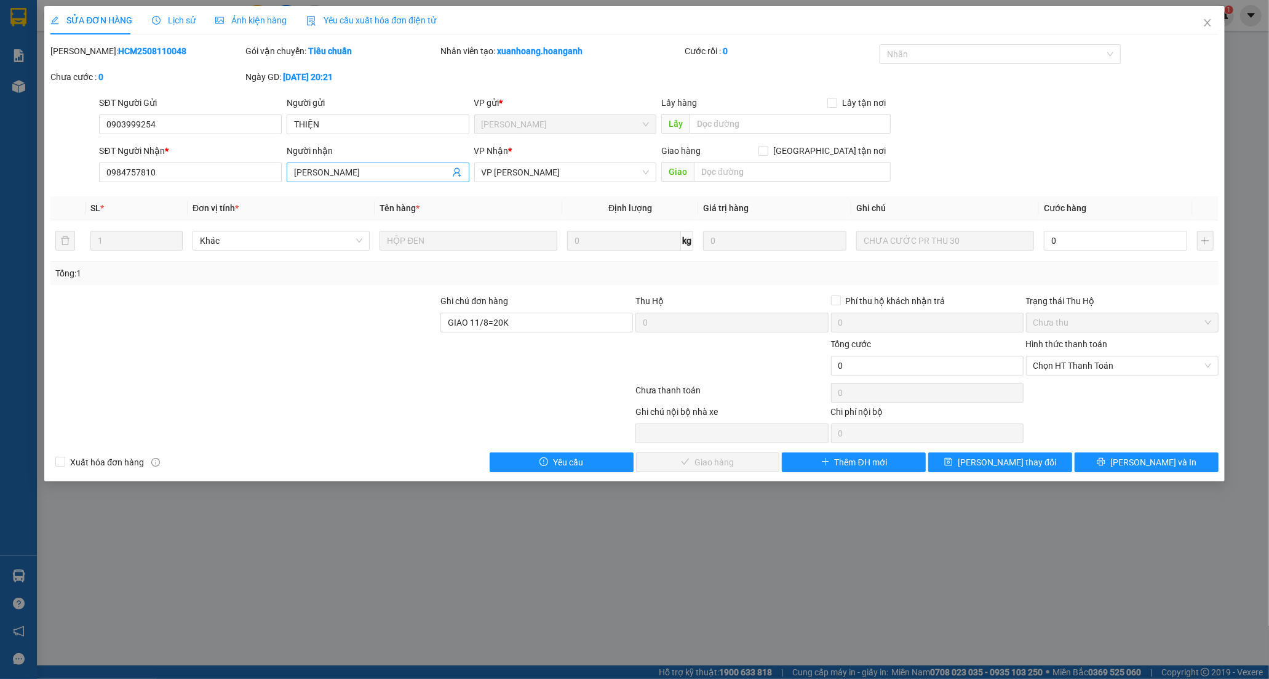
click at [370, 169] on input "[PERSON_NAME]" at bounding box center [372, 172] width 156 height 14
type input "M"
type input "THƯỜNG"
click at [1024, 464] on span "[PERSON_NAME] thay đổi" at bounding box center [1007, 462] width 98 height 14
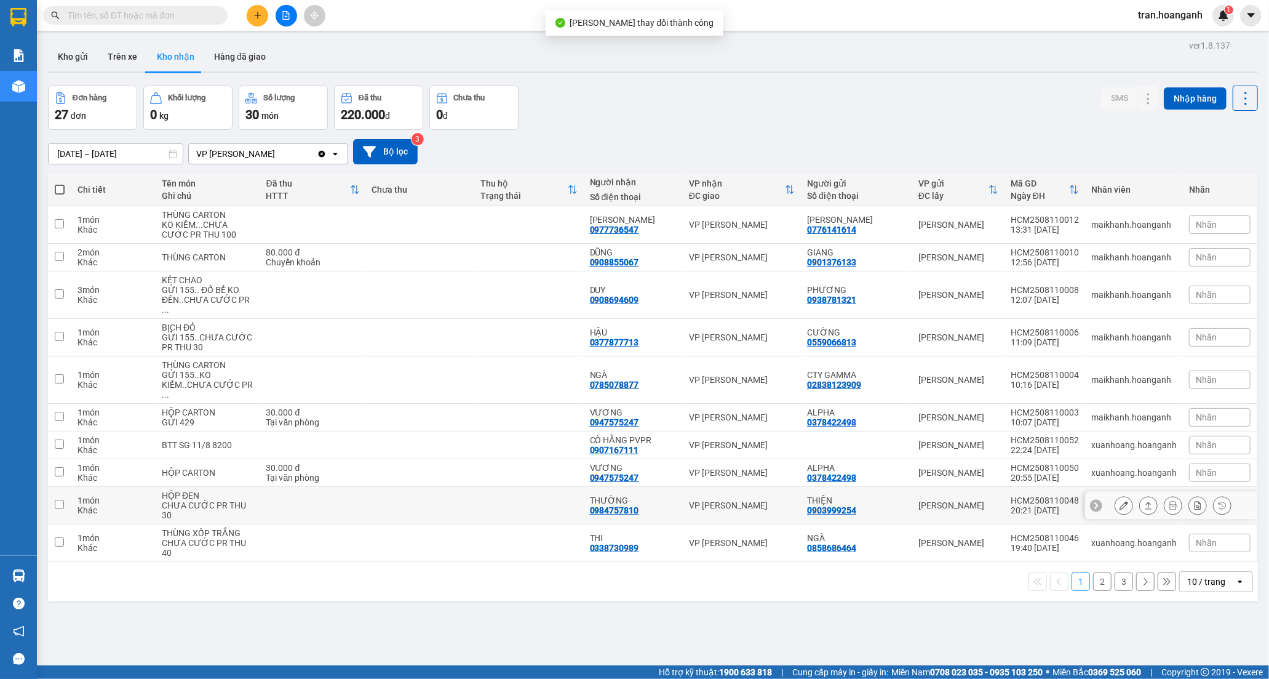
drag, startPoint x: 624, startPoint y: 487, endPoint x: 848, endPoint y: 496, distance: 224.1
click at [624, 505] on div "0984757810" at bounding box center [614, 510] width 49 height 10
click at [1115, 495] on button at bounding box center [1123, 506] width 17 height 22
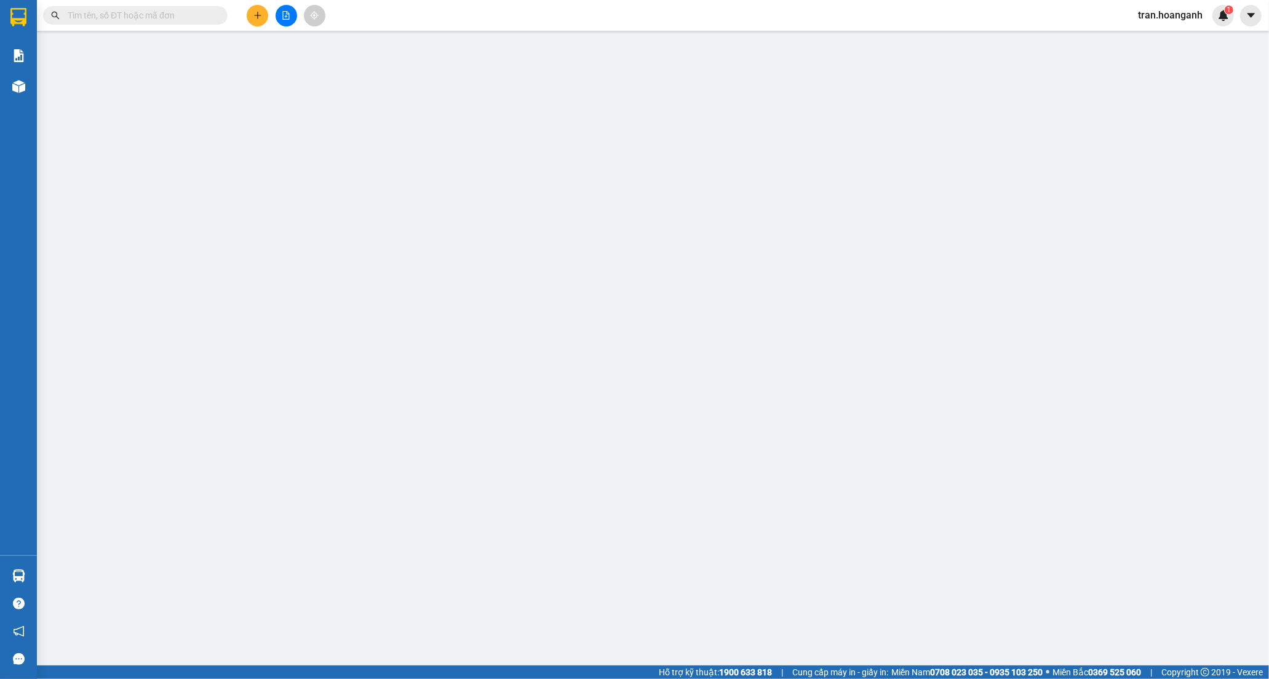
type input "0903999254"
type input "THIỆN"
type input "0984757810"
type input "THƯỜNG"
type input "GIAO 11/8=20K"
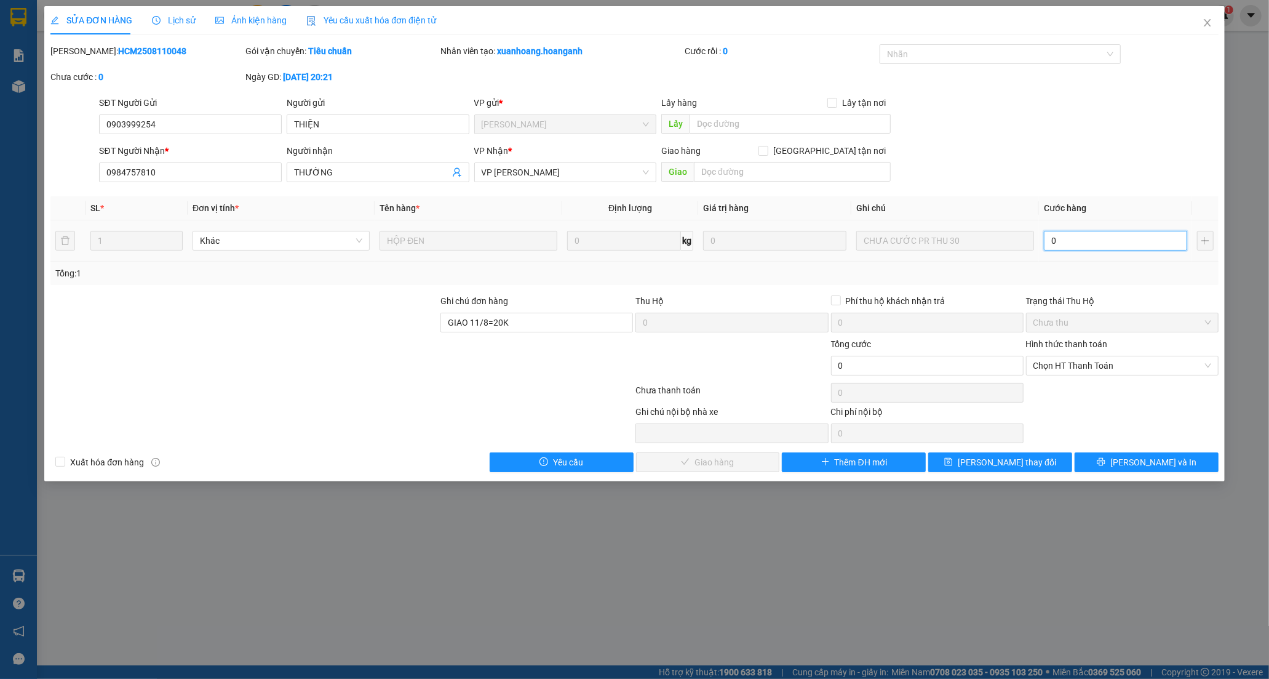
click at [1107, 240] on input "0" at bounding box center [1115, 241] width 143 height 20
type input "3"
type input "30"
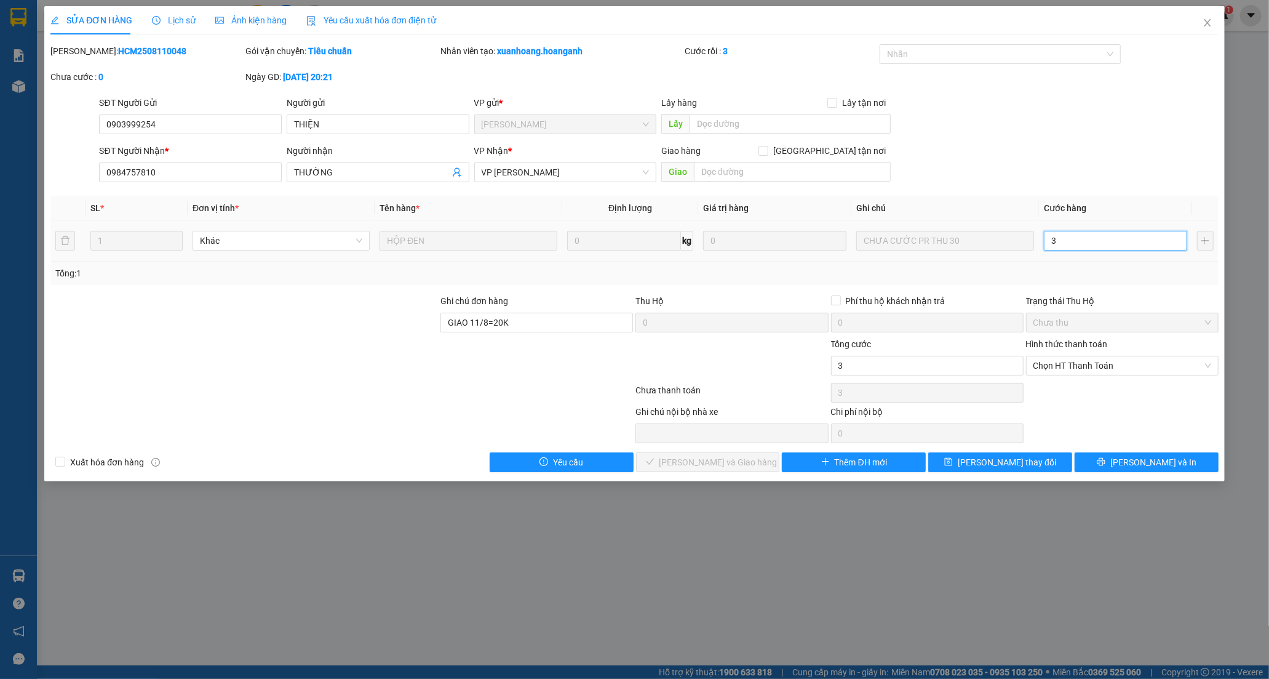
type input "30"
click at [1089, 359] on span "Chọn HT Thanh Toán" at bounding box center [1122, 365] width 178 height 18
type input "30"
type input "30.000"
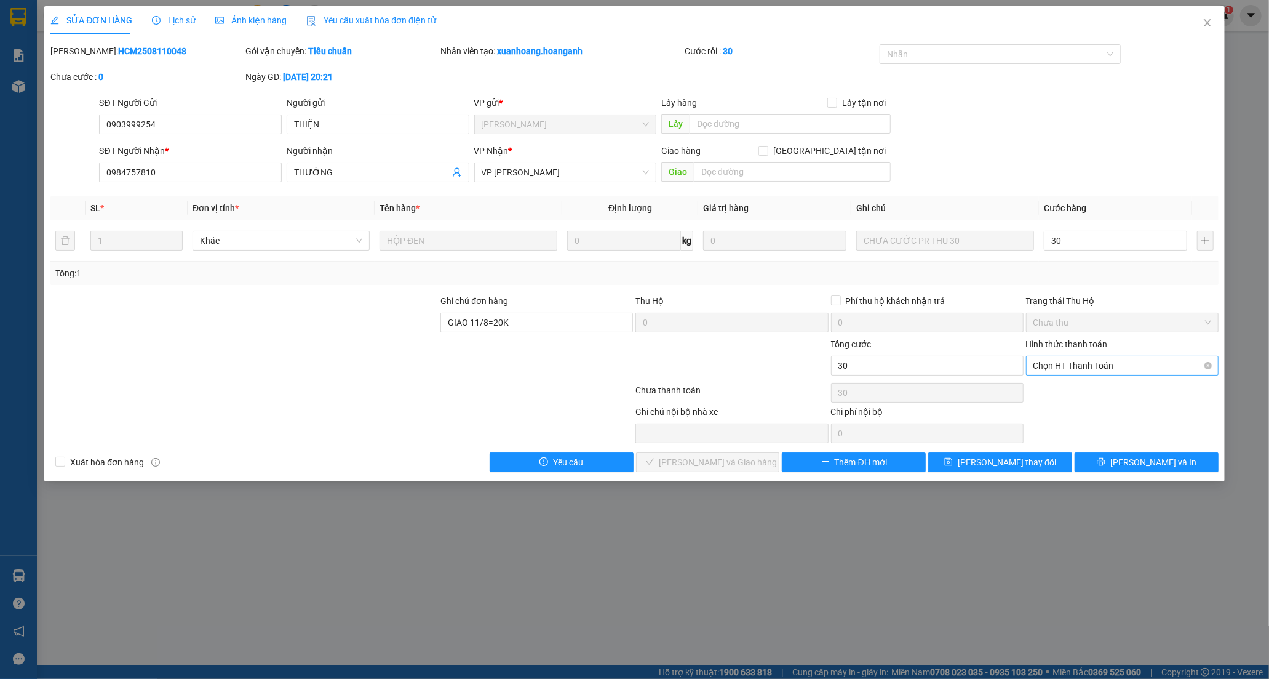
type input "30.000"
click at [1078, 389] on div "Tại văn phòng" at bounding box center [1122, 390] width 178 height 14
type input "0"
click at [711, 458] on span "[PERSON_NAME] và Giao hàng" at bounding box center [718, 462] width 118 height 14
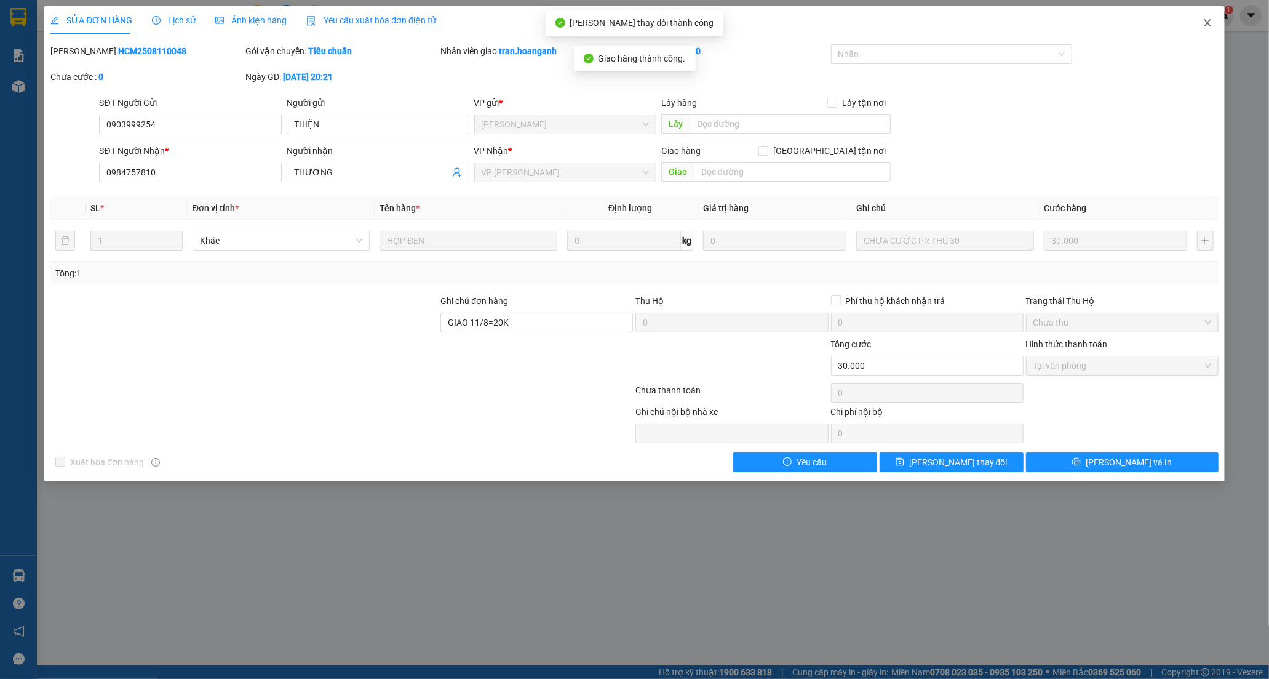
click at [1203, 27] on icon "close" at bounding box center [1208, 23] width 10 height 10
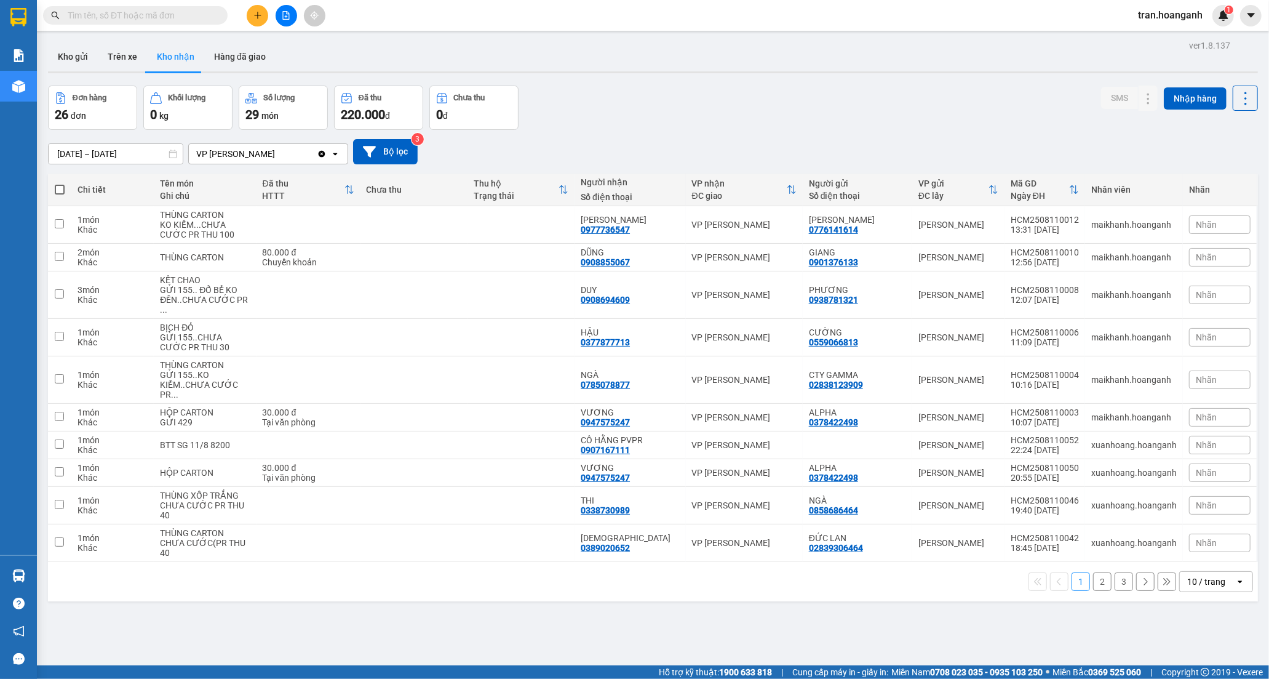
click at [1095, 572] on button "2" at bounding box center [1102, 581] width 18 height 18
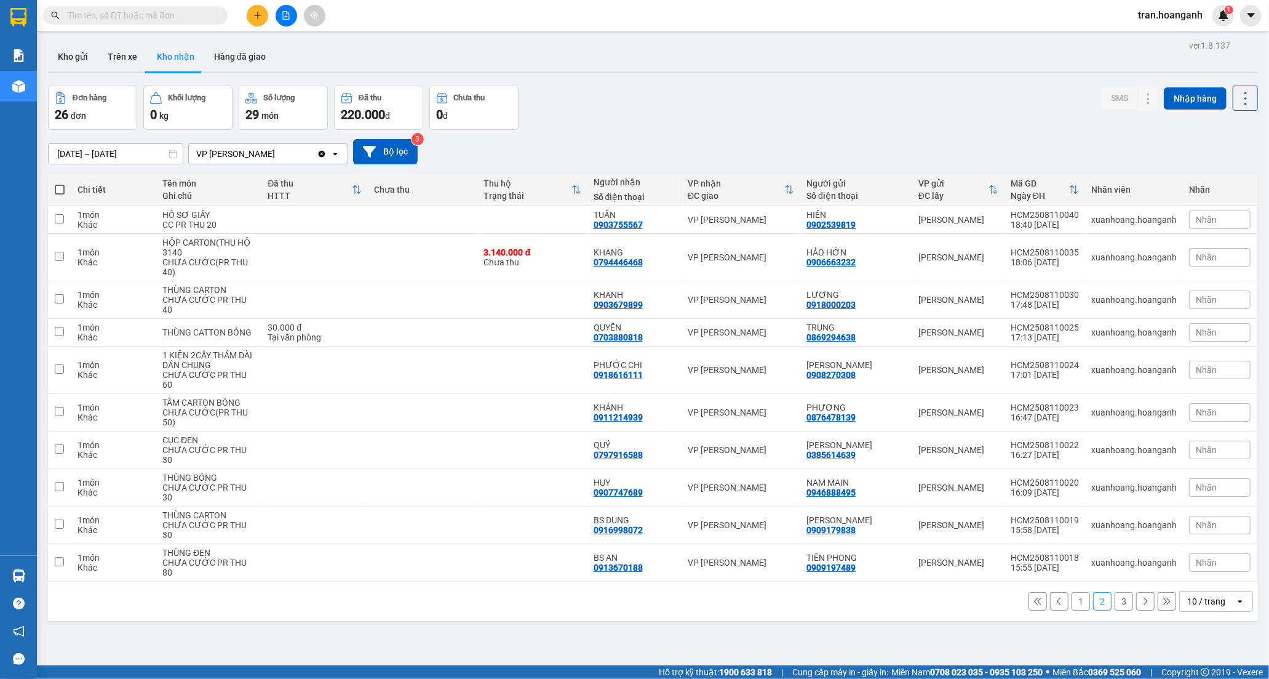
click at [1072, 592] on button "1" at bounding box center [1081, 601] width 18 height 18
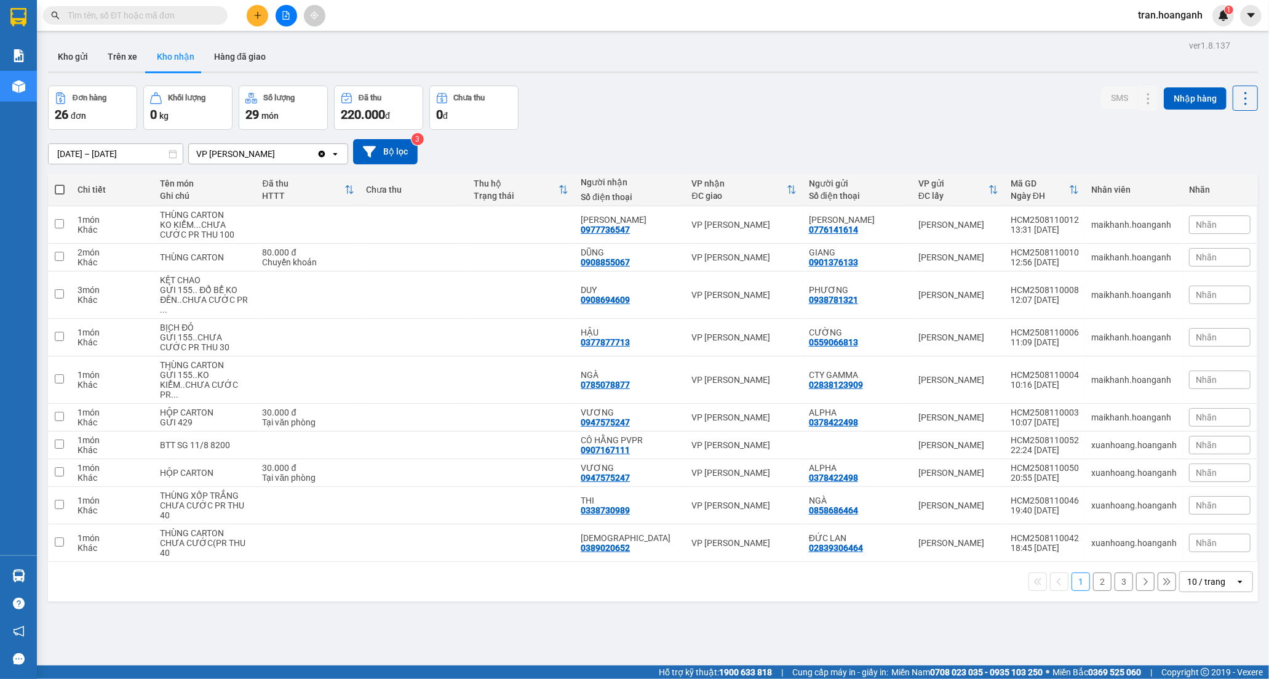
click at [1093, 572] on button "2" at bounding box center [1102, 581] width 18 height 18
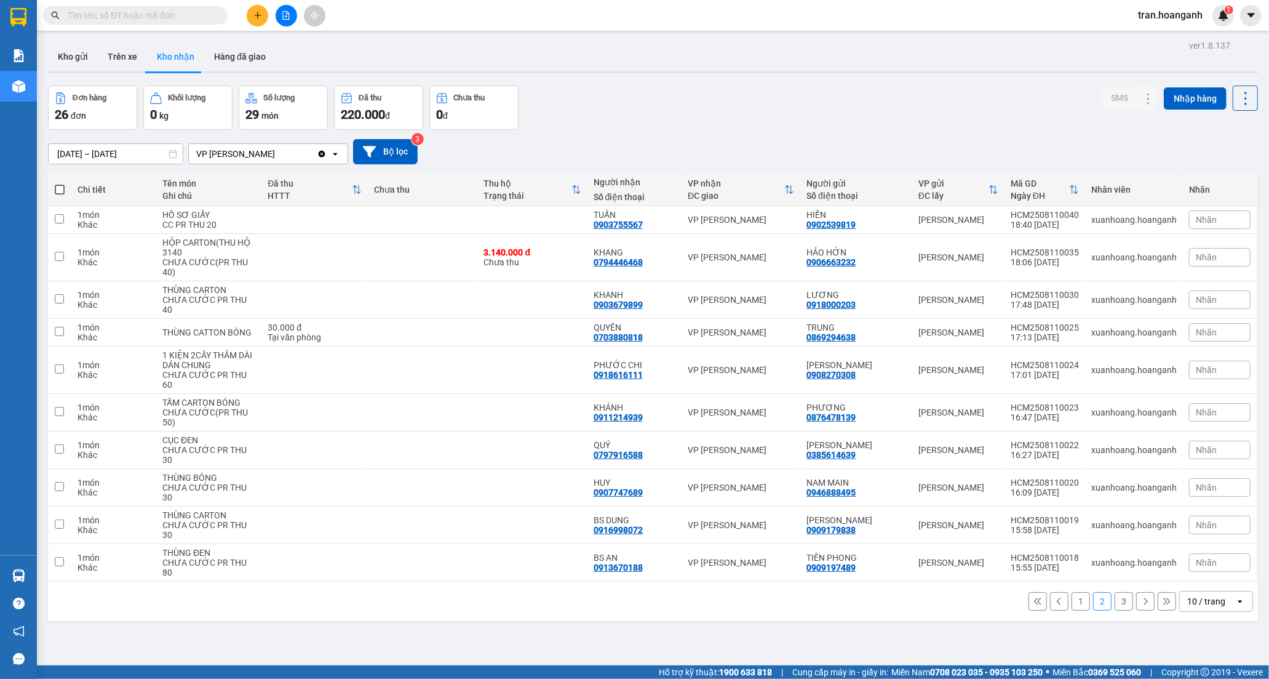
click at [1115, 592] on button "3" at bounding box center [1124, 601] width 18 height 18
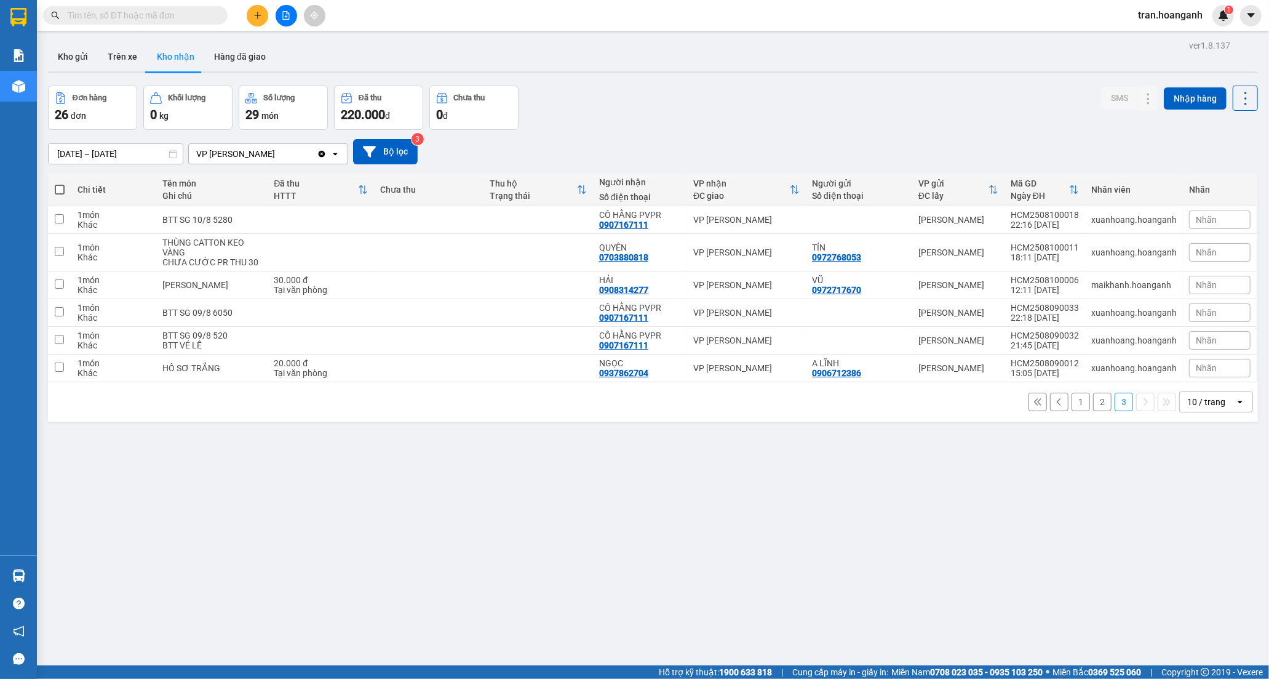
click at [1093, 411] on button "2" at bounding box center [1102, 401] width 18 height 18
